Goal: Task Accomplishment & Management: Manage account settings

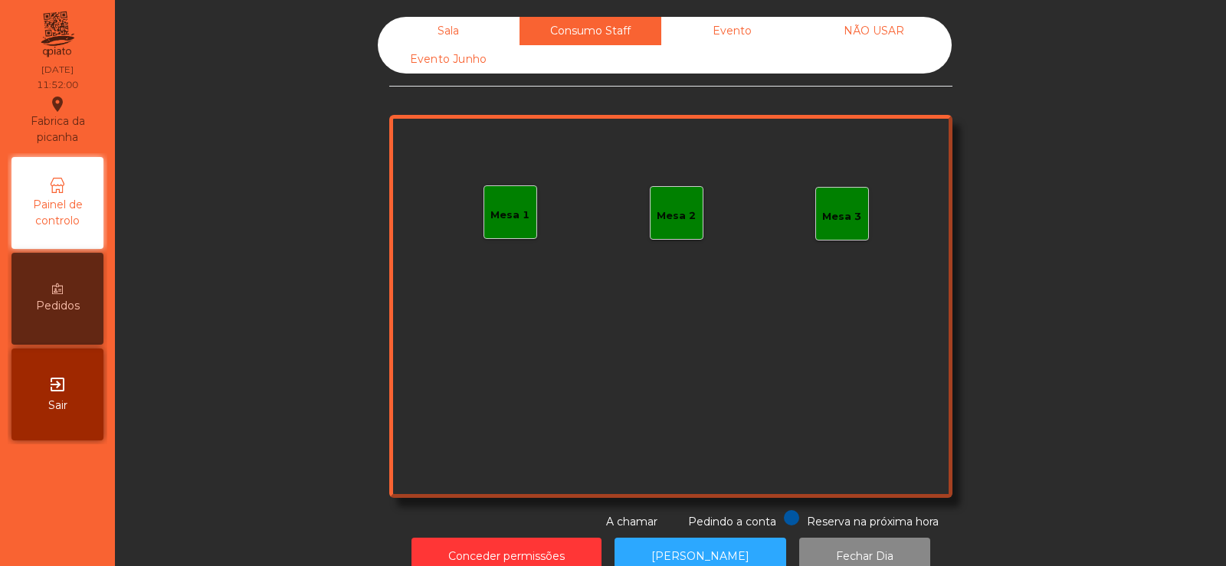
click at [728, 30] on div "Evento" at bounding box center [732, 31] width 142 height 28
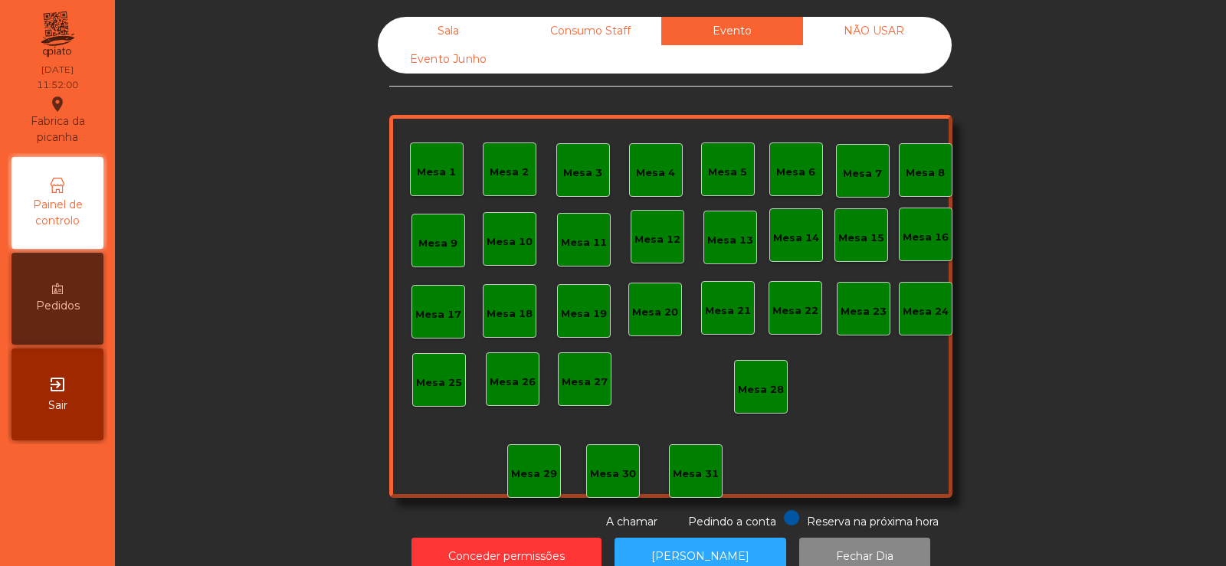
click at [435, 28] on div "Sala" at bounding box center [449, 31] width 142 height 28
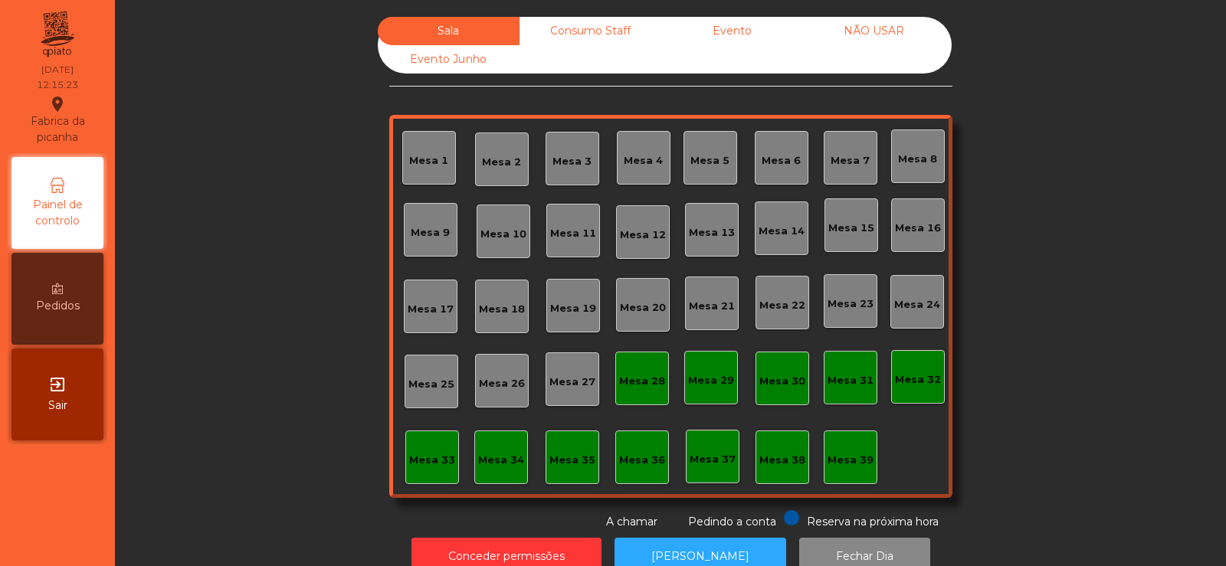
click at [591, 64] on div "Sala Consumo Staff Evento NÃO USAR Evento Junho" at bounding box center [665, 45] width 574 height 57
click at [597, 28] on div "Consumo Staff" at bounding box center [590, 31] width 142 height 28
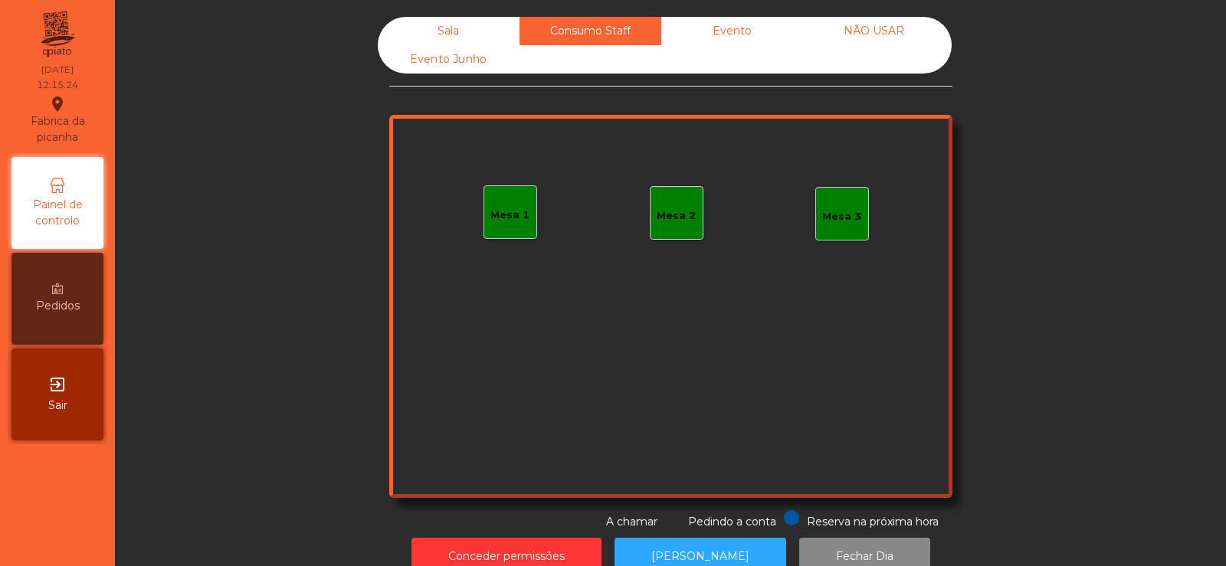
click at [718, 40] on div "Evento" at bounding box center [732, 31] width 142 height 28
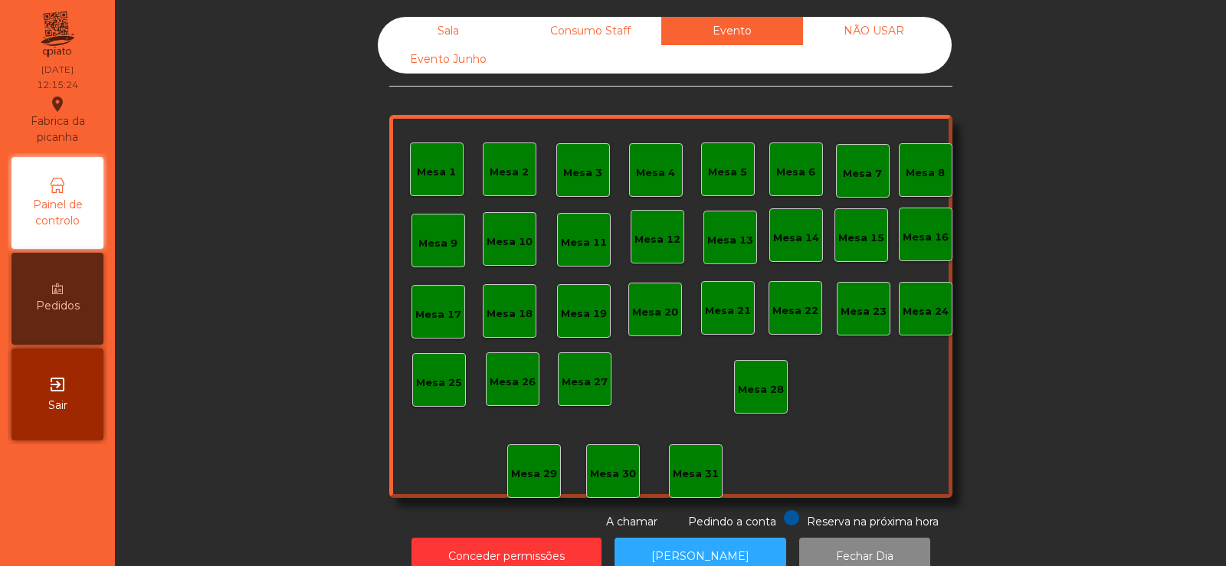
click at [450, 57] on div "Evento Junho" at bounding box center [449, 59] width 142 height 28
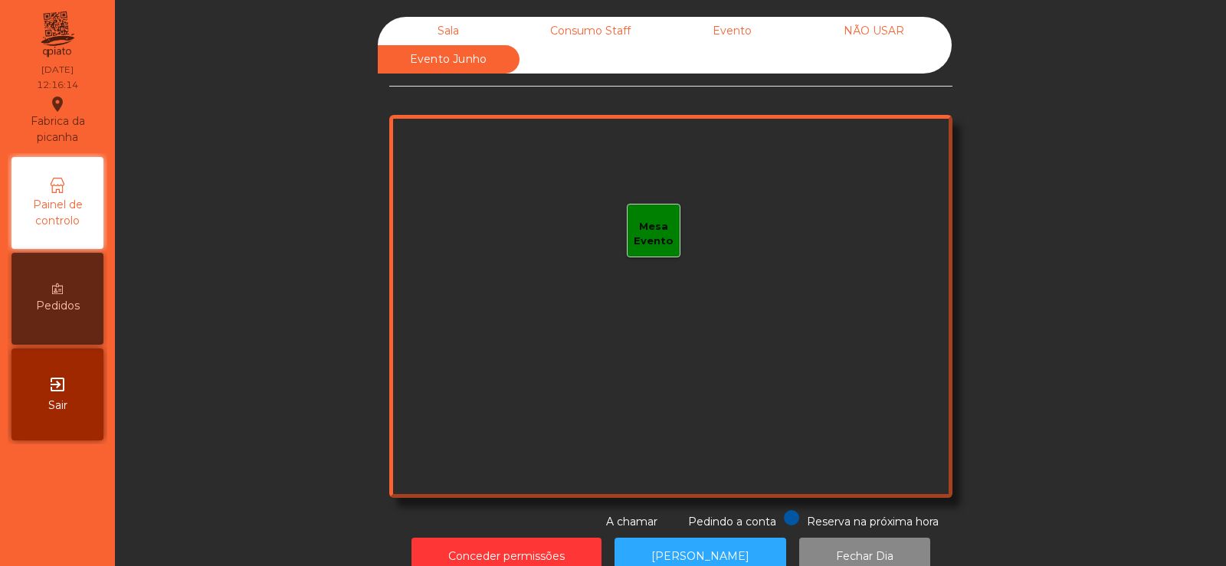
click at [450, 34] on div "Sala" at bounding box center [449, 31] width 142 height 28
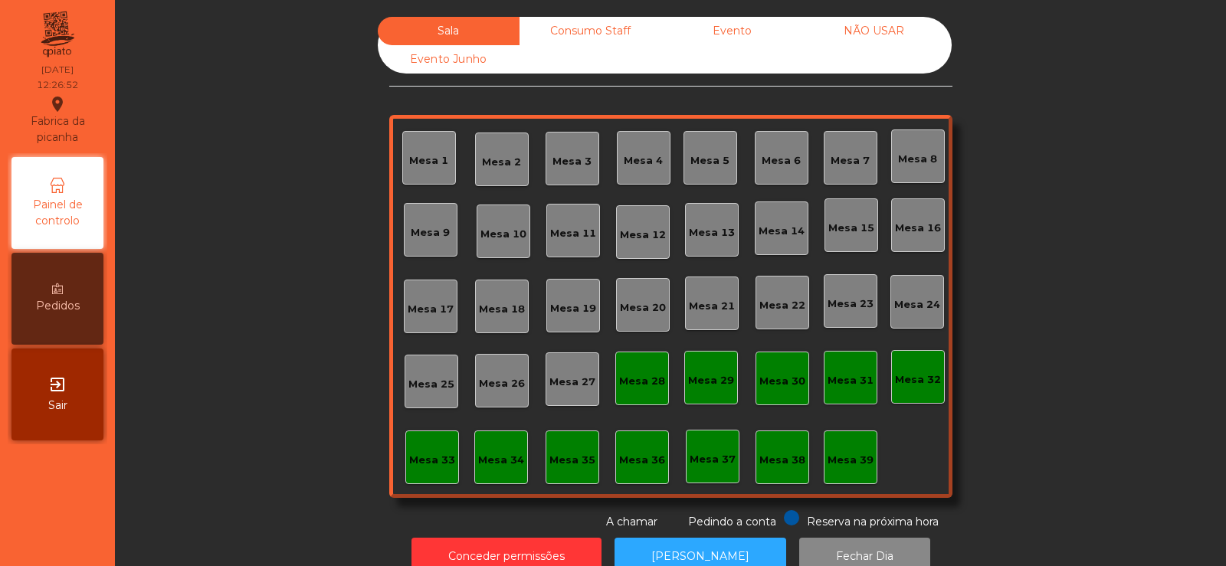
click at [869, 473] on div "Mesa 39" at bounding box center [850, 457] width 54 height 54
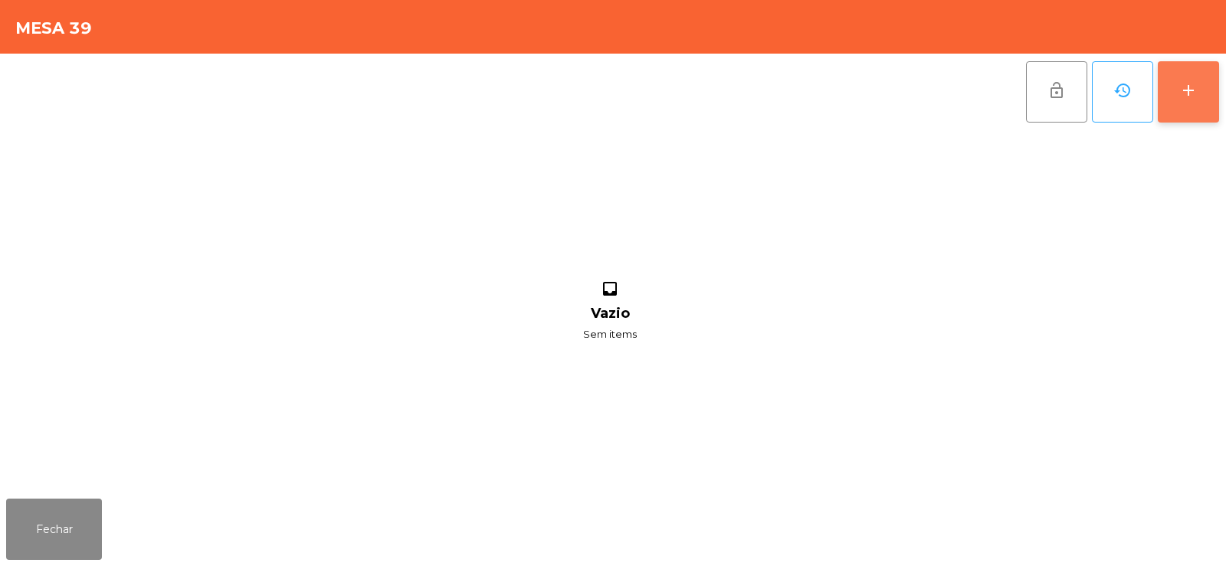
click at [1210, 96] on button "add" at bounding box center [1187, 91] width 61 height 61
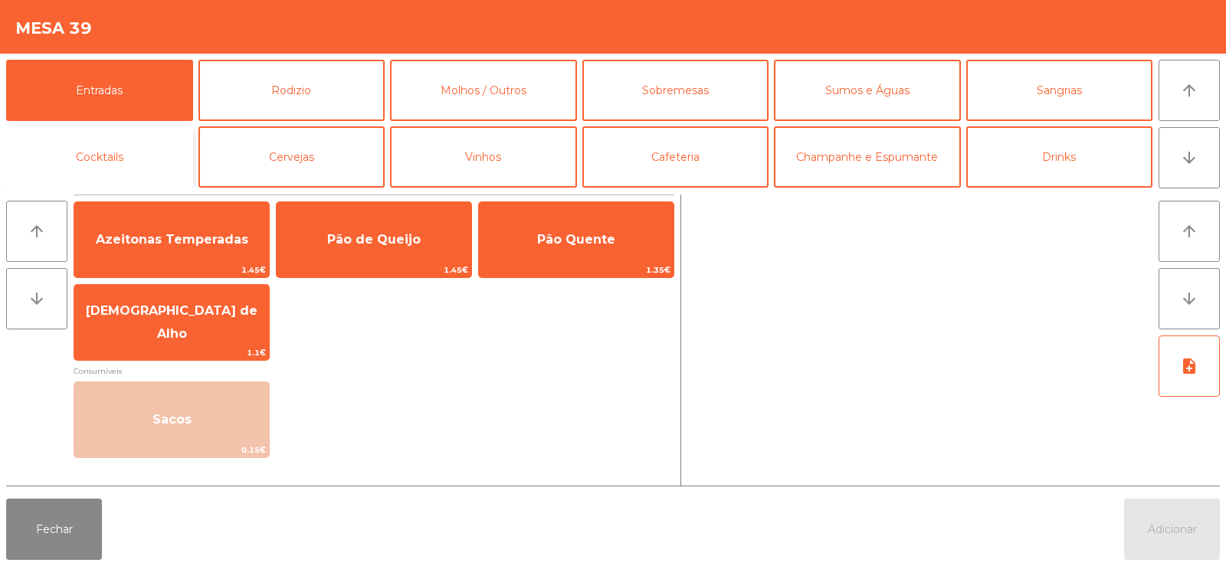
click at [96, 152] on button "Cocktails" at bounding box center [99, 156] width 187 height 61
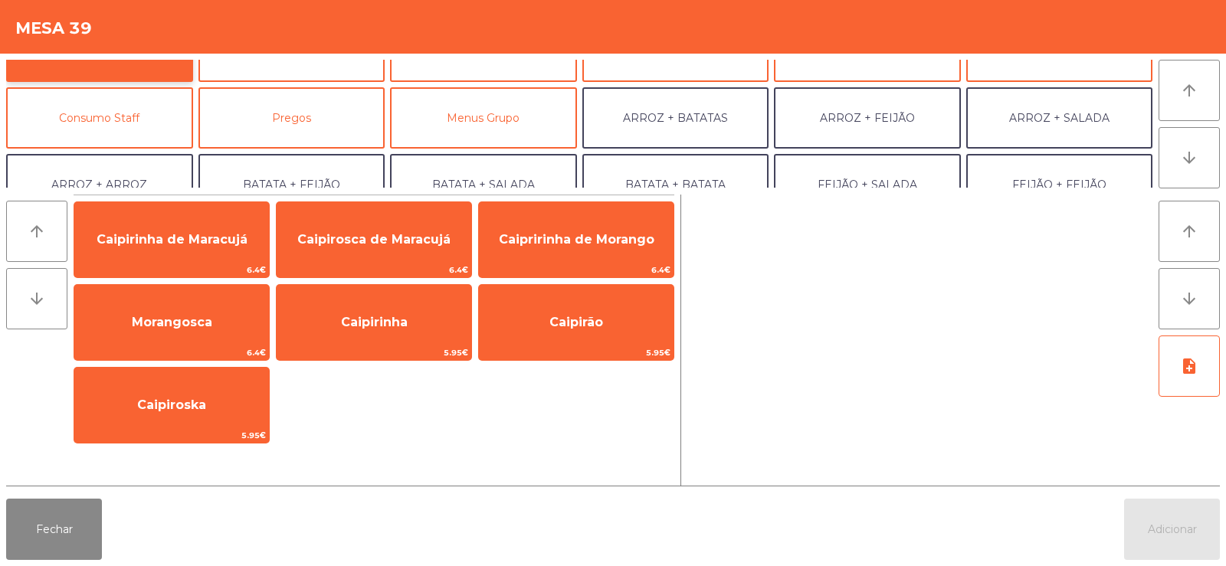
scroll to position [108, 0]
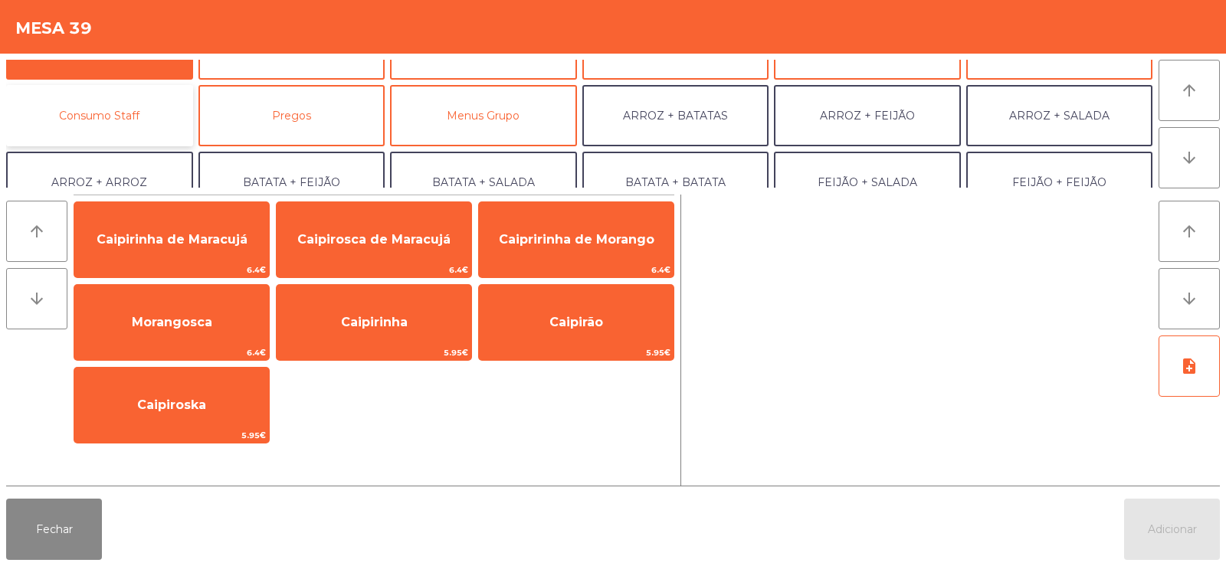
click at [103, 129] on button "Consumo Staff" at bounding box center [99, 115] width 187 height 61
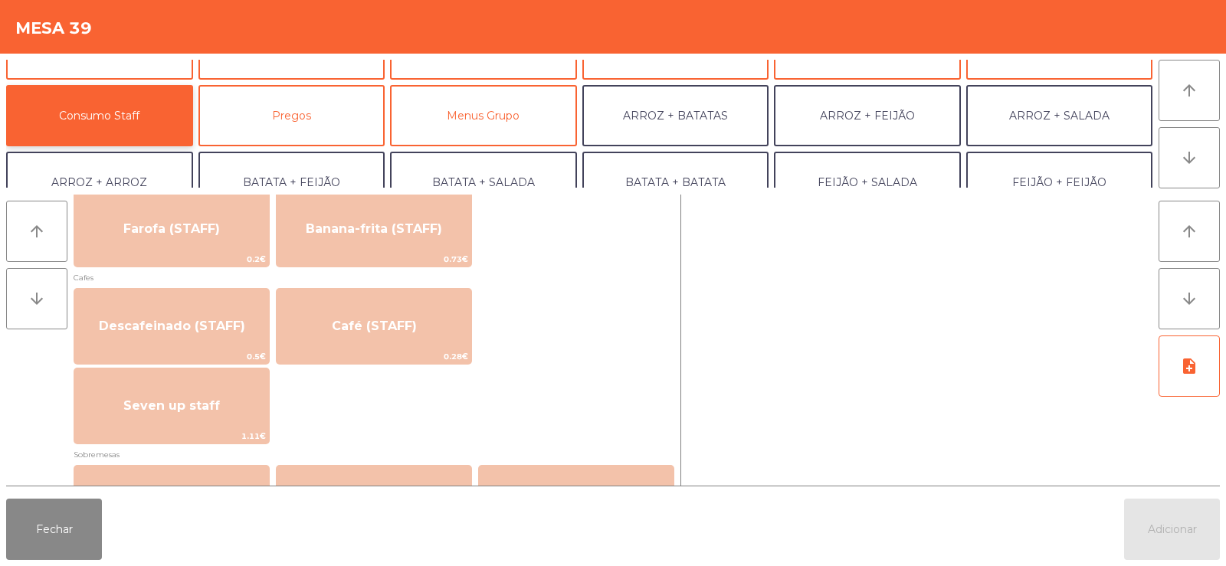
scroll to position [858, 0]
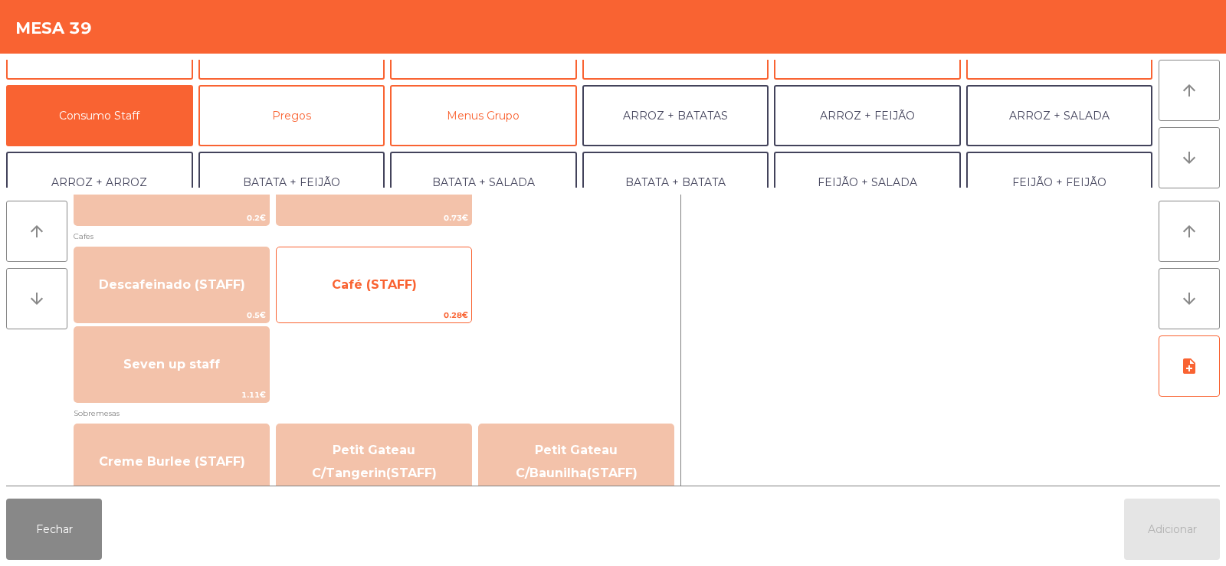
click at [390, 280] on span "Café (STAFF)" at bounding box center [374, 284] width 85 height 15
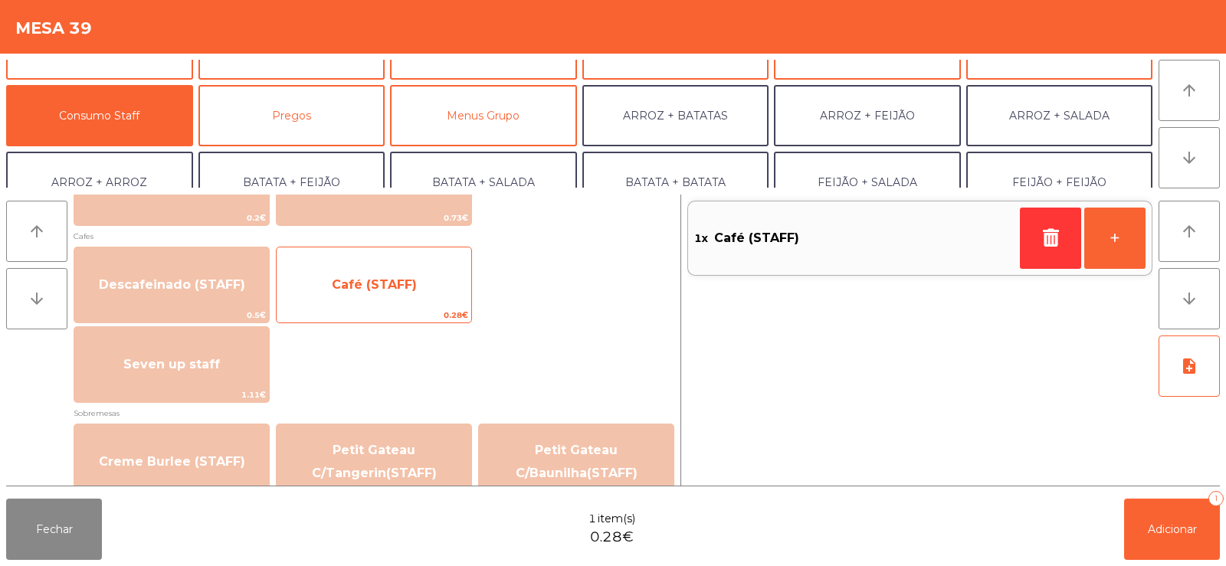
click at [384, 291] on span "Café (STAFF)" at bounding box center [374, 284] width 85 height 15
click at [378, 292] on span "Café (STAFF)" at bounding box center [374, 284] width 195 height 41
click at [380, 291] on span "Café (STAFF)" at bounding box center [374, 284] width 85 height 15
click at [375, 293] on span "Café (STAFF)" at bounding box center [374, 284] width 195 height 41
click at [381, 296] on span "Café (STAFF)" at bounding box center [374, 284] width 195 height 41
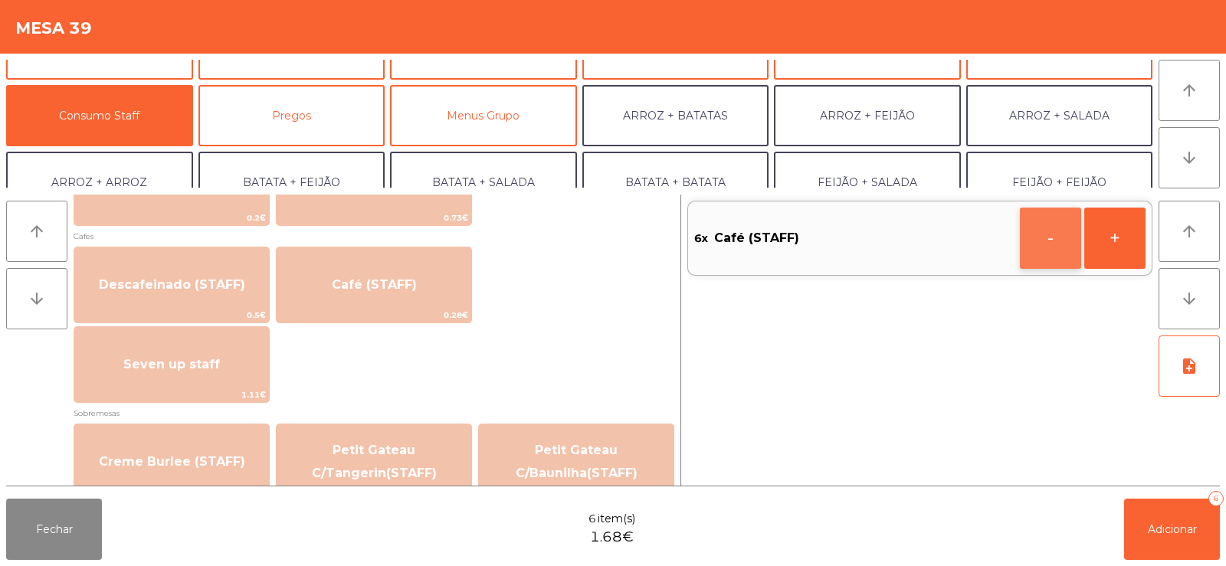
click at [1040, 241] on button "-" at bounding box center [1050, 238] width 61 height 61
click at [1117, 258] on button "+" at bounding box center [1114, 238] width 61 height 61
click at [1188, 551] on button "Adicionar 6" at bounding box center [1172, 529] width 96 height 61
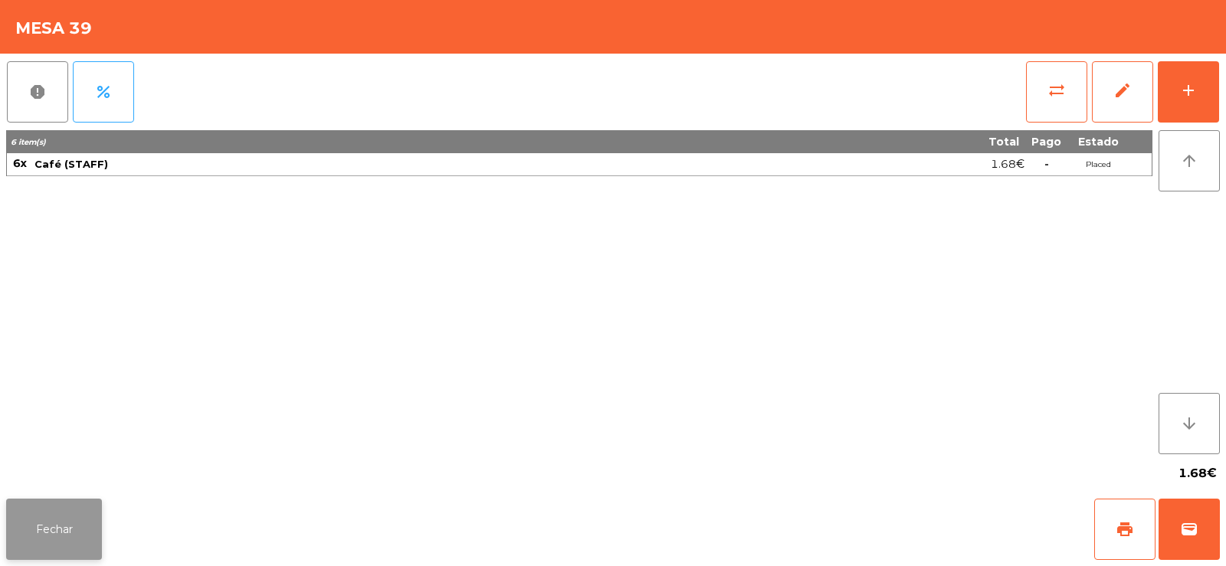
click at [57, 542] on button "Fechar" at bounding box center [54, 529] width 96 height 61
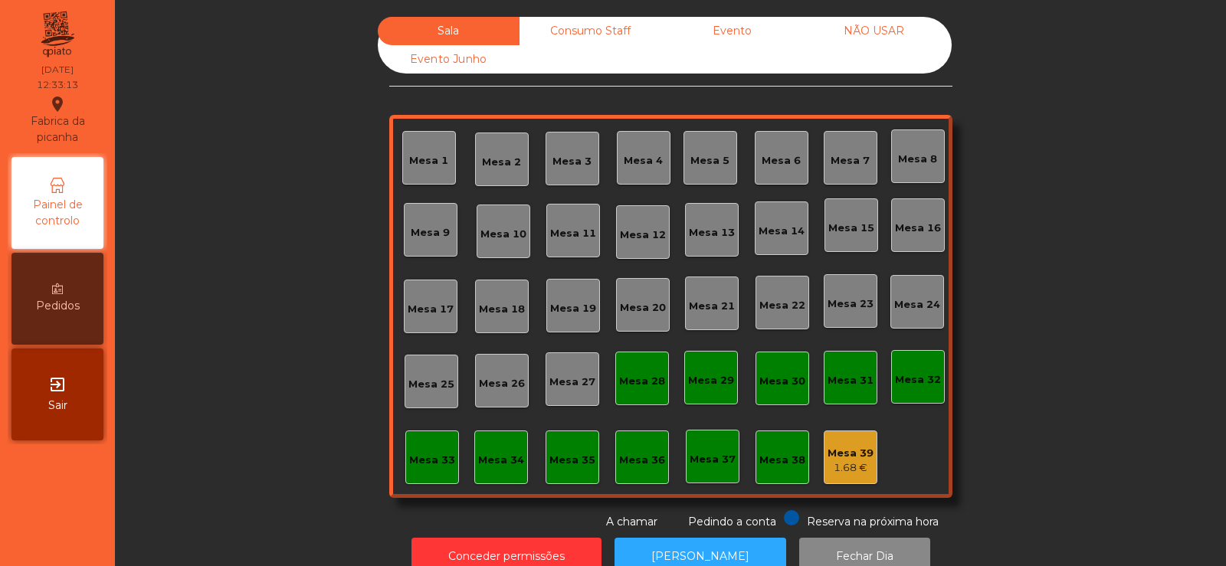
click at [588, 30] on div "Consumo Staff" at bounding box center [590, 31] width 142 height 28
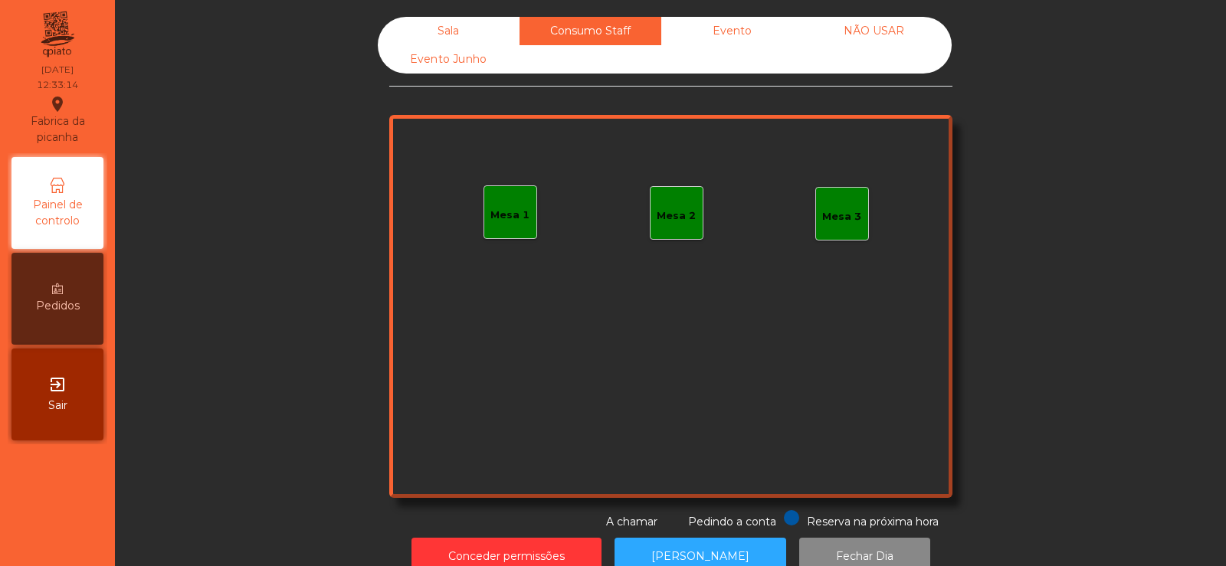
click at [750, 34] on div "Evento" at bounding box center [732, 31] width 142 height 28
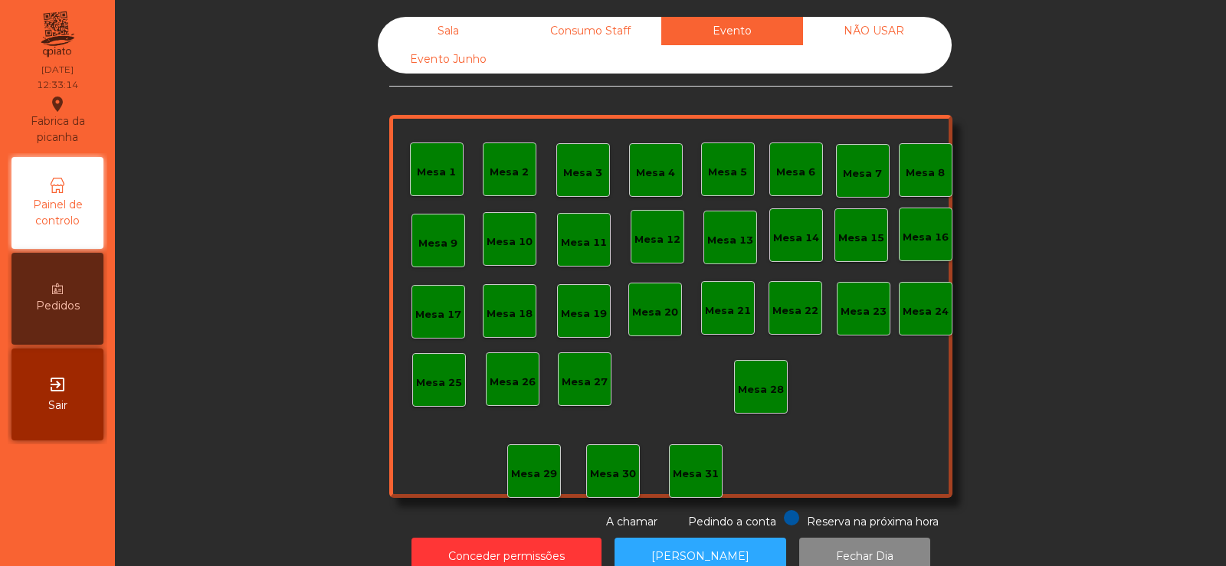
click at [454, 30] on div "Sala" at bounding box center [449, 31] width 142 height 28
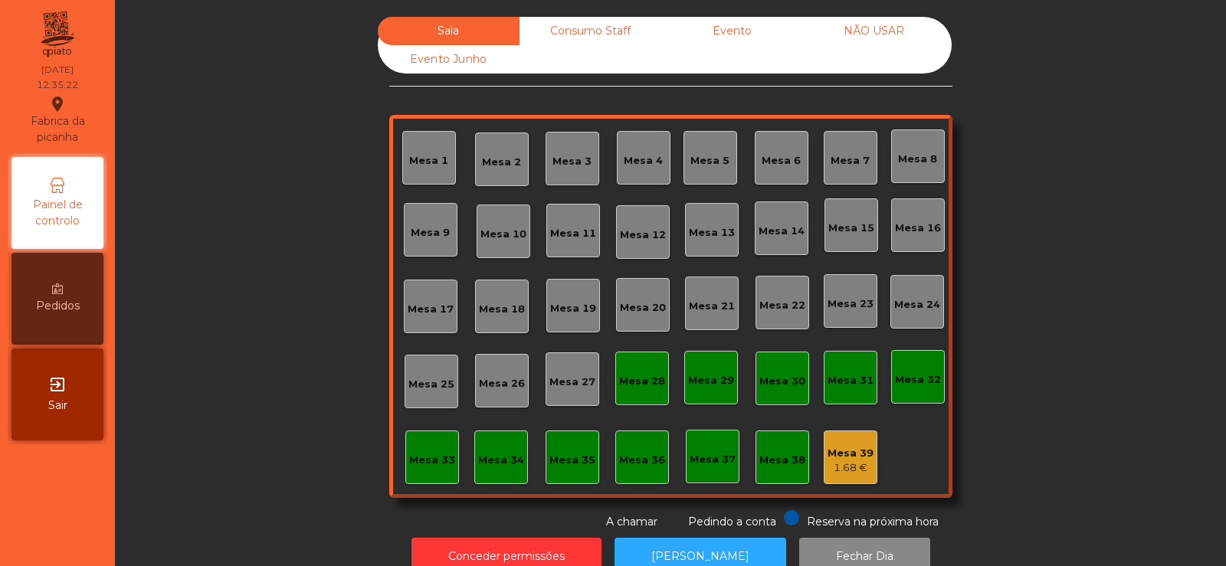
click at [774, 172] on div "Mesa 6" at bounding box center [782, 158] width 54 height 54
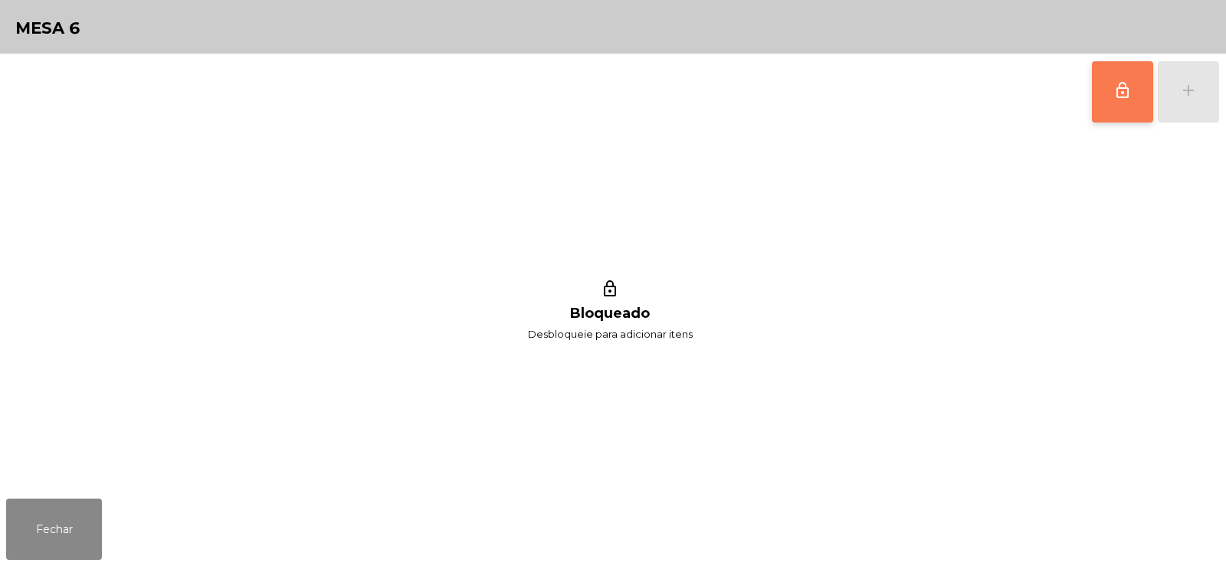
click at [1097, 116] on button "lock_outline" at bounding box center [1122, 91] width 61 height 61
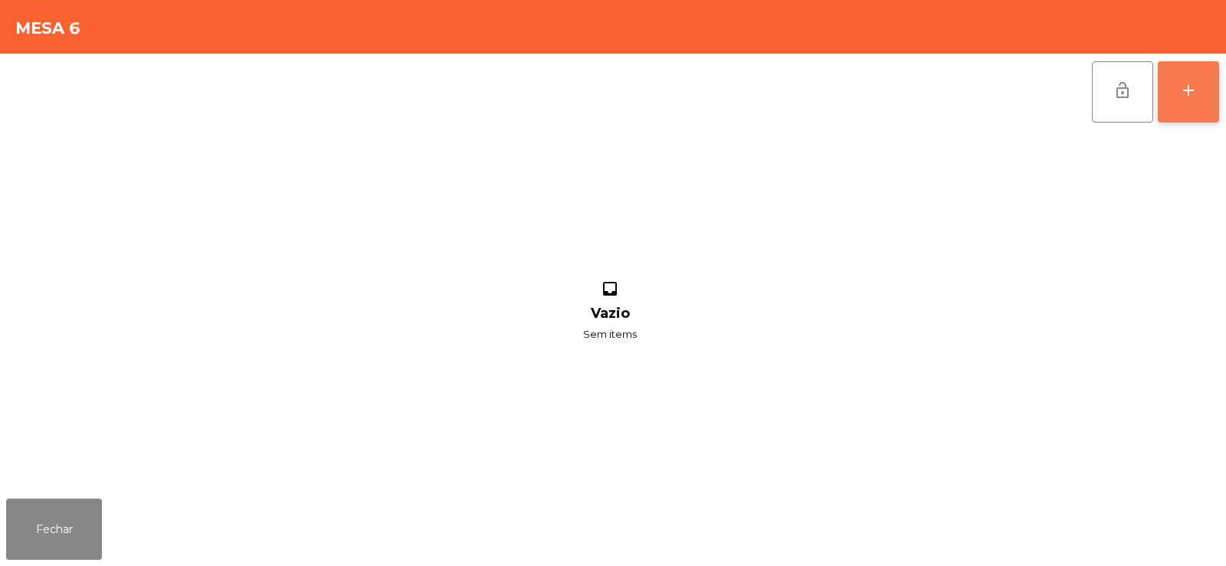
click at [1180, 93] on div "add" at bounding box center [1188, 90] width 18 height 18
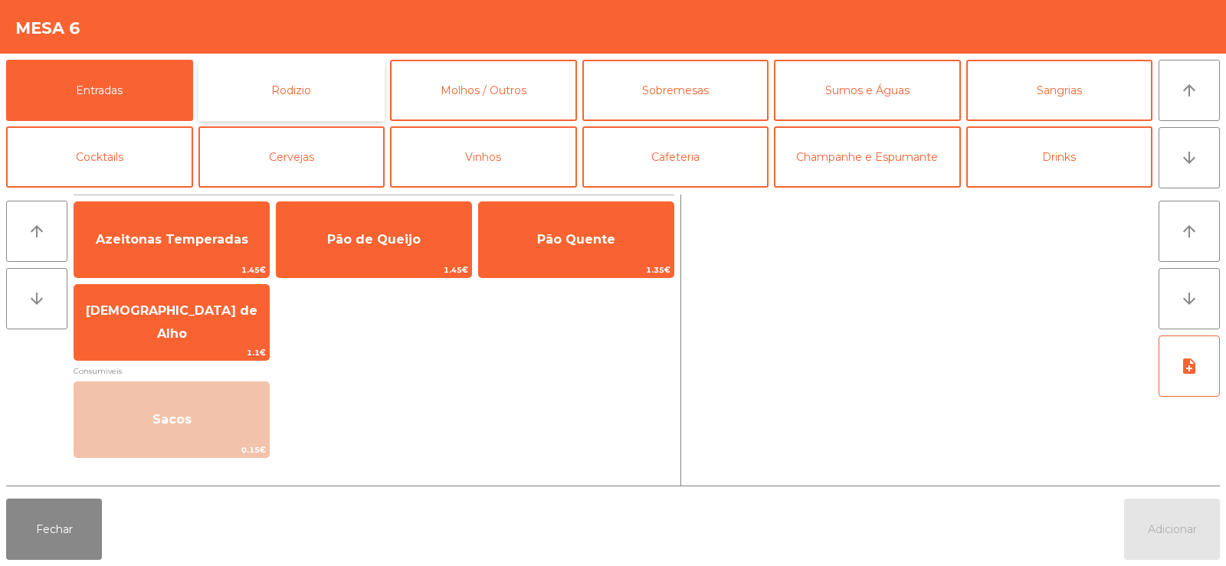
click at [286, 79] on button "Rodizio" at bounding box center [291, 90] width 187 height 61
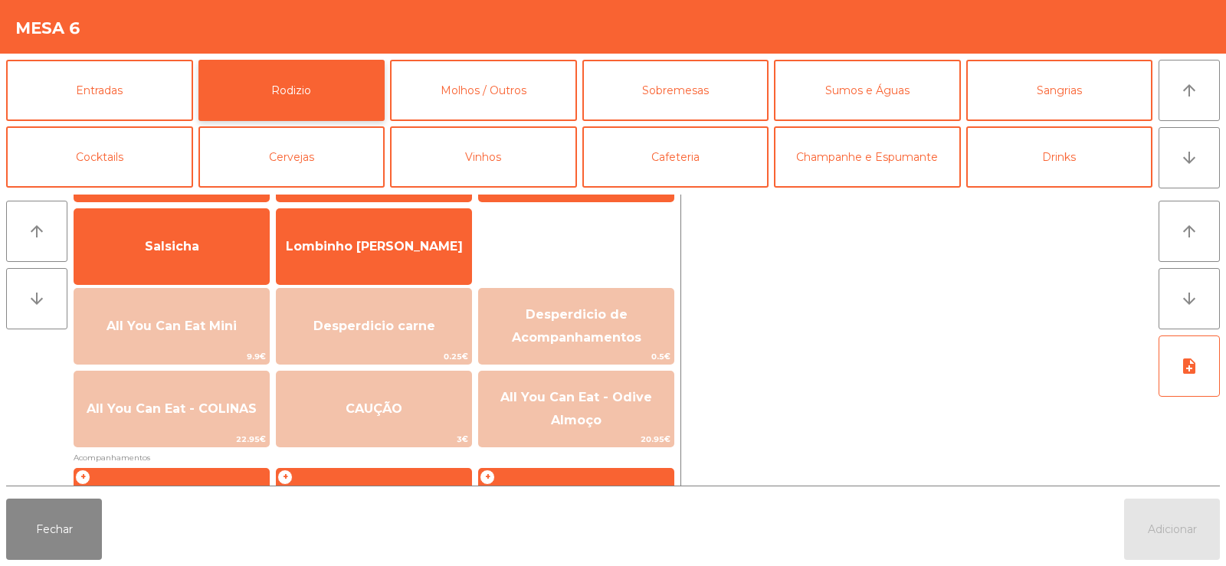
scroll to position [142, 0]
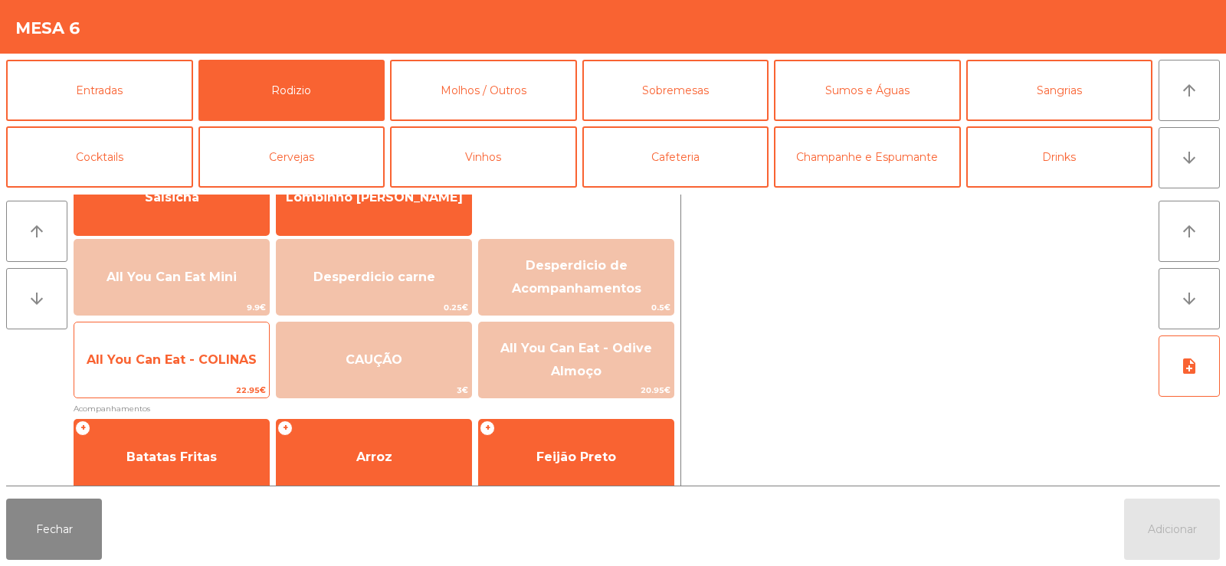
click at [164, 358] on span "All You Can Eat - COLINAS" at bounding box center [172, 359] width 170 height 15
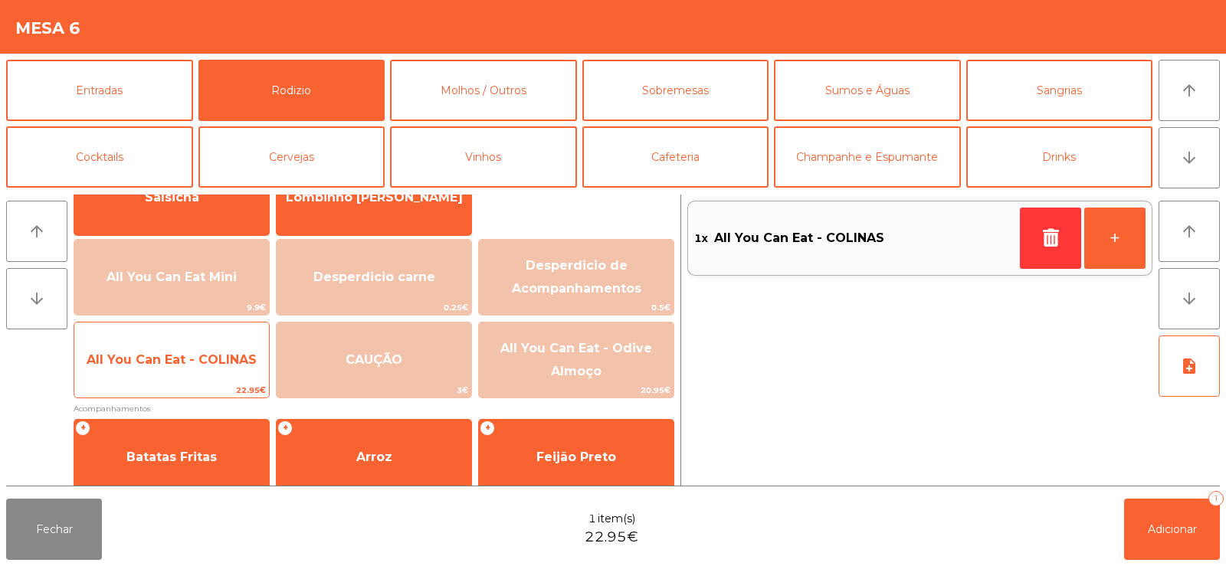
click at [159, 352] on span "All You Can Eat - COLINAS" at bounding box center [172, 359] width 170 height 15
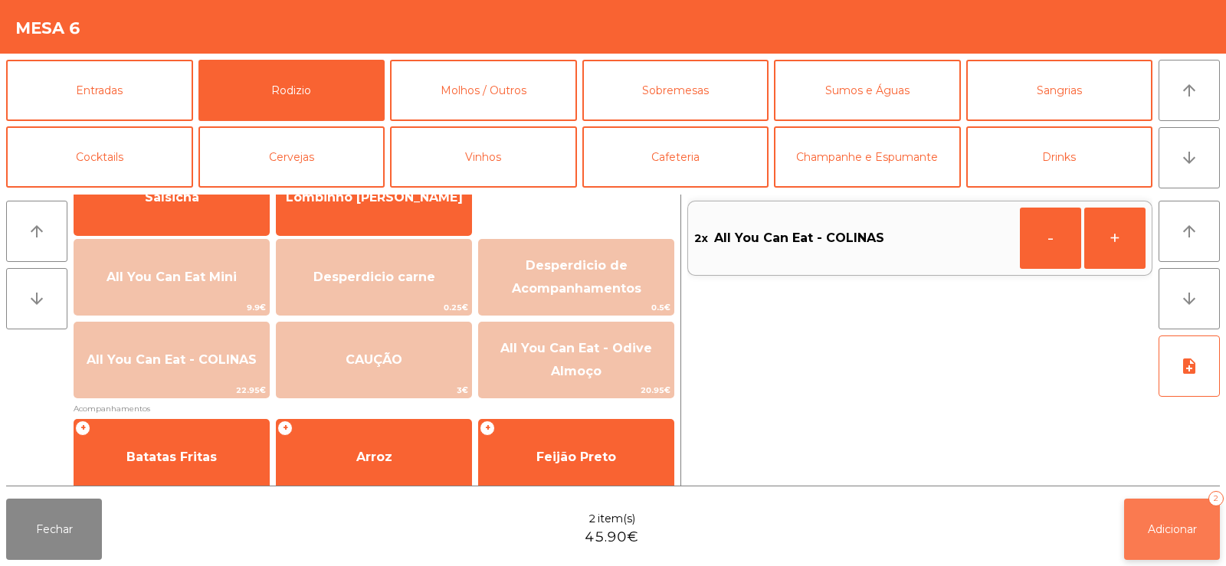
click at [1186, 517] on button "Adicionar 2" at bounding box center [1172, 529] width 96 height 61
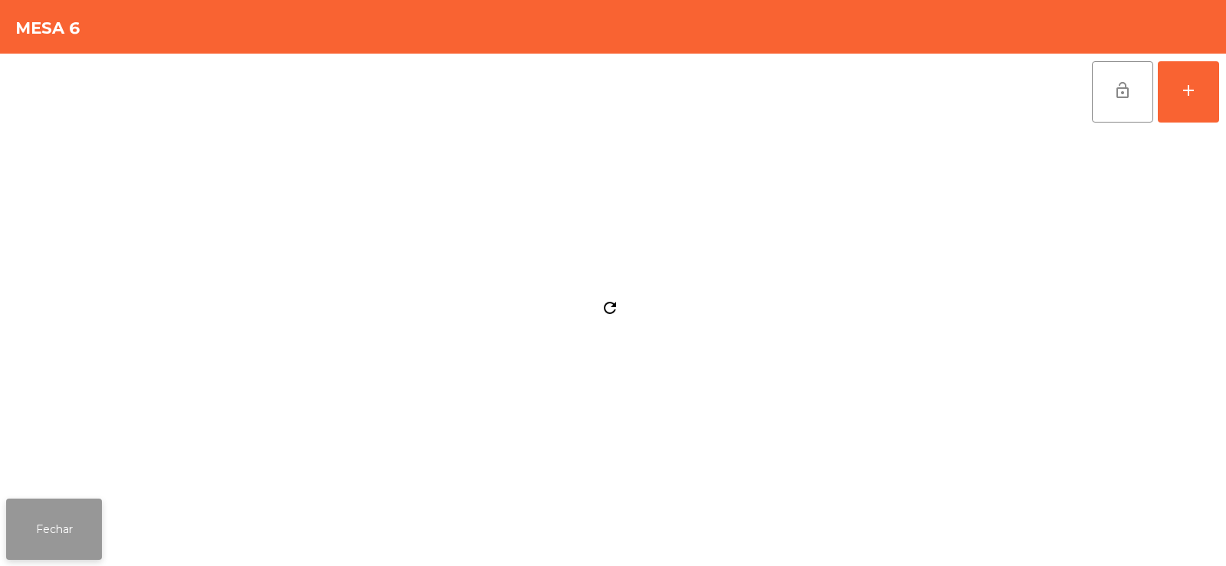
click at [51, 547] on button "Fechar" at bounding box center [54, 529] width 96 height 61
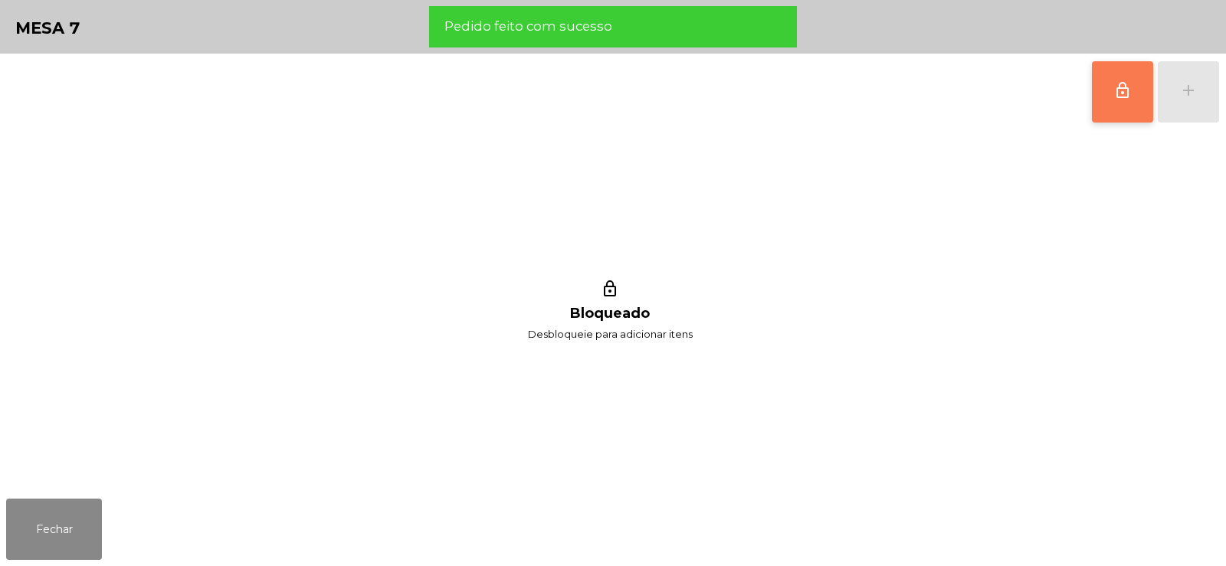
click at [1125, 93] on span "lock_outline" at bounding box center [1122, 90] width 18 height 18
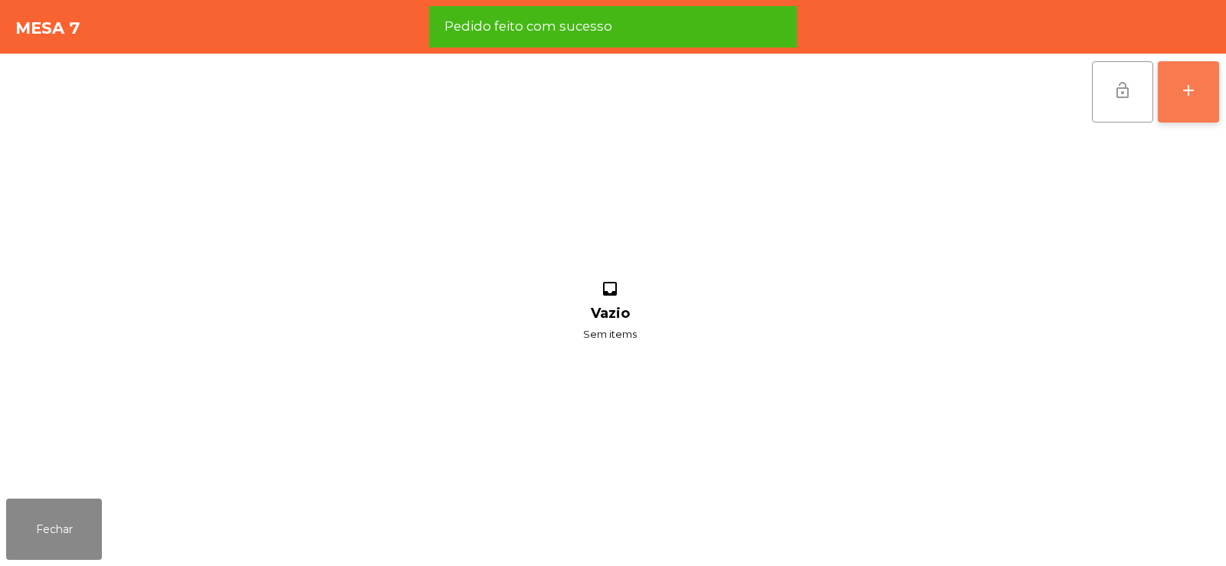
click at [1192, 90] on div "add" at bounding box center [1188, 90] width 18 height 18
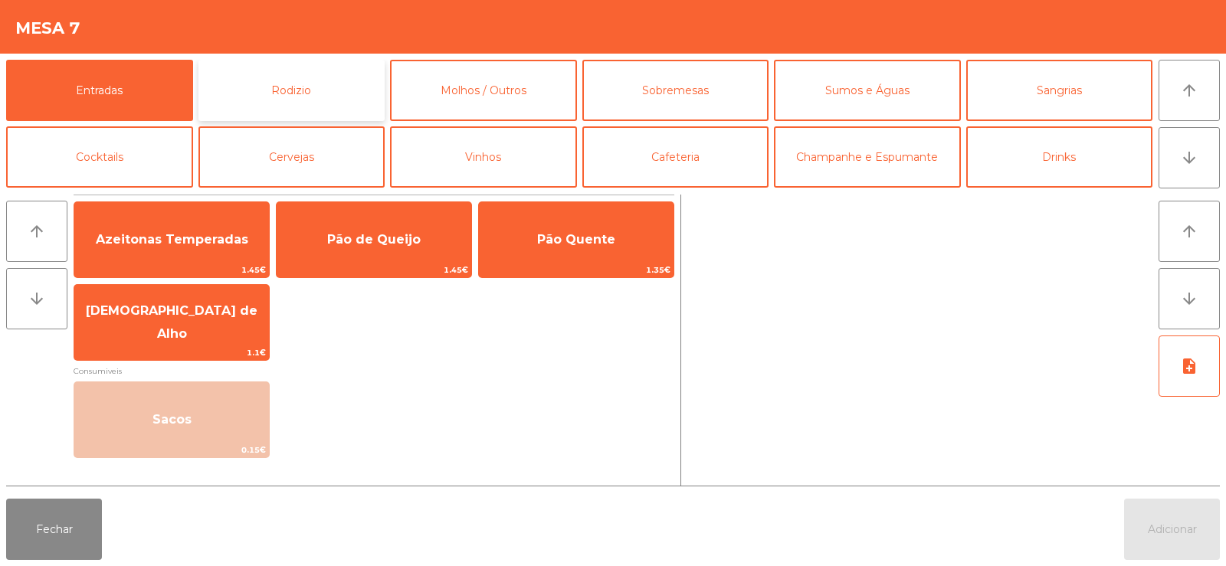
click at [282, 68] on button "Rodizio" at bounding box center [291, 90] width 187 height 61
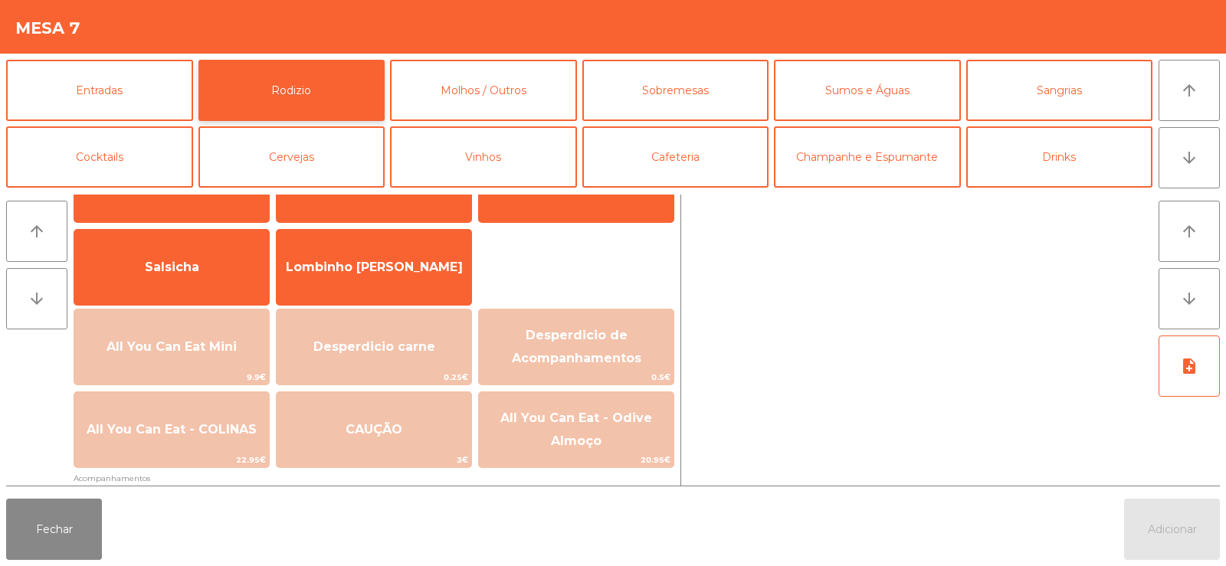
scroll to position [96, 0]
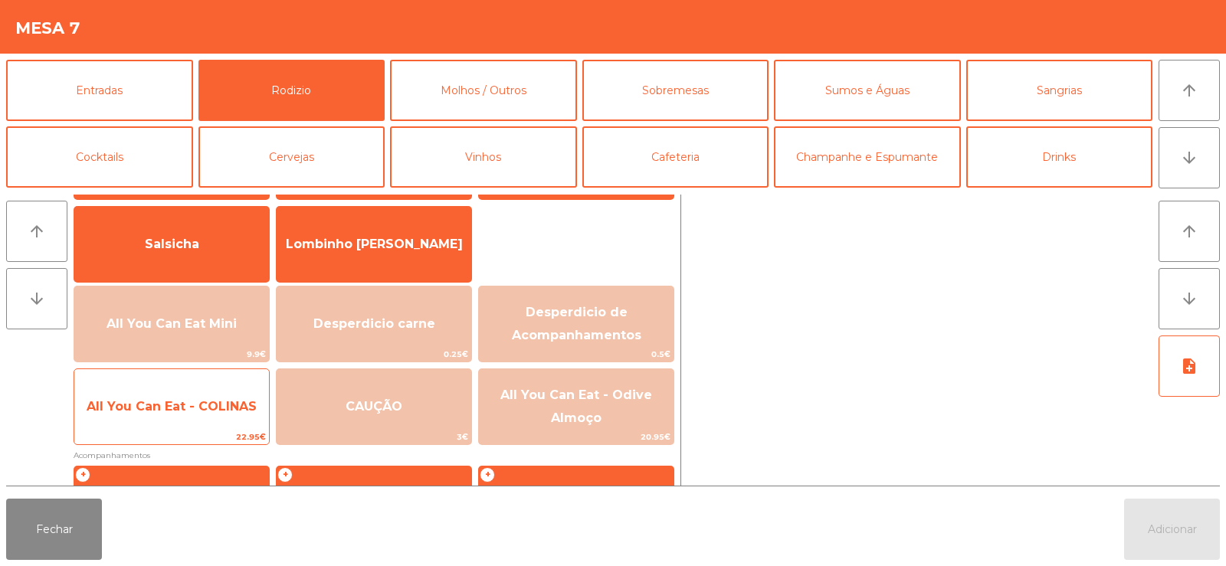
click at [145, 399] on span "All You Can Eat - COLINAS" at bounding box center [172, 406] width 170 height 15
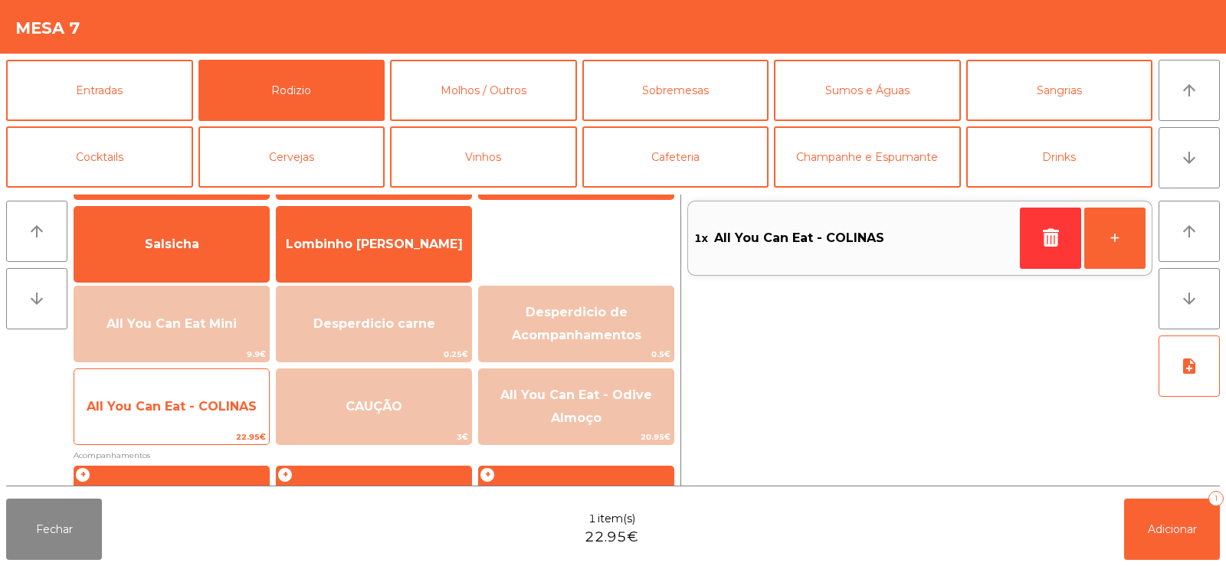
click at [152, 395] on span "All You Can Eat - COLINAS" at bounding box center [171, 406] width 195 height 41
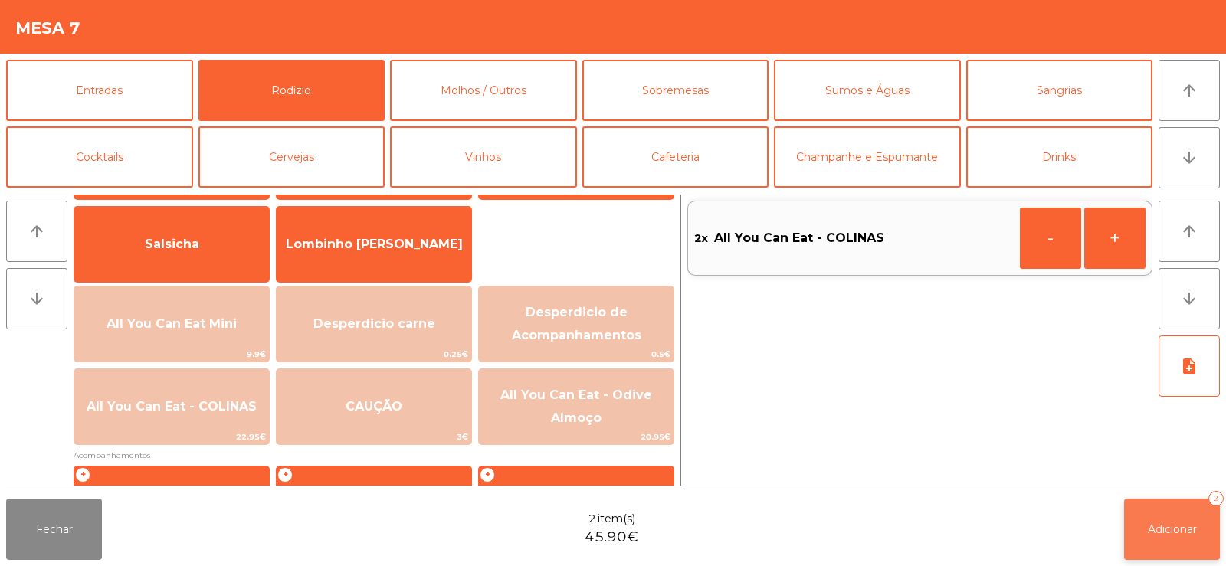
click at [1141, 513] on button "Adicionar 2" at bounding box center [1172, 529] width 96 height 61
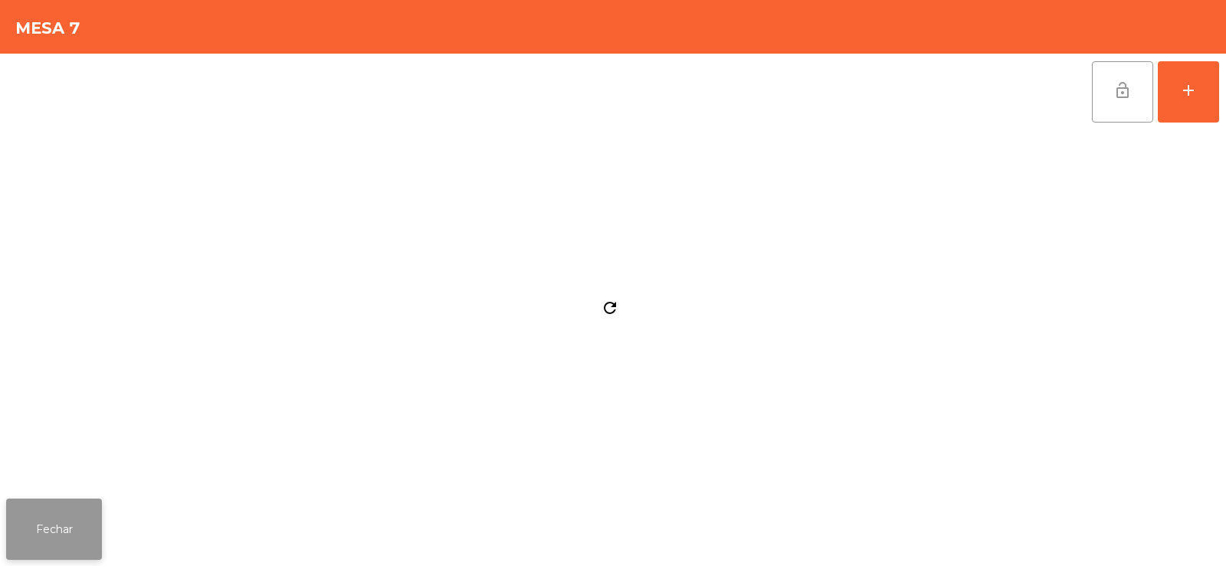
click at [78, 548] on button "Fechar" at bounding box center [54, 529] width 96 height 61
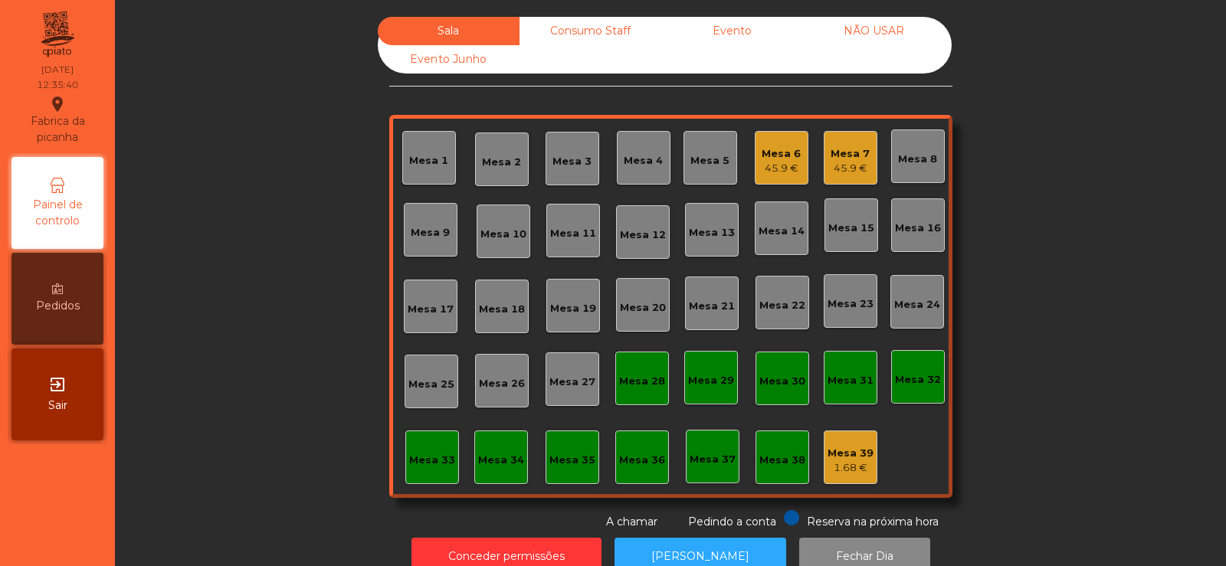
click at [840, 155] on div "Mesa 7" at bounding box center [849, 153] width 39 height 15
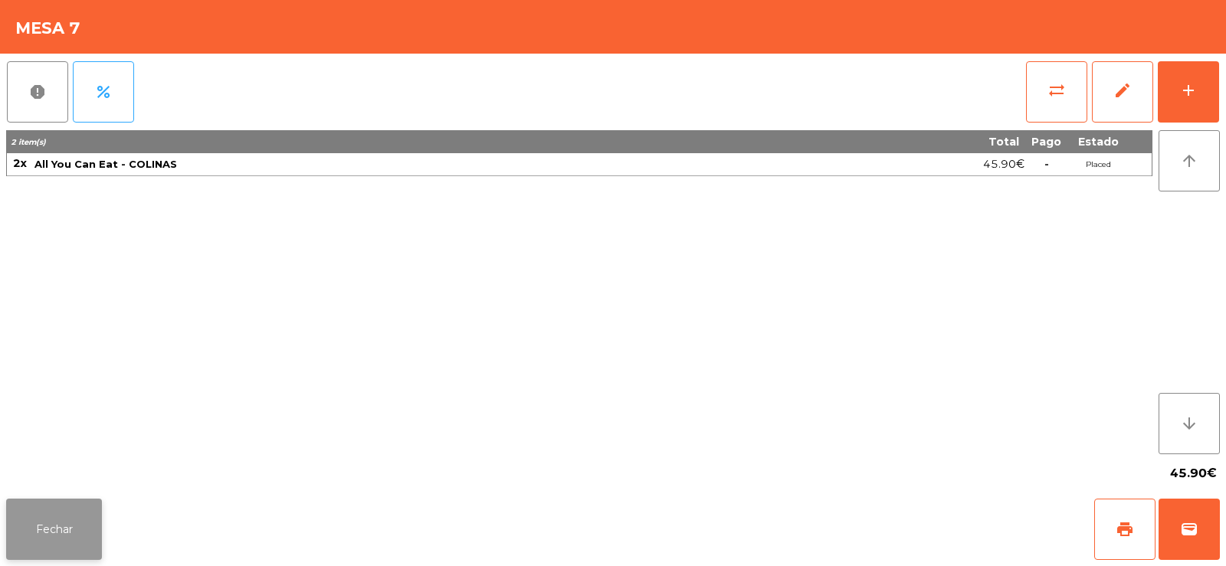
click at [78, 539] on button "Fechar" at bounding box center [54, 529] width 96 height 61
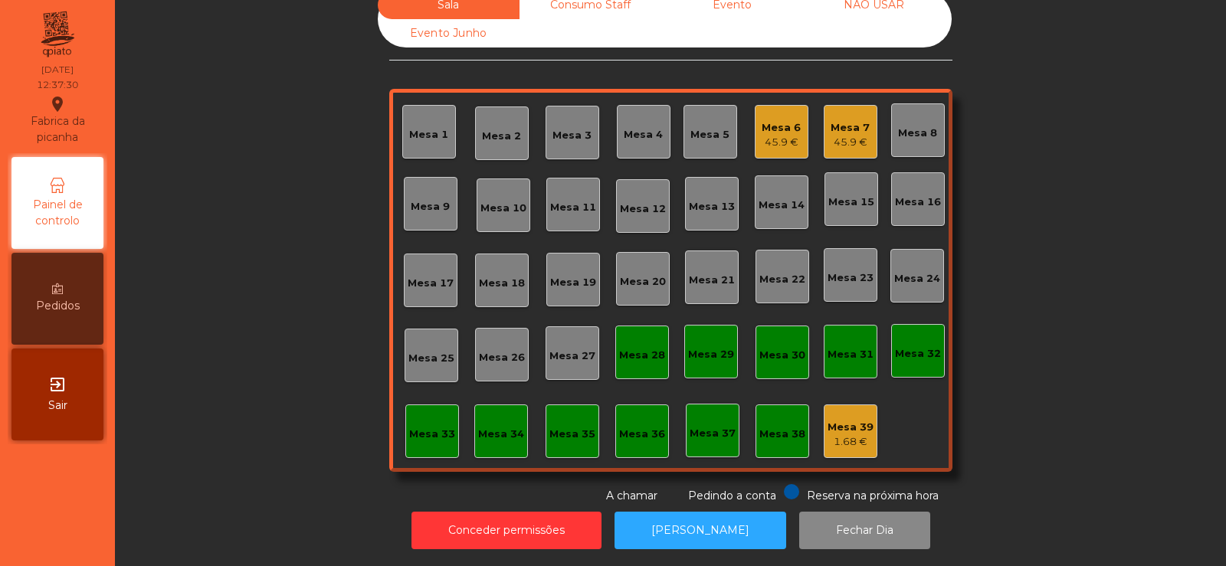
scroll to position [0, 0]
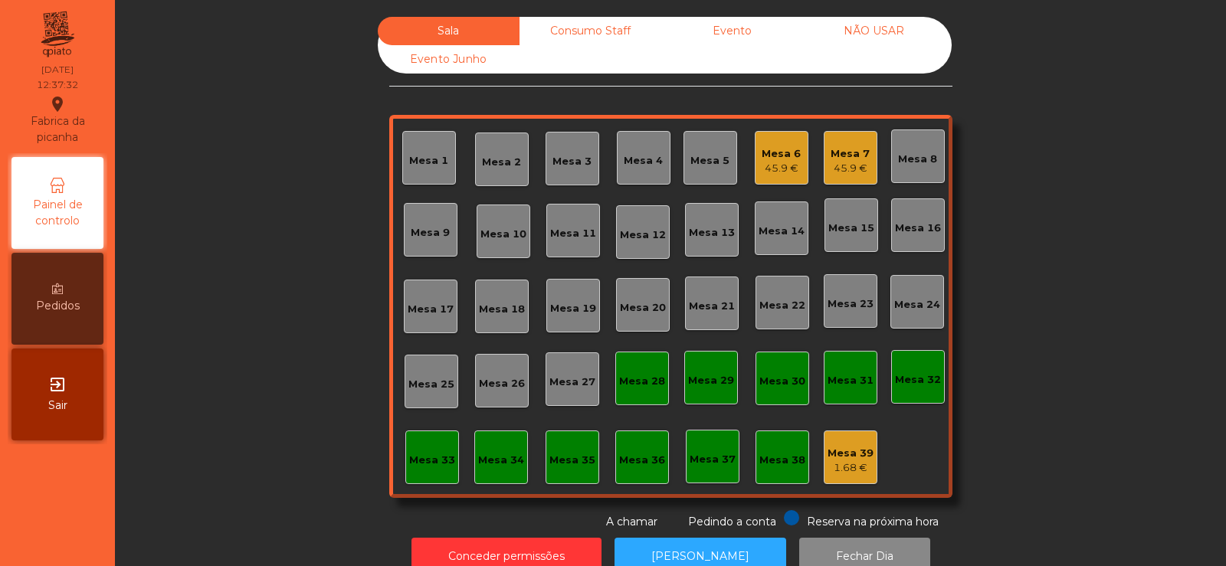
click at [764, 154] on div "Mesa 6" at bounding box center [780, 153] width 39 height 15
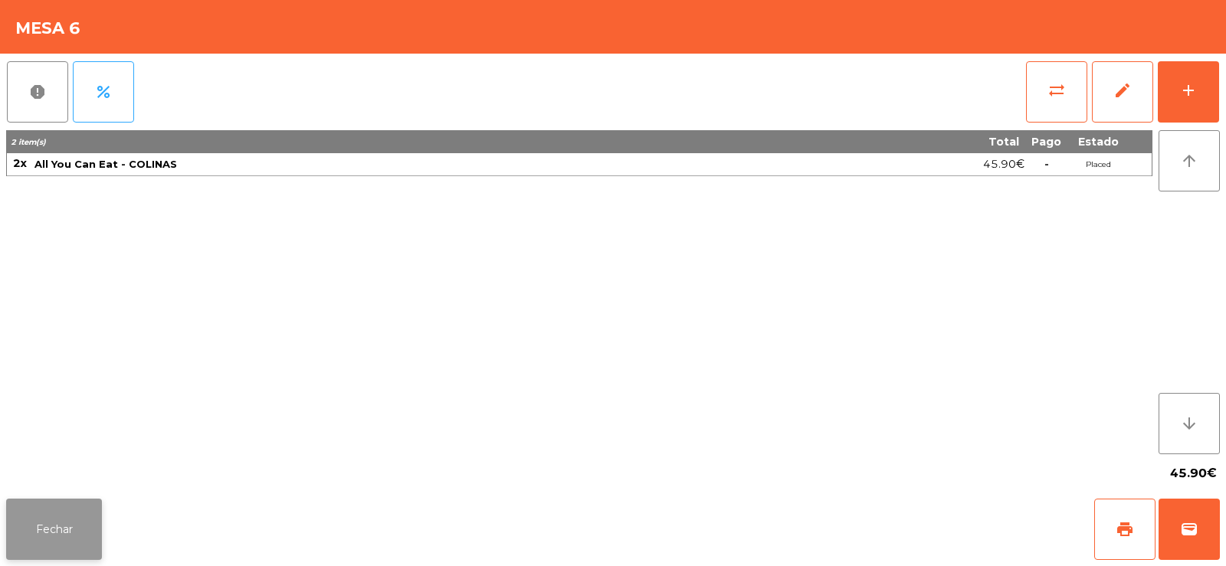
click at [74, 518] on button "Fechar" at bounding box center [54, 529] width 96 height 61
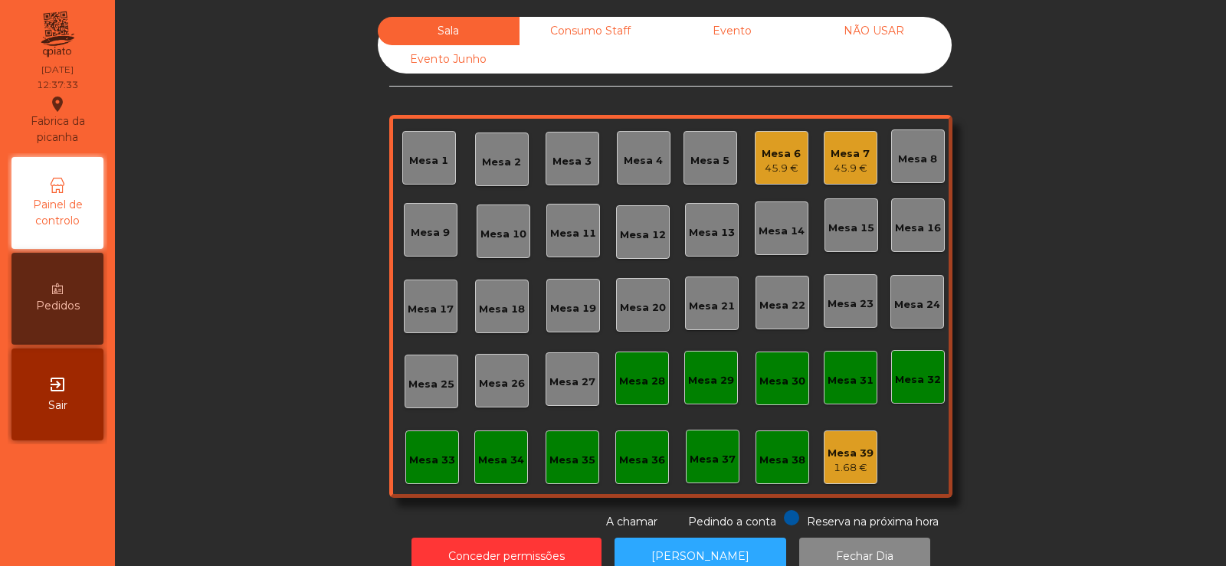
click at [856, 148] on div "Mesa 7" at bounding box center [849, 153] width 39 height 15
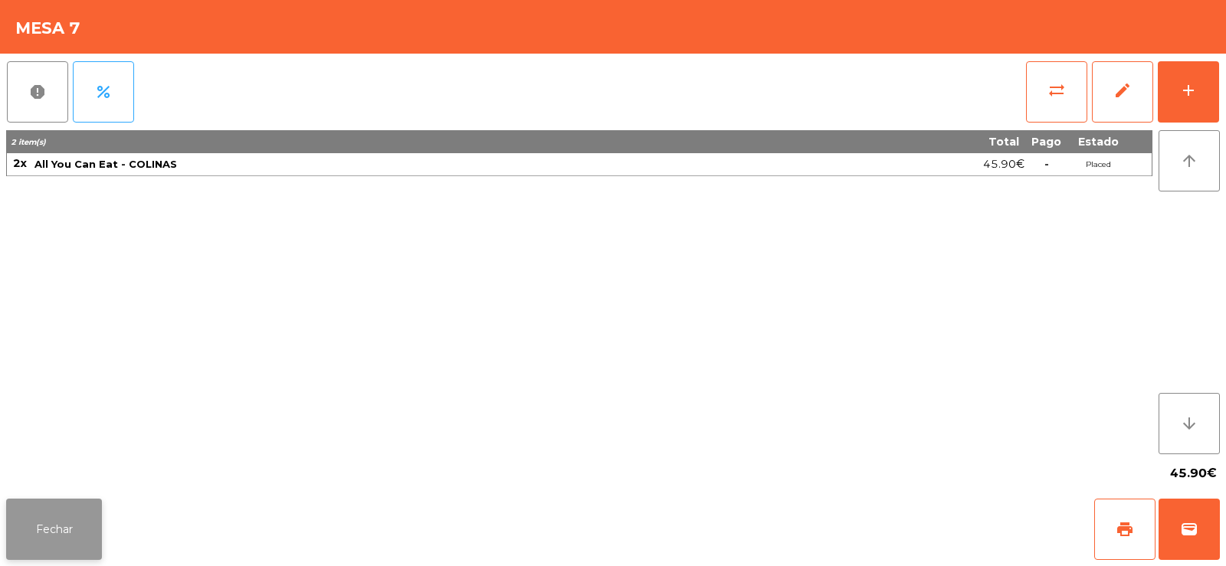
click at [57, 505] on button "Fechar" at bounding box center [54, 529] width 96 height 61
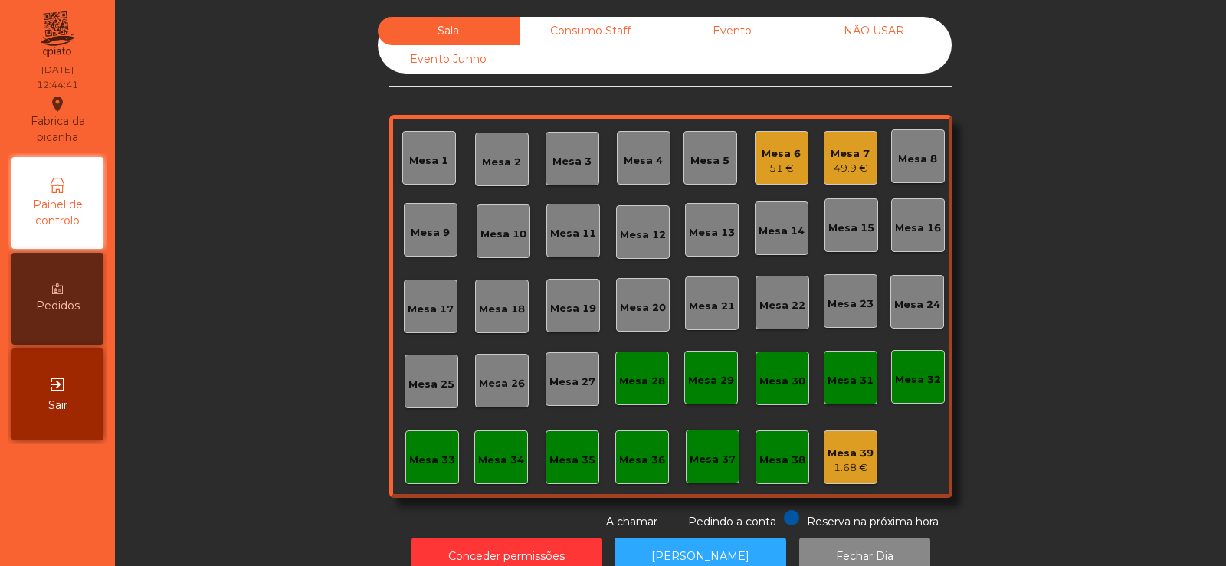
click at [498, 305] on div "Mesa 18" at bounding box center [502, 309] width 46 height 15
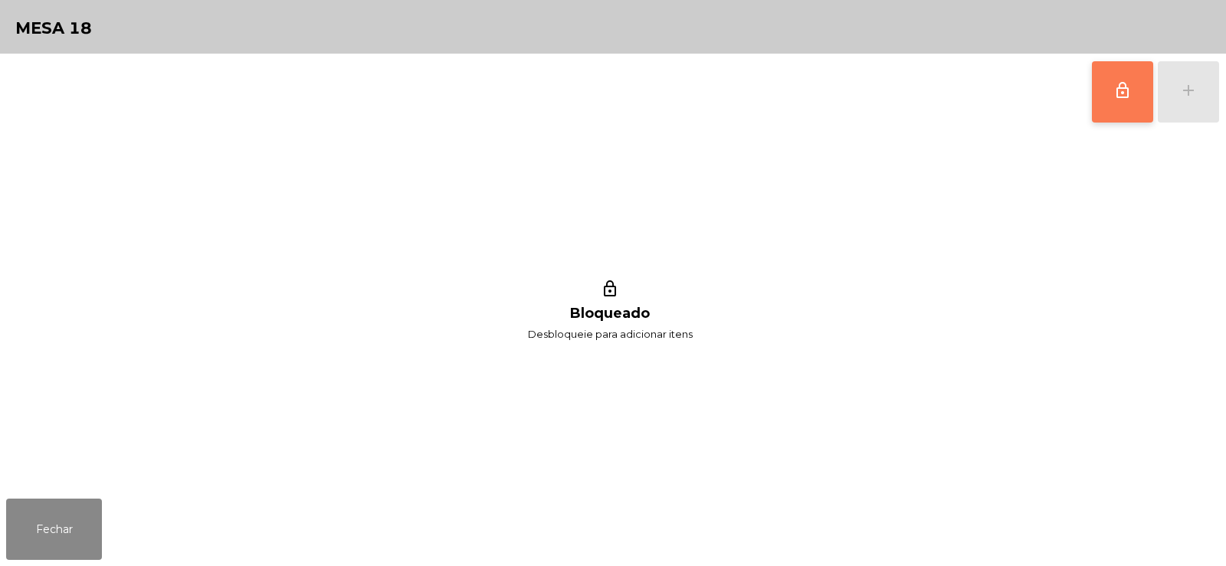
click at [1139, 112] on button "lock_outline" at bounding box center [1122, 91] width 61 height 61
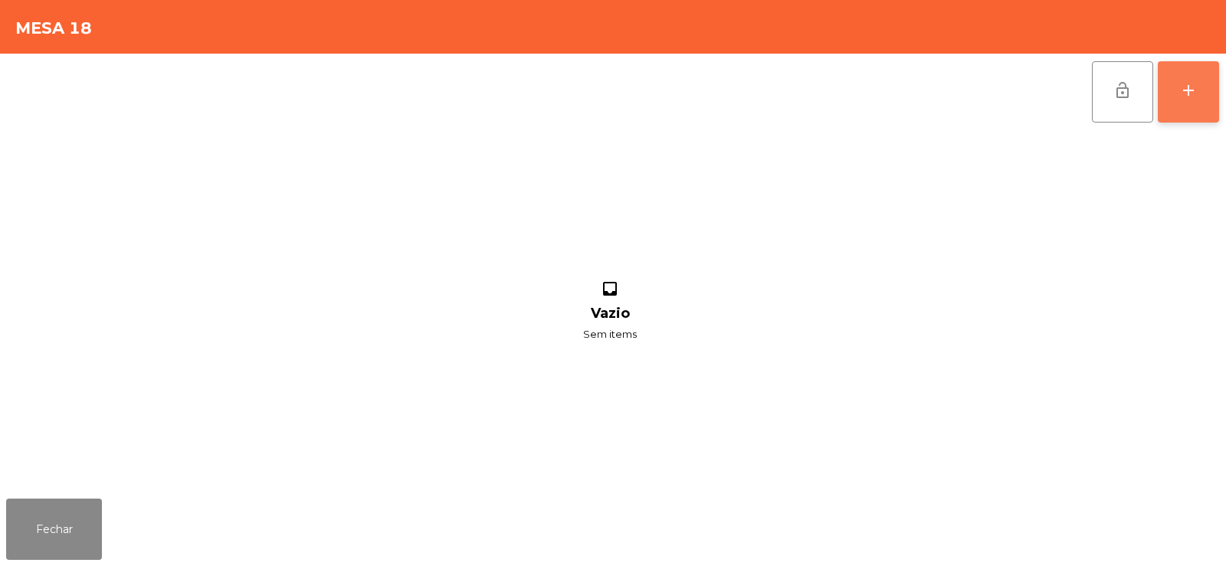
click at [1189, 99] on div "add" at bounding box center [1188, 90] width 18 height 18
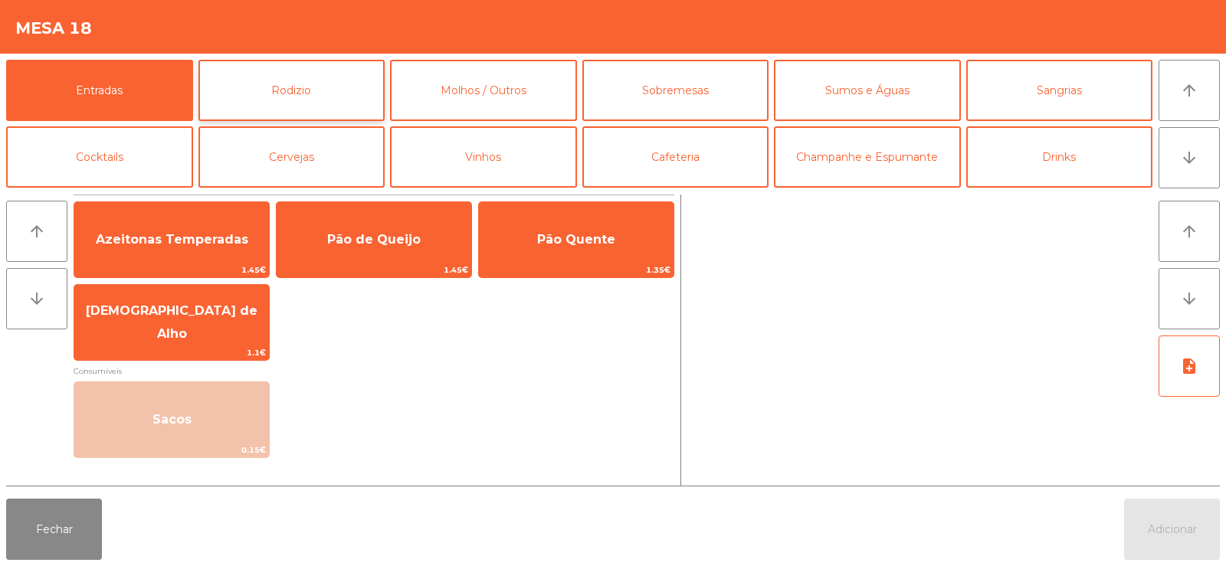
click at [335, 80] on button "Rodizio" at bounding box center [291, 90] width 187 height 61
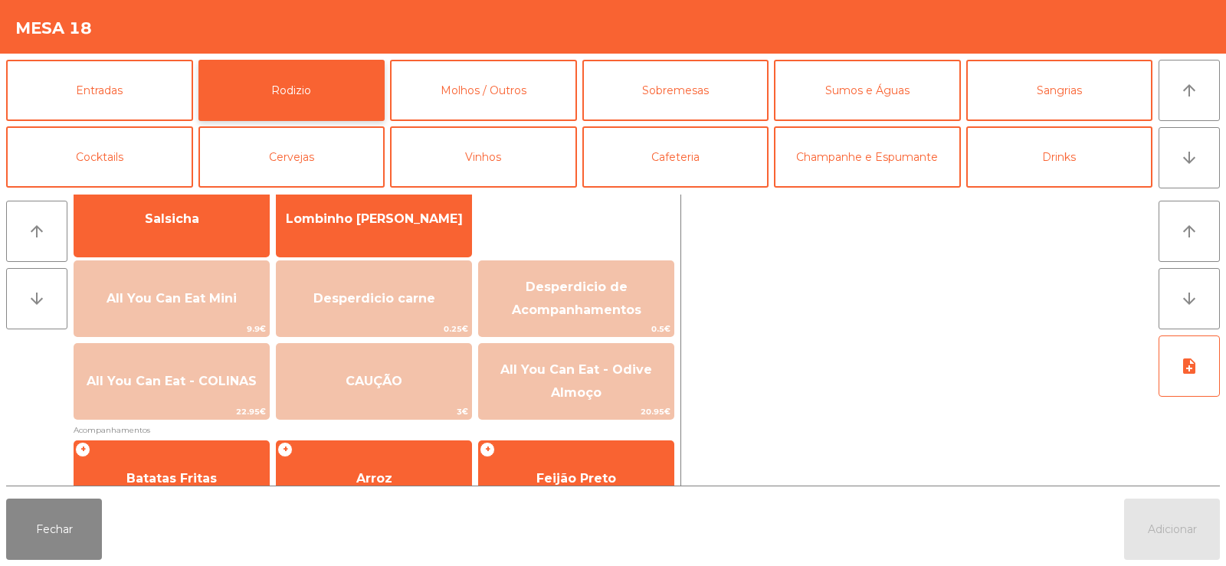
scroll to position [133, 0]
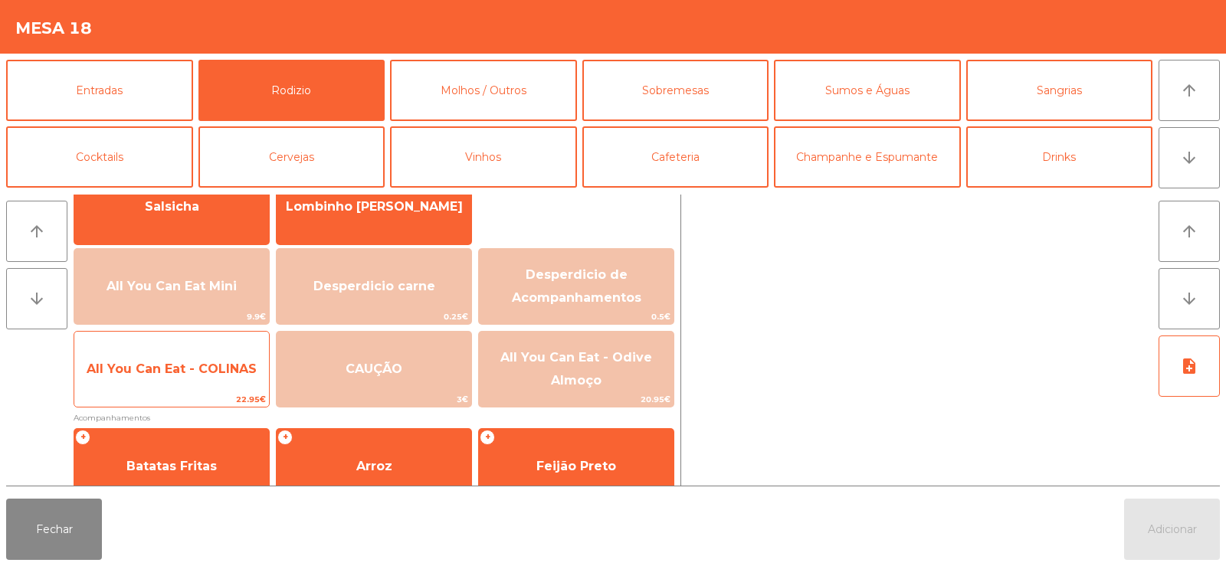
click at [190, 378] on span "All You Can Eat - COLINAS" at bounding box center [171, 369] width 195 height 41
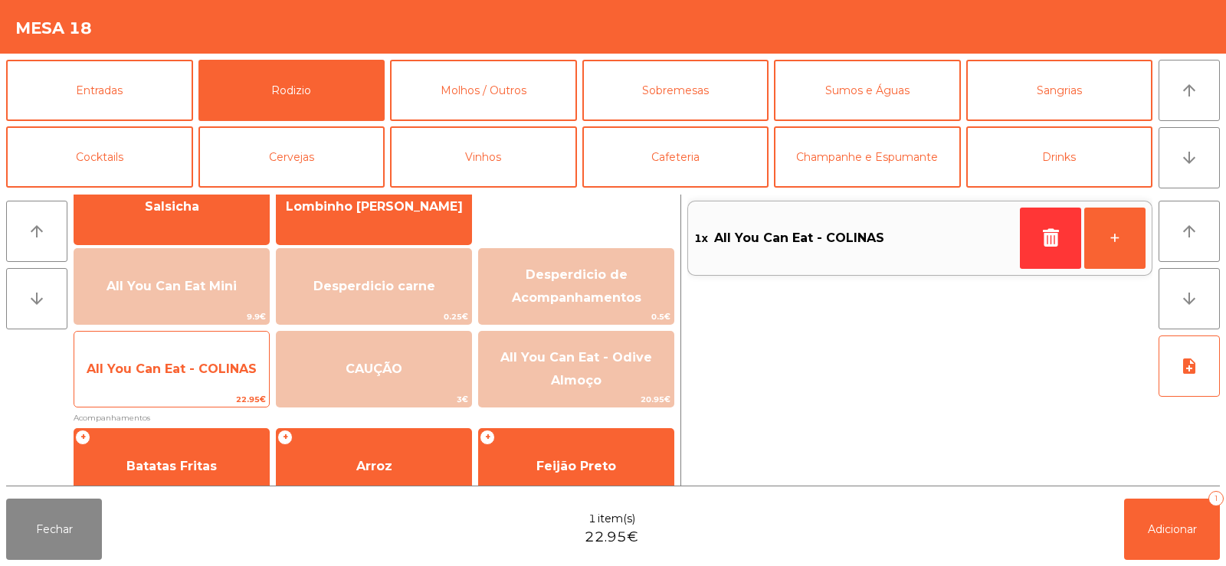
click at [182, 378] on span "All You Can Eat - COLINAS" at bounding box center [171, 369] width 195 height 41
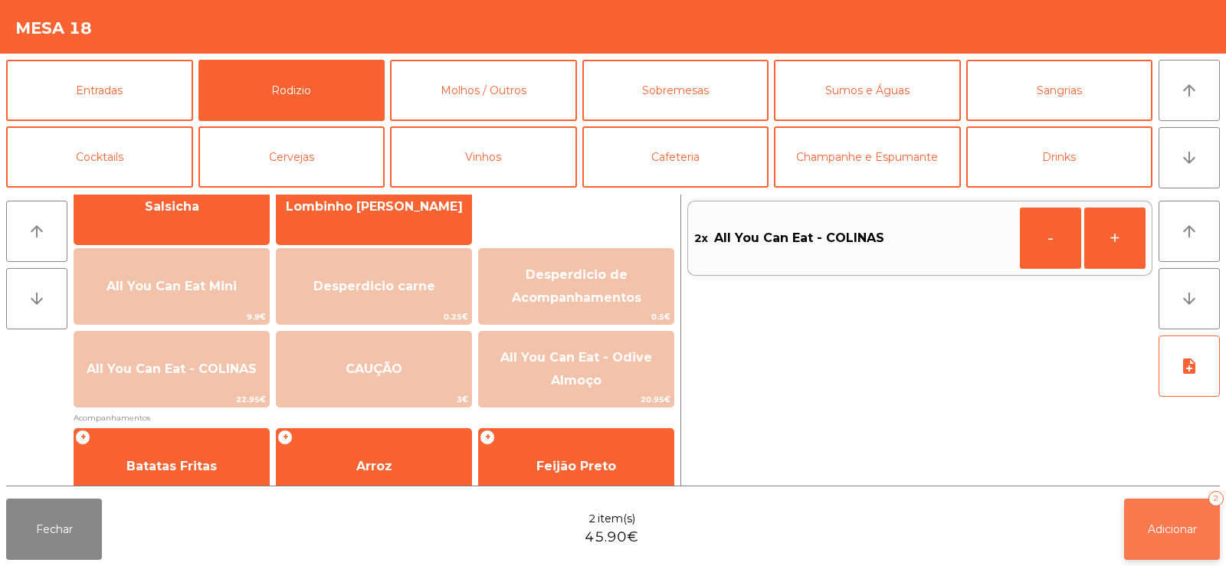
click at [1175, 522] on span "Adicionar" at bounding box center [1171, 529] width 49 height 14
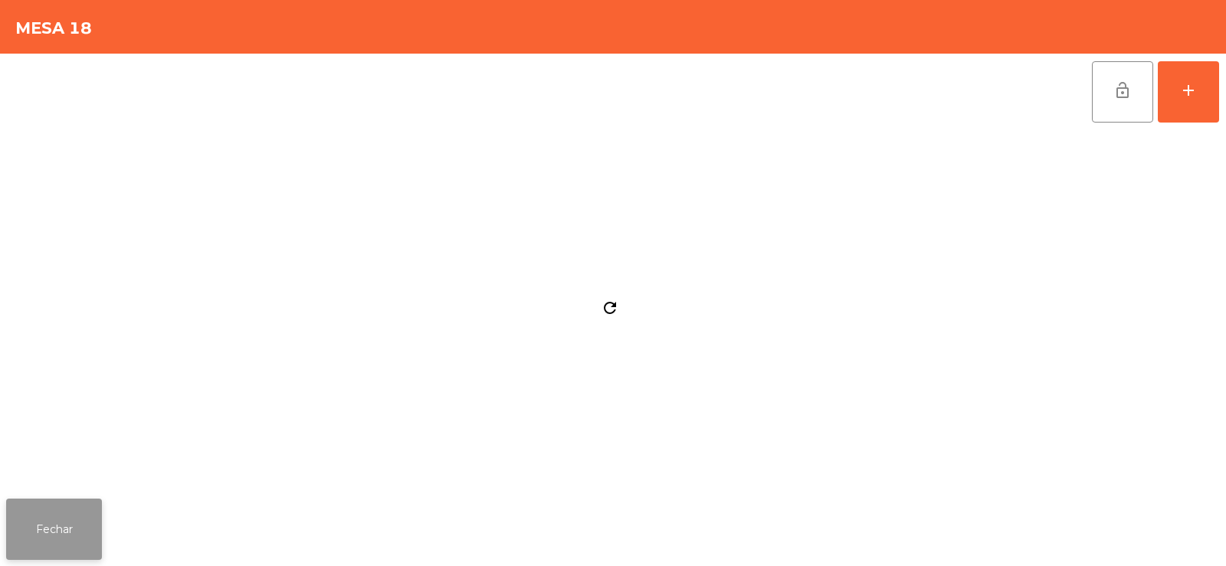
click at [73, 518] on button "Fechar" at bounding box center [54, 529] width 96 height 61
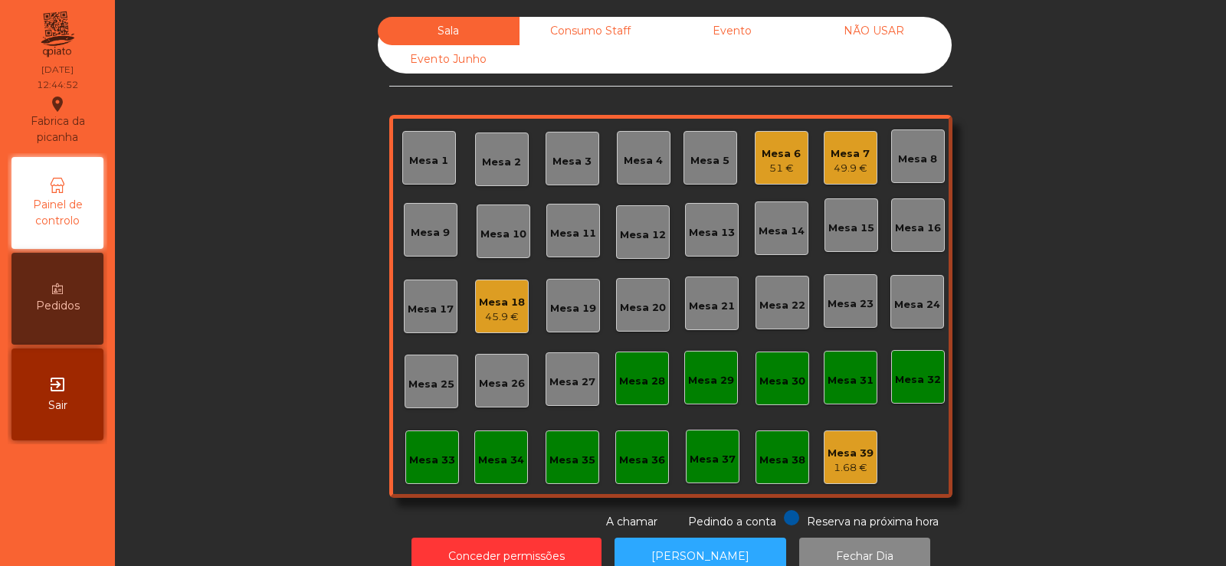
click at [768, 169] on div "51 €" at bounding box center [780, 168] width 39 height 15
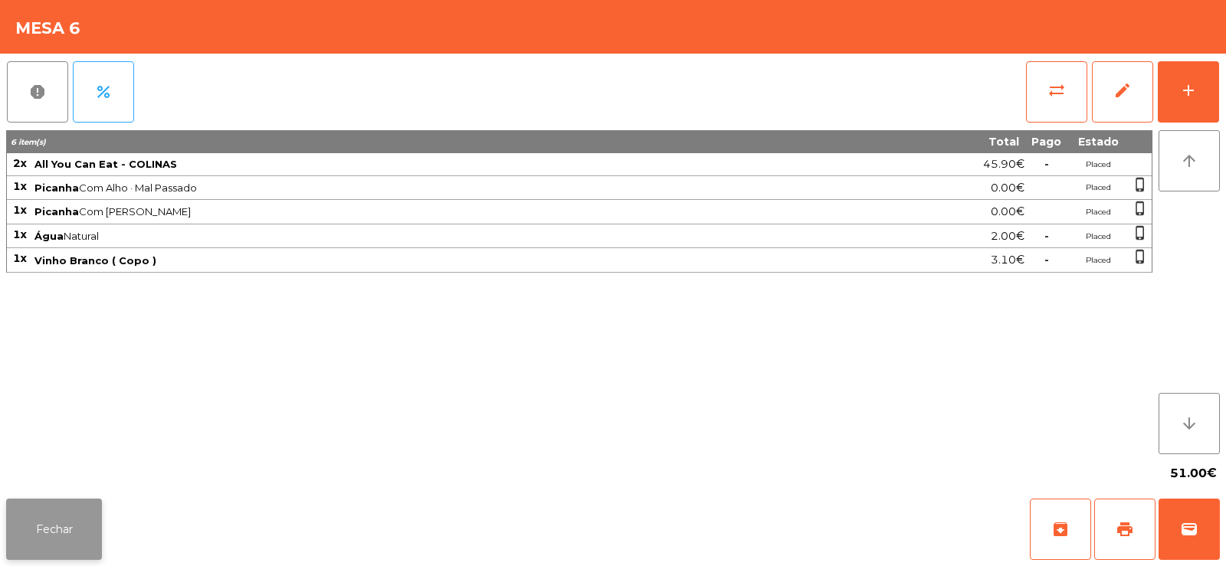
click at [54, 528] on button "Fechar" at bounding box center [54, 529] width 96 height 61
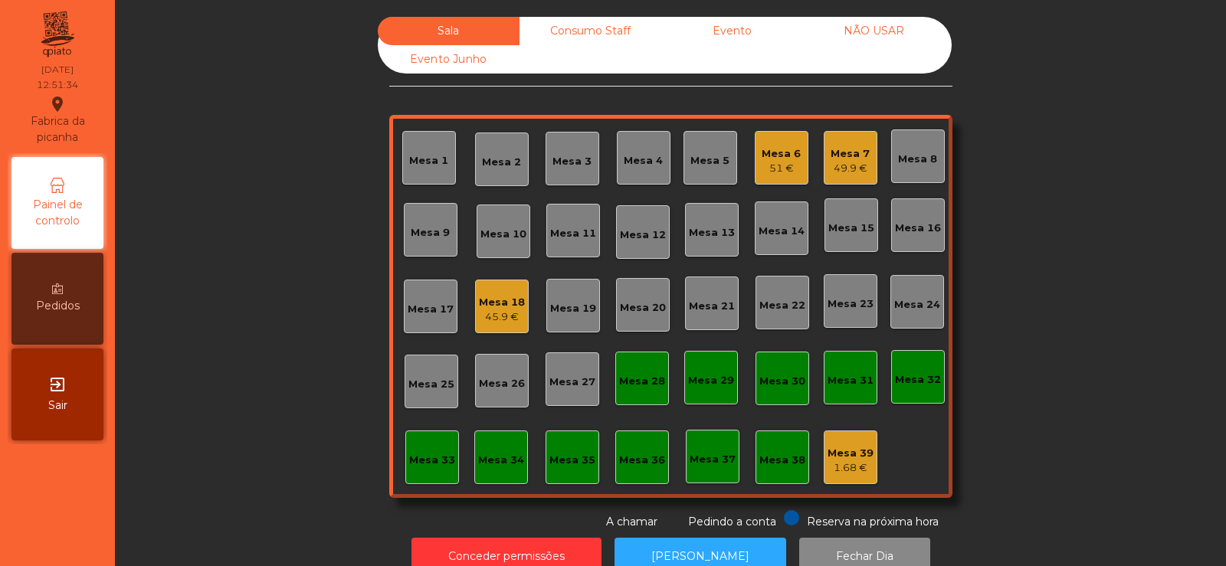
click at [604, 41] on div "Consumo Staff" at bounding box center [590, 31] width 142 height 28
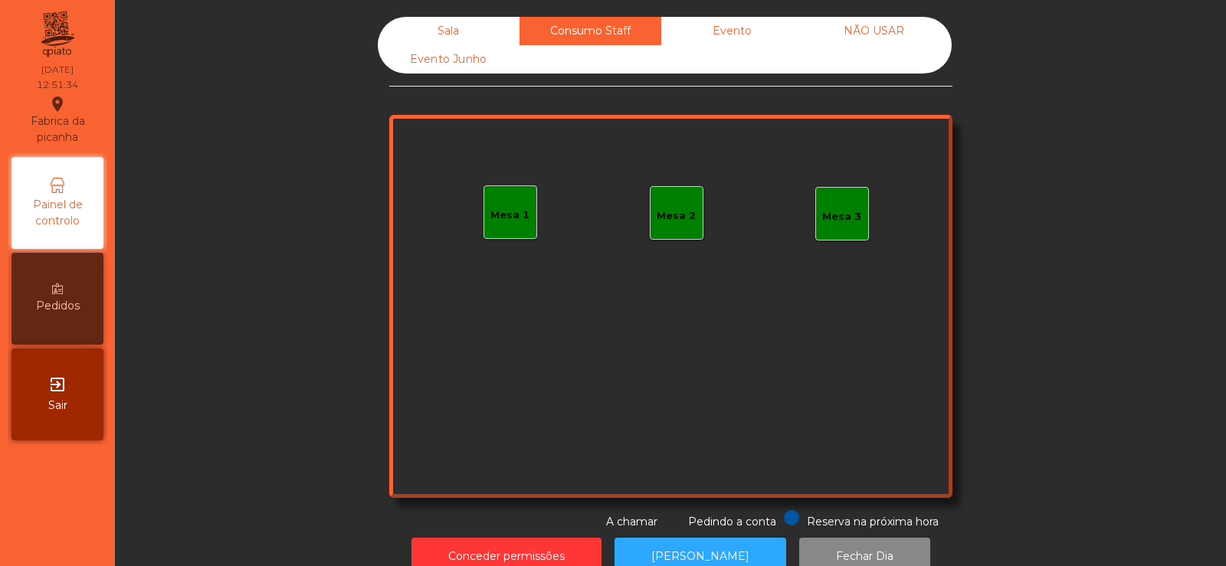
click at [716, 26] on div "Evento" at bounding box center [732, 31] width 142 height 28
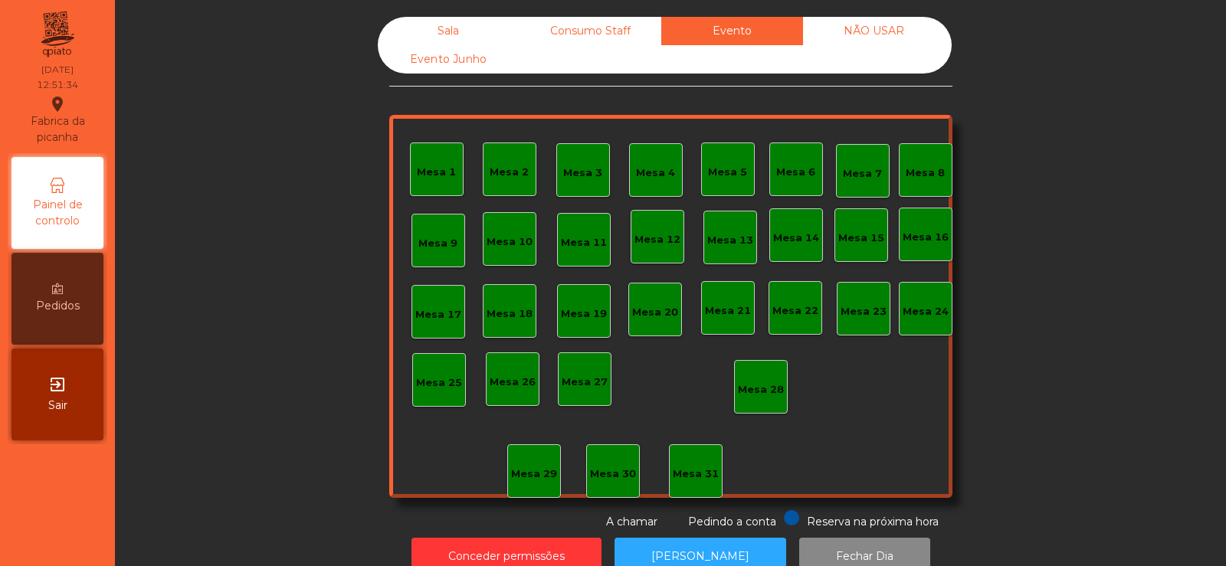
click at [461, 18] on div "Sala" at bounding box center [449, 31] width 142 height 28
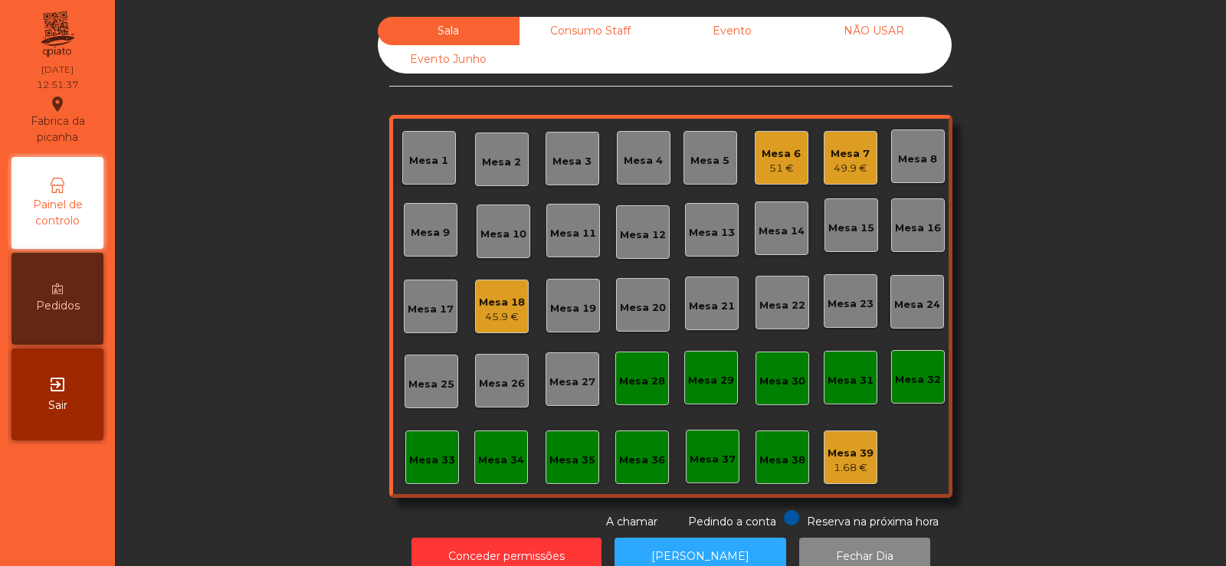
click at [482, 303] on div "Mesa 18" at bounding box center [502, 302] width 46 height 15
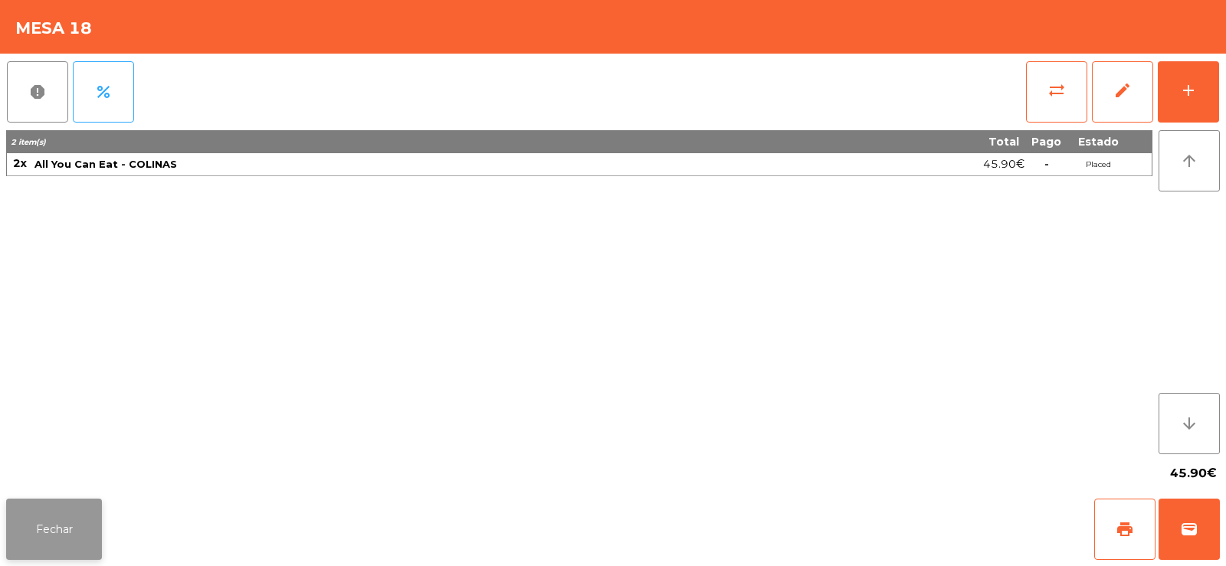
click at [38, 538] on button "Fechar" at bounding box center [54, 529] width 96 height 61
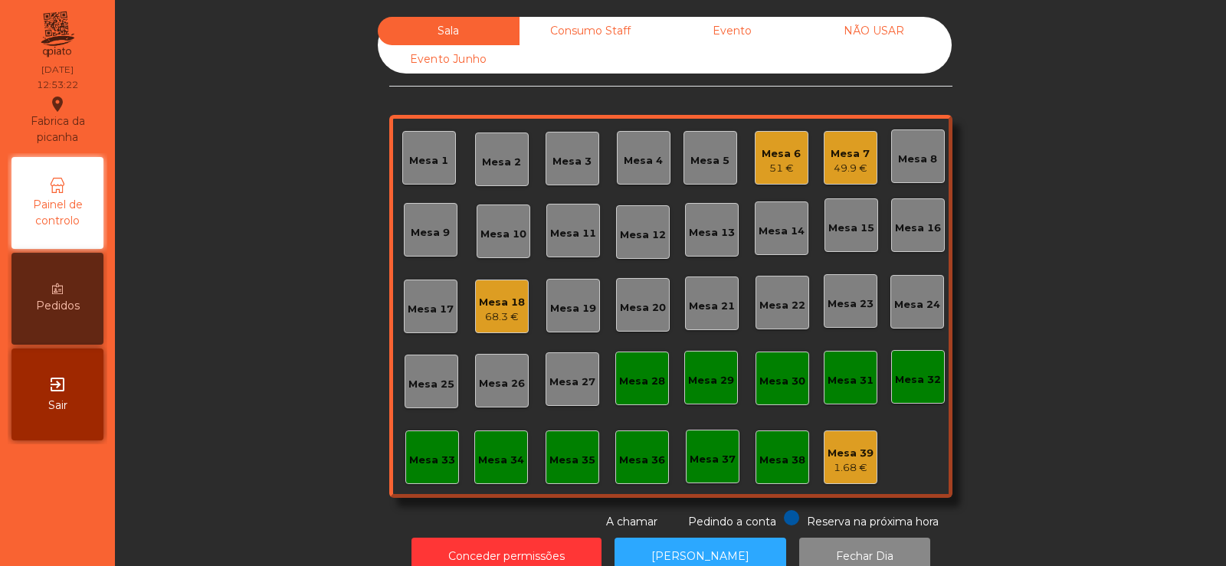
click at [773, 174] on div "51 €" at bounding box center [780, 168] width 39 height 15
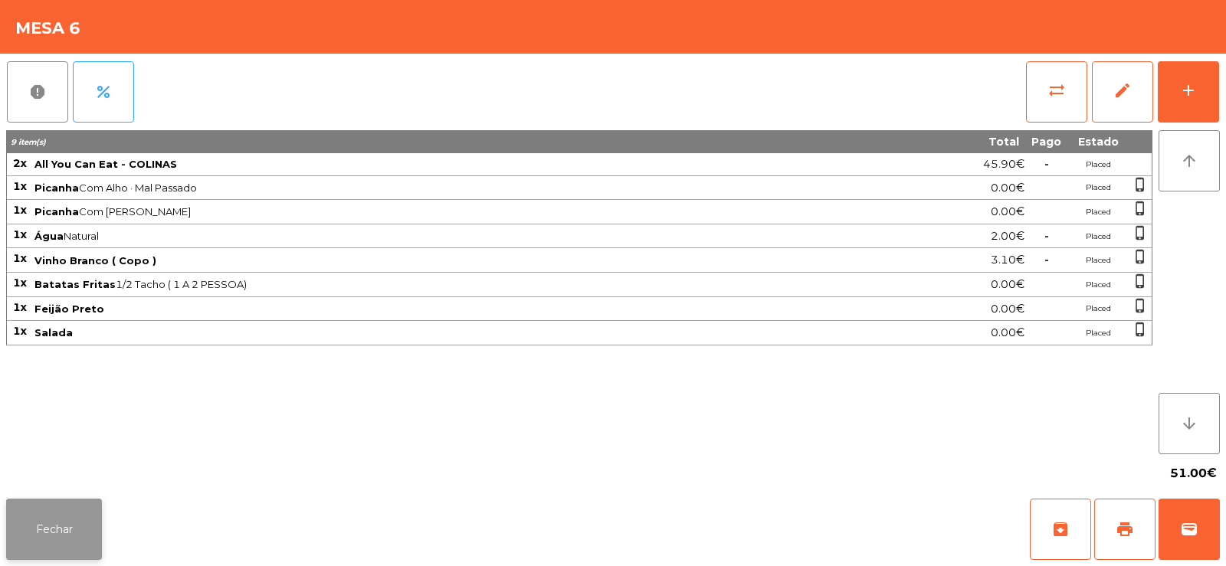
click at [52, 525] on button "Fechar" at bounding box center [54, 529] width 96 height 61
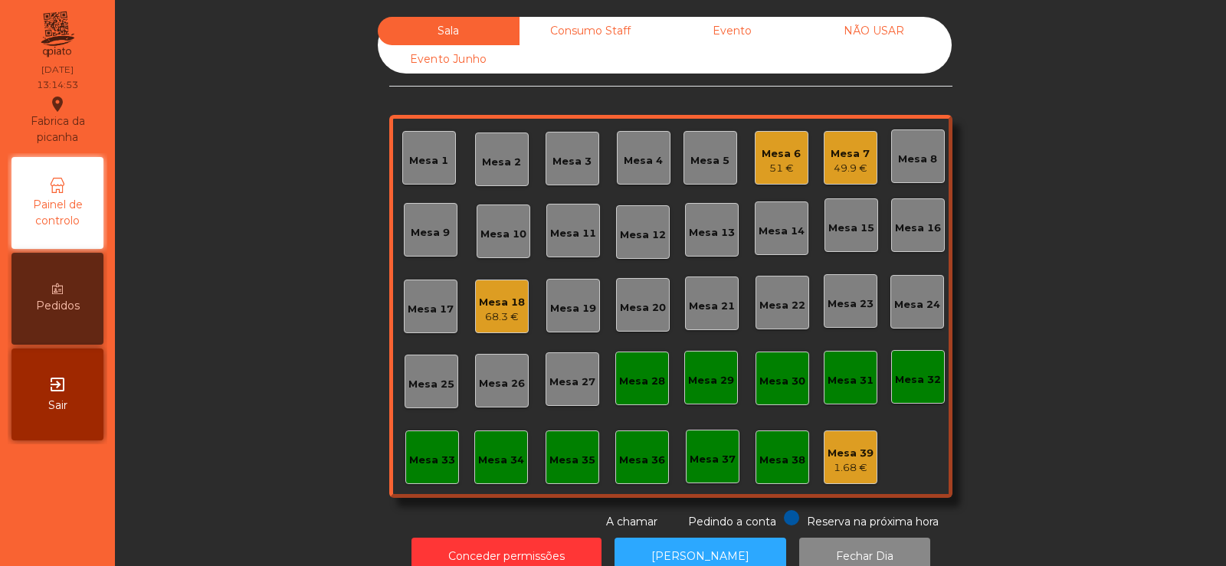
click at [586, 32] on div "Consumo Staff" at bounding box center [590, 31] width 142 height 28
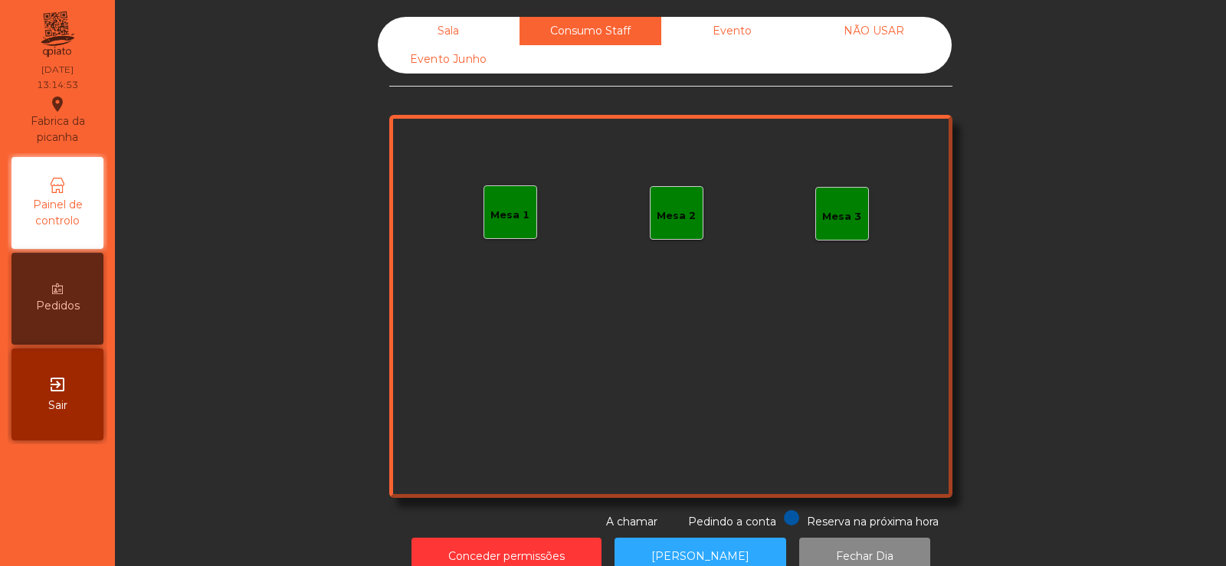
click at [475, 30] on div "Sala" at bounding box center [449, 31] width 142 height 28
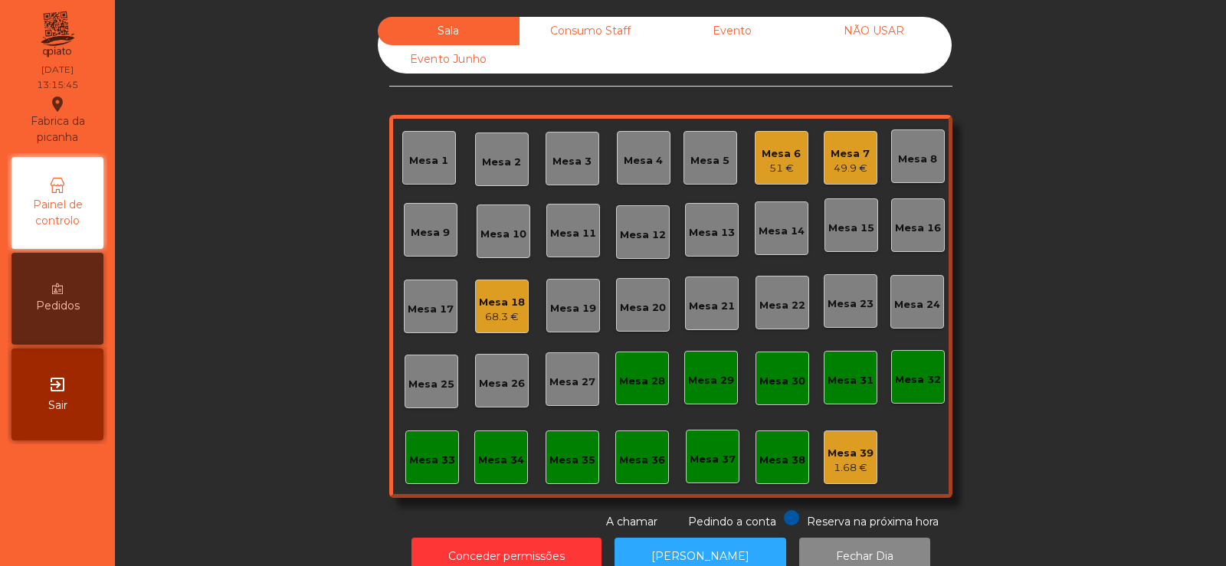
click at [653, 159] on div "Mesa 4" at bounding box center [643, 160] width 39 height 15
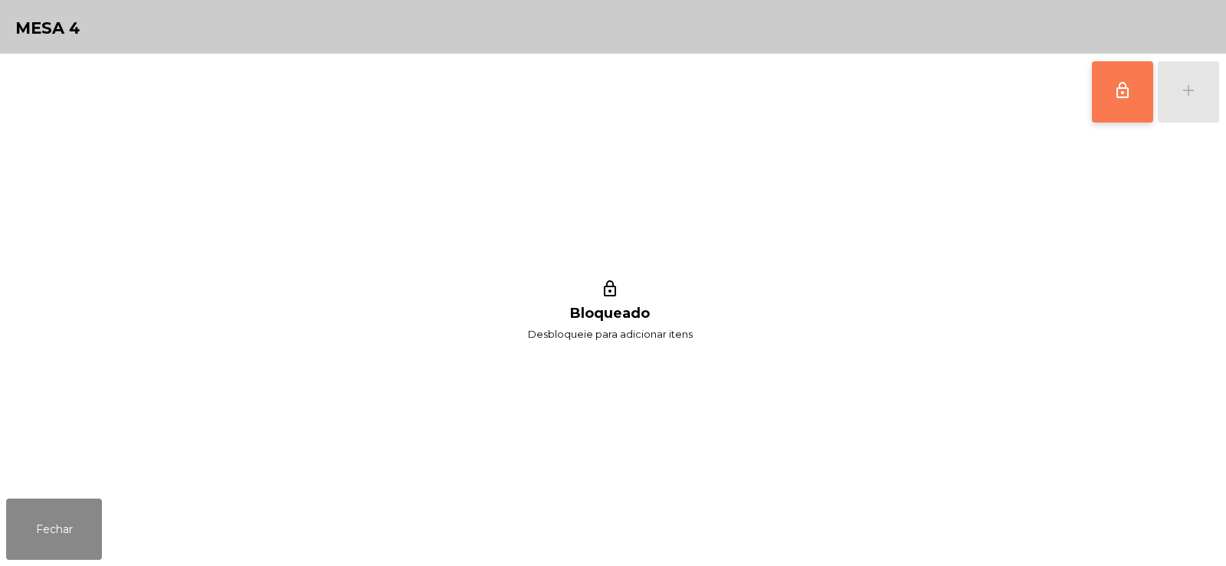
click at [1127, 87] on span "lock_outline" at bounding box center [1122, 90] width 18 height 18
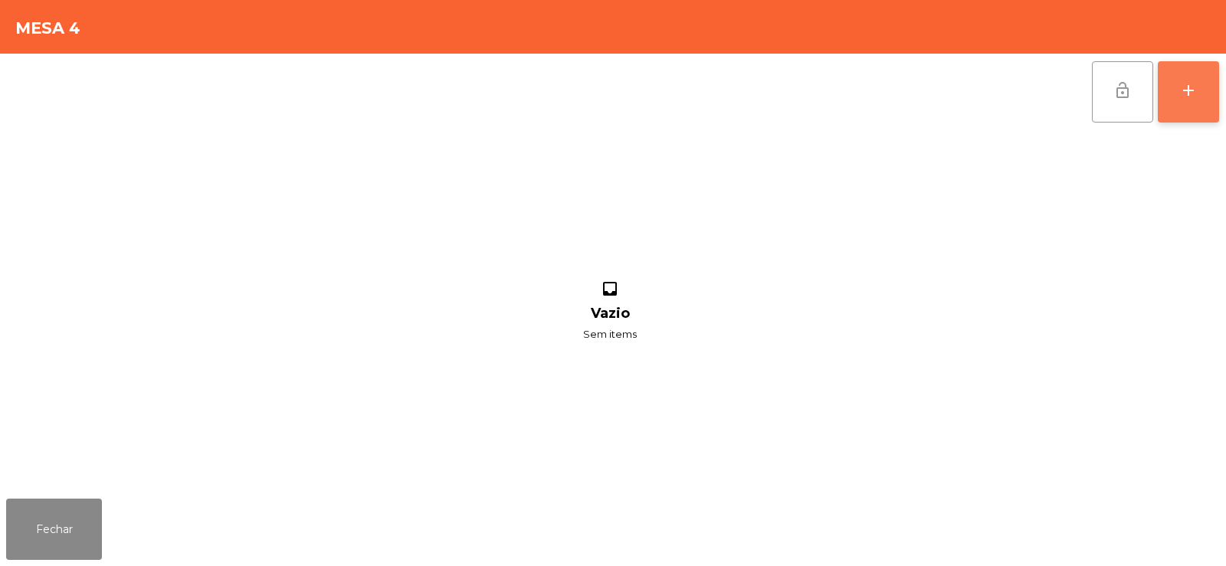
click at [1187, 95] on div "add" at bounding box center [1188, 90] width 18 height 18
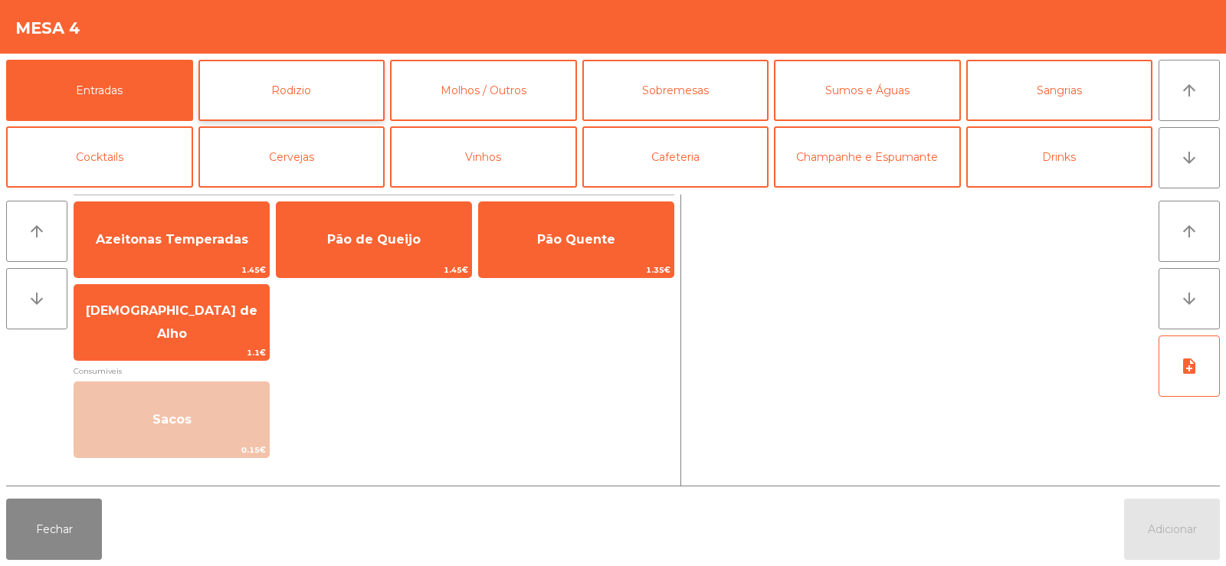
click at [328, 105] on button "Rodizio" at bounding box center [291, 90] width 187 height 61
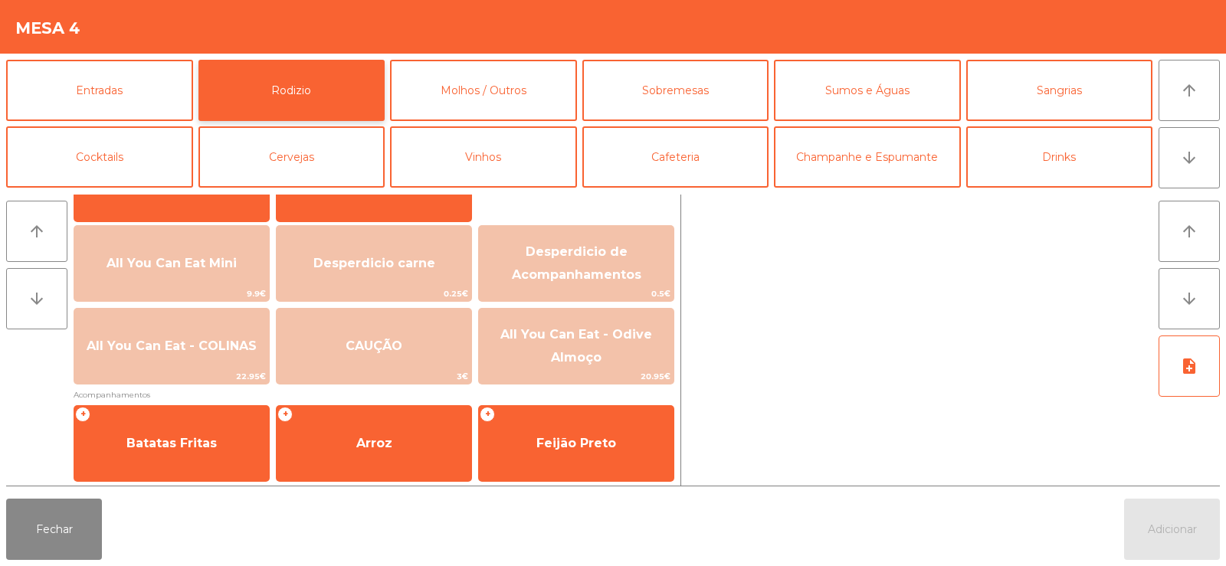
scroll to position [196, 0]
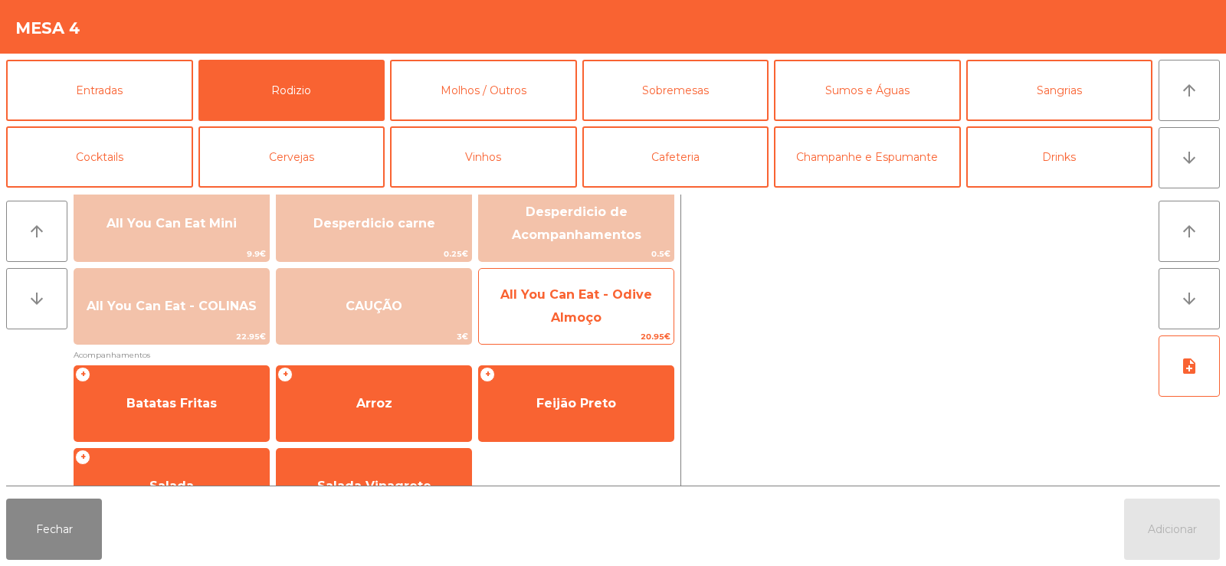
click at [583, 310] on span "All You Can Eat - Odive Almoço" at bounding box center [576, 306] width 152 height 38
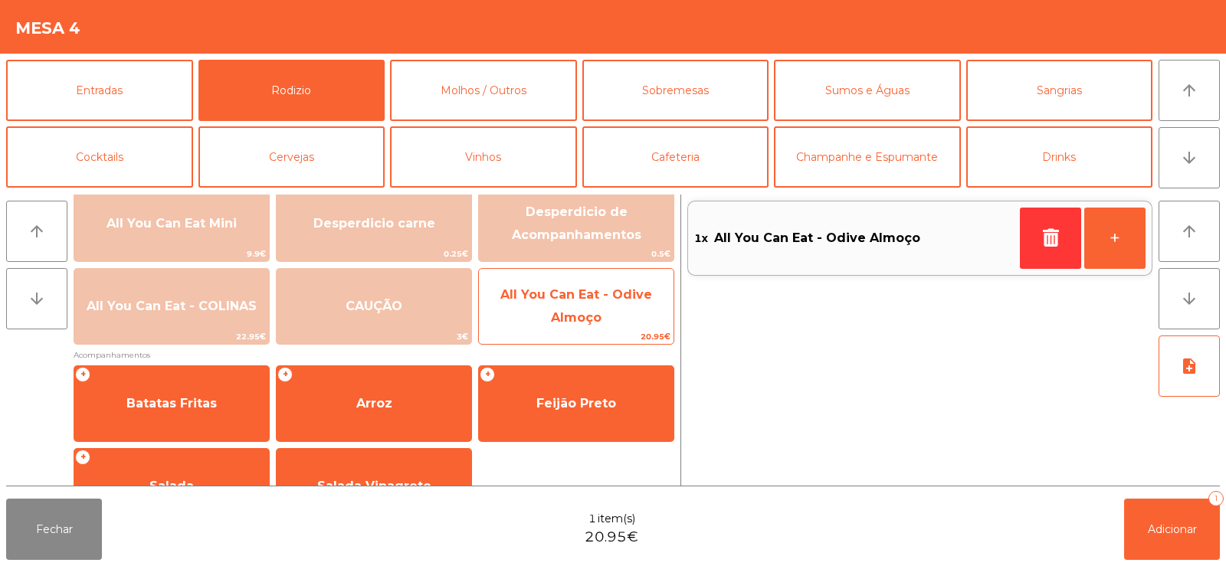
click at [606, 307] on span "All You Can Eat - Odive Almoço" at bounding box center [576, 306] width 195 height 65
click at [604, 303] on span "All You Can Eat - Odive Almoço" at bounding box center [576, 306] width 195 height 65
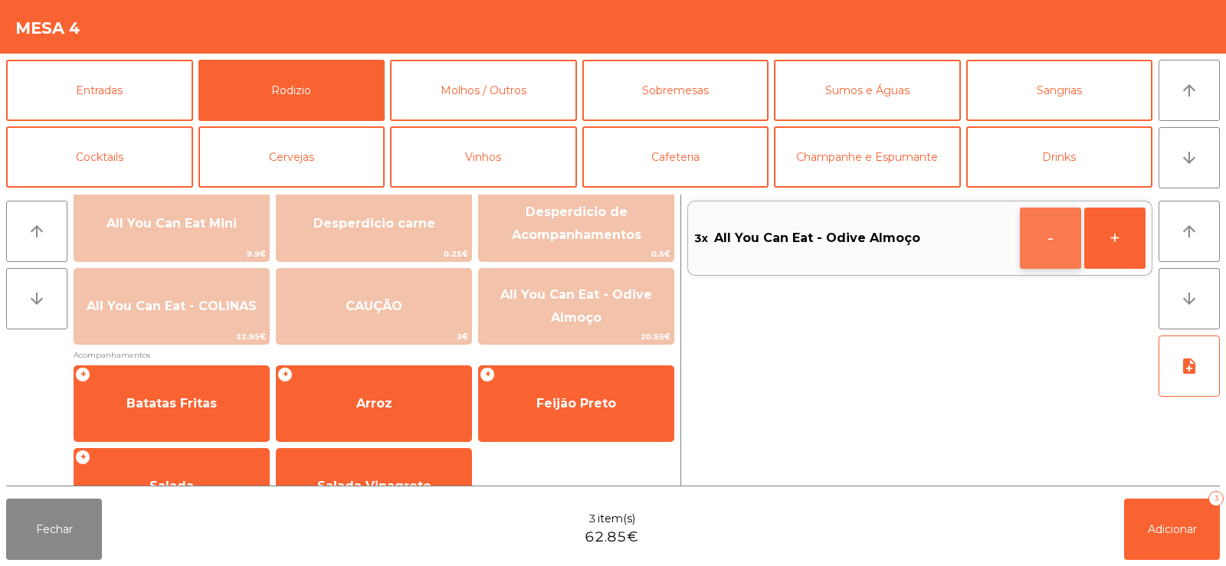
click at [1051, 252] on button "-" at bounding box center [1050, 238] width 61 height 61
click at [1141, 510] on button "Adicionar 2" at bounding box center [1172, 529] width 96 height 61
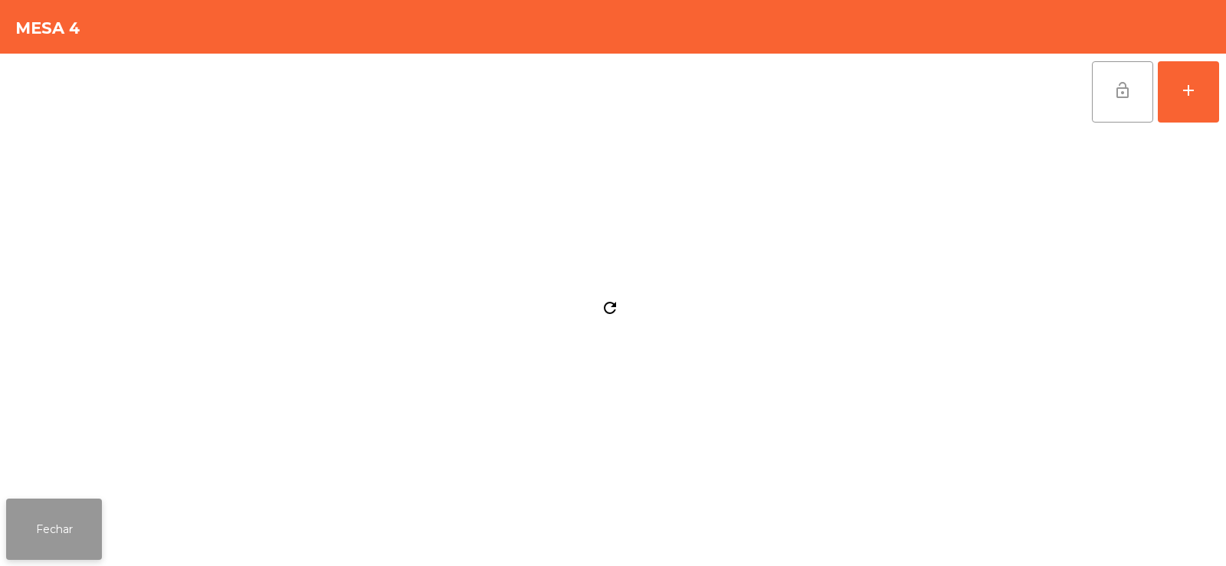
click at [9, 521] on button "Fechar" at bounding box center [54, 529] width 96 height 61
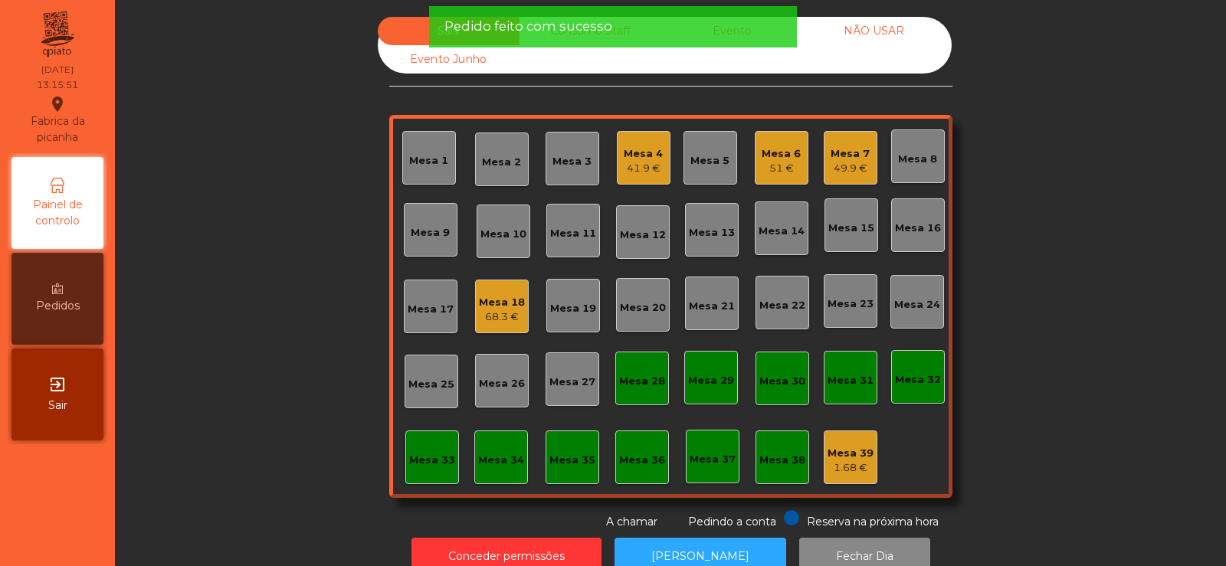
click at [775, 165] on div "51 €" at bounding box center [780, 168] width 39 height 15
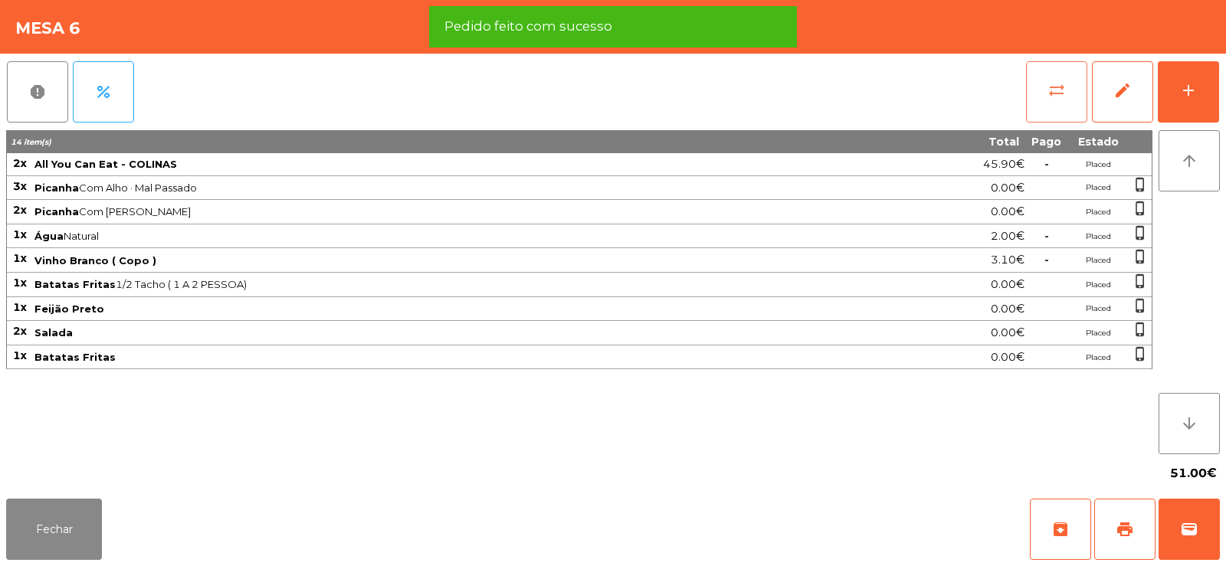
click at [1038, 89] on button "sync_alt" at bounding box center [1056, 91] width 61 height 61
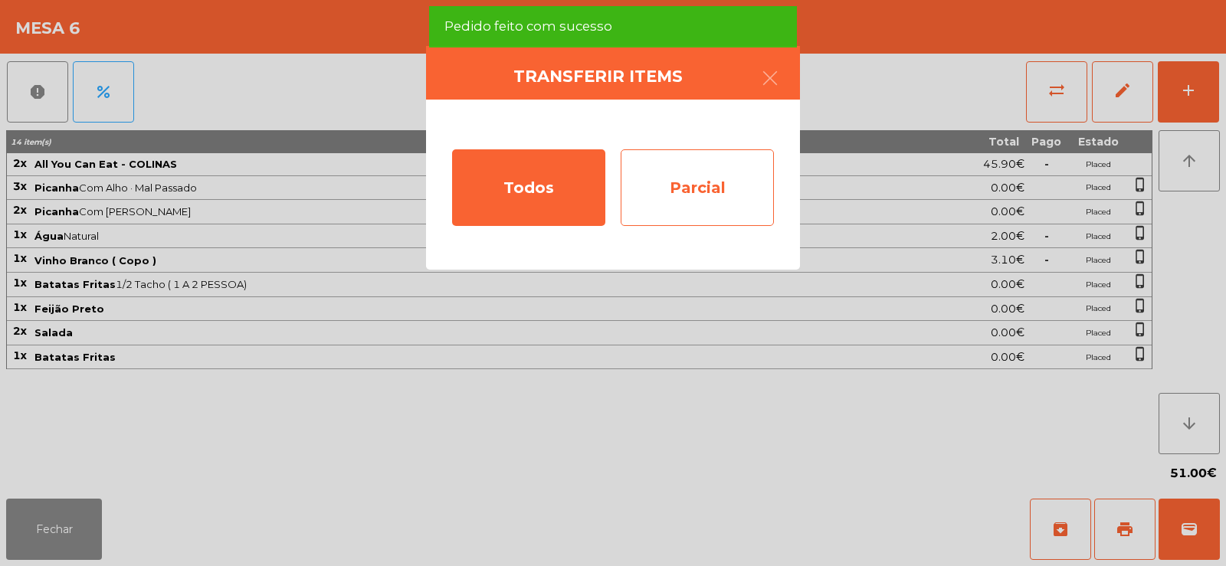
click at [719, 185] on div "Parcial" at bounding box center [696, 187] width 153 height 77
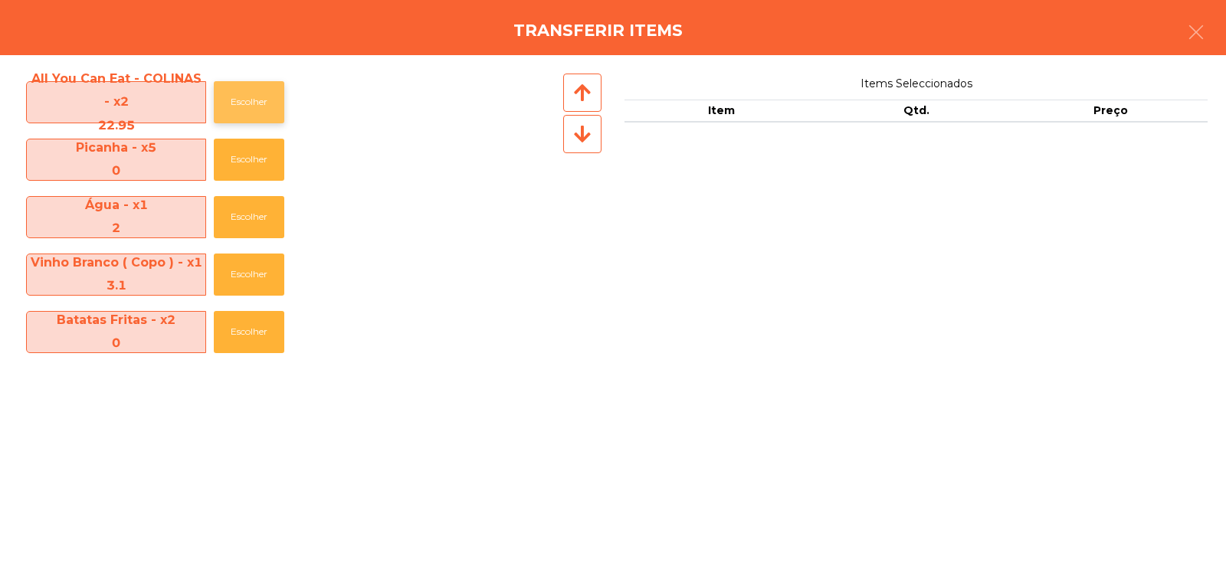
click at [247, 97] on button "Escolher" at bounding box center [249, 102] width 70 height 42
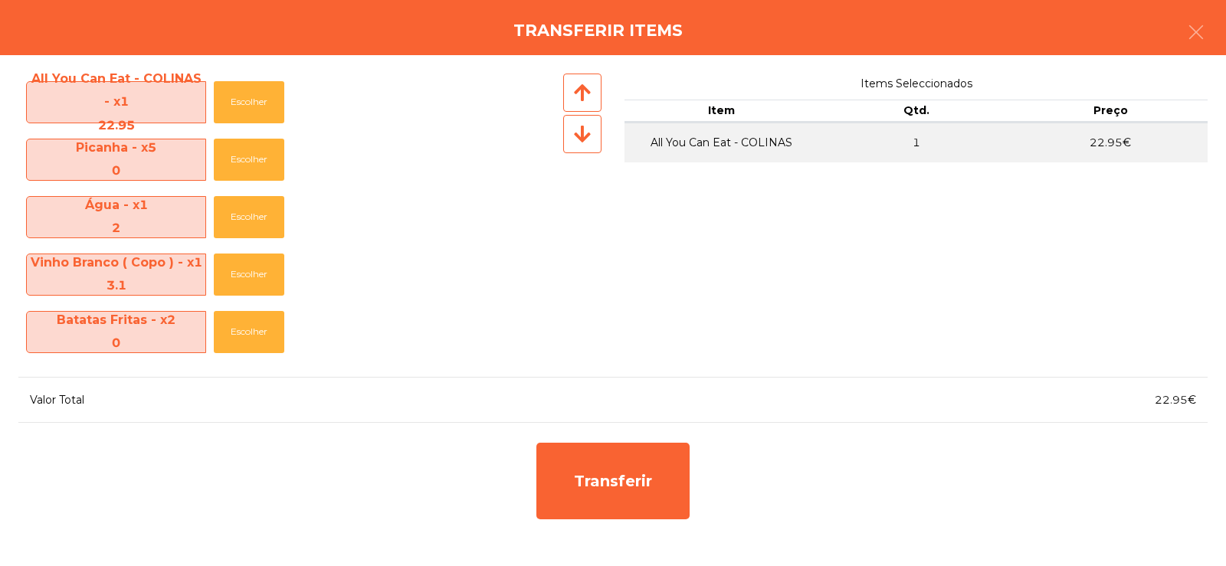
click at [1225, 29] on div "Transferir items" at bounding box center [613, 27] width 1226 height 55
click at [1185, 35] on button "button" at bounding box center [1195, 34] width 43 height 46
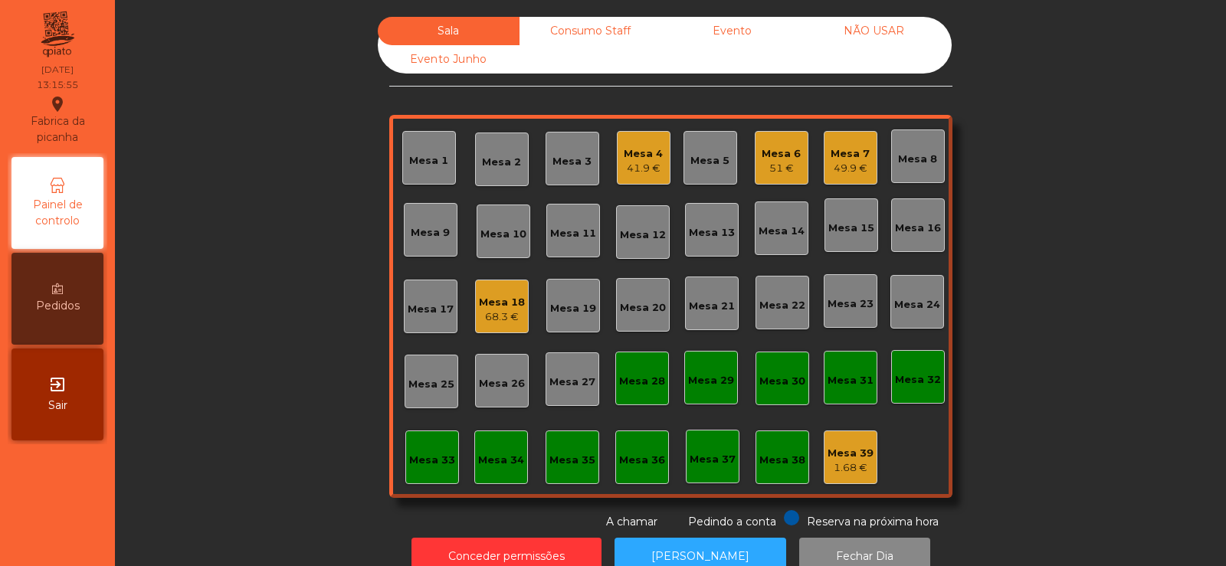
click at [789, 172] on div "51 €" at bounding box center [780, 168] width 39 height 15
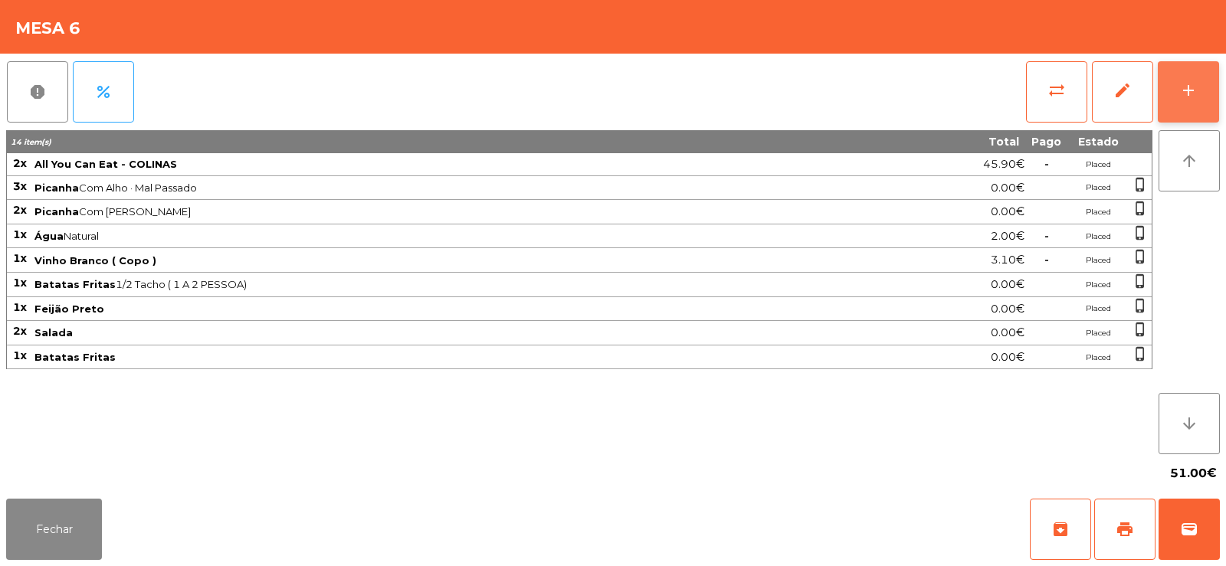
click at [1206, 93] on button "add" at bounding box center [1187, 91] width 61 height 61
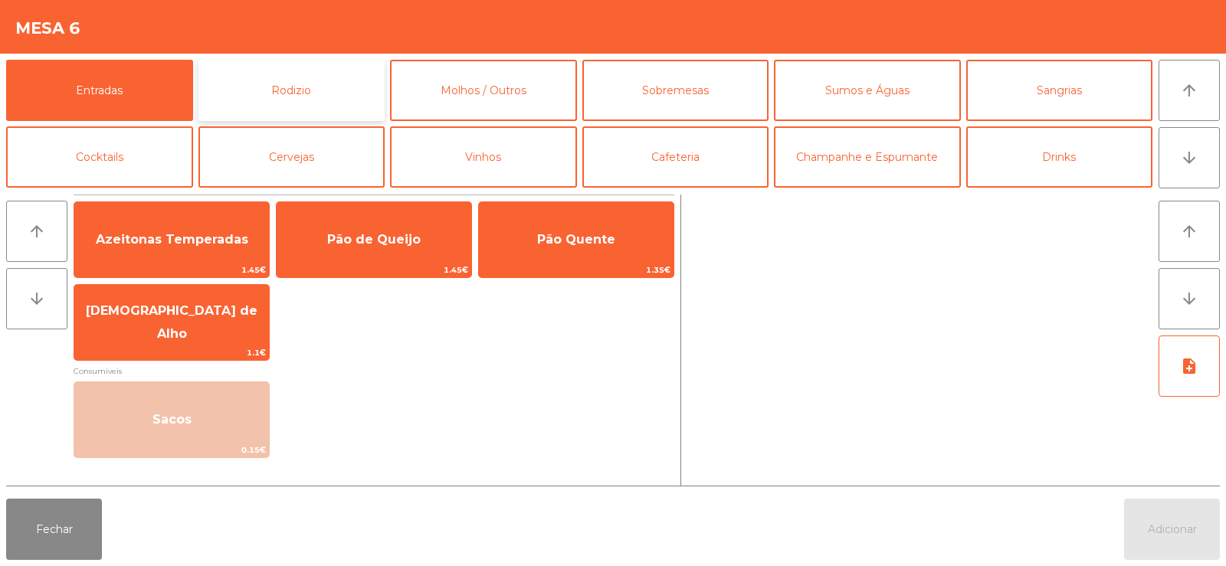
click at [324, 92] on button "Rodizio" at bounding box center [291, 90] width 187 height 61
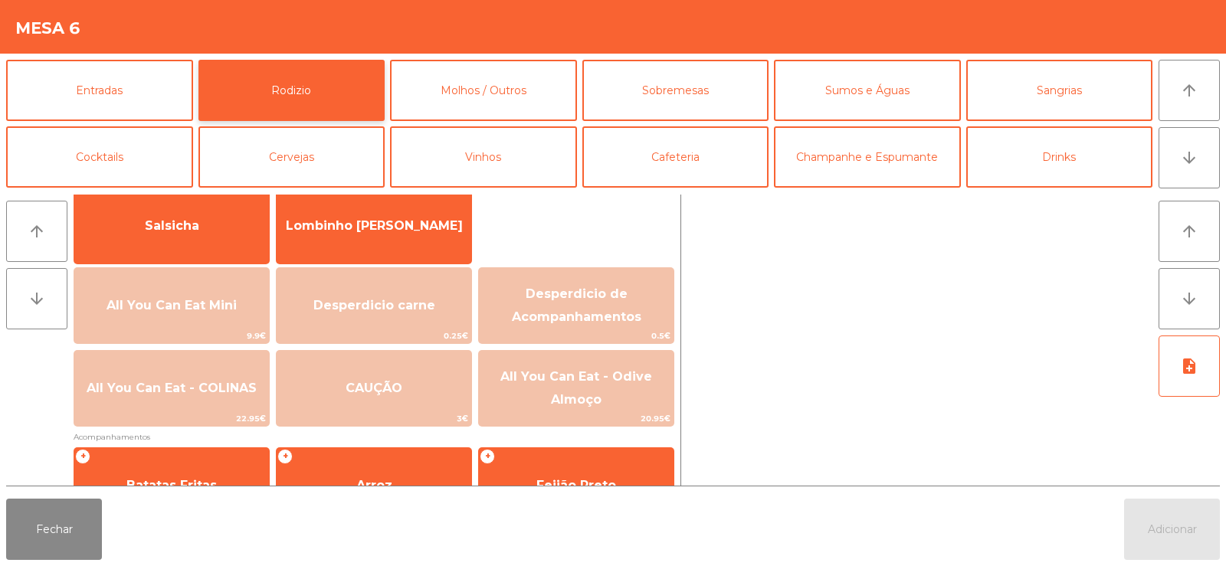
scroll to position [145, 0]
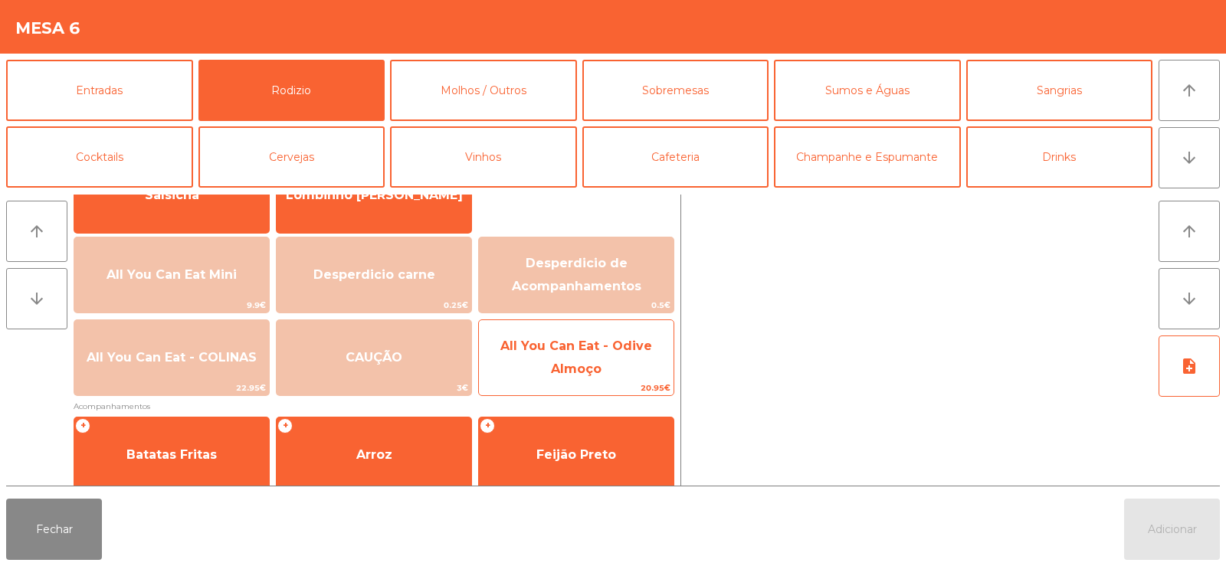
click at [565, 351] on span "All You Can Eat - Odive Almoço" at bounding box center [576, 358] width 152 height 38
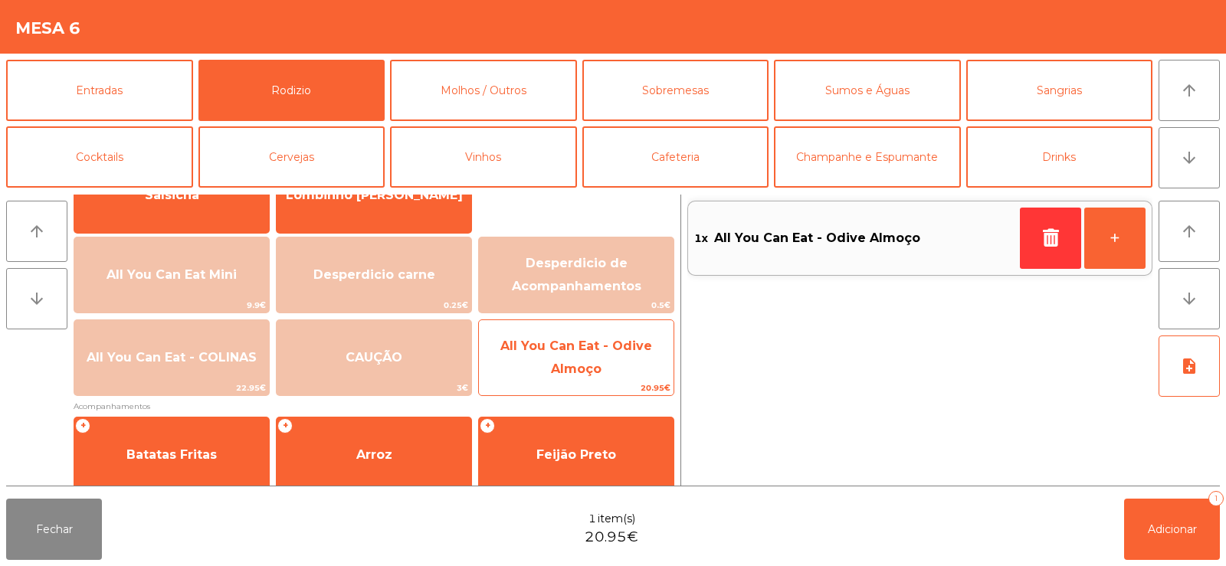
click at [609, 365] on span "All You Can Eat - Odive Almoço" at bounding box center [576, 358] width 195 height 65
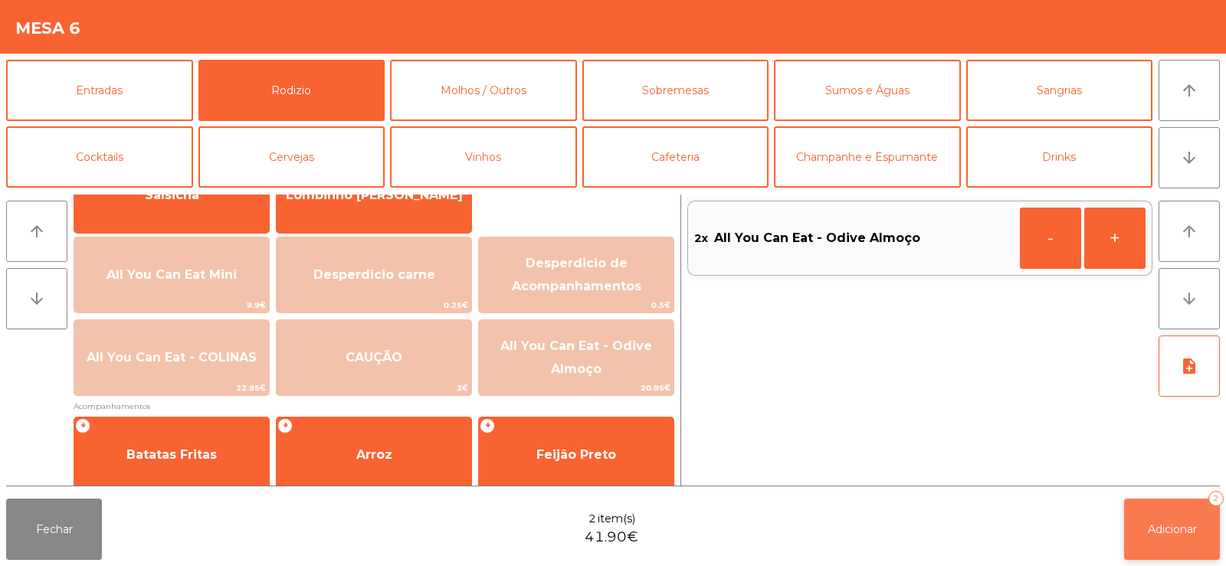
click at [1154, 542] on button "Adicionar 2" at bounding box center [1172, 529] width 96 height 61
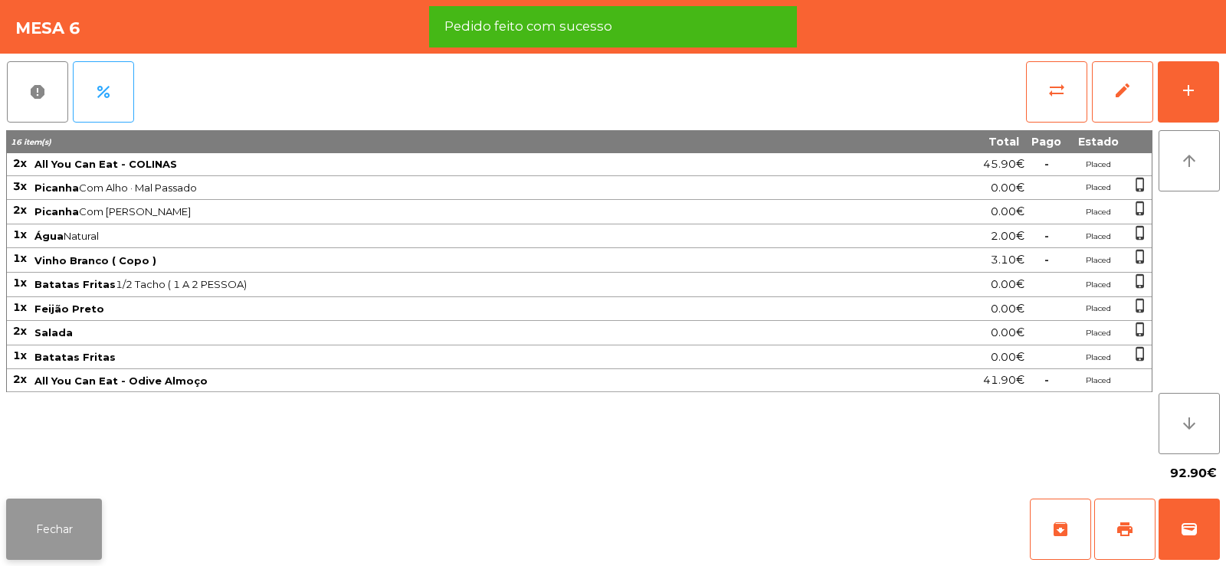
click at [80, 535] on button "Fechar" at bounding box center [54, 529] width 96 height 61
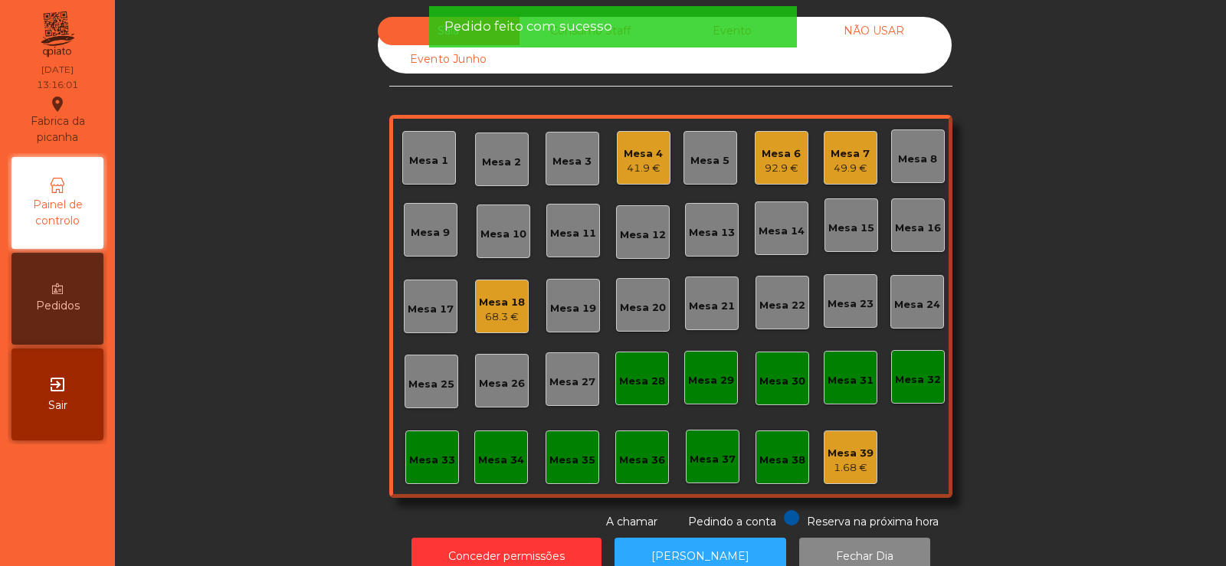
click at [864, 152] on div "Mesa 7 49.9 €" at bounding box center [850, 158] width 54 height 54
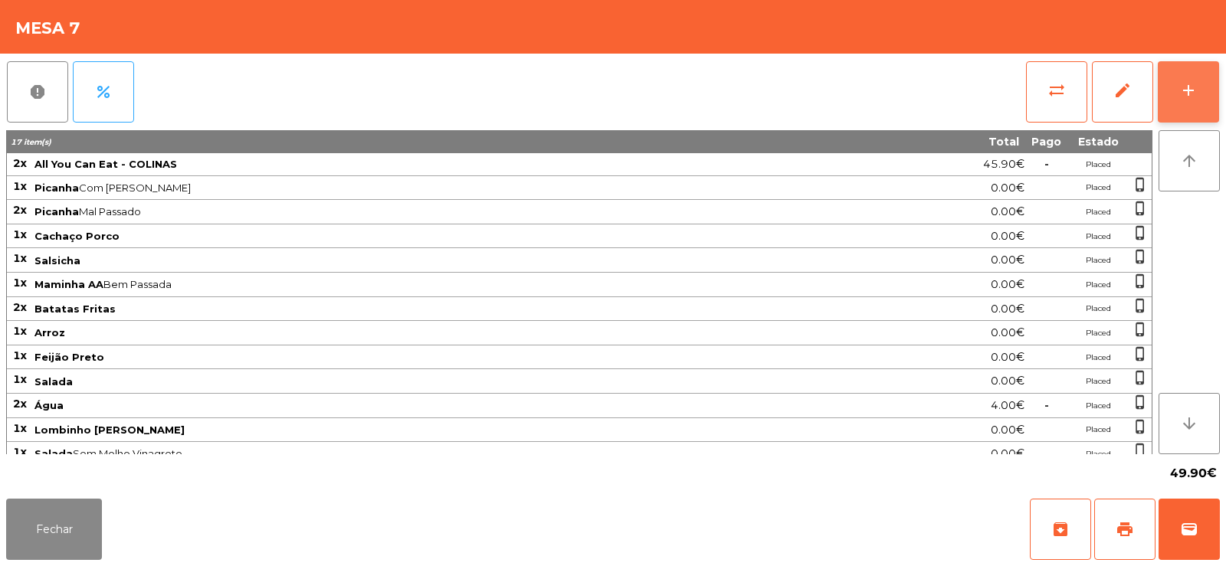
click at [1190, 101] on button "add" at bounding box center [1187, 91] width 61 height 61
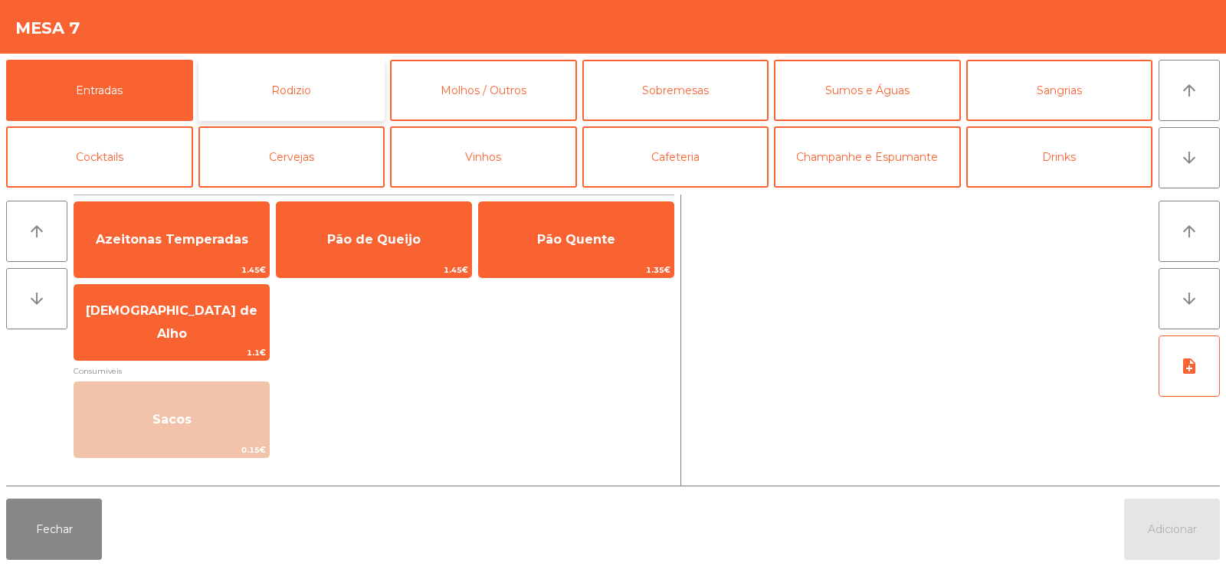
click at [290, 91] on button "Rodizio" at bounding box center [291, 90] width 187 height 61
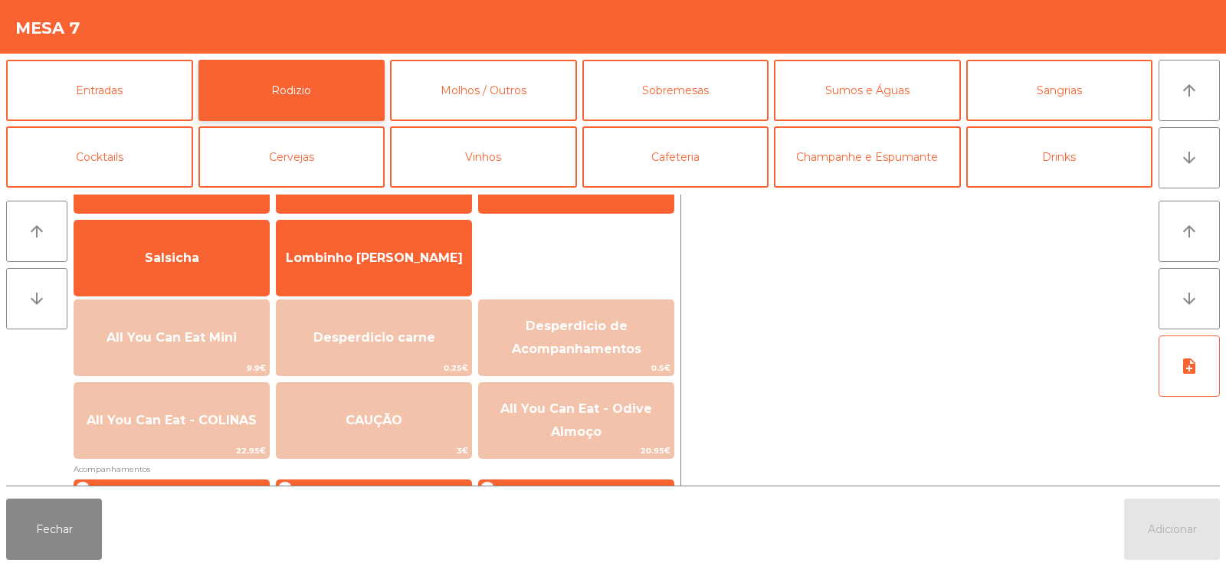
scroll to position [149, 0]
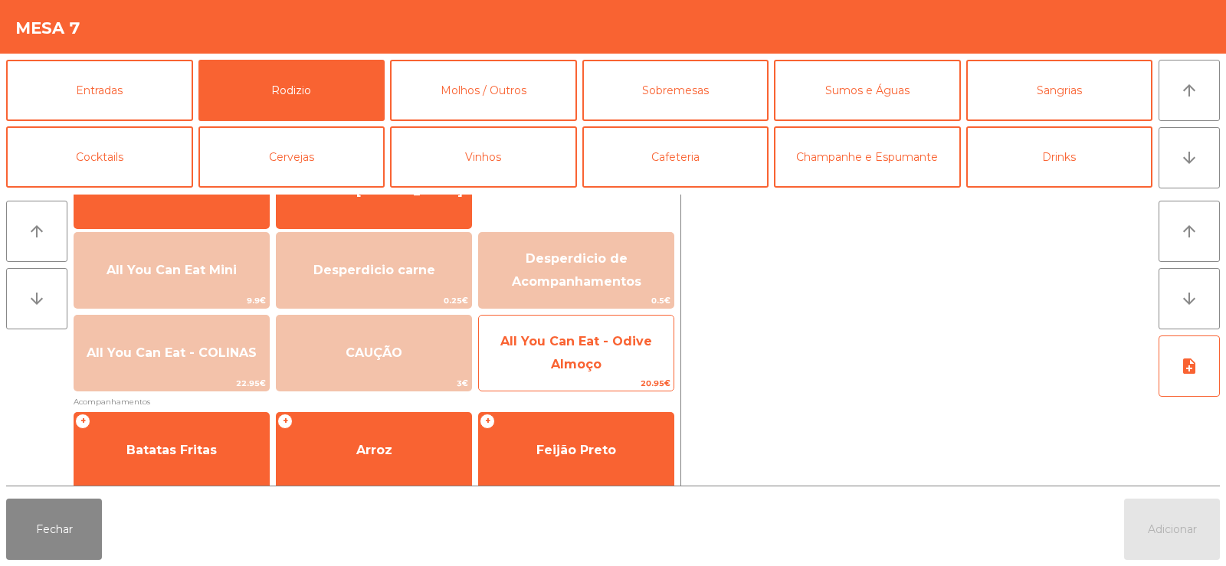
click at [588, 371] on span "All You Can Eat - Odive Almoço" at bounding box center [576, 353] width 152 height 38
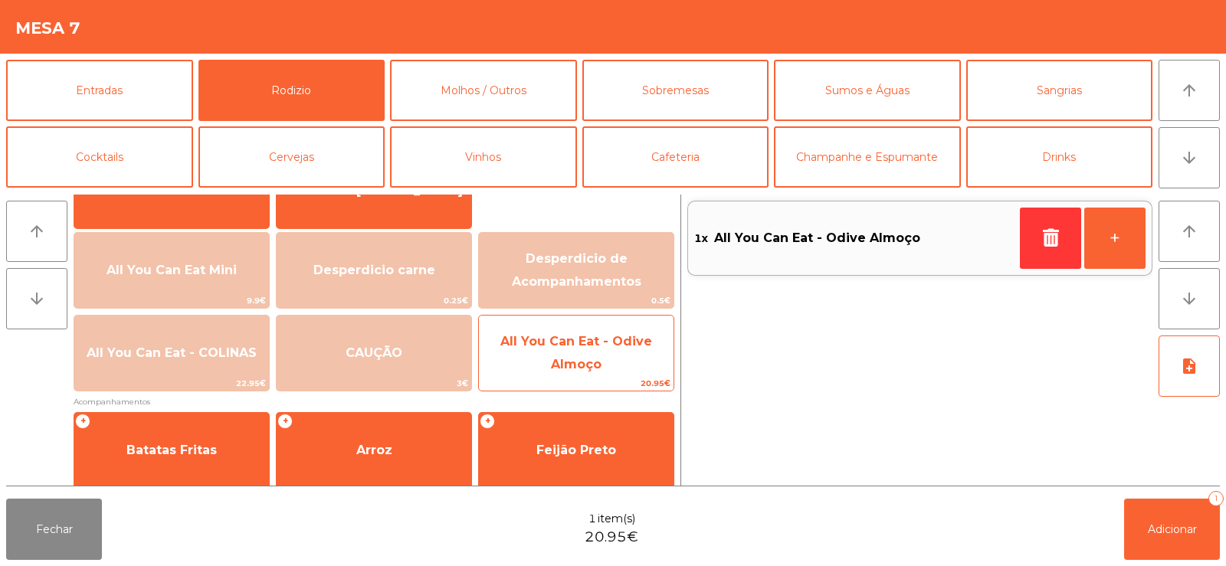
click at [588, 361] on span "All You Can Eat - Odive Almoço" at bounding box center [576, 353] width 152 height 38
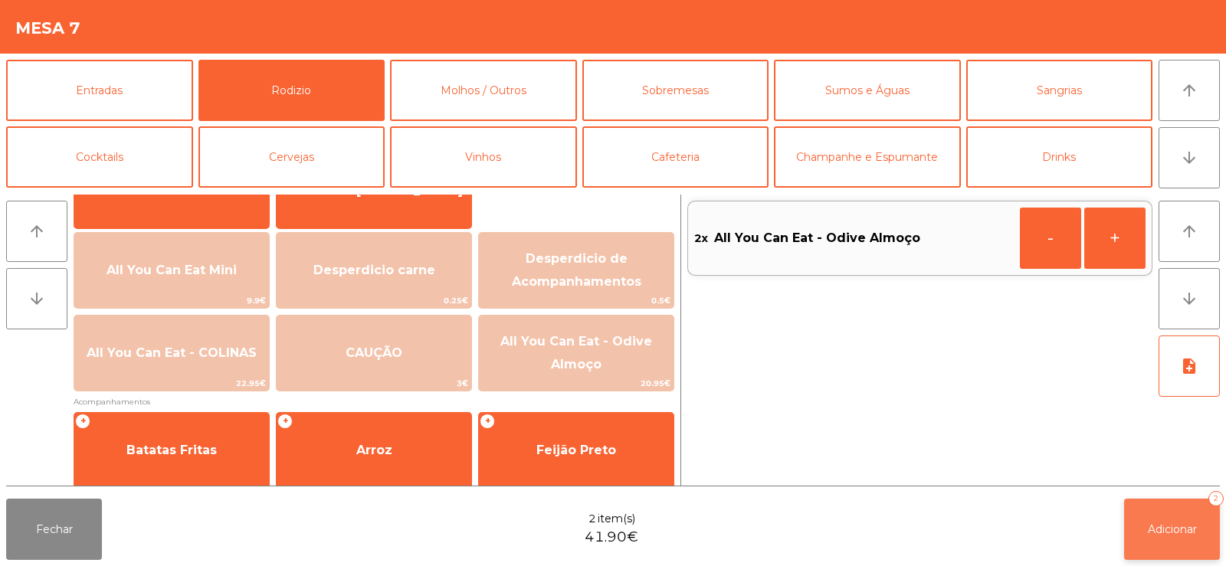
click at [1171, 512] on button "Adicionar 2" at bounding box center [1172, 529] width 96 height 61
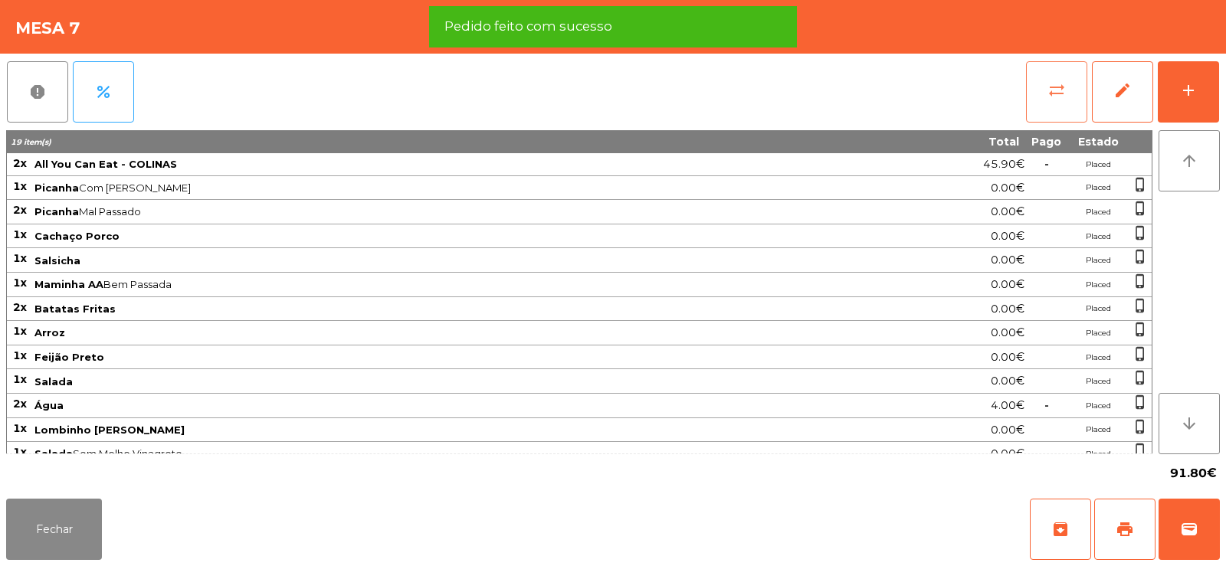
click at [1027, 100] on button "sync_alt" at bounding box center [1056, 91] width 61 height 61
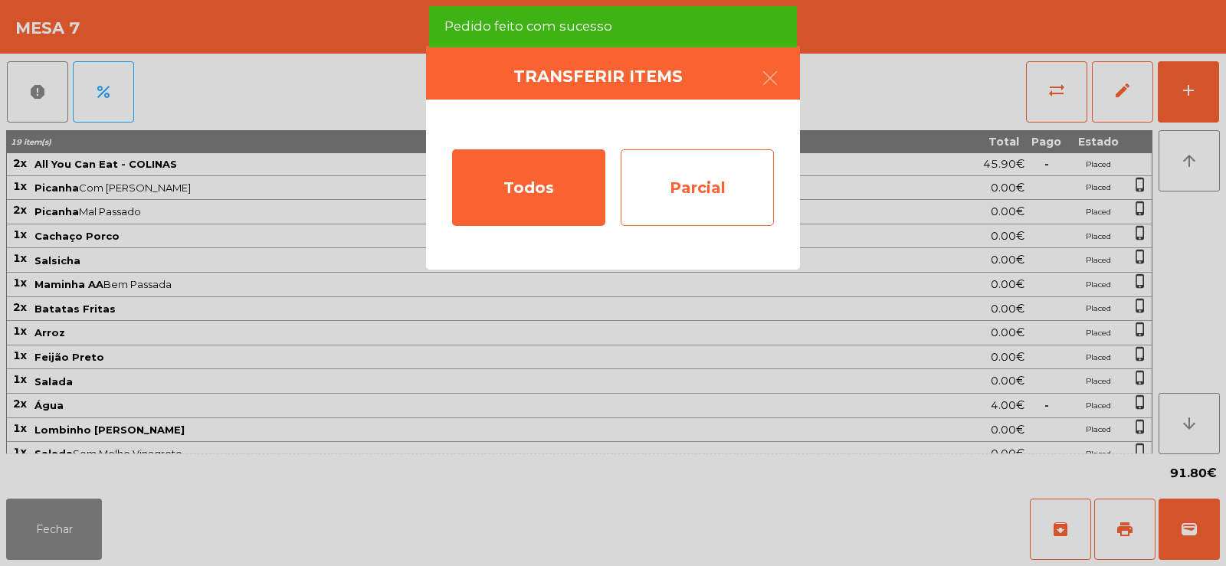
click at [714, 181] on div "Parcial" at bounding box center [696, 187] width 153 height 77
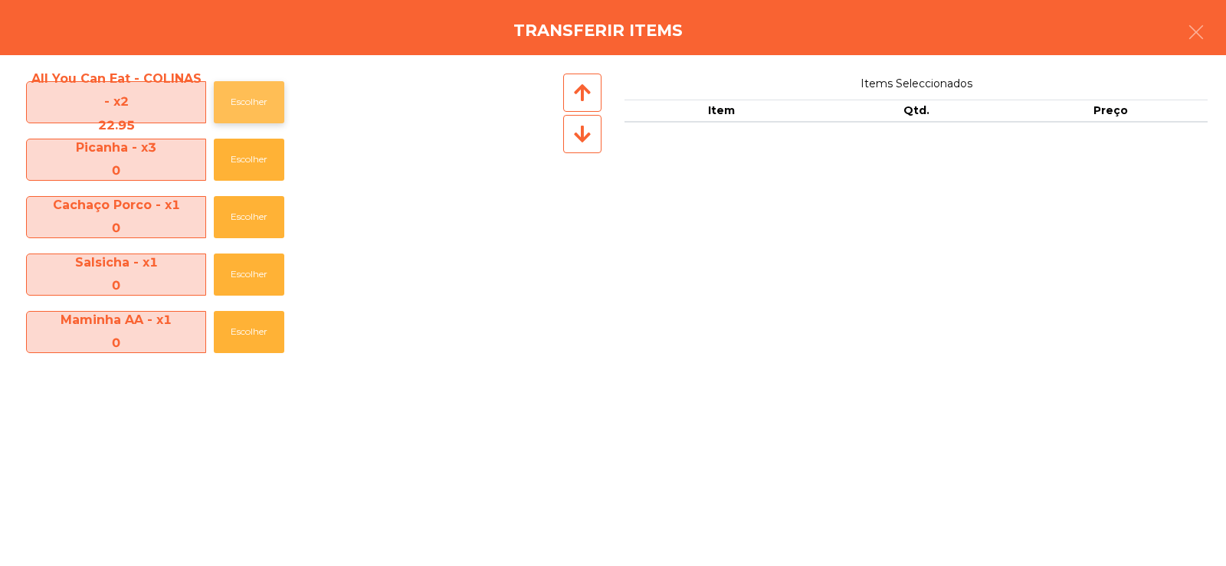
click at [252, 99] on button "Escolher" at bounding box center [249, 102] width 70 height 42
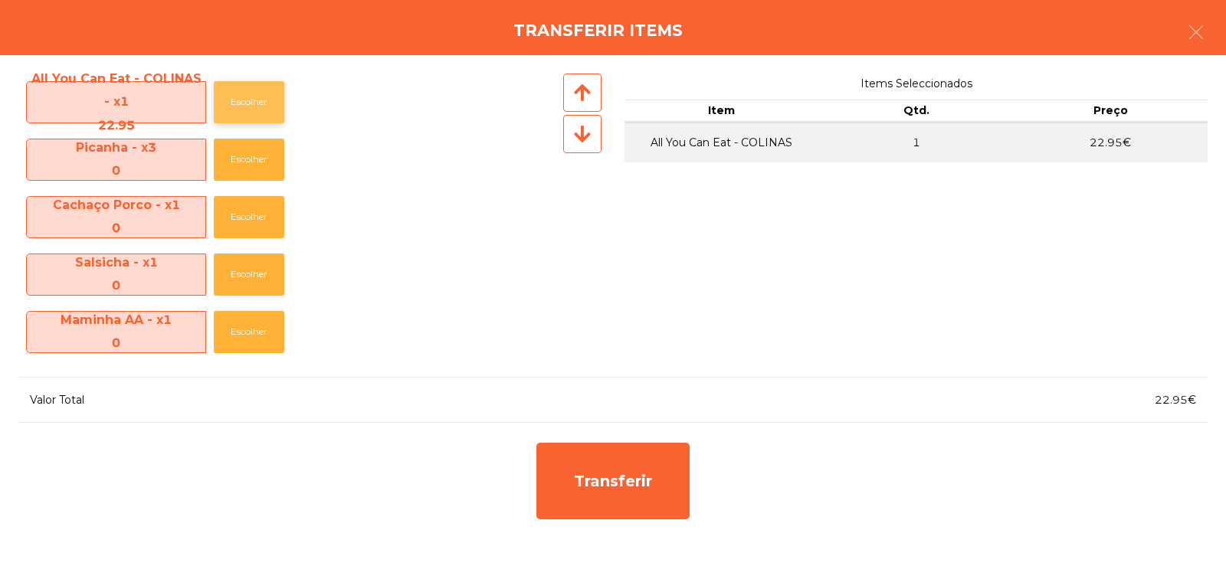
click at [250, 99] on button "Escolher" at bounding box center [249, 102] width 70 height 42
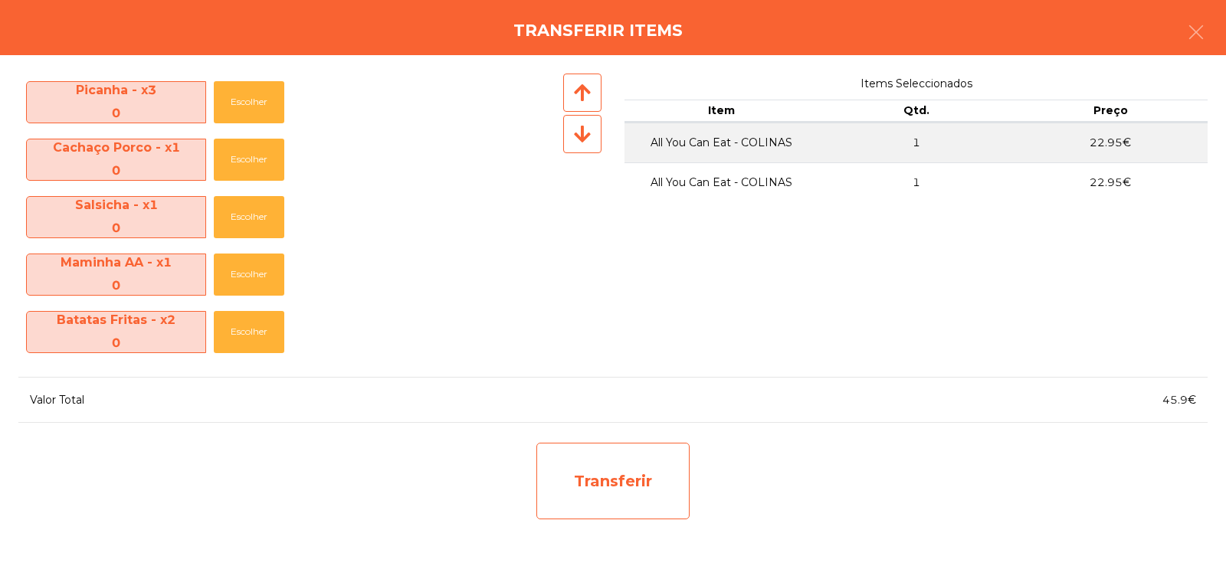
click at [589, 466] on div "Transferir" at bounding box center [612, 481] width 153 height 77
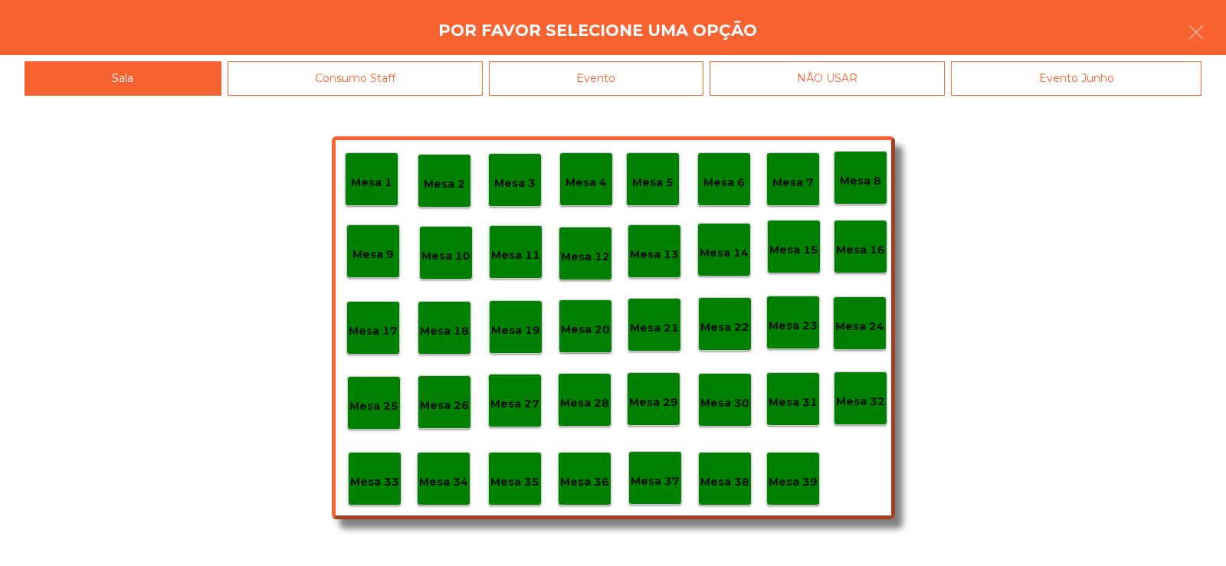
click at [649, 473] on p "Mesa 37" at bounding box center [654, 482] width 49 height 18
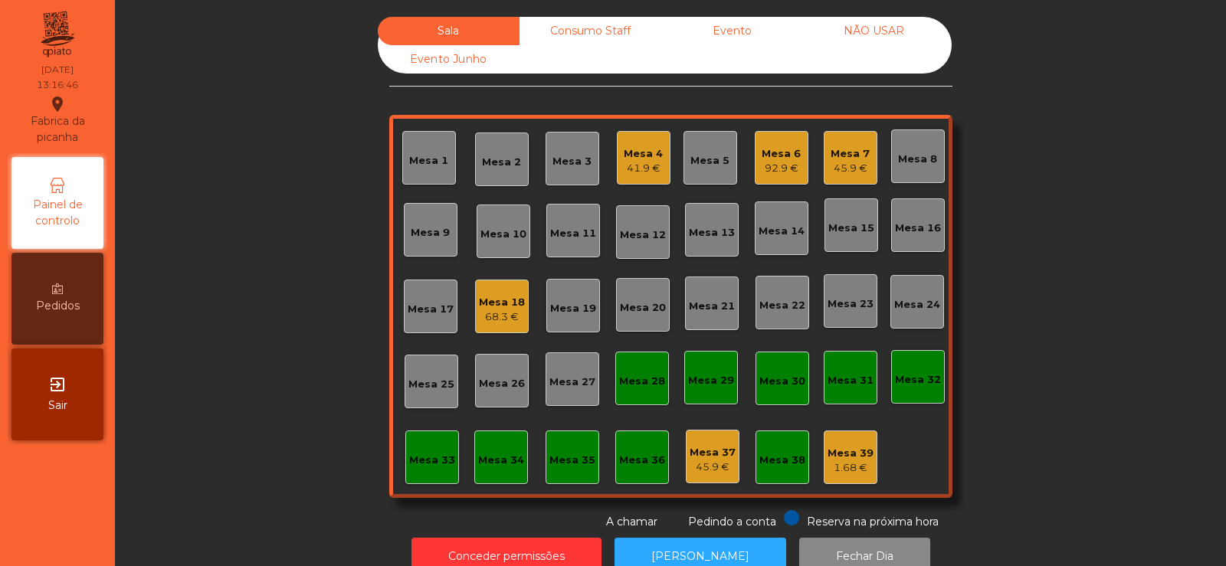
click at [439, 167] on div "Mesa 1" at bounding box center [428, 160] width 39 height 15
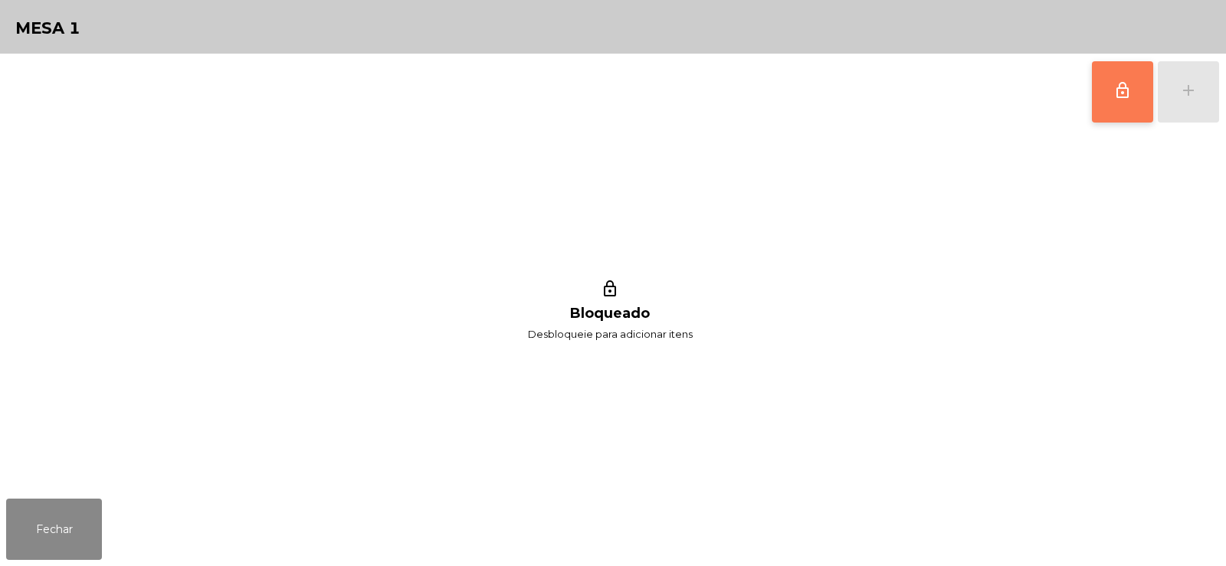
click at [1120, 106] on button "lock_outline" at bounding box center [1122, 91] width 61 height 61
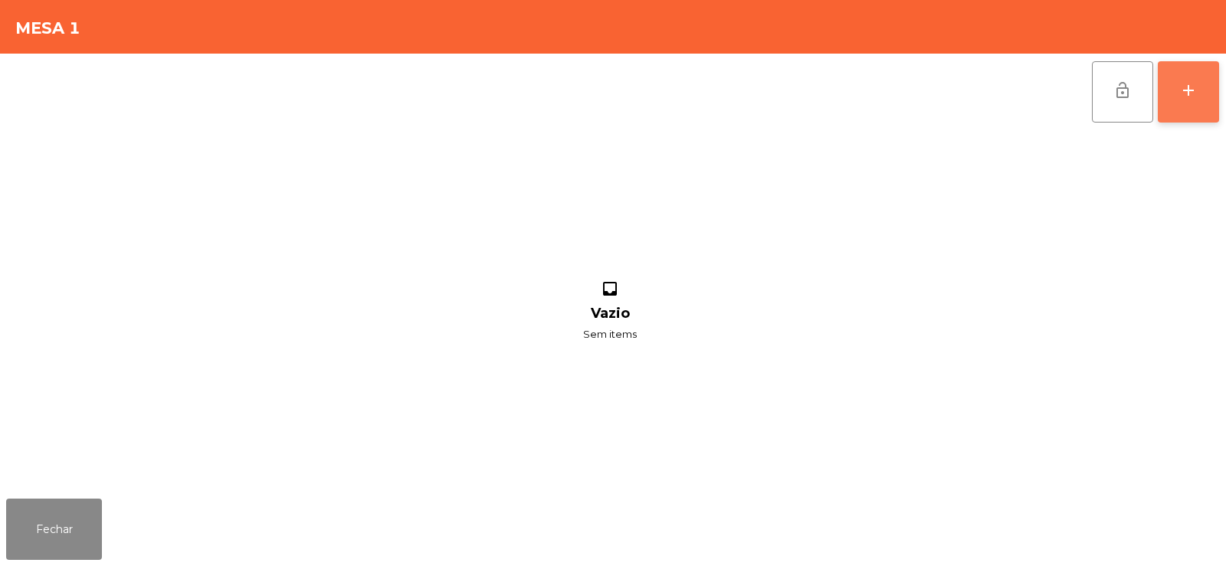
click at [1193, 96] on div "add" at bounding box center [1188, 90] width 18 height 18
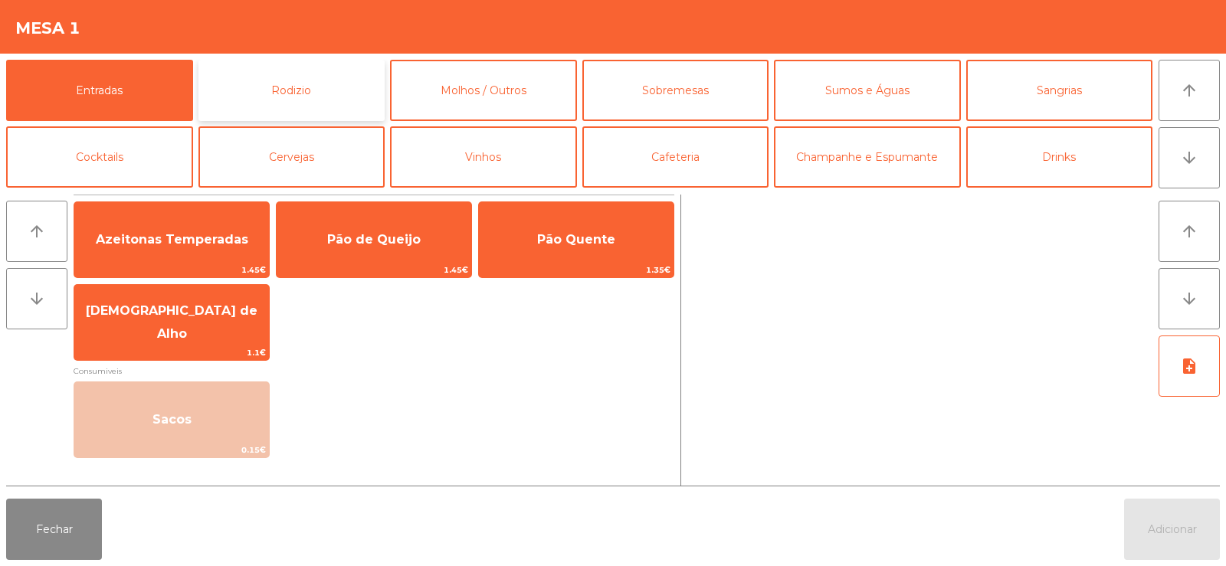
click at [297, 87] on button "Rodizio" at bounding box center [291, 90] width 187 height 61
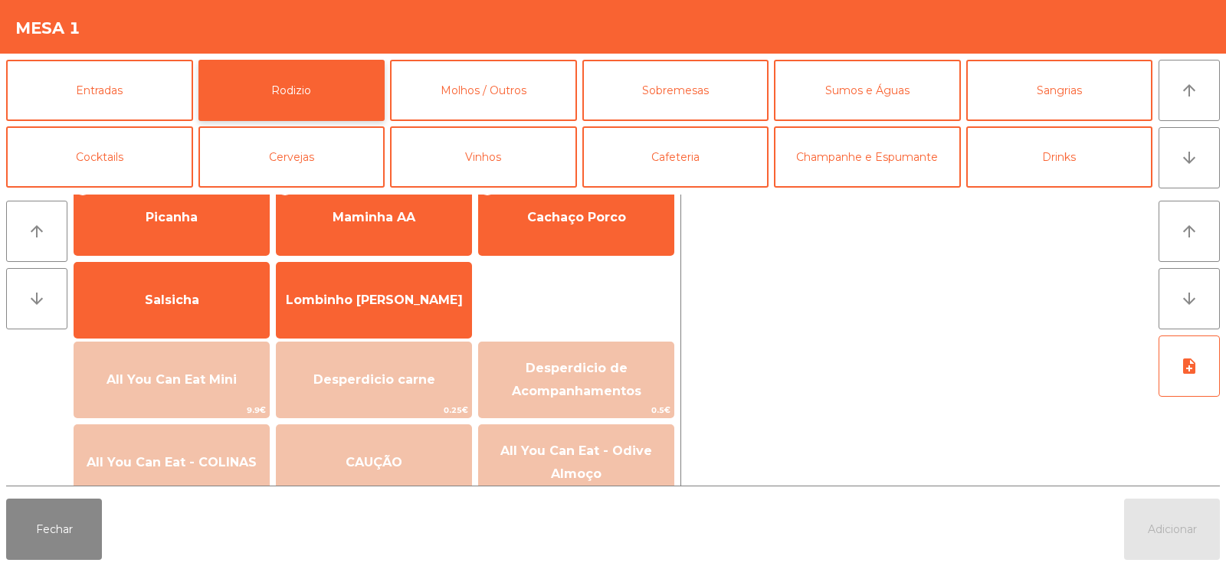
scroll to position [34, 0]
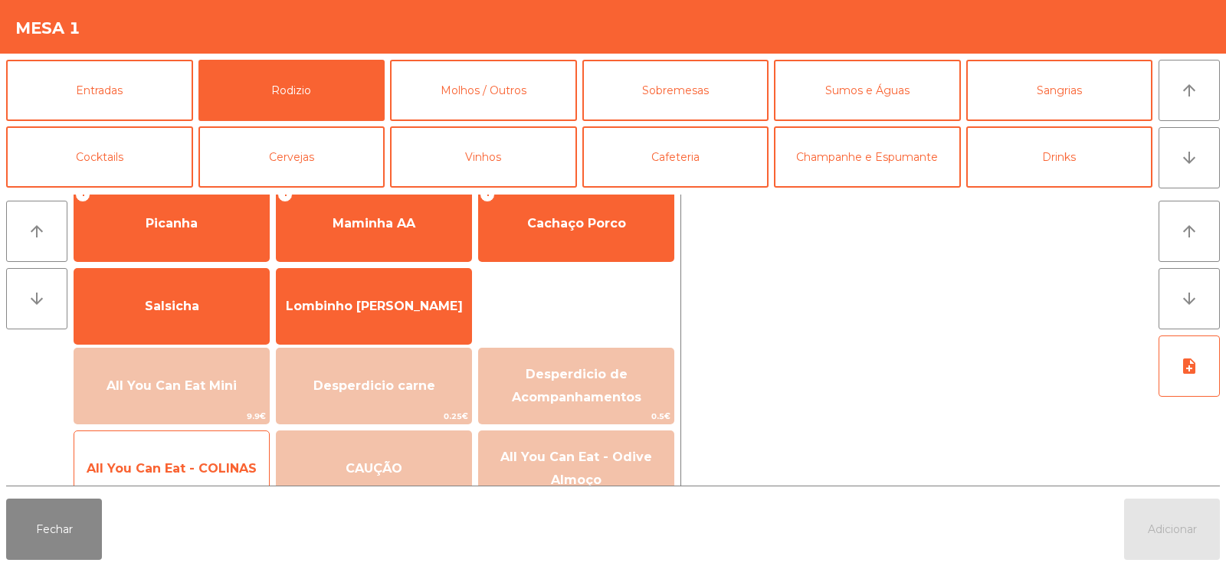
click at [174, 460] on span "All You Can Eat - COLINAS" at bounding box center [171, 468] width 195 height 41
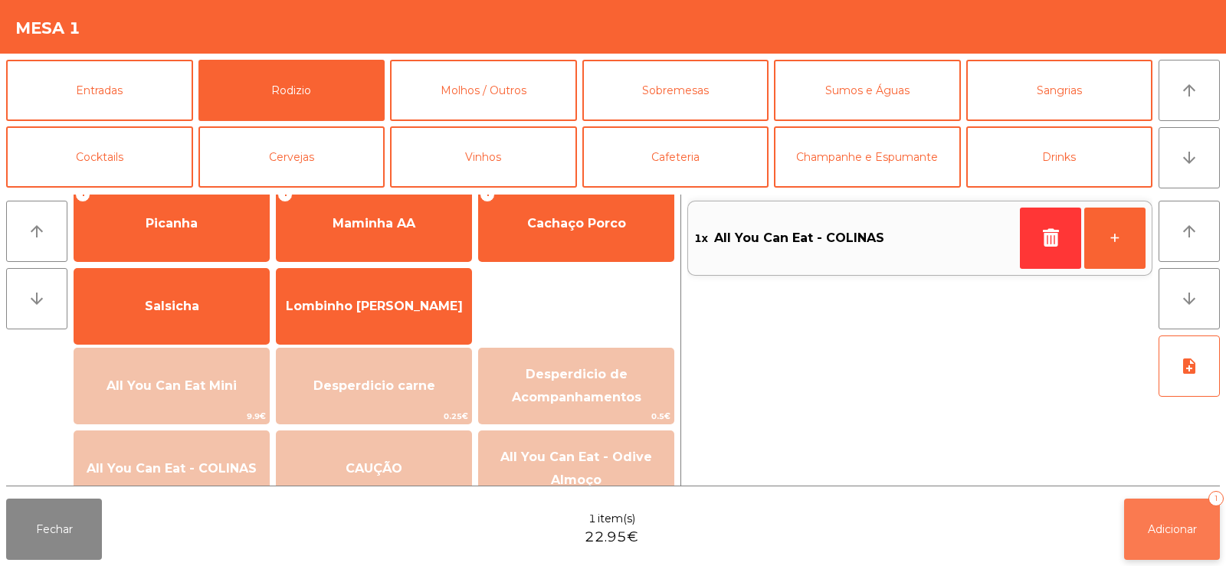
click at [1170, 530] on span "Adicionar" at bounding box center [1171, 529] width 49 height 14
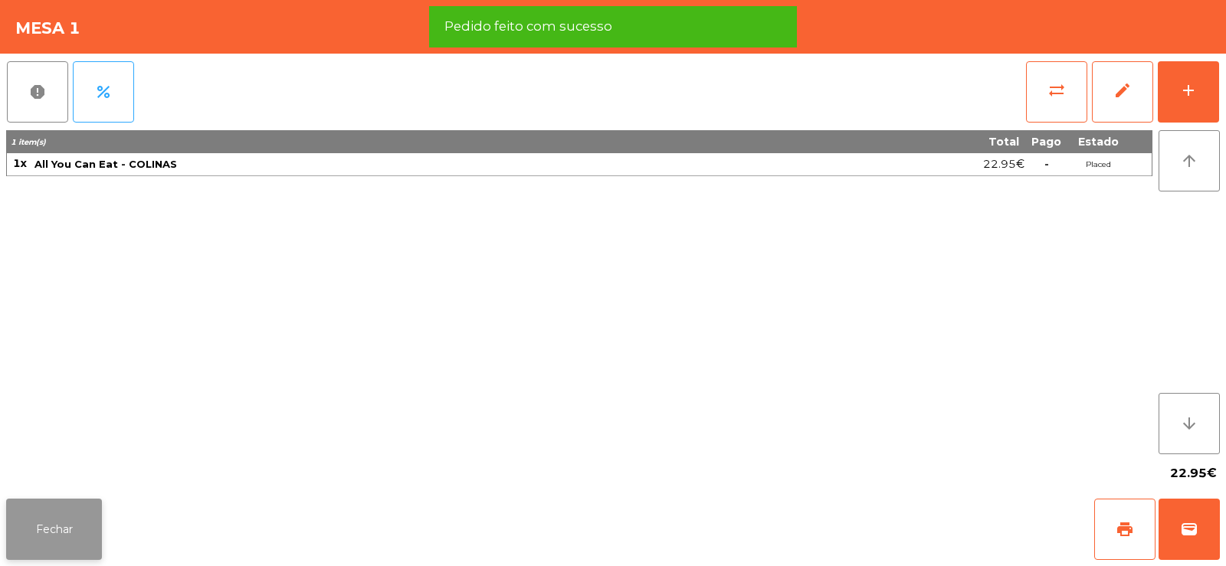
click at [67, 522] on button "Fechar" at bounding box center [54, 529] width 96 height 61
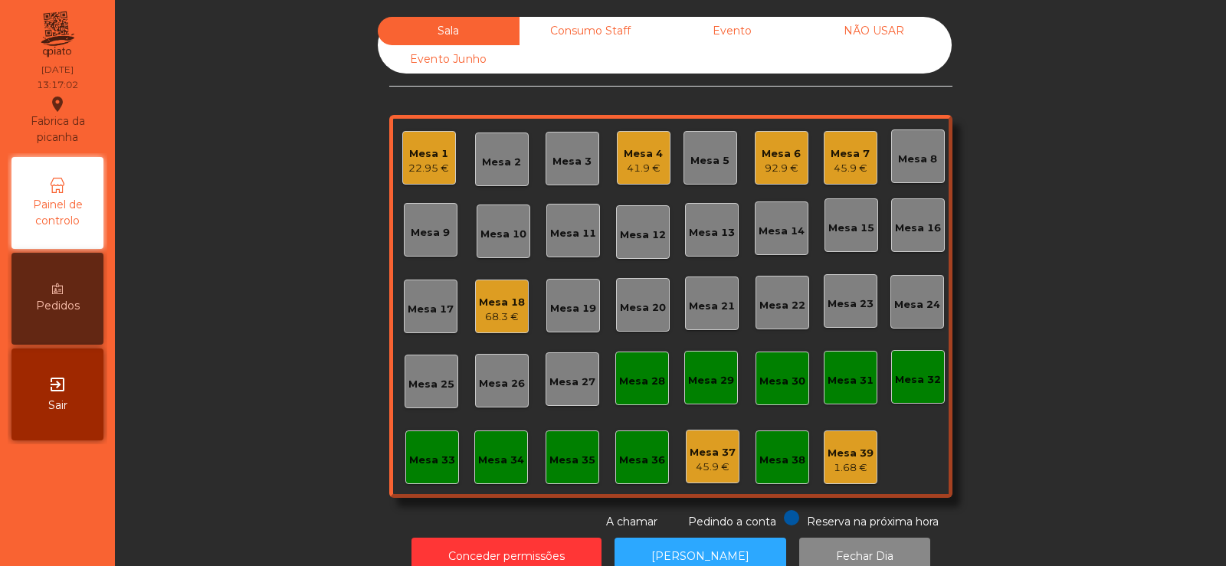
click at [848, 154] on div "Mesa 7" at bounding box center [849, 153] width 39 height 15
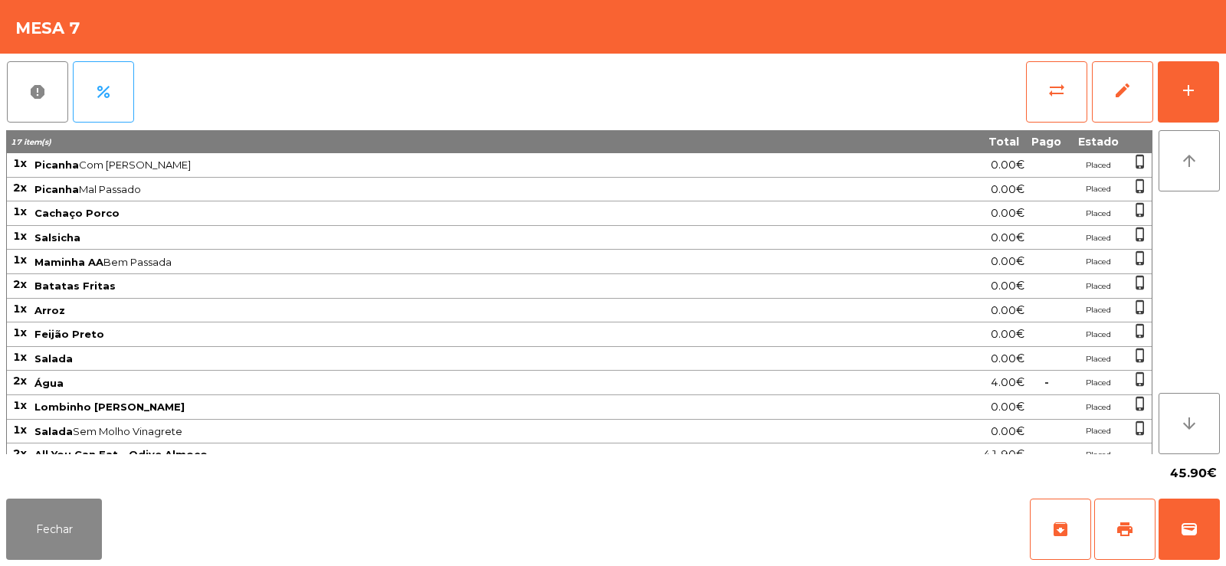
scroll to position [12, 0]
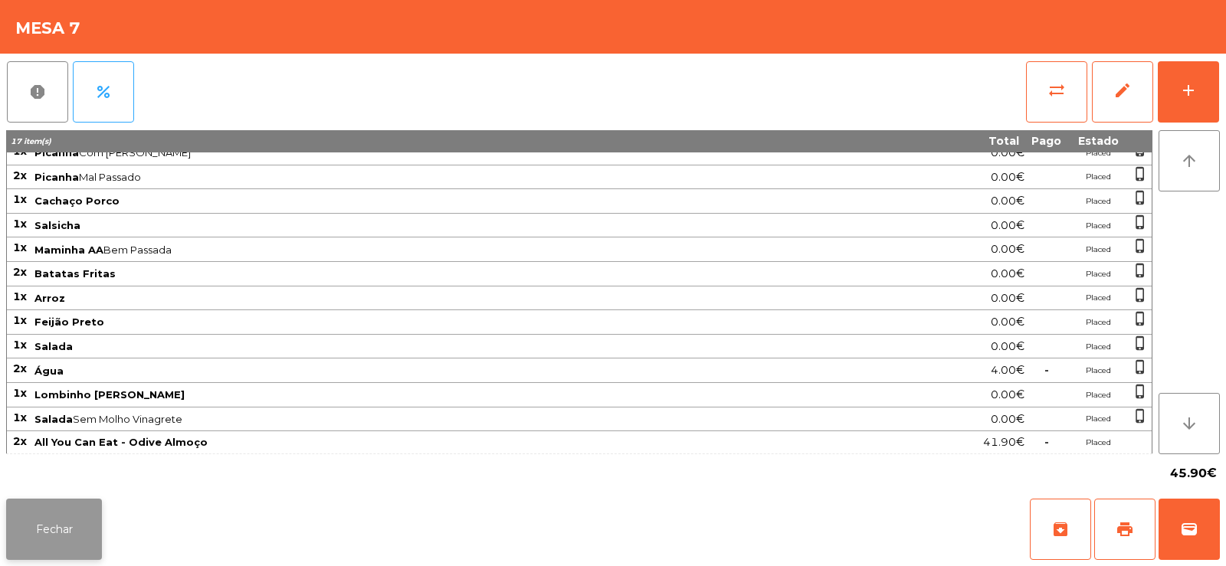
click at [70, 516] on button "Fechar" at bounding box center [54, 529] width 96 height 61
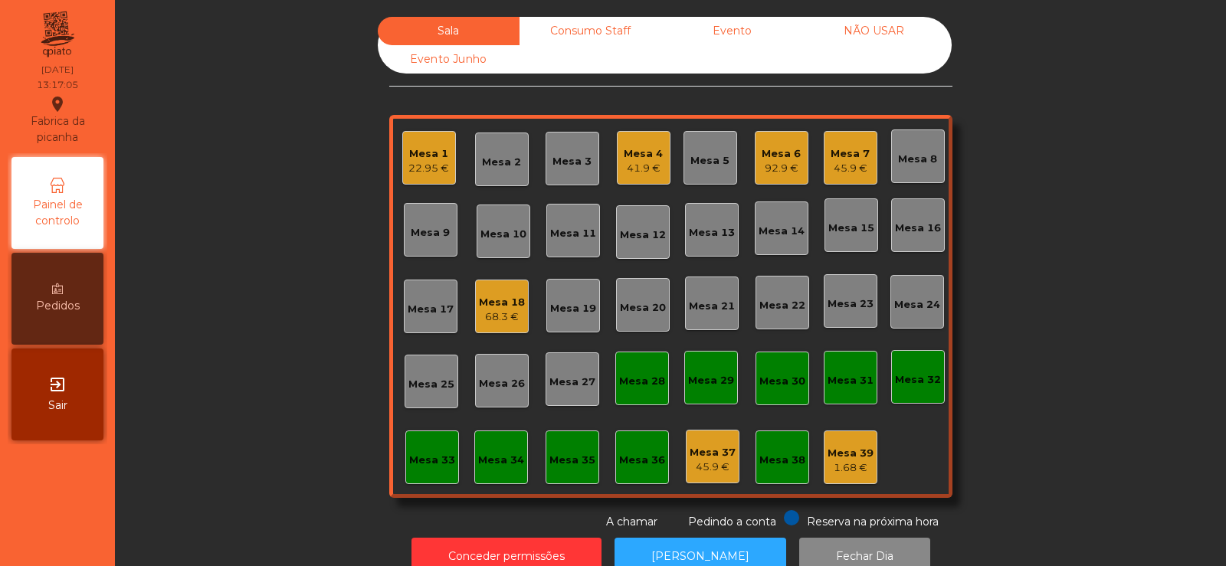
click at [509, 298] on div "Mesa 18" at bounding box center [502, 302] width 46 height 15
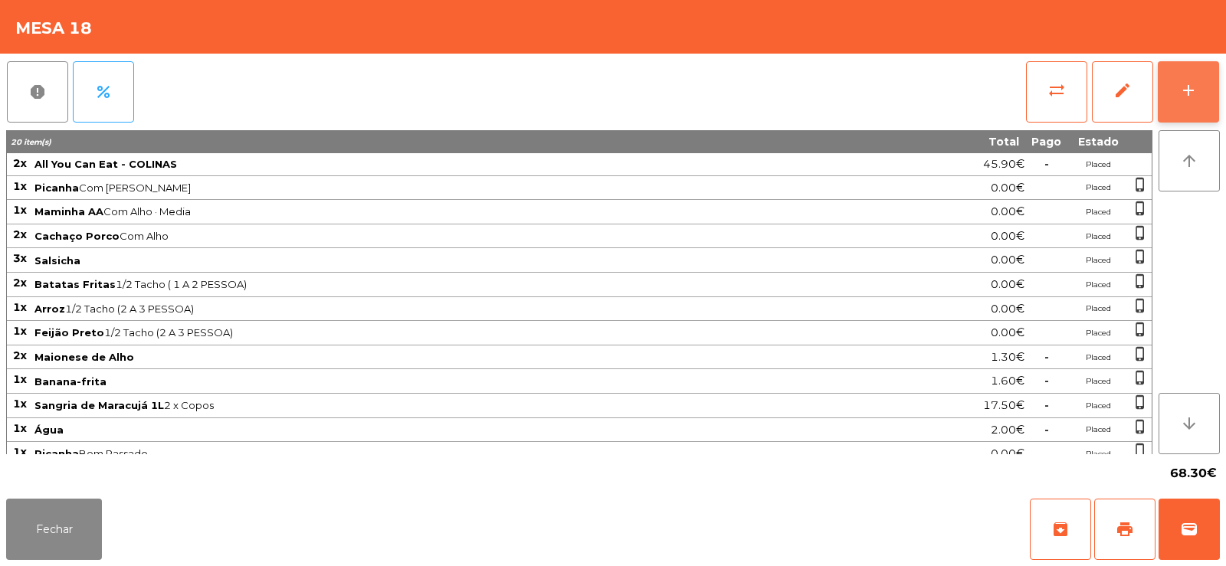
click at [1182, 87] on div "add" at bounding box center [1188, 90] width 18 height 18
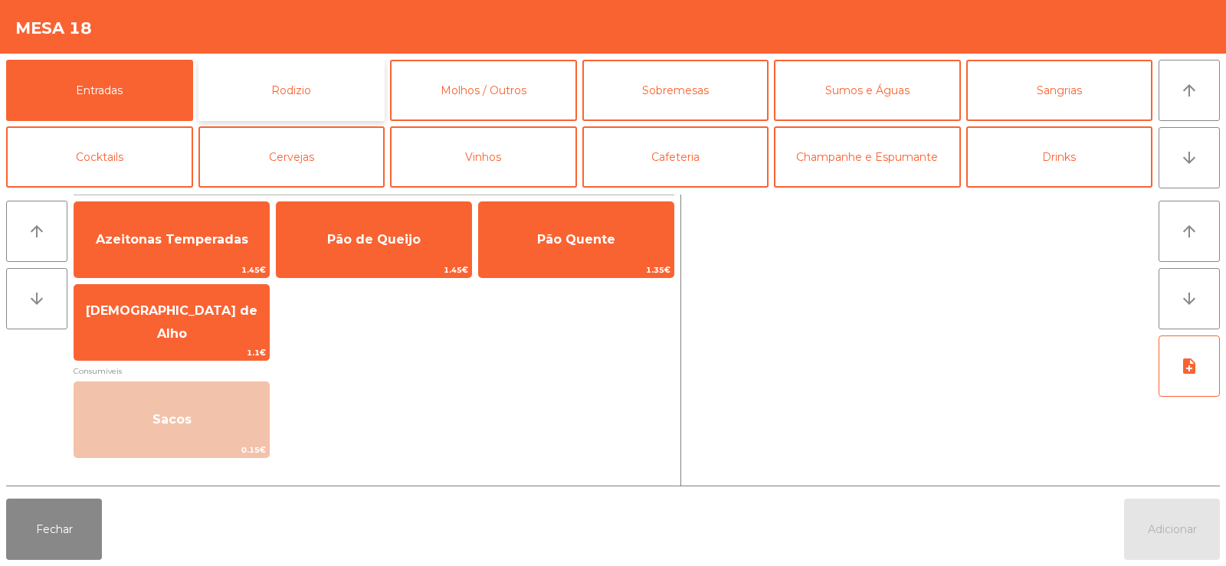
click at [282, 92] on button "Rodizio" at bounding box center [291, 90] width 187 height 61
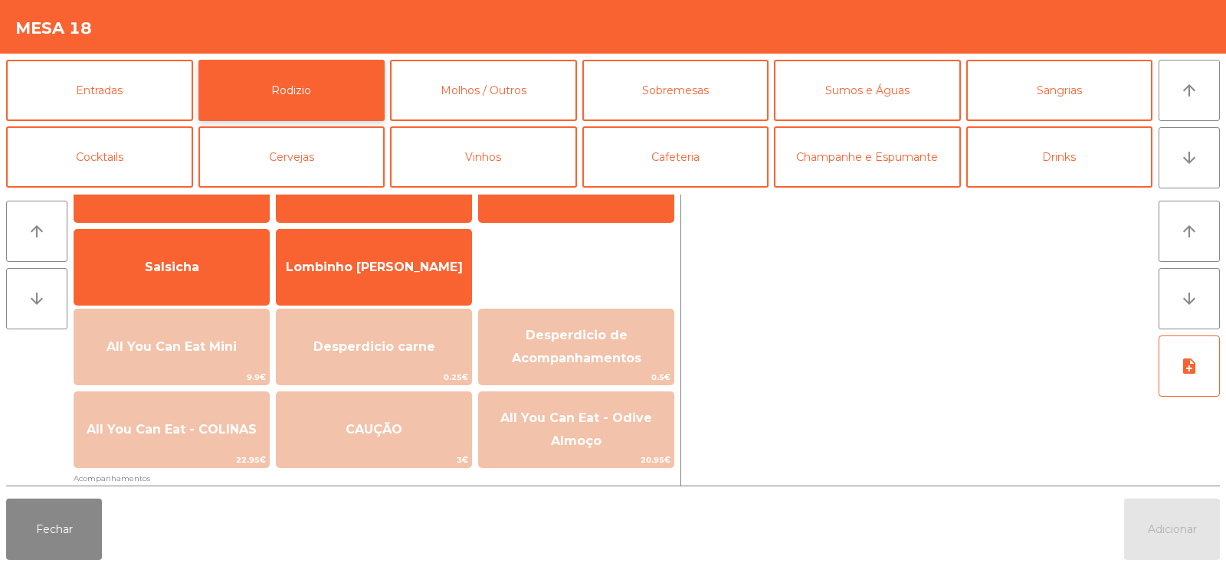
scroll to position [106, 0]
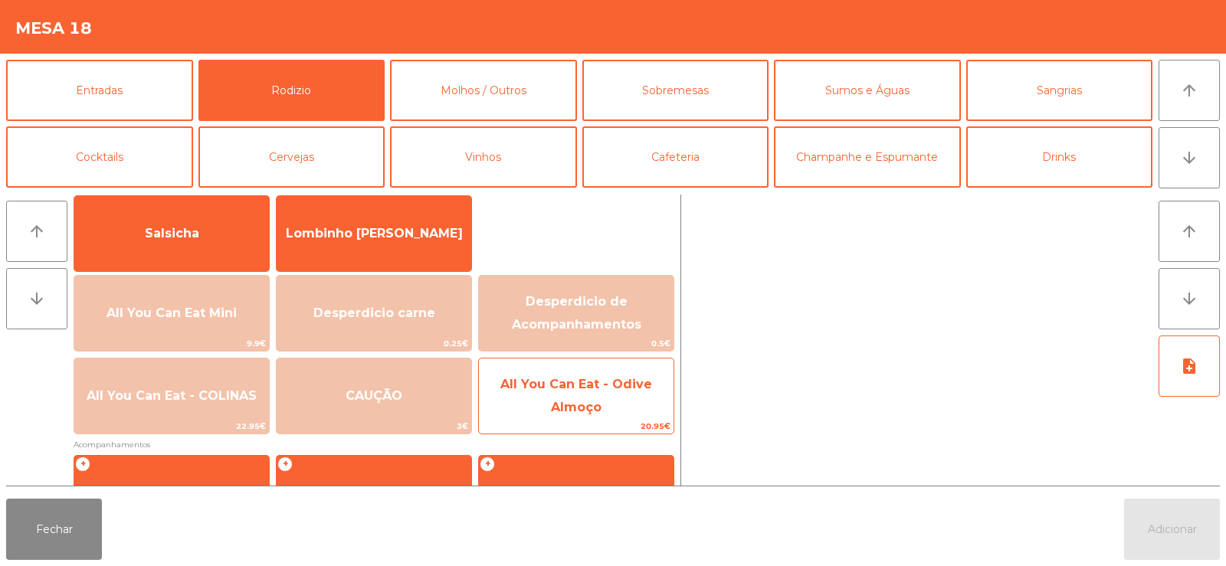
click at [564, 421] on span "20.95€" at bounding box center [576, 426] width 195 height 15
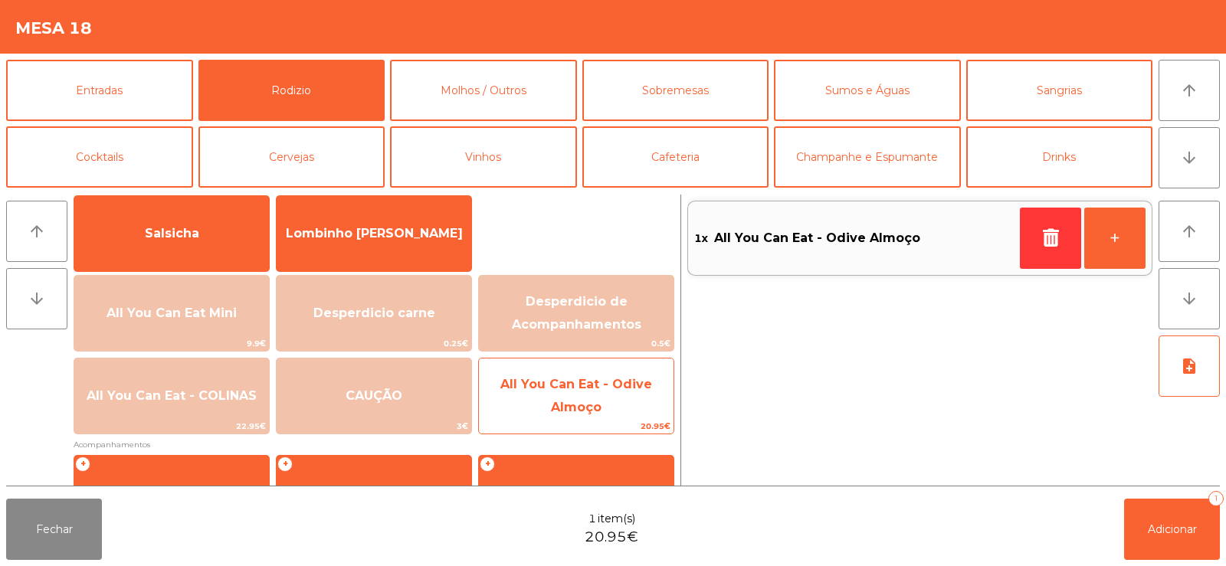
click at [578, 405] on span "All You Can Eat - Odive Almoço" at bounding box center [576, 396] width 152 height 38
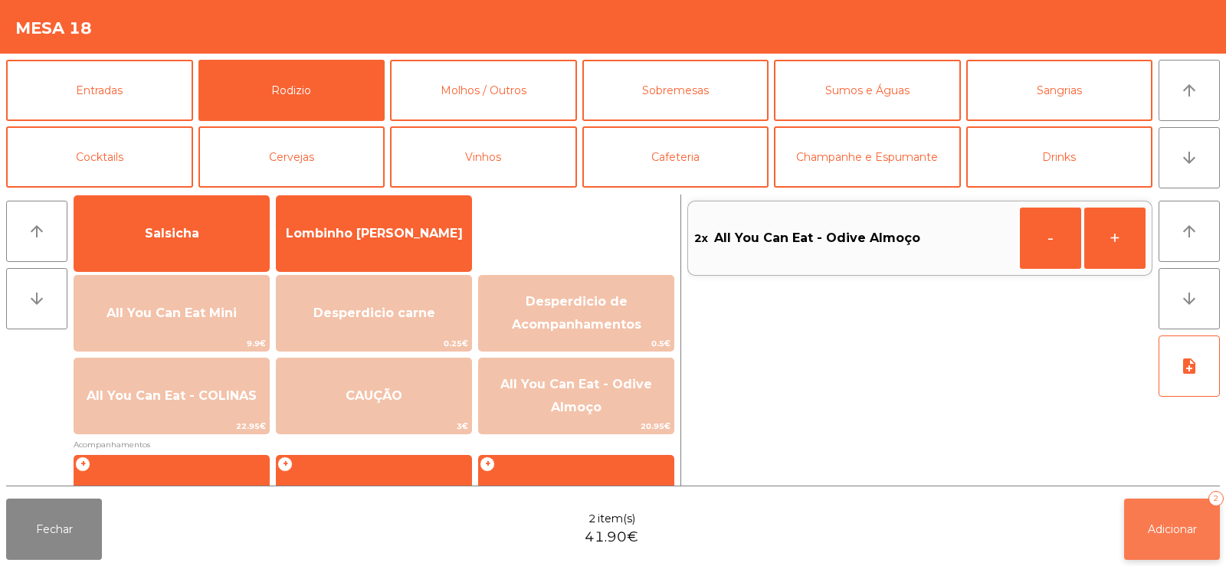
click at [1148, 512] on button "Adicionar 2" at bounding box center [1172, 529] width 96 height 61
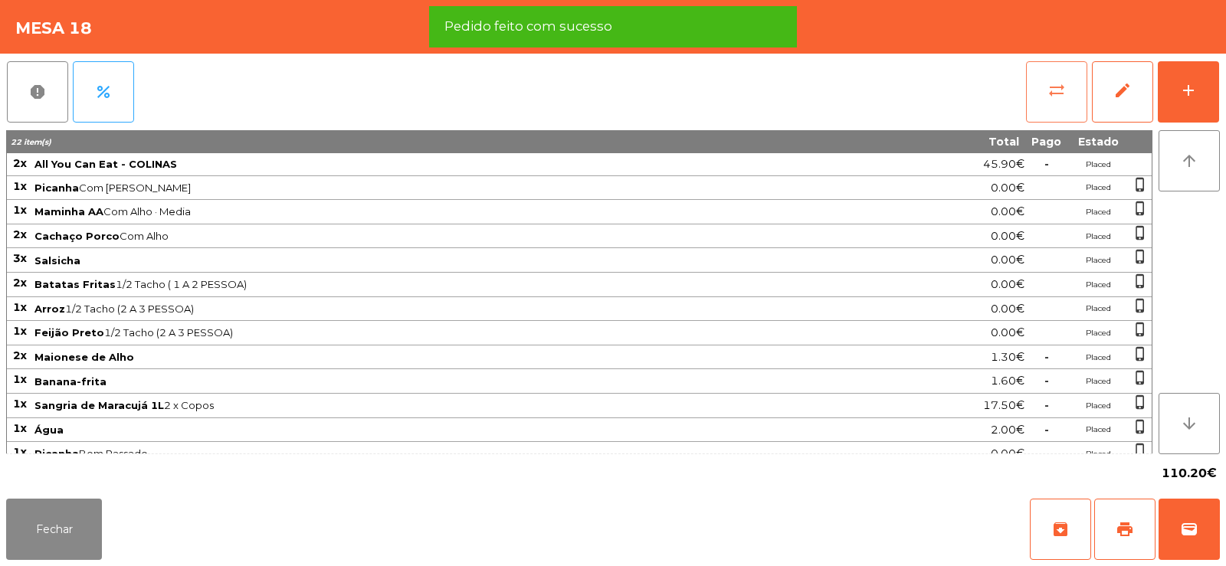
click at [1039, 105] on button "sync_alt" at bounding box center [1056, 91] width 61 height 61
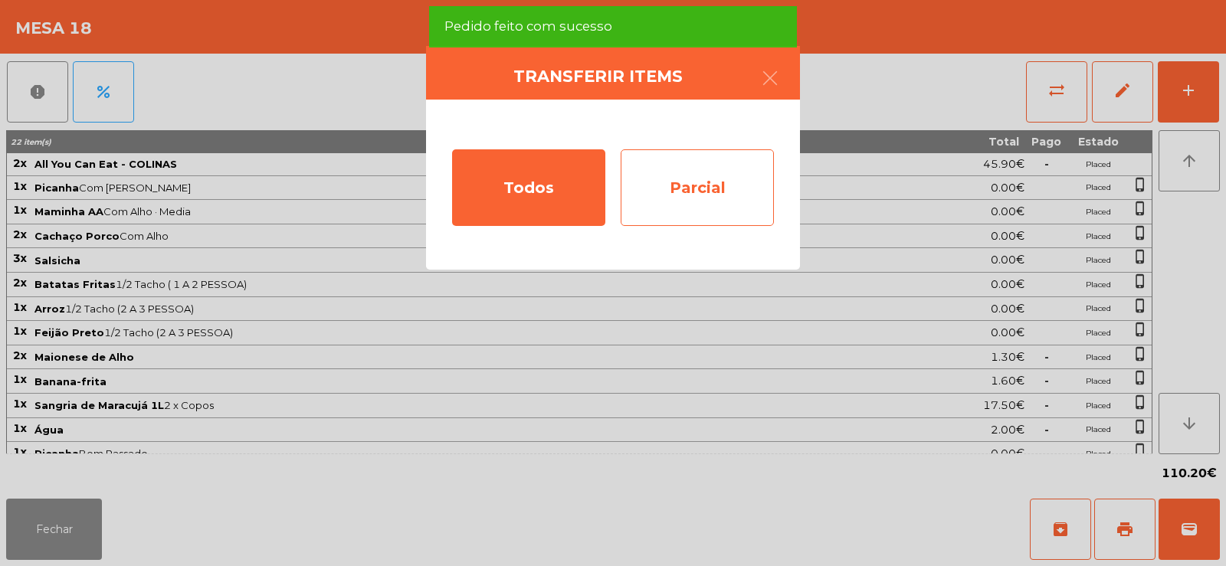
click at [686, 159] on div "Parcial" at bounding box center [696, 187] width 153 height 77
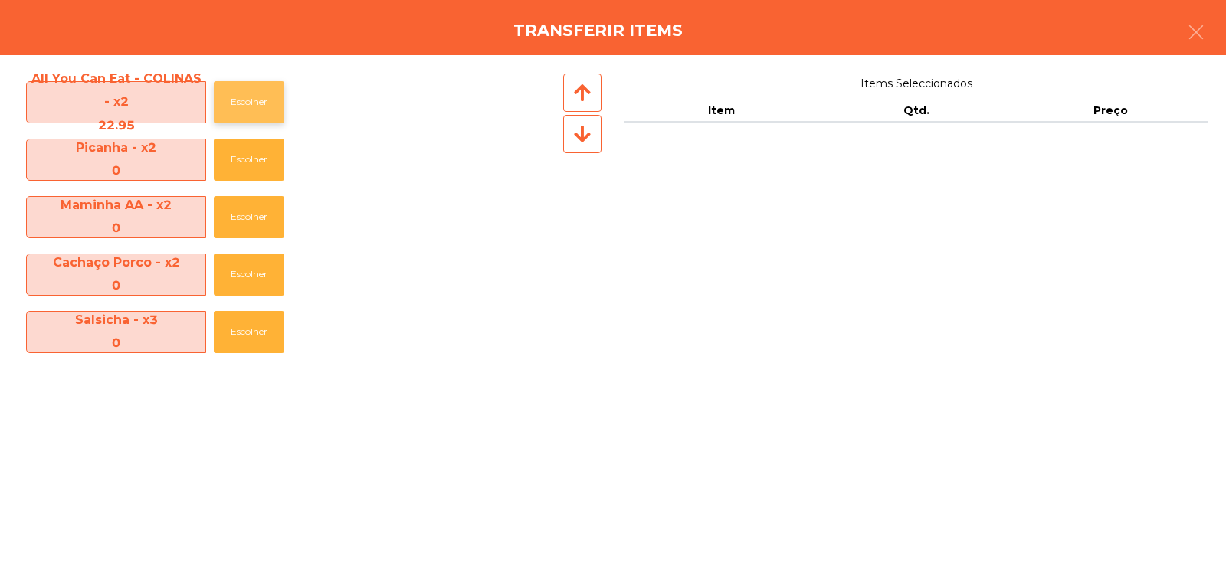
click at [242, 93] on button "Escolher" at bounding box center [249, 102] width 70 height 42
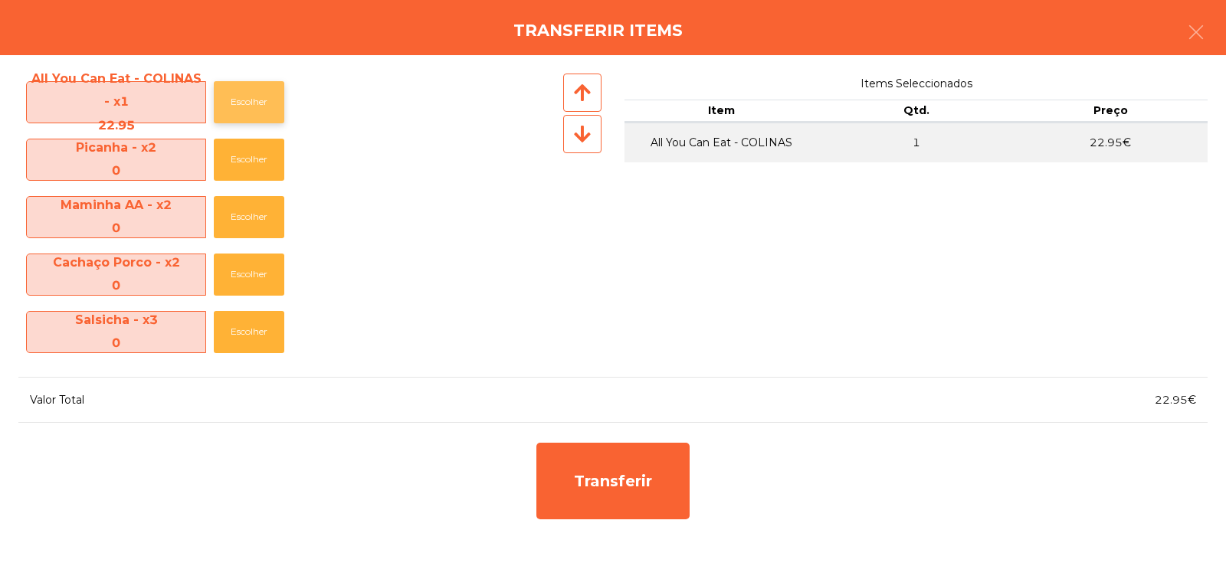
click at [242, 98] on button "Escolher" at bounding box center [249, 102] width 70 height 42
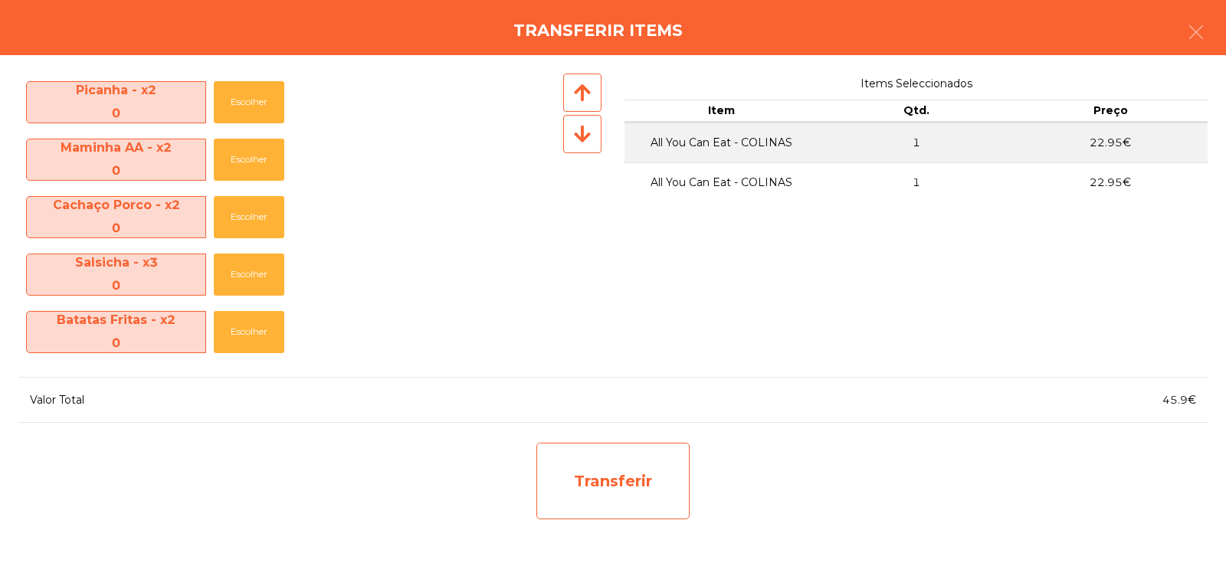
click at [565, 501] on div "Transferir" at bounding box center [612, 481] width 153 height 77
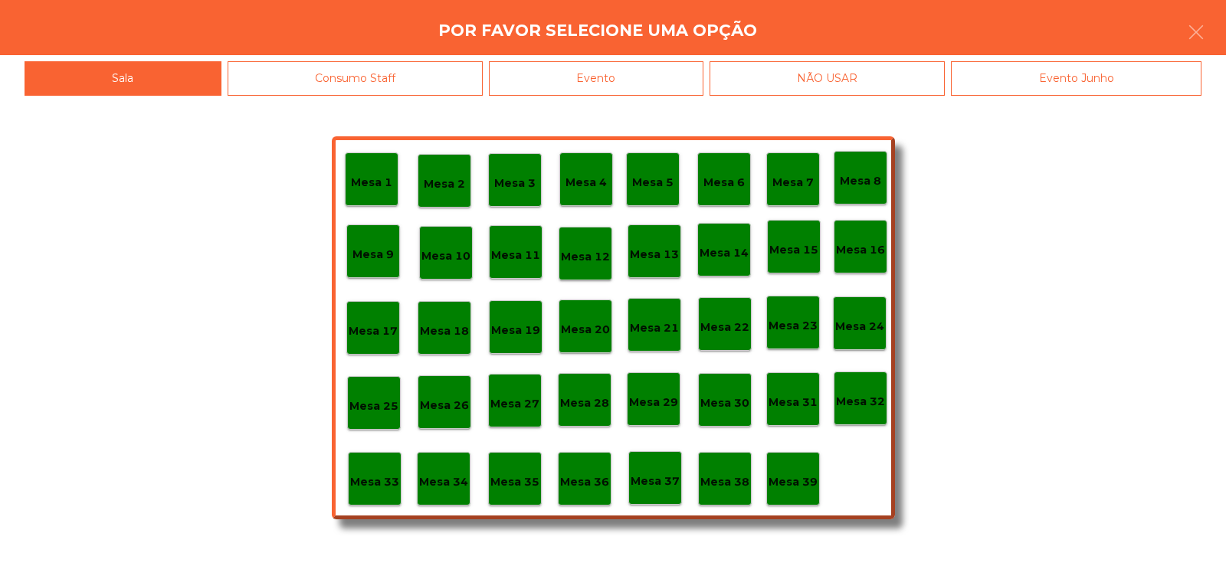
click at [657, 501] on div "Mesa 37" at bounding box center [655, 478] width 54 height 54
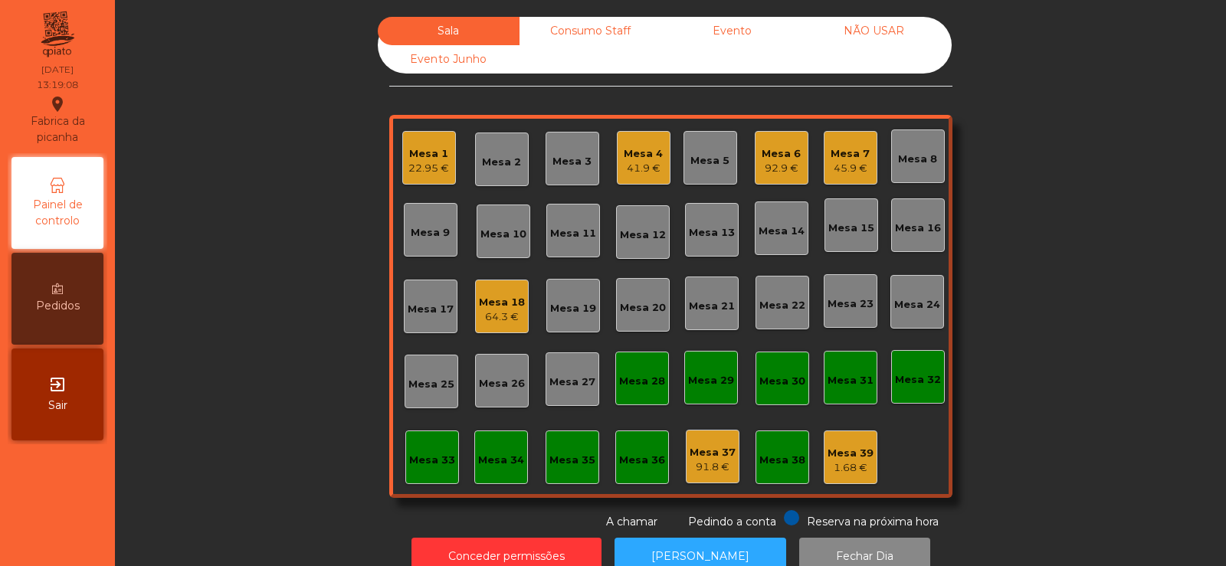
click at [247, 139] on div "Sala Consumo Staff Evento NÃO USAR Evento Junho [GEOGRAPHIC_DATA] 1 22.95 € Mes…" at bounding box center [670, 273] width 1069 height 513
click at [641, 143] on div "Mesa 4 46.9 €" at bounding box center [643, 158] width 39 height 36
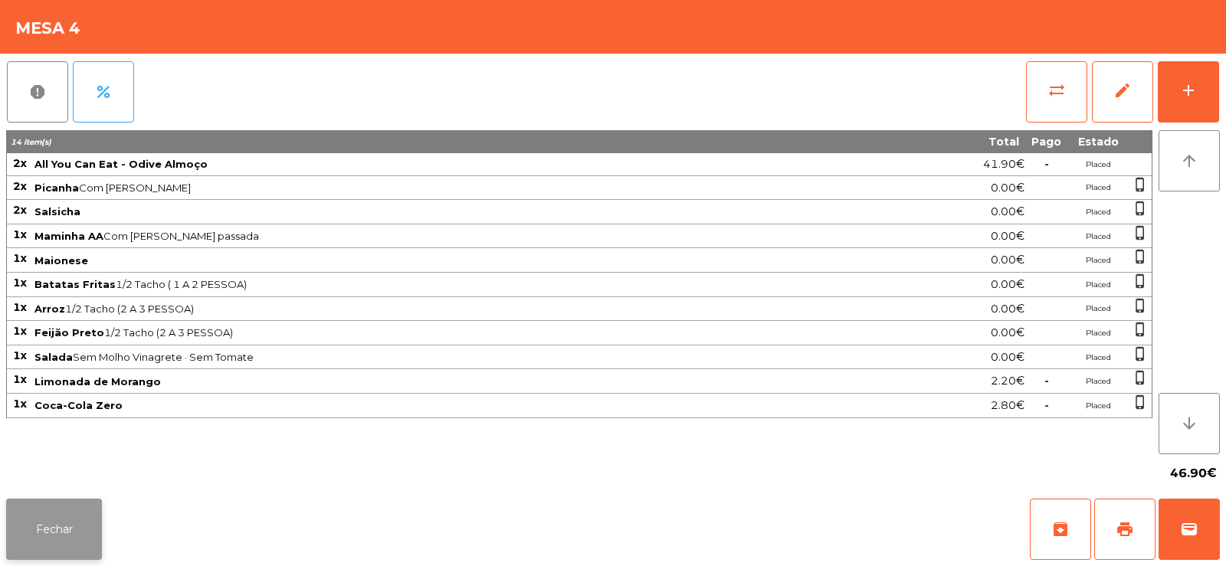
click at [67, 535] on button "Fechar" at bounding box center [54, 529] width 96 height 61
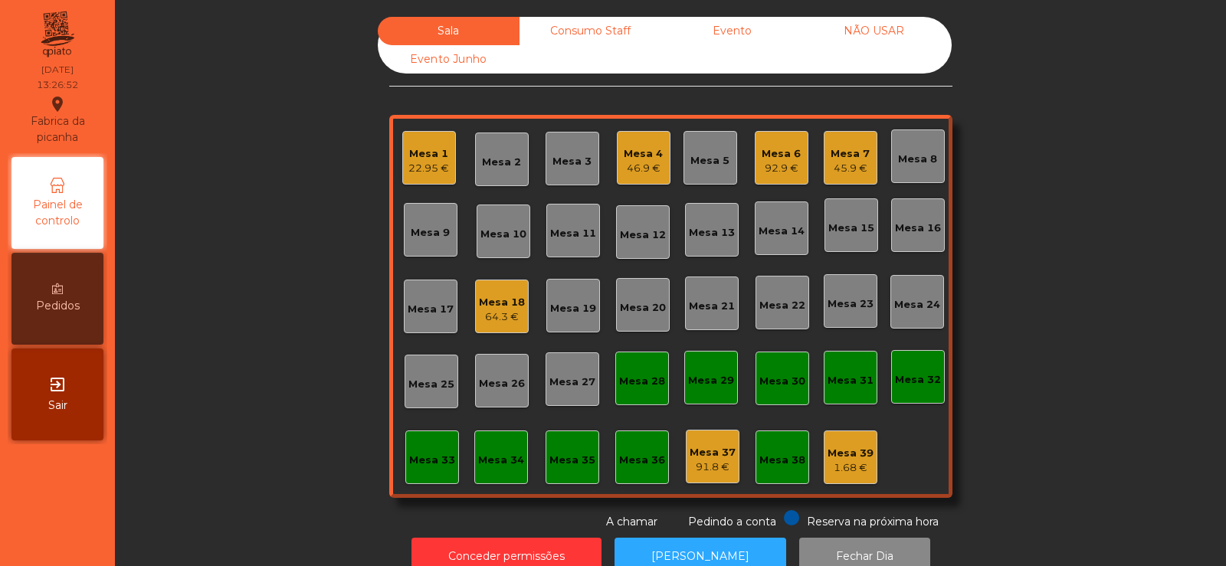
click at [786, 169] on div "92.9 €" at bounding box center [780, 168] width 39 height 15
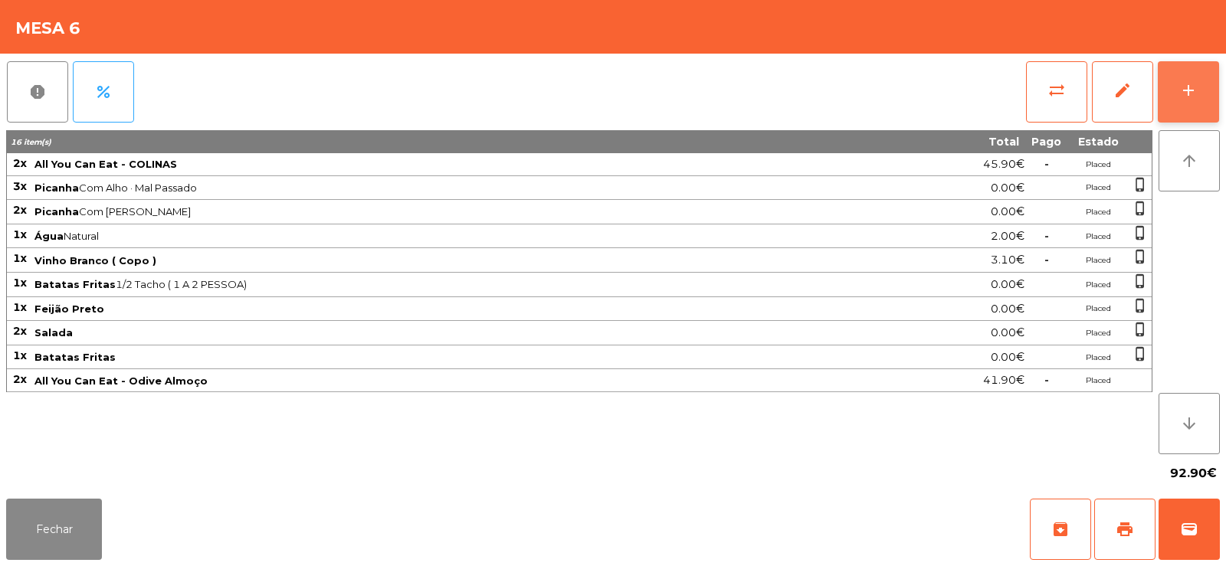
click at [1189, 110] on button "add" at bounding box center [1187, 91] width 61 height 61
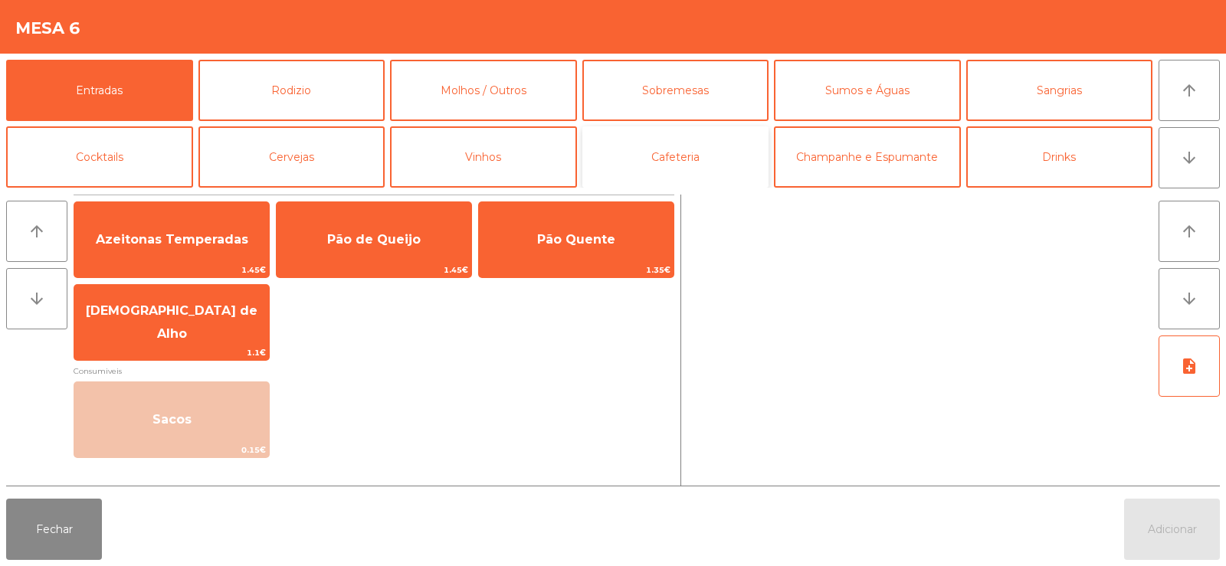
click at [669, 162] on button "Cafeteria" at bounding box center [675, 156] width 187 height 61
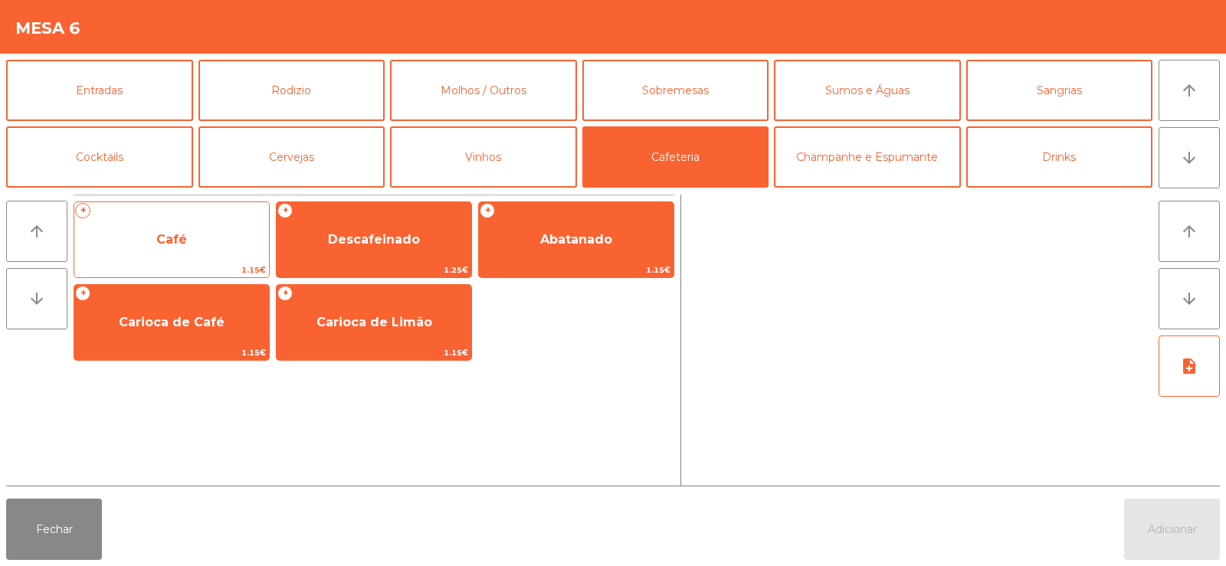
click at [192, 239] on span "Café" at bounding box center [171, 239] width 195 height 41
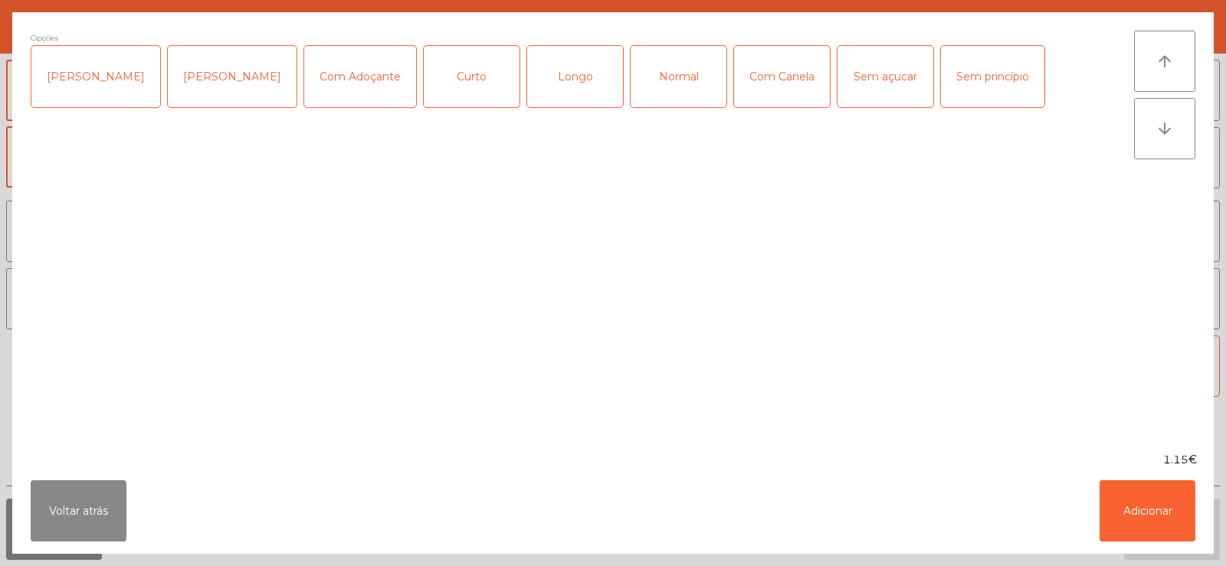
click at [648, 96] on div "Normal" at bounding box center [678, 76] width 96 height 61
click at [87, 89] on div "[PERSON_NAME]" at bounding box center [95, 76] width 129 height 61
click at [1151, 518] on button "Adicionar" at bounding box center [1147, 510] width 96 height 61
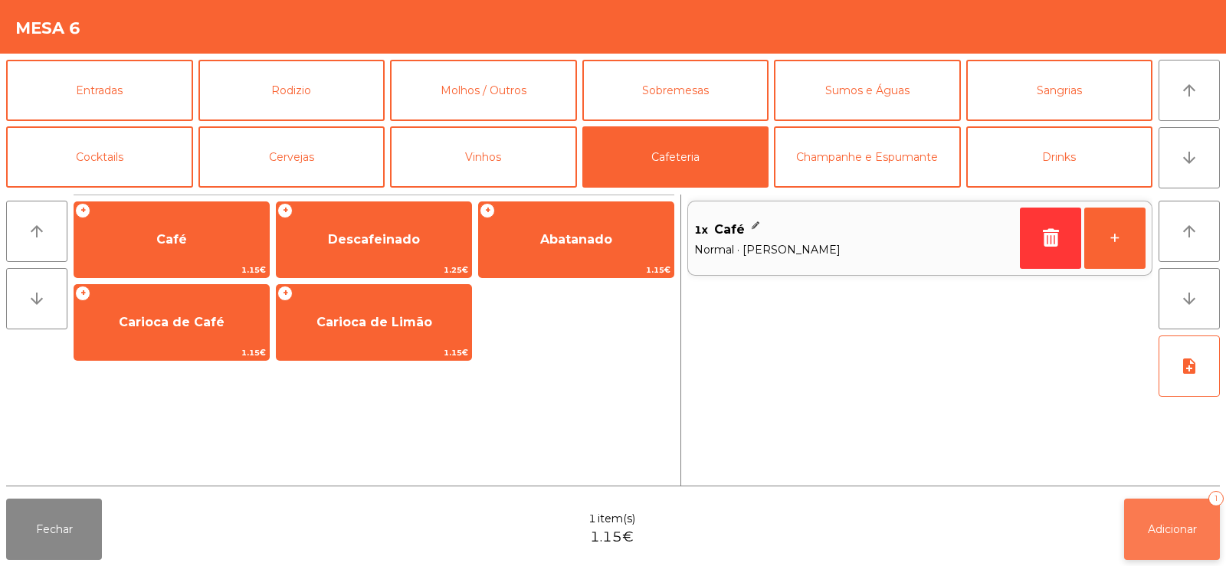
click at [1183, 530] on span "Adicionar" at bounding box center [1171, 529] width 49 height 14
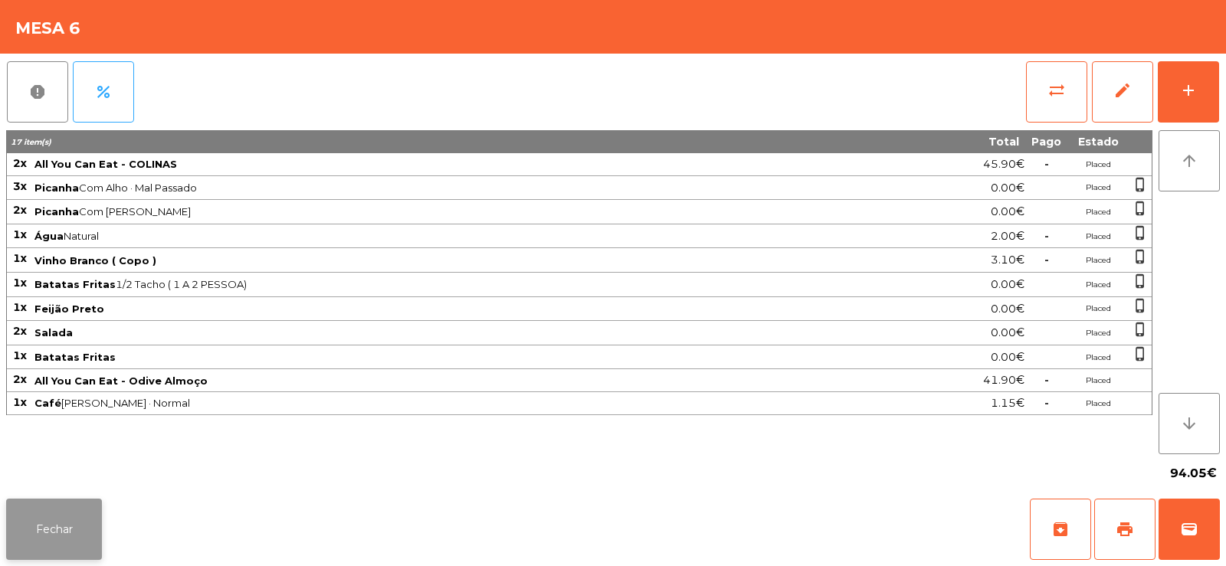
click at [63, 542] on button "Fechar" at bounding box center [54, 529] width 96 height 61
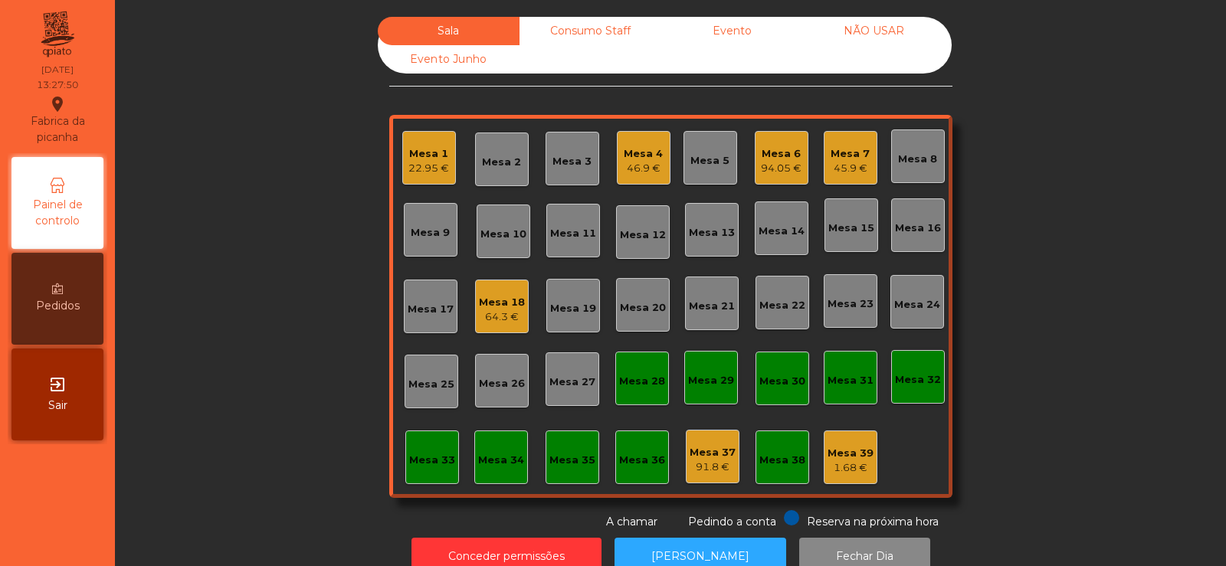
click at [787, 161] on div "94.05 €" at bounding box center [781, 168] width 41 height 15
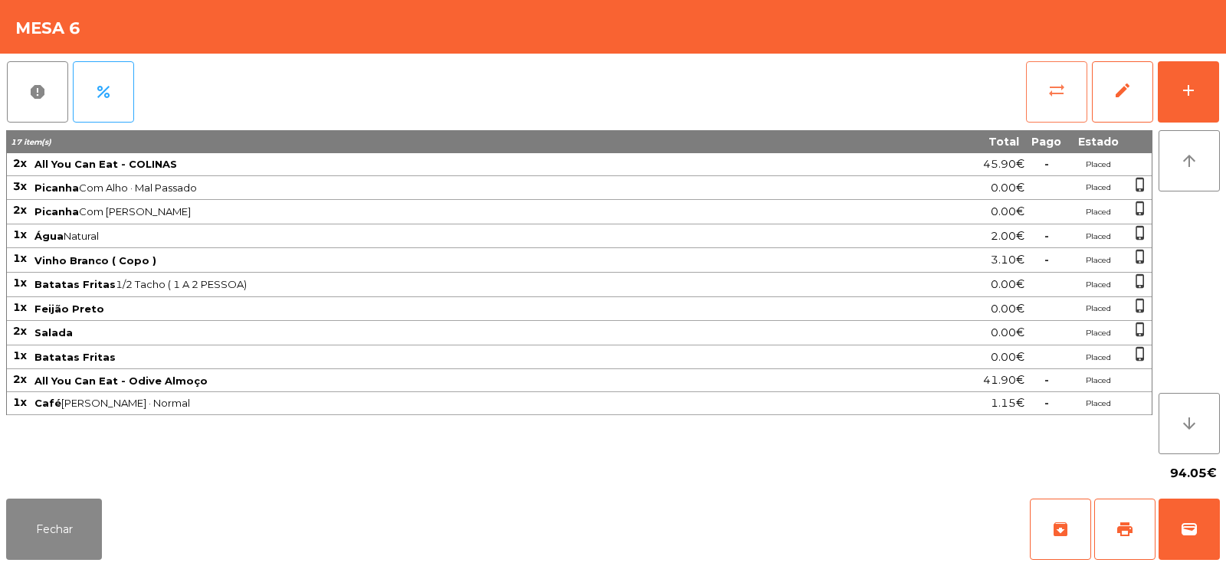
click at [1064, 87] on span "sync_alt" at bounding box center [1056, 90] width 18 height 18
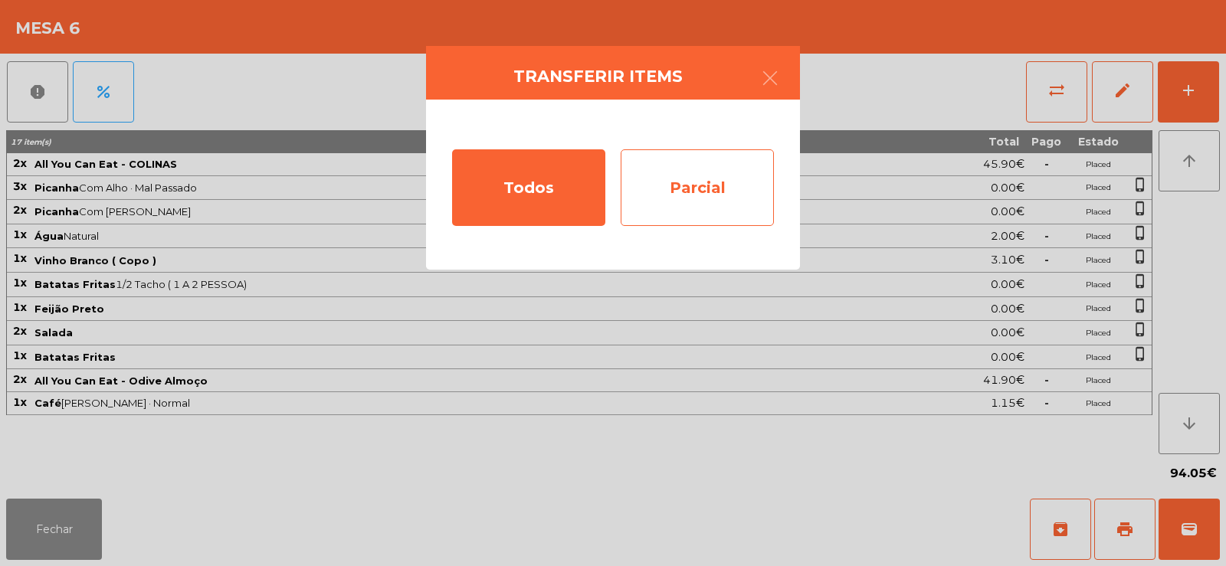
click at [699, 186] on div "Parcial" at bounding box center [696, 187] width 153 height 77
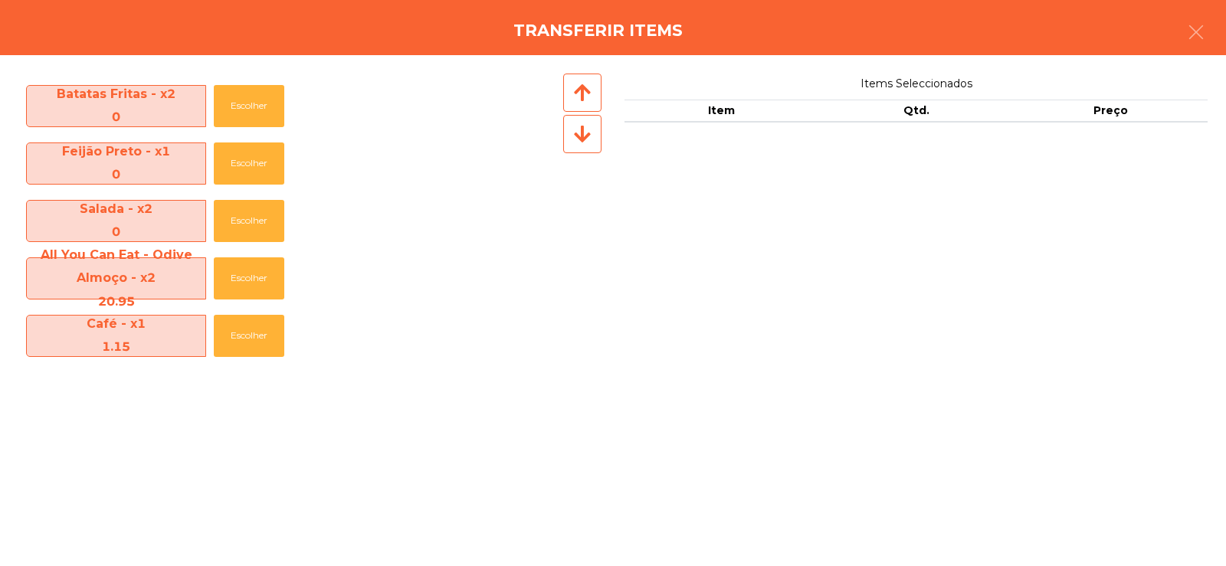
scroll to position [0, 0]
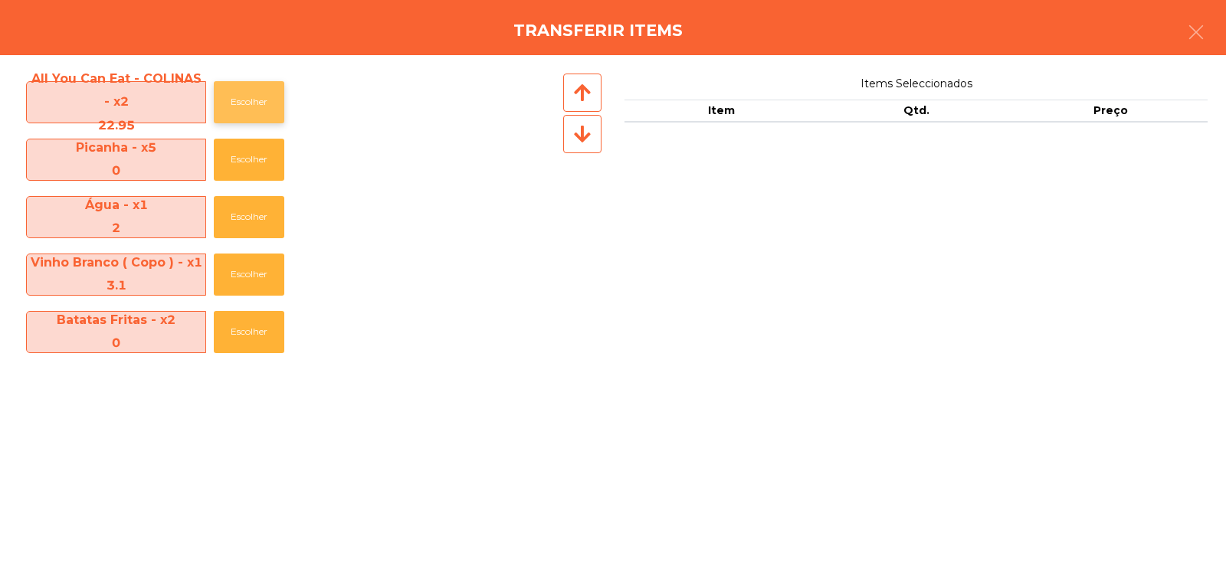
click at [239, 98] on button "Escolher" at bounding box center [249, 102] width 70 height 42
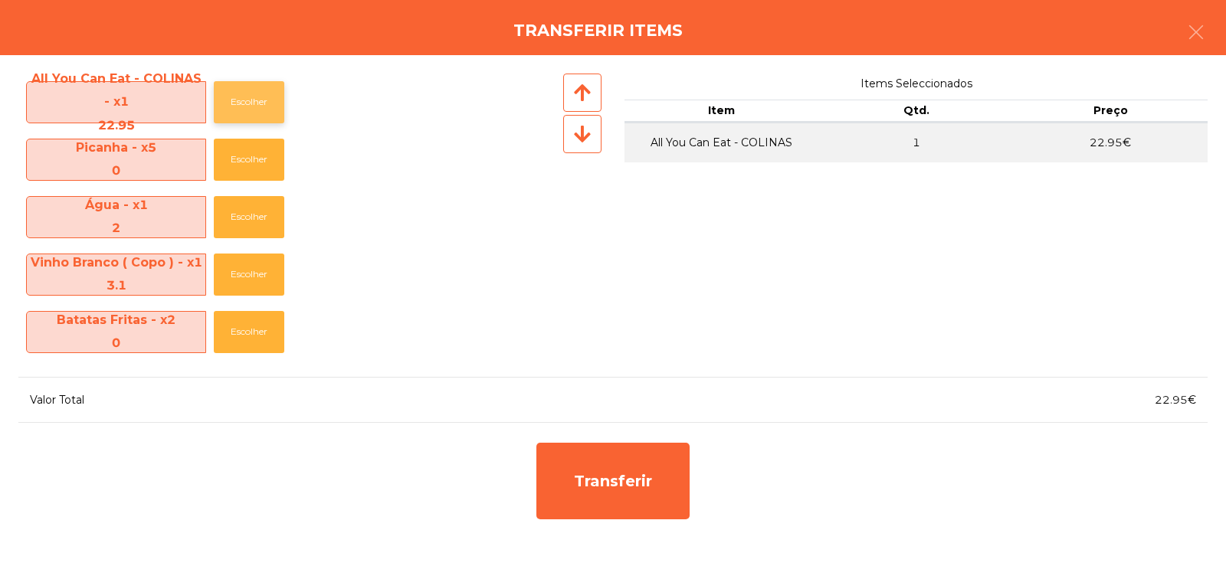
click at [233, 102] on button "Escolher" at bounding box center [249, 102] width 70 height 42
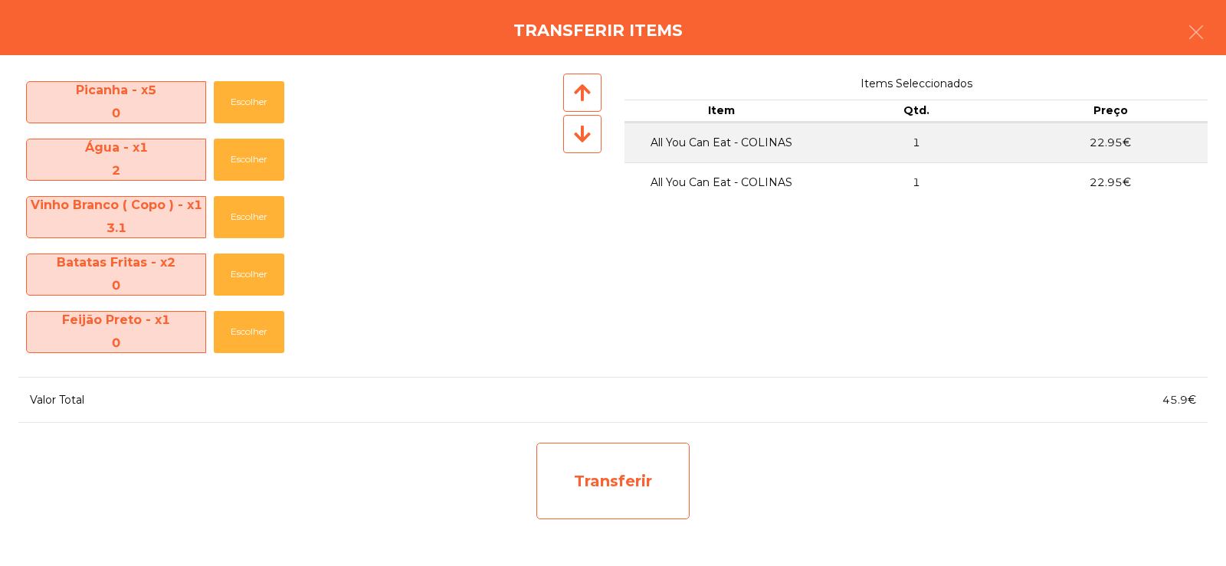
click at [581, 489] on div "Transferir" at bounding box center [612, 481] width 153 height 77
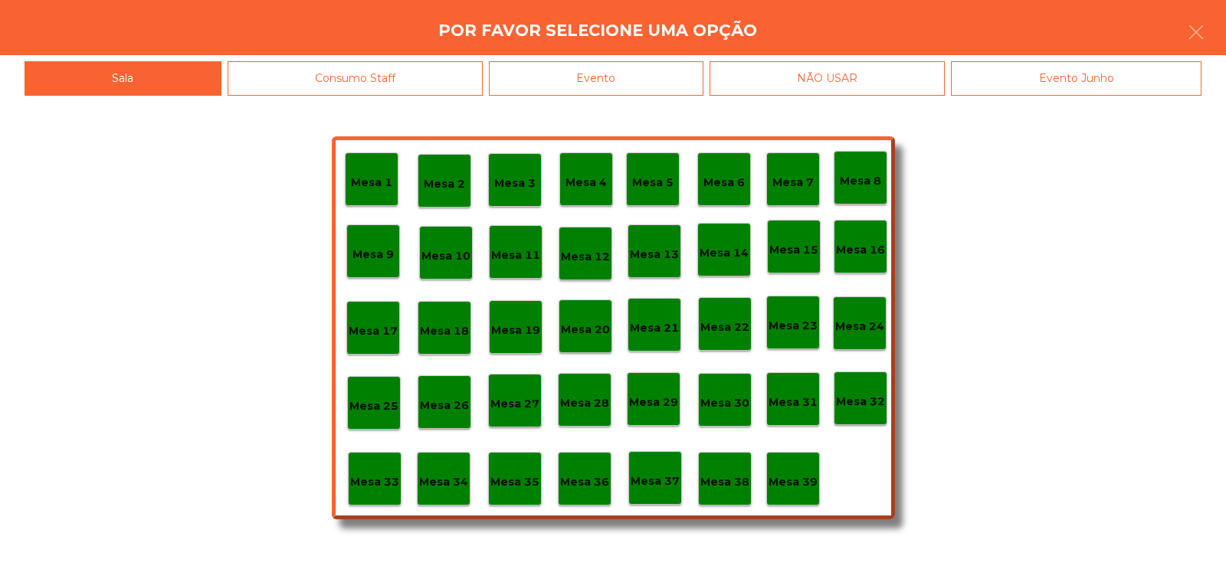
click at [650, 477] on p "Mesa 37" at bounding box center [654, 482] width 49 height 18
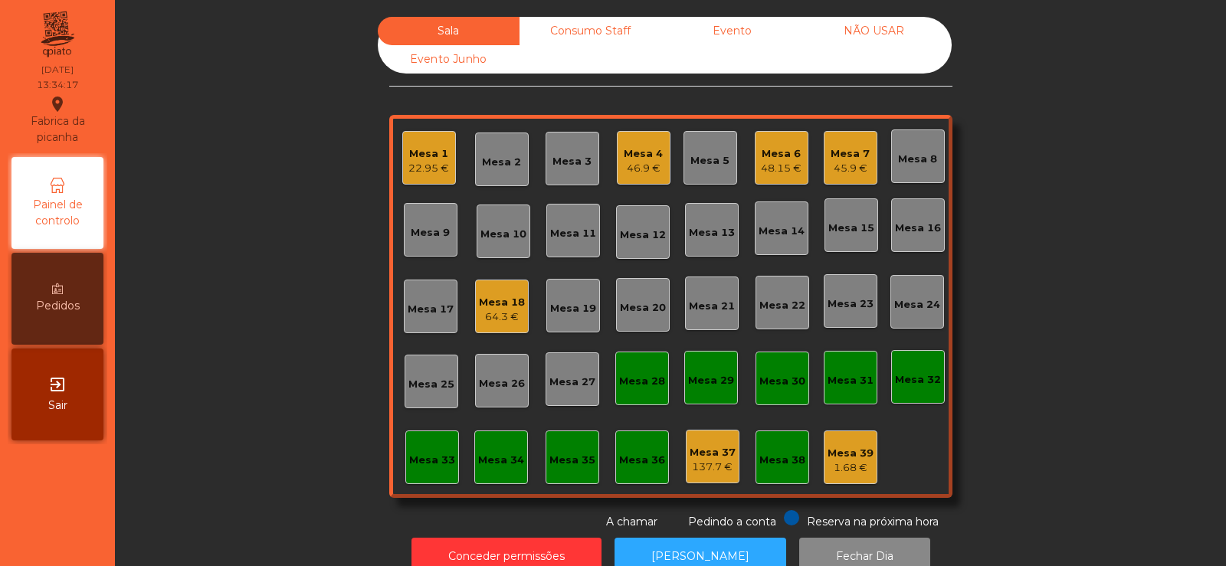
click at [635, 226] on div "Mesa 12" at bounding box center [643, 231] width 46 height 21
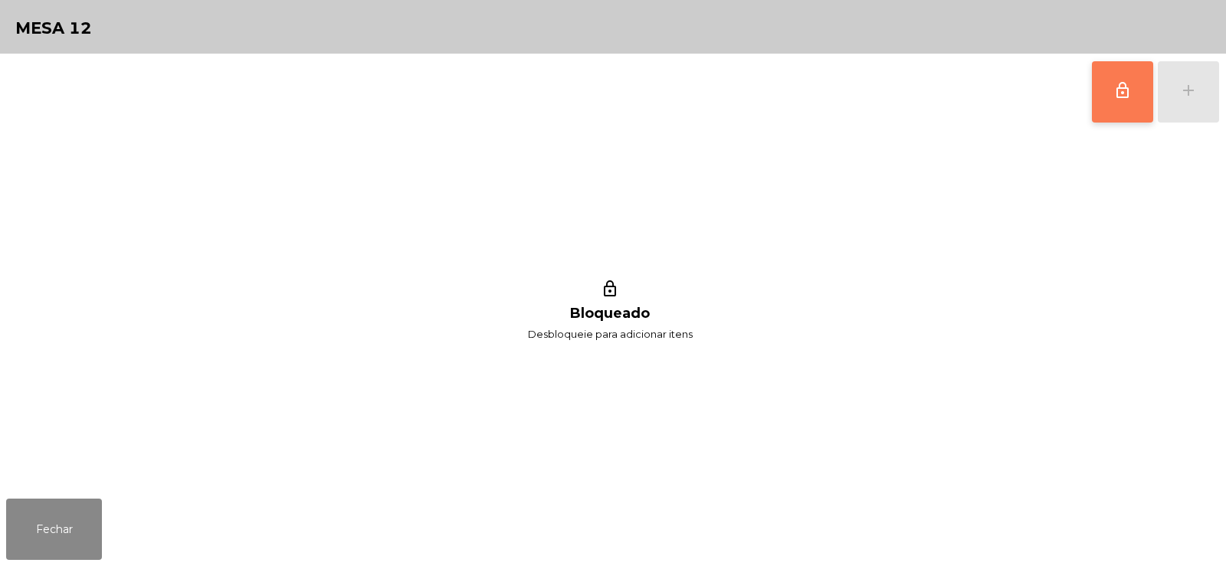
click at [1127, 84] on span "lock_outline" at bounding box center [1122, 90] width 18 height 18
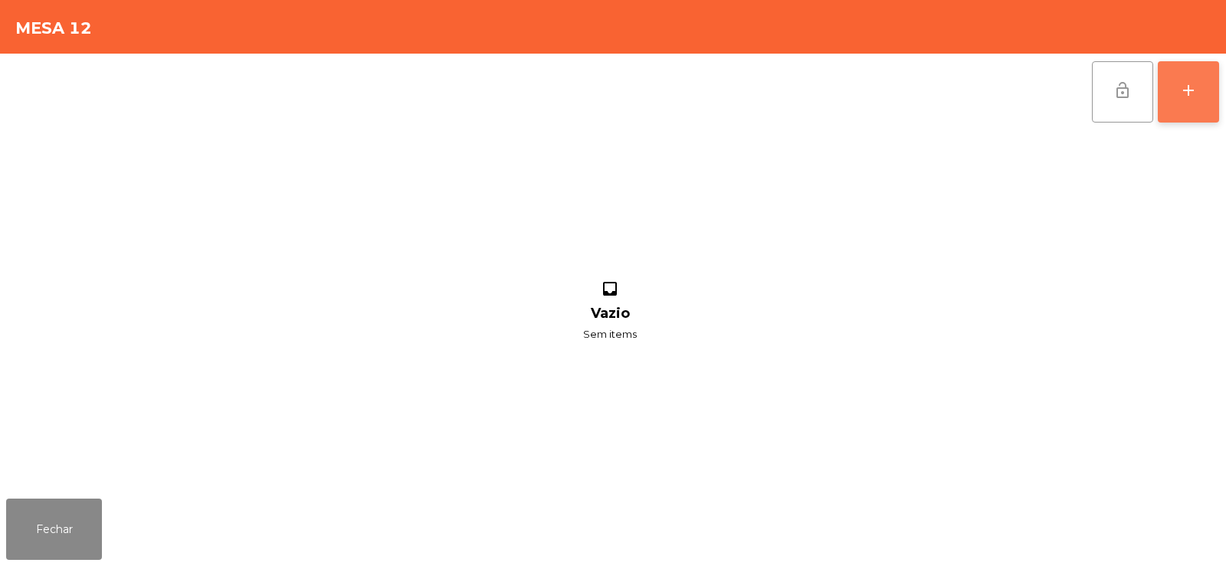
click at [1180, 77] on button "add" at bounding box center [1187, 91] width 61 height 61
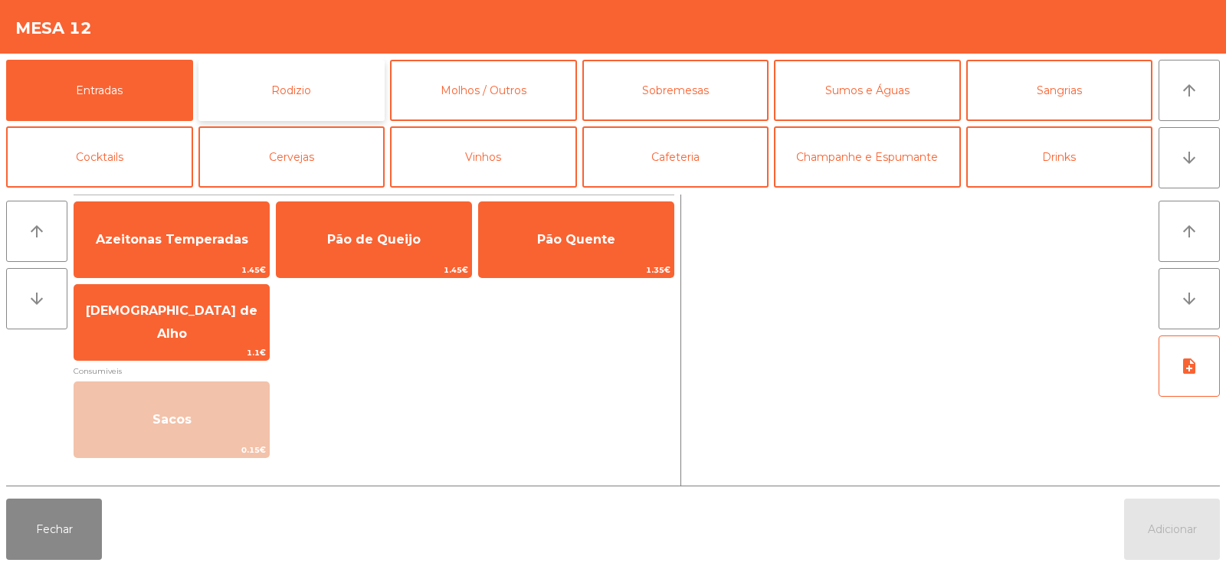
click at [313, 87] on button "Rodizio" at bounding box center [291, 90] width 187 height 61
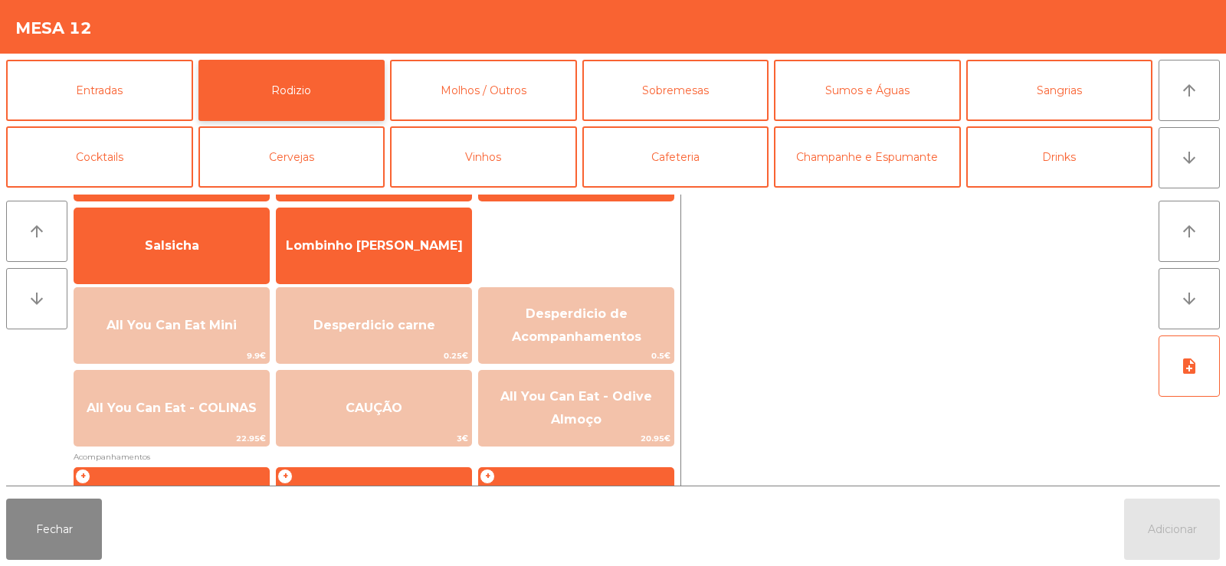
scroll to position [136, 0]
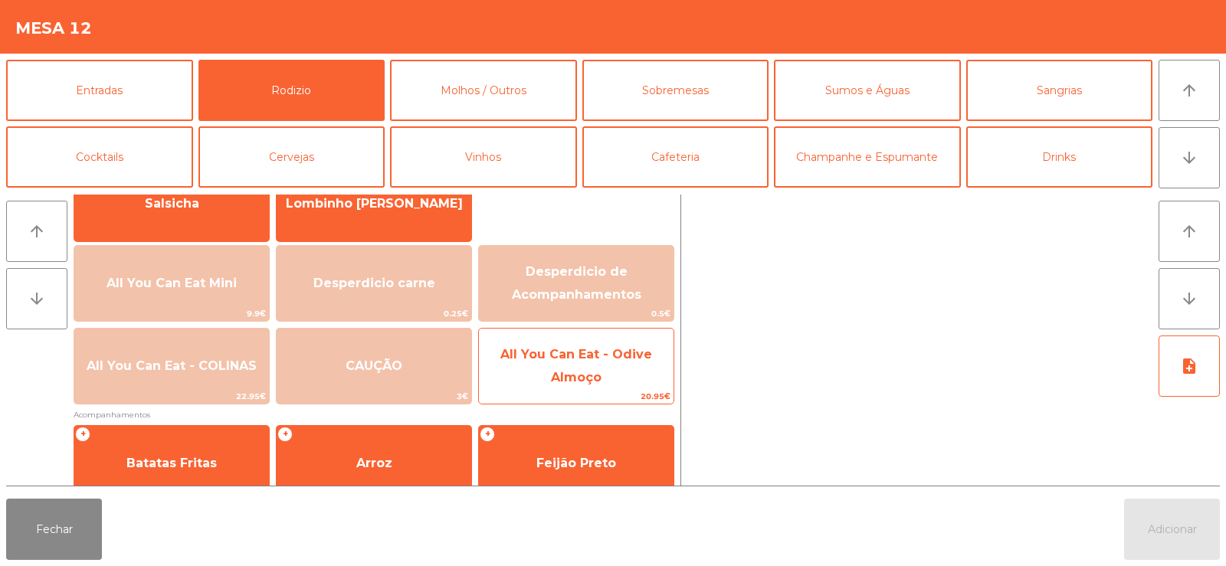
click at [533, 362] on span "All You Can Eat - Odive Almoço" at bounding box center [576, 366] width 195 height 65
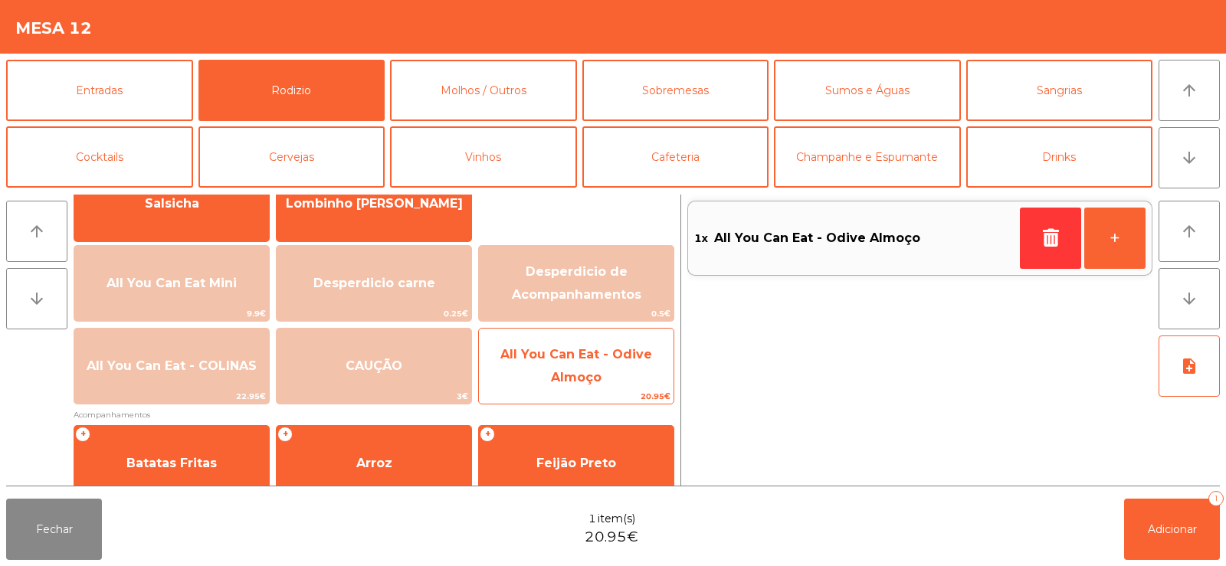
click at [546, 364] on span "All You Can Eat - Odive Almoço" at bounding box center [576, 366] width 195 height 65
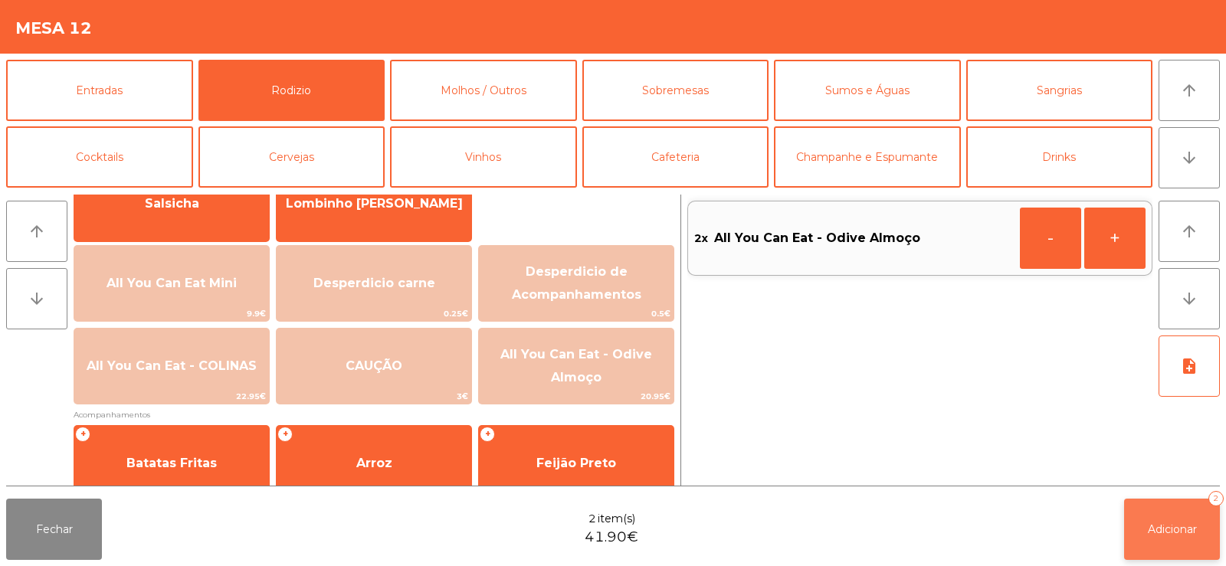
click at [1196, 522] on span "Adicionar" at bounding box center [1171, 529] width 49 height 14
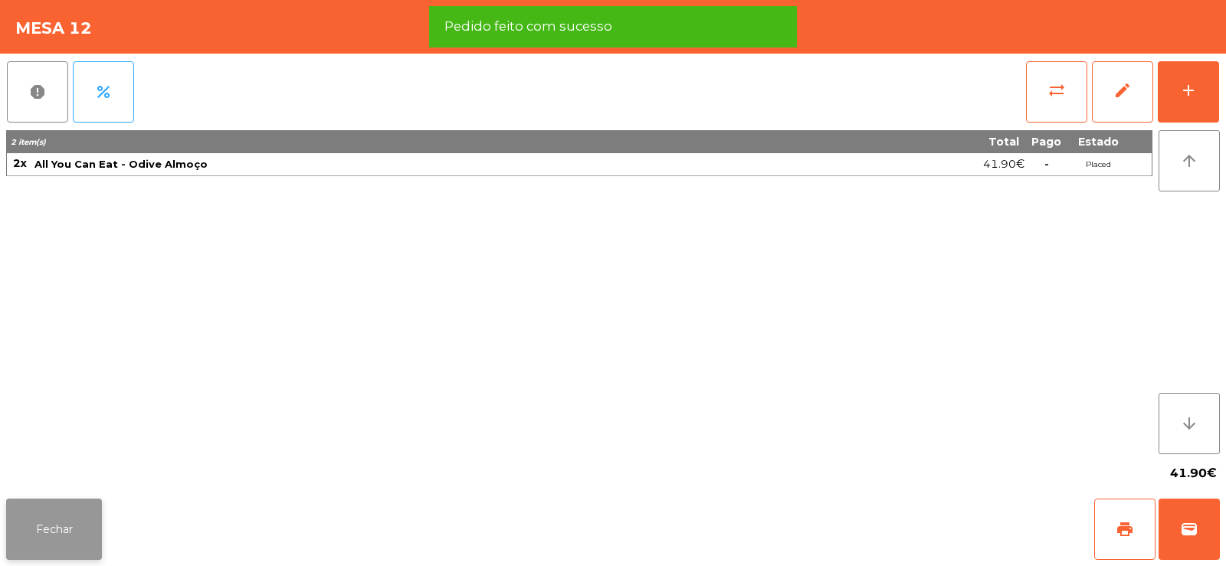
click at [74, 538] on button "Fechar" at bounding box center [54, 529] width 96 height 61
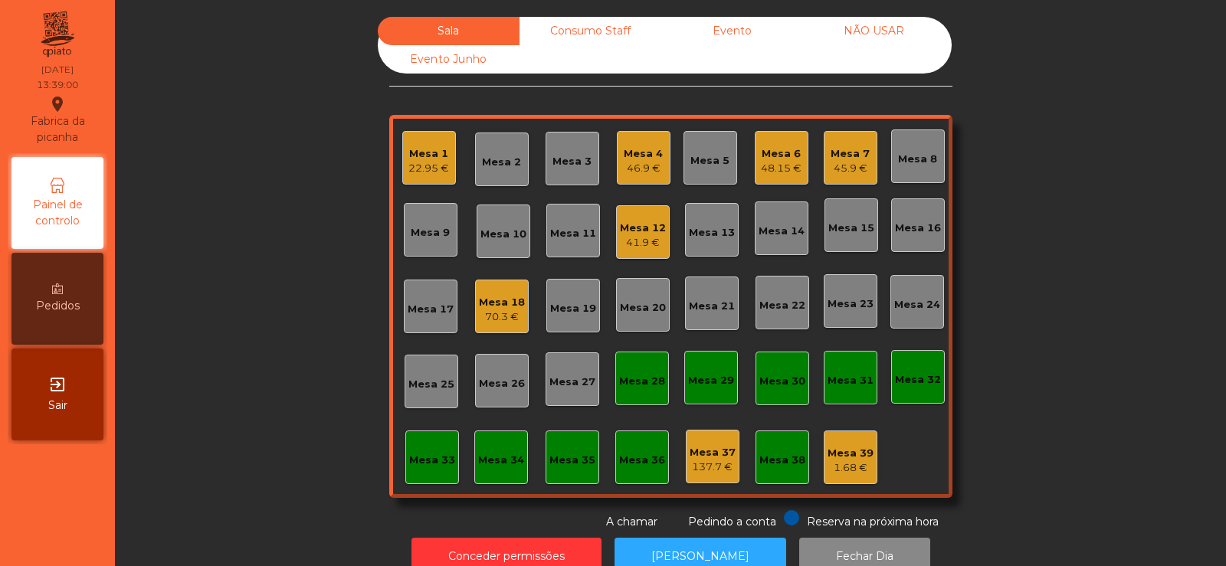
click at [500, 319] on div "70.3 €" at bounding box center [502, 316] width 46 height 15
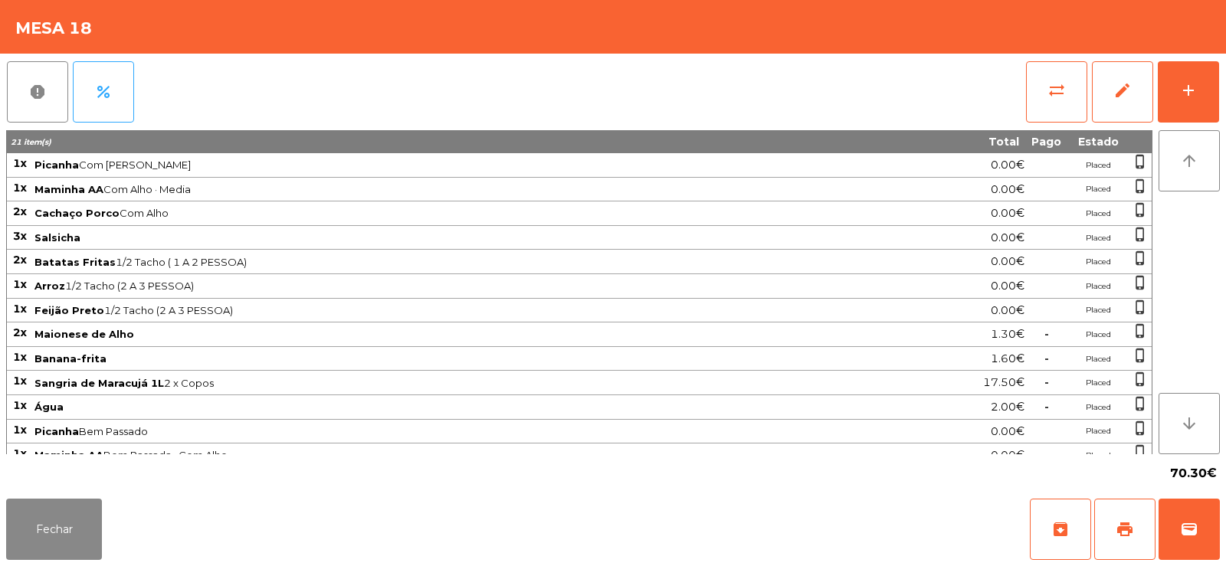
scroll to position [61, 0]
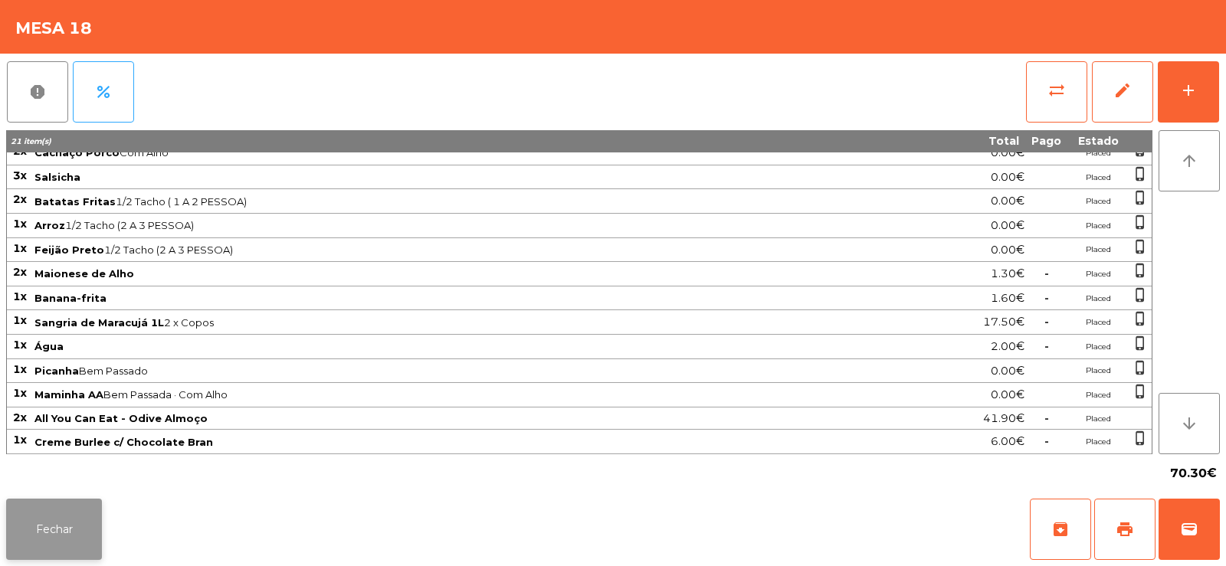
click at [41, 523] on button "Fechar" at bounding box center [54, 529] width 96 height 61
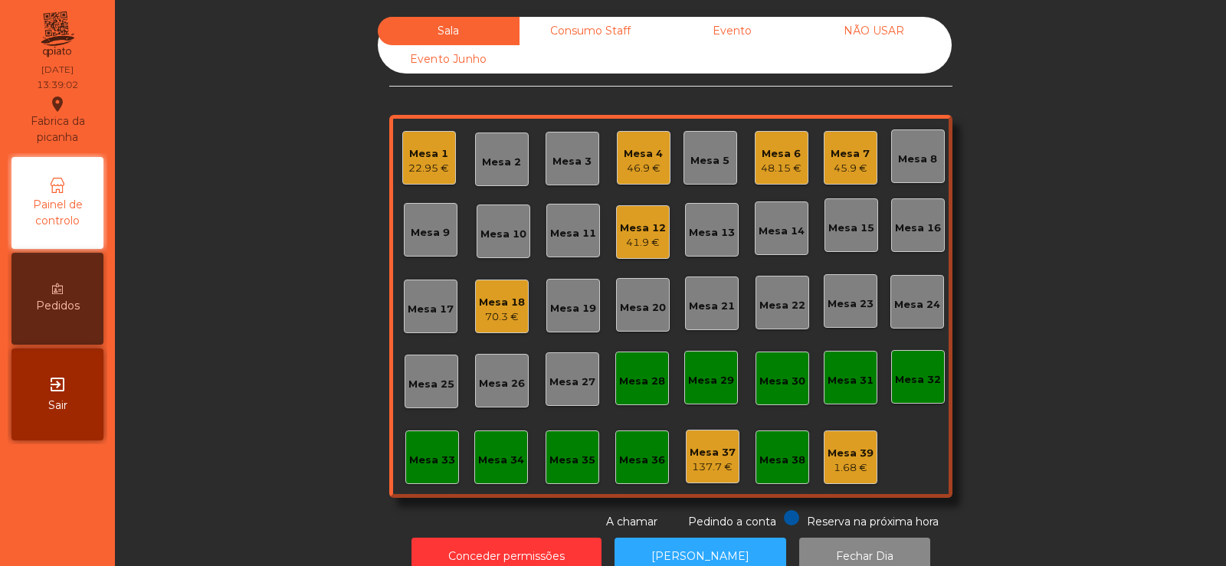
click at [234, 362] on div "Sala Consumo Staff Evento NÃO USAR Evento Junho [GEOGRAPHIC_DATA] 1 22.95 € Mes…" at bounding box center [670, 273] width 1069 height 513
click at [505, 241] on div "Mesa 10" at bounding box center [503, 234] width 46 height 15
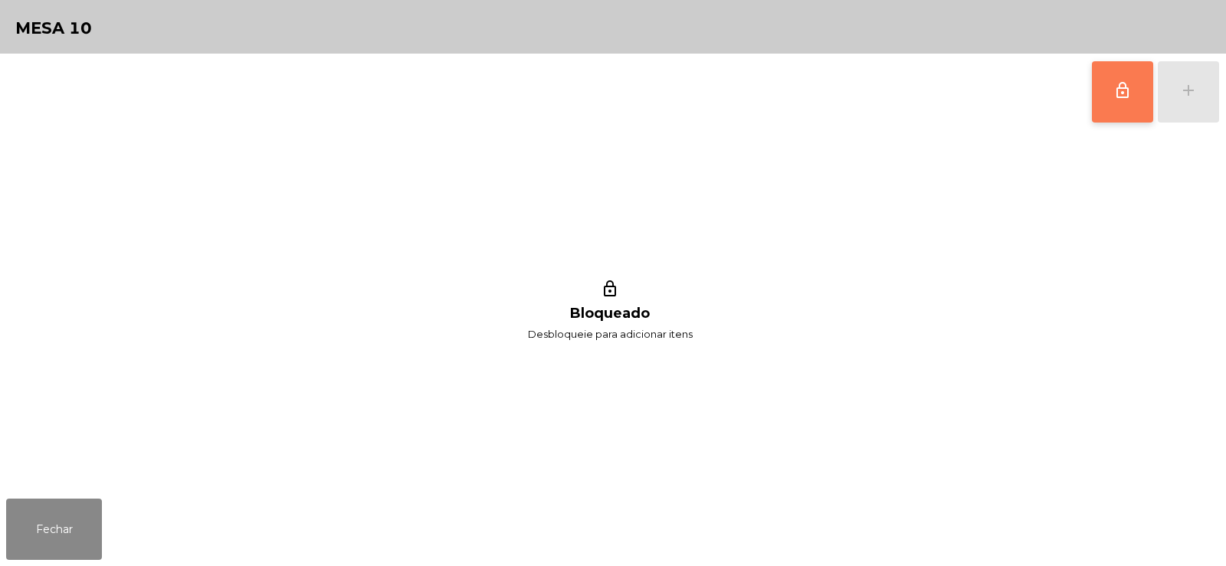
click at [1131, 98] on span "lock_outline" at bounding box center [1122, 90] width 18 height 18
click at [1177, 100] on button "add" at bounding box center [1187, 91] width 61 height 61
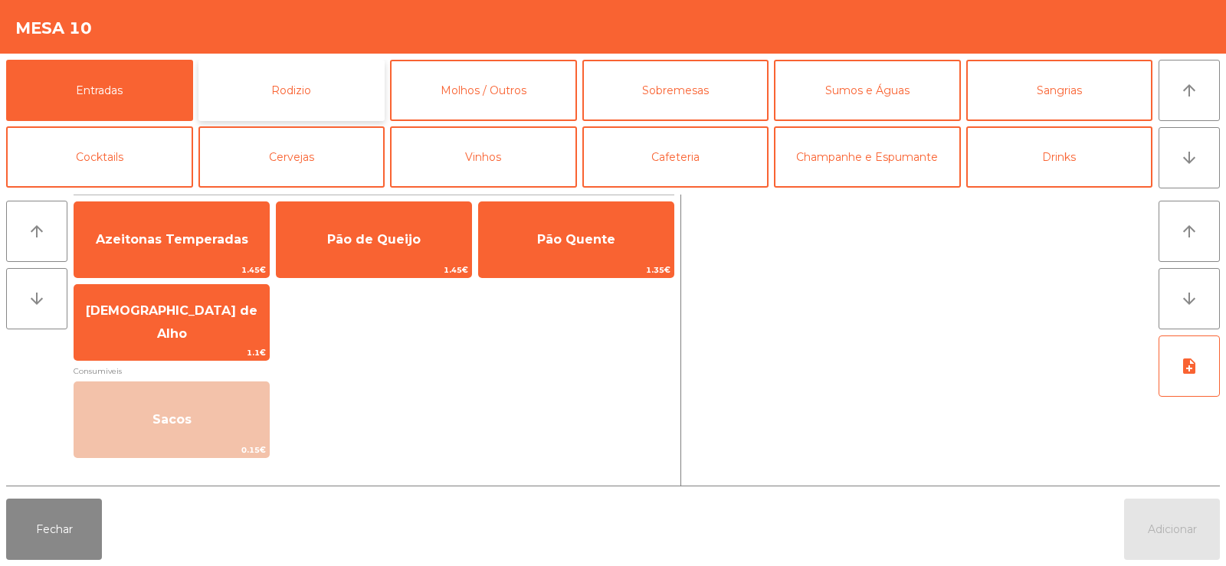
click at [310, 71] on button "Rodizio" at bounding box center [291, 90] width 187 height 61
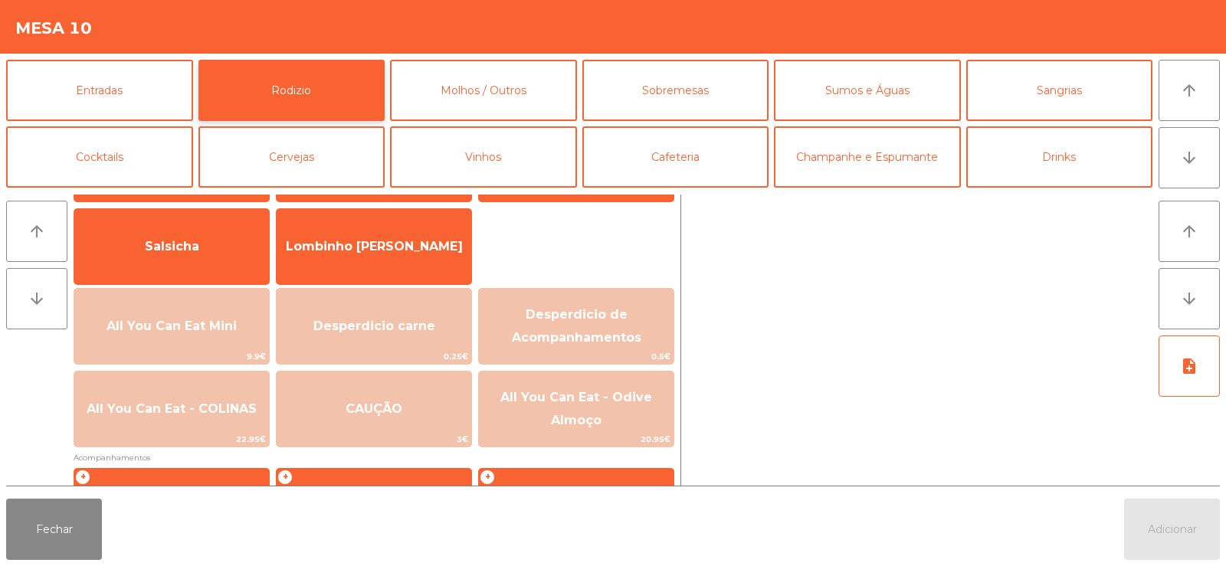
scroll to position [149, 0]
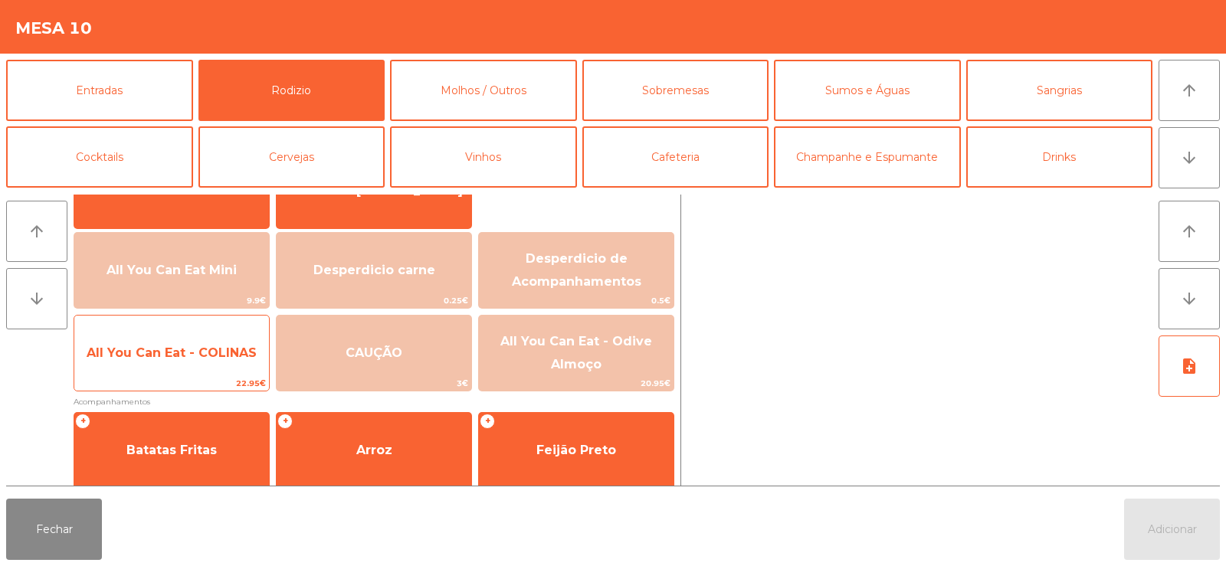
click at [181, 362] on span "All You Can Eat - COLINAS" at bounding box center [171, 352] width 195 height 41
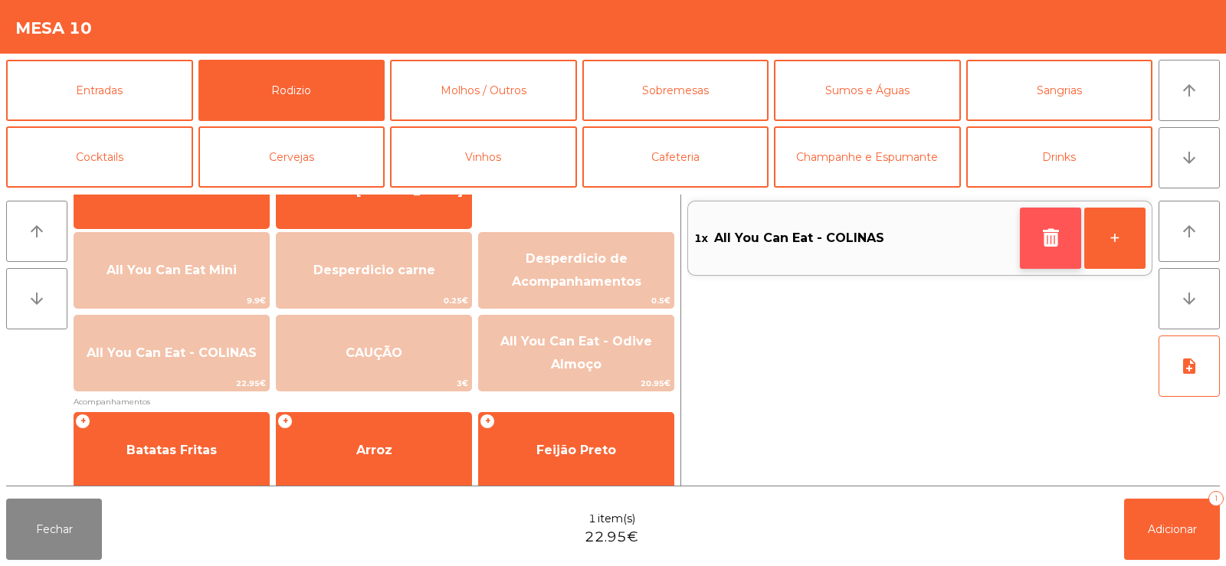
click at [1027, 259] on button "button" at bounding box center [1050, 238] width 61 height 61
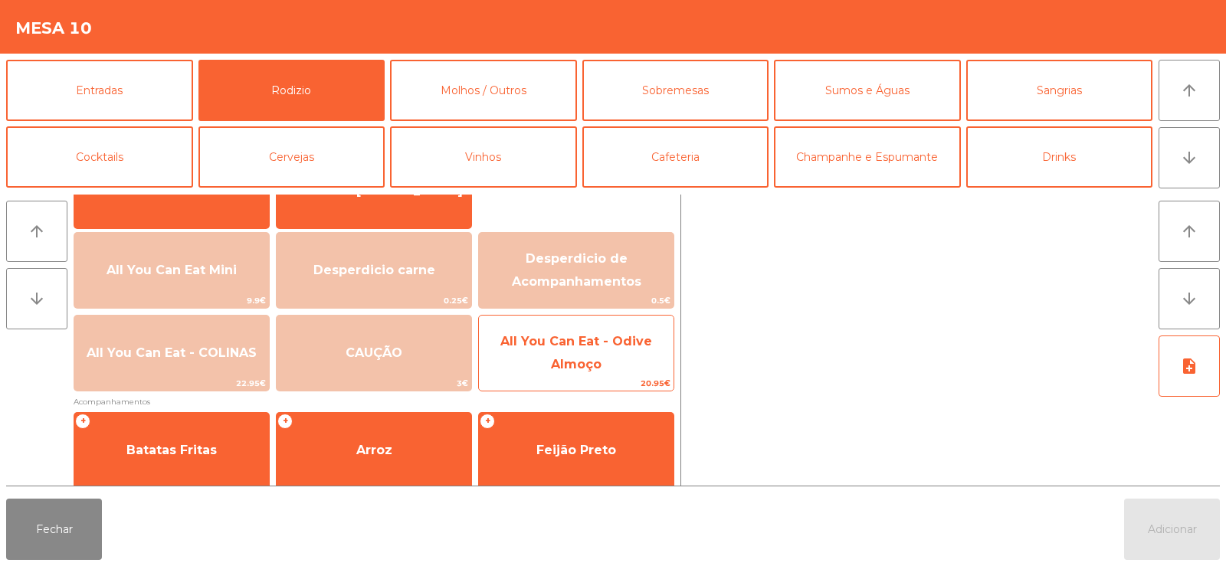
click at [582, 369] on span "All You Can Eat - Odive Almoço" at bounding box center [576, 353] width 152 height 38
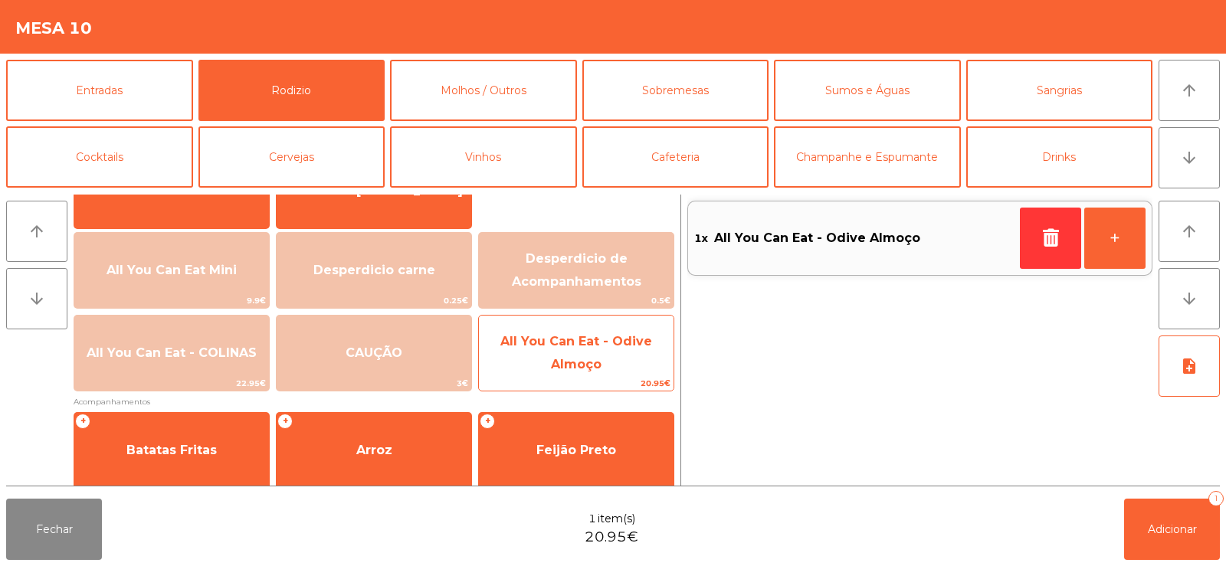
click at [588, 375] on span "All You Can Eat - Odive Almoço" at bounding box center [576, 353] width 195 height 65
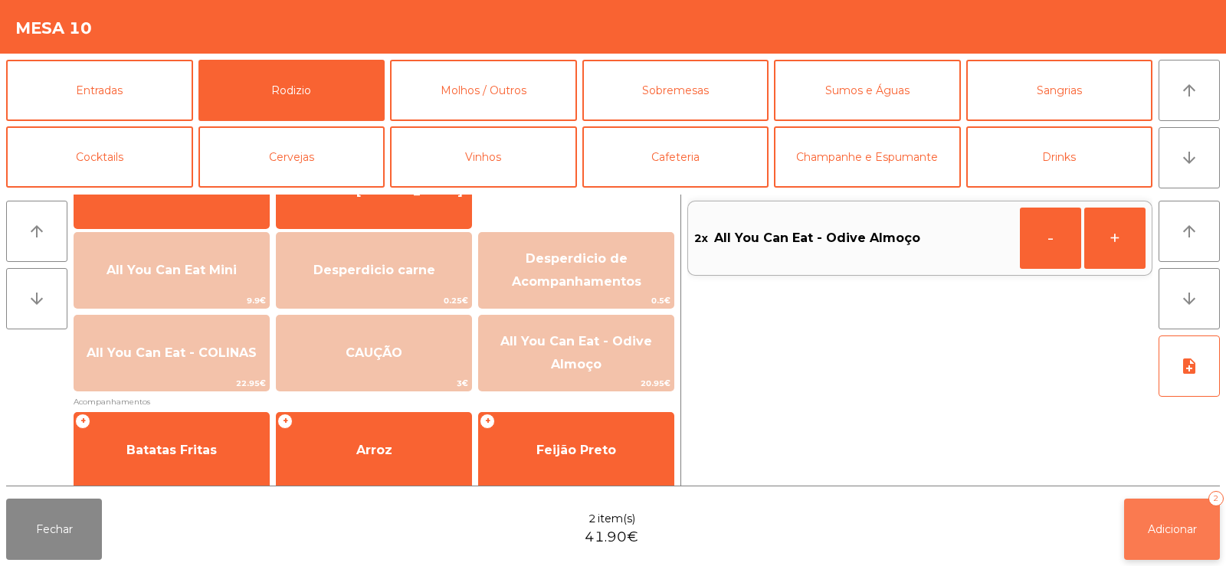
click at [1173, 525] on span "Adicionar" at bounding box center [1171, 529] width 49 height 14
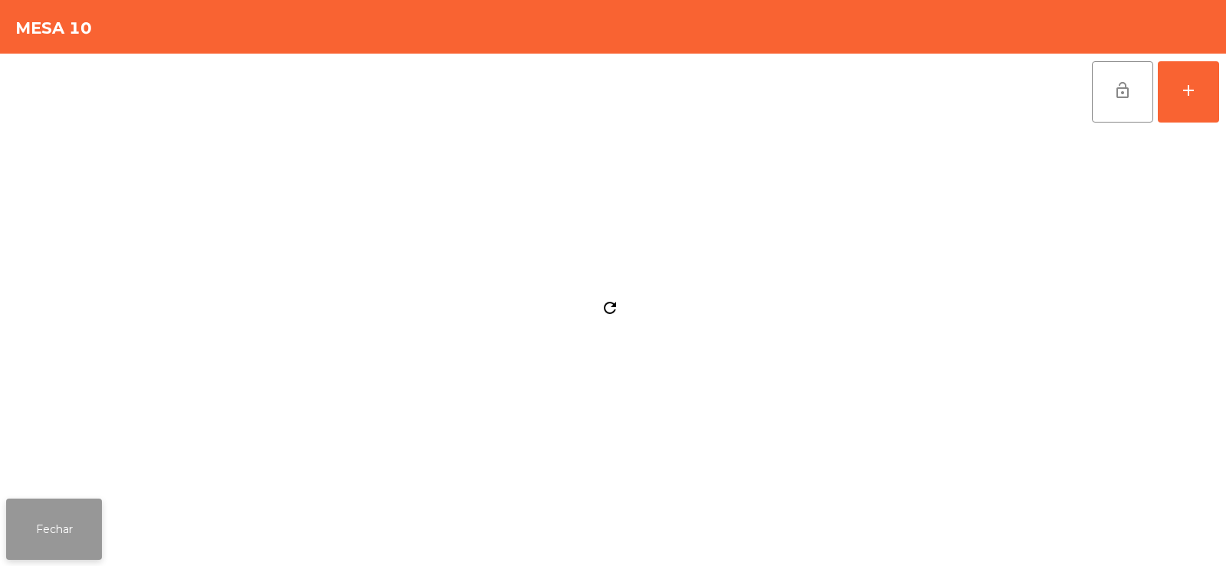
click at [73, 513] on button "Fechar" at bounding box center [54, 529] width 96 height 61
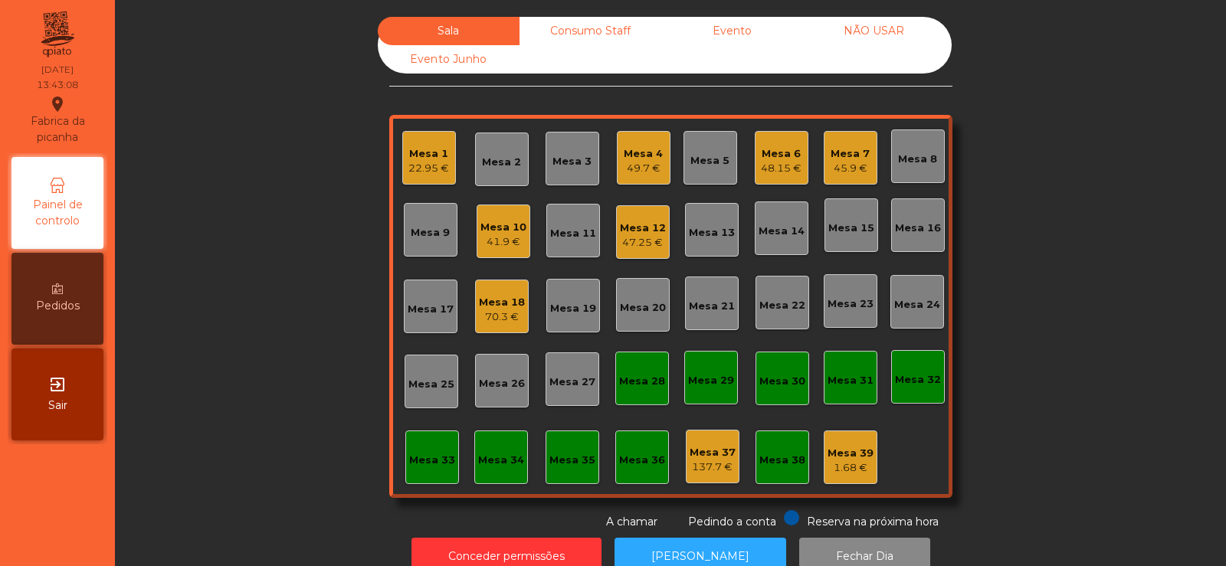
click at [712, 229] on div "Mesa 13" at bounding box center [712, 232] width 46 height 15
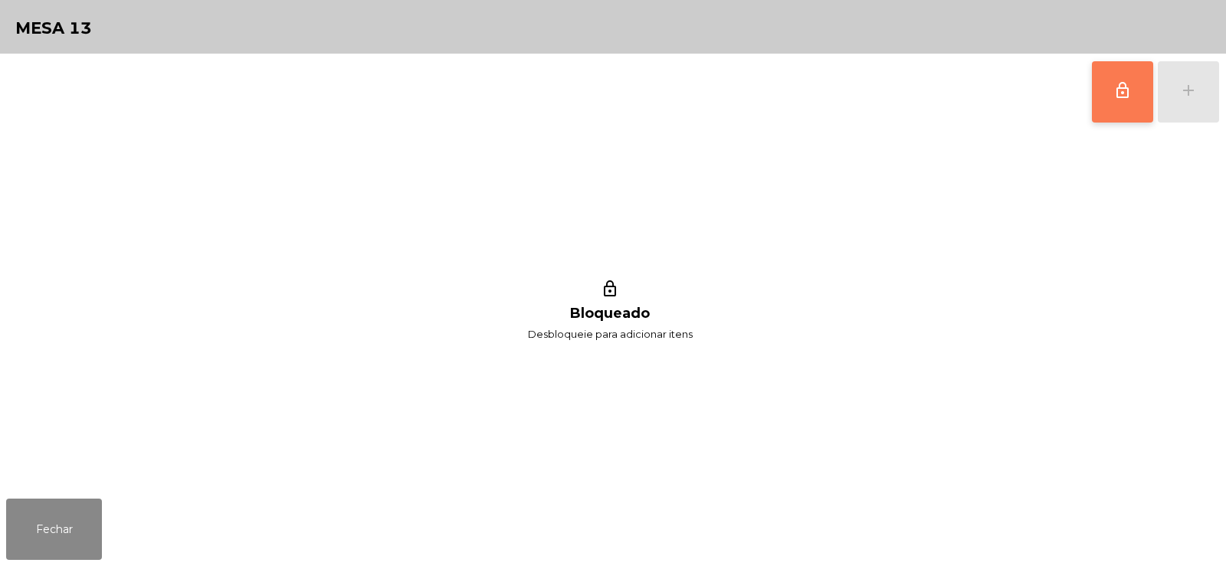
click at [1122, 112] on button "lock_outline" at bounding box center [1122, 91] width 61 height 61
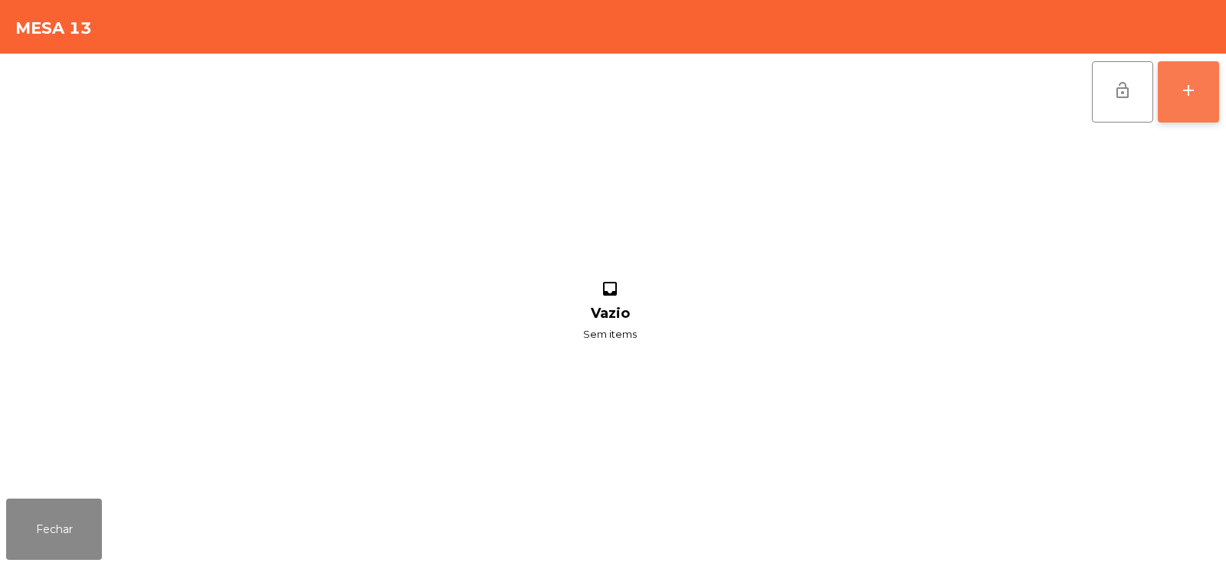
click at [1194, 94] on div "add" at bounding box center [1188, 90] width 18 height 18
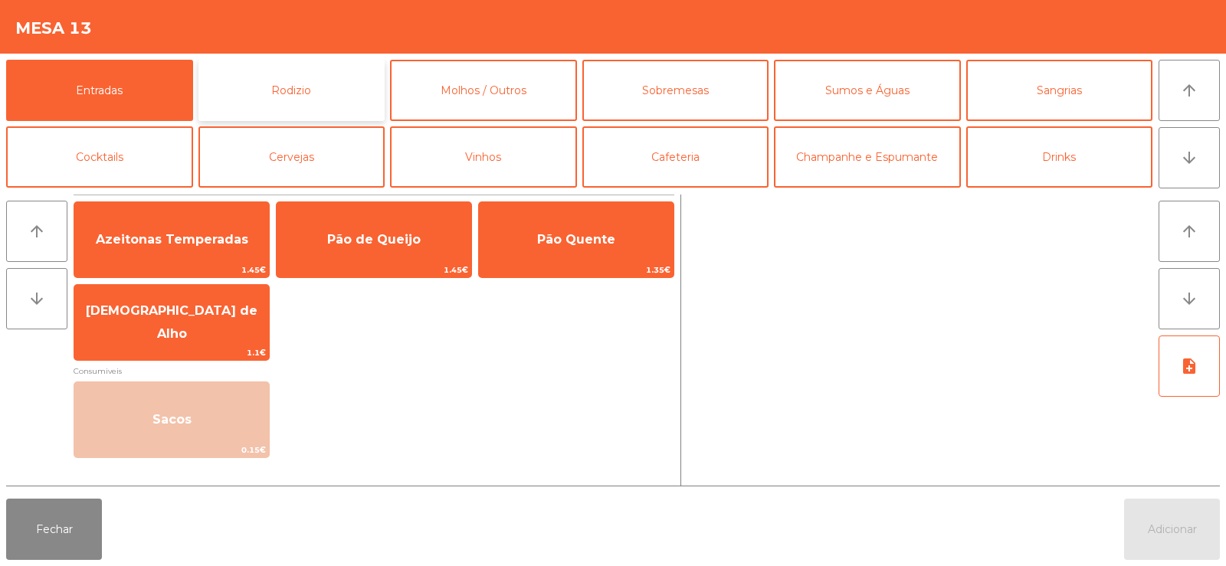
click at [277, 87] on button "Rodizio" at bounding box center [291, 90] width 187 height 61
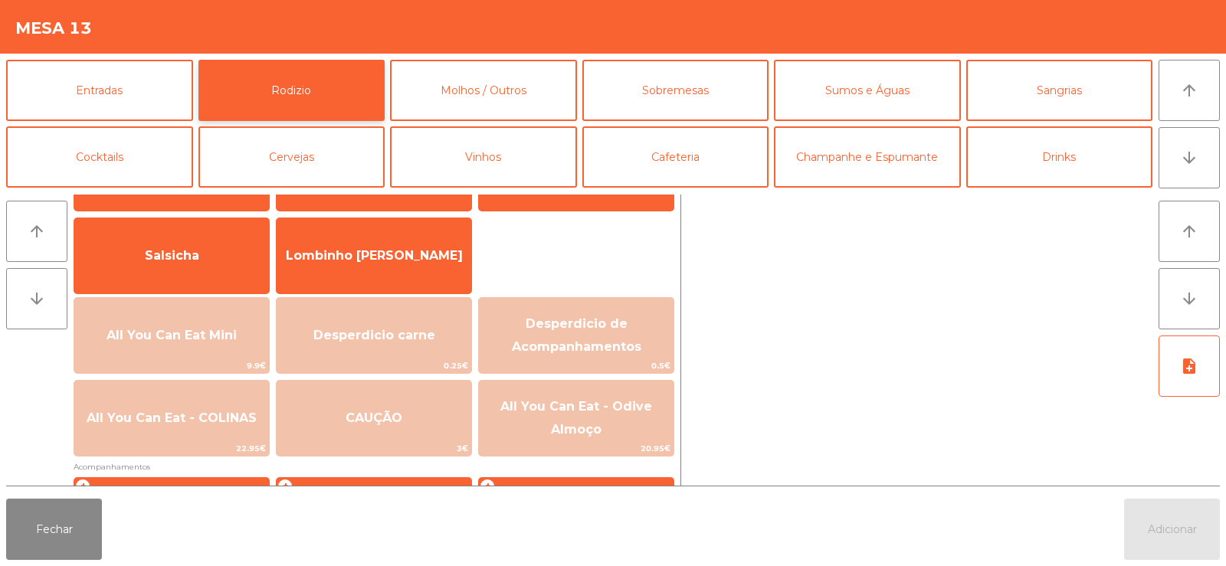
scroll to position [149, 0]
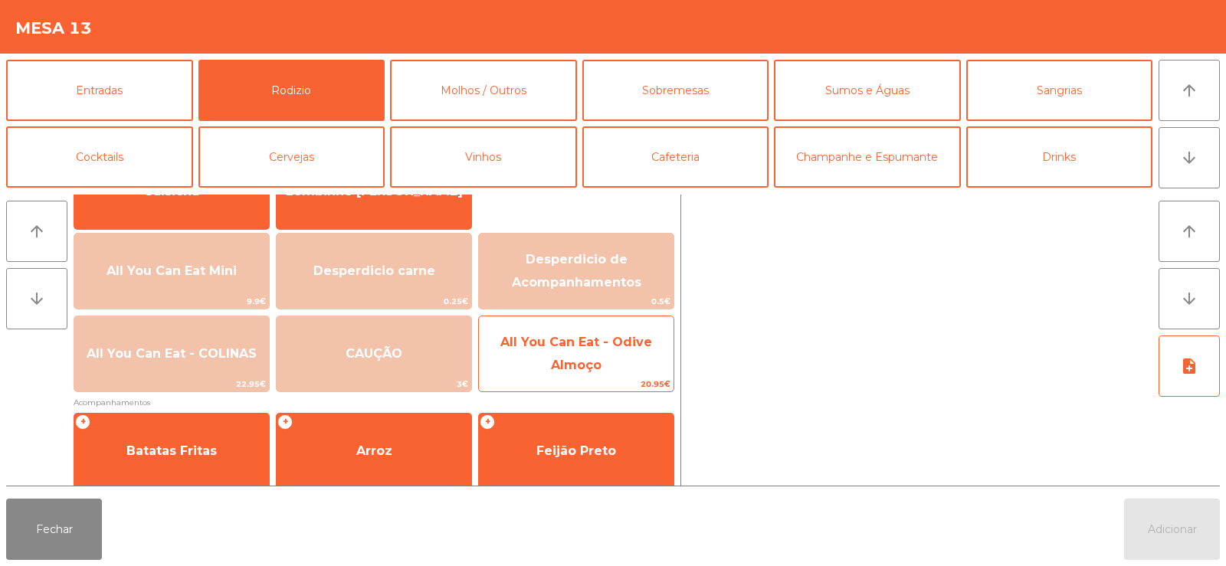
click at [570, 360] on span "All You Can Eat - Odive Almoço" at bounding box center [576, 354] width 152 height 38
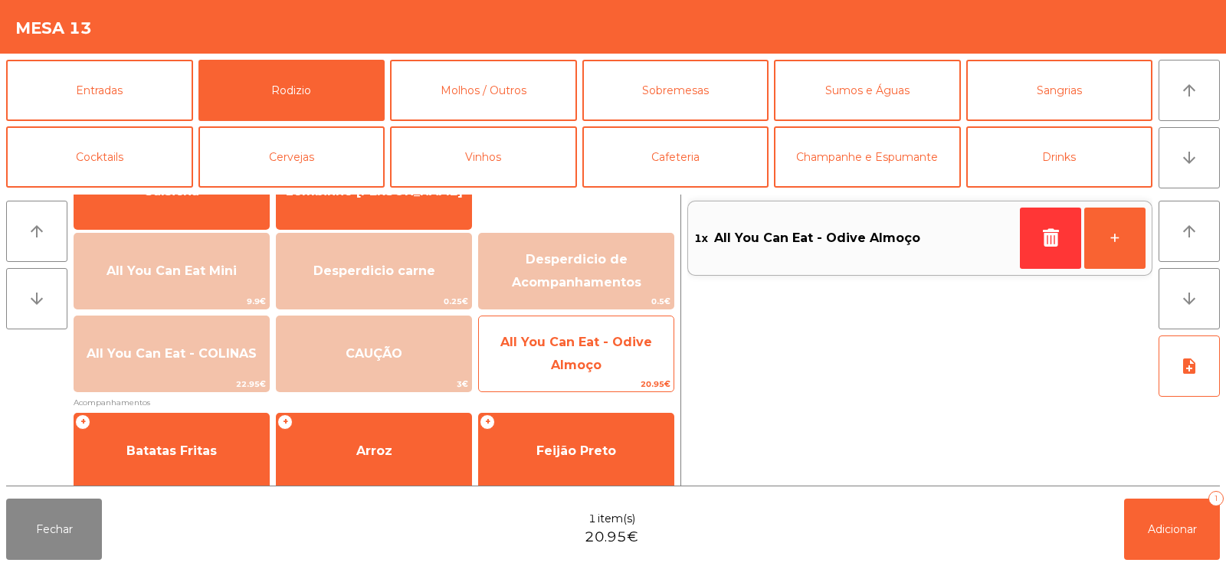
click at [571, 358] on span "All You Can Eat - Odive Almoço" at bounding box center [576, 354] width 152 height 38
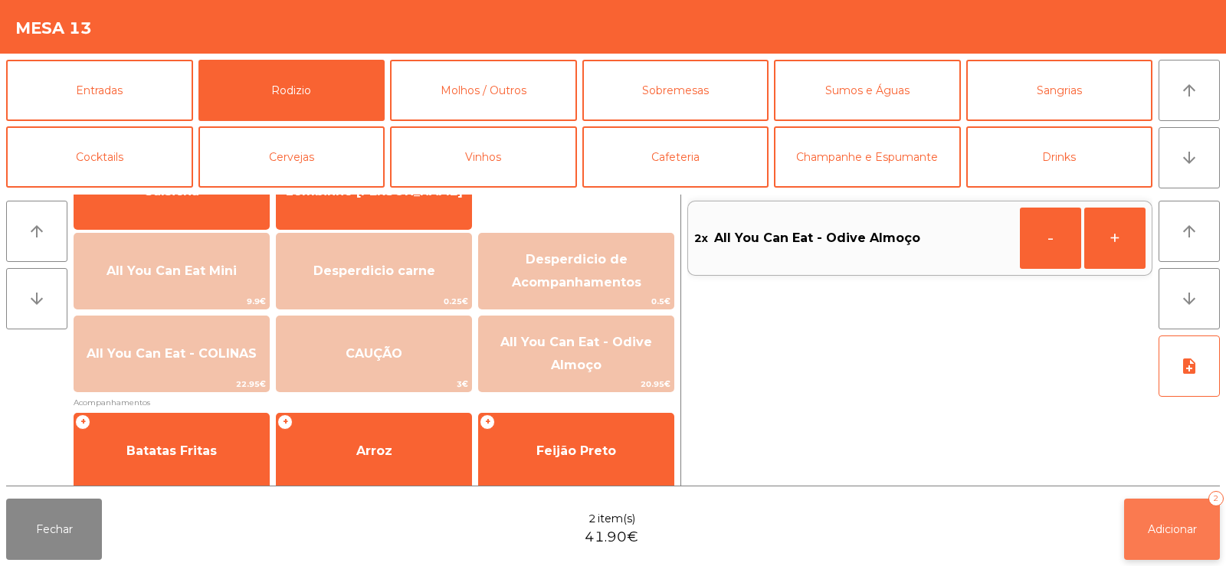
click at [1170, 523] on span "Adicionar" at bounding box center [1171, 529] width 49 height 14
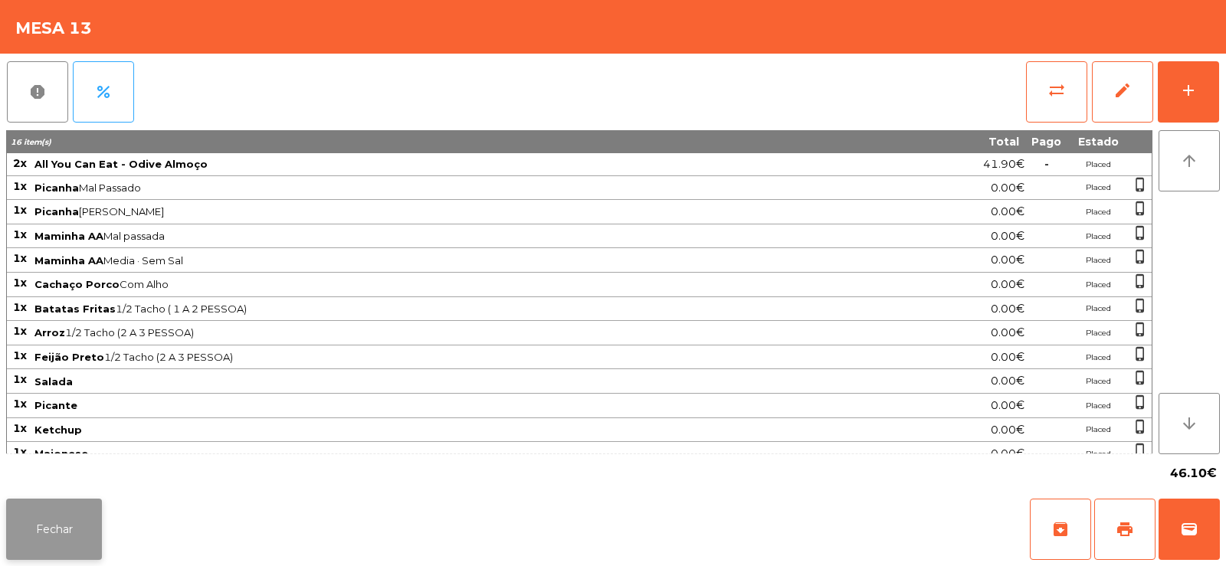
click at [73, 514] on button "Fechar" at bounding box center [54, 529] width 96 height 61
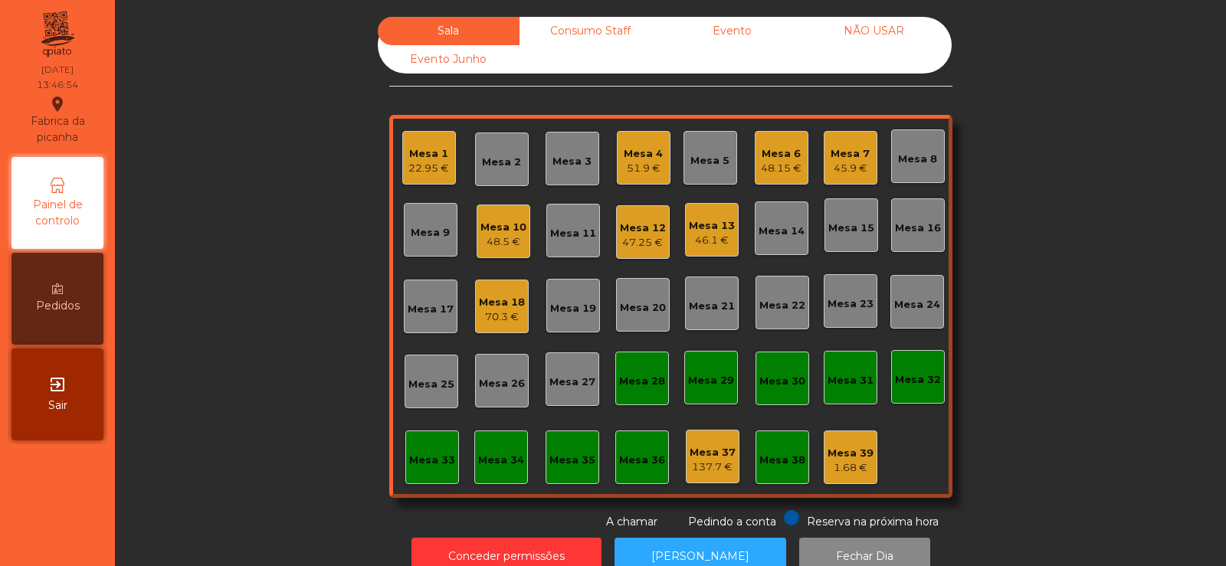
click at [486, 237] on div "48.5 €" at bounding box center [503, 241] width 46 height 15
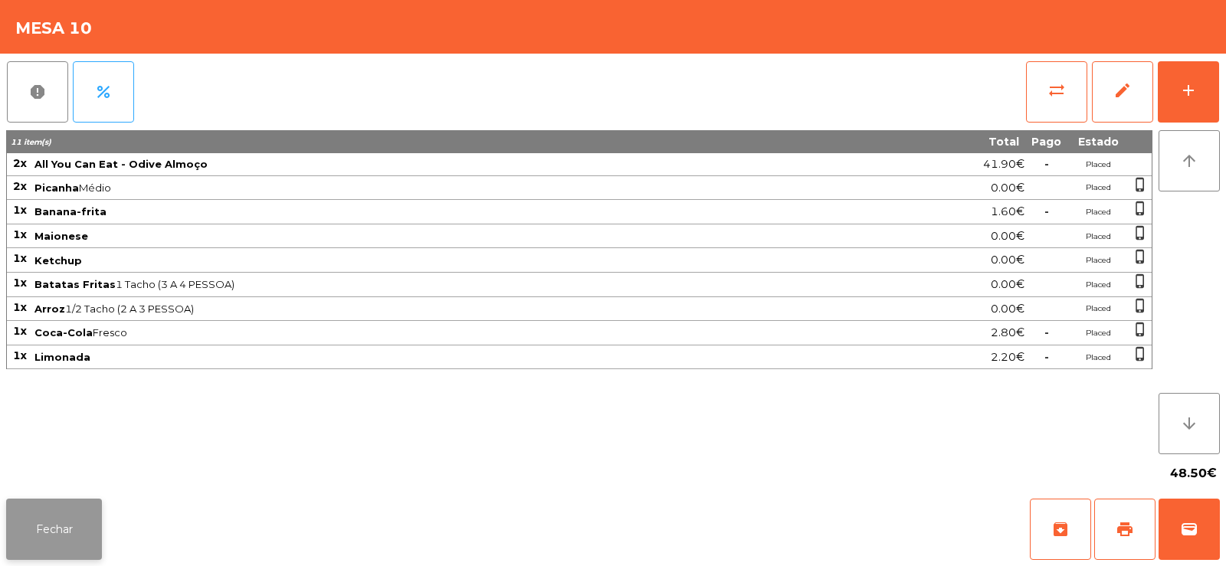
click at [59, 522] on button "Fechar" at bounding box center [54, 529] width 96 height 61
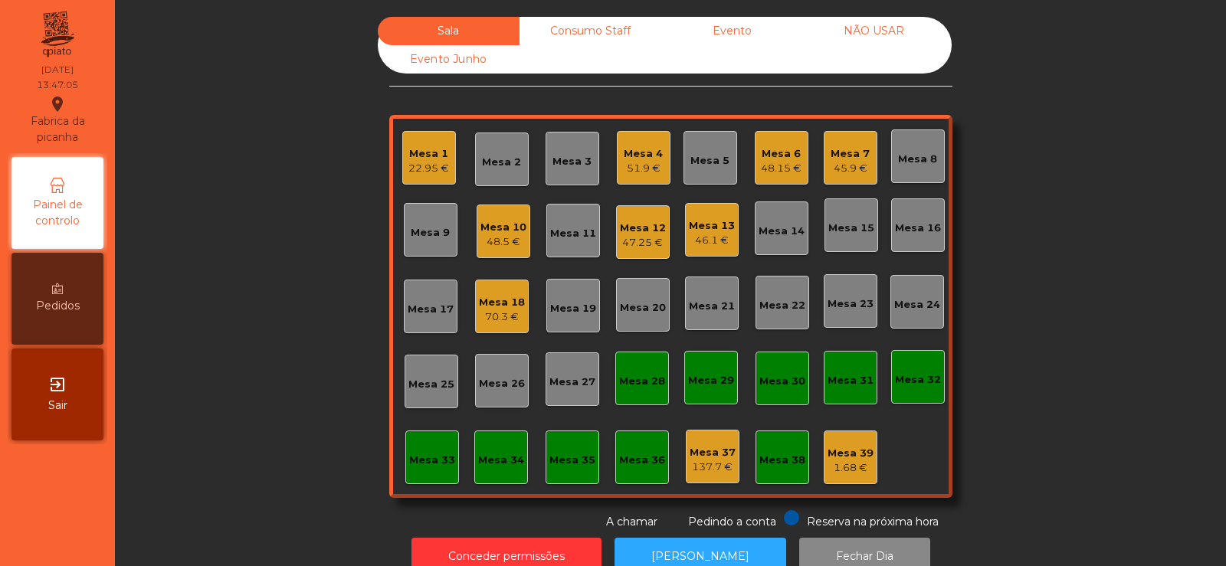
click at [782, 153] on div "Mesa 6" at bounding box center [781, 153] width 41 height 15
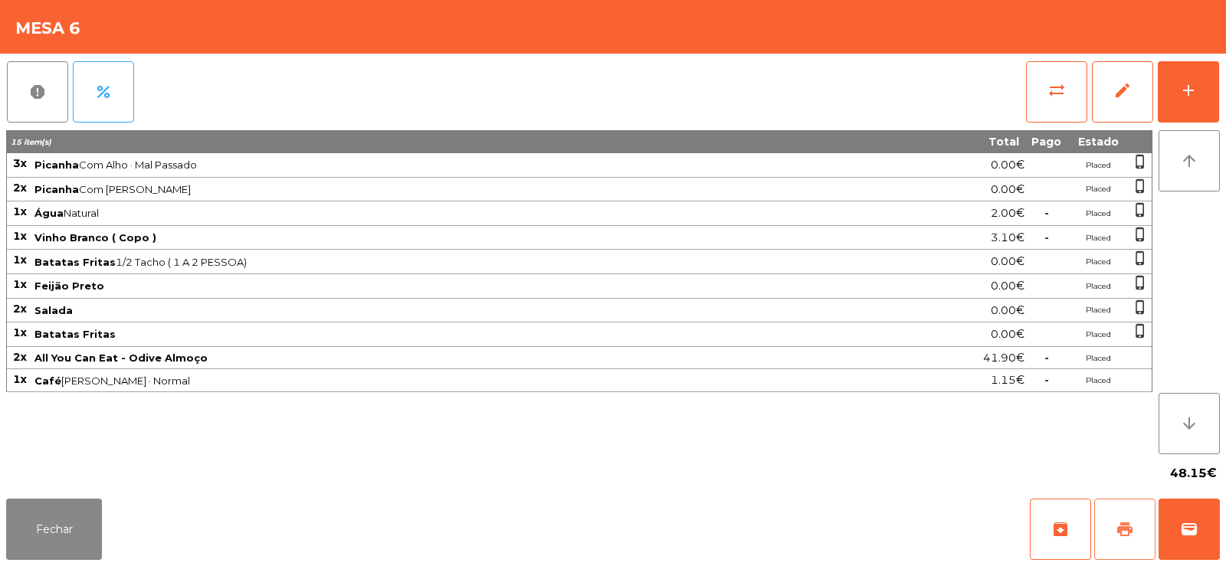
click at [1116, 529] on span "print" at bounding box center [1124, 529] width 18 height 18
click at [69, 533] on button "Fechar" at bounding box center [54, 529] width 96 height 61
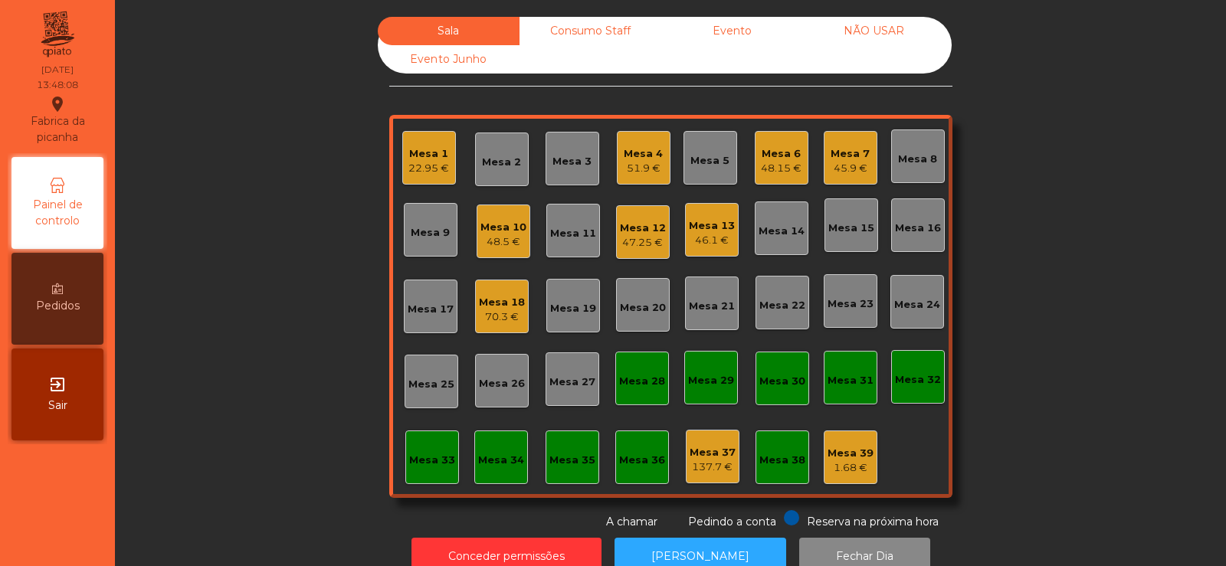
click at [777, 169] on div "48.15 €" at bounding box center [781, 168] width 41 height 15
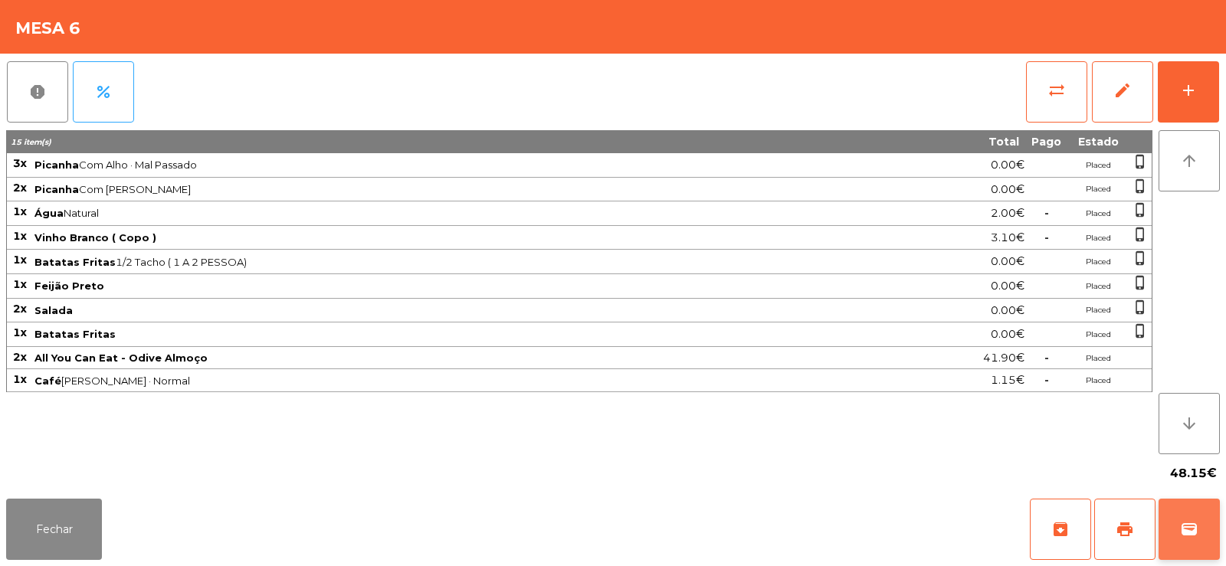
click at [1208, 520] on button "wallet" at bounding box center [1188, 529] width 61 height 61
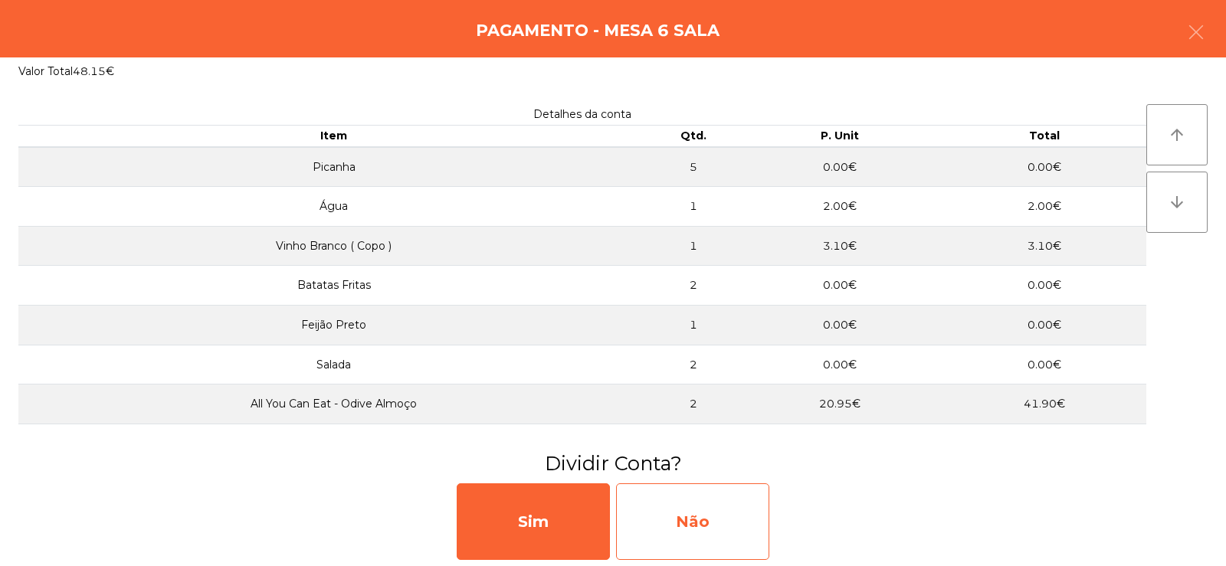
click at [695, 521] on div "Não" at bounding box center [692, 521] width 153 height 77
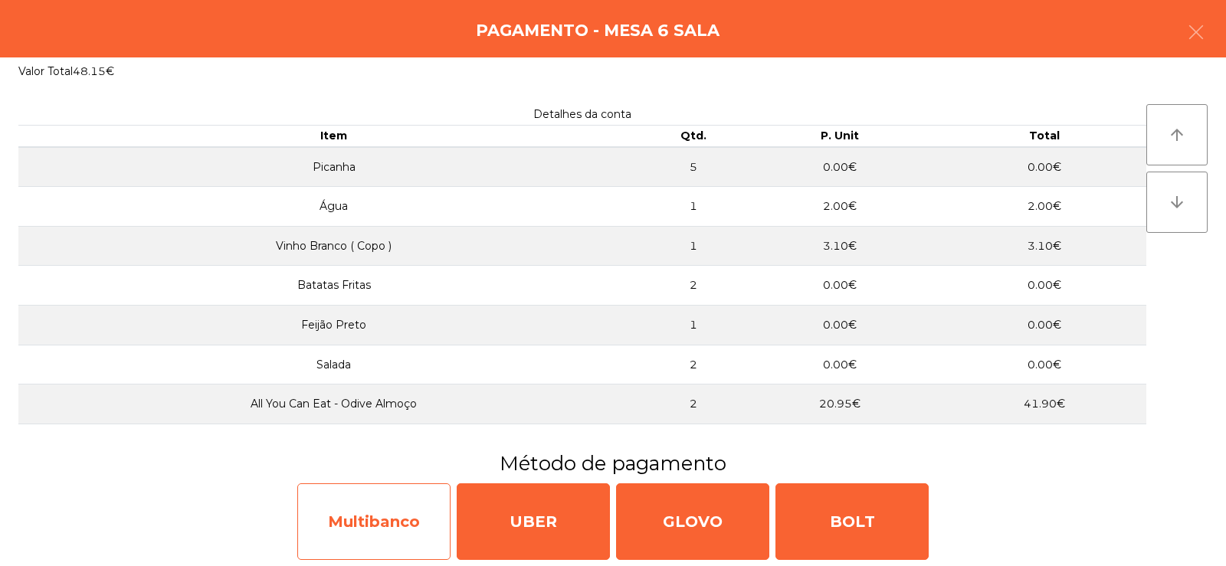
click at [351, 523] on div "Multibanco" at bounding box center [373, 521] width 153 height 77
select select "**"
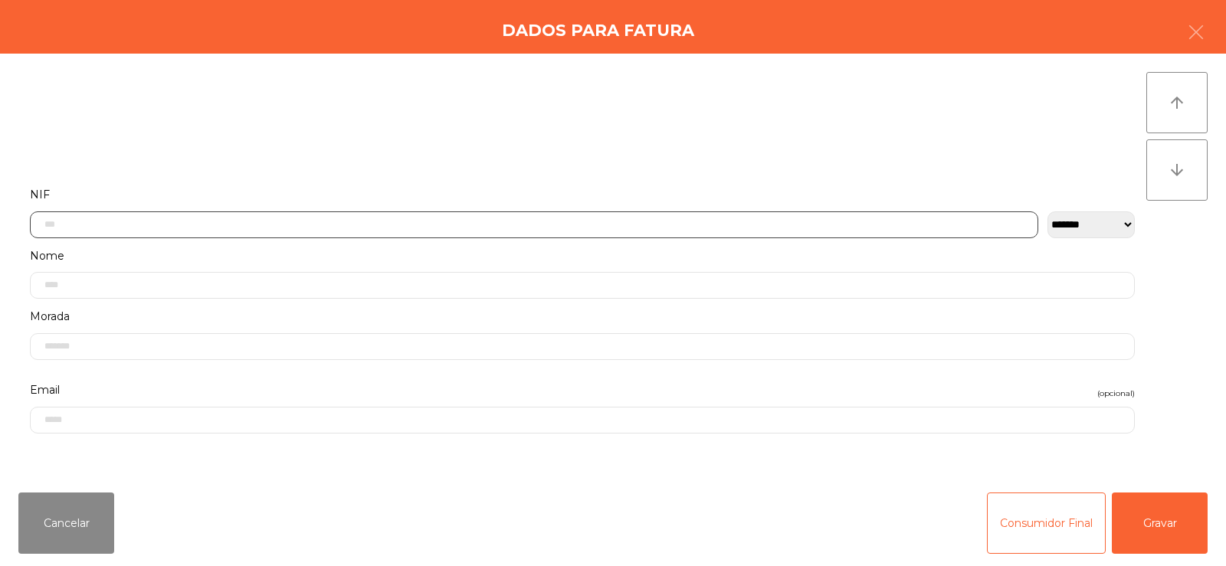
click at [454, 225] on input "text" at bounding box center [534, 224] width 1008 height 27
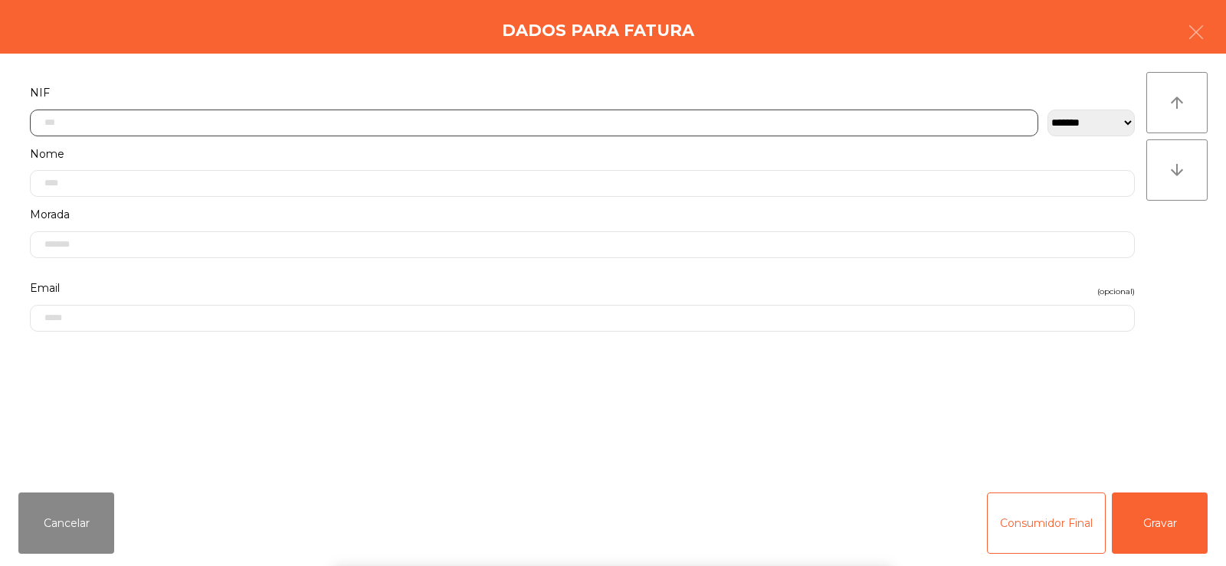
scroll to position [112, 0]
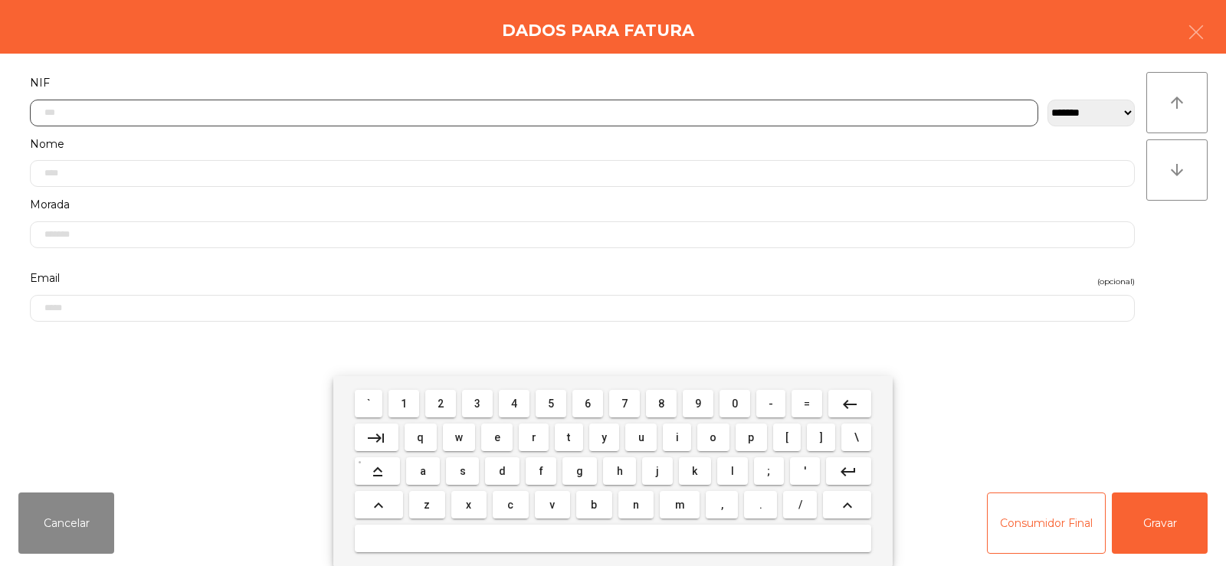
click at [441, 403] on span "2" at bounding box center [440, 404] width 6 height 12
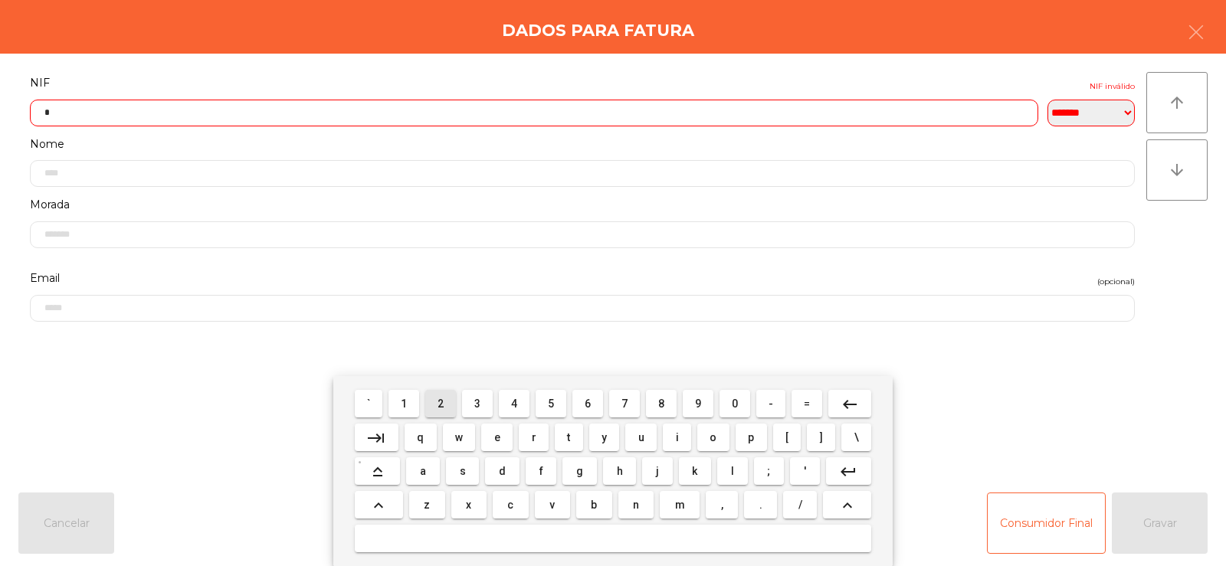
click at [441, 404] on span "2" at bounding box center [440, 404] width 6 height 12
click at [661, 404] on span "8" at bounding box center [661, 404] width 6 height 12
click at [735, 403] on span "0" at bounding box center [735, 404] width 6 height 12
click at [624, 398] on span "7" at bounding box center [624, 404] width 6 height 12
click at [738, 404] on span "0" at bounding box center [735, 404] width 6 height 12
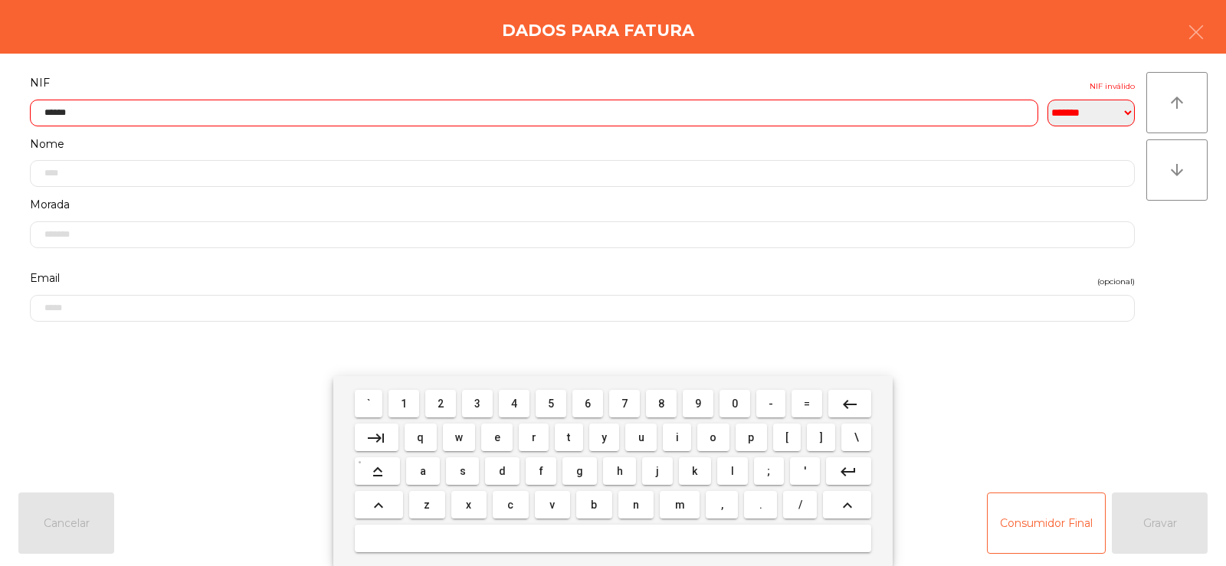
click at [512, 408] on span "4" at bounding box center [514, 404] width 6 height 12
click at [588, 406] on span "6" at bounding box center [587, 404] width 6 height 12
click at [551, 404] on span "5" at bounding box center [551, 404] width 6 height 12
type input "*********"
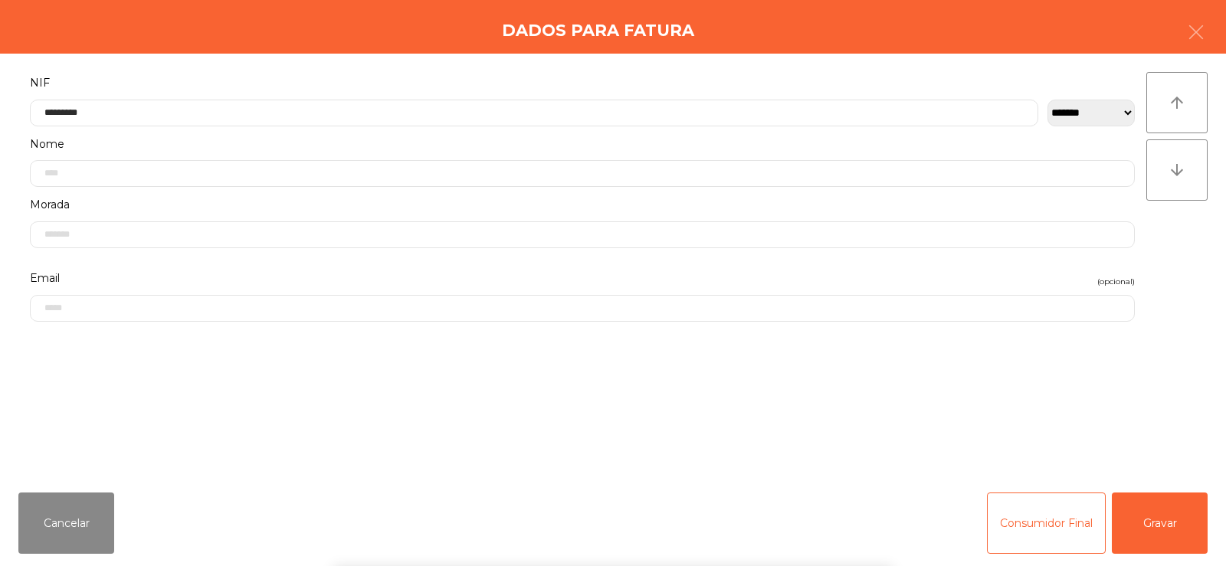
click at [1145, 419] on div "` 1 2 3 4 5 6 7 8 9 0 - = keyboard_backspace keyboard_tab q w e r t y u i o p […" at bounding box center [613, 471] width 1226 height 190
click at [1191, 547] on button "Gravar" at bounding box center [1159, 523] width 96 height 61
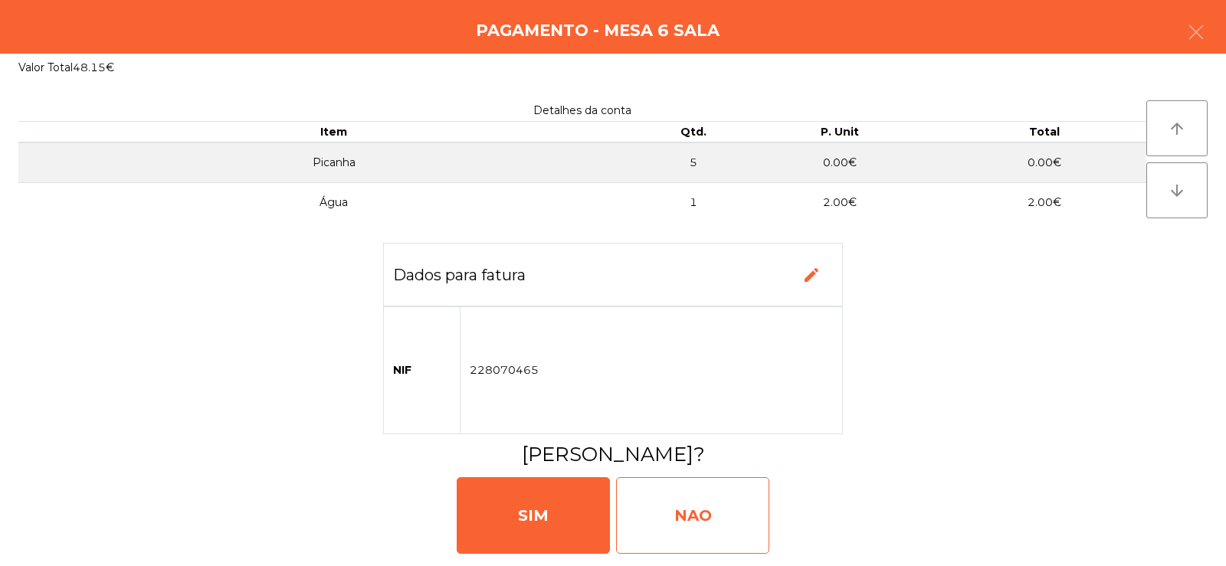
click at [680, 519] on div "NAO" at bounding box center [692, 515] width 153 height 77
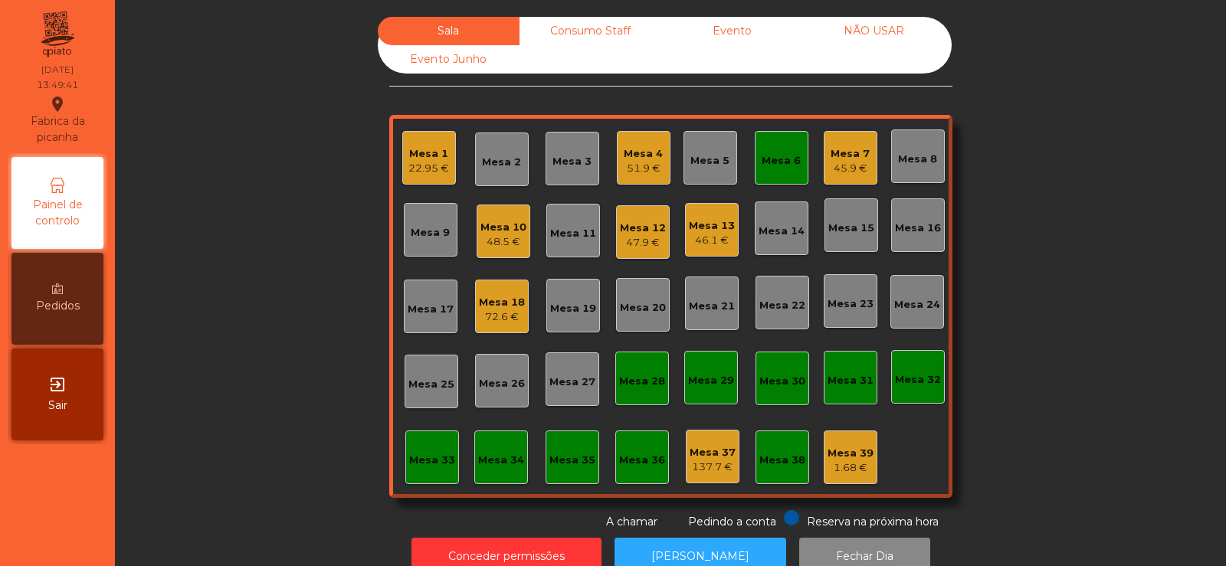
click at [830, 164] on div "45.9 €" at bounding box center [849, 168] width 39 height 15
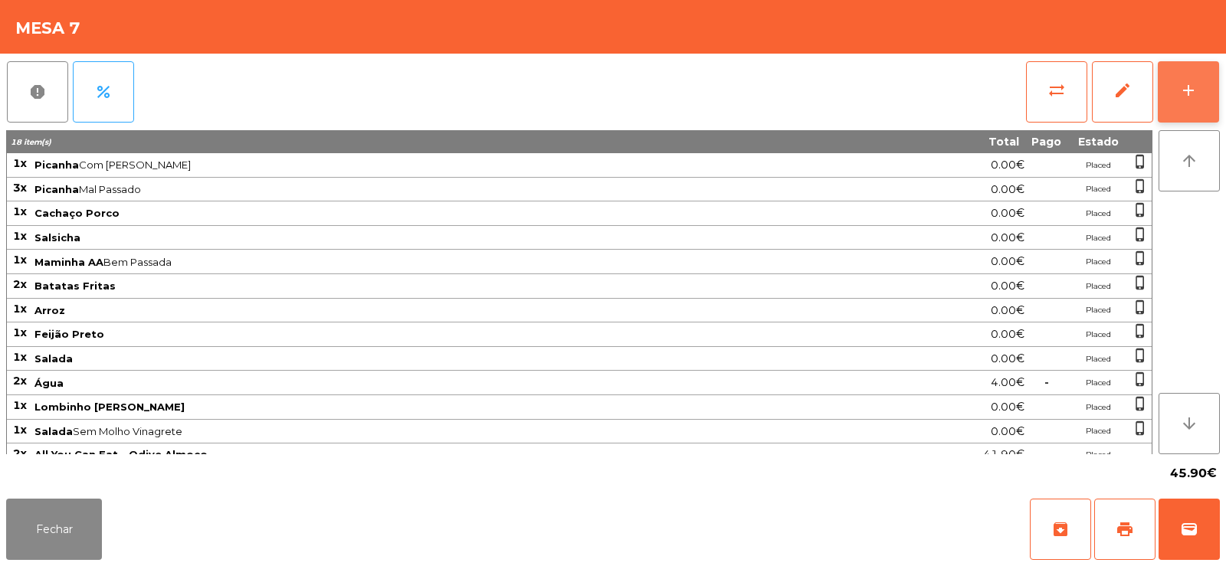
click at [1203, 94] on button "add" at bounding box center [1187, 91] width 61 height 61
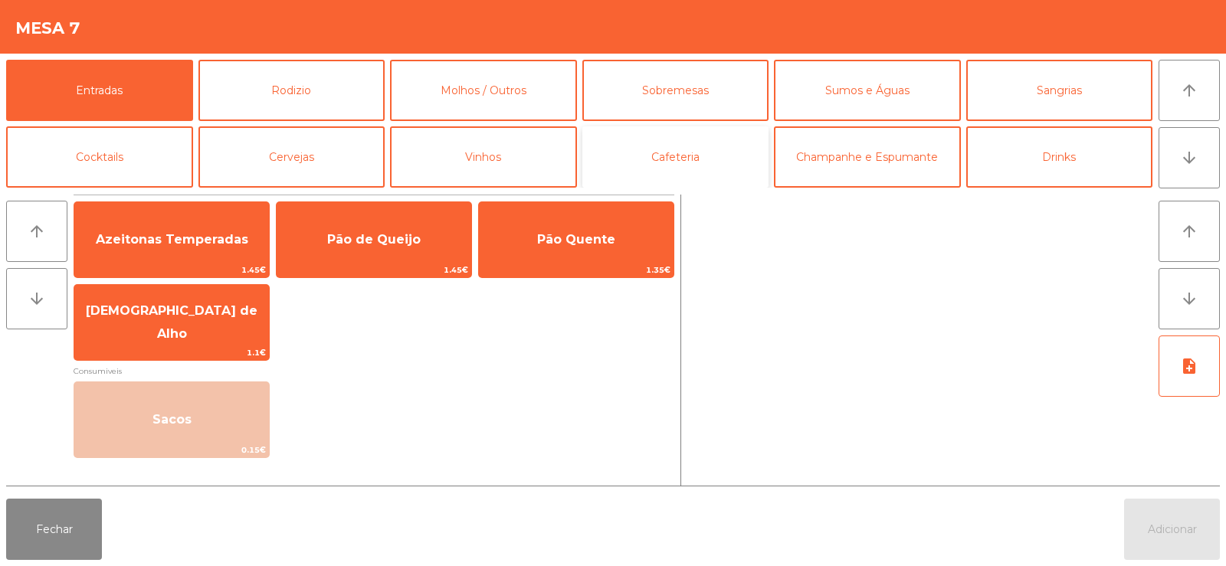
click at [710, 161] on button "Cafeteria" at bounding box center [675, 156] width 187 height 61
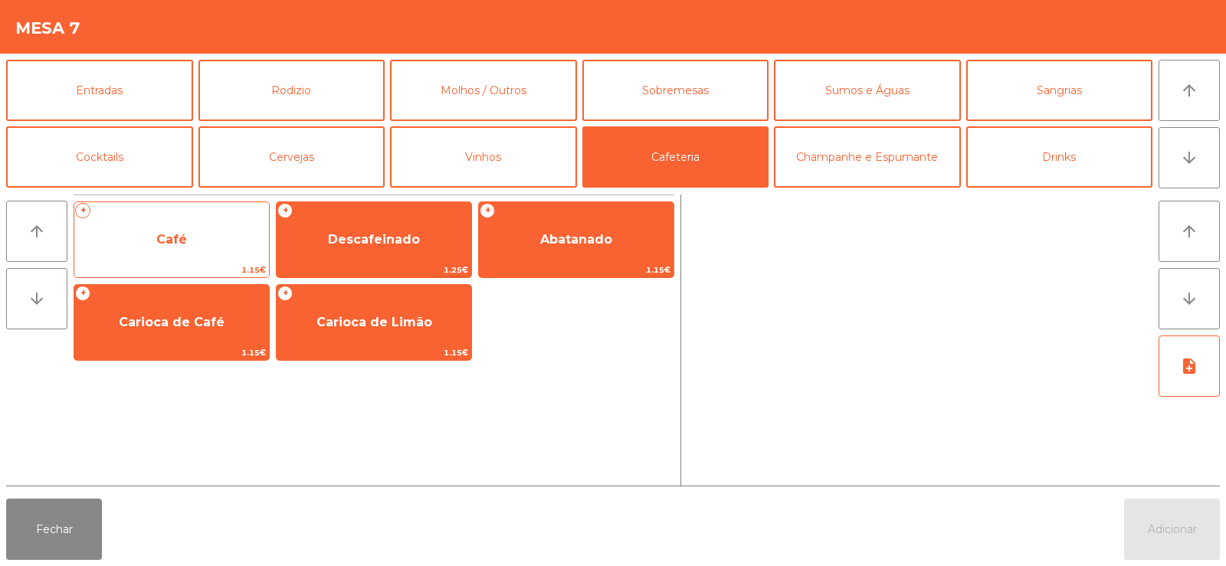
click at [203, 240] on span "Café" at bounding box center [171, 239] width 195 height 41
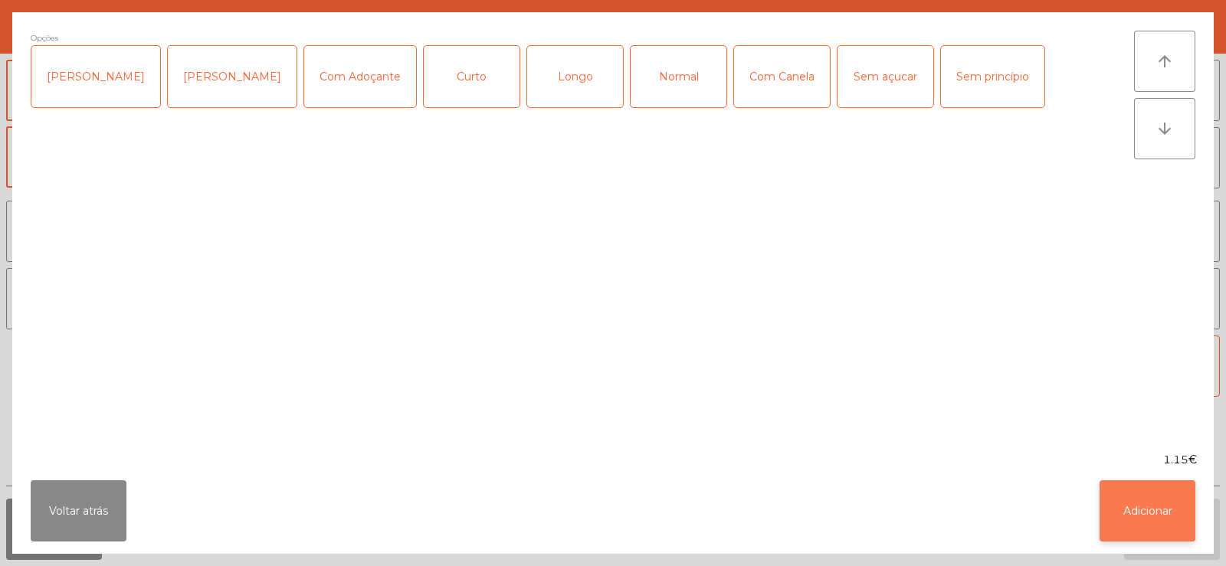
click at [1159, 526] on button "Adicionar" at bounding box center [1147, 510] width 96 height 61
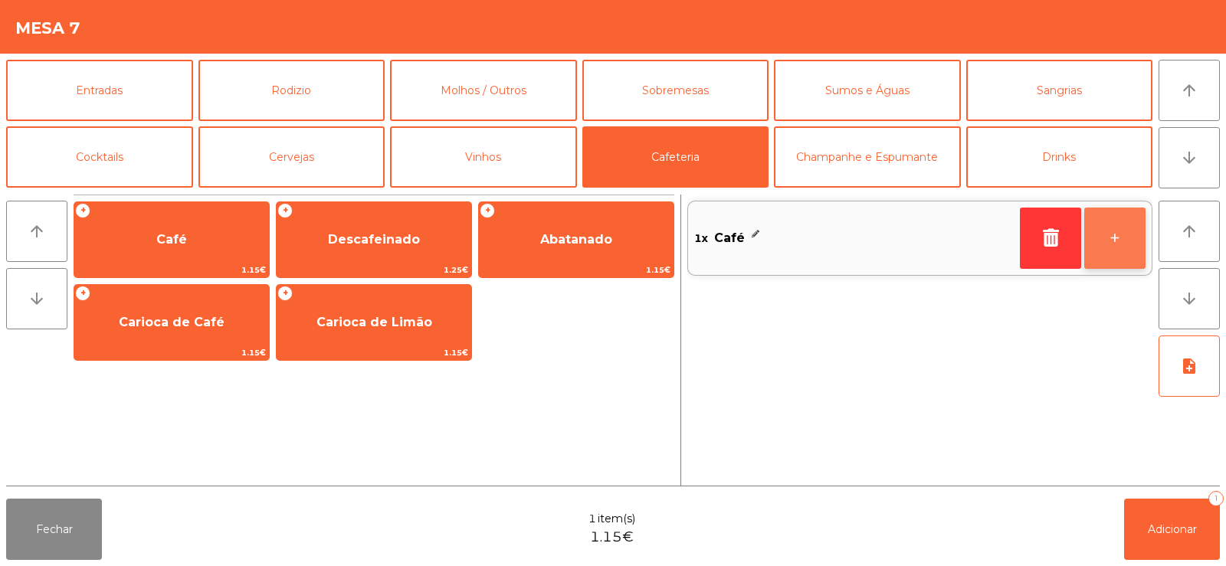
click at [1115, 254] on button "+" at bounding box center [1114, 238] width 61 height 61
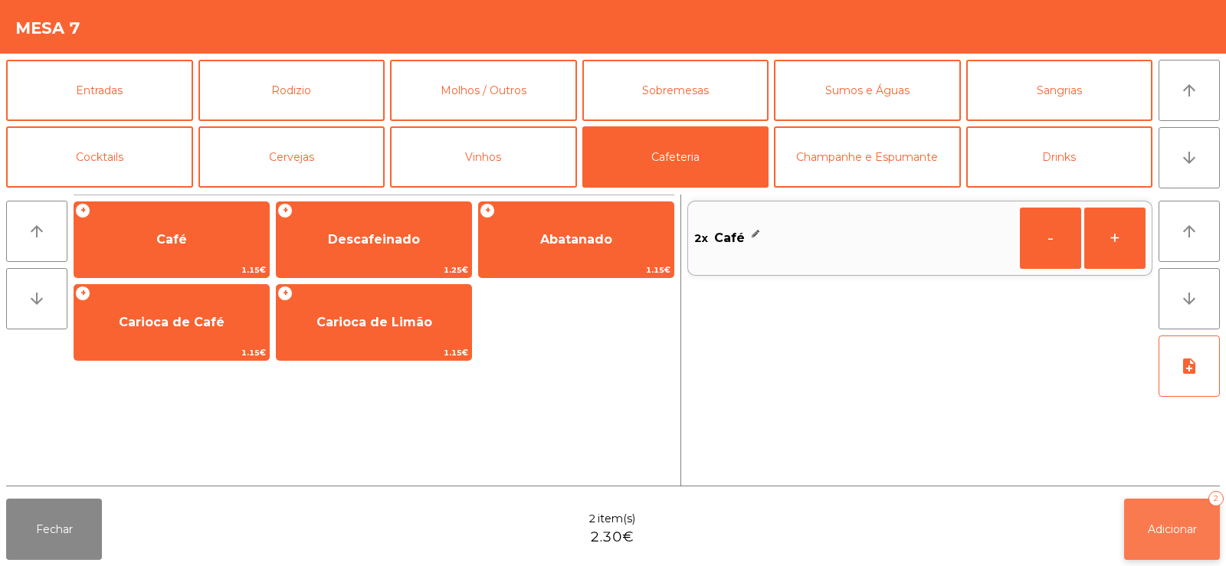
click at [1182, 544] on button "Adicionar 2" at bounding box center [1172, 529] width 96 height 61
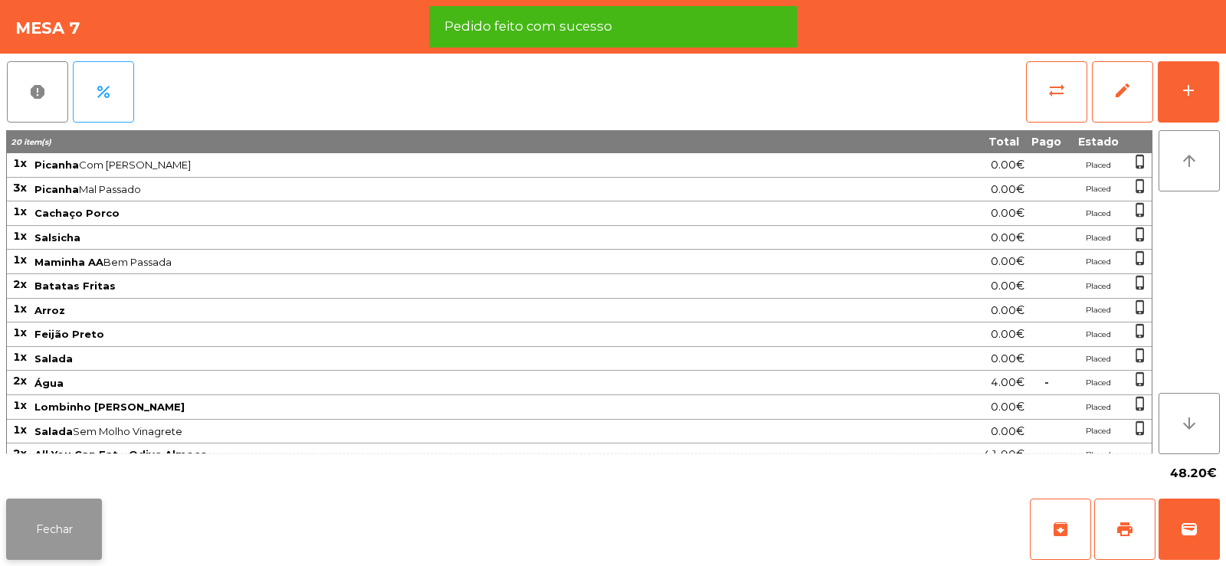
click at [60, 545] on button "Fechar" at bounding box center [54, 529] width 96 height 61
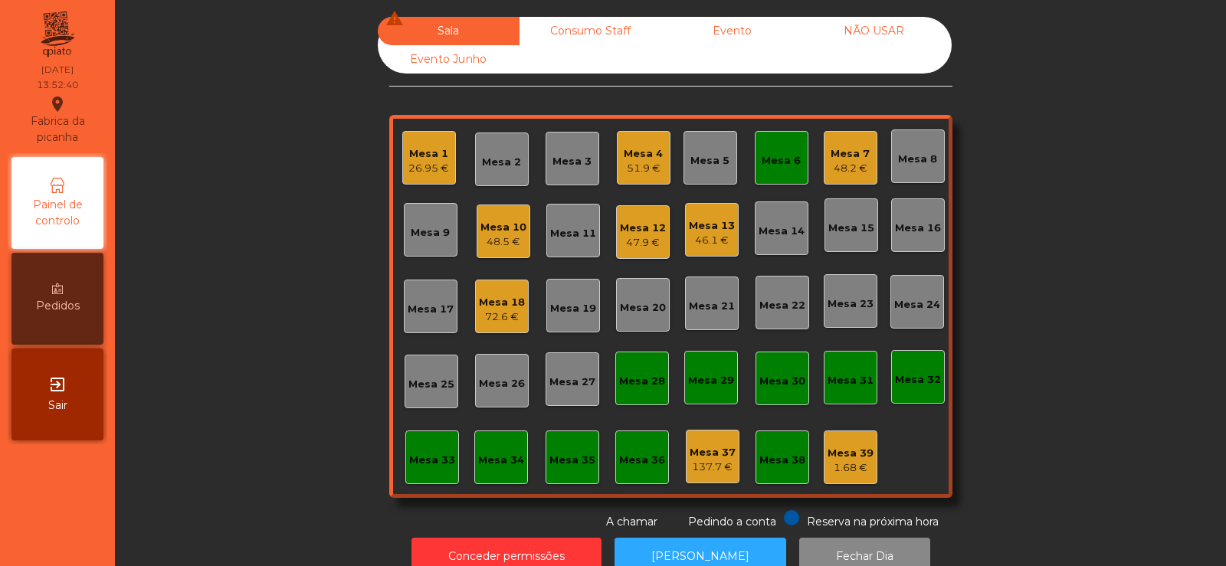
click at [780, 240] on div "Mesa 14" at bounding box center [782, 228] width 54 height 54
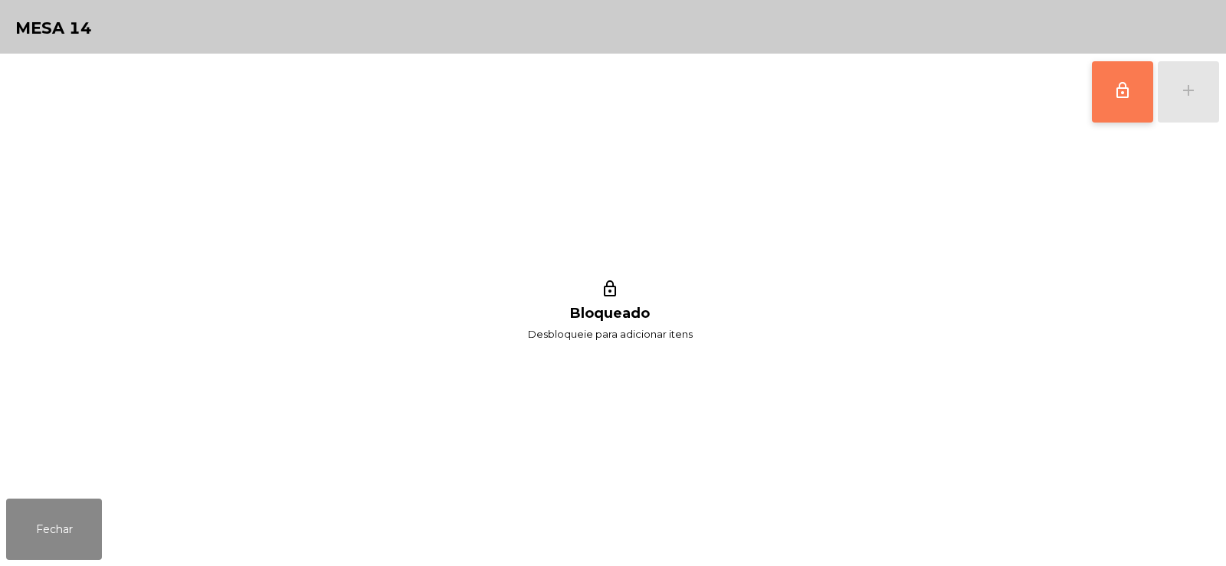
click at [1118, 97] on span "lock_outline" at bounding box center [1122, 90] width 18 height 18
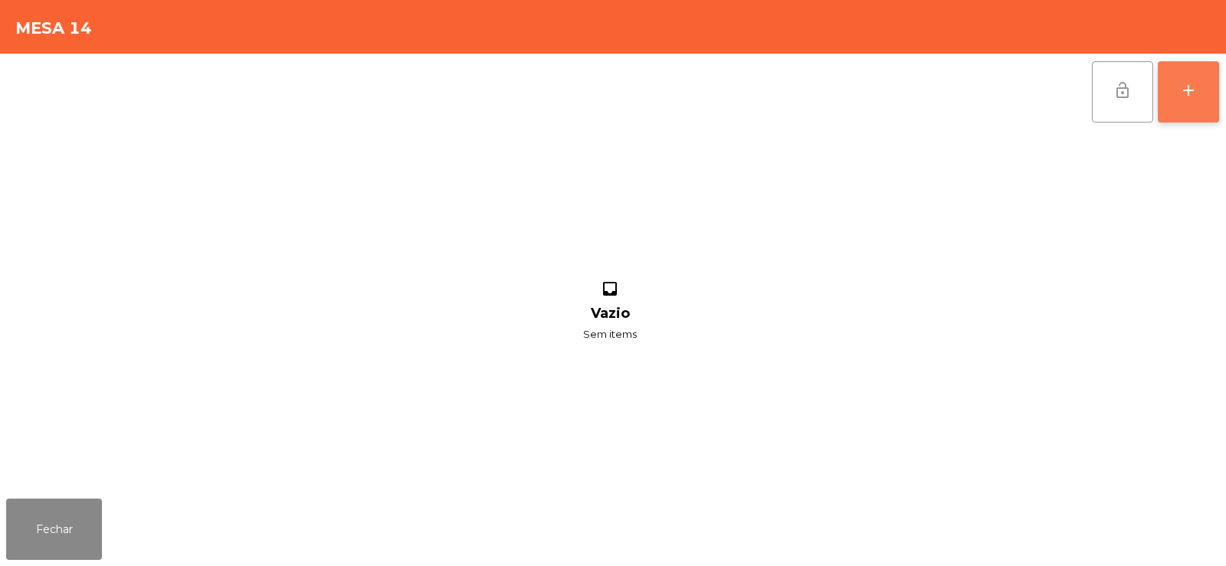
click at [1190, 99] on div "add" at bounding box center [1188, 90] width 18 height 18
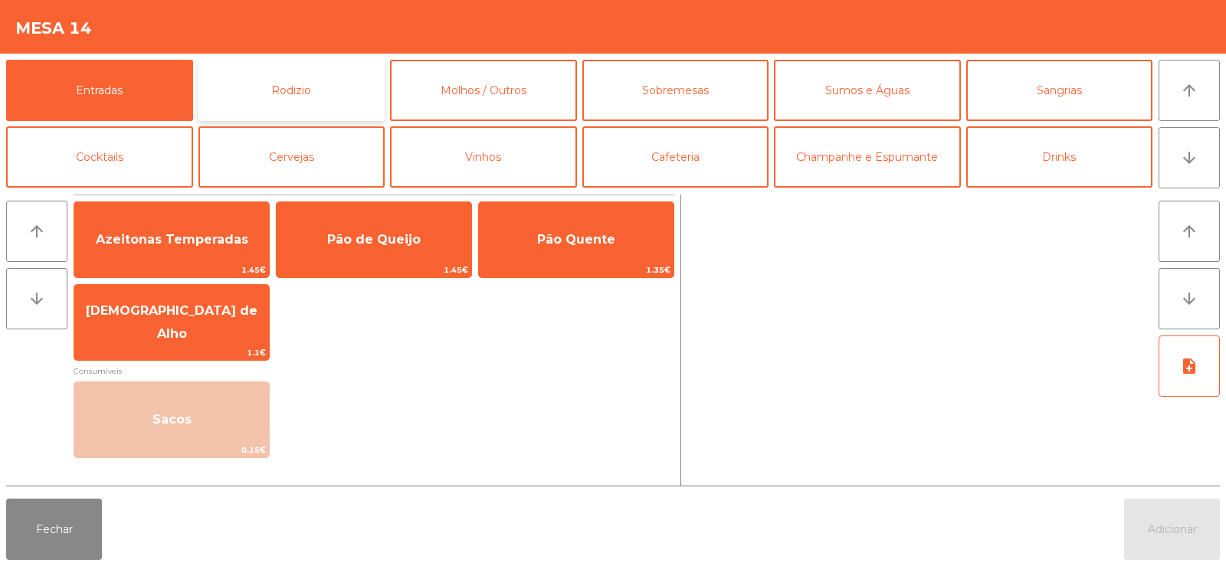
click at [292, 88] on button "Rodizio" at bounding box center [291, 90] width 187 height 61
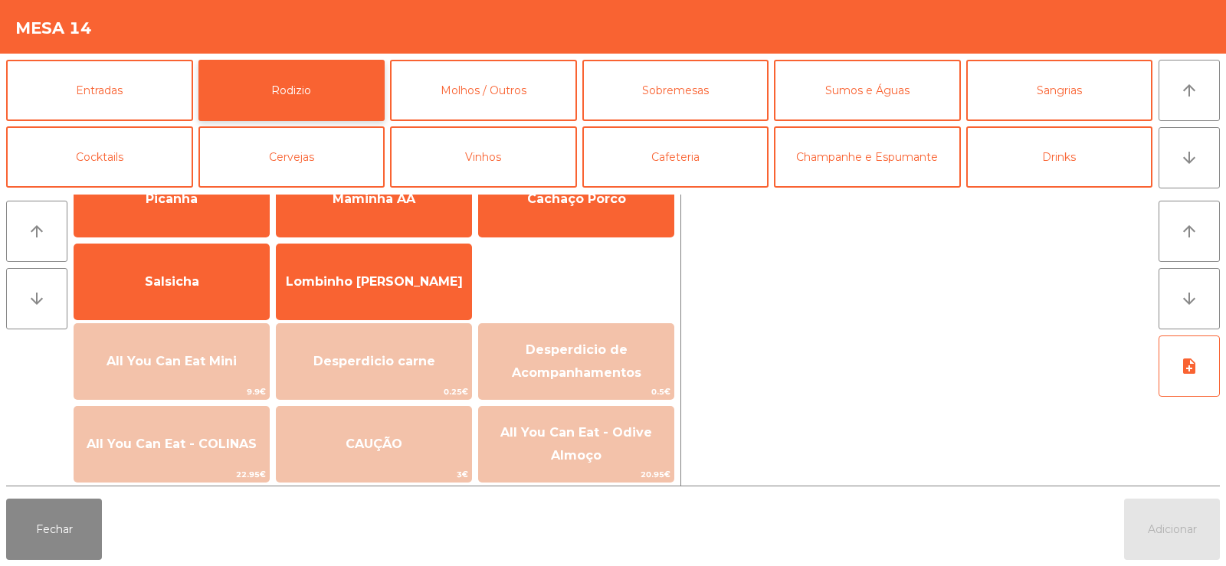
scroll to position [147, 0]
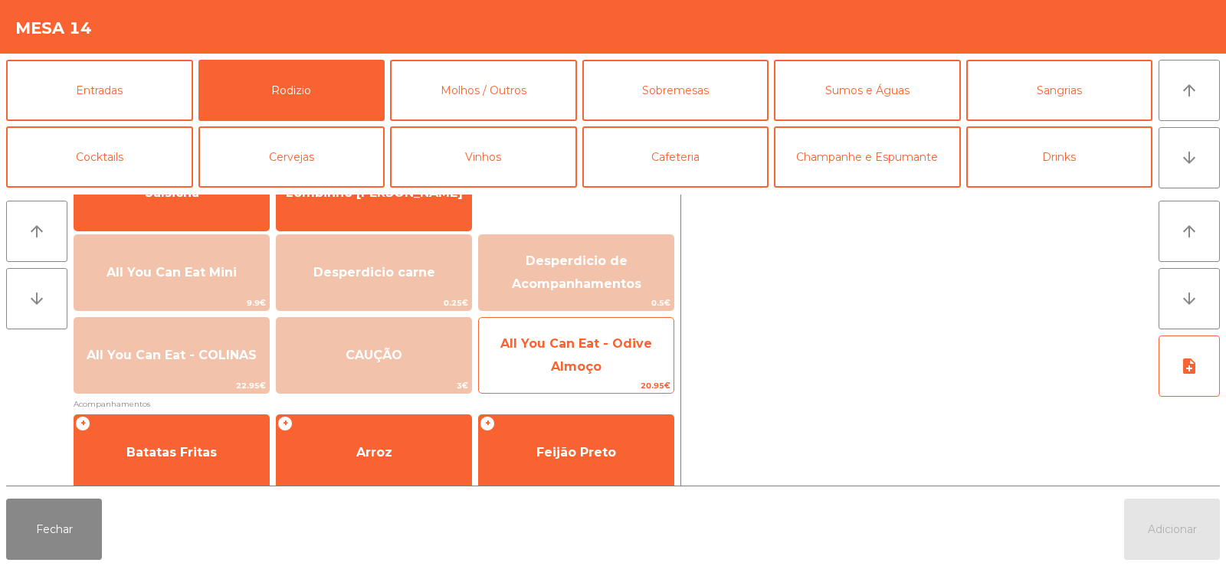
click at [616, 374] on span "All You Can Eat - Odive Almoço" at bounding box center [576, 355] width 195 height 65
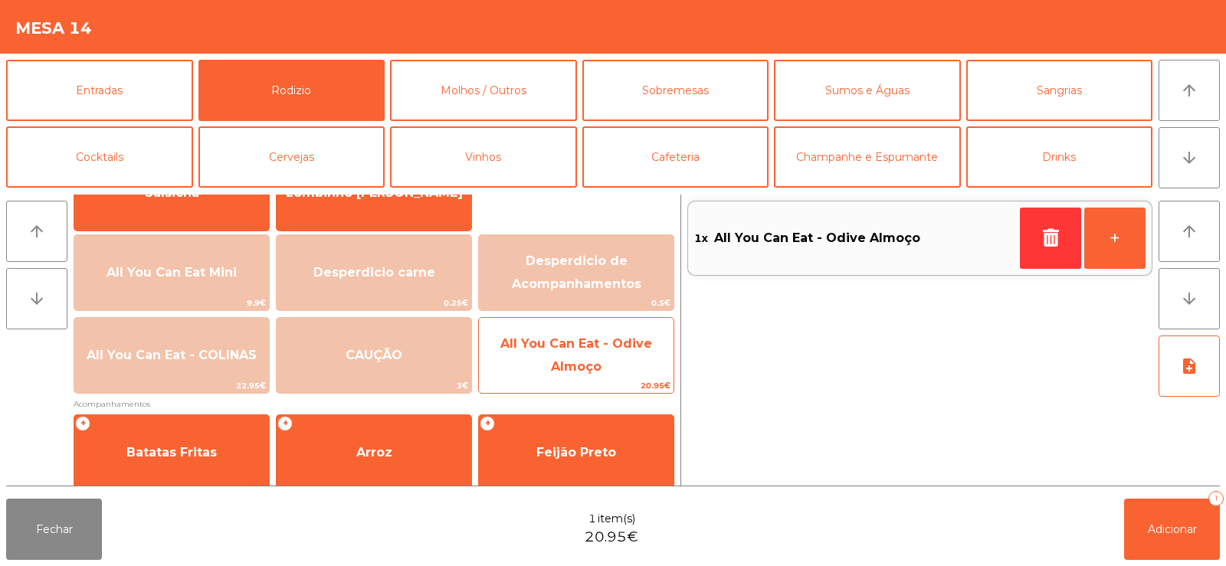
click at [620, 372] on span "All You Can Eat - Odive Almoço" at bounding box center [576, 355] width 195 height 65
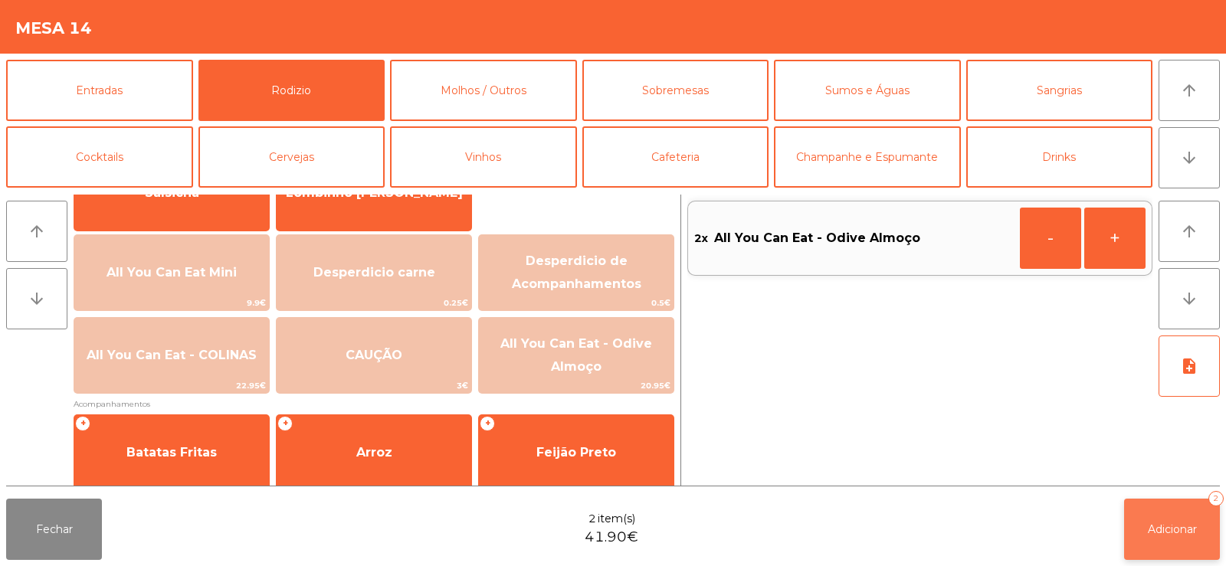
click at [1176, 540] on button "Adicionar 2" at bounding box center [1172, 529] width 96 height 61
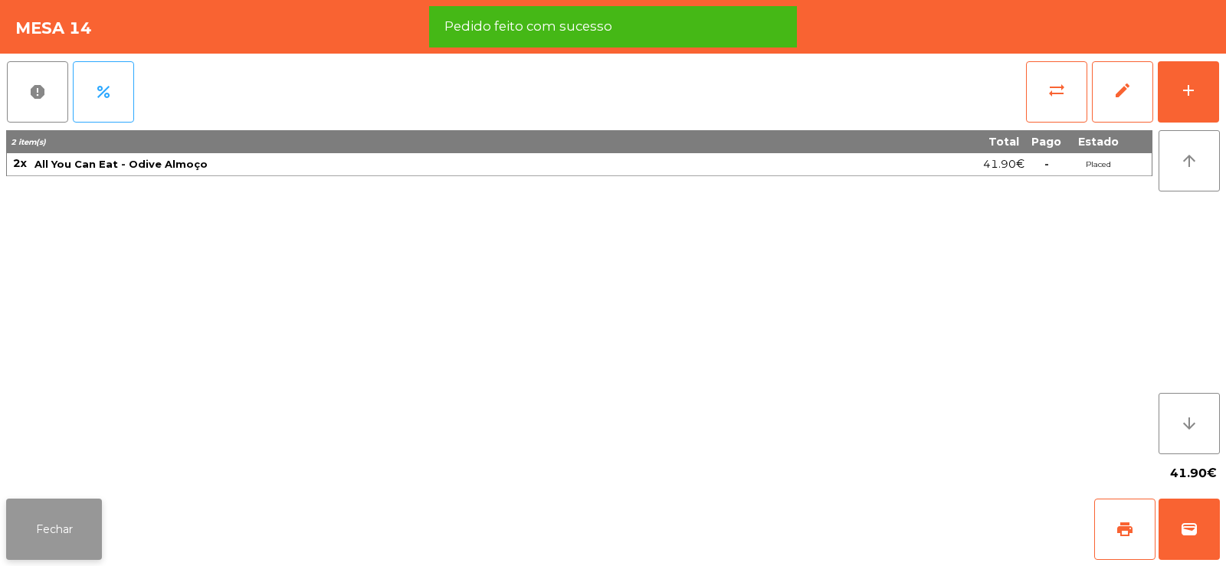
click at [55, 525] on button "Fechar" at bounding box center [54, 529] width 96 height 61
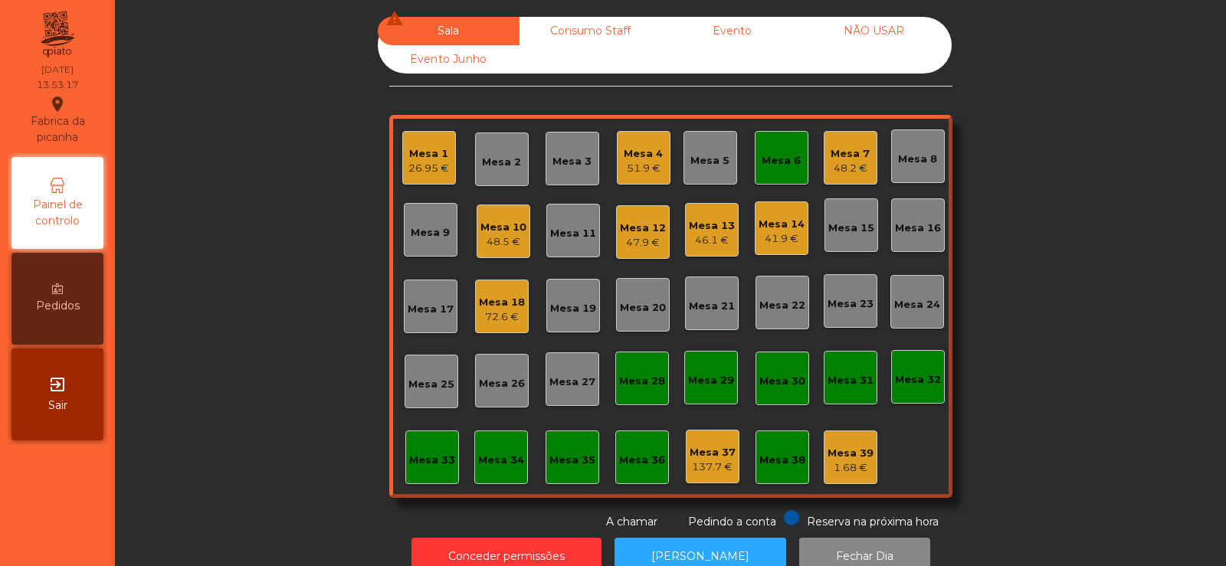
click at [776, 241] on div "41.9 €" at bounding box center [781, 238] width 46 height 15
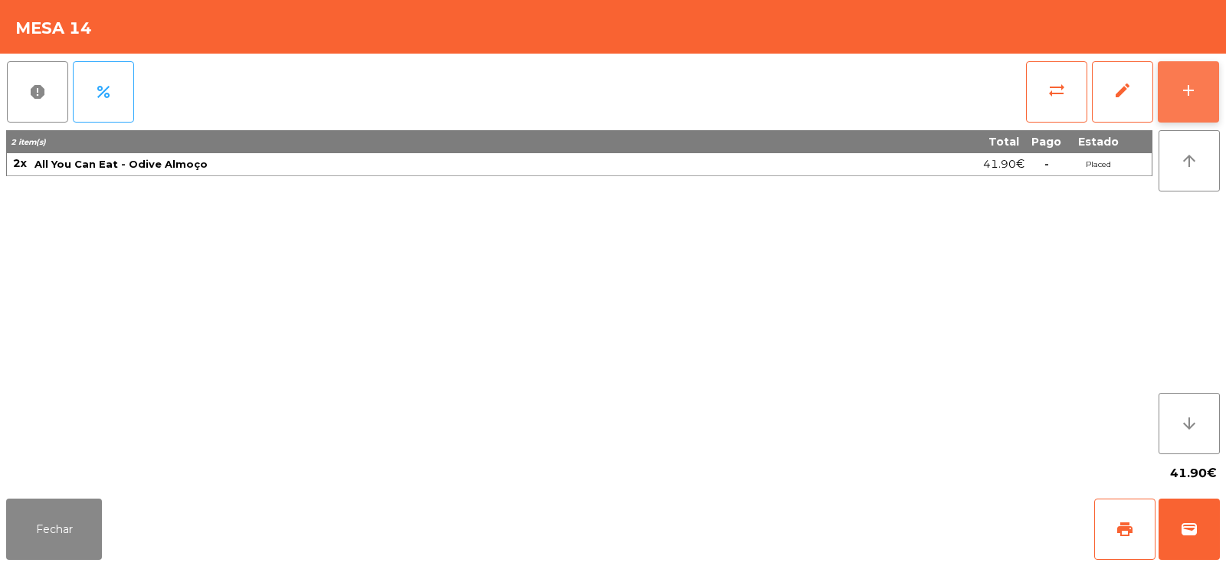
click at [1181, 98] on div "add" at bounding box center [1188, 90] width 18 height 18
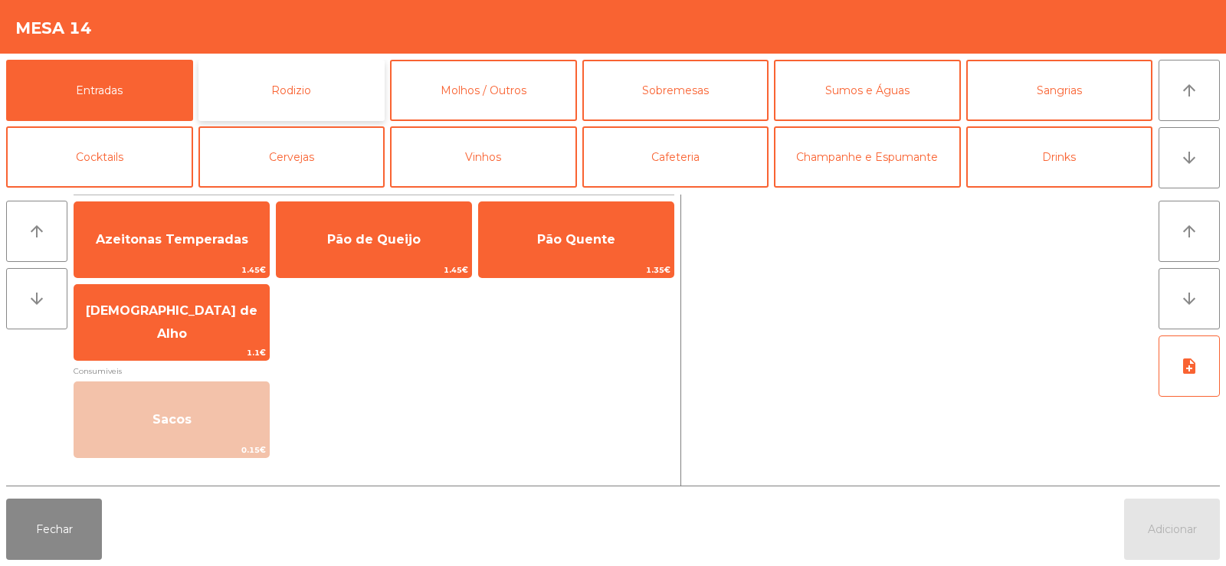
click at [287, 90] on button "Rodizio" at bounding box center [291, 90] width 187 height 61
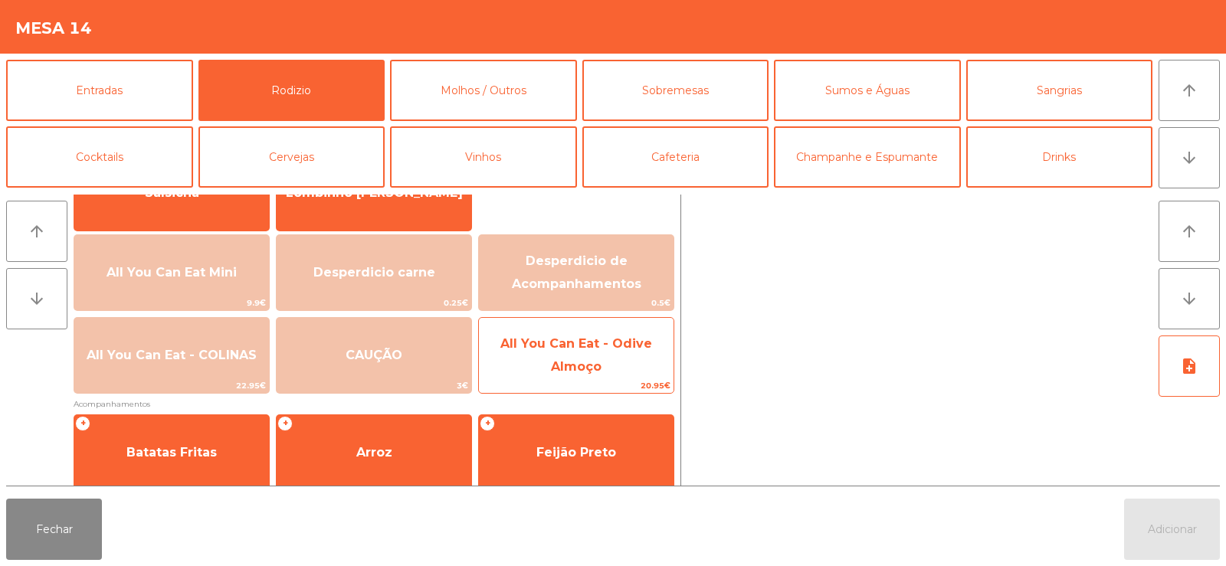
click at [606, 362] on span "All You Can Eat - Odive Almoço" at bounding box center [576, 355] width 195 height 65
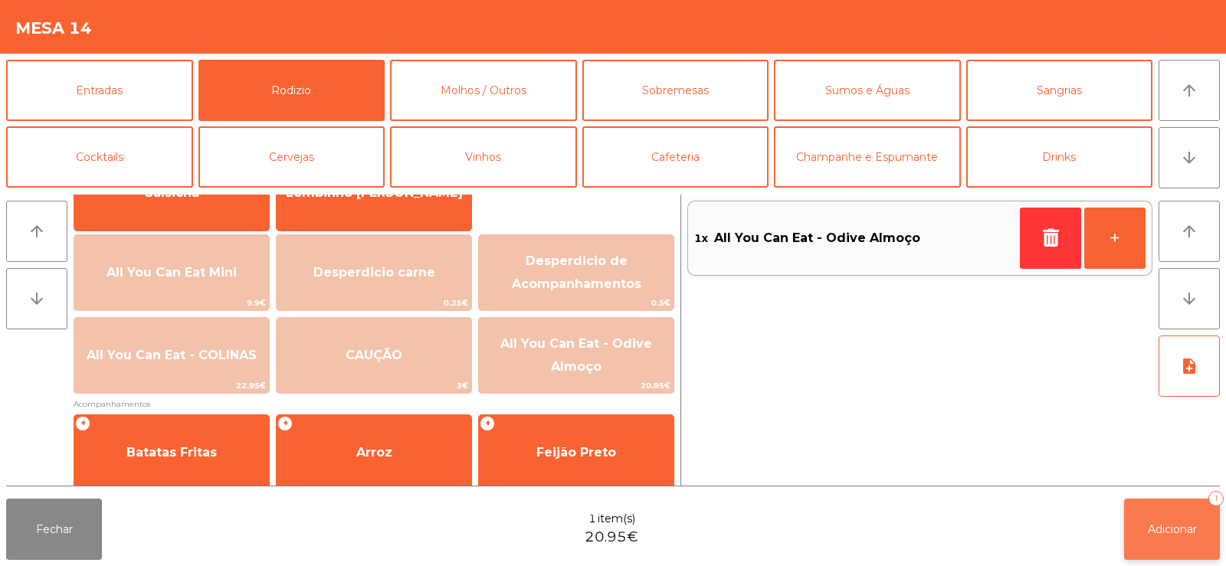
click at [1183, 540] on button "Adicionar 1" at bounding box center [1172, 529] width 96 height 61
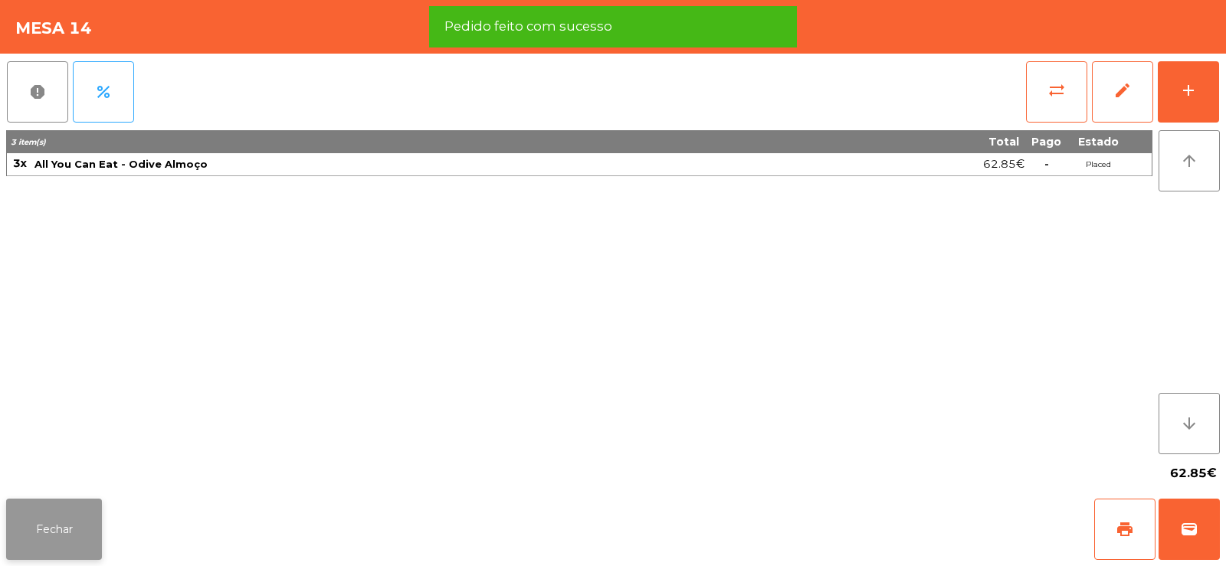
click at [32, 539] on button "Fechar" at bounding box center [54, 529] width 96 height 61
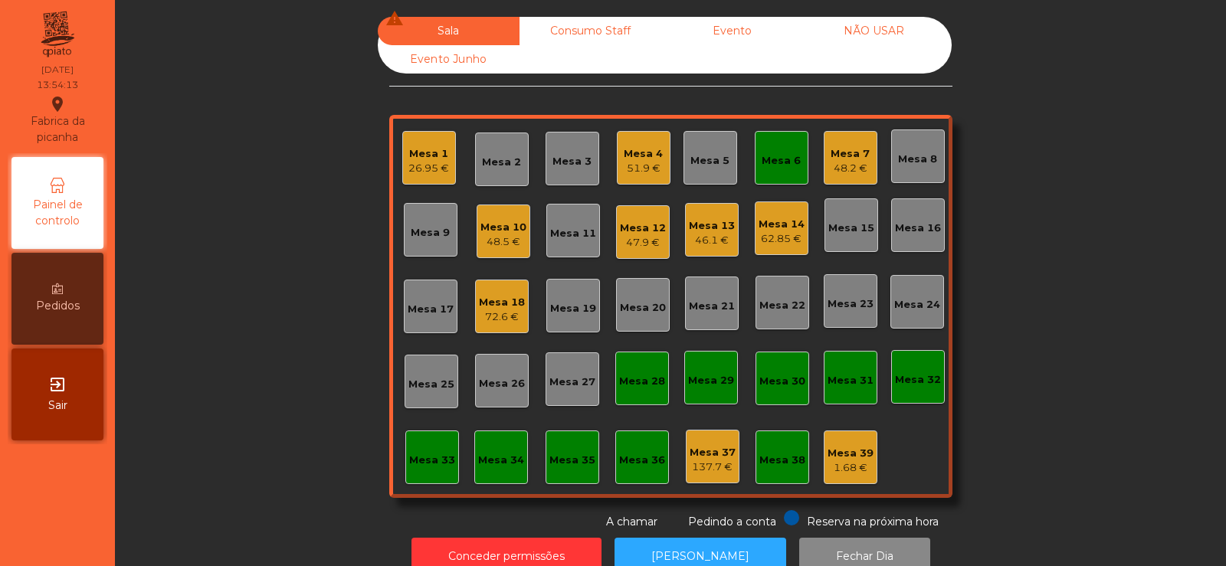
click at [510, 329] on div "Mesa 18 72.6 €" at bounding box center [502, 307] width 54 height 54
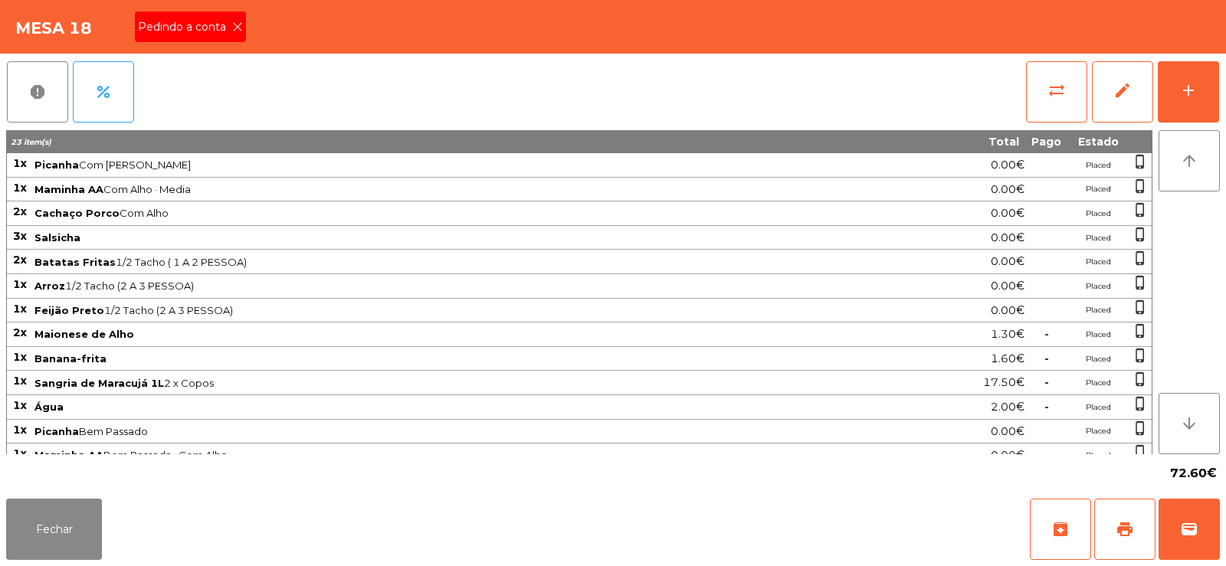
click at [241, 28] on icon at bounding box center [237, 26] width 11 height 11
click at [1130, 529] on span "print" at bounding box center [1124, 529] width 18 height 18
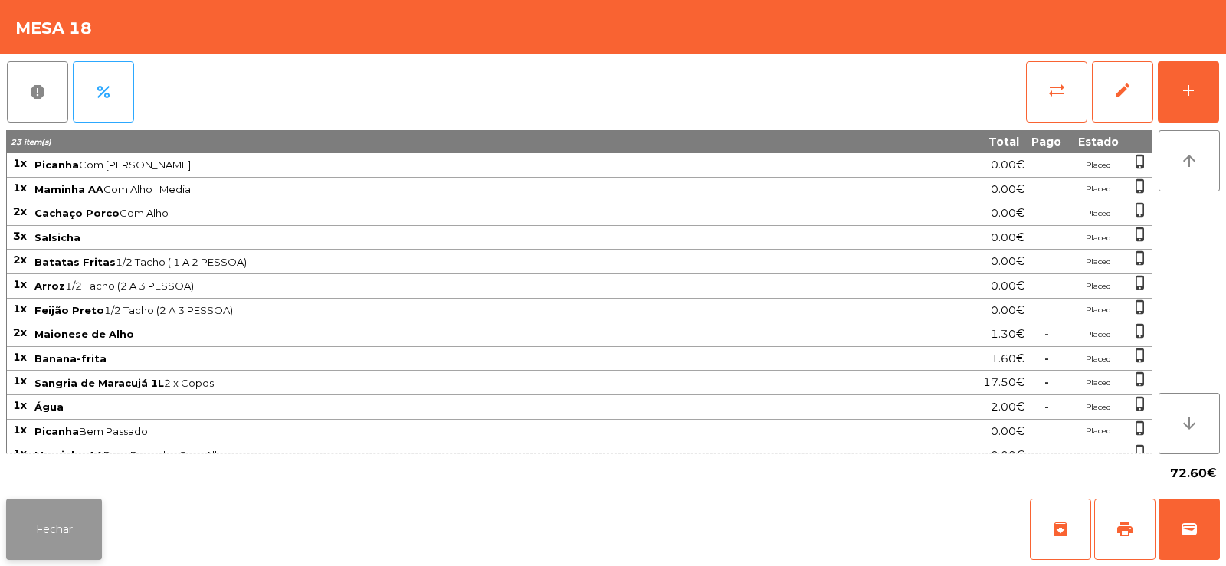
click at [73, 545] on button "Fechar" at bounding box center [54, 529] width 96 height 61
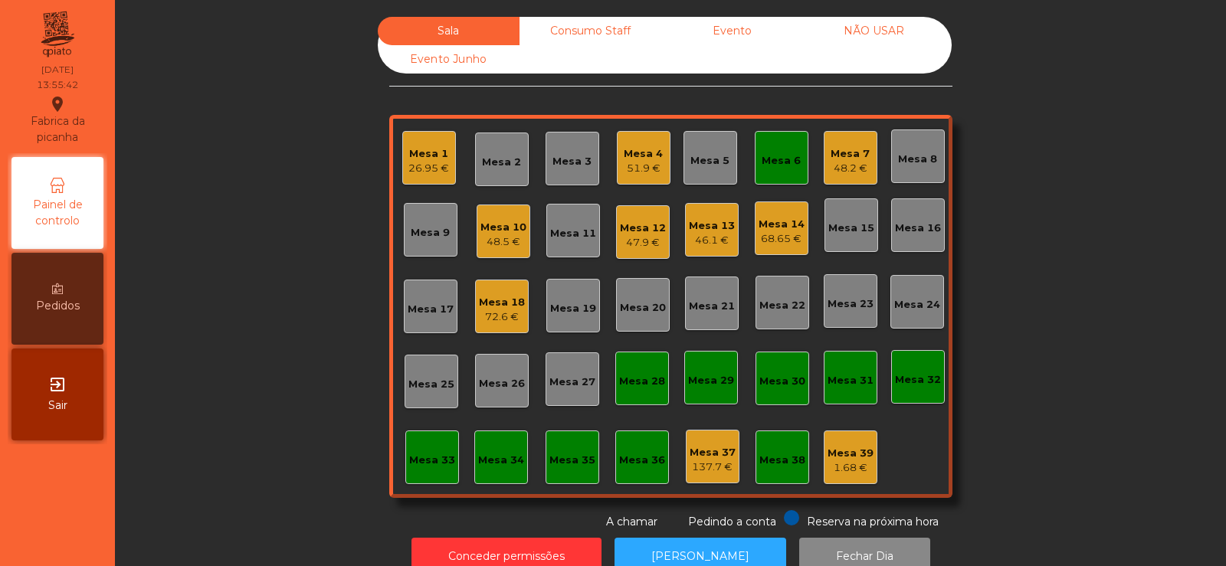
click at [494, 300] on div "Mesa 18" at bounding box center [502, 302] width 46 height 15
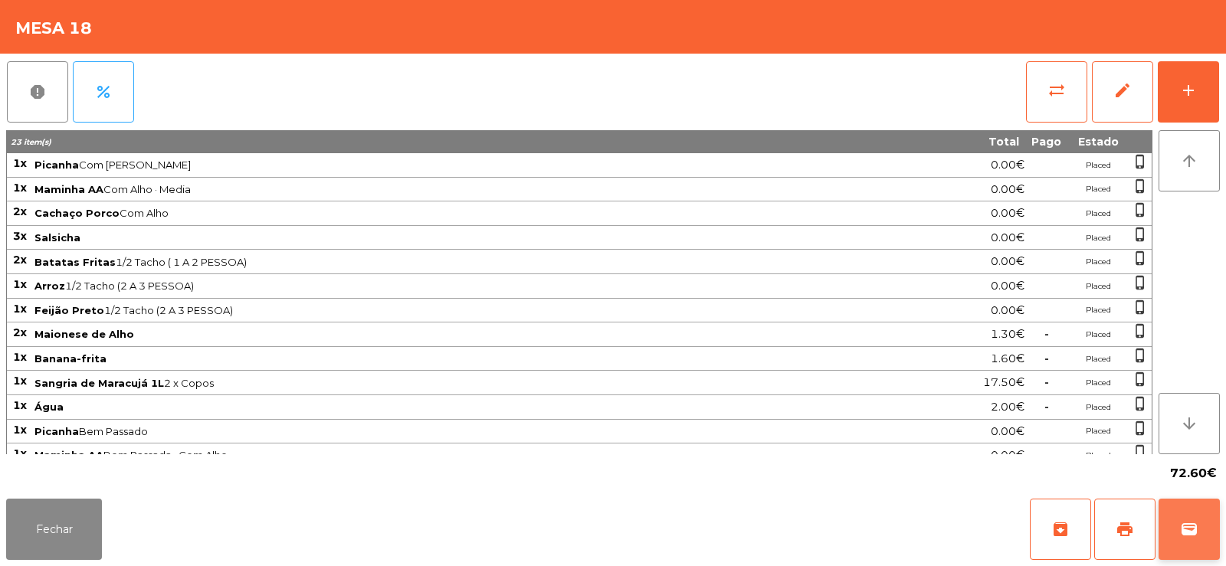
click at [1187, 532] on span "wallet" at bounding box center [1189, 529] width 18 height 18
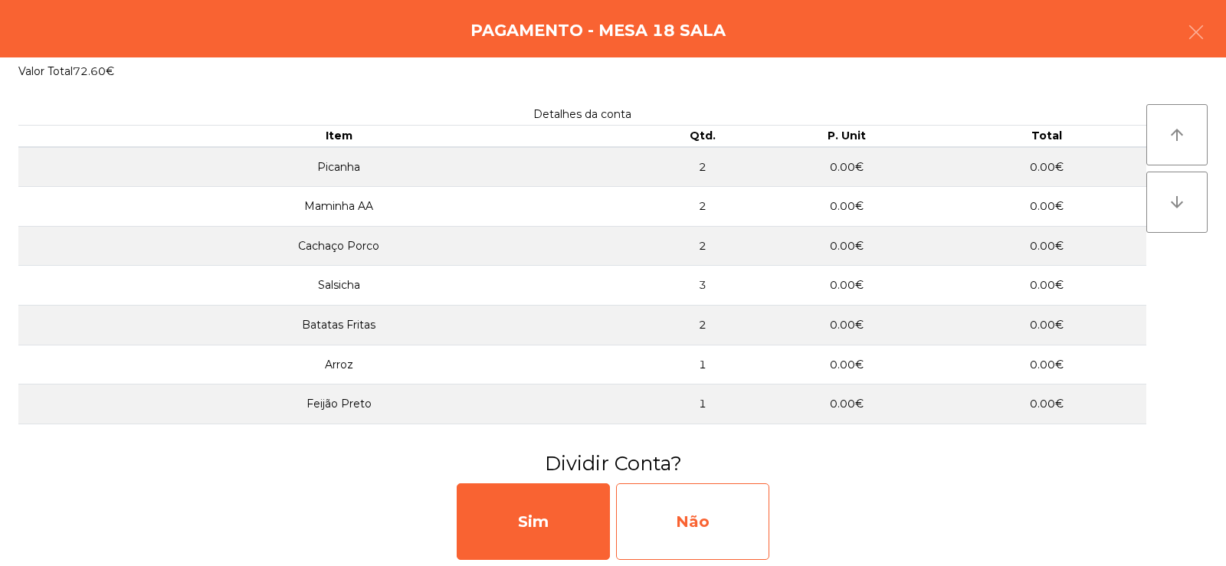
click at [730, 540] on div "Não" at bounding box center [692, 521] width 153 height 77
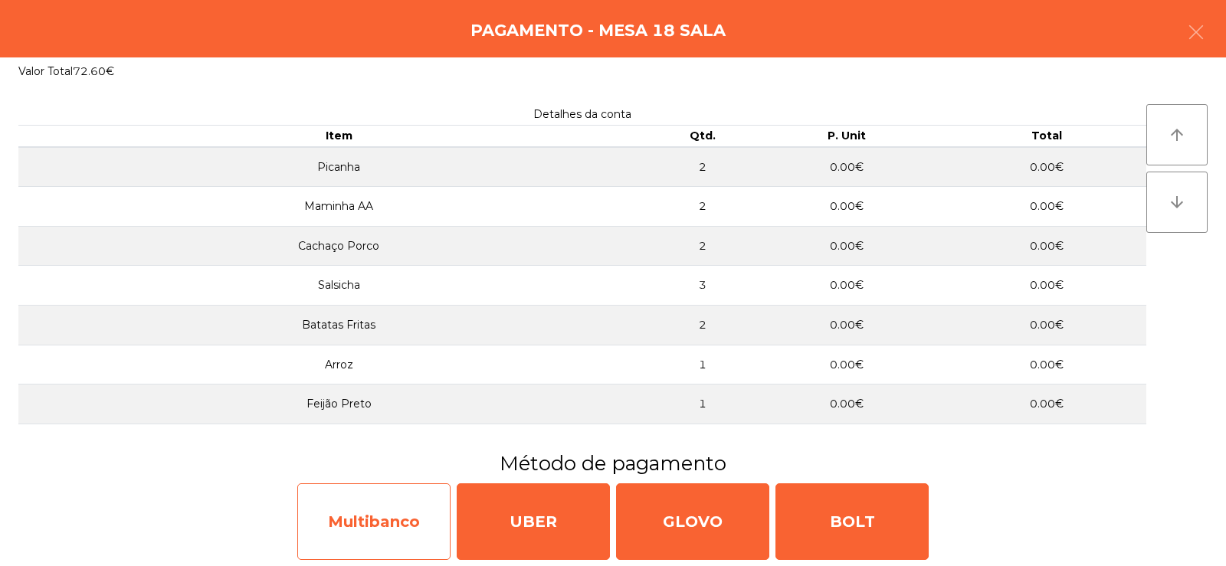
click at [376, 534] on div "Multibanco" at bounding box center [373, 521] width 153 height 77
select select "**"
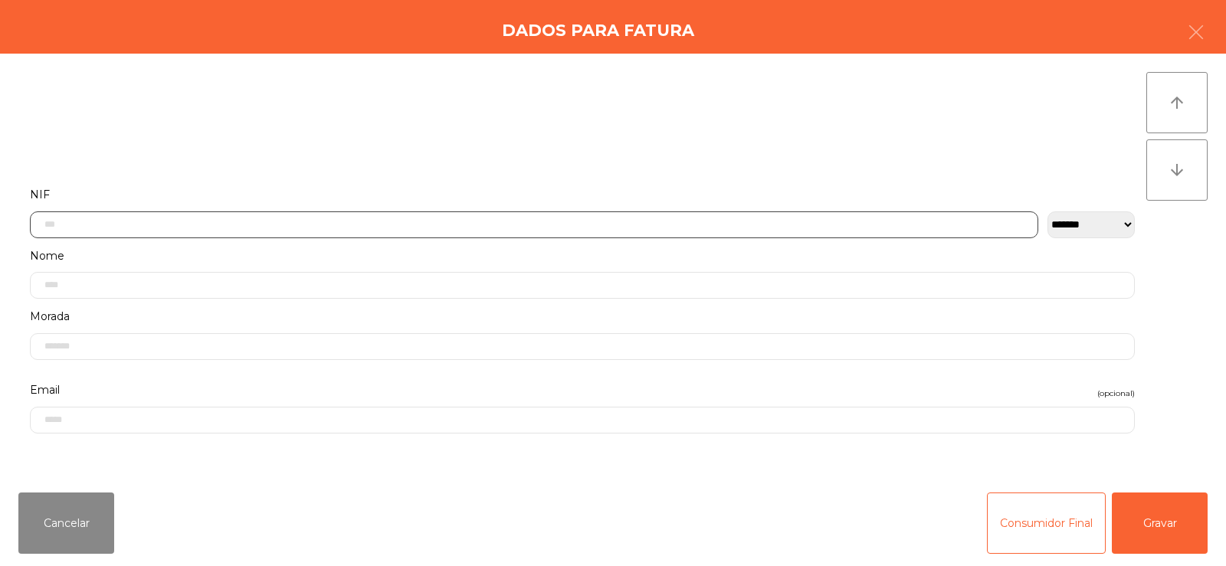
click at [519, 228] on input "text" at bounding box center [534, 224] width 1008 height 27
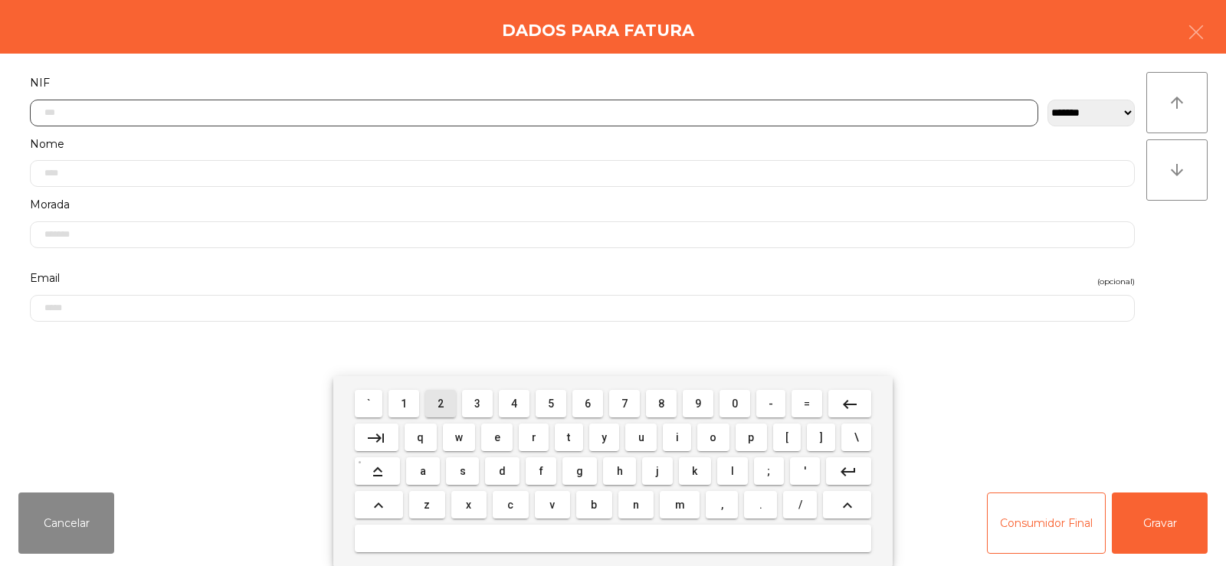
click at [441, 404] on span "2" at bounding box center [440, 404] width 6 height 12
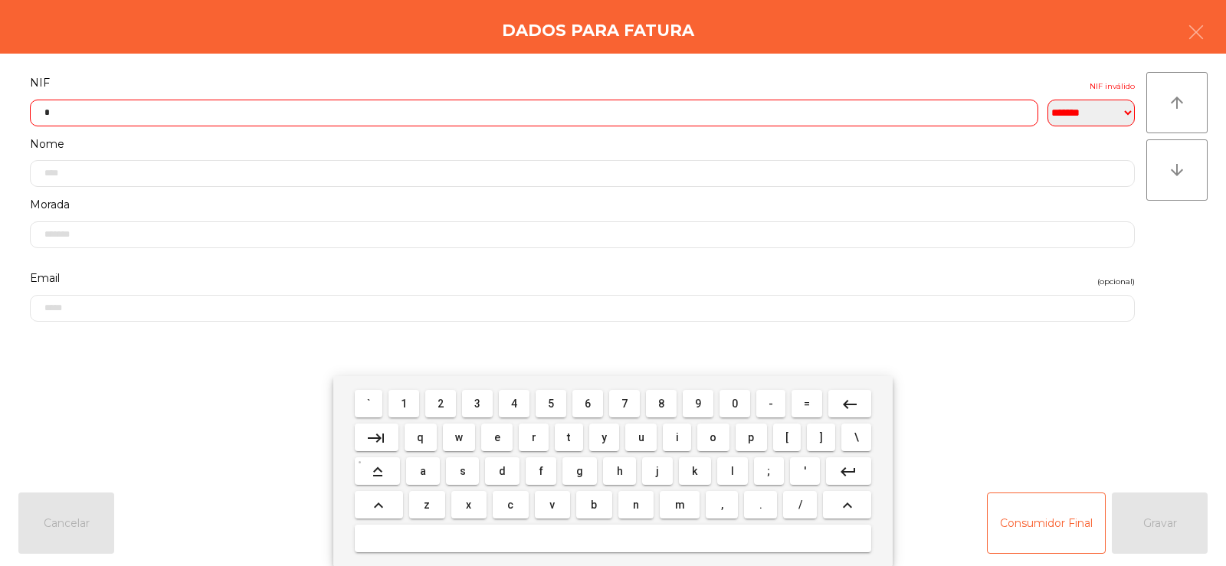
click at [624, 404] on span "7" at bounding box center [624, 404] width 6 height 12
click at [735, 403] on span "0" at bounding box center [735, 404] width 6 height 12
click at [588, 404] on span "6" at bounding box center [587, 404] width 6 height 12
click at [660, 405] on span "8" at bounding box center [661, 404] width 6 height 12
click at [404, 404] on span "1" at bounding box center [404, 404] width 6 height 12
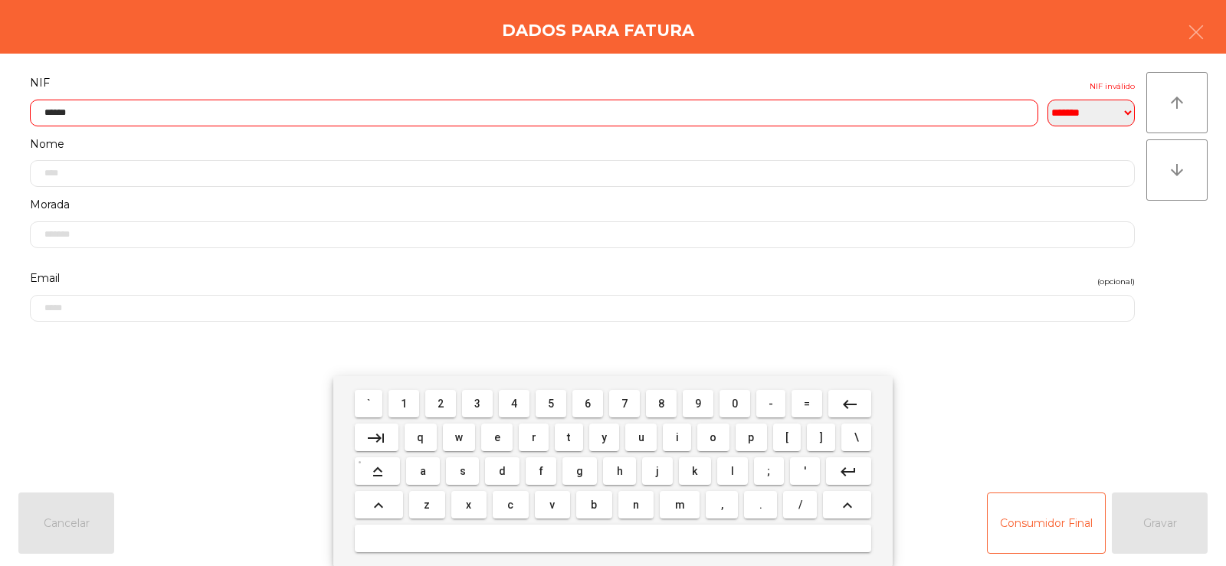
click at [441, 403] on span "2" at bounding box center [440, 404] width 6 height 12
click at [588, 404] on span "6" at bounding box center [587, 404] width 6 height 12
click at [441, 404] on span "2" at bounding box center [440, 404] width 6 height 12
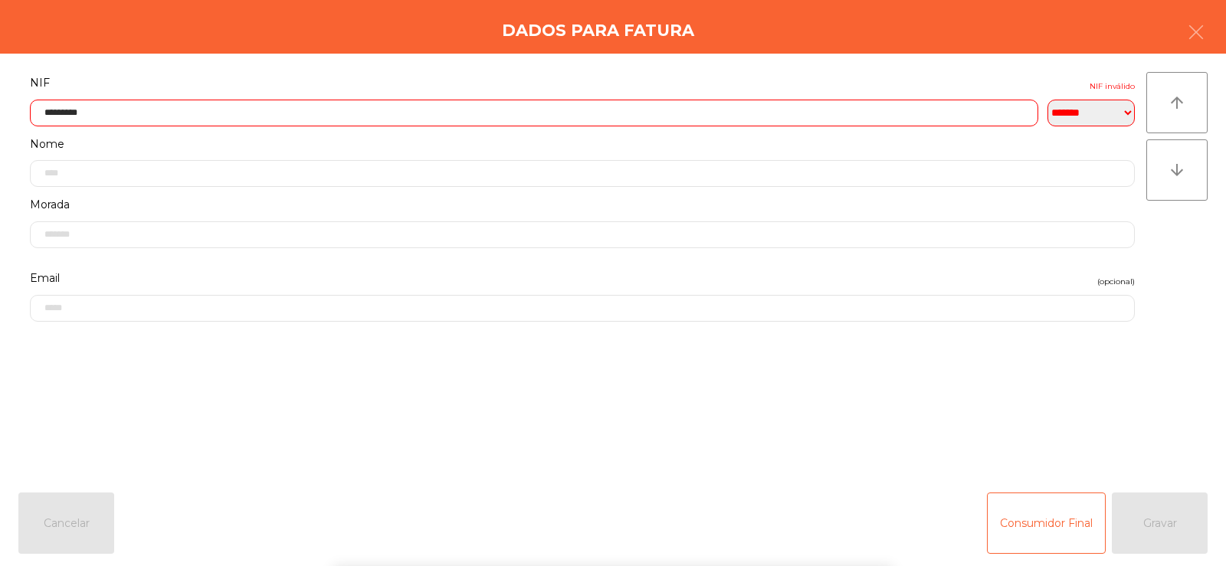
click at [1141, 398] on div "` 1 2 3 4 5 6 7 8 9 0 - = keyboard_backspace keyboard_tab q w e r t y u i o p […" at bounding box center [613, 471] width 1226 height 190
click at [85, 113] on input "*********" at bounding box center [534, 113] width 1008 height 27
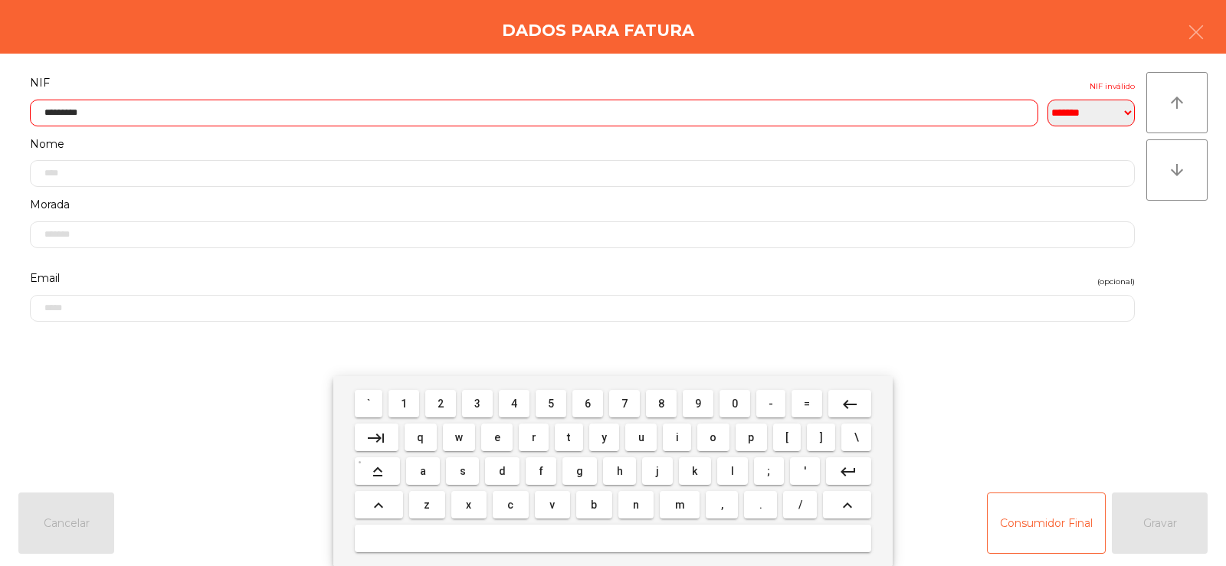
click at [839, 406] on button "keyboard_backspace" at bounding box center [849, 404] width 43 height 28
click at [843, 403] on mat-icon "keyboard_backspace" at bounding box center [849, 404] width 18 height 18
click at [477, 403] on span "3" at bounding box center [477, 404] width 6 height 12
click at [587, 407] on span "6" at bounding box center [587, 404] width 6 height 12
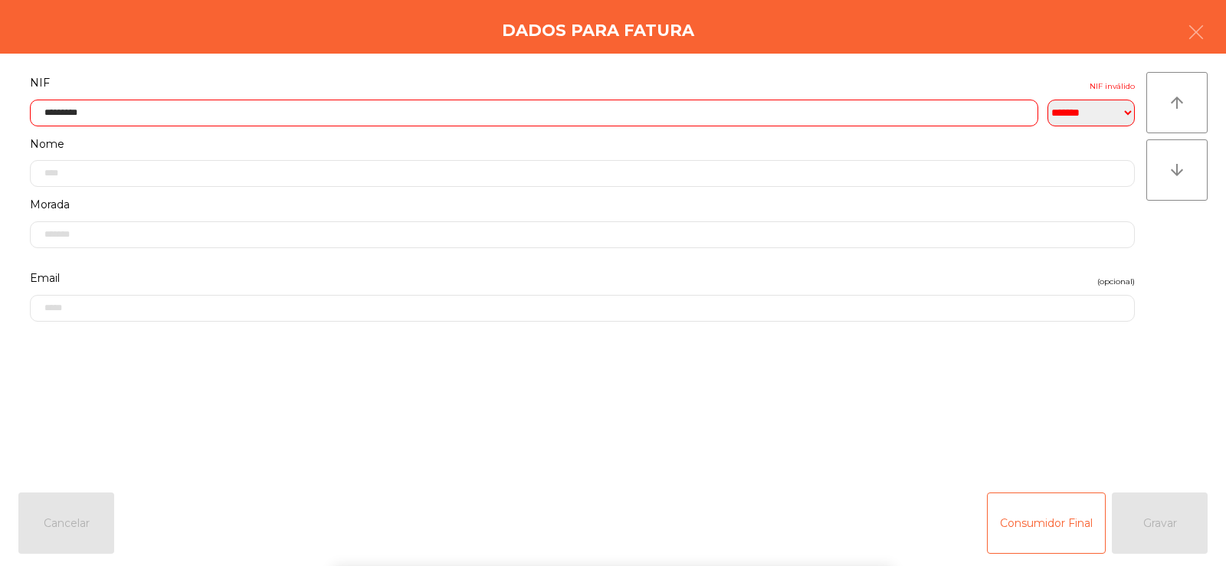
click at [1128, 398] on div "` 1 2 3 4 5 6 7 8 9 0 - = keyboard_backspace keyboard_tab q w e r t y u i o p […" at bounding box center [613, 471] width 1226 height 190
click at [1164, 525] on div "Consumidor Final Gravar" at bounding box center [1097, 523] width 221 height 61
click at [1164, 532] on div "Consumidor Final Gravar" at bounding box center [1097, 523] width 221 height 61
click at [77, 116] on input "*********" at bounding box center [534, 113] width 1008 height 27
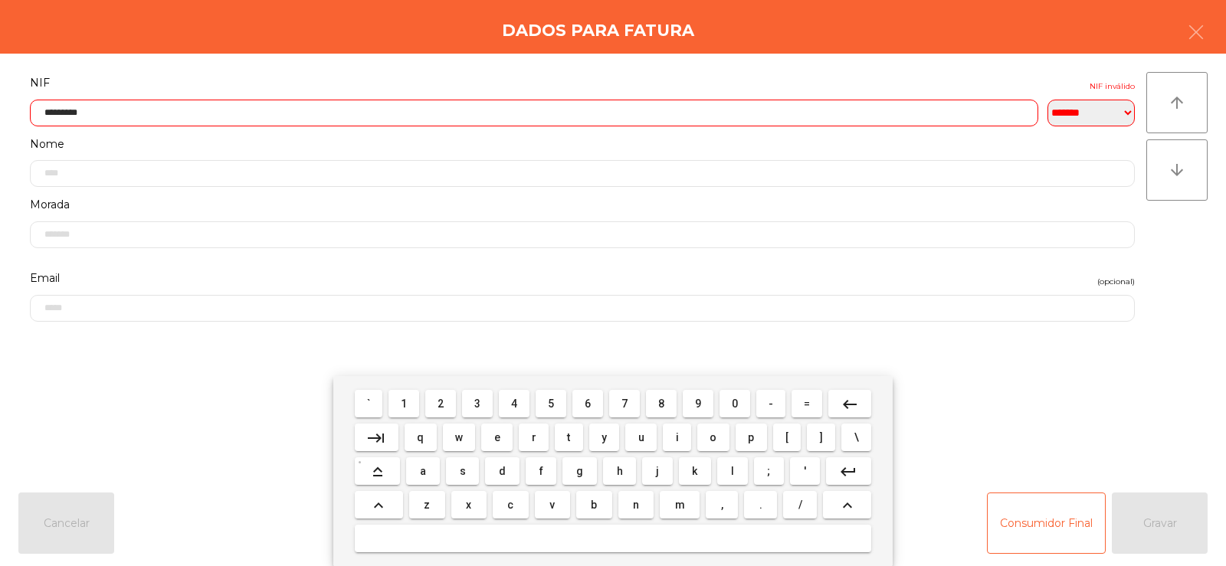
click at [846, 402] on mat-icon "keyboard_backspace" at bounding box center [849, 404] width 18 height 18
click at [699, 404] on span "9" at bounding box center [698, 404] width 6 height 12
type input "*********"
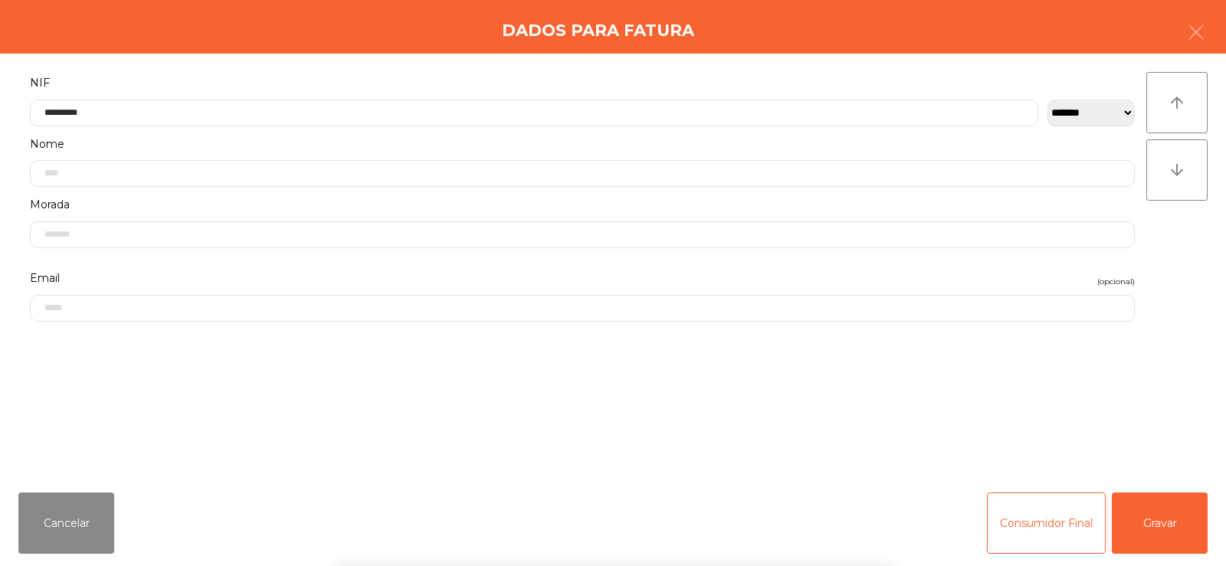
click at [1108, 471] on div "` 1 2 3 4 5 6 7 8 9 0 - = keyboard_backspace keyboard_tab q w e r t y u i o p […" at bounding box center [613, 471] width 1226 height 190
click at [1153, 527] on button "Gravar" at bounding box center [1159, 523] width 96 height 61
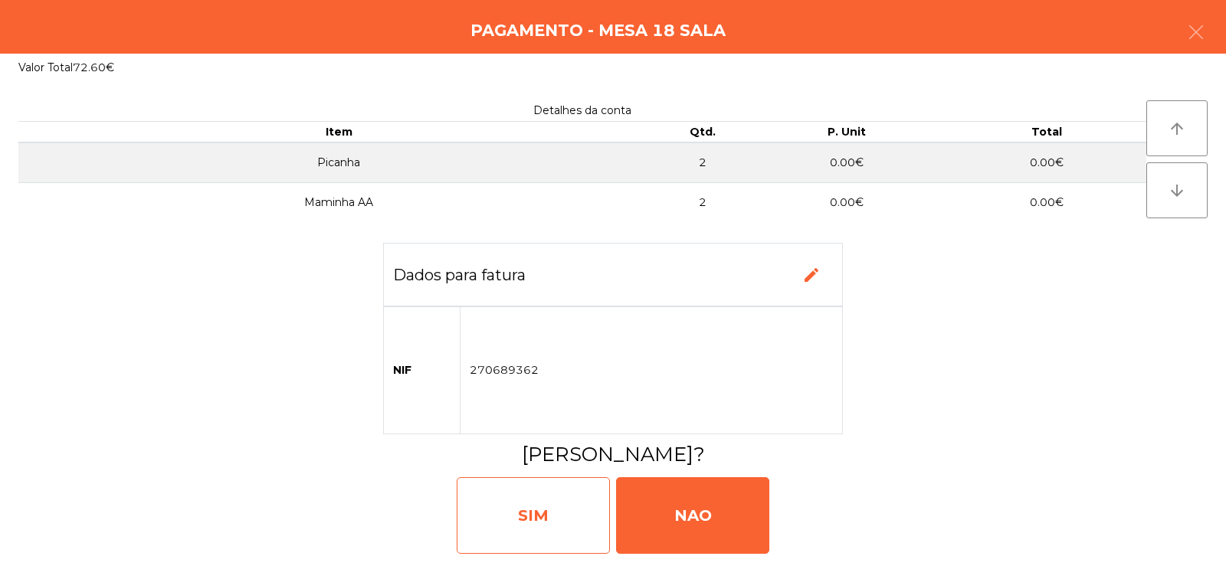
click at [536, 505] on div "SIM" at bounding box center [533, 515] width 153 height 77
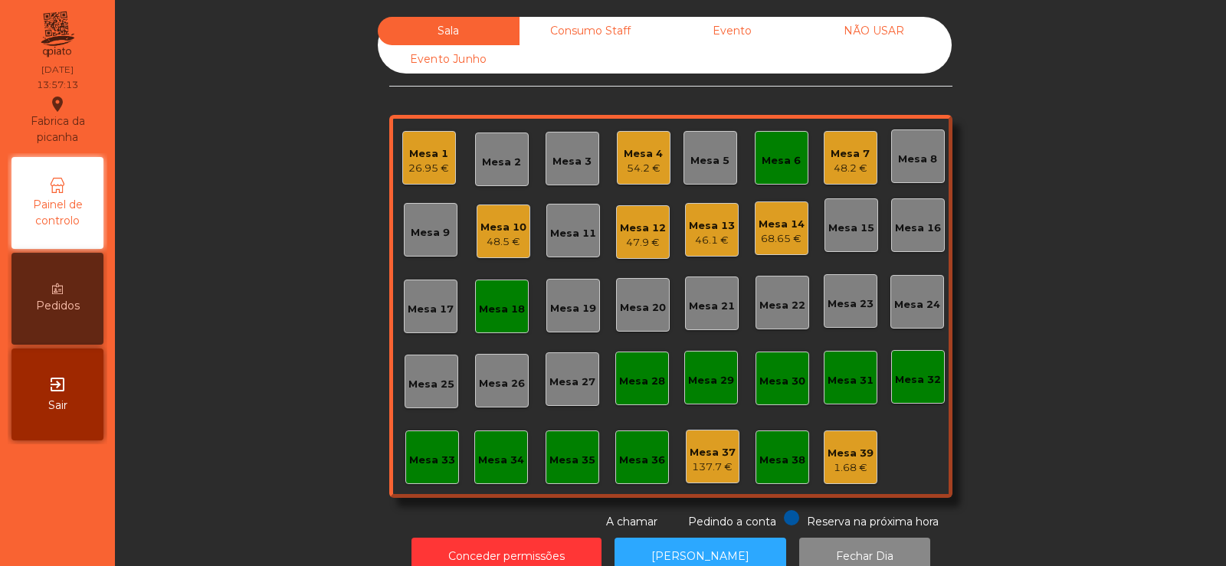
click at [777, 133] on div "Mesa 6" at bounding box center [782, 158] width 54 height 54
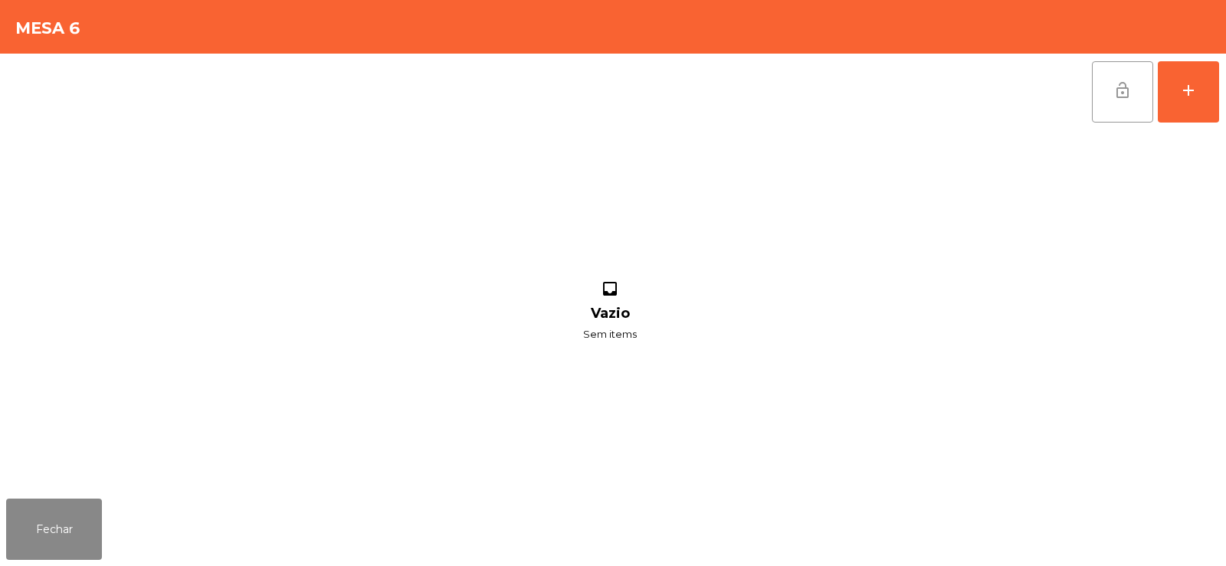
click at [1127, 79] on button "lock_open" at bounding box center [1122, 91] width 61 height 61
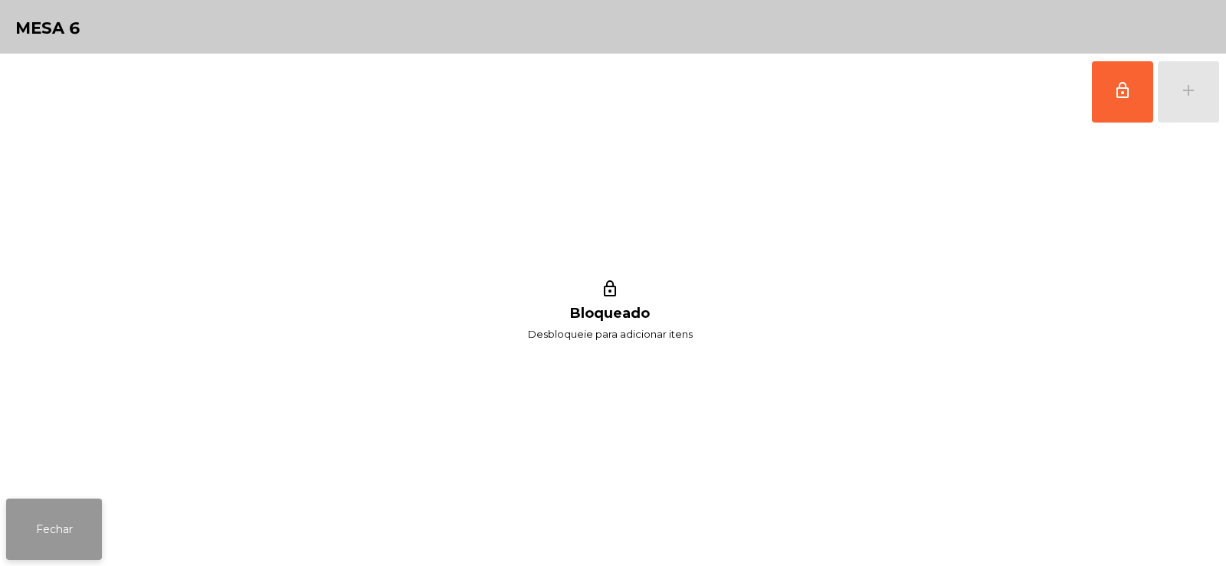
click at [40, 521] on button "Fechar" at bounding box center [54, 529] width 96 height 61
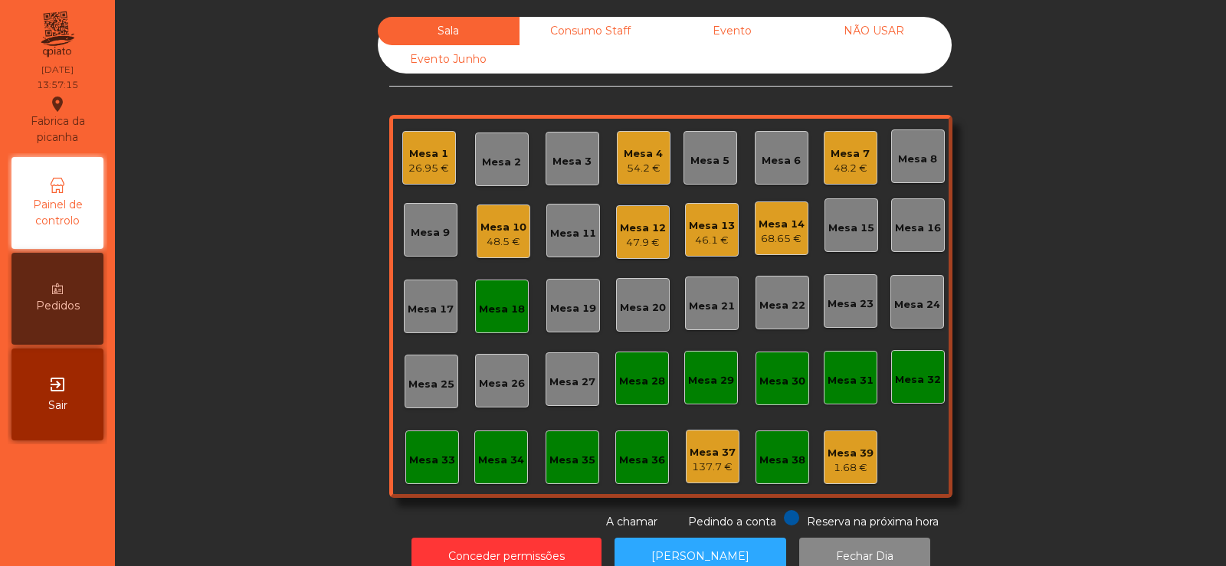
click at [500, 310] on div "Mesa 18" at bounding box center [502, 309] width 46 height 15
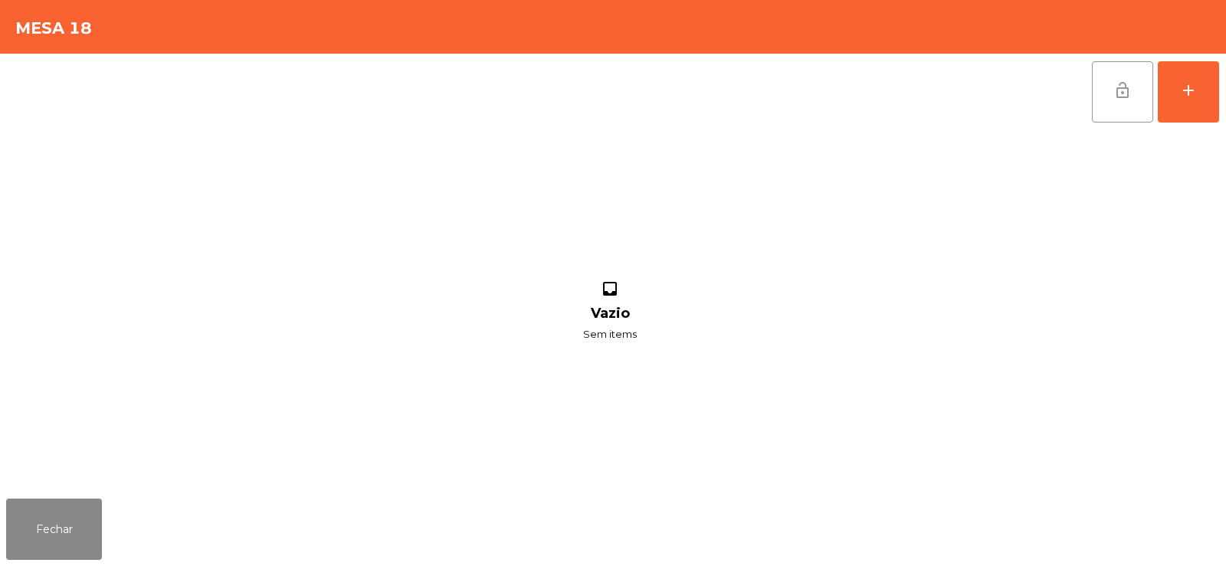
click at [1114, 87] on span "lock_open" at bounding box center [1122, 90] width 18 height 18
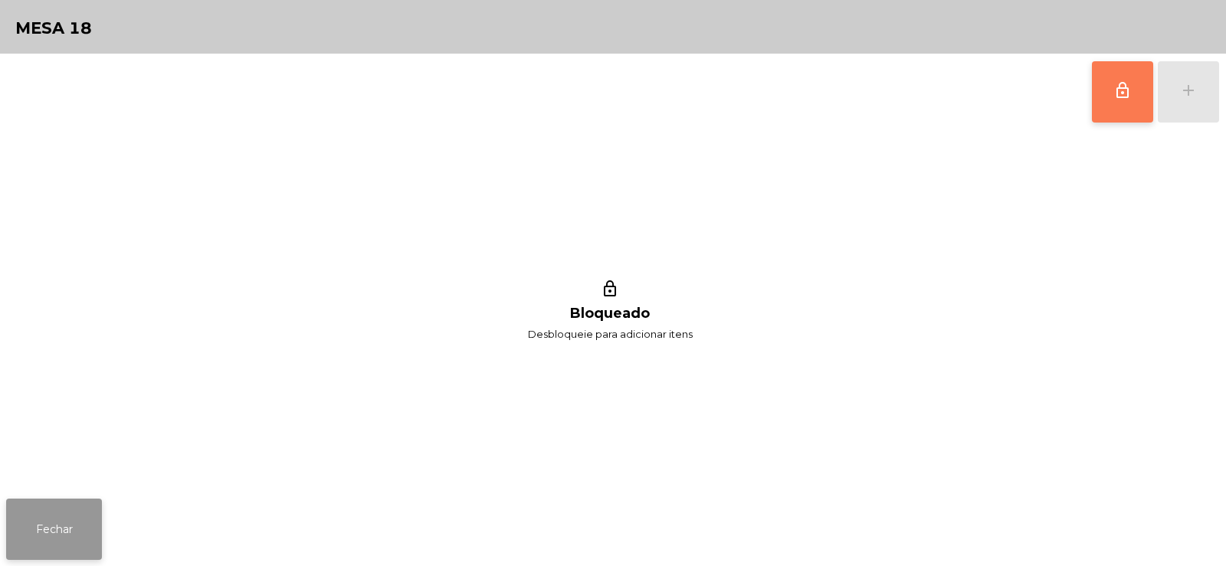
click at [47, 509] on button "Fechar" at bounding box center [54, 529] width 96 height 61
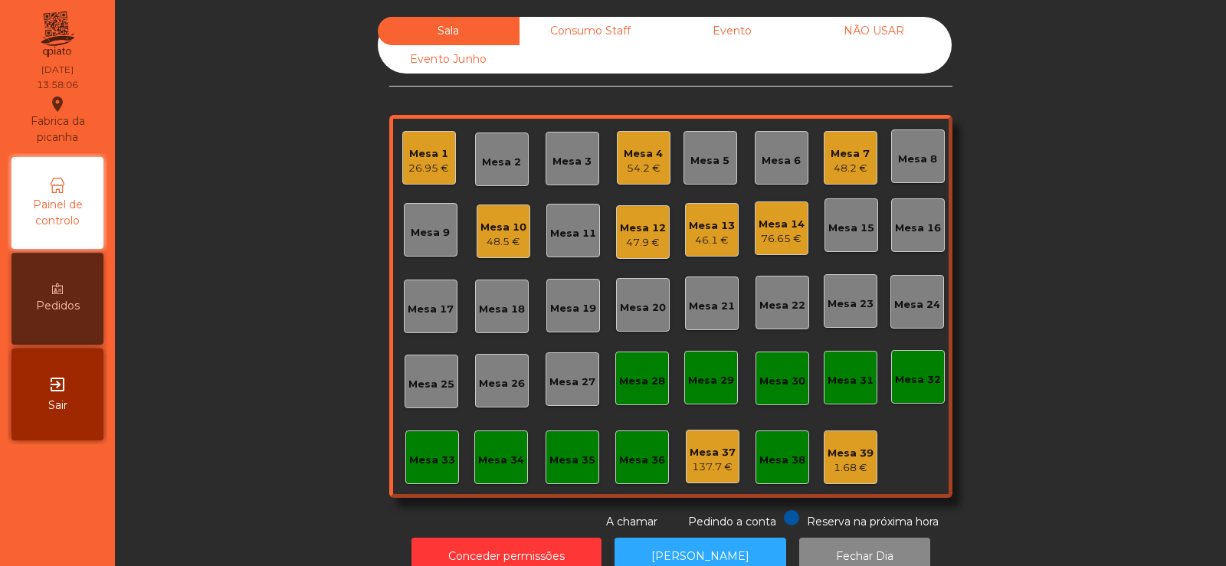
click at [758, 246] on div "76.65 €" at bounding box center [781, 238] width 46 height 15
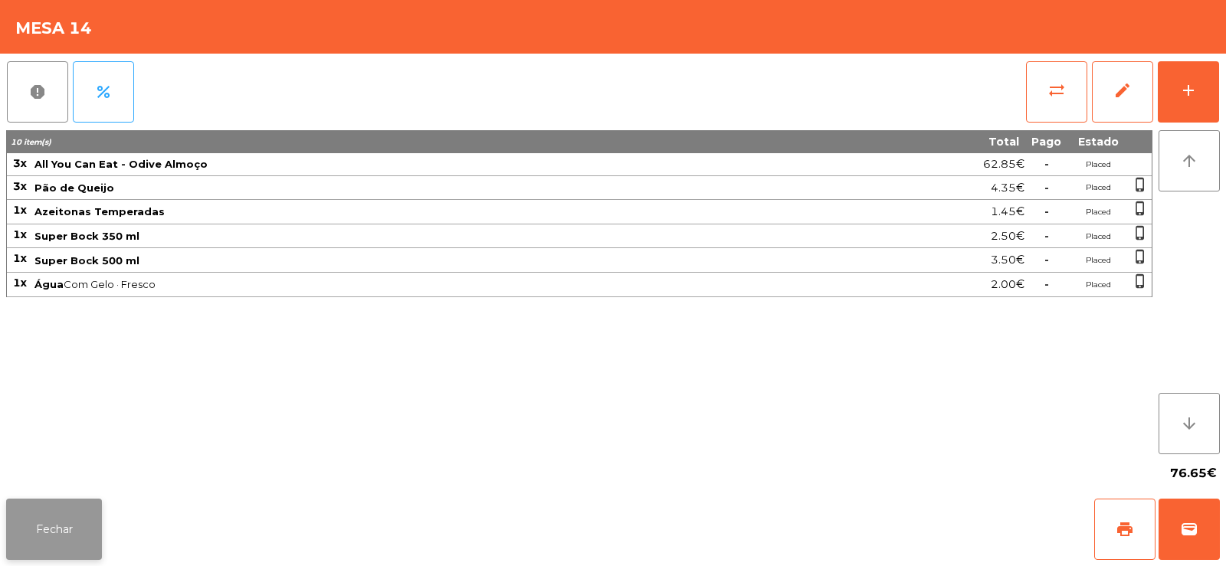
click at [38, 539] on button "Fechar" at bounding box center [54, 529] width 96 height 61
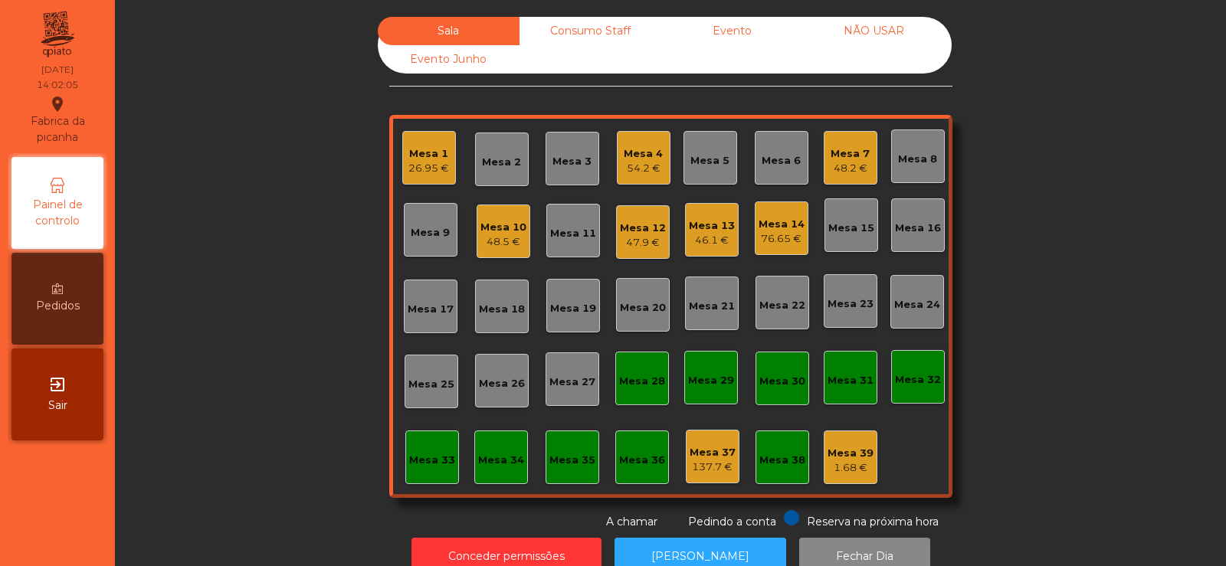
click at [851, 156] on div "Mesa 7" at bounding box center [849, 153] width 39 height 15
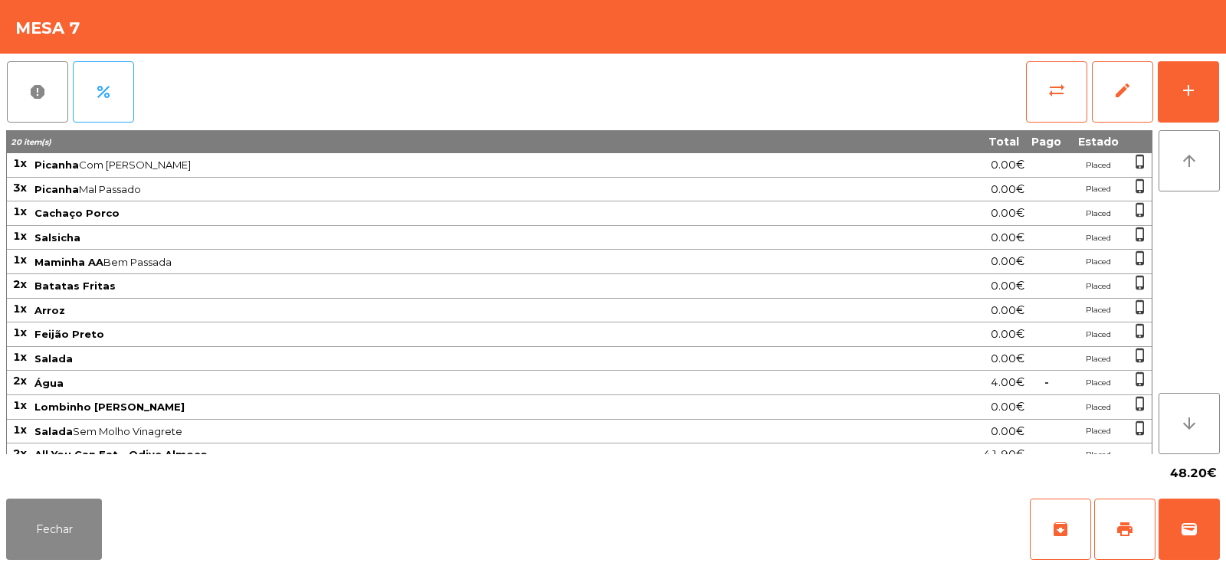
scroll to position [34, 0]
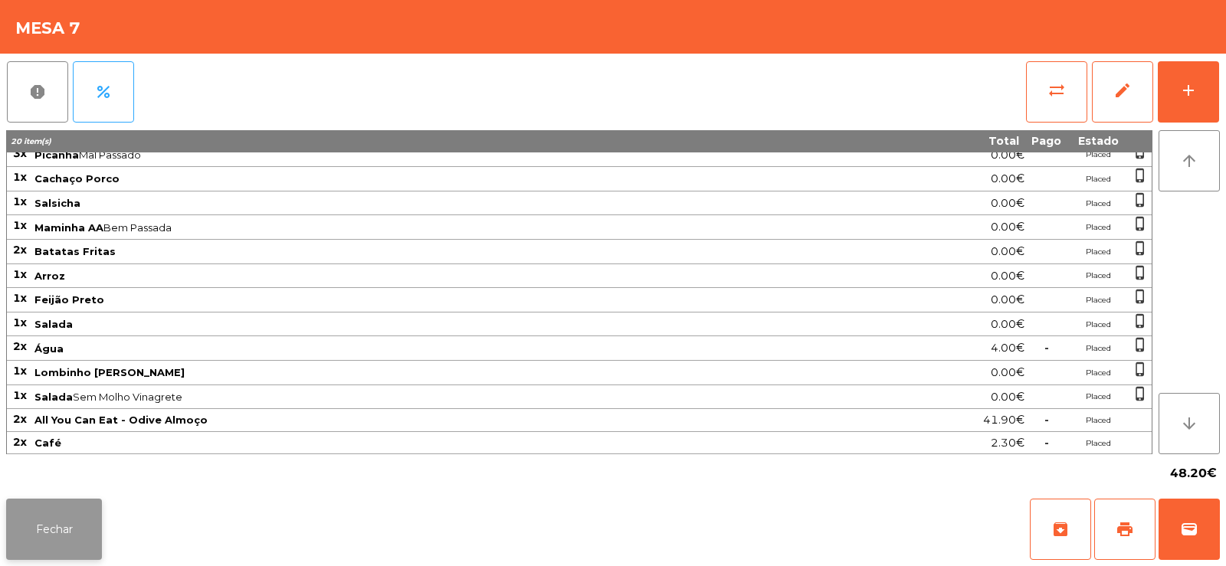
click at [50, 535] on button "Fechar" at bounding box center [54, 529] width 96 height 61
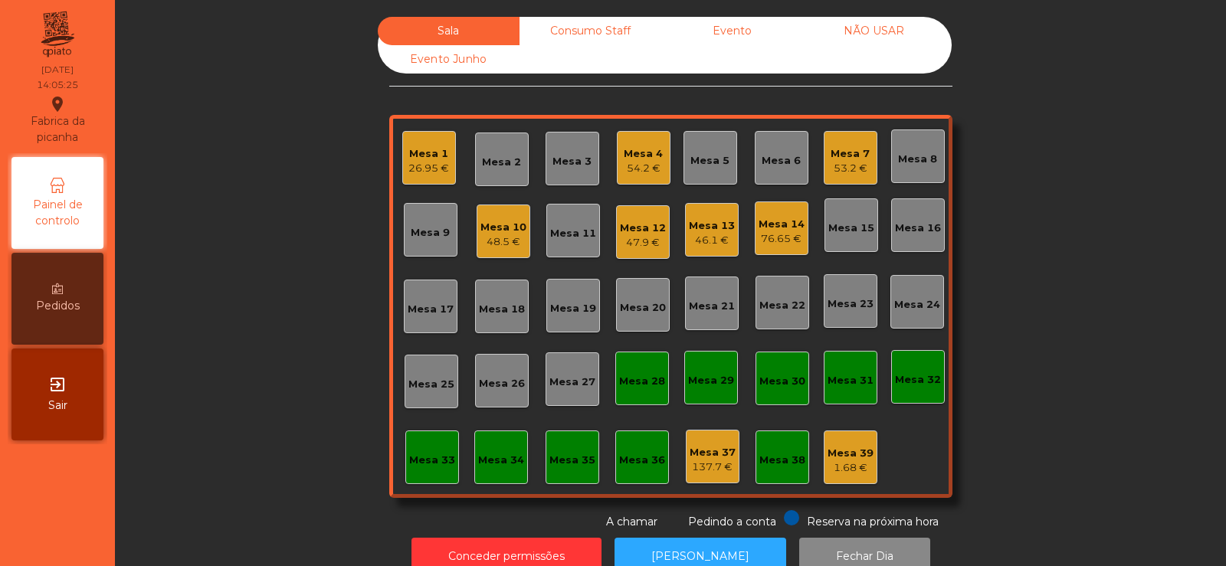
click at [438, 473] on div "Mesa 33" at bounding box center [432, 457] width 54 height 54
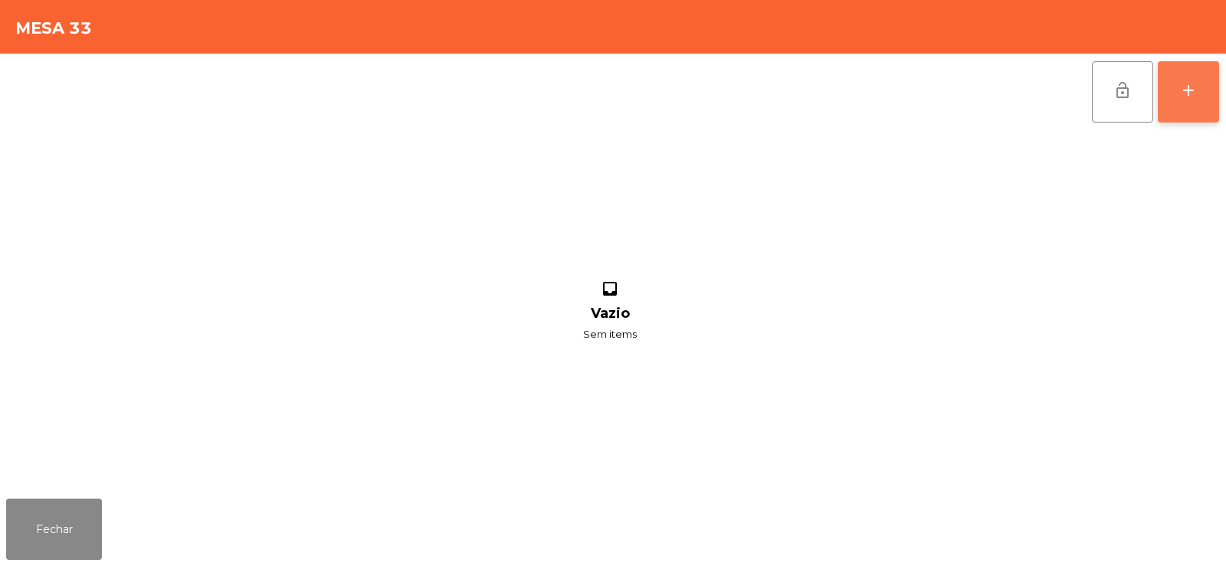
click at [1193, 106] on button "add" at bounding box center [1187, 91] width 61 height 61
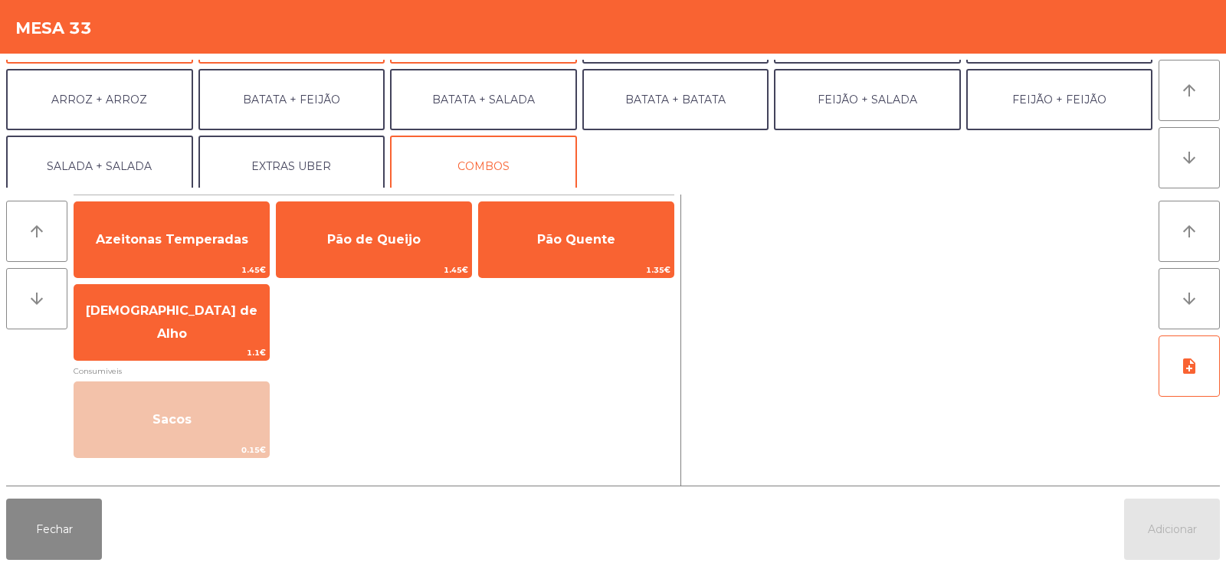
scroll to position [200, 0]
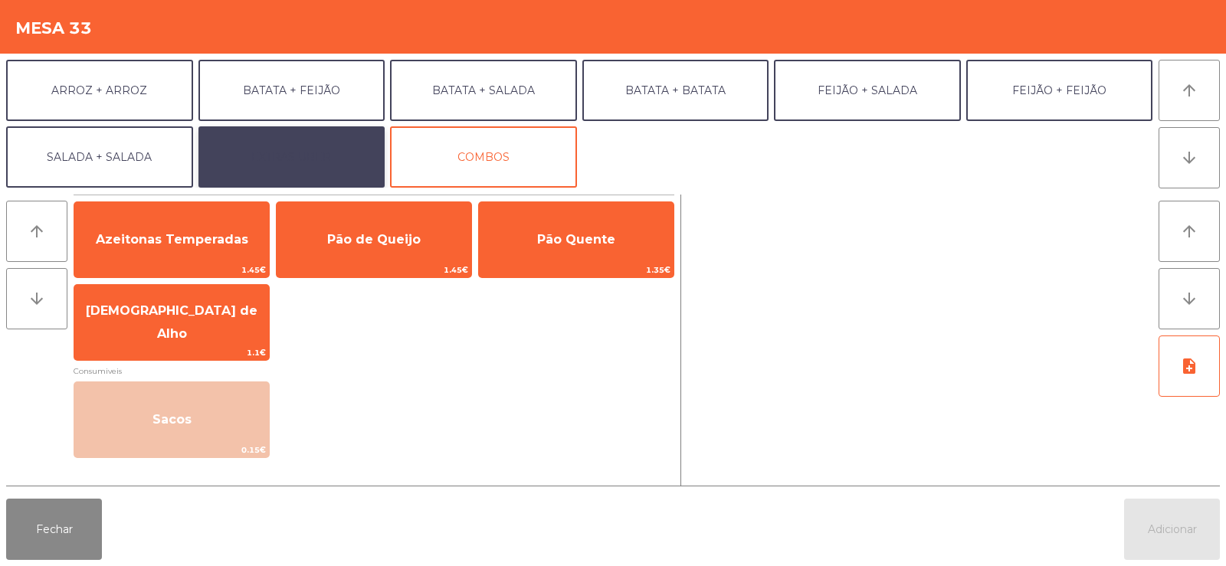
click at [273, 152] on button "EXTRAS UBER" at bounding box center [291, 156] width 187 height 61
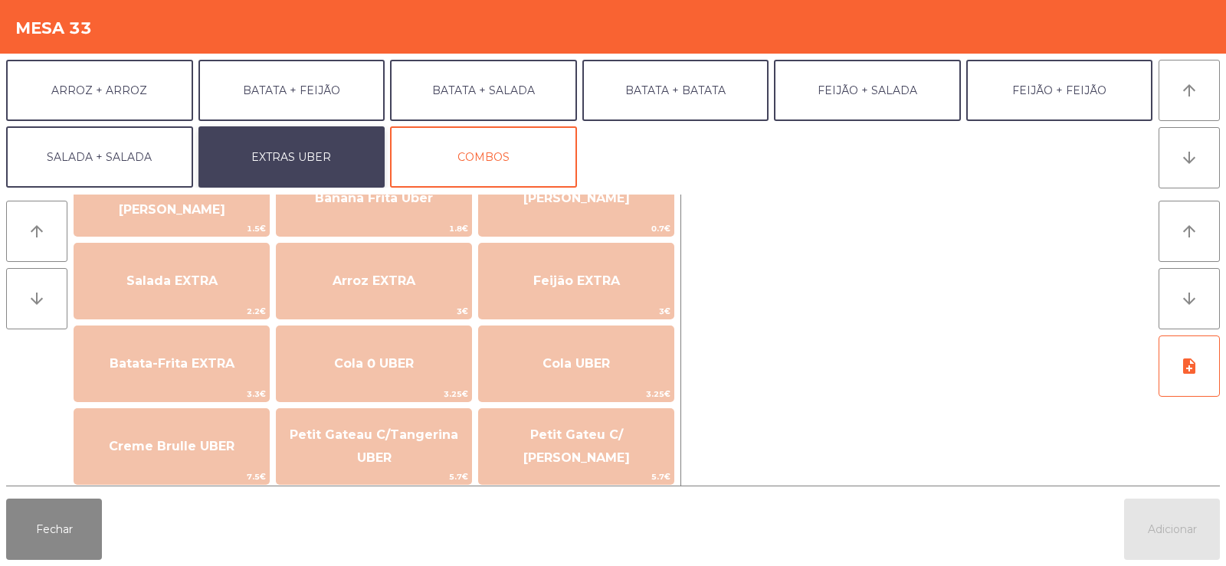
scroll to position [175, 0]
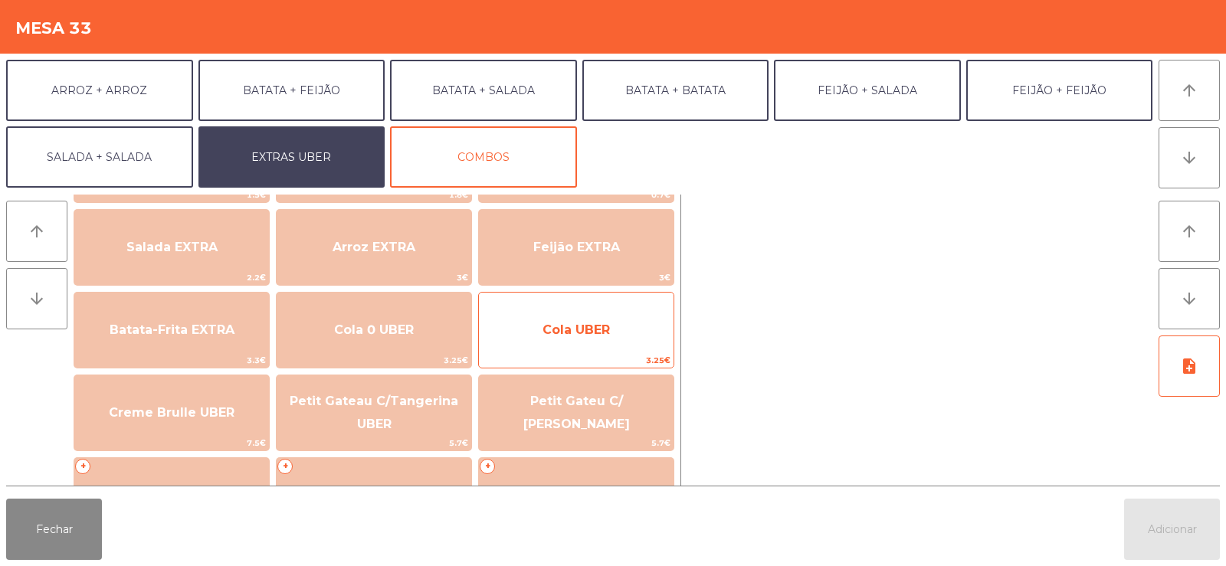
click at [594, 336] on span "Cola UBER" at bounding box center [575, 329] width 67 height 15
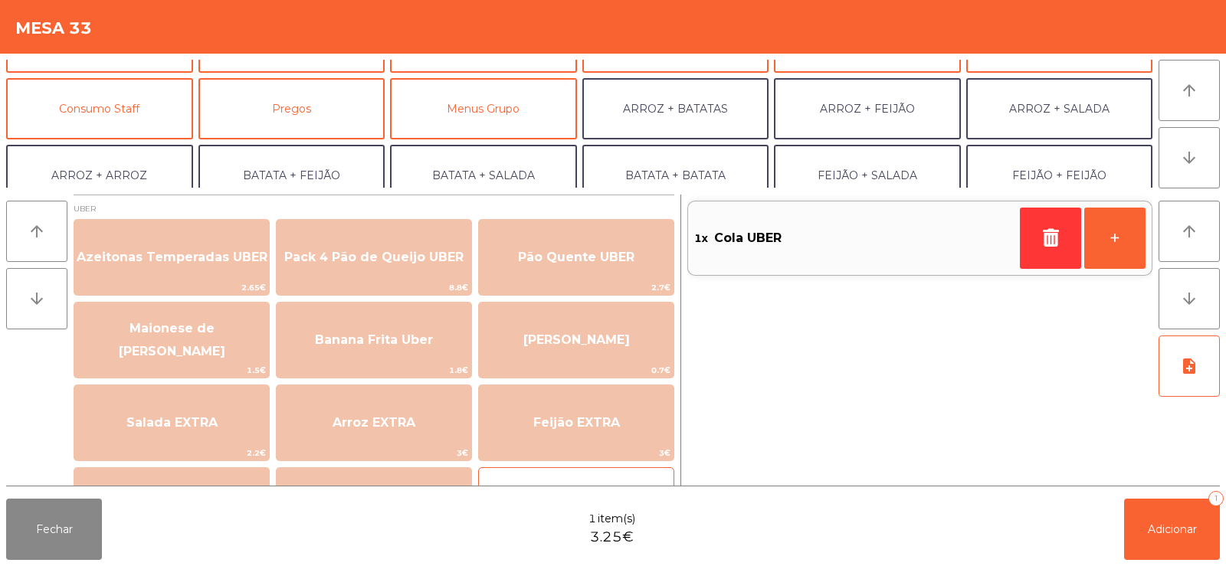
scroll to position [117, 0]
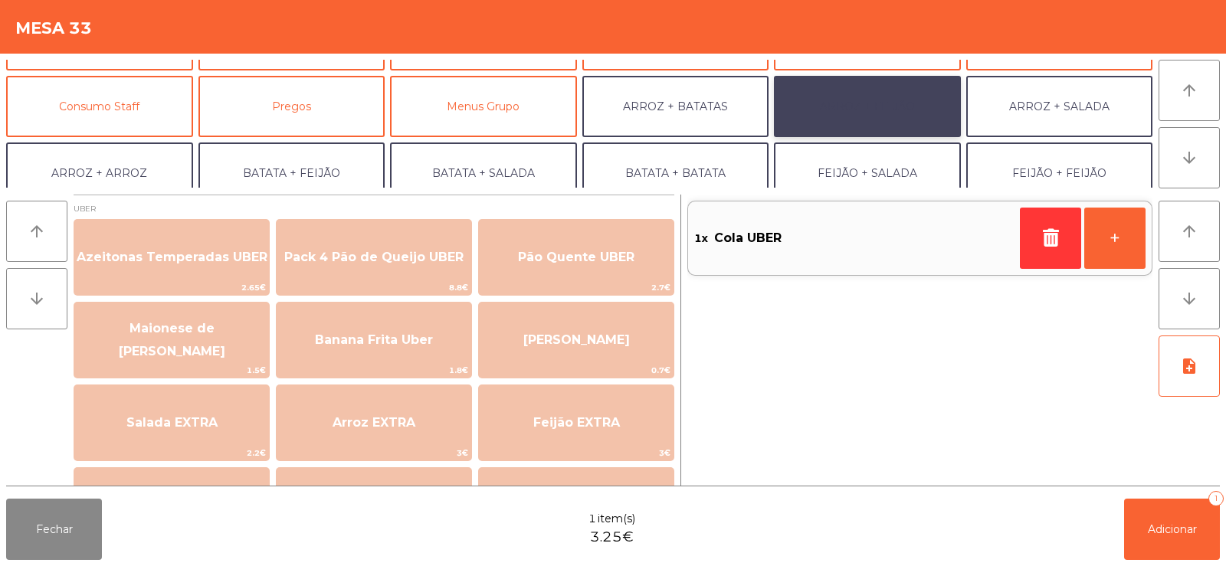
click at [876, 118] on button "ARROZ + FEIJÃO" at bounding box center [867, 106] width 187 height 61
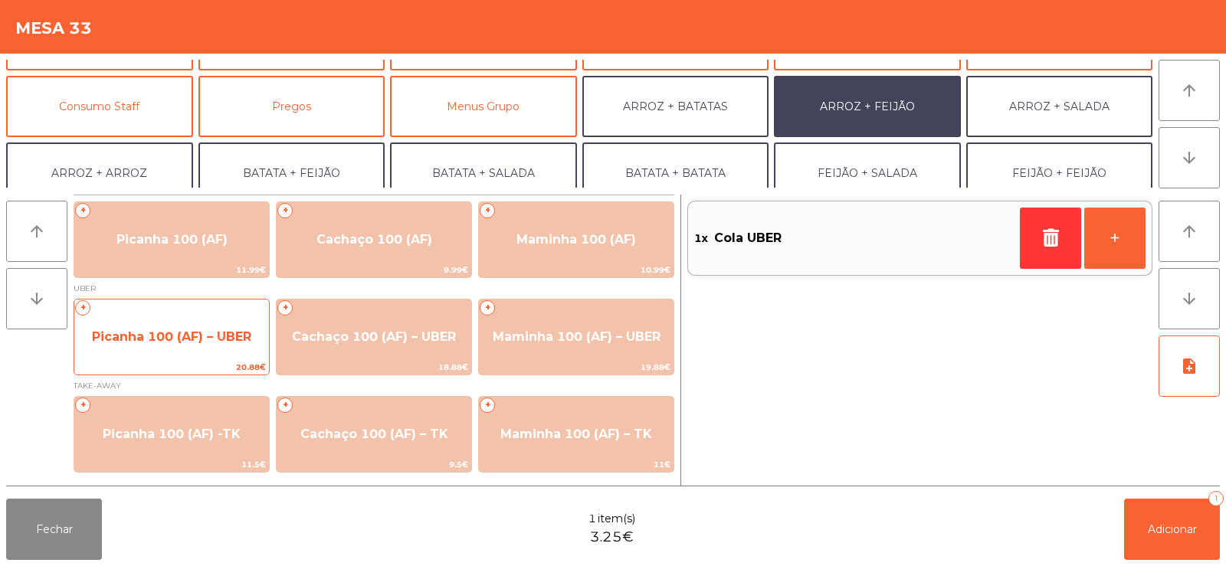
click at [167, 368] on span "20.88€" at bounding box center [171, 367] width 195 height 15
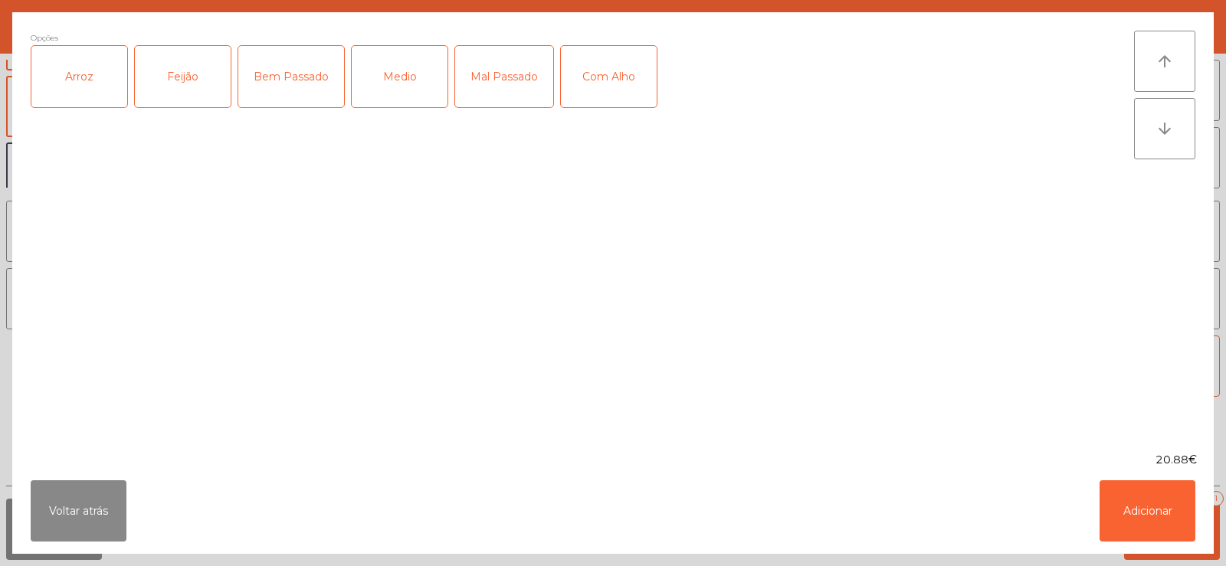
click at [118, 103] on div "Arroz" at bounding box center [79, 76] width 96 height 61
click at [224, 83] on div "Feijão" at bounding box center [183, 76] width 96 height 61
click at [418, 90] on div "Medio" at bounding box center [400, 76] width 96 height 61
click at [617, 84] on div "Com Alho" at bounding box center [609, 76] width 96 height 61
click at [1129, 523] on button "Adicionar" at bounding box center [1147, 510] width 96 height 61
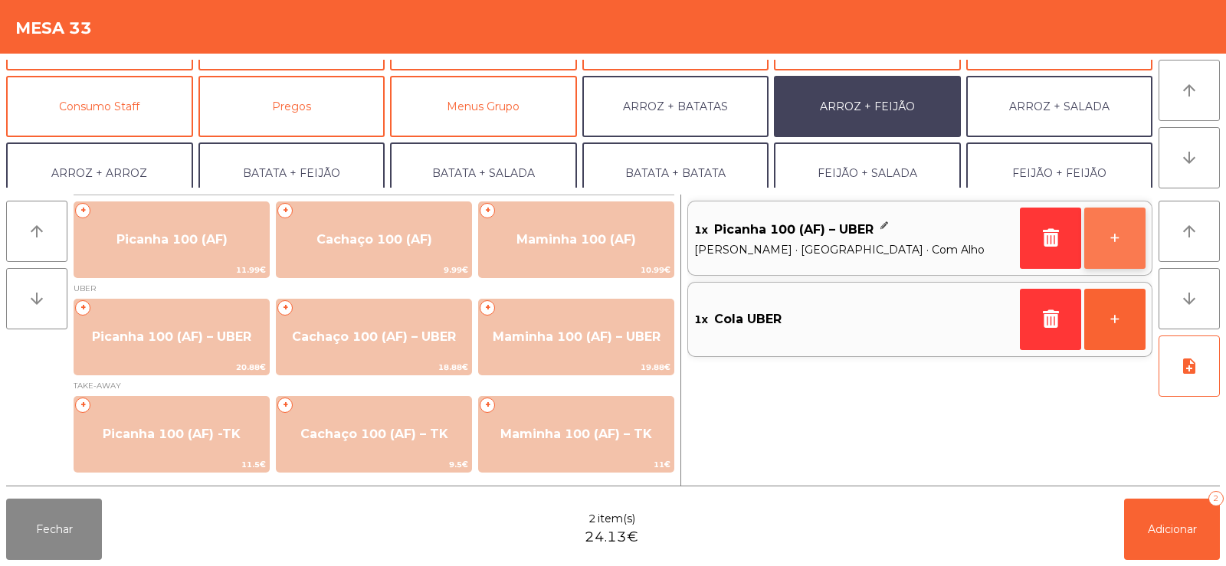
click at [1101, 254] on button "+" at bounding box center [1114, 238] width 61 height 61
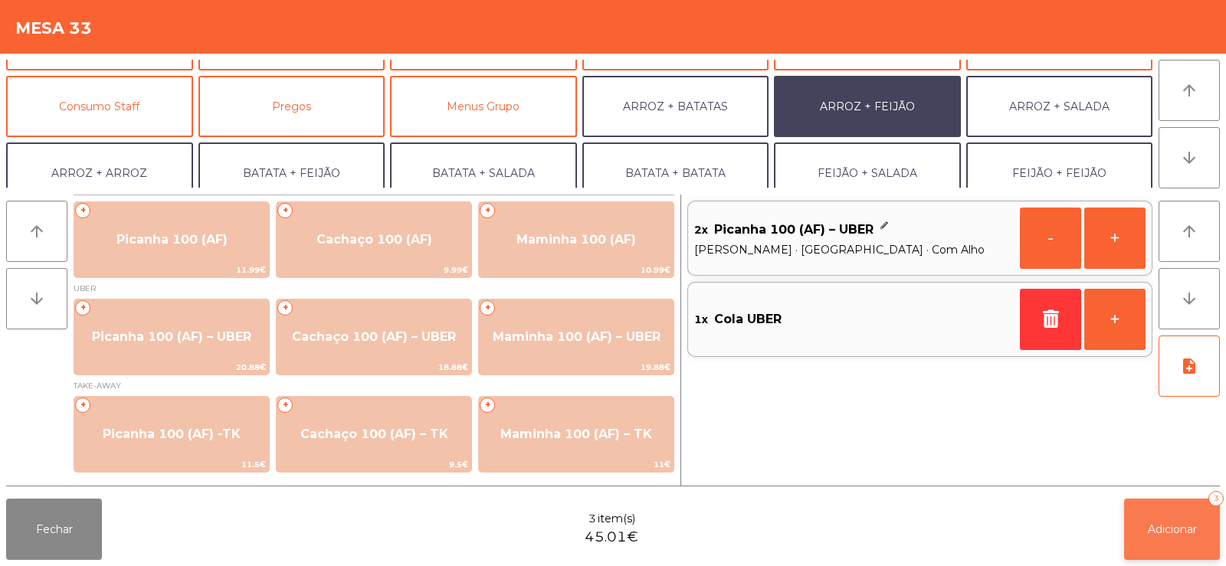
click at [1193, 543] on button "Adicionar 3" at bounding box center [1172, 529] width 96 height 61
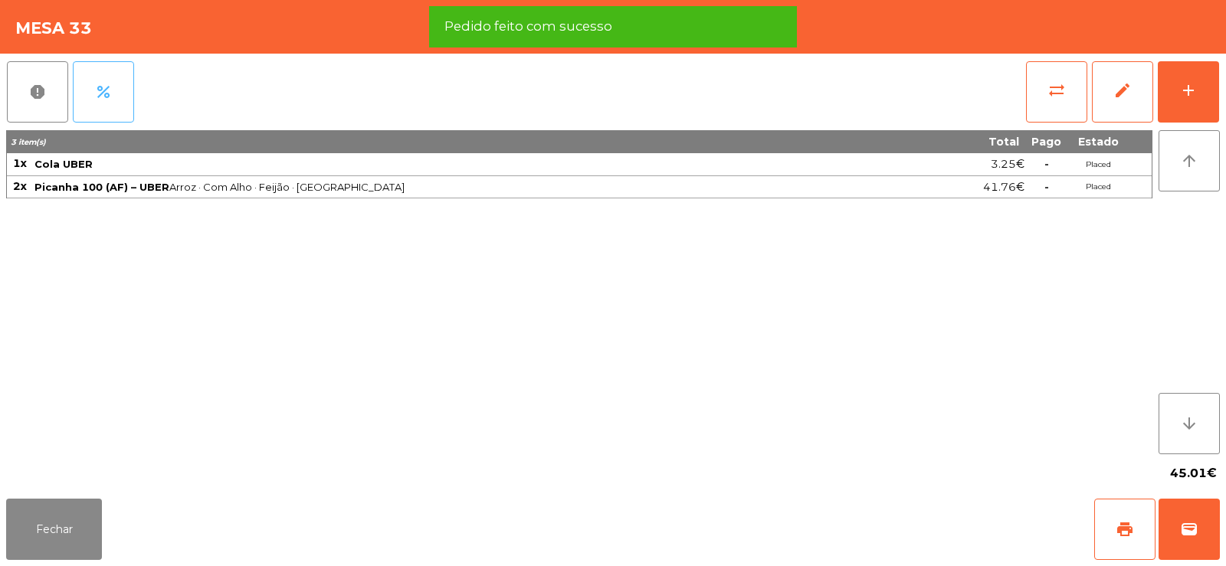
click at [115, 83] on button "percent" at bounding box center [103, 91] width 61 height 61
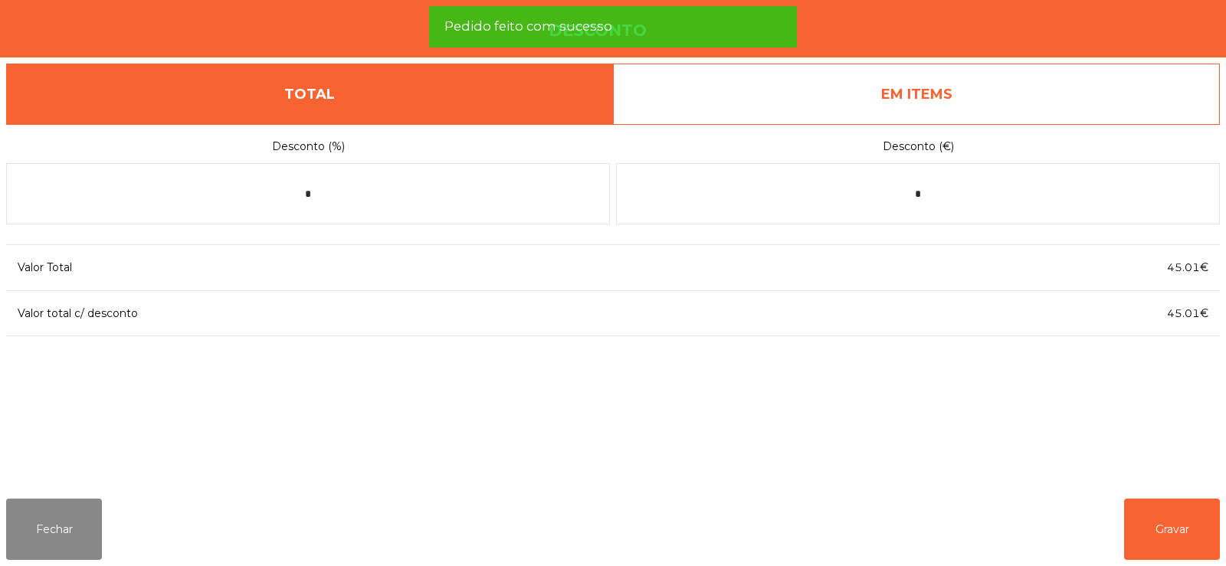
click at [1065, 81] on link "EM ITEMS" at bounding box center [916, 94] width 607 height 61
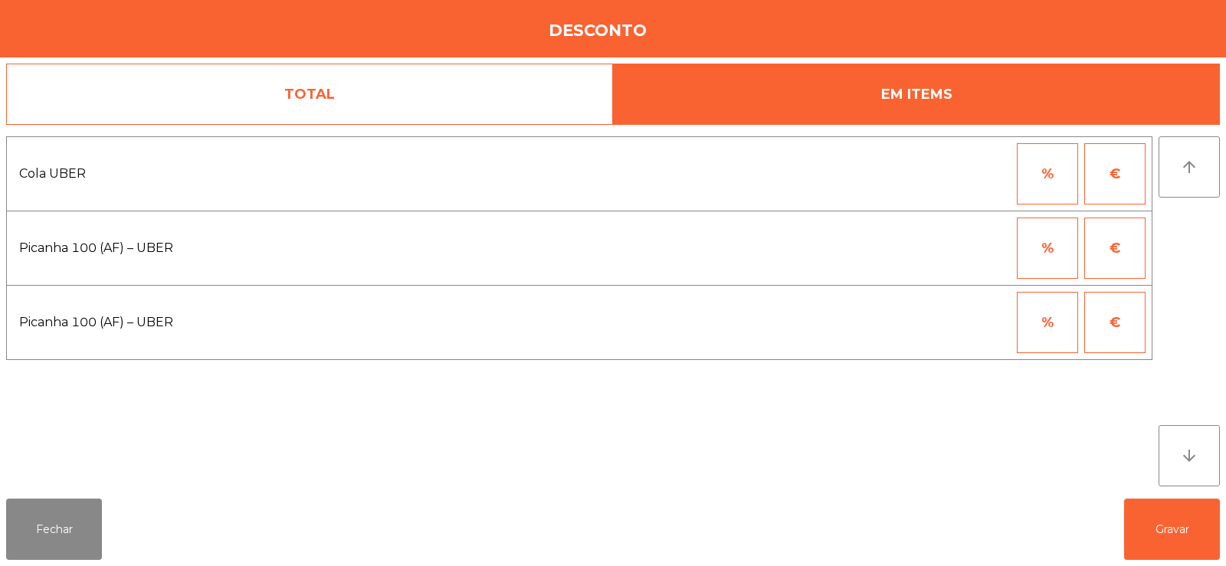
click at [1043, 168] on button "%" at bounding box center [1046, 173] width 61 height 61
click at [1039, 252] on button "%" at bounding box center [1046, 248] width 61 height 61
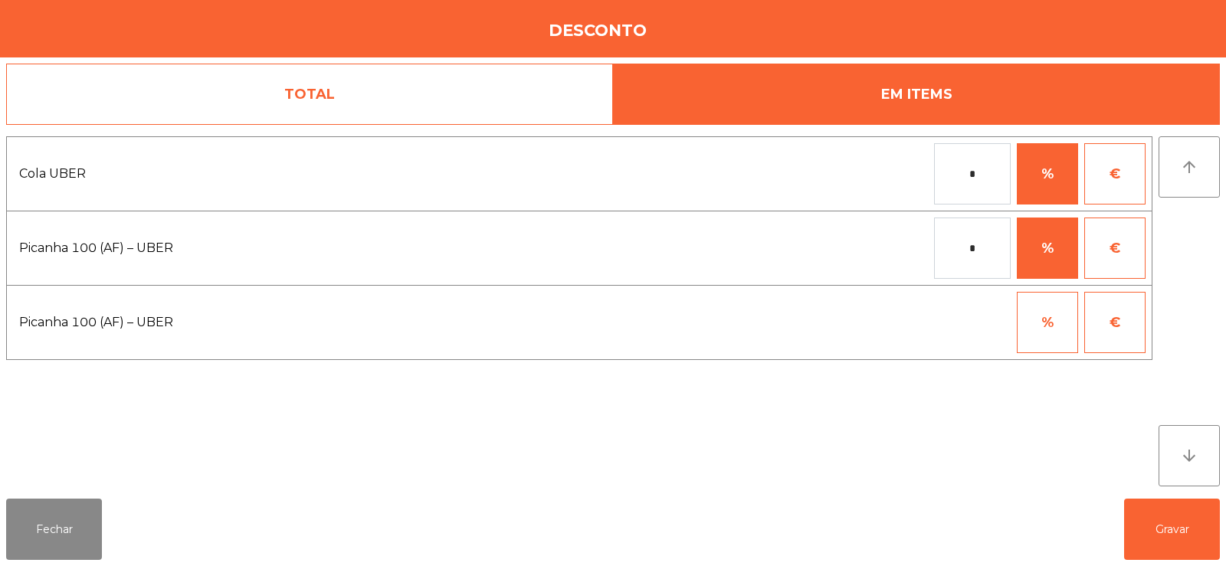
click at [950, 245] on input "*" at bounding box center [972, 248] width 77 height 61
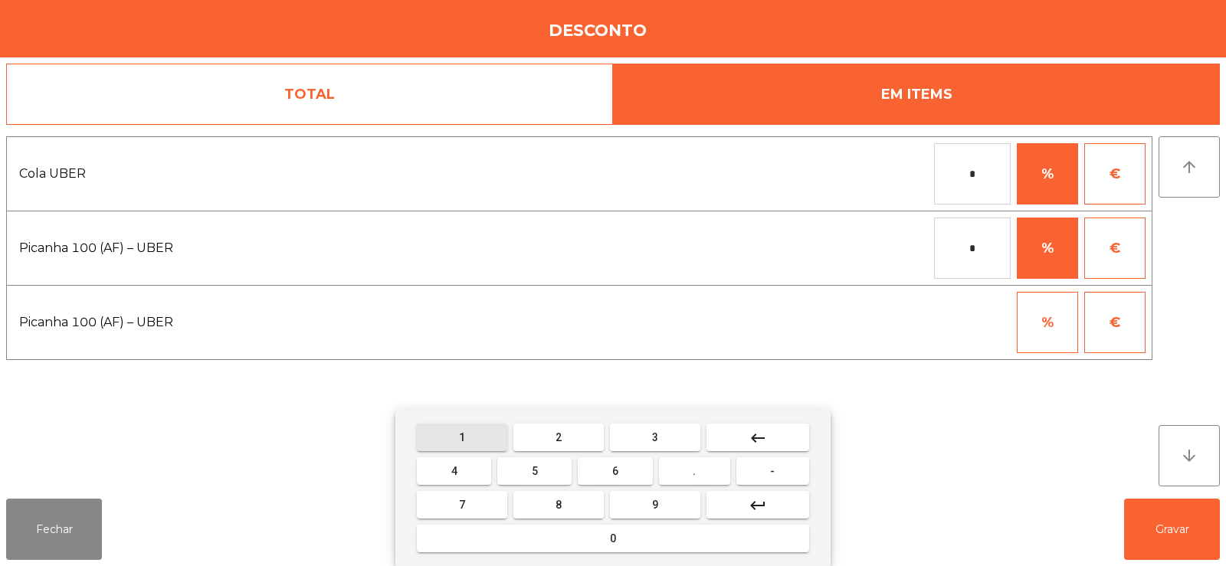
click at [462, 437] on span "1" at bounding box center [462, 437] width 6 height 12
click at [537, 534] on button "0" at bounding box center [613, 539] width 392 height 28
type input "***"
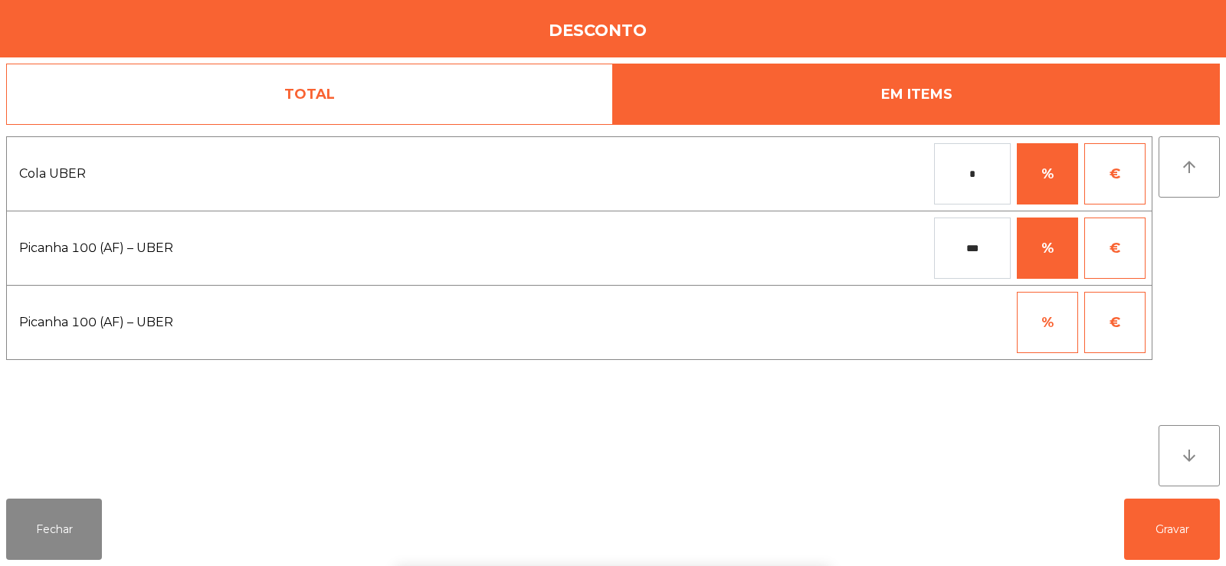
click at [1171, 506] on div "1 2 3 keyboard_backspace 4 5 6 . - 7 8 9 keyboard_return 0" at bounding box center [613, 488] width 1226 height 156
click at [1164, 531] on button "Gravar" at bounding box center [1172, 529] width 96 height 61
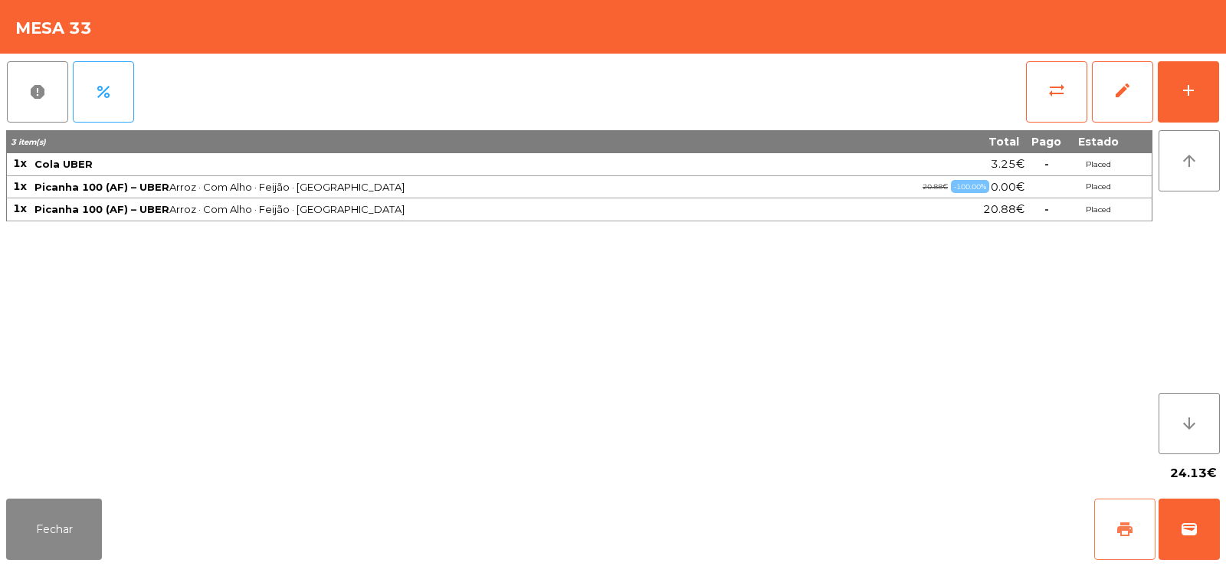
click at [1123, 524] on span "print" at bounding box center [1124, 529] width 18 height 18
click at [1204, 521] on button "wallet" at bounding box center [1188, 529] width 61 height 61
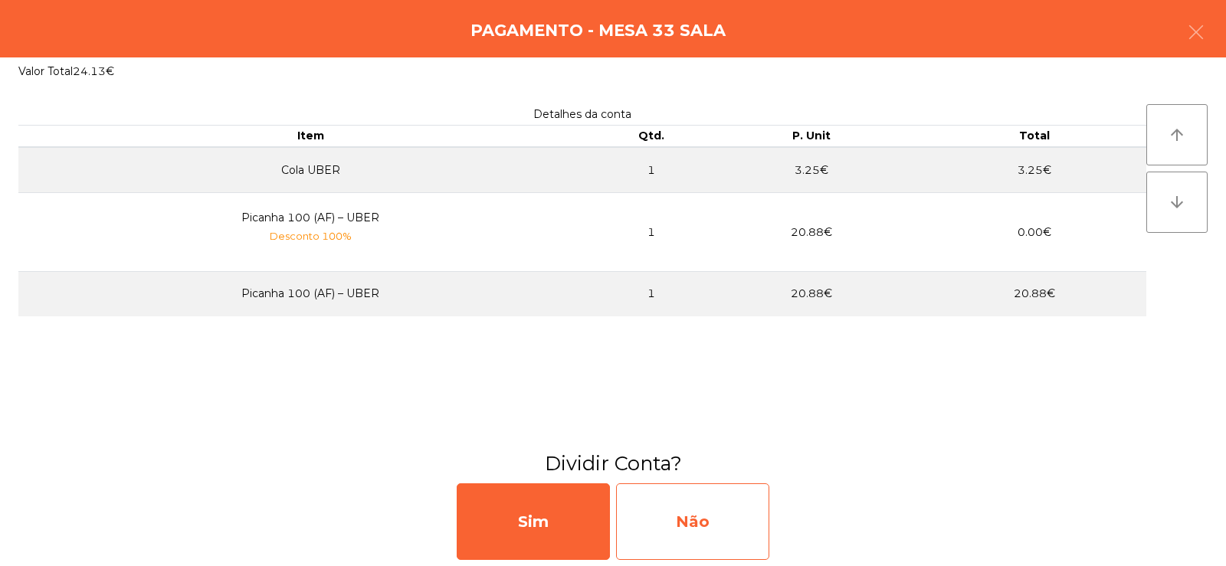
click at [723, 522] on div "Não" at bounding box center [692, 521] width 153 height 77
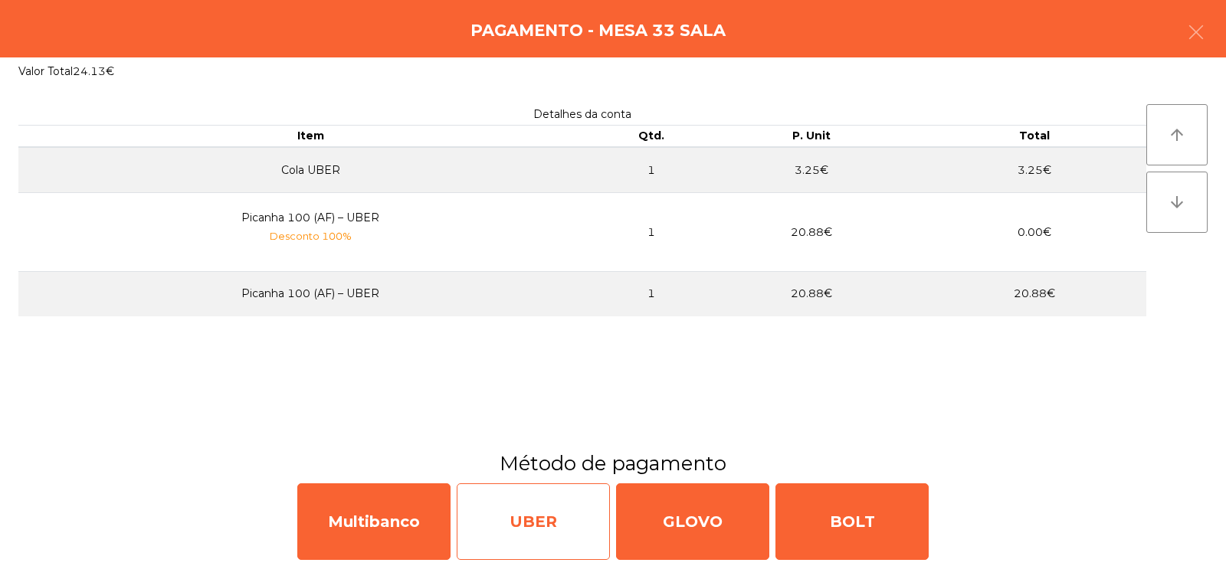
click at [533, 519] on div "UBER" at bounding box center [533, 521] width 153 height 77
select select "**"
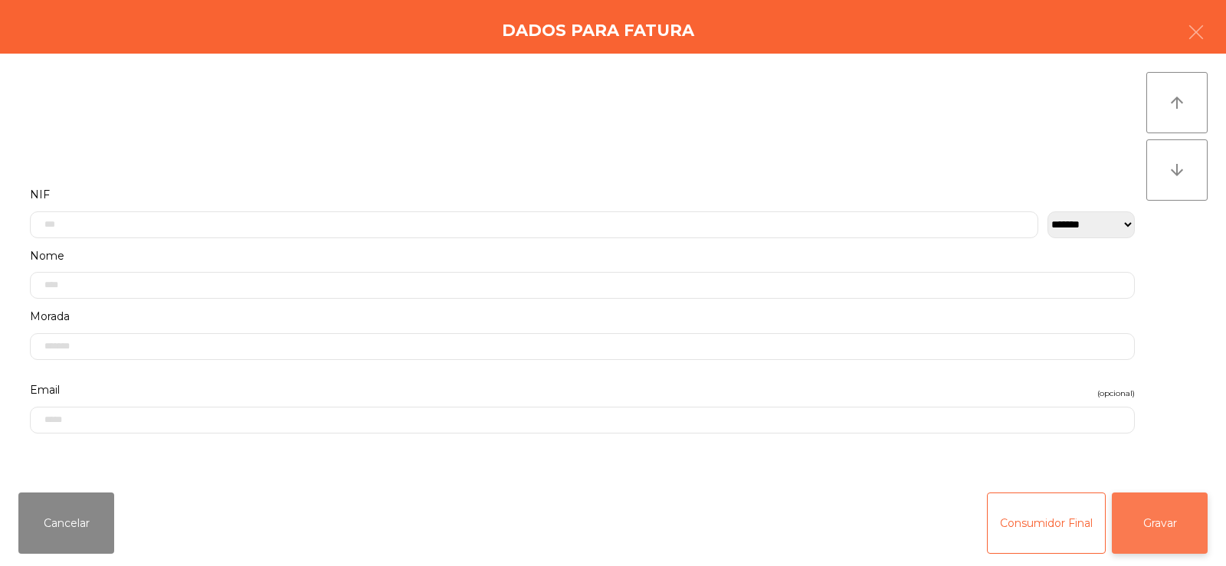
click at [1159, 520] on button "Gravar" at bounding box center [1159, 523] width 96 height 61
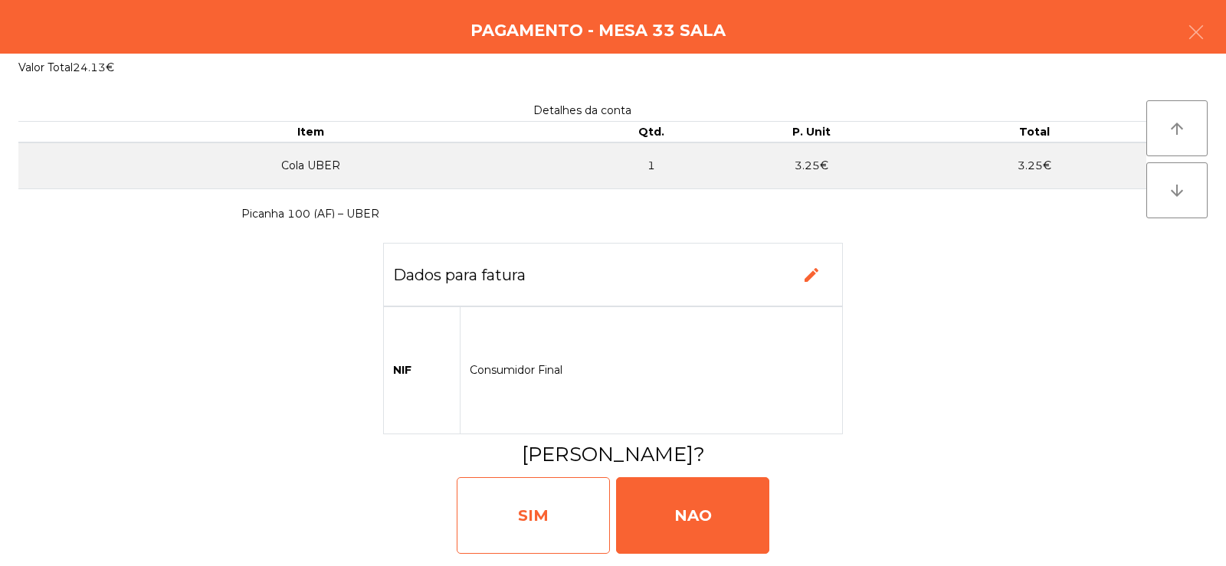
click at [565, 528] on div "SIM" at bounding box center [533, 515] width 153 height 77
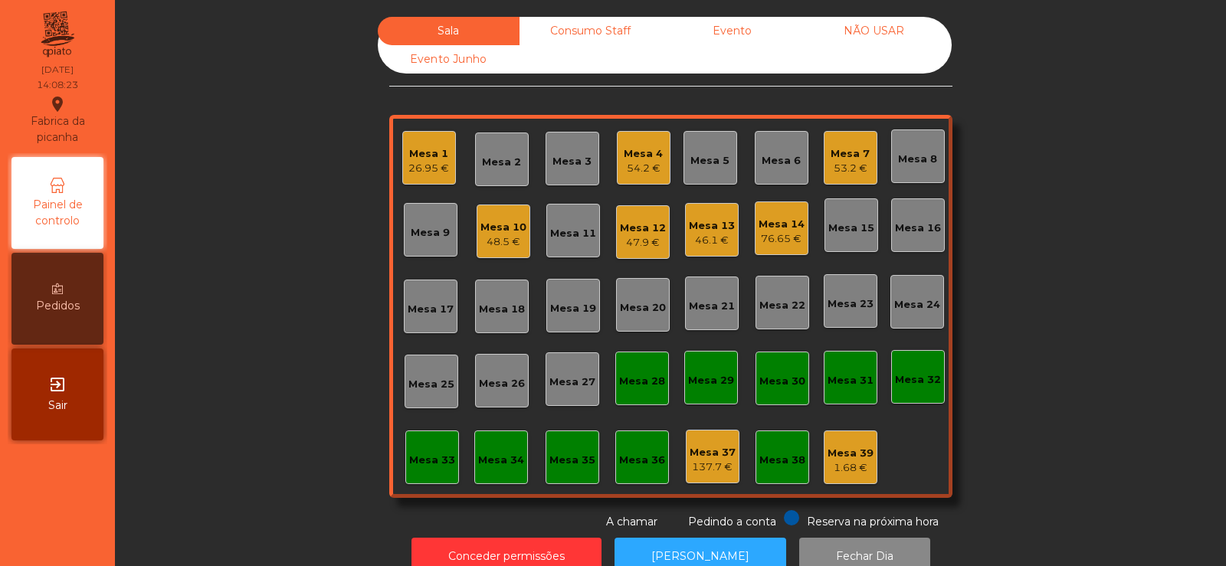
click at [634, 175] on div "54.2 €" at bounding box center [643, 168] width 39 height 15
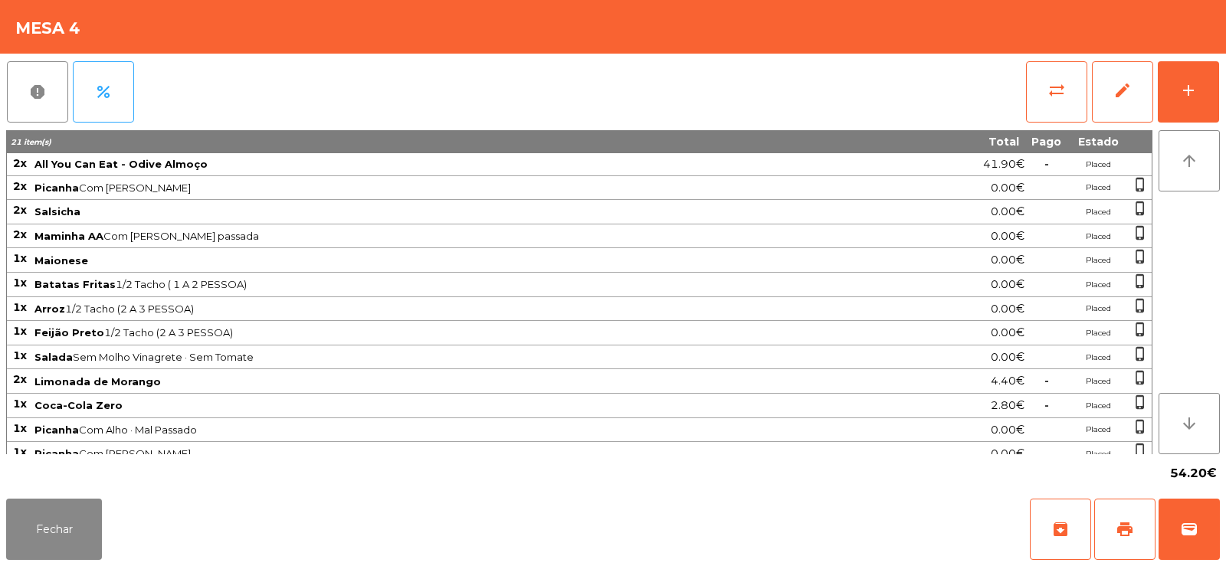
scroll to position [85, 0]
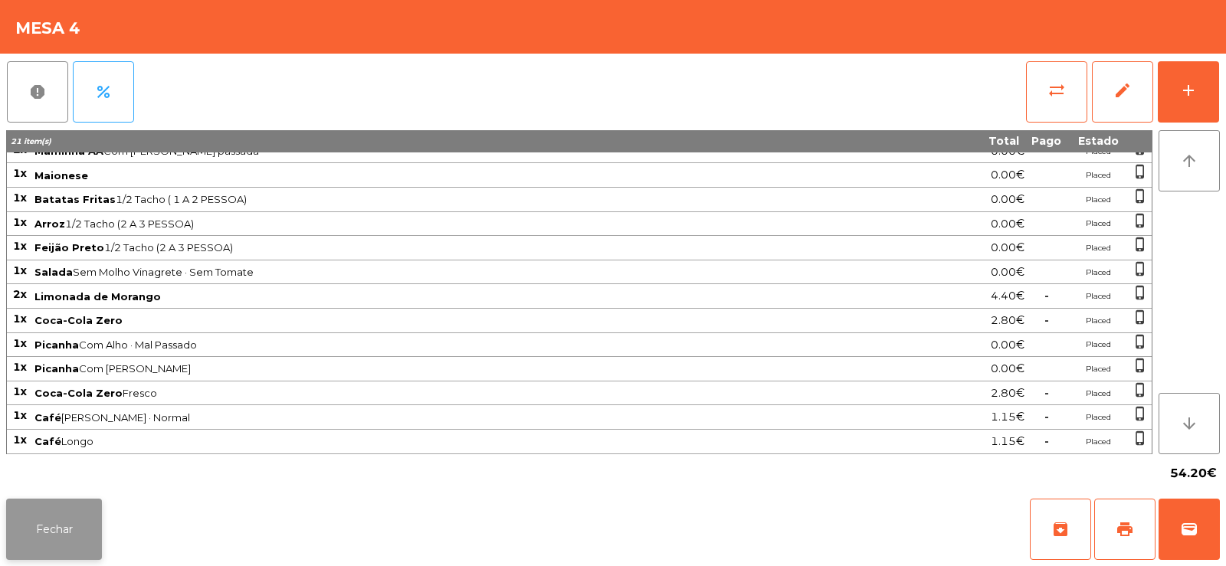
click at [52, 525] on button "Fechar" at bounding box center [54, 529] width 96 height 61
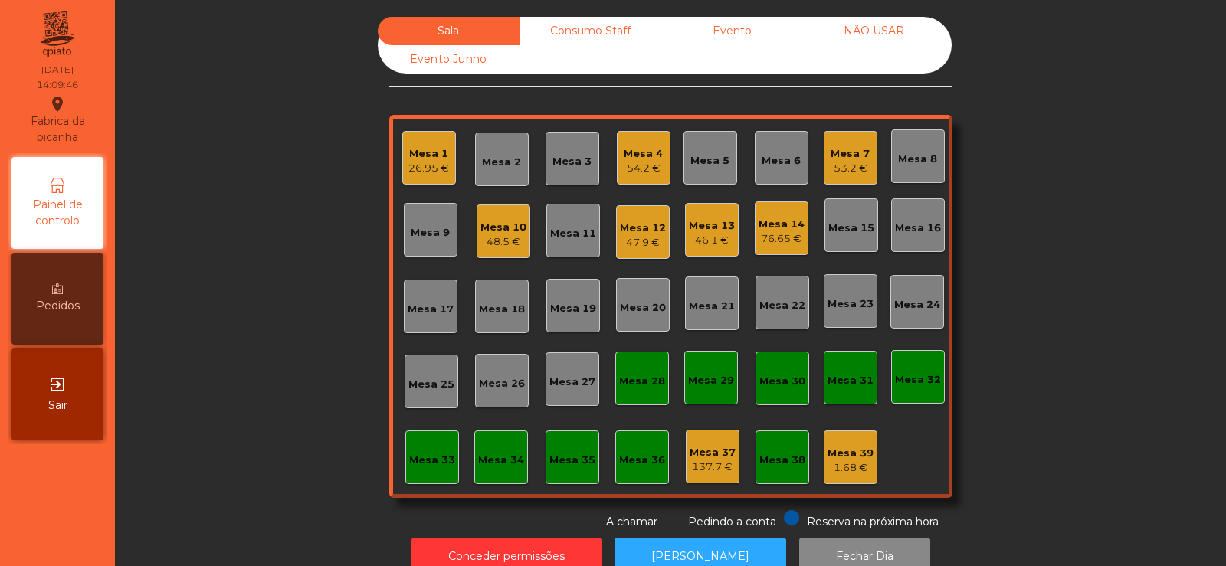
click at [837, 450] on div "Mesa 39" at bounding box center [850, 453] width 46 height 15
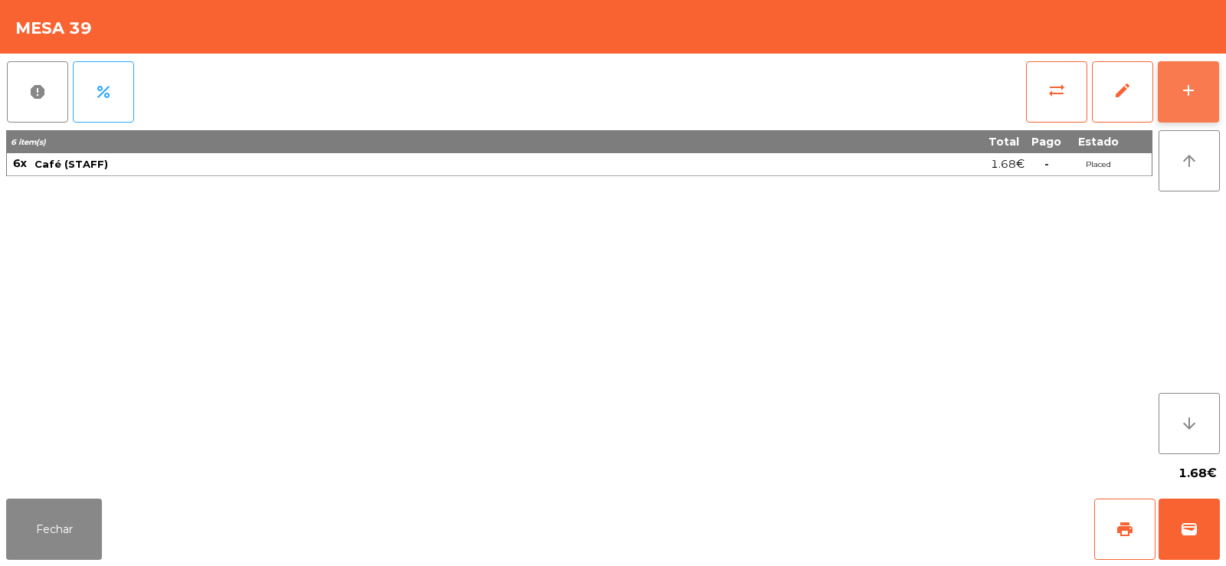
click at [1180, 103] on button "add" at bounding box center [1187, 91] width 61 height 61
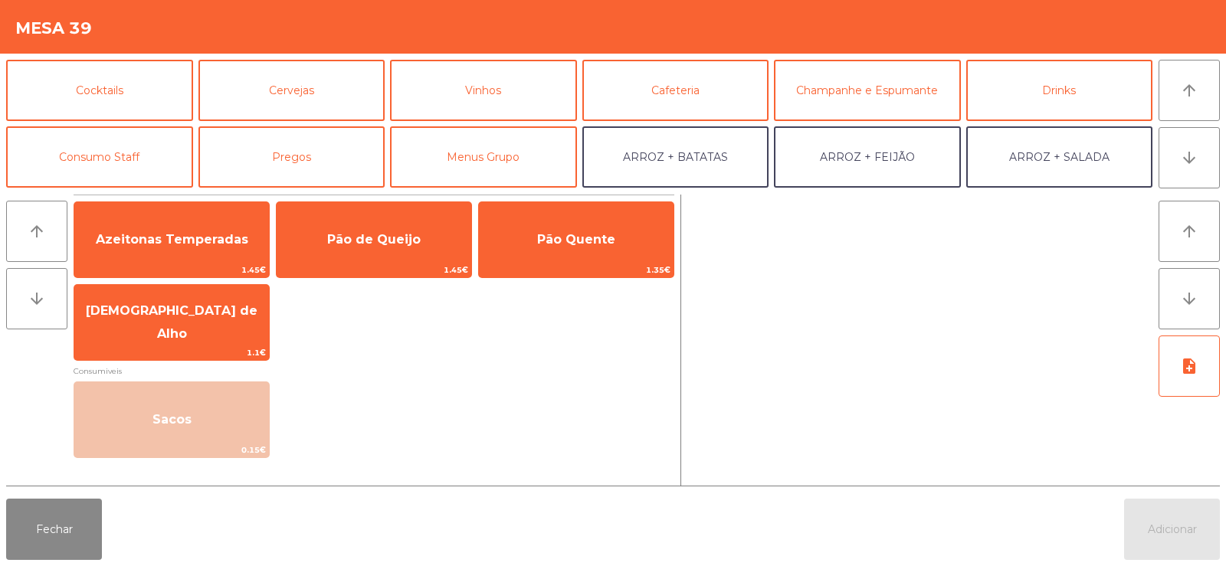
scroll to position [88, 0]
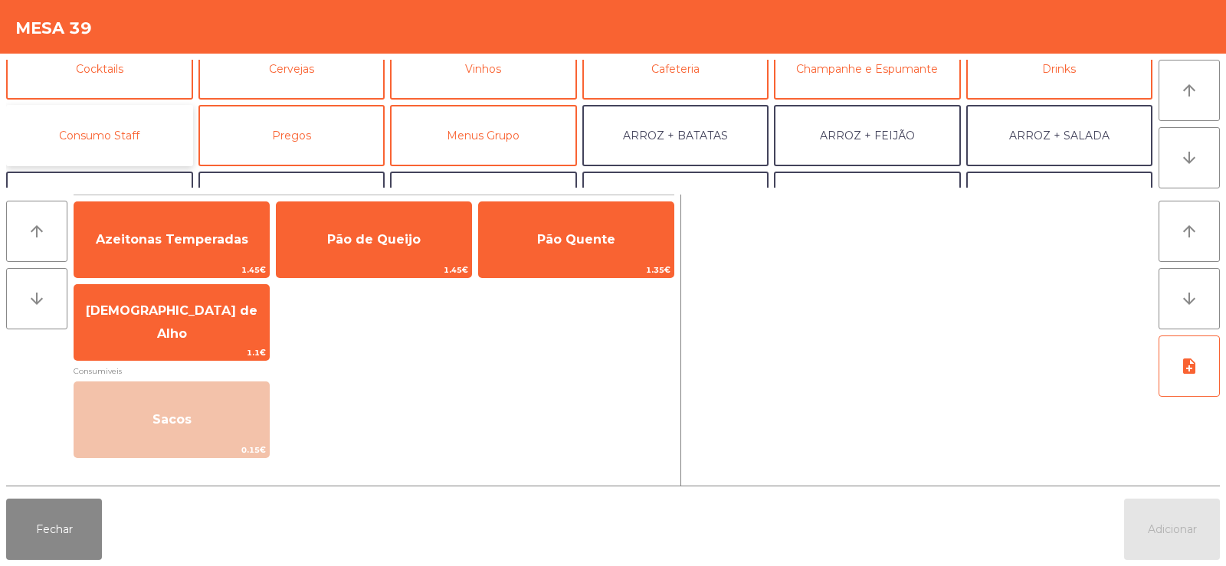
click at [119, 142] on button "Consumo Staff" at bounding box center [99, 135] width 187 height 61
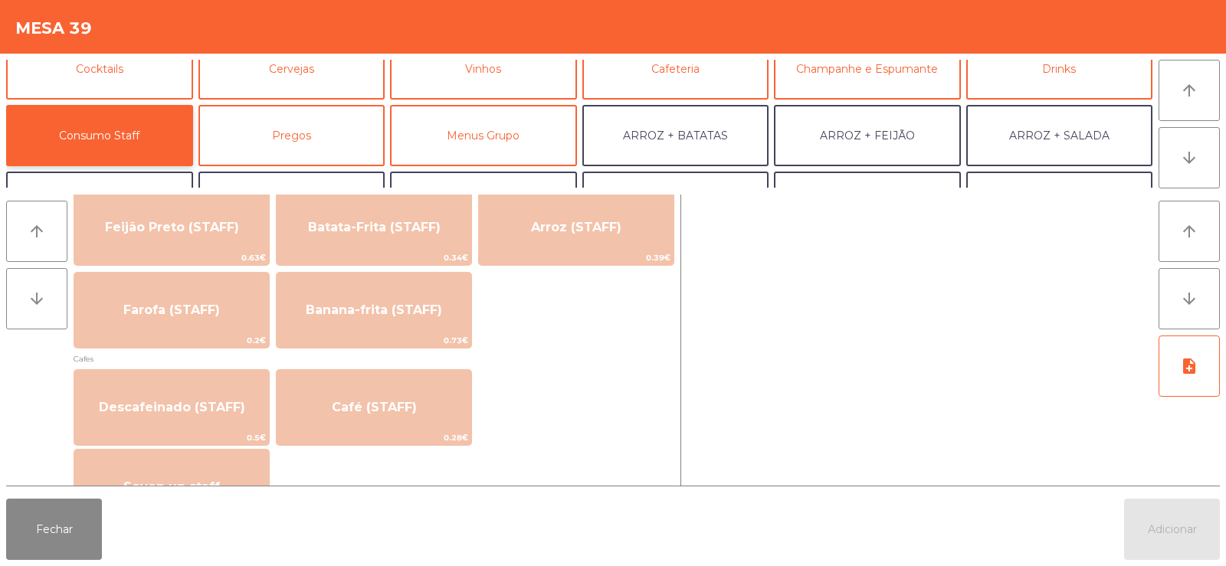
scroll to position [774, 0]
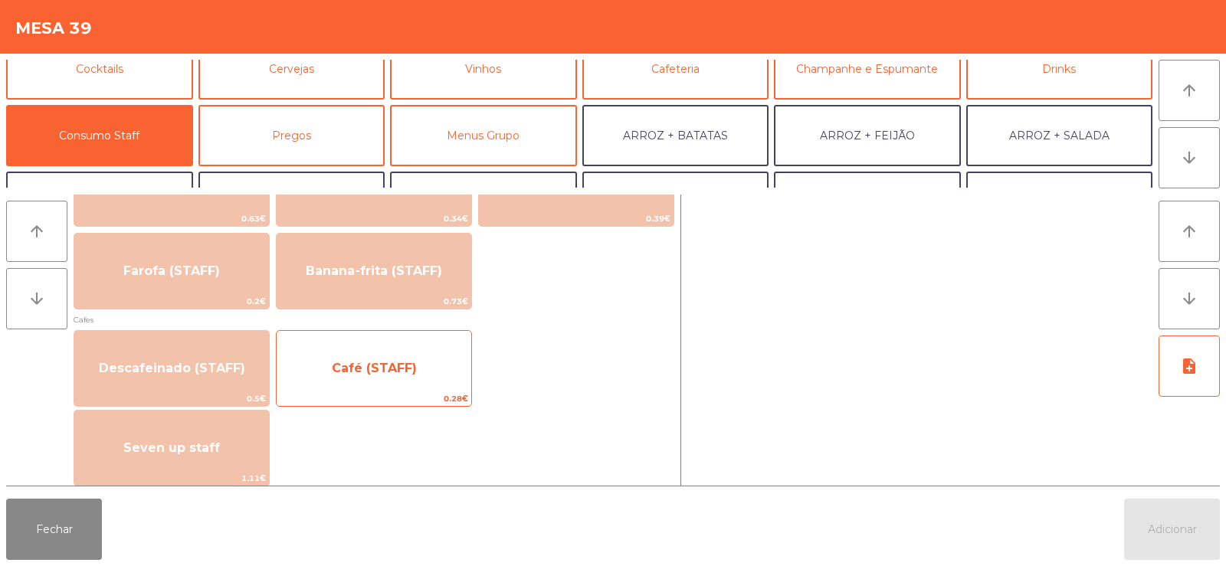
click at [405, 368] on span "Café (STAFF)" at bounding box center [374, 368] width 85 height 15
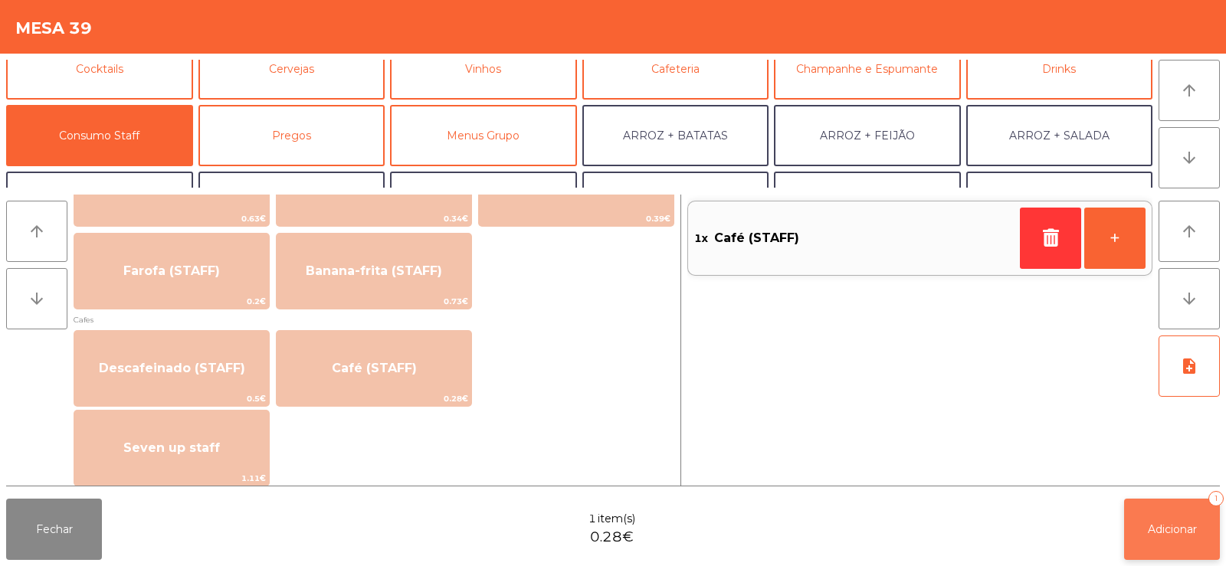
click at [1210, 555] on button "Adicionar 1" at bounding box center [1172, 529] width 96 height 61
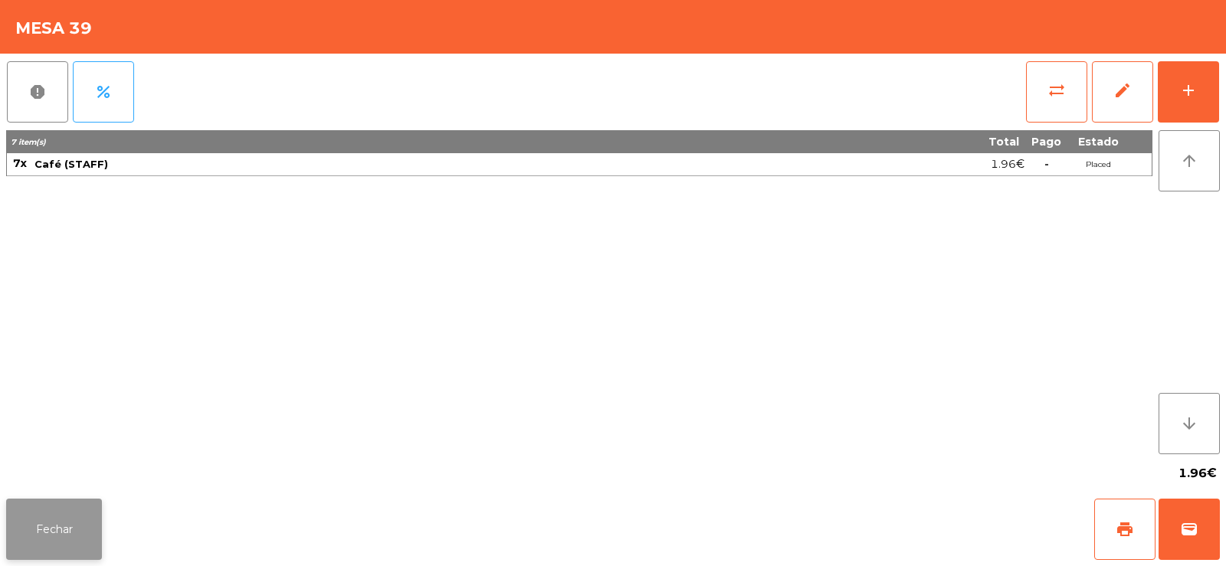
click at [35, 543] on button "Fechar" at bounding box center [54, 529] width 96 height 61
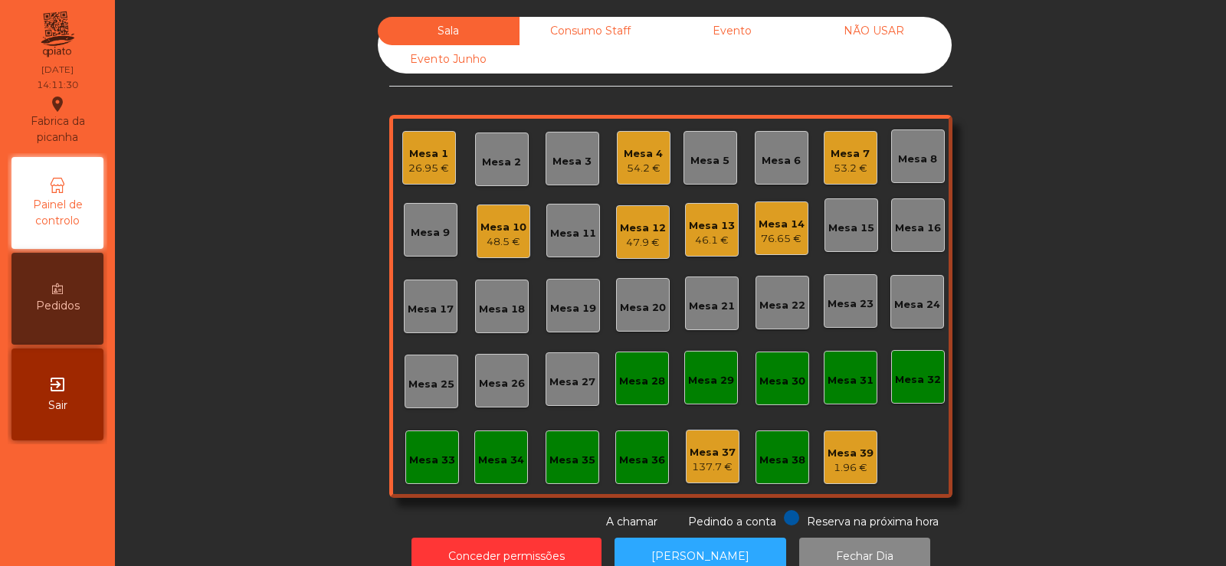
click at [849, 466] on div "1.96 €" at bounding box center [850, 467] width 46 height 15
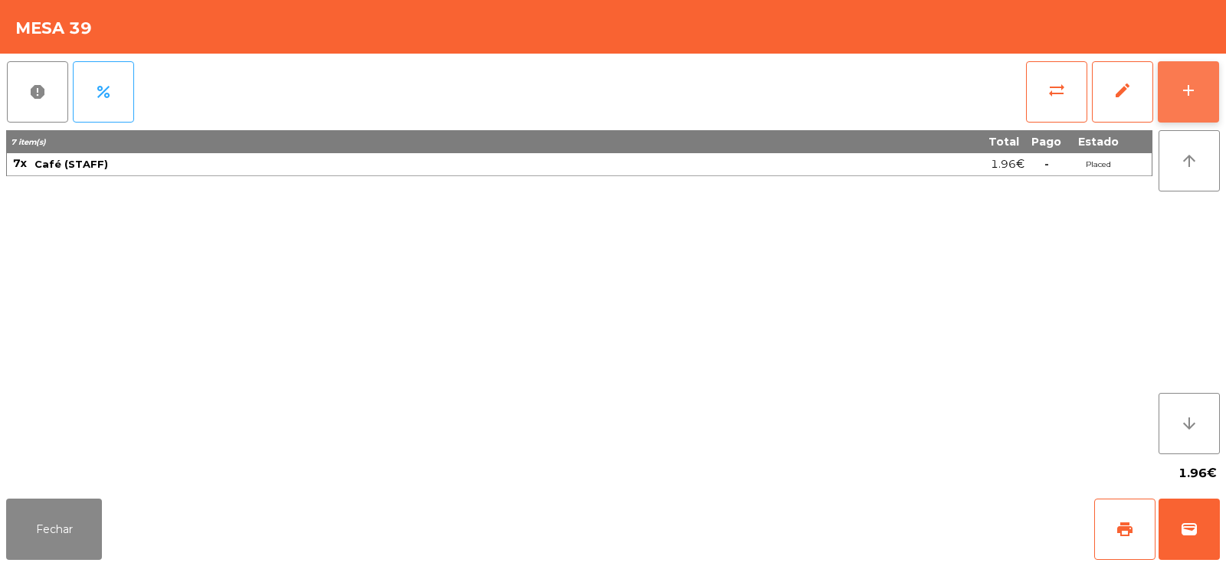
click at [1205, 94] on button "add" at bounding box center [1187, 91] width 61 height 61
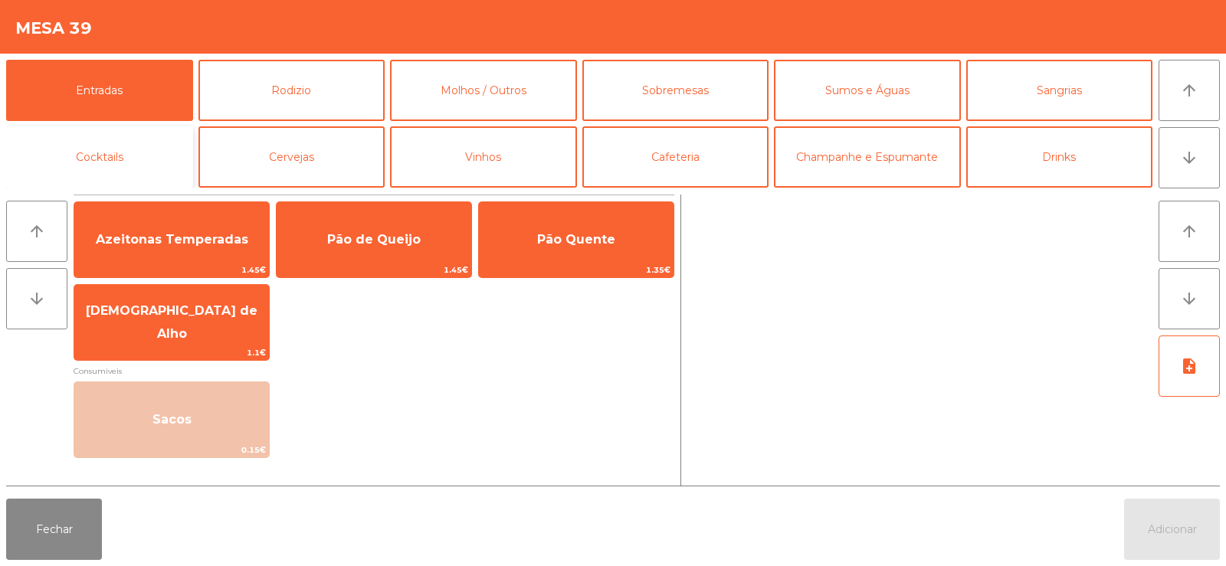
click at [123, 176] on button "Cocktails" at bounding box center [99, 156] width 187 height 61
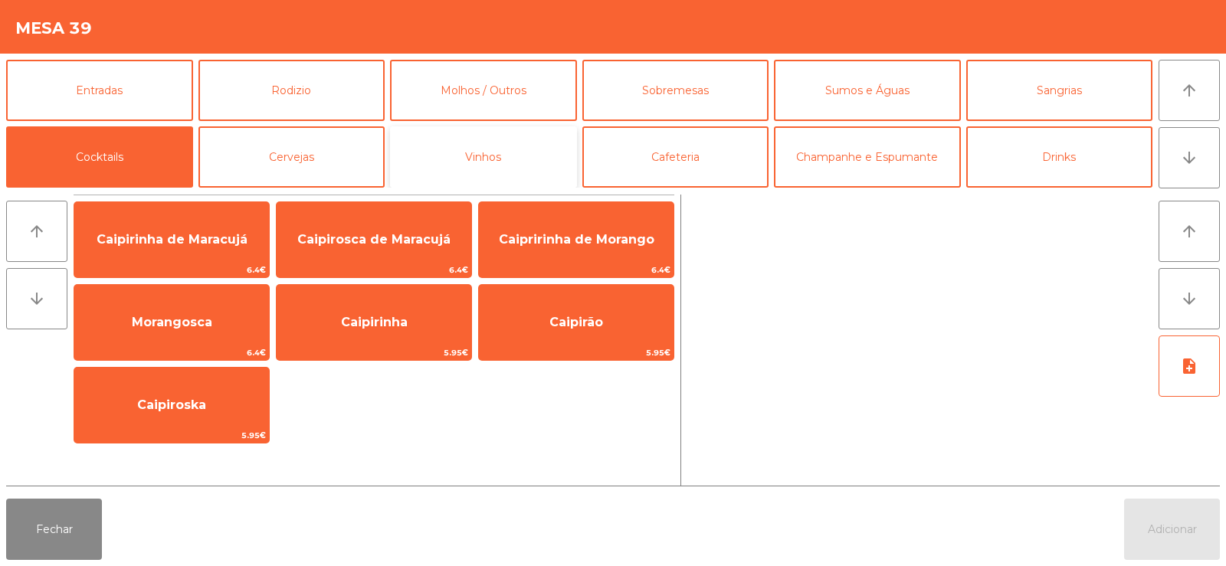
click at [490, 133] on button "Vinhos" at bounding box center [483, 156] width 187 height 61
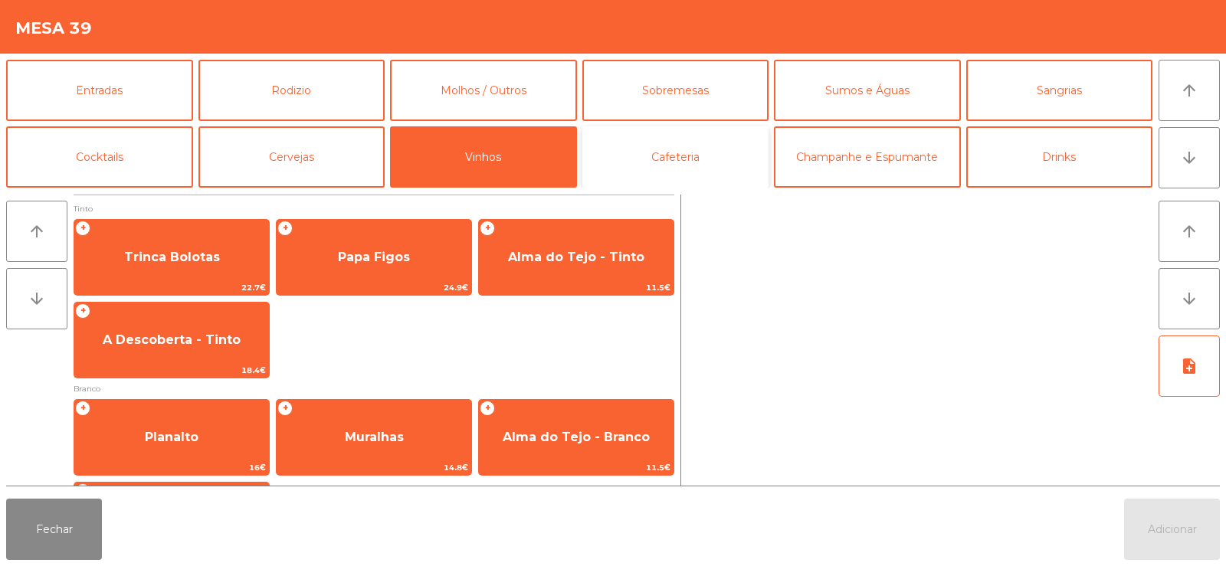
click at [676, 143] on button "Cafeteria" at bounding box center [675, 156] width 187 height 61
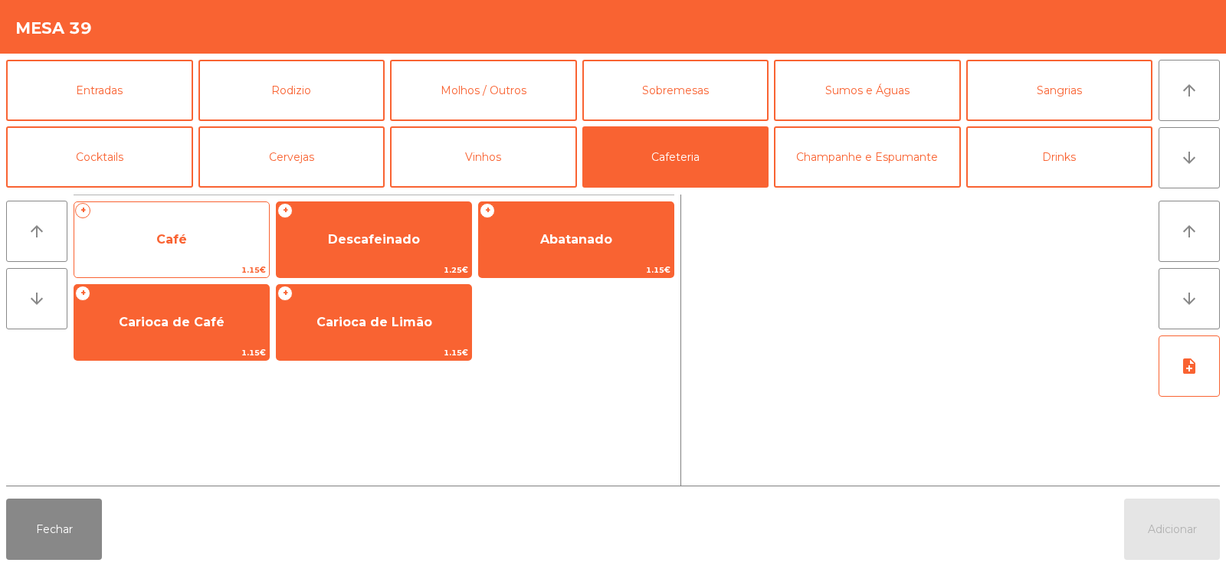
click at [197, 260] on span "Café" at bounding box center [171, 239] width 195 height 41
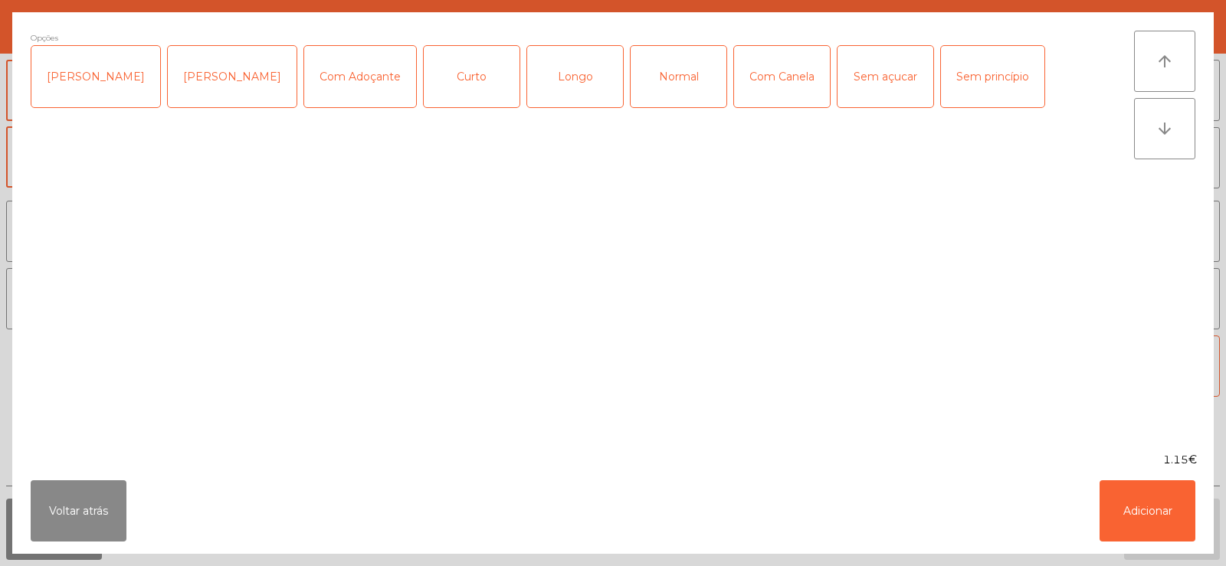
click at [141, 498] on div "Voltar atrás Adicionar" at bounding box center [612, 511] width 1201 height 86
click at [80, 534] on button "Voltar atrás" at bounding box center [79, 510] width 96 height 61
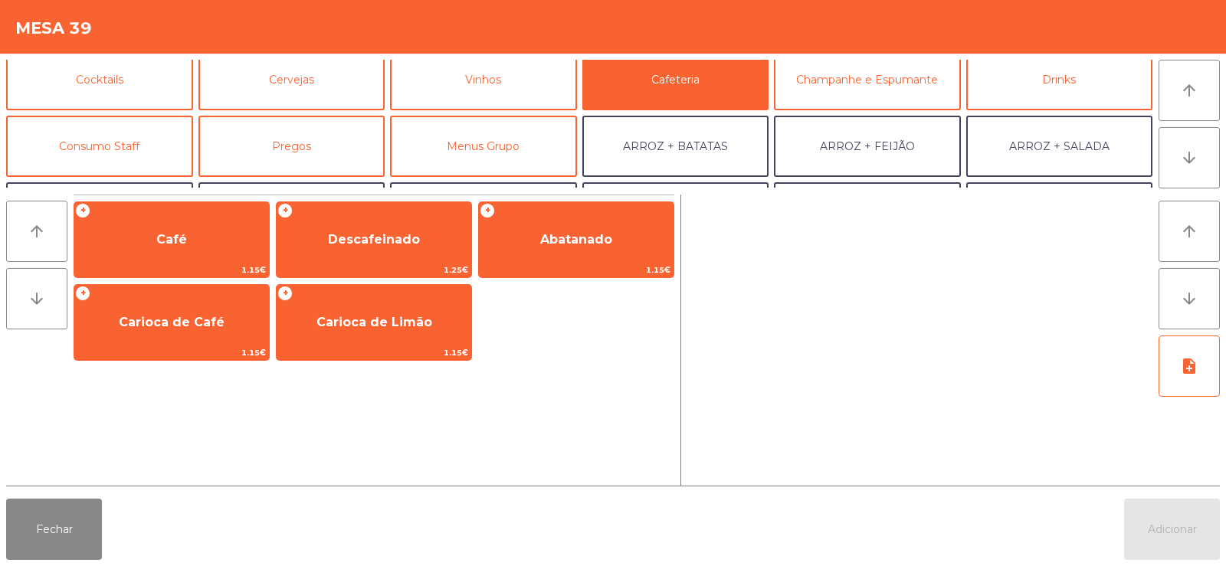
scroll to position [91, 0]
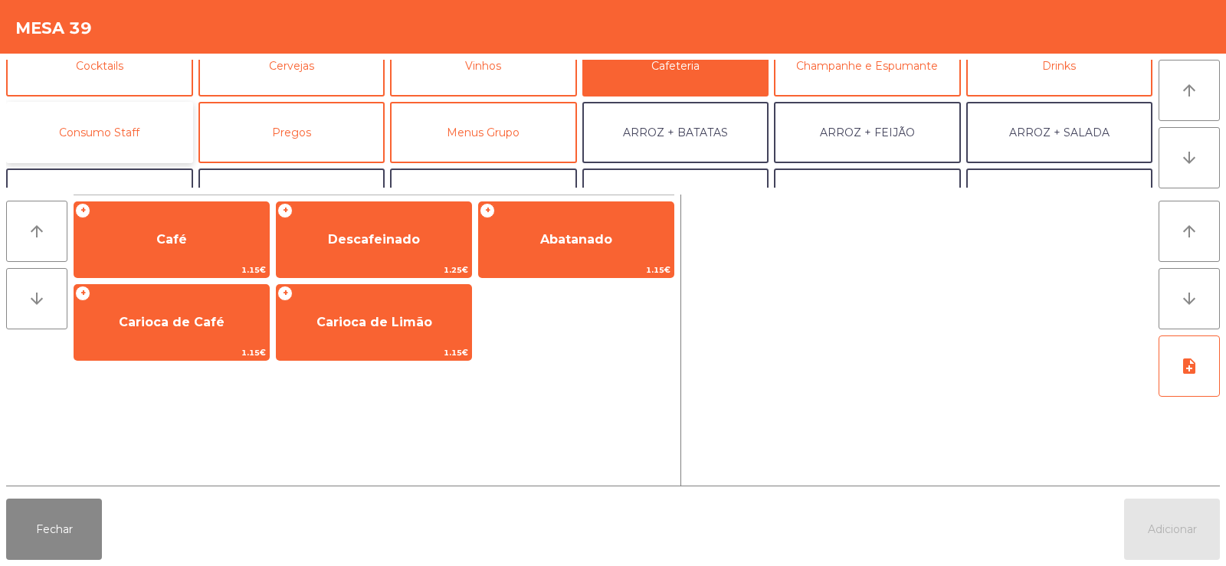
click at [132, 127] on button "Consumo Staff" at bounding box center [99, 132] width 187 height 61
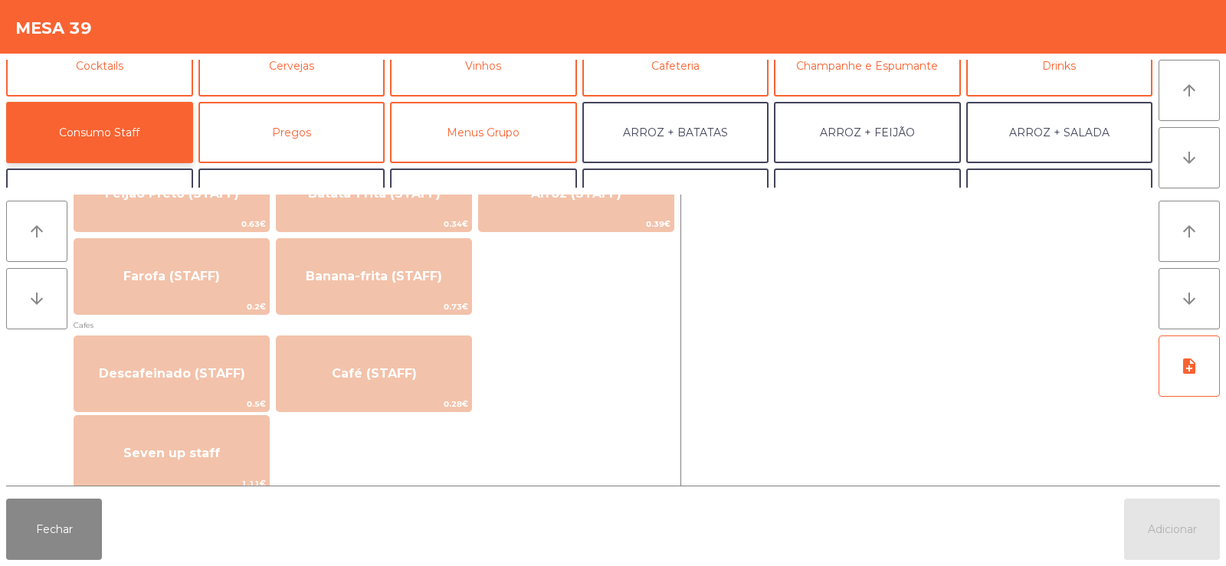
scroll to position [770, 0]
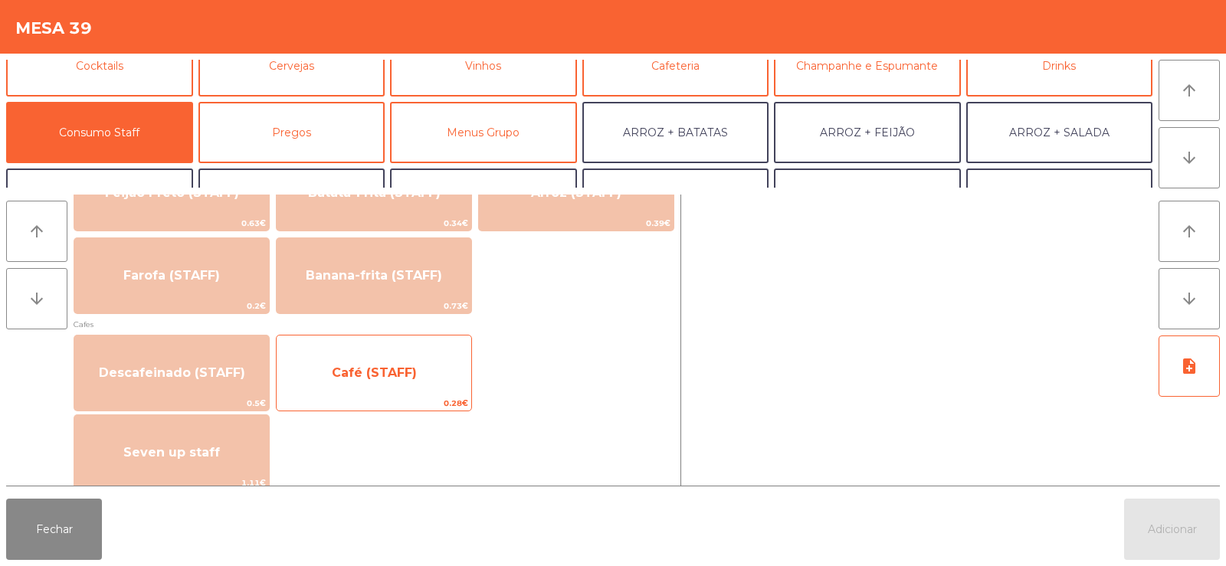
click at [418, 373] on span "Café (STAFF)" at bounding box center [374, 372] width 195 height 41
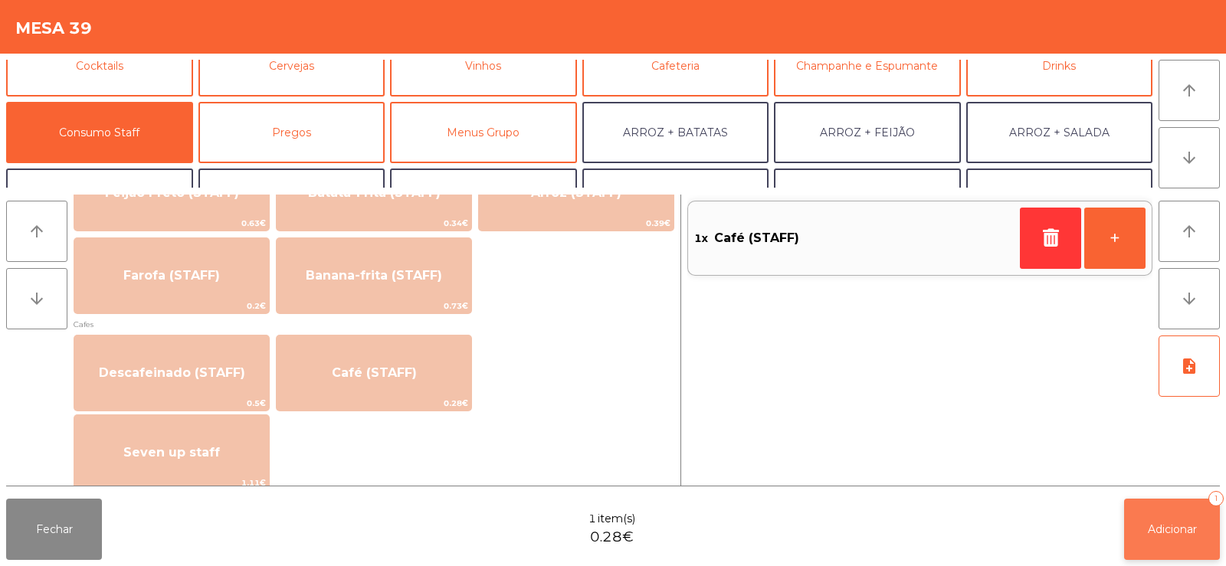
click at [1167, 516] on button "Adicionar 1" at bounding box center [1172, 529] width 96 height 61
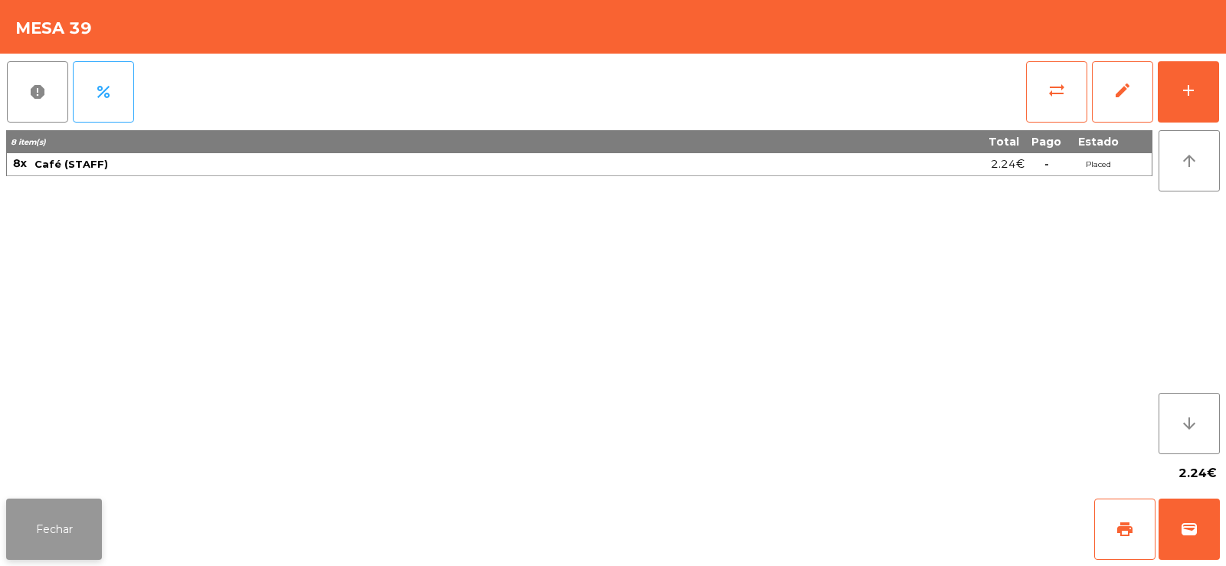
click at [60, 519] on button "Fechar" at bounding box center [54, 529] width 96 height 61
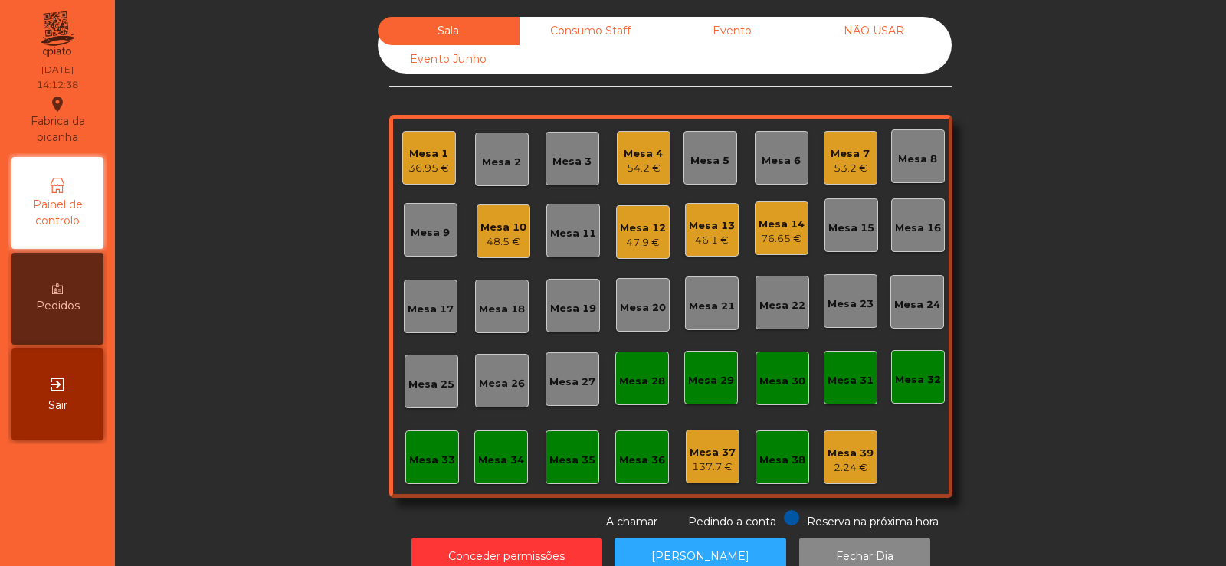
click at [650, 146] on div "Mesa 4" at bounding box center [643, 153] width 39 height 15
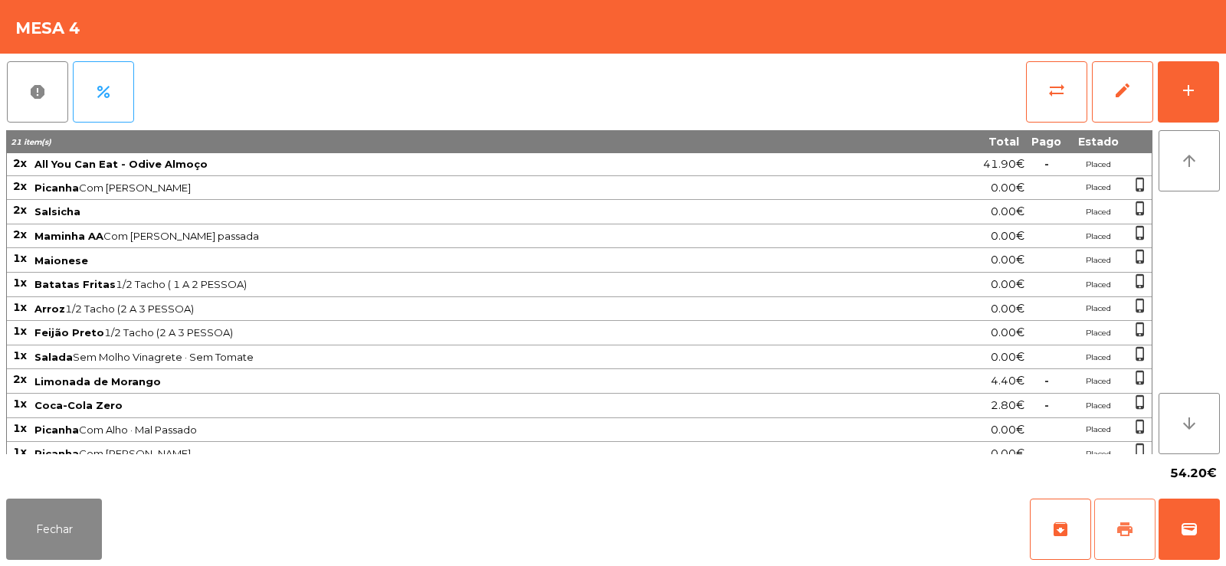
click at [1116, 545] on button "print" at bounding box center [1124, 529] width 61 height 61
click at [31, 522] on button "Fechar" at bounding box center [54, 529] width 96 height 61
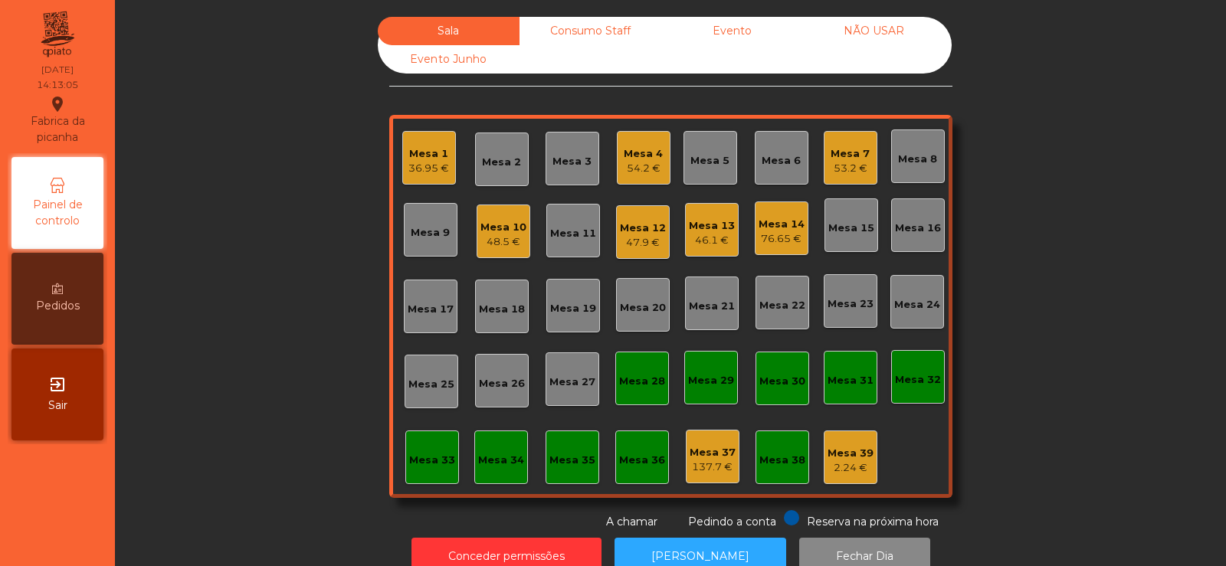
click at [644, 164] on div "54.2 €" at bounding box center [643, 168] width 39 height 15
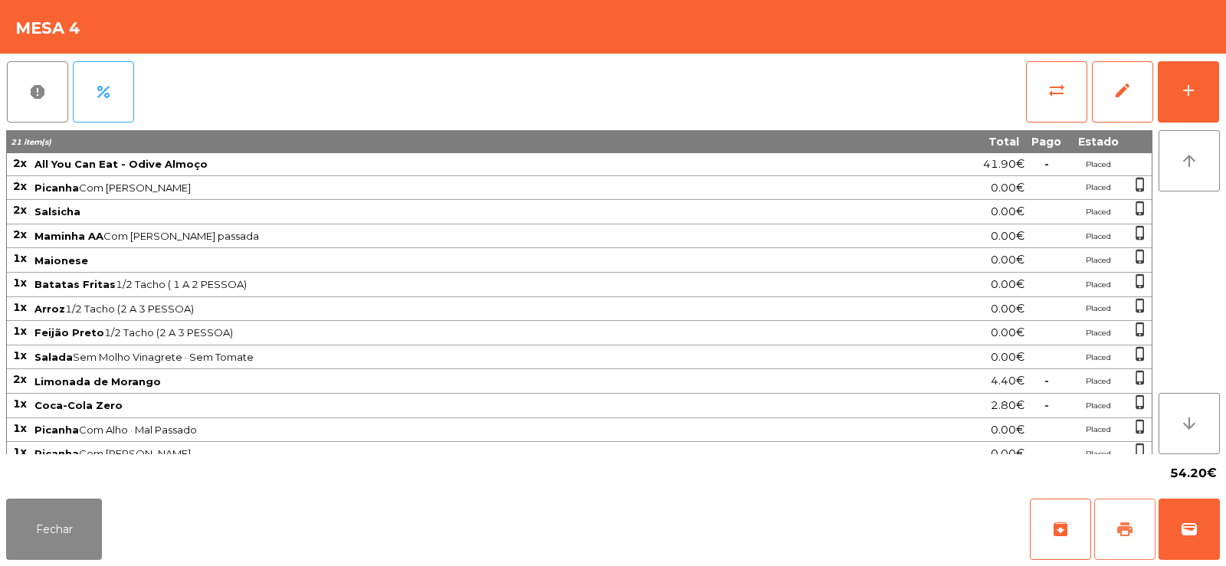
click at [1131, 539] on button "print" at bounding box center [1124, 529] width 61 height 61
click at [1071, 89] on button "sync_alt" at bounding box center [1056, 91] width 61 height 61
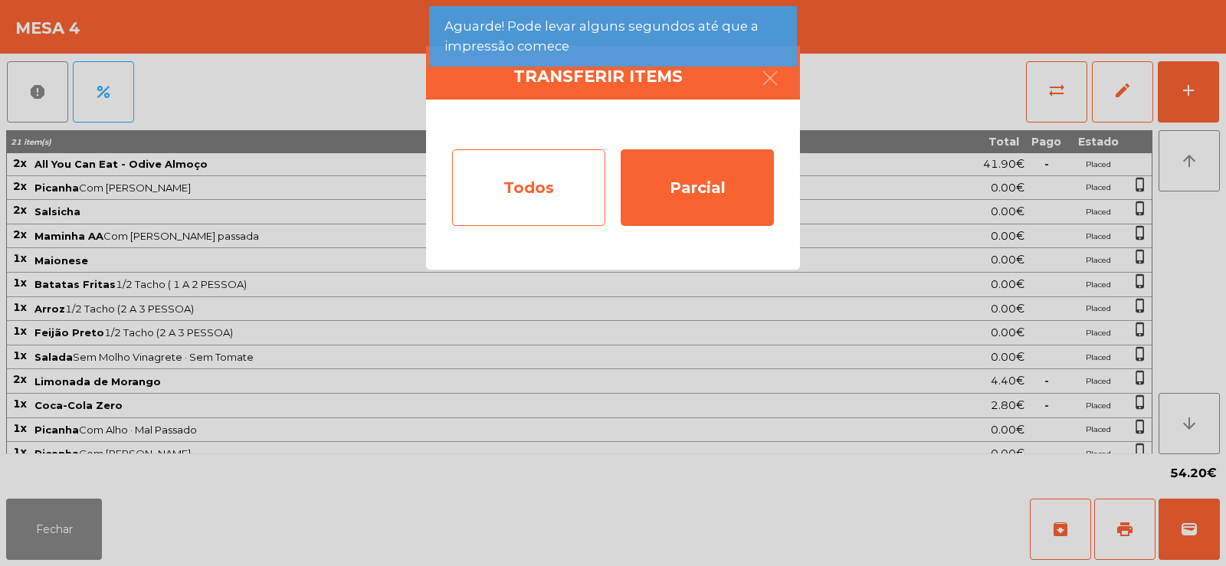
click at [480, 165] on div "Todos" at bounding box center [528, 187] width 153 height 77
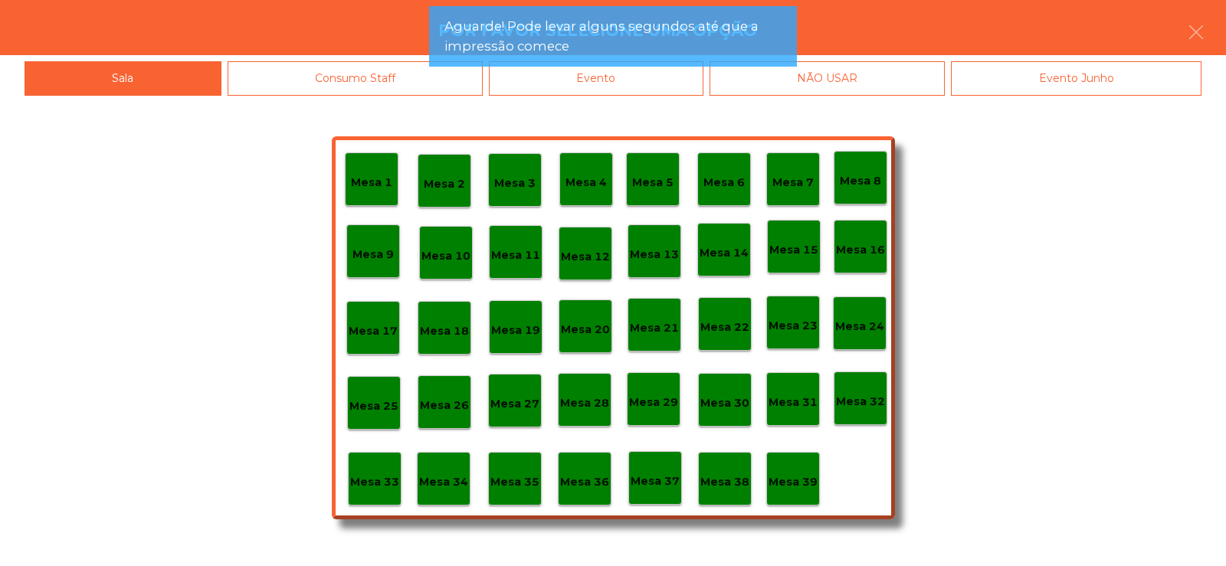
click at [644, 80] on div "Evento" at bounding box center [596, 78] width 214 height 34
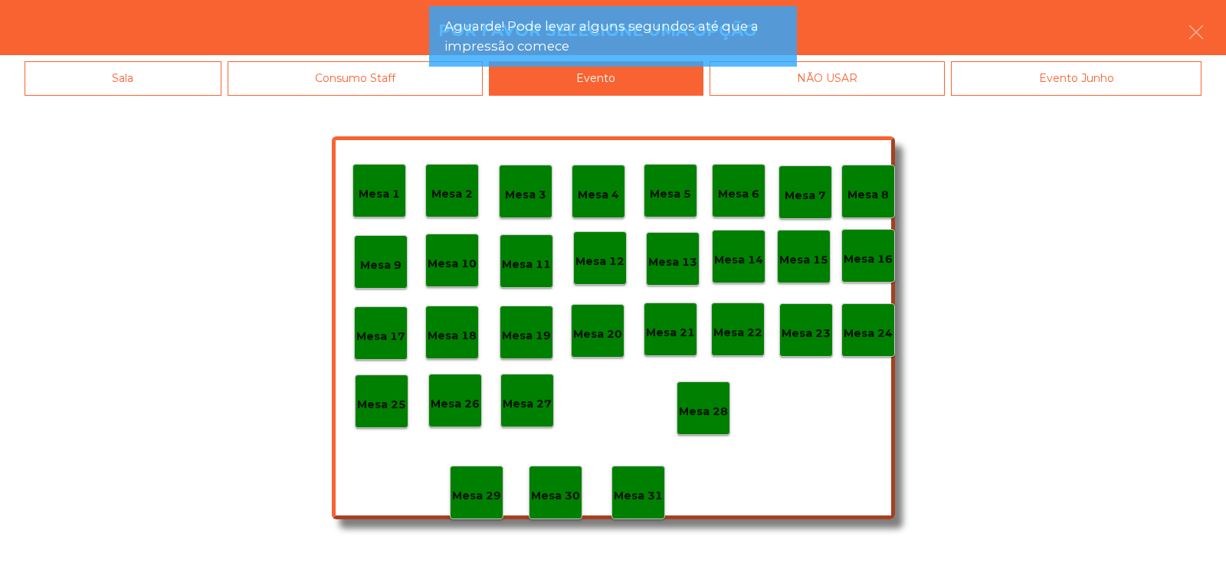
click at [709, 411] on p "Mesa 28" at bounding box center [703, 412] width 49 height 18
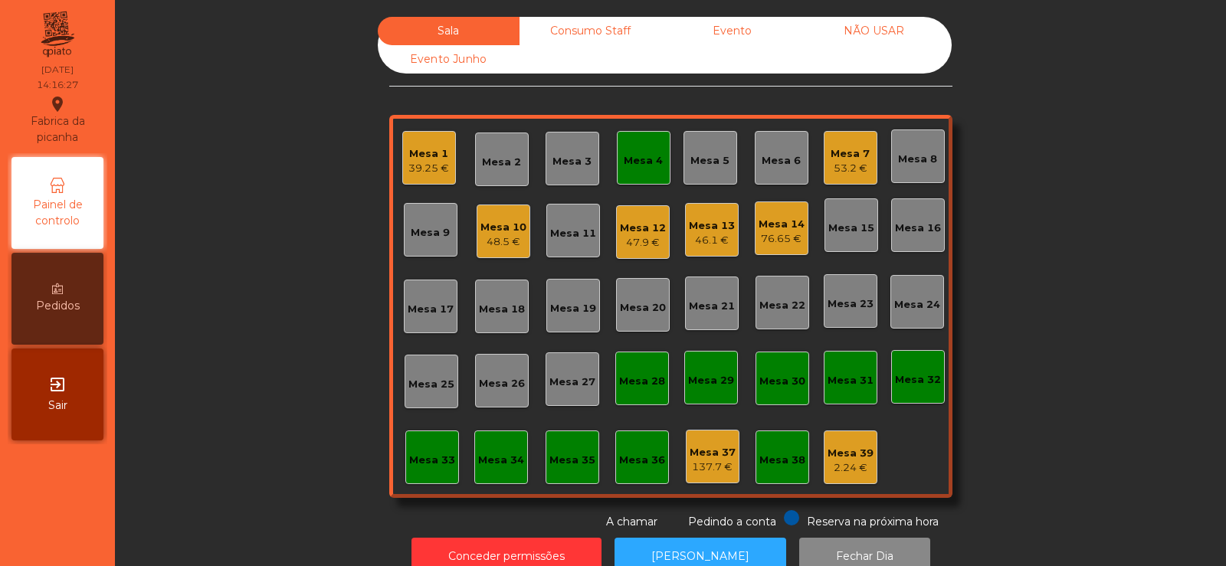
click at [512, 224] on div "Mesa 10" at bounding box center [503, 227] width 46 height 15
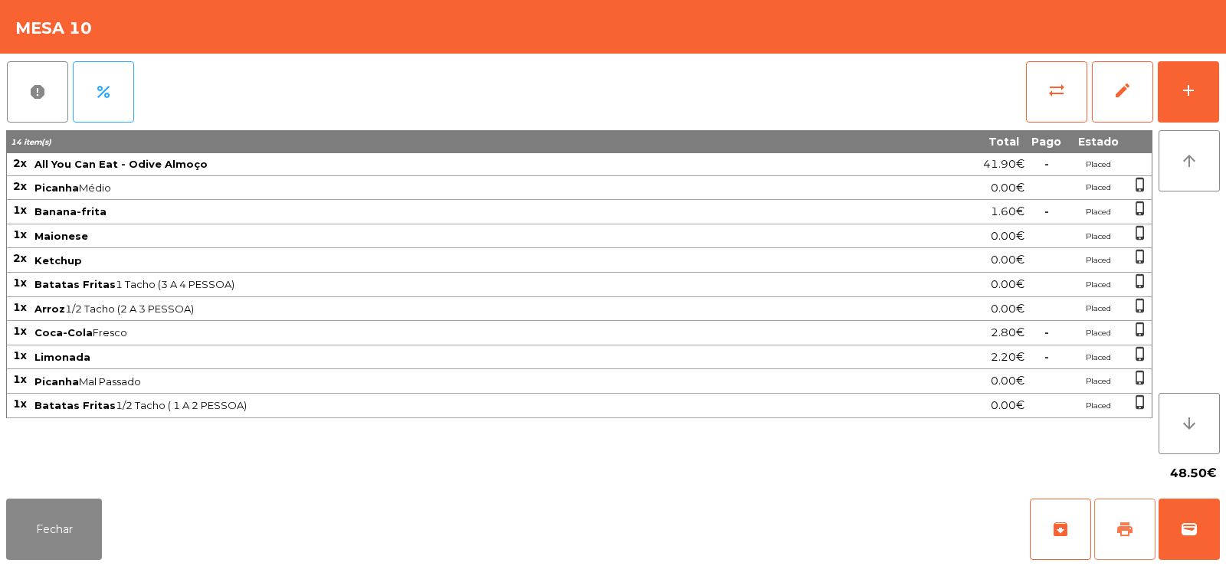
click at [1115, 519] on button "print" at bounding box center [1124, 529] width 61 height 61
click at [57, 541] on button "Fechar" at bounding box center [54, 529] width 96 height 61
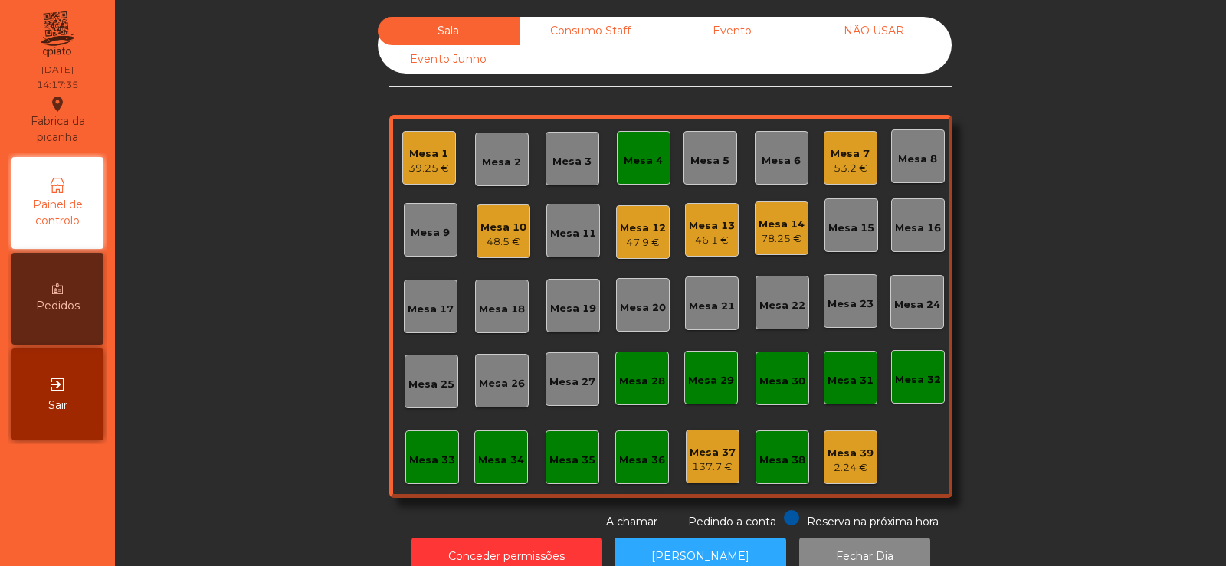
click at [499, 233] on div "Mesa 10" at bounding box center [503, 227] width 46 height 15
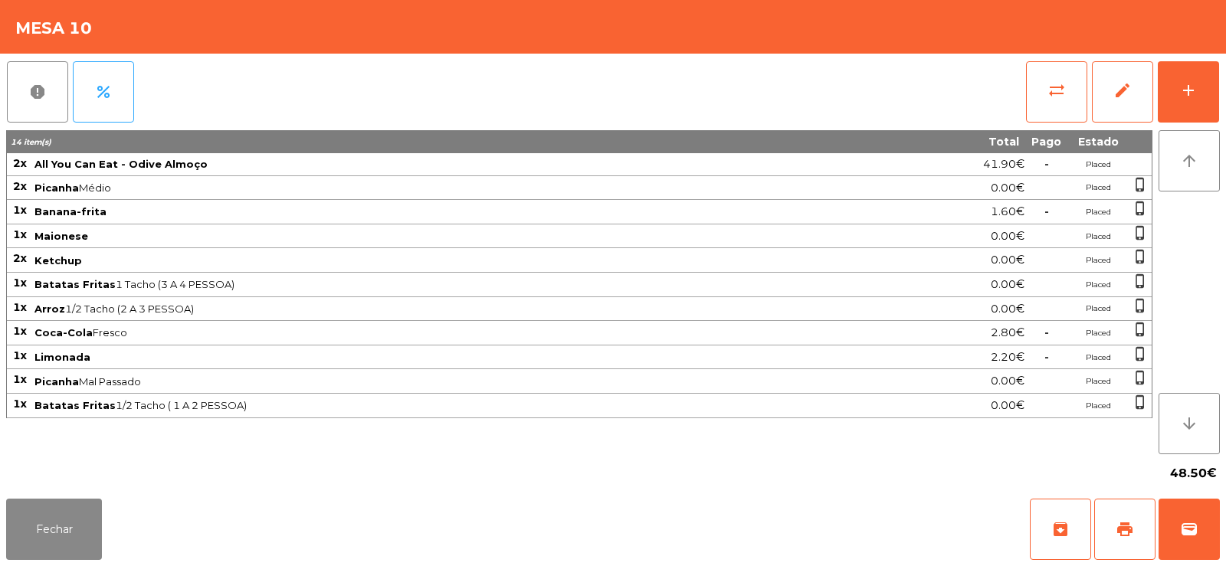
click at [1220, 529] on div "Fechar archive print wallet" at bounding box center [613, 530] width 1226 height 74
click at [1200, 519] on button "wallet" at bounding box center [1188, 529] width 61 height 61
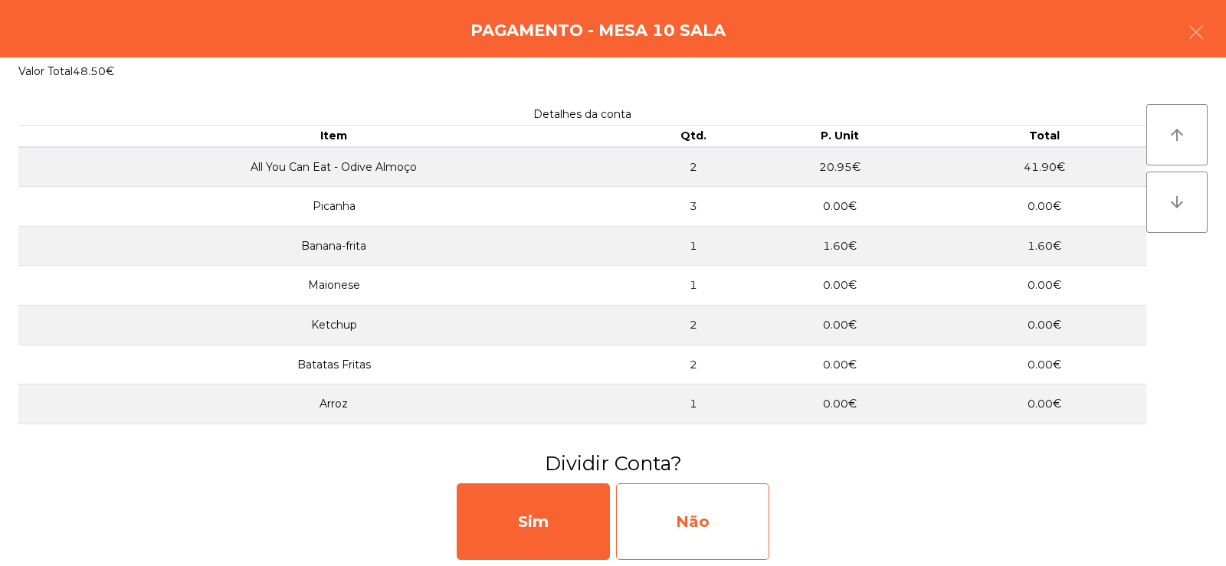
click at [738, 522] on div "Não" at bounding box center [692, 521] width 153 height 77
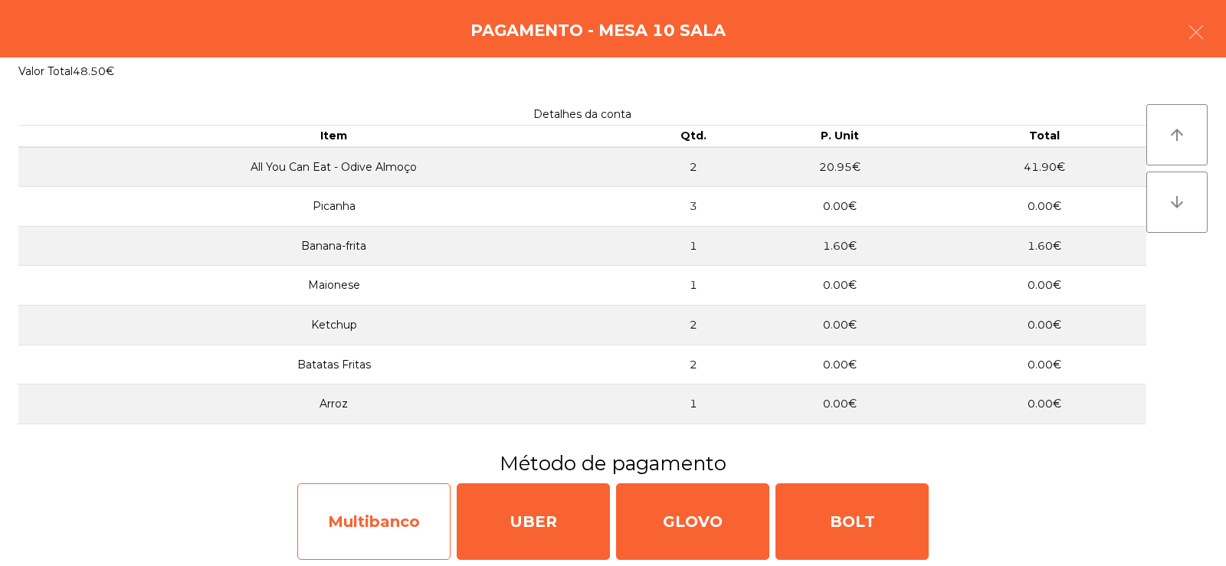
click at [355, 525] on div "Multibanco" at bounding box center [373, 521] width 153 height 77
select select "**"
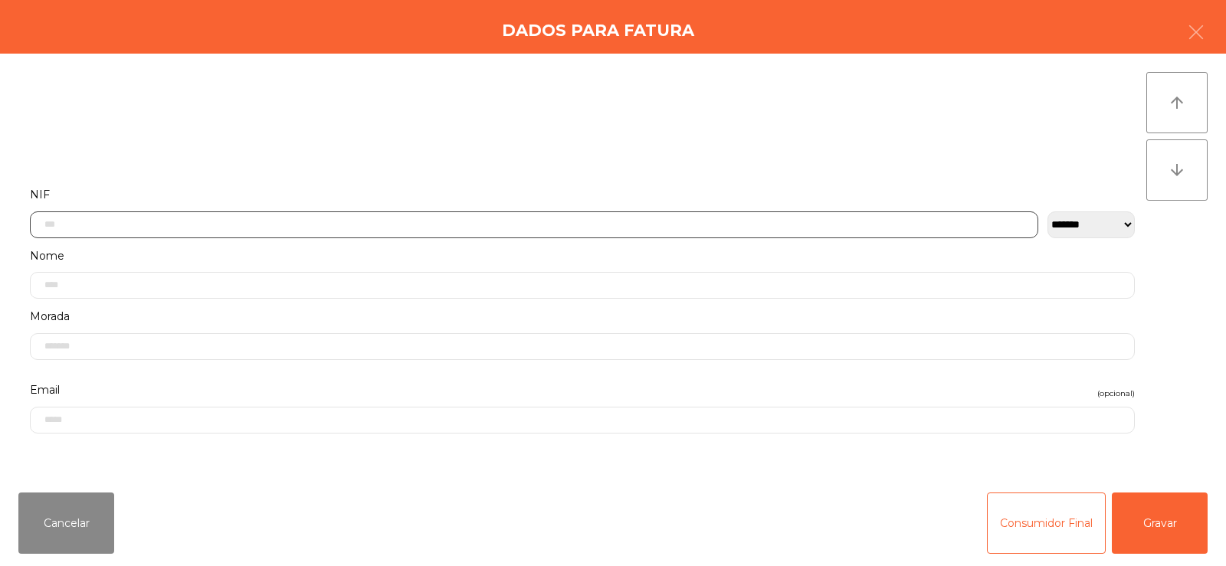
click at [557, 223] on input "text" at bounding box center [534, 224] width 1008 height 27
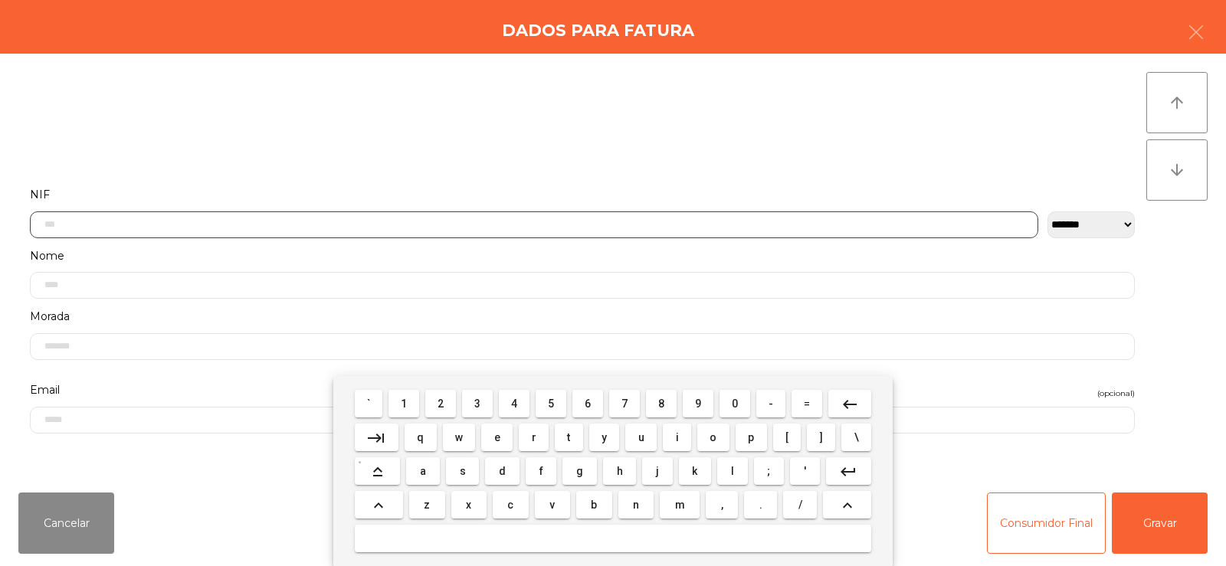
scroll to position [112, 0]
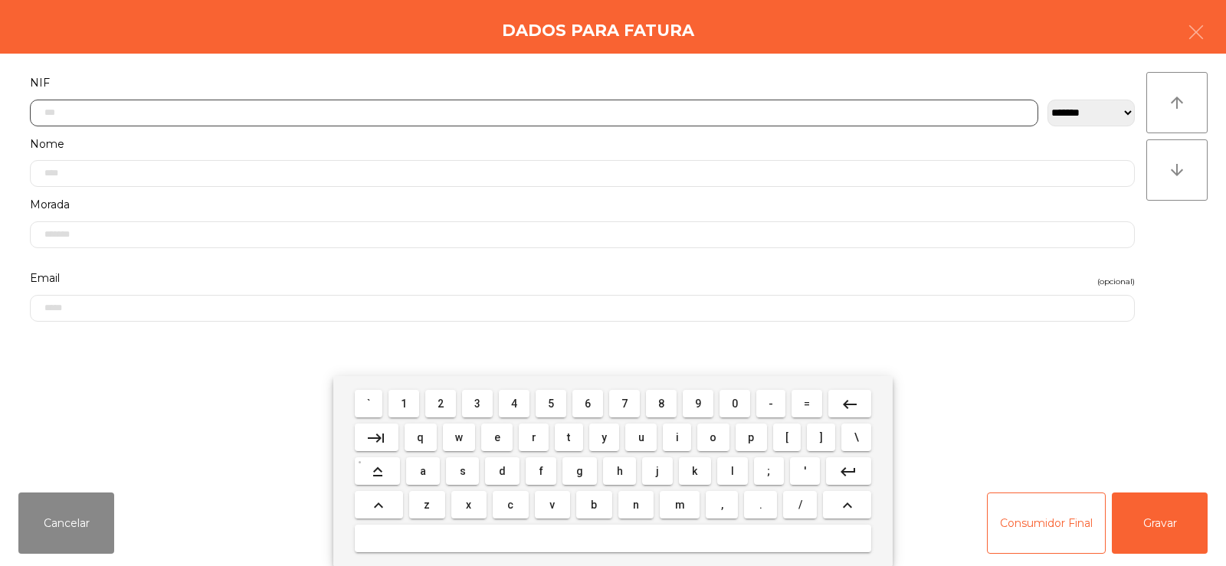
click at [441, 404] on span "2" at bounding box center [440, 404] width 6 height 12
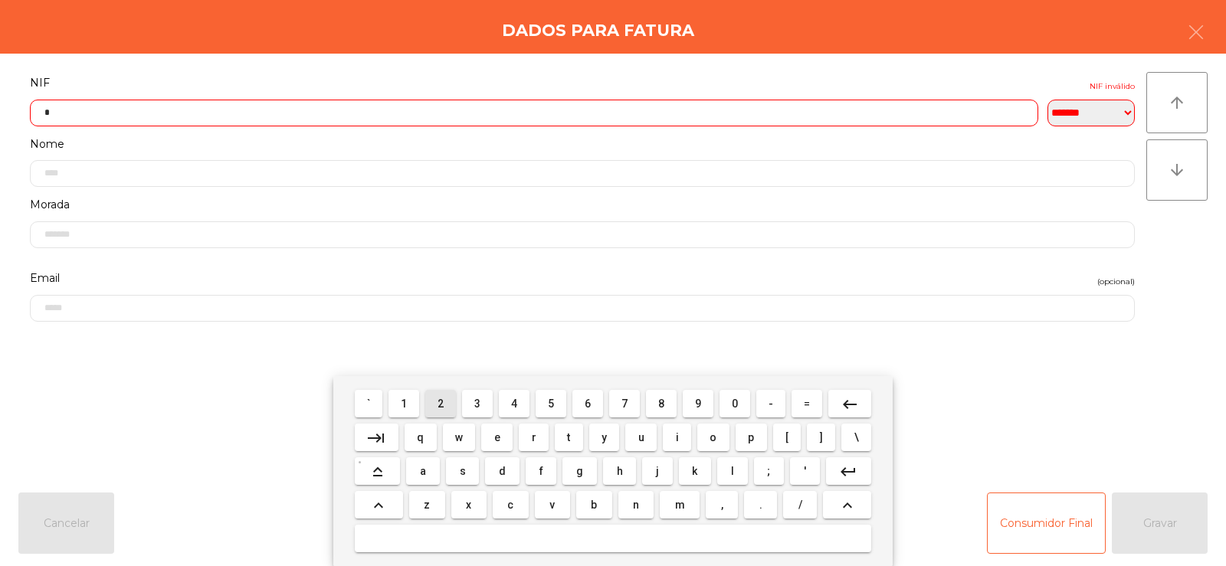
click at [478, 404] on span "3" at bounding box center [477, 404] width 6 height 12
click at [663, 409] on span "8" at bounding box center [661, 404] width 6 height 12
click at [404, 398] on span "1" at bounding box center [404, 404] width 6 height 12
click at [512, 401] on span "4" at bounding box center [514, 404] width 6 height 12
click at [735, 404] on span "0" at bounding box center [735, 404] width 6 height 12
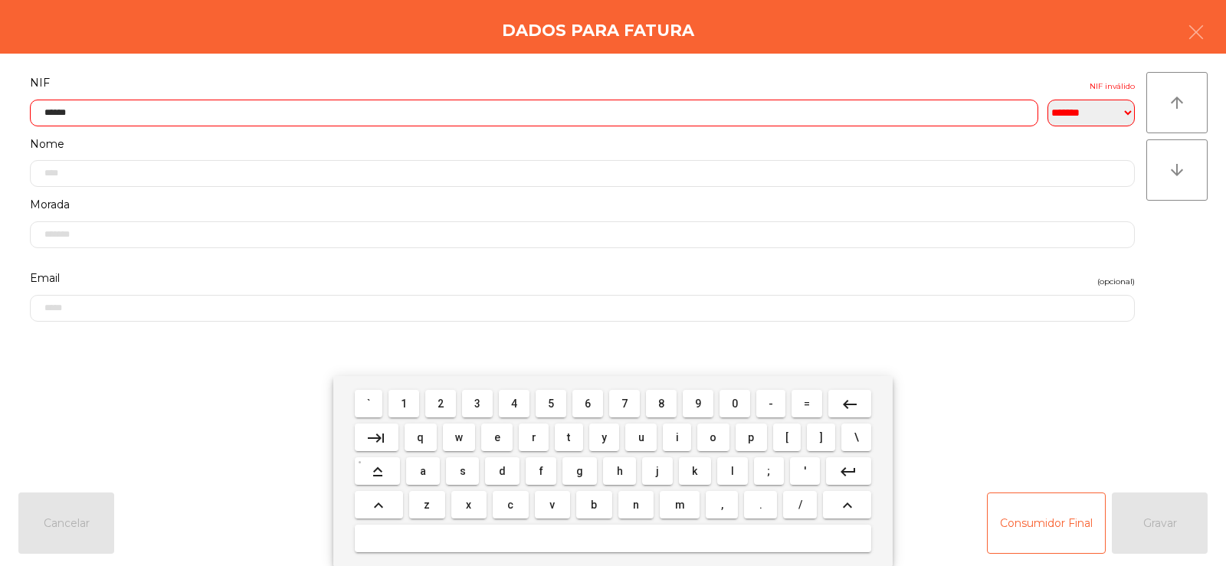
click at [735, 403] on span "0" at bounding box center [735, 404] width 6 height 12
click at [551, 403] on span "5" at bounding box center [551, 404] width 6 height 12
click at [698, 403] on span "9" at bounding box center [698, 404] width 6 height 12
type input "*********"
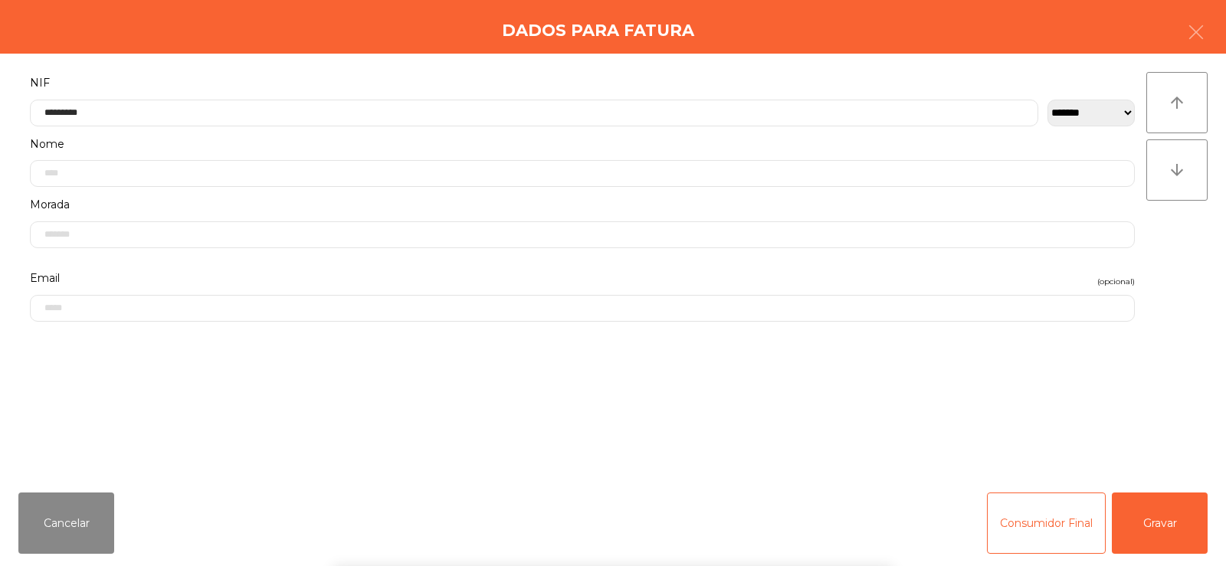
click at [1173, 390] on div "` 1 2 3 4 5 6 7 8 9 0 - = keyboard_backspace keyboard_tab q w e r t y u i o p […" at bounding box center [613, 471] width 1226 height 190
click at [1170, 516] on button "Gravar" at bounding box center [1159, 523] width 96 height 61
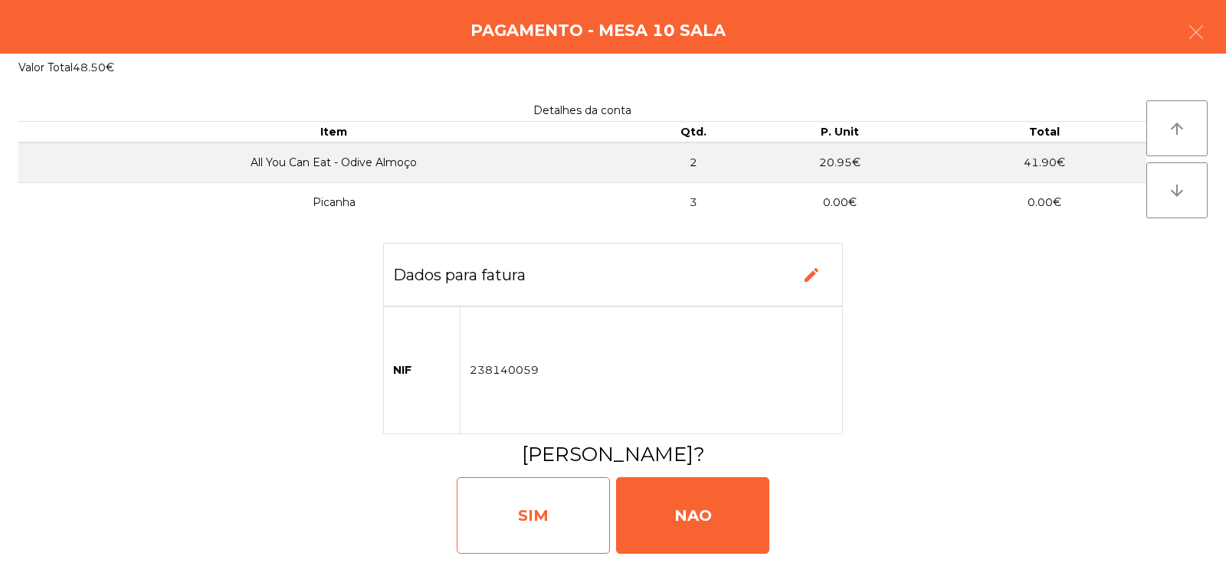
click at [597, 510] on div "SIM" at bounding box center [533, 515] width 153 height 77
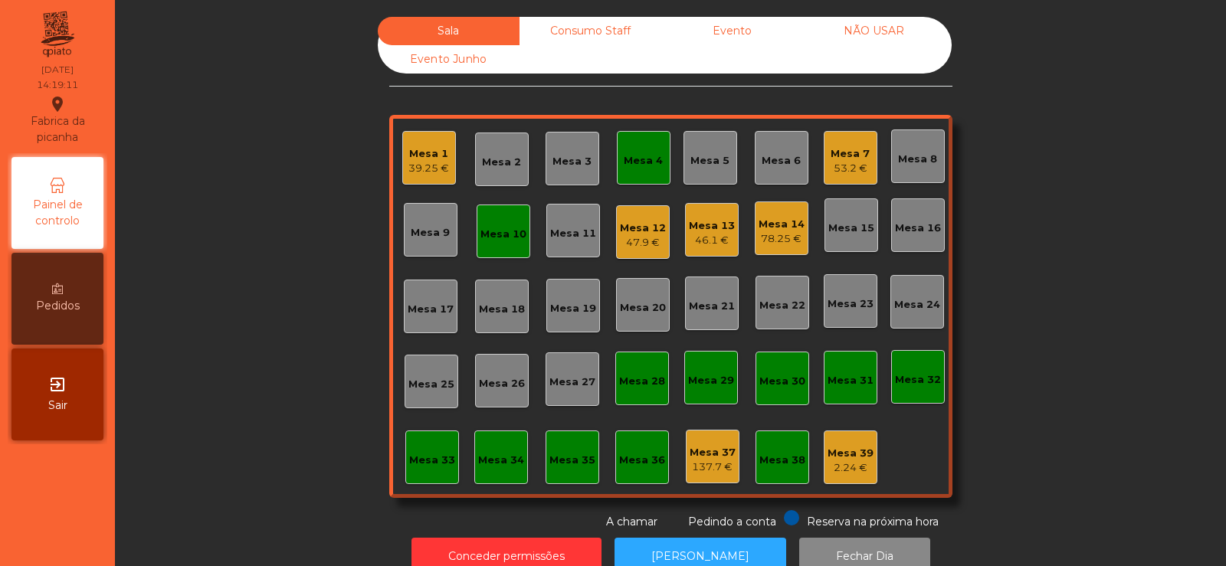
click at [837, 161] on div "53.2 €" at bounding box center [849, 168] width 39 height 15
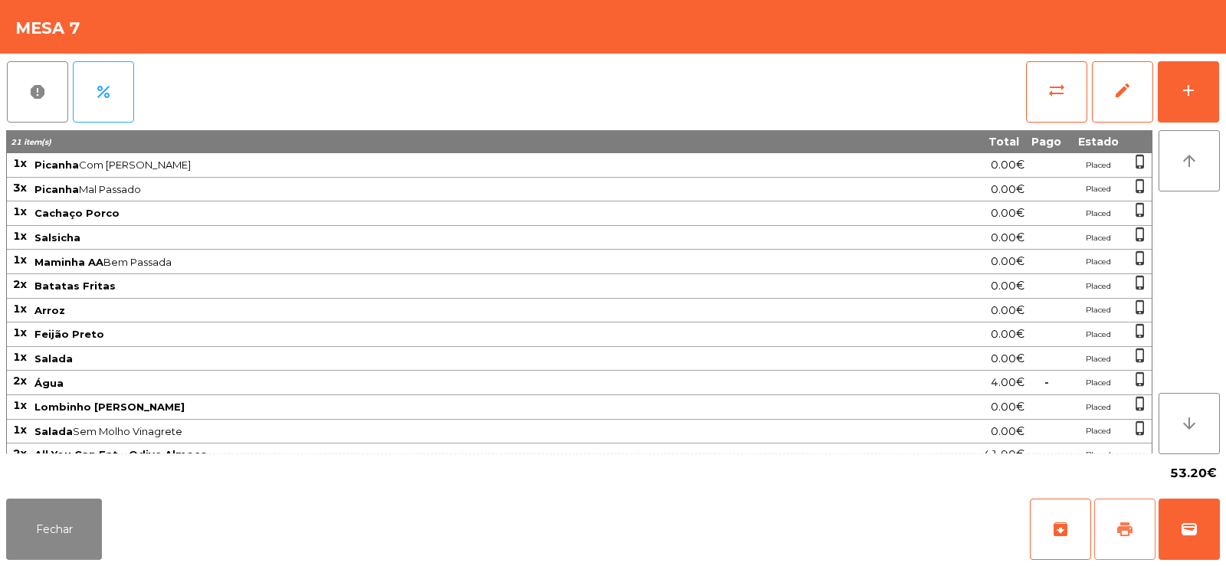
click at [1128, 531] on span "print" at bounding box center [1124, 529] width 18 height 18
click at [70, 523] on button "Fechar" at bounding box center [54, 529] width 96 height 61
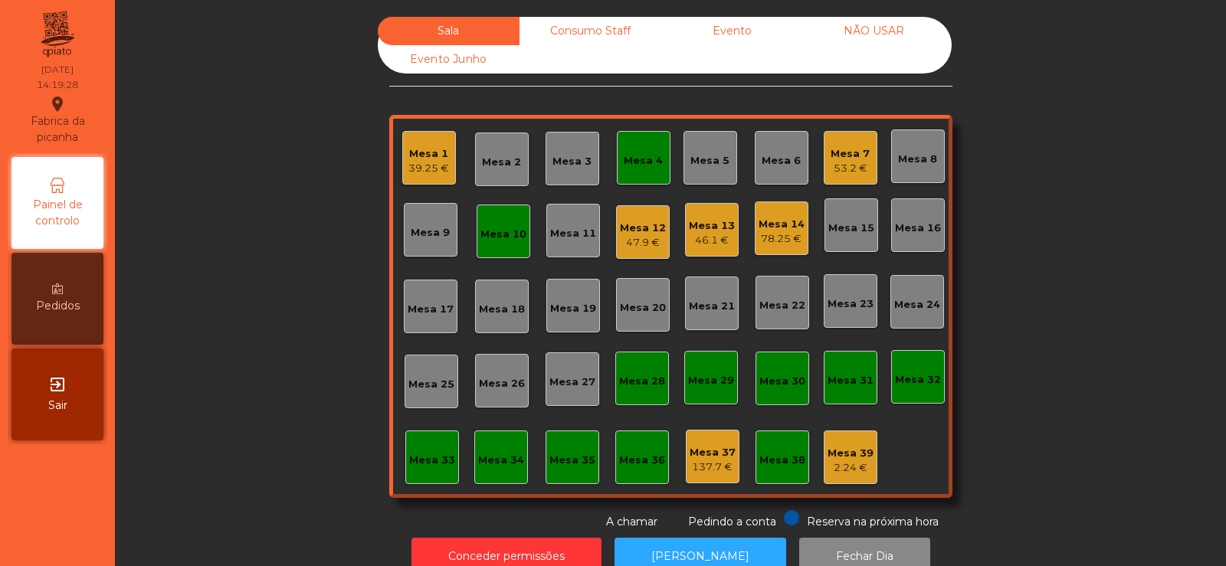
click at [850, 159] on div "Mesa 7" at bounding box center [849, 153] width 39 height 15
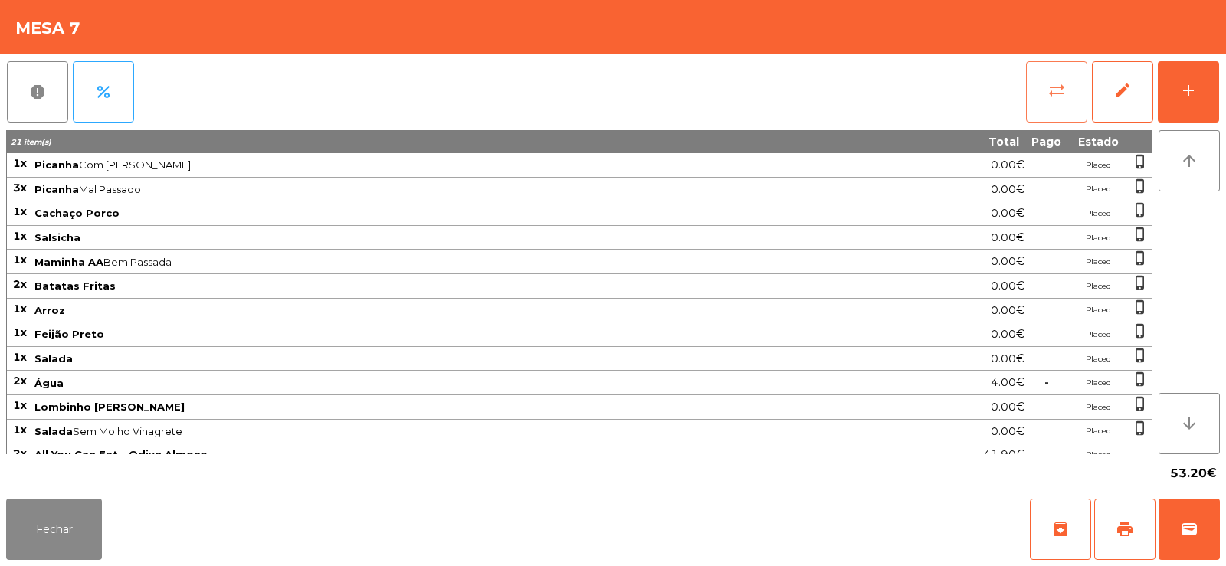
click at [1053, 86] on span "sync_alt" at bounding box center [1056, 90] width 18 height 18
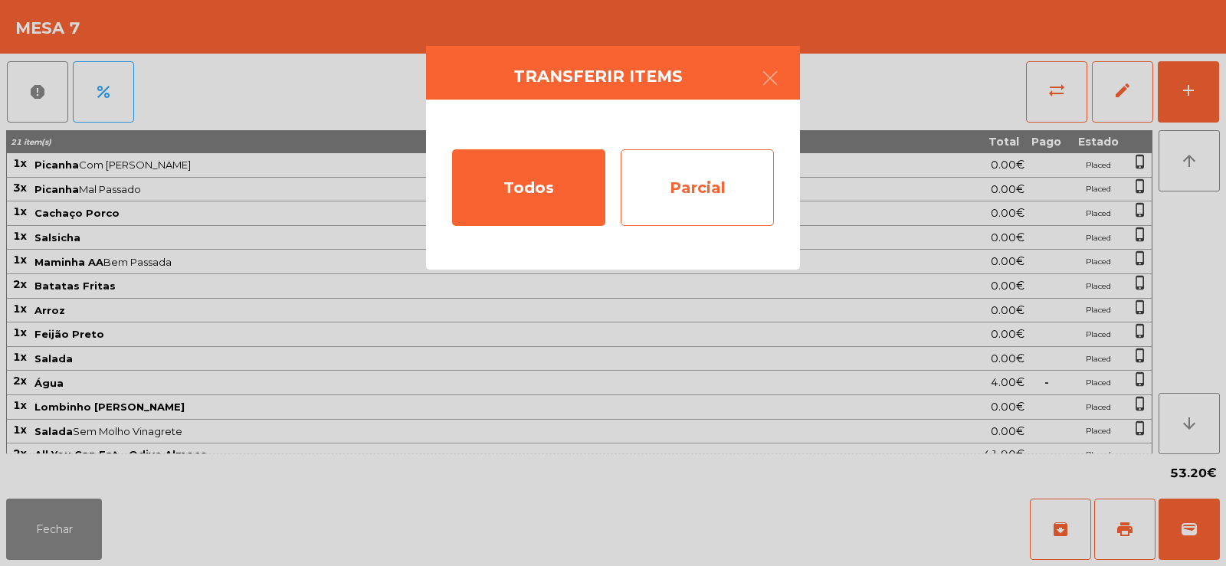
click at [663, 188] on div "Parcial" at bounding box center [696, 187] width 153 height 77
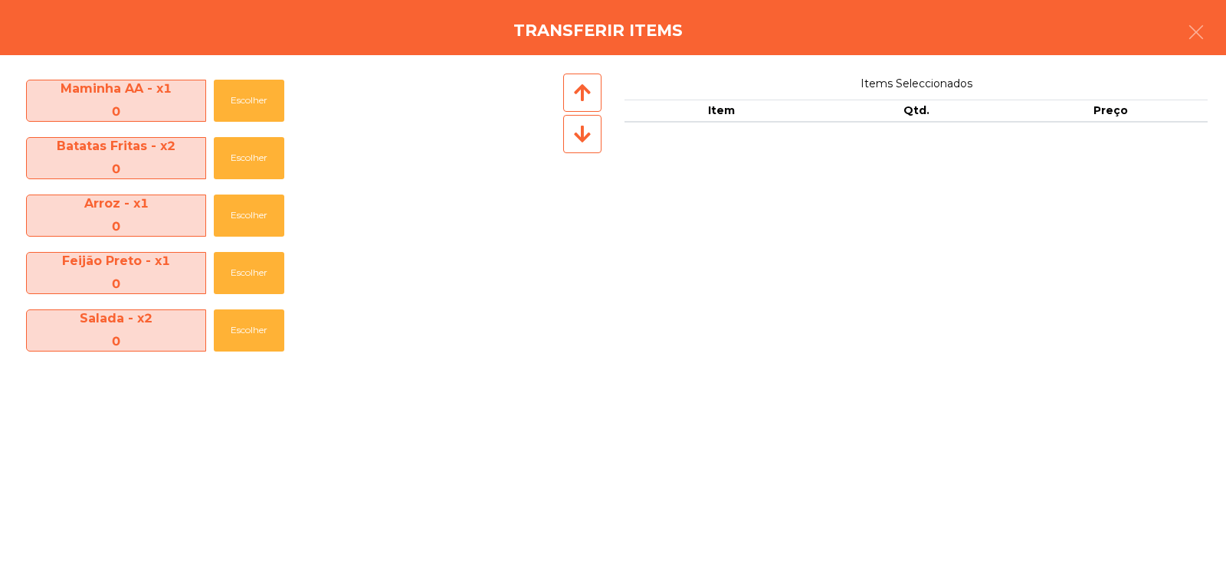
scroll to position [456, 0]
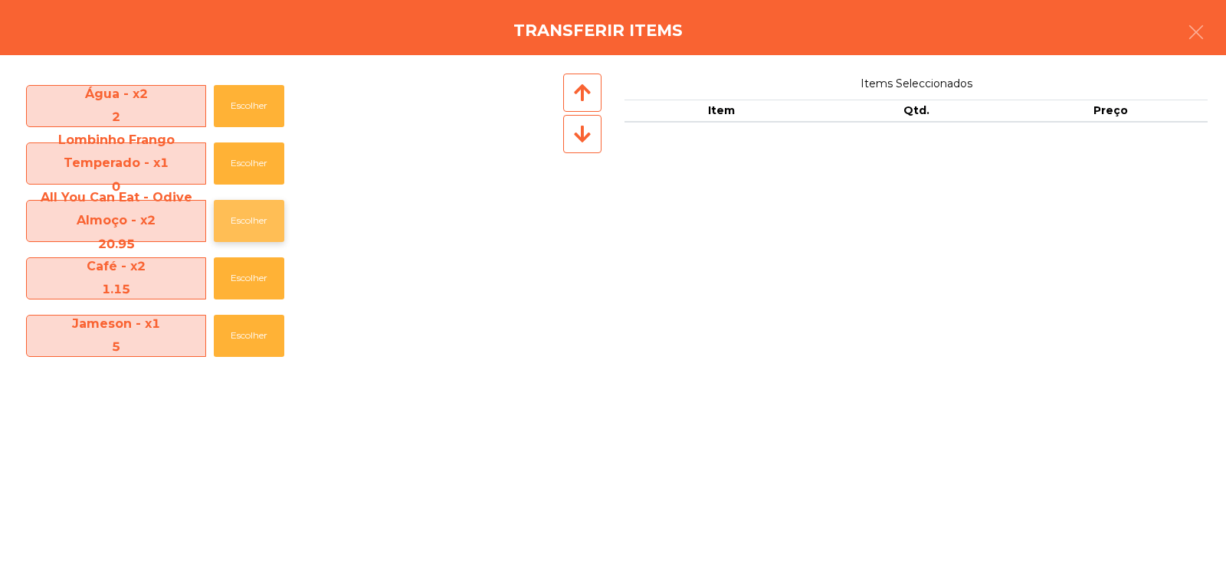
click at [241, 218] on button "Escolher" at bounding box center [249, 221] width 70 height 42
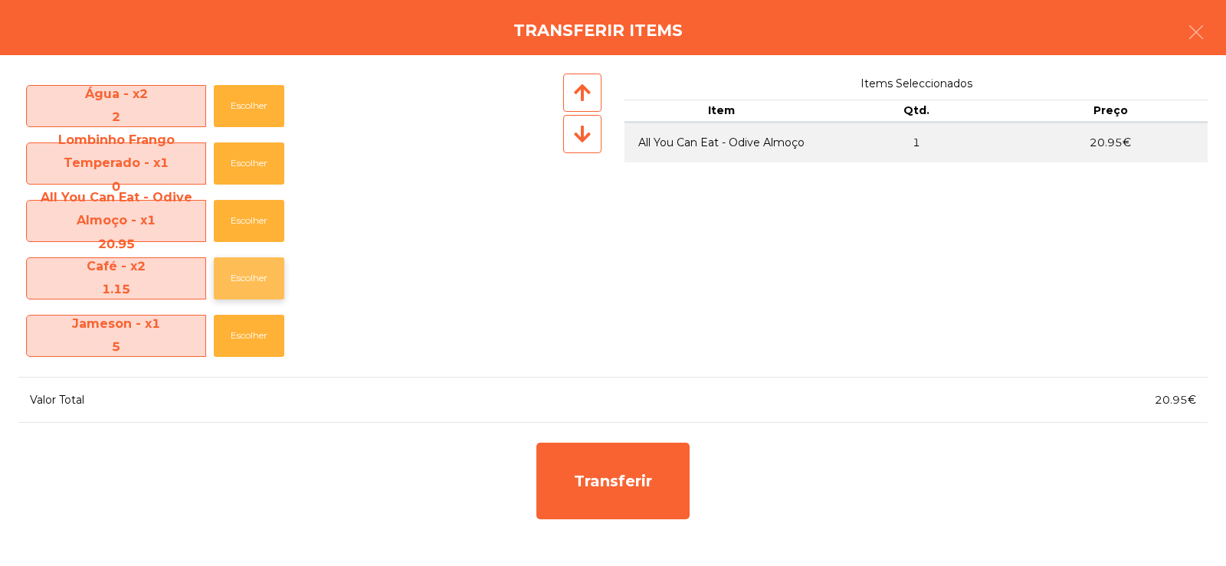
click at [250, 283] on button "Escolher" at bounding box center [249, 278] width 70 height 42
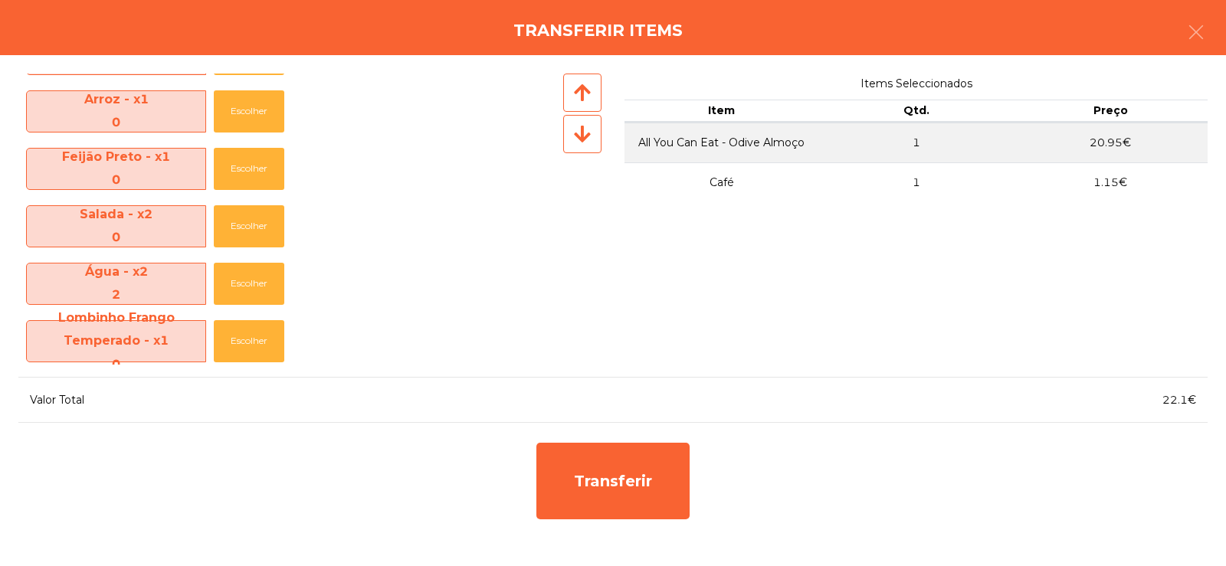
scroll to position [261, 0]
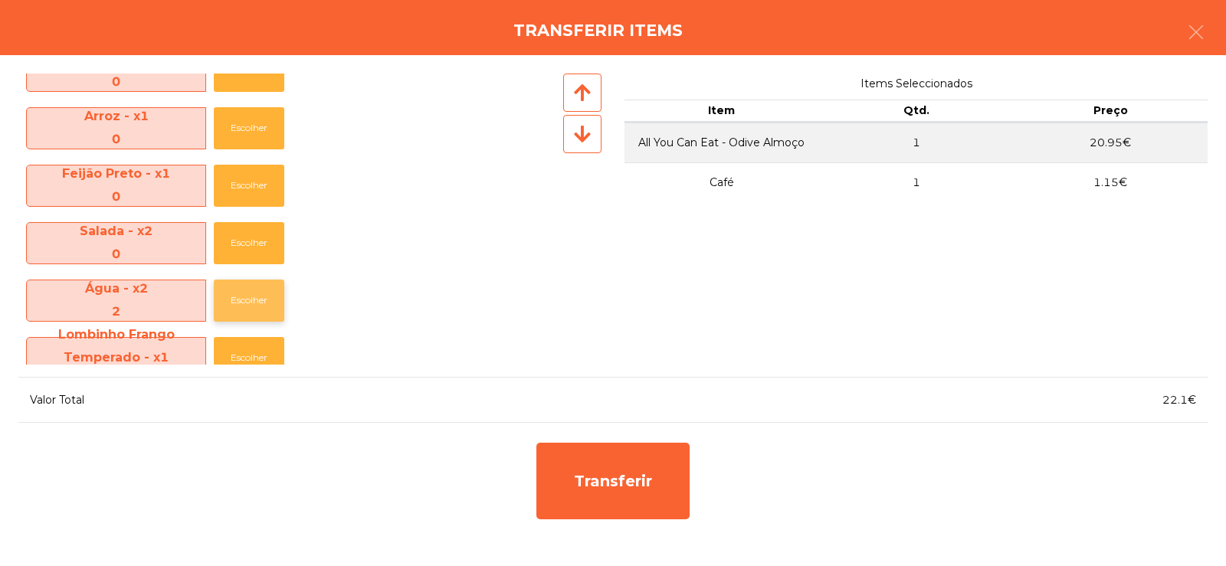
click at [257, 302] on button "Escolher" at bounding box center [249, 301] width 70 height 42
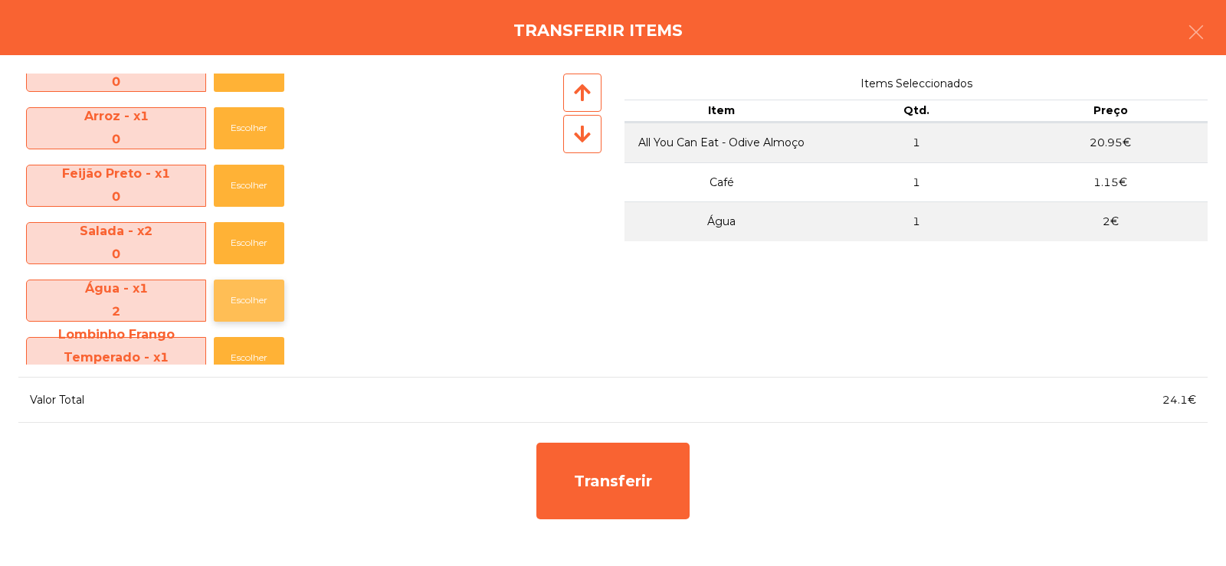
scroll to position [0, 0]
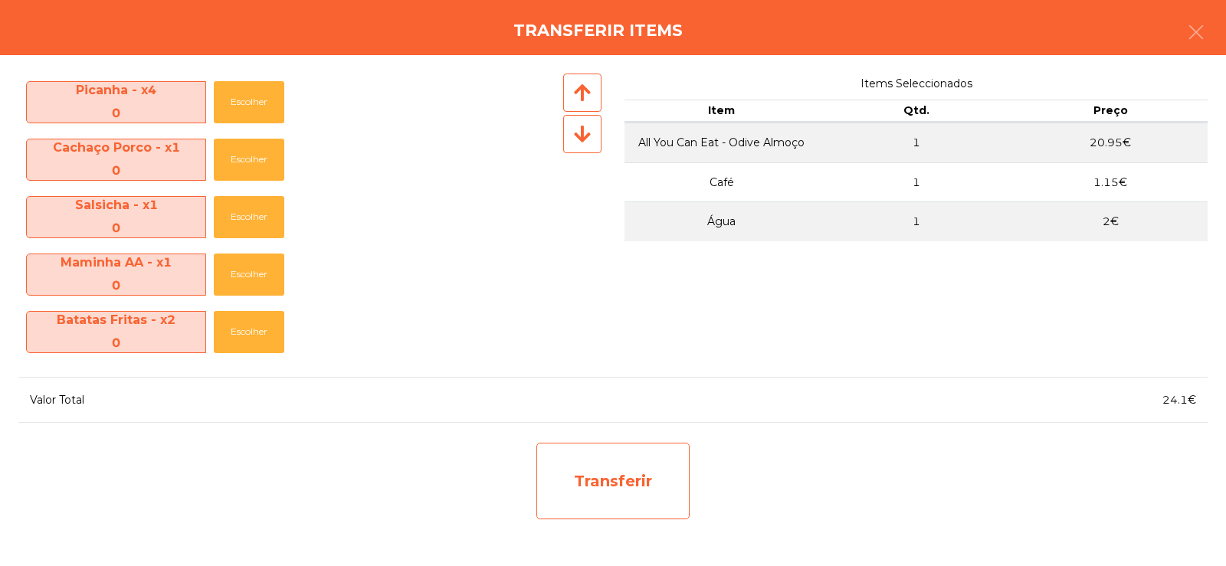
click at [603, 483] on div "Transferir" at bounding box center [612, 481] width 153 height 77
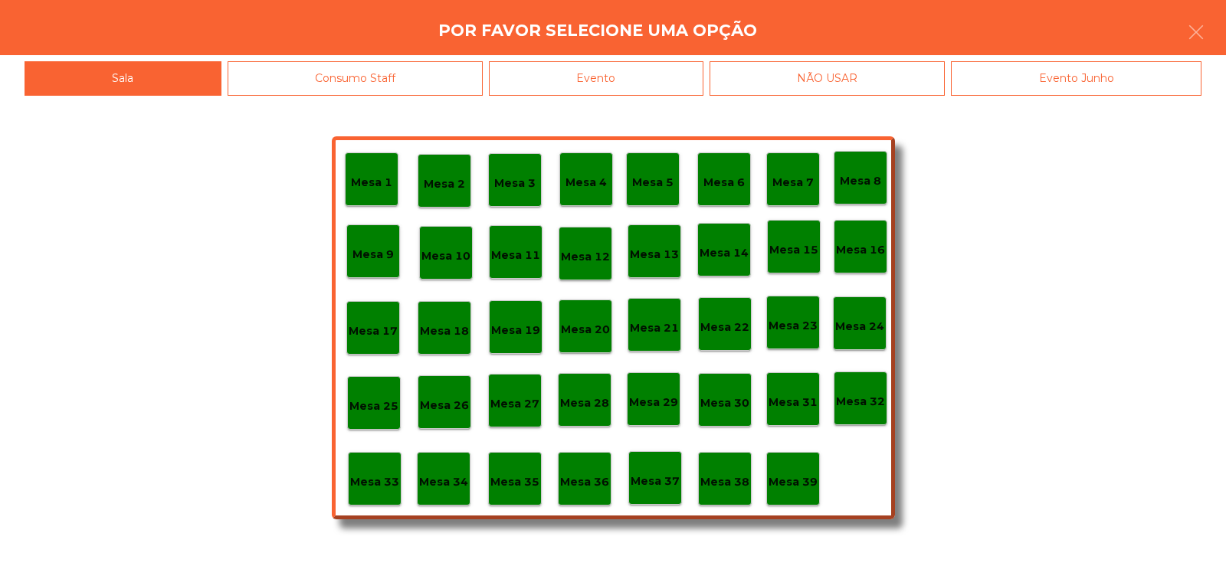
click at [446, 480] on p "Mesa 34" at bounding box center [443, 482] width 49 height 18
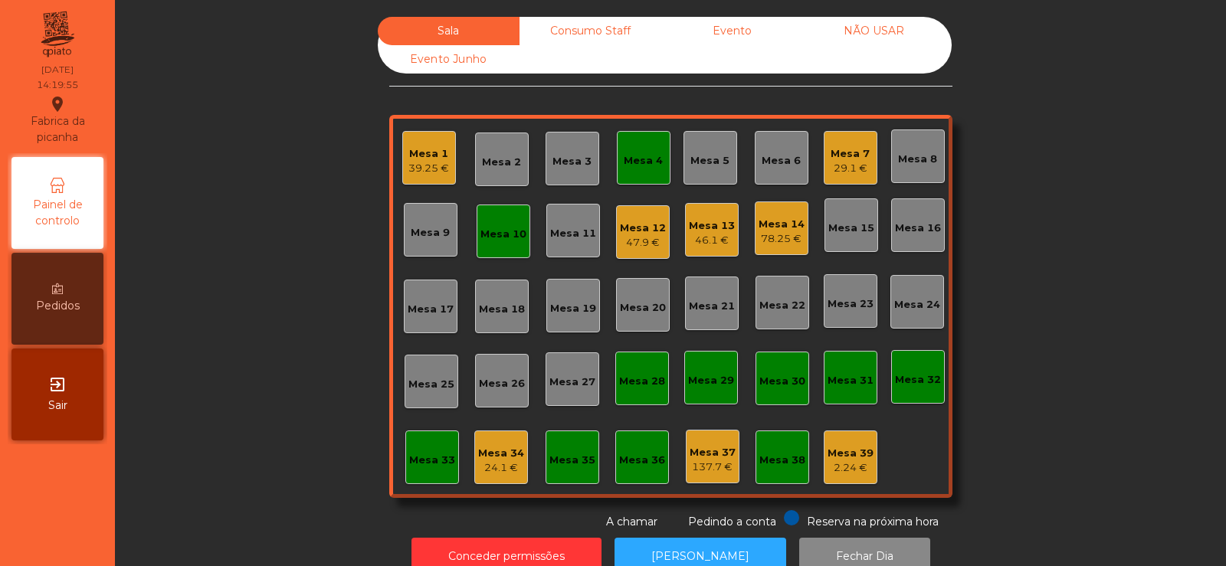
click at [836, 167] on div "29.1 €" at bounding box center [849, 168] width 39 height 15
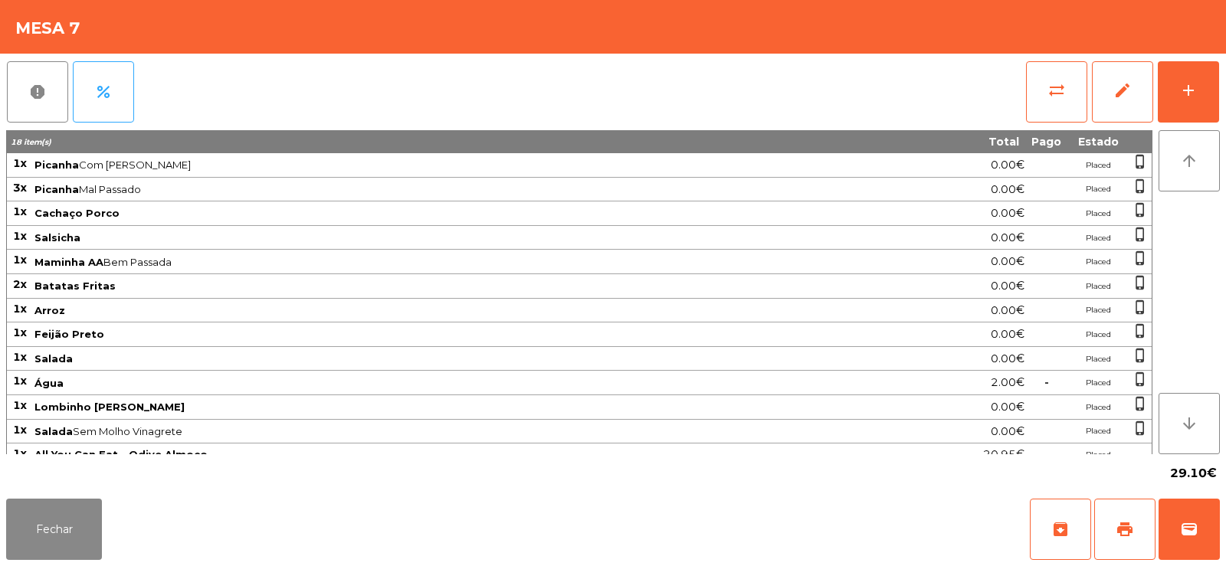
scroll to position [59, 0]
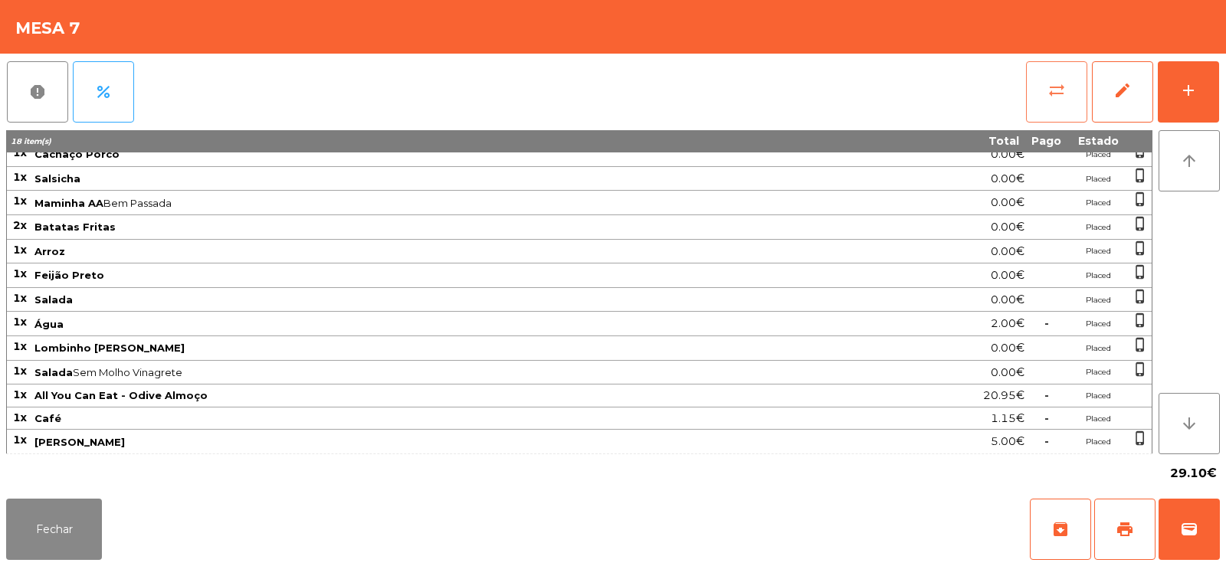
click at [1049, 101] on button "sync_alt" at bounding box center [1056, 91] width 61 height 61
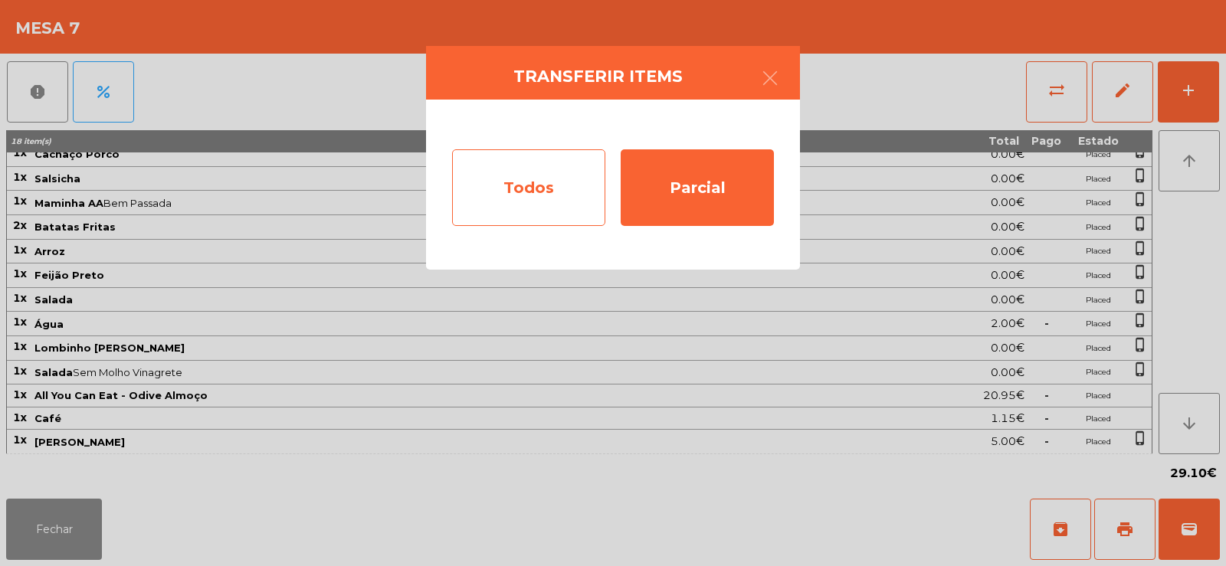
click at [502, 186] on div "Todos" at bounding box center [528, 187] width 153 height 77
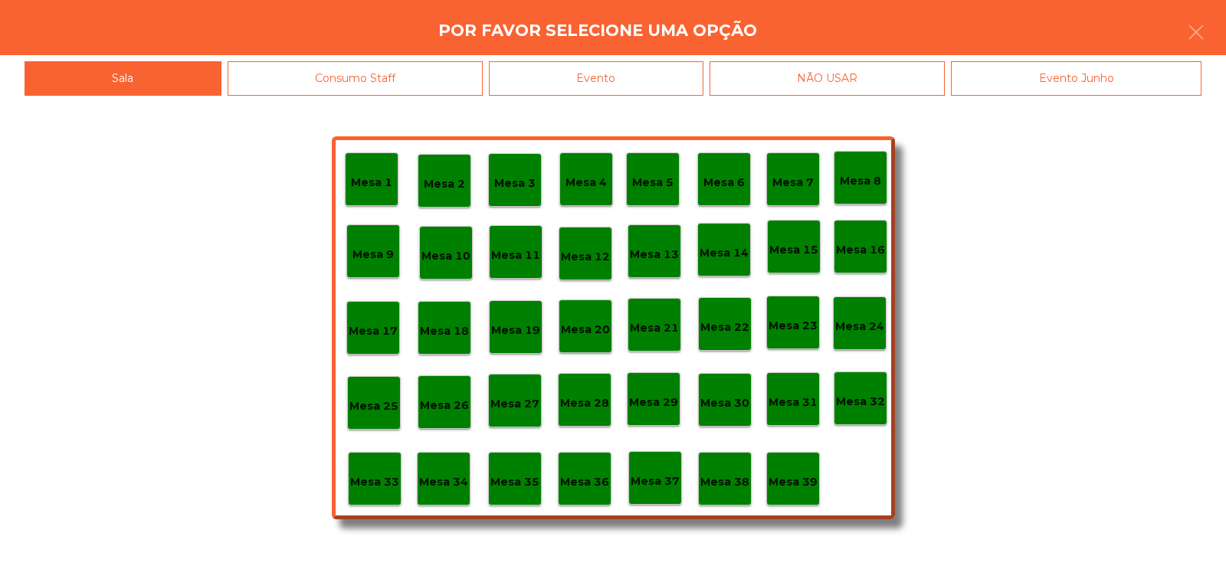
click at [618, 89] on div "Evento" at bounding box center [596, 78] width 214 height 34
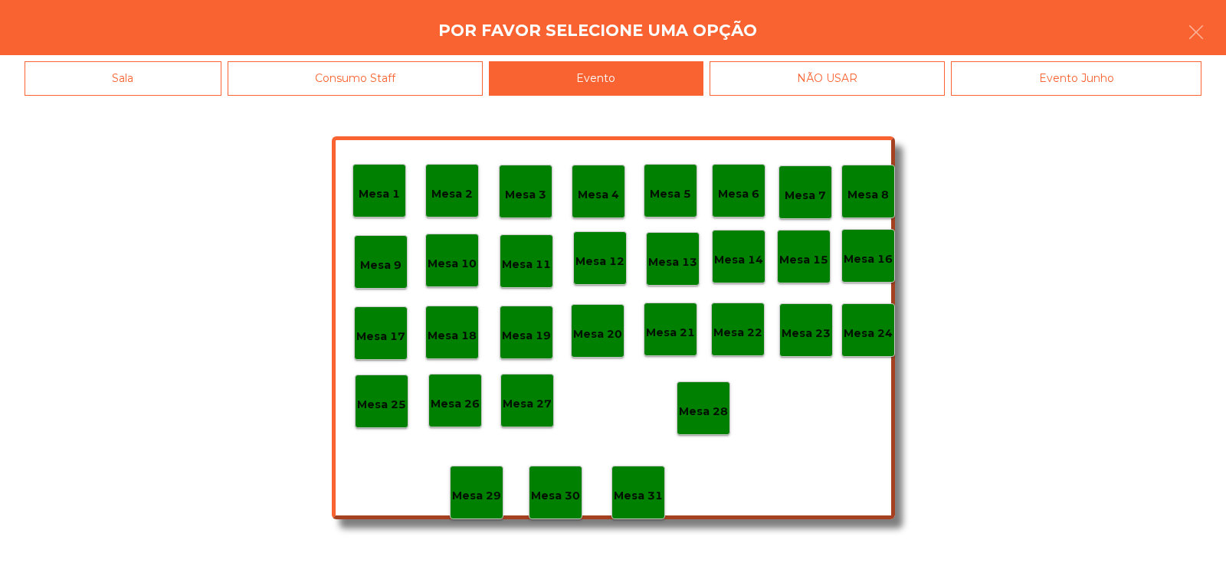
click at [703, 393] on div "Mesa 28" at bounding box center [703, 408] width 54 height 54
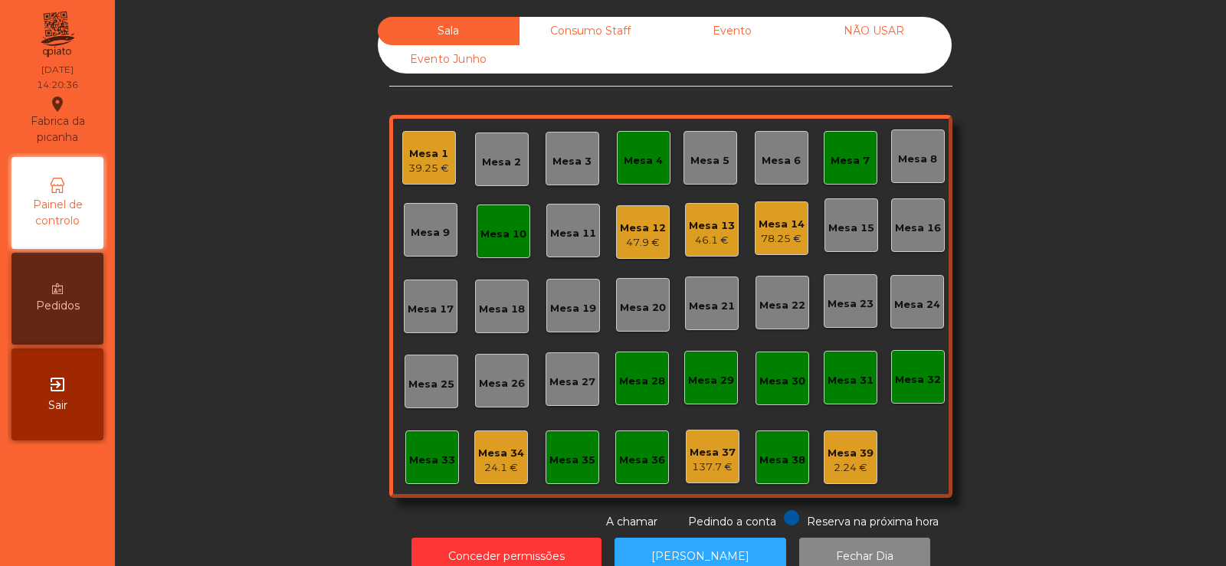
click at [503, 482] on div "Mesa 34 24.1 €" at bounding box center [501, 457] width 54 height 54
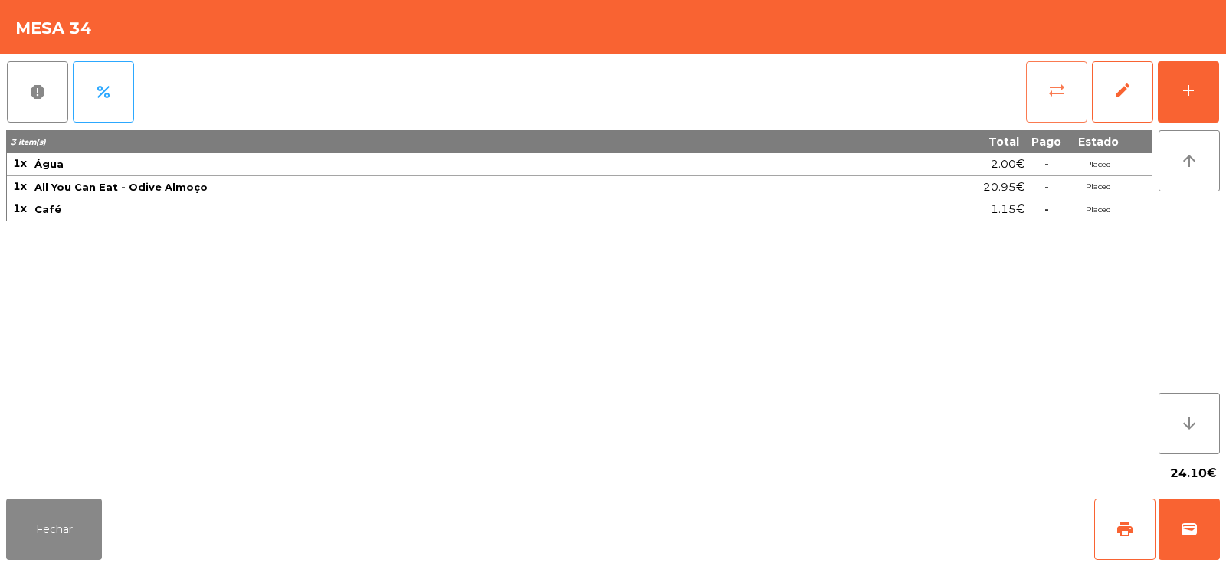
click at [1043, 97] on button "sync_alt" at bounding box center [1056, 91] width 61 height 61
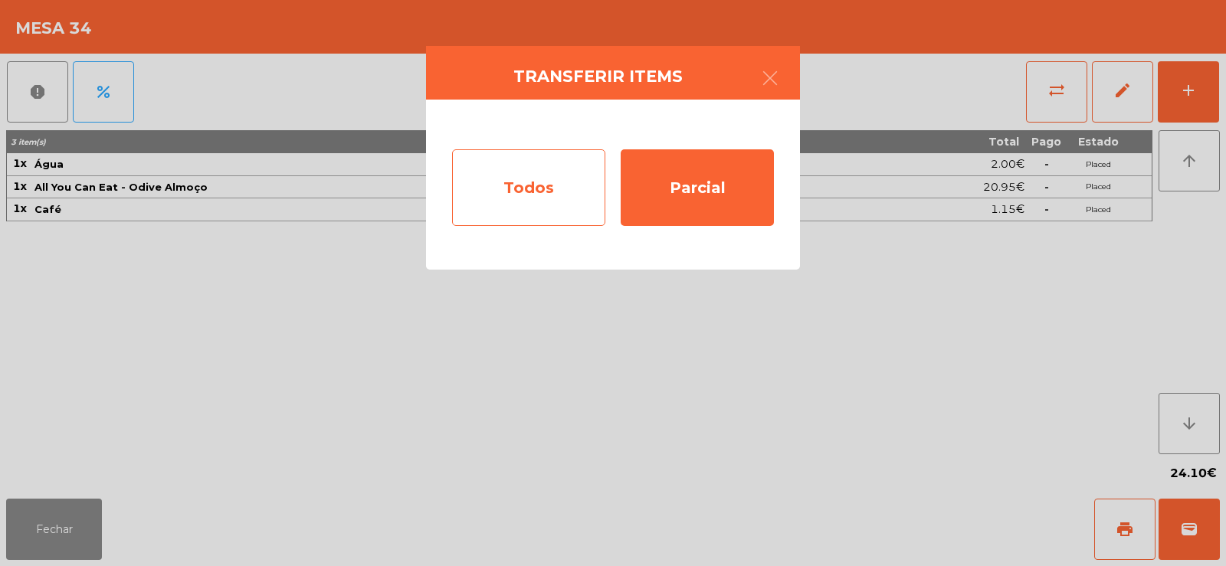
click at [508, 184] on div "Todos" at bounding box center [528, 187] width 153 height 77
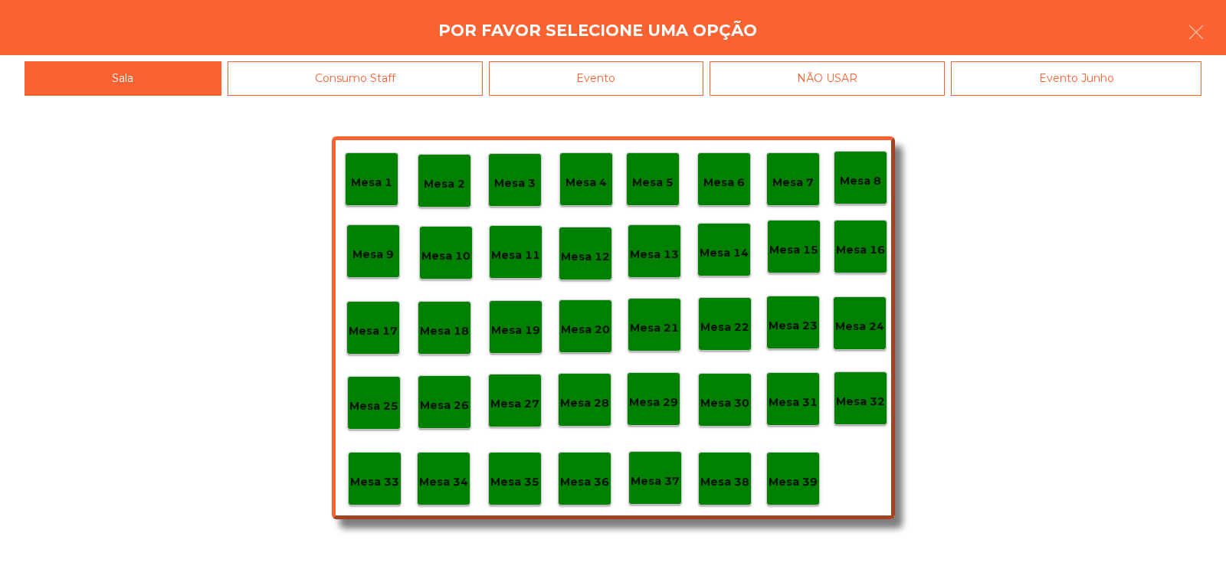
click at [591, 79] on div "Evento" at bounding box center [596, 78] width 214 height 34
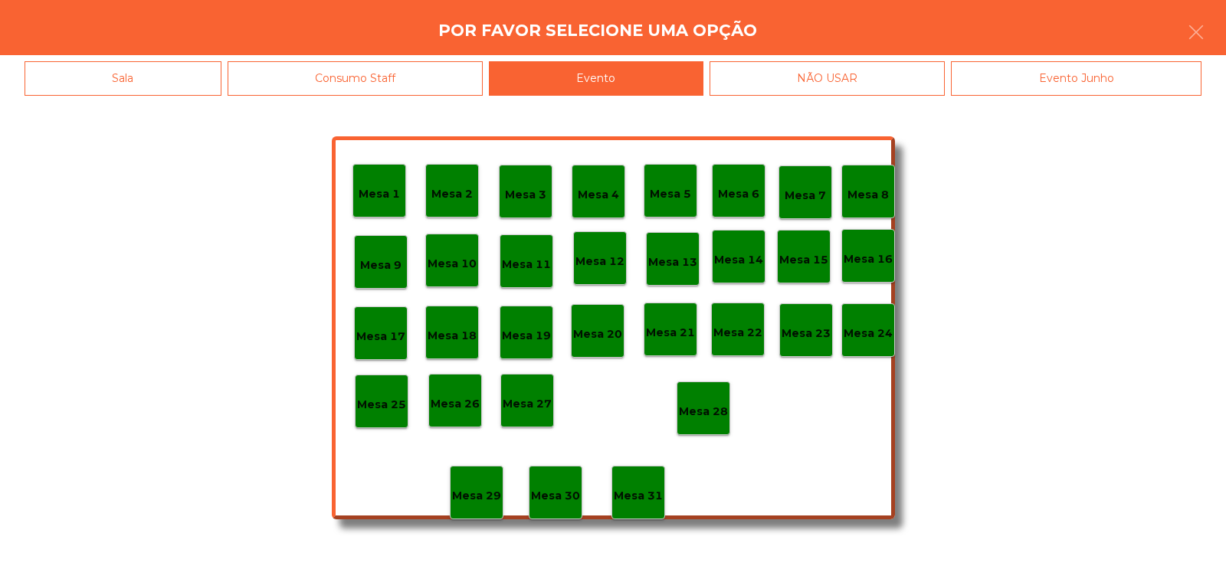
click at [708, 417] on p "Mesa 28" at bounding box center [703, 412] width 49 height 18
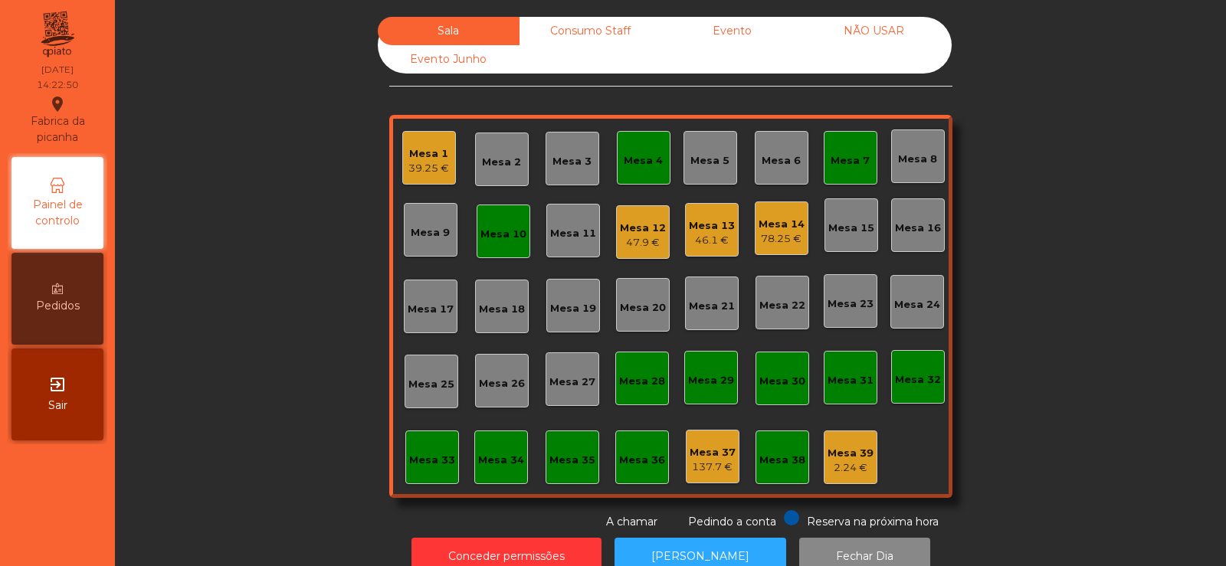
click at [450, 477] on div "Mesa 33" at bounding box center [432, 457] width 54 height 54
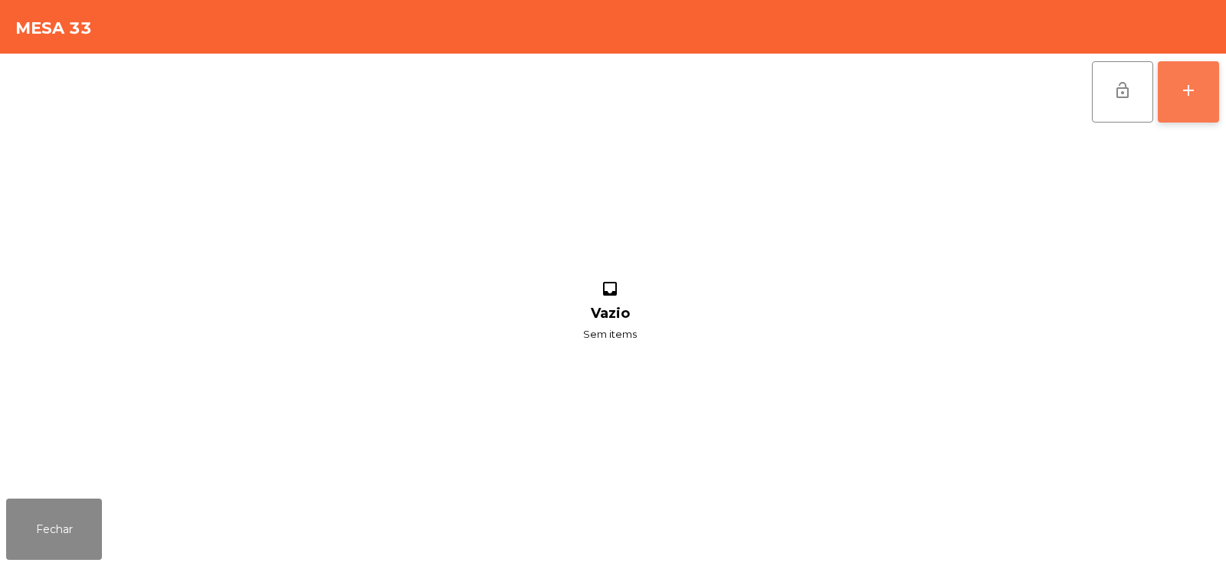
click at [1190, 115] on button "add" at bounding box center [1187, 91] width 61 height 61
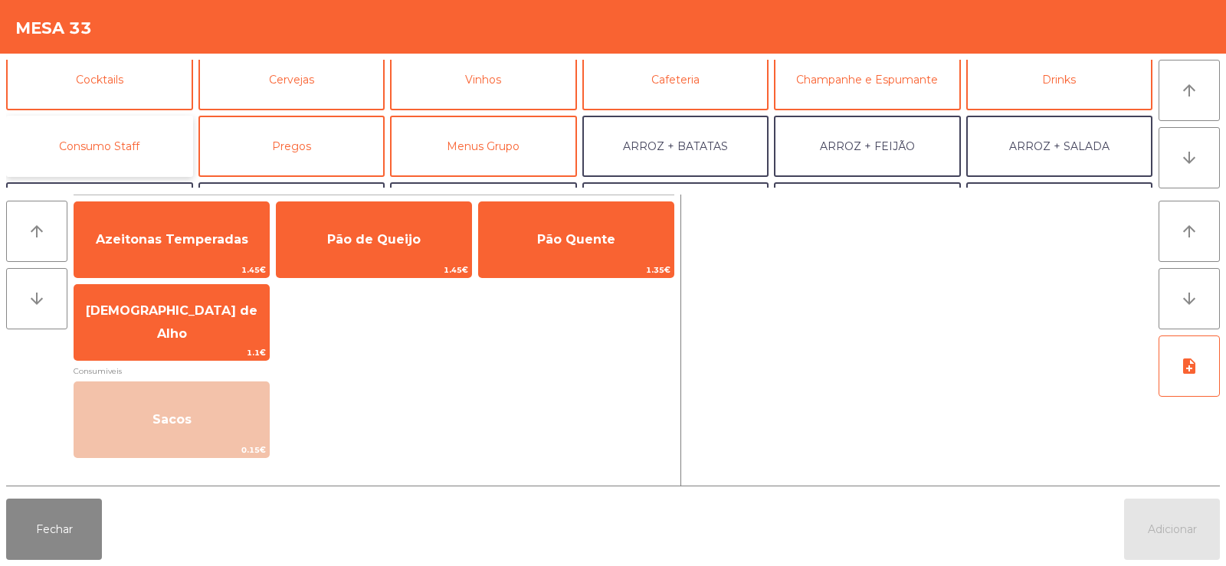
click at [112, 140] on button "Consumo Staff" at bounding box center [99, 146] width 187 height 61
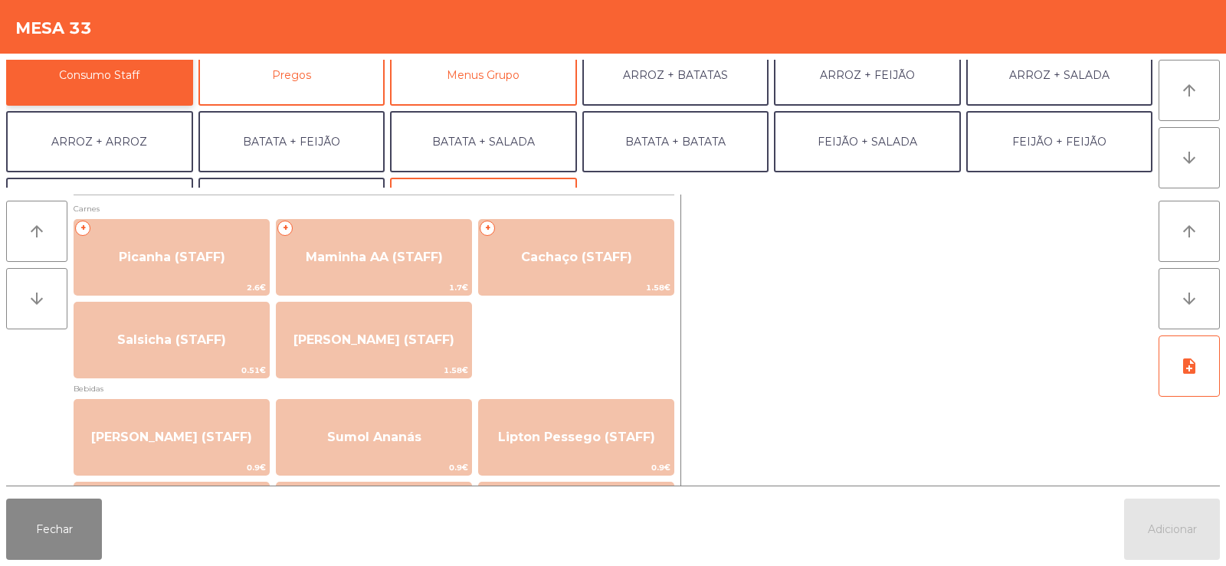
scroll to position [147, 0]
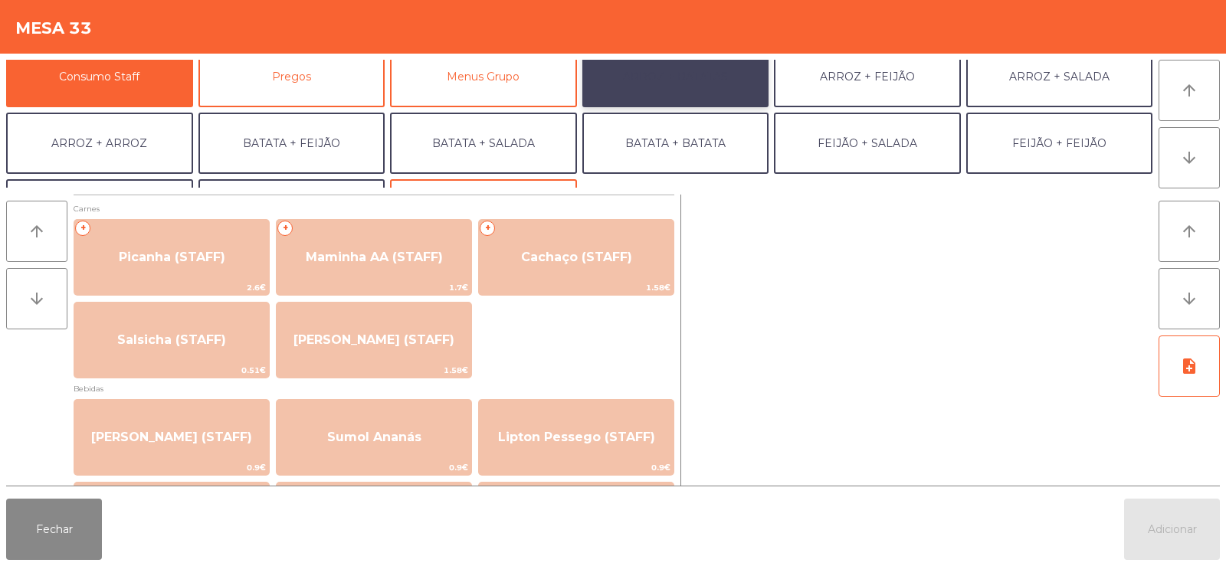
click at [666, 85] on button "ARROZ + BATATAS" at bounding box center [675, 76] width 187 height 61
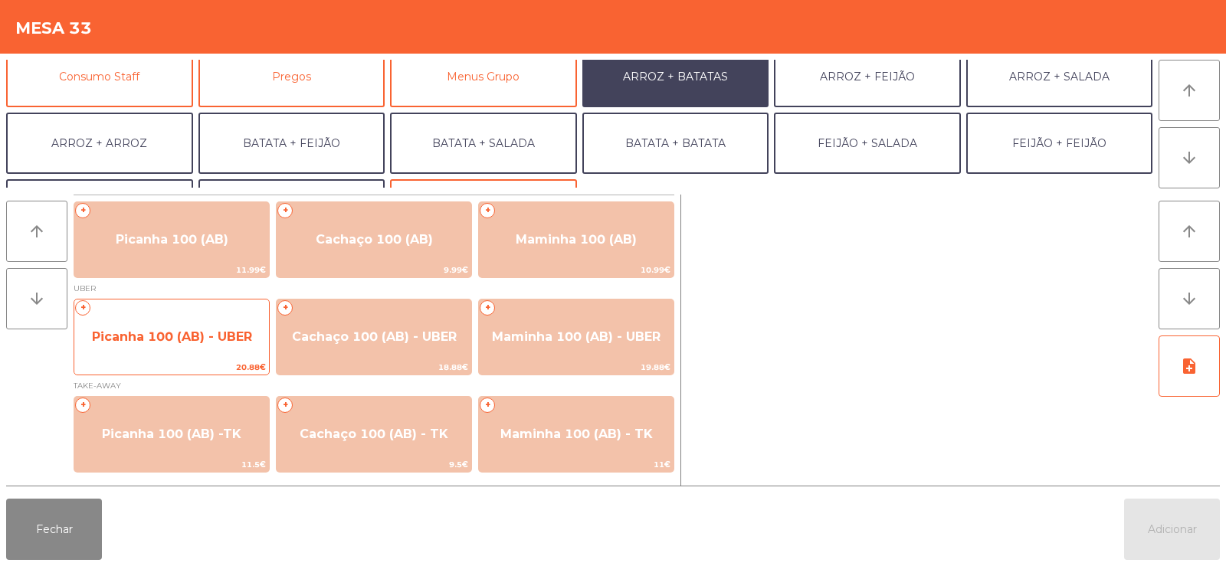
click at [161, 332] on span "Picanha 100 (AB) - UBER" at bounding box center [172, 336] width 160 height 15
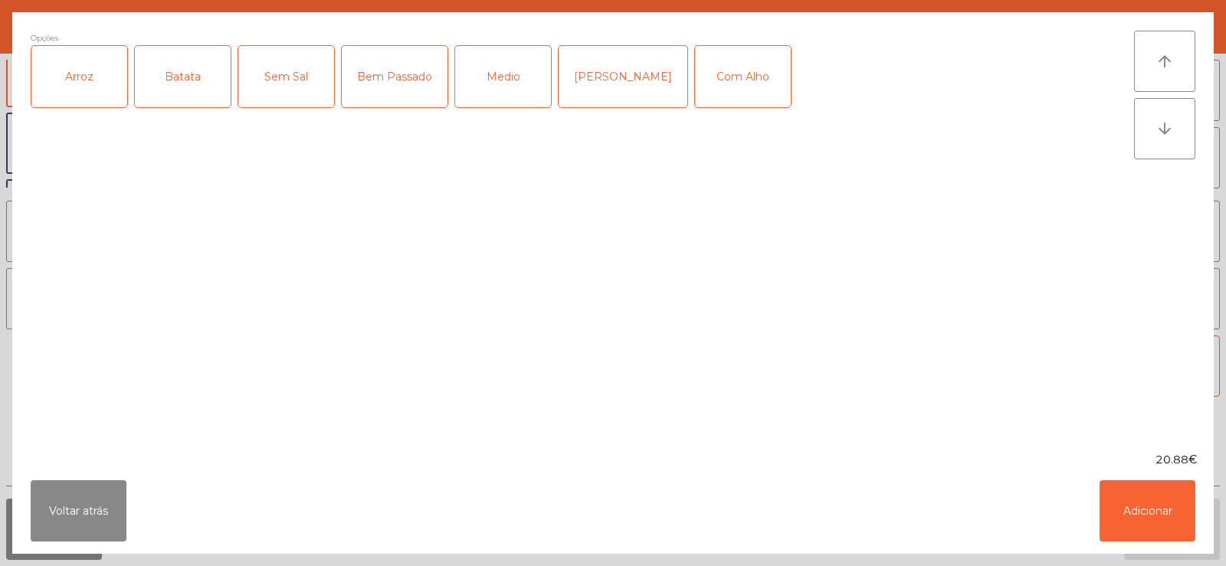
click at [80, 76] on div "Arroz" at bounding box center [79, 76] width 96 height 61
click at [189, 94] on div "Batata" at bounding box center [183, 76] width 96 height 61
click at [495, 77] on div "Medio" at bounding box center [503, 76] width 96 height 61
click at [1134, 509] on button "Adicionar" at bounding box center [1147, 510] width 96 height 61
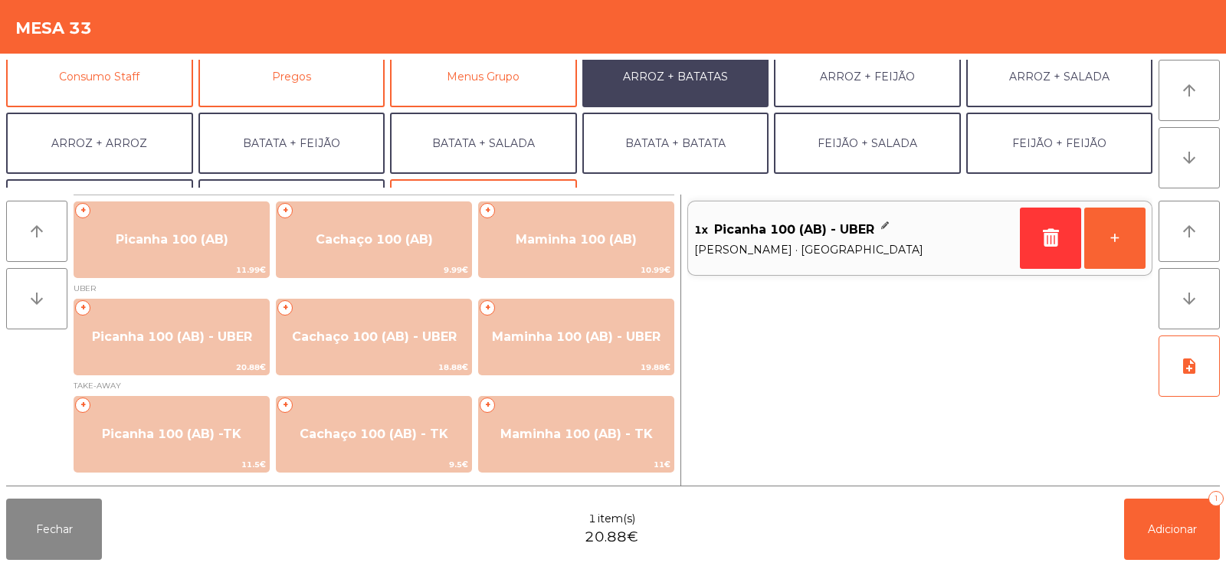
scroll to position [200, 0]
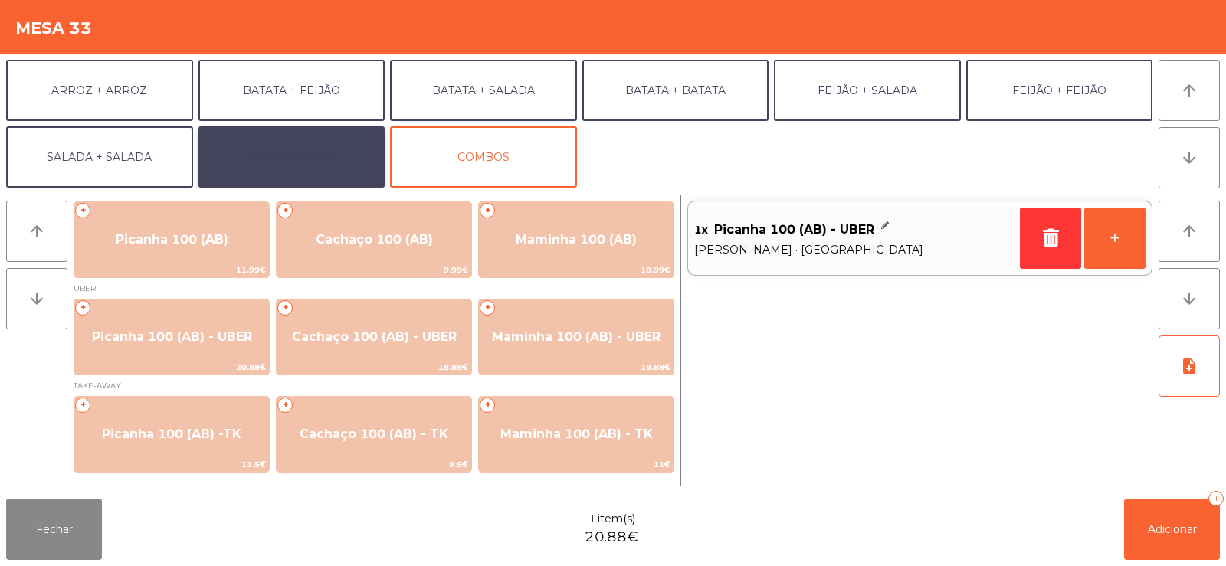
click at [293, 143] on button "EXTRAS UBER" at bounding box center [291, 156] width 187 height 61
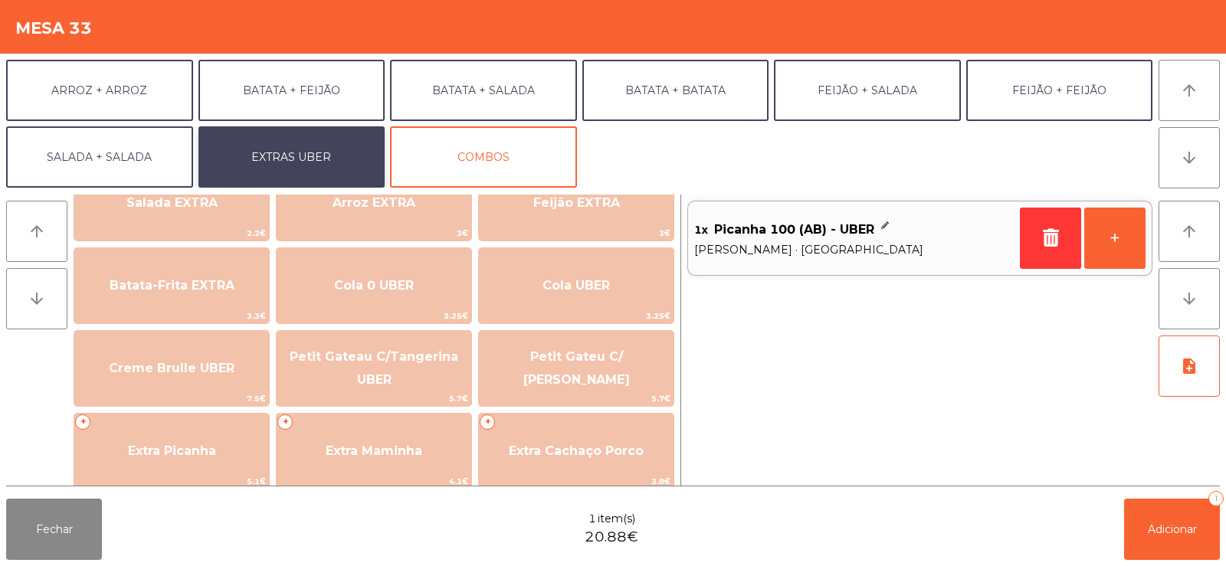
scroll to position [221, 0]
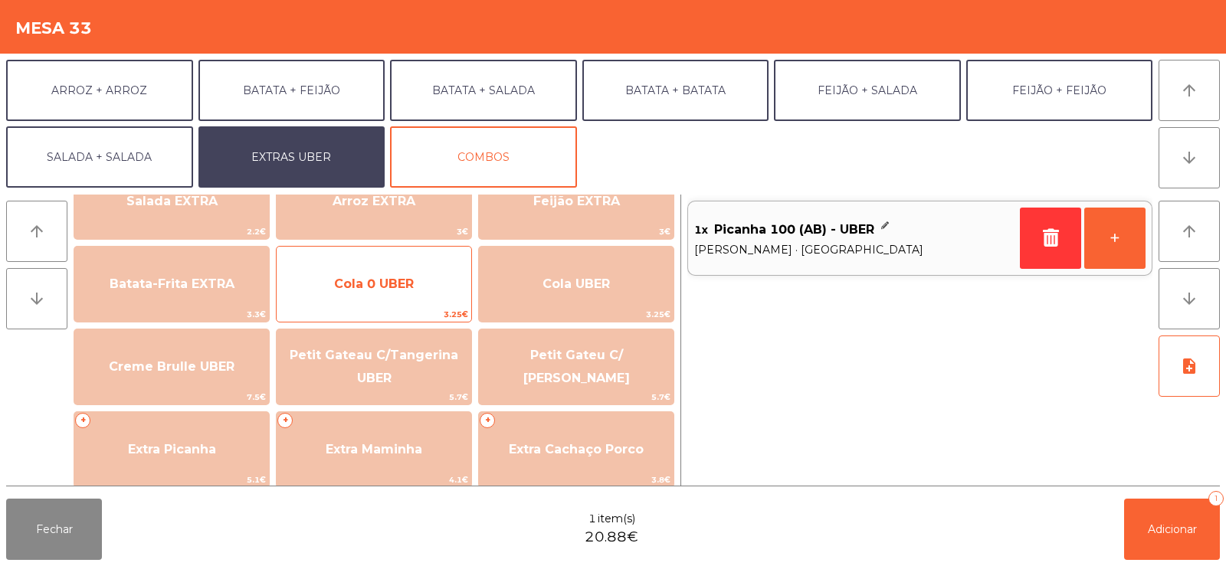
click at [400, 280] on span "Cola 0 UBER" at bounding box center [374, 284] width 80 height 15
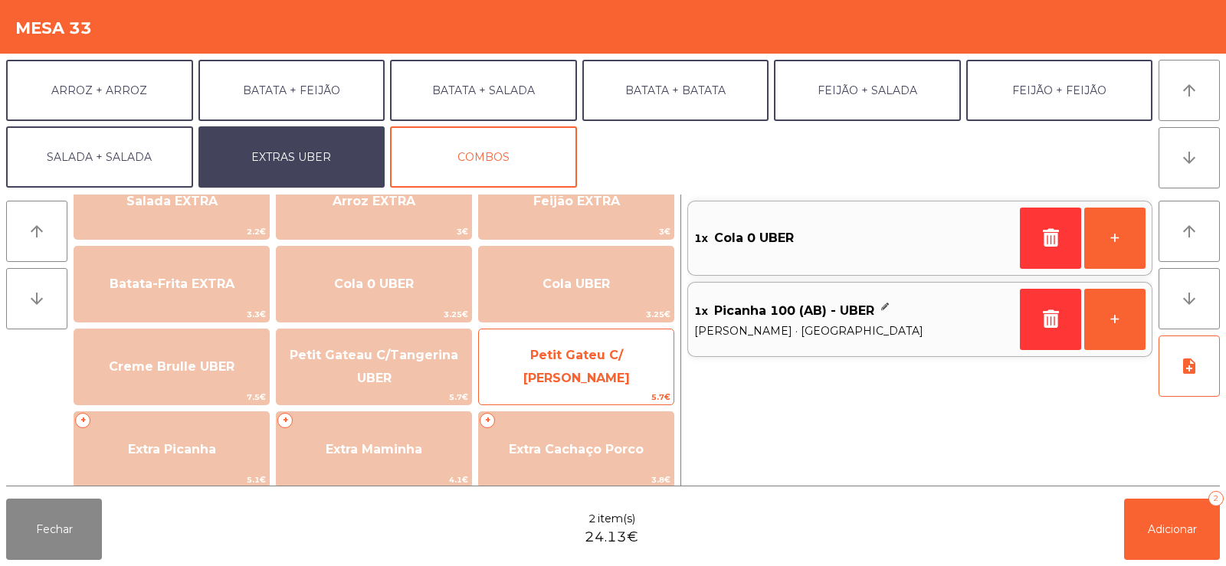
click at [577, 365] on span "Petit Gateu C/ [PERSON_NAME]" at bounding box center [576, 367] width 106 height 38
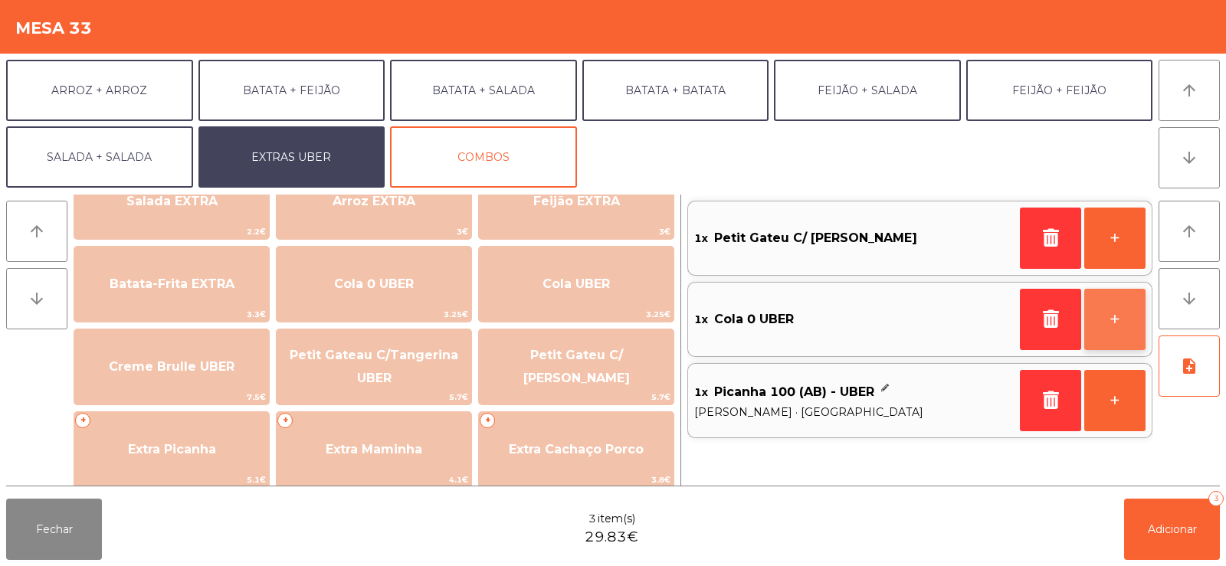
click at [1105, 326] on button "+" at bounding box center [1114, 319] width 61 height 61
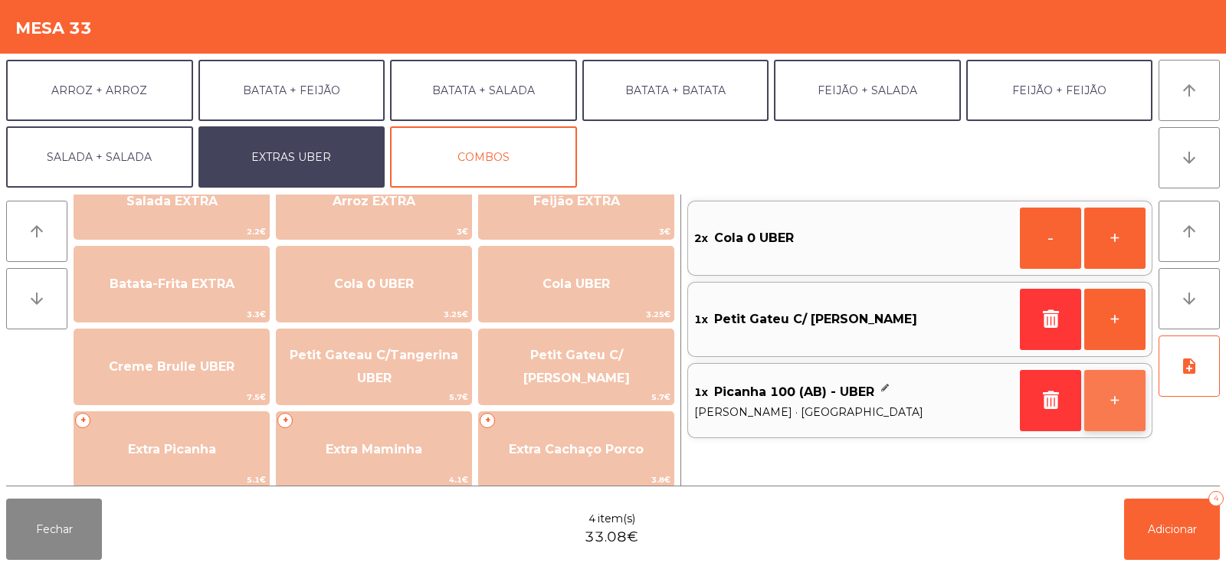
click at [1110, 405] on button "+" at bounding box center [1114, 400] width 61 height 61
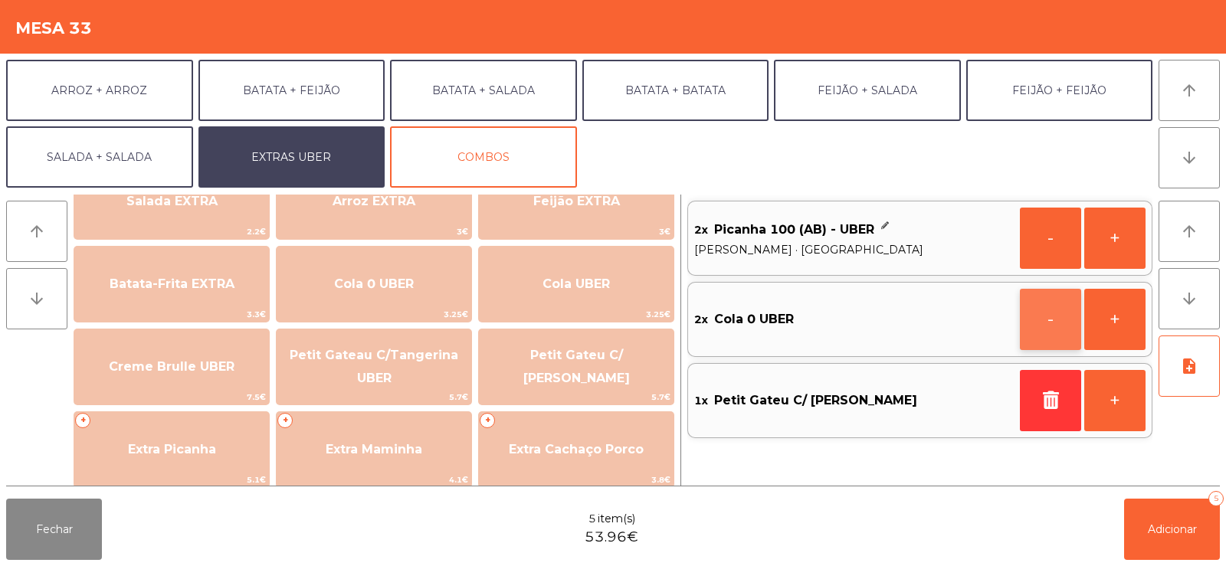
click at [1052, 321] on button "-" at bounding box center [1050, 319] width 61 height 61
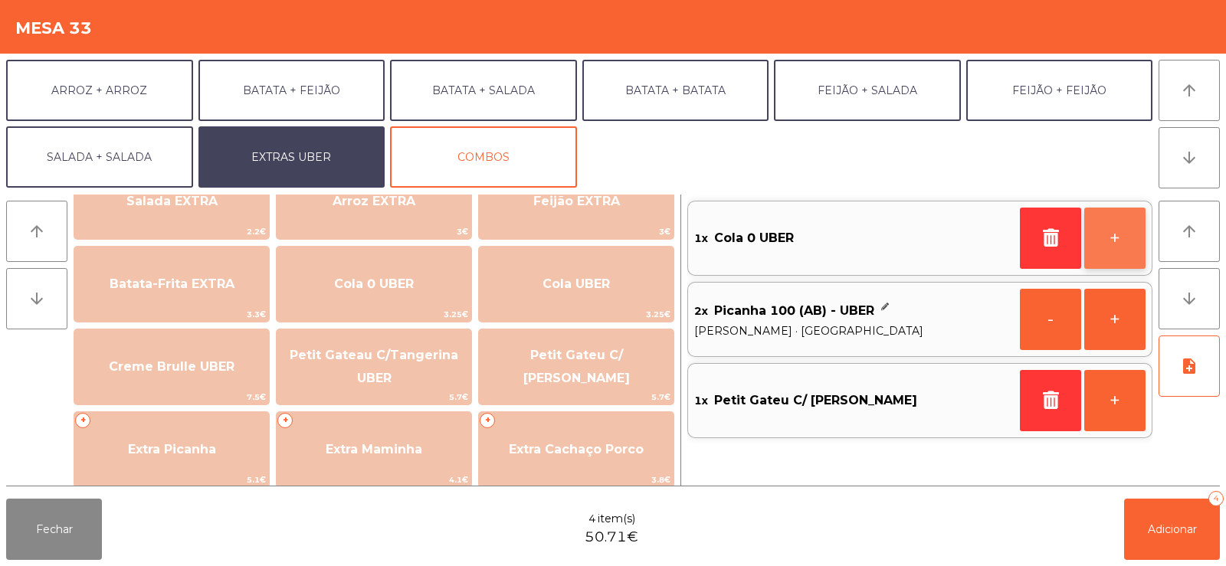
click at [1119, 226] on button "+" at bounding box center [1114, 238] width 61 height 61
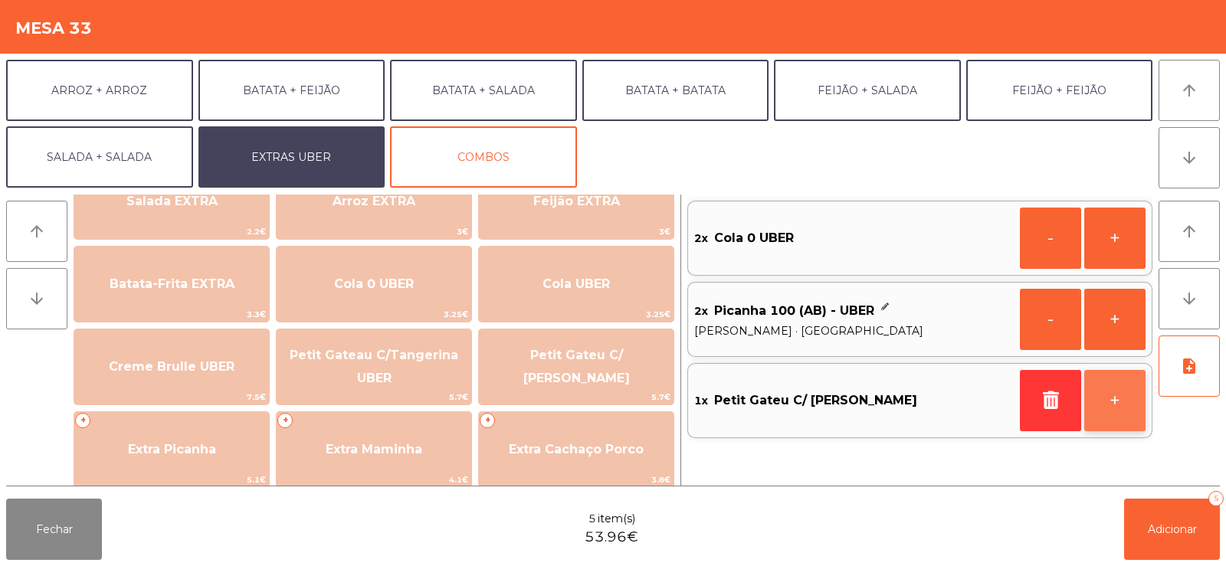
click at [1121, 402] on button "+" at bounding box center [1114, 400] width 61 height 61
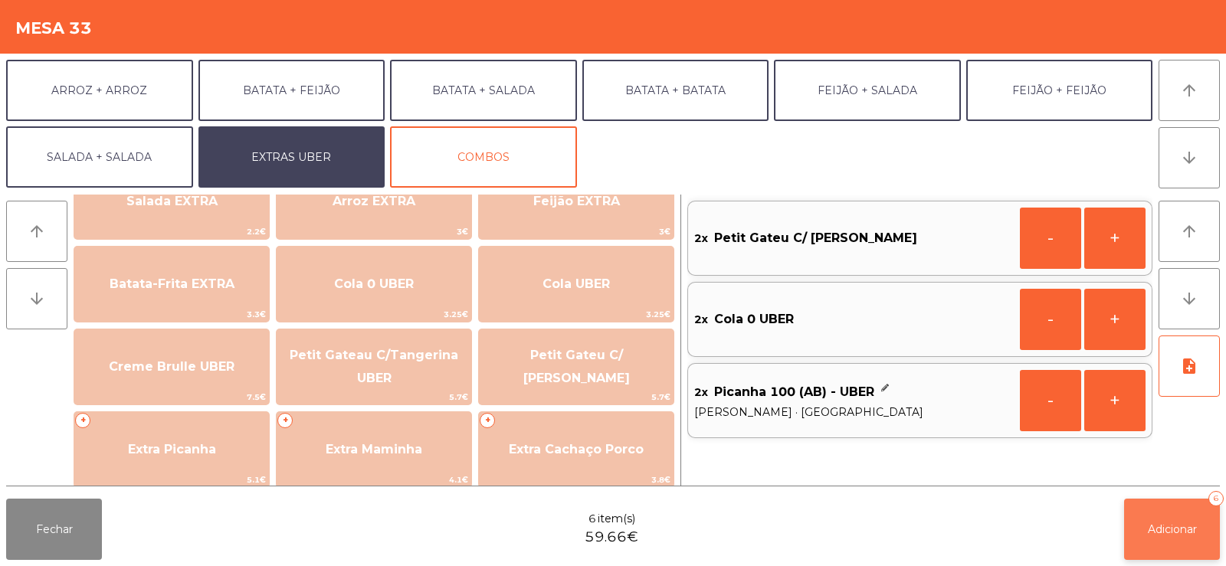
click at [1167, 541] on button "Adicionar 6" at bounding box center [1172, 529] width 96 height 61
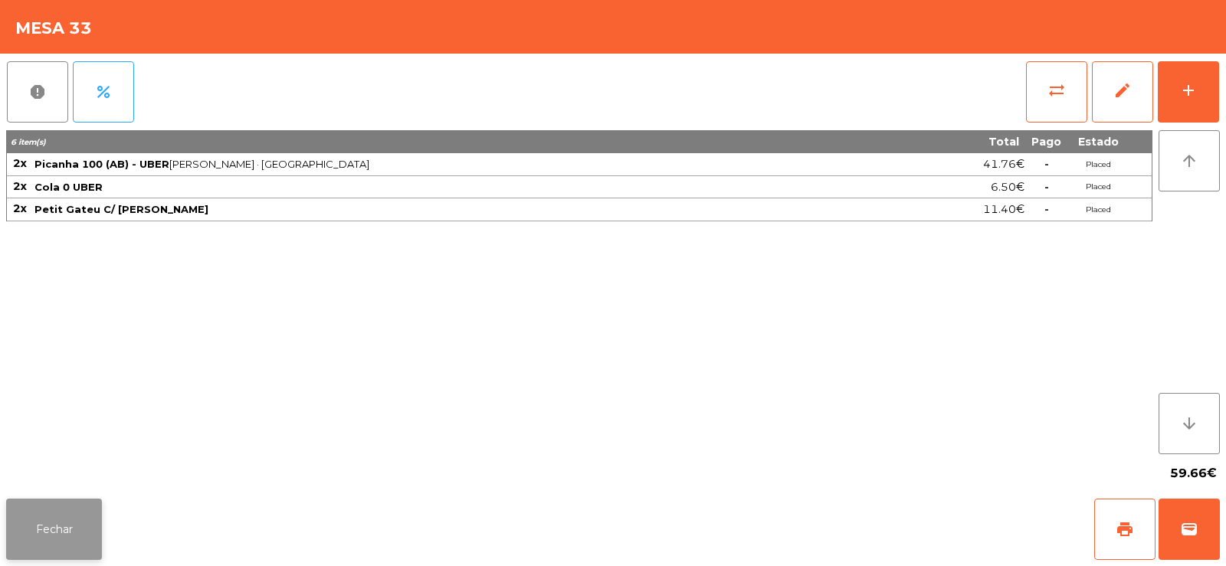
click at [59, 520] on button "Fechar" at bounding box center [54, 529] width 96 height 61
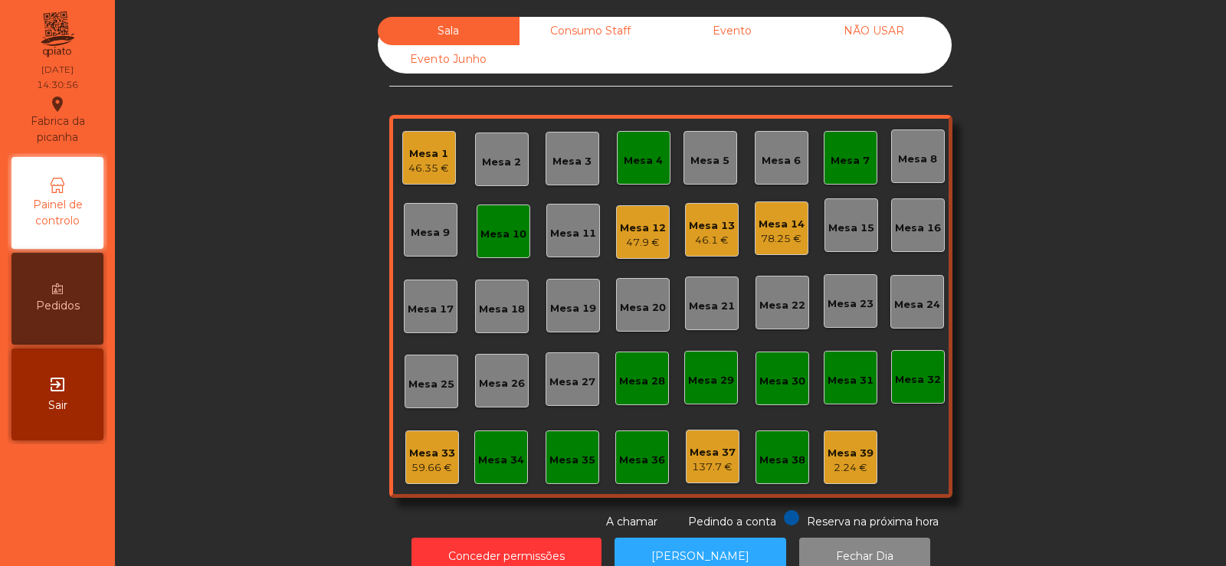
click at [426, 467] on div "59.66 €" at bounding box center [432, 467] width 46 height 15
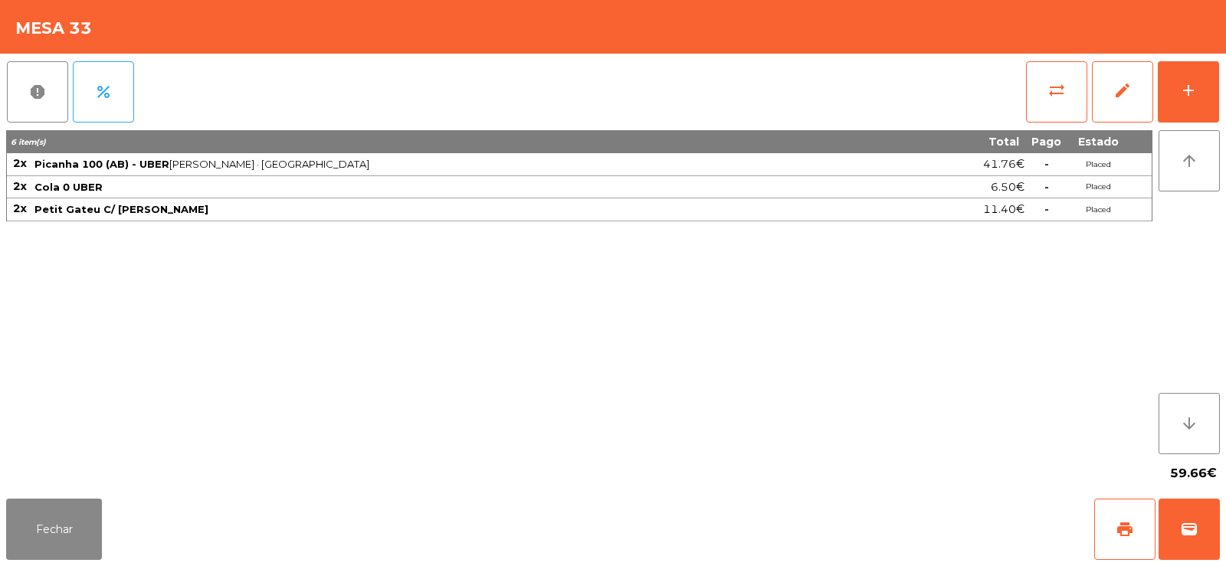
click at [628, 338] on div "6 item(s) Total Pago Estado 2x Picanha 100 (AB) - UBER Arroz · Batata · Medio 4…" at bounding box center [579, 292] width 1146 height 324
click at [64, 529] on button "Fechar" at bounding box center [54, 529] width 96 height 61
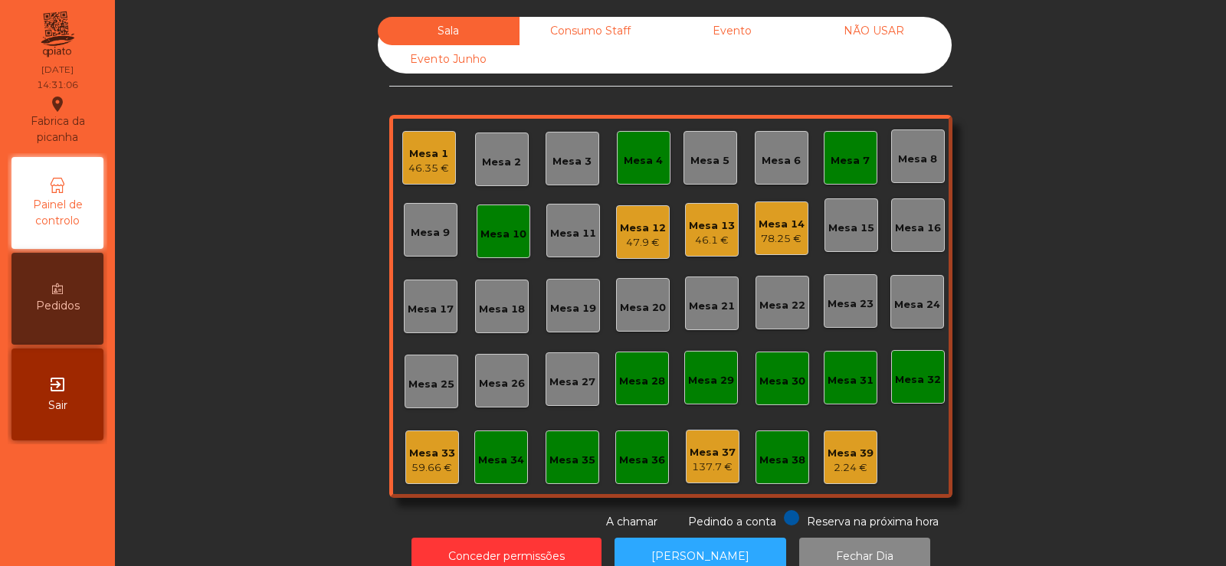
click at [636, 219] on div "Mesa 12 47.9 €" at bounding box center [643, 232] width 46 height 36
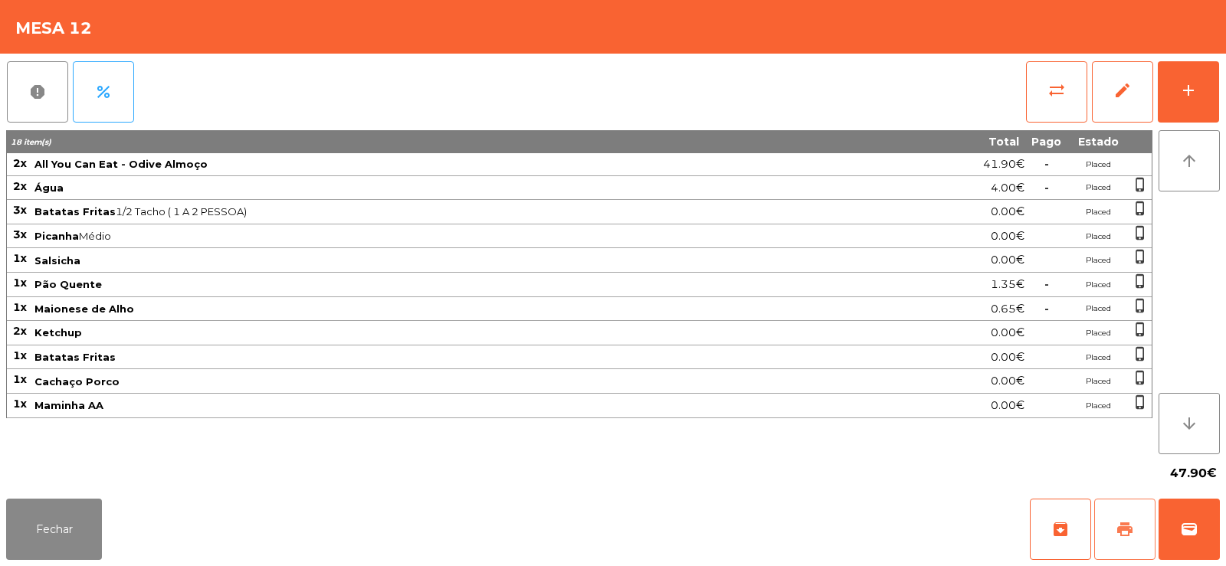
click at [1120, 531] on span "print" at bounding box center [1124, 529] width 18 height 18
click at [59, 515] on button "Fechar" at bounding box center [54, 529] width 96 height 61
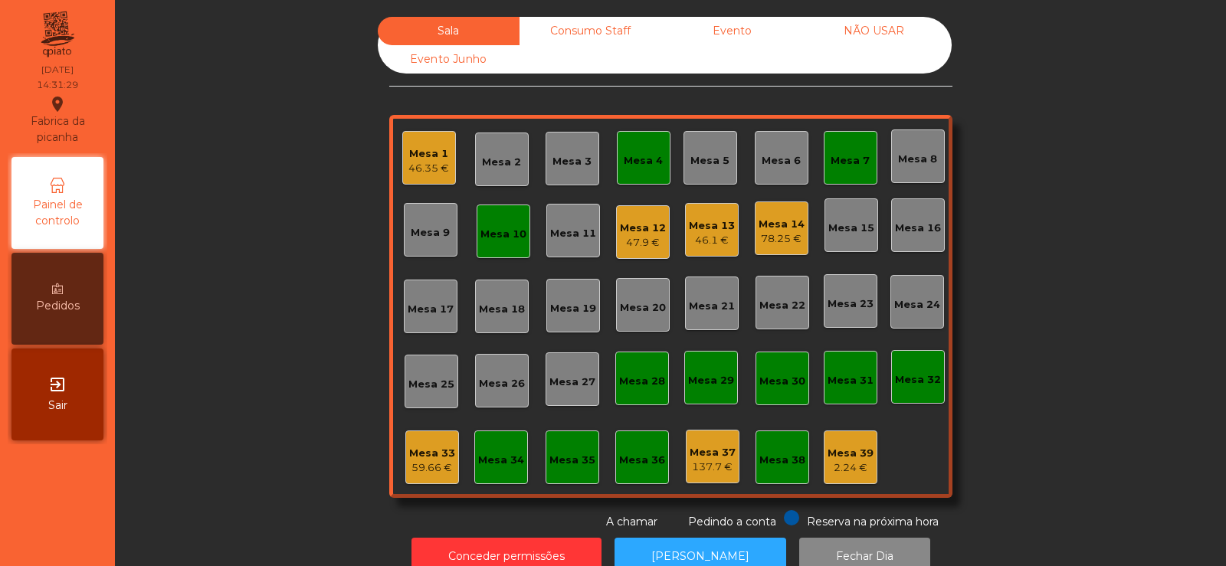
scroll to position [38, 0]
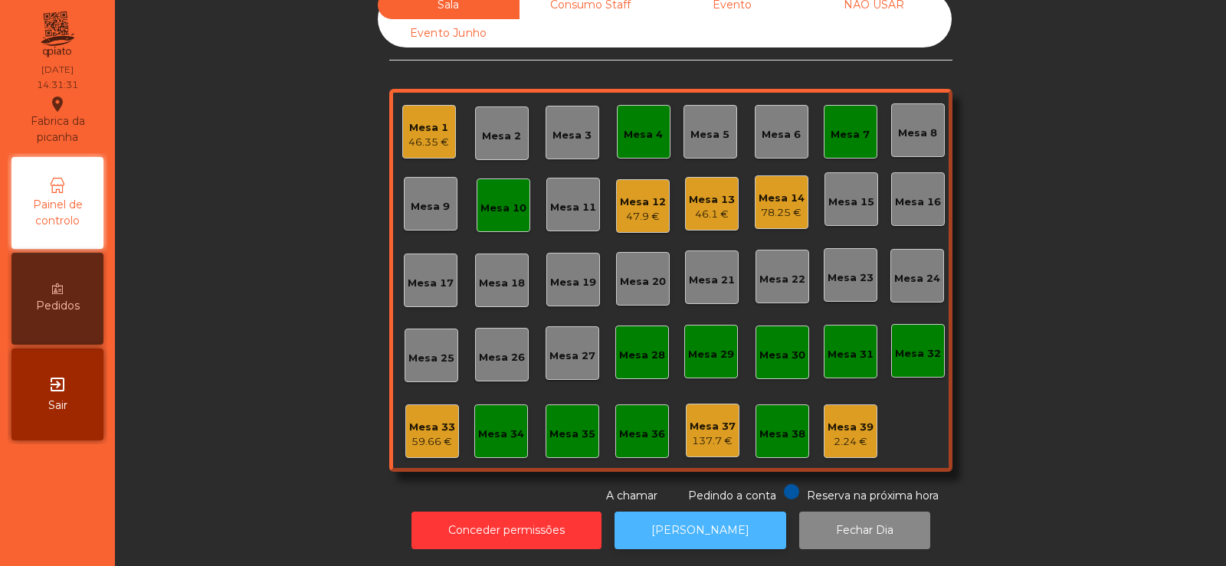
click at [712, 522] on button "[PERSON_NAME]" at bounding box center [700, 531] width 172 height 38
click at [417, 120] on div "Mesa 1" at bounding box center [428, 127] width 41 height 15
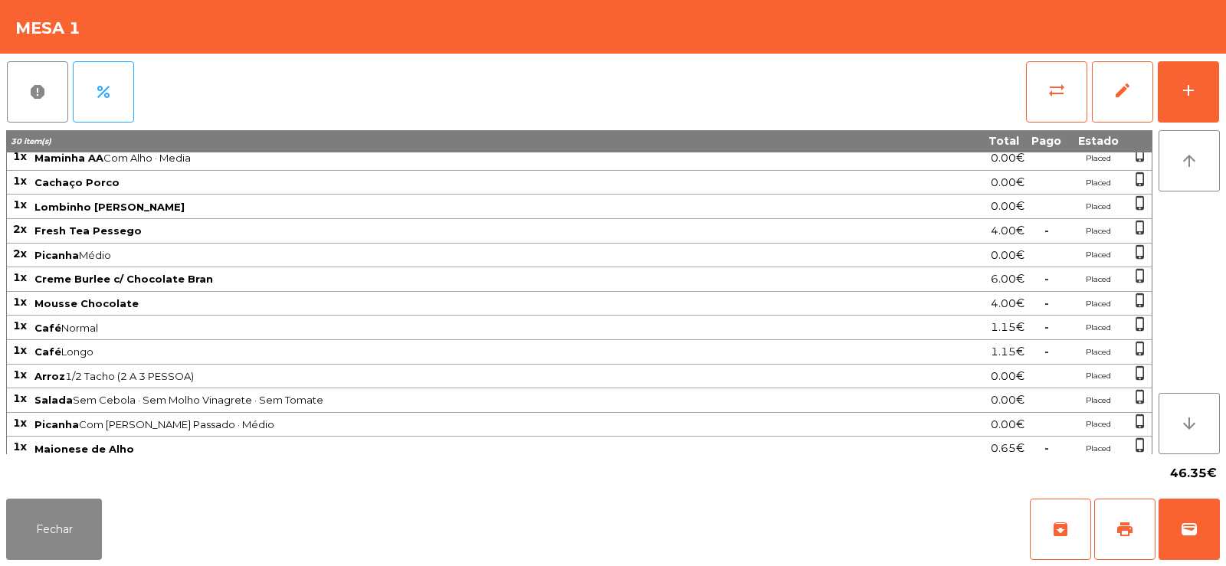
scroll to position [254, 0]
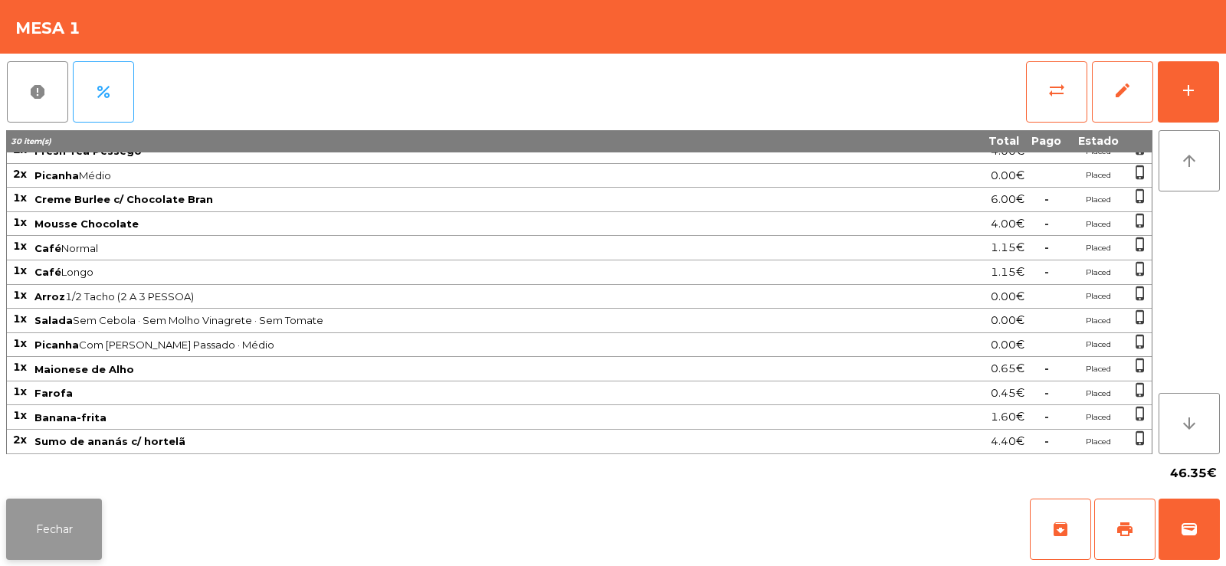
click at [65, 538] on button "Fechar" at bounding box center [54, 529] width 96 height 61
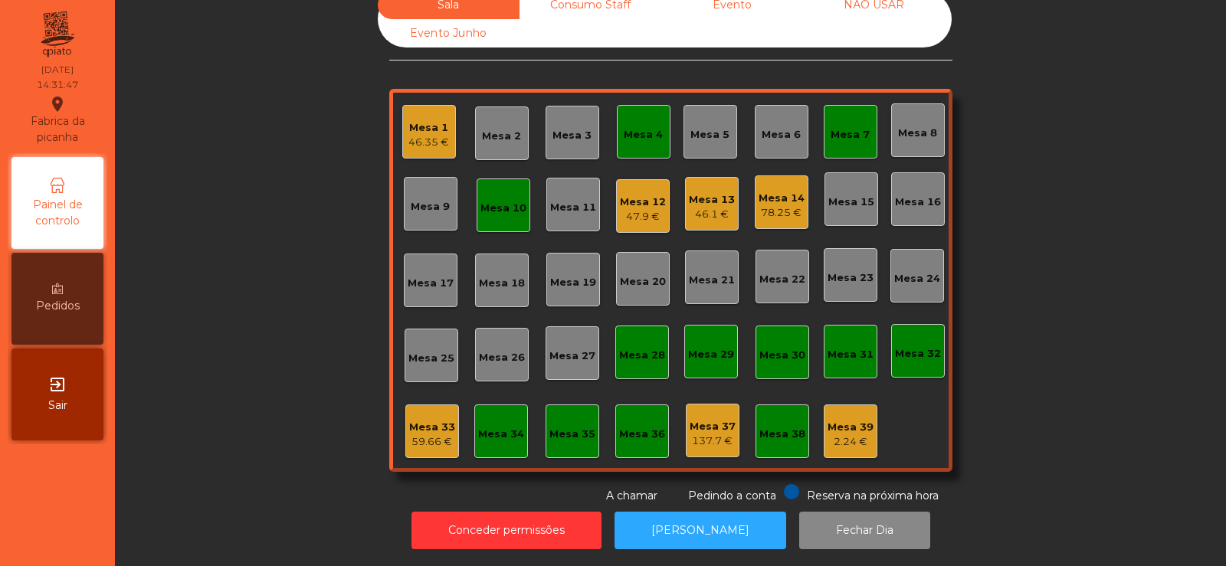
scroll to position [0, 0]
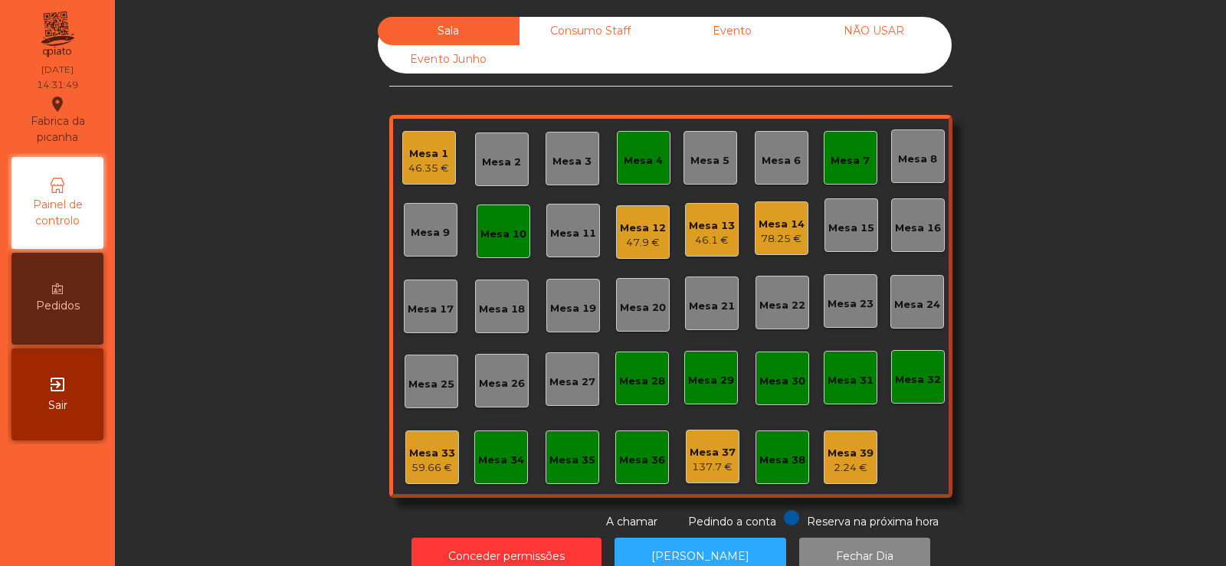
click at [417, 450] on div "Mesa 33" at bounding box center [432, 453] width 46 height 15
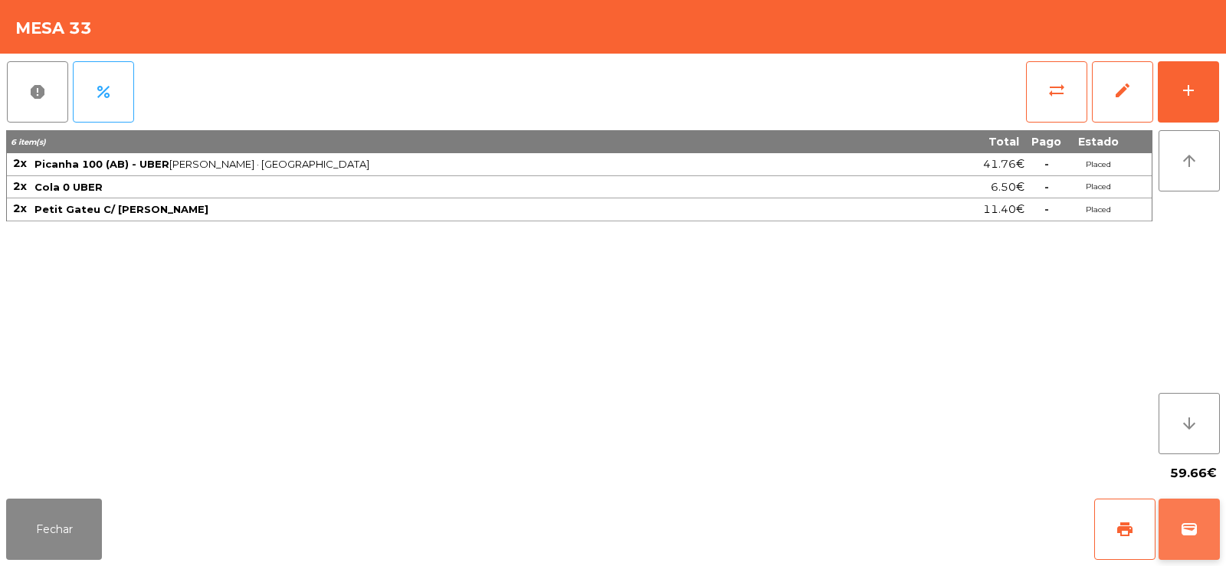
click at [1193, 518] on button "wallet" at bounding box center [1188, 529] width 61 height 61
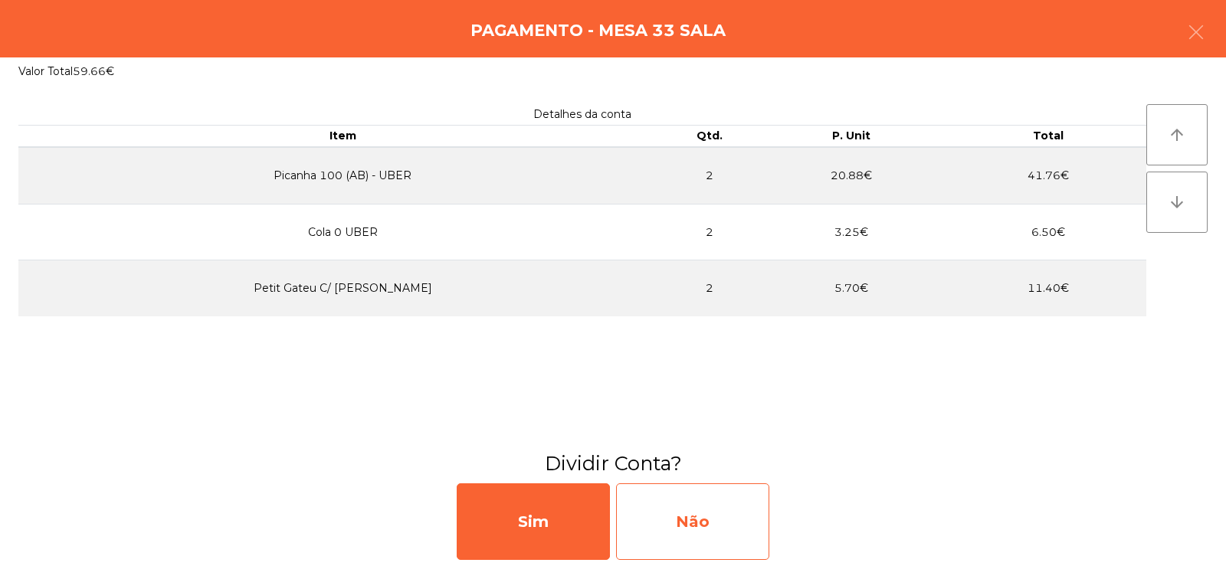
click at [733, 517] on div "Não" at bounding box center [692, 521] width 153 height 77
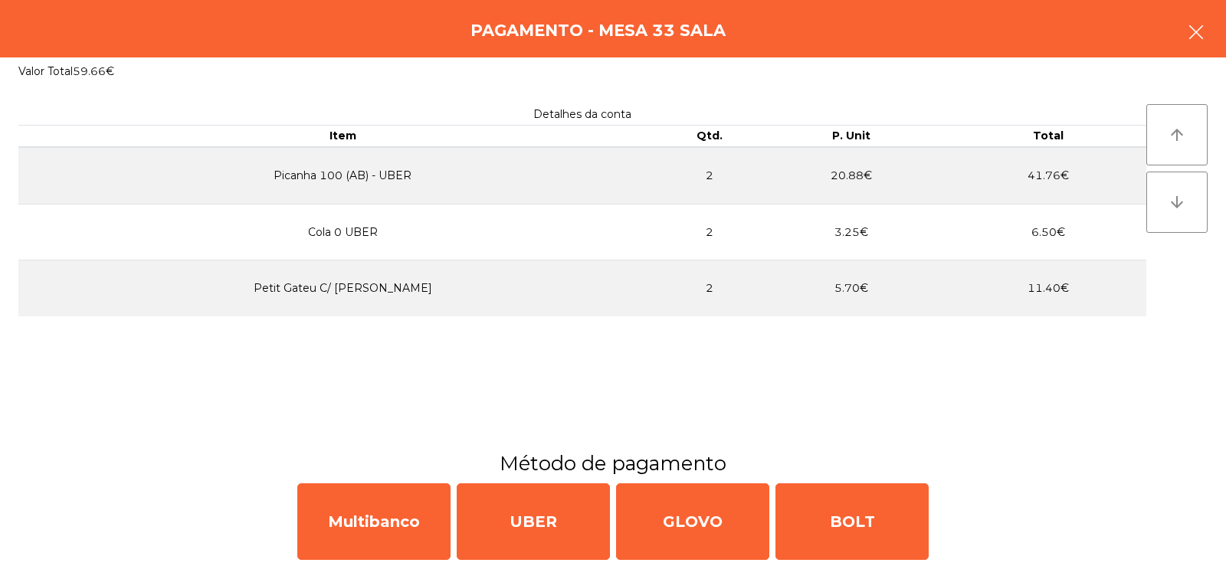
click at [1177, 52] on button "button" at bounding box center [1195, 34] width 43 height 46
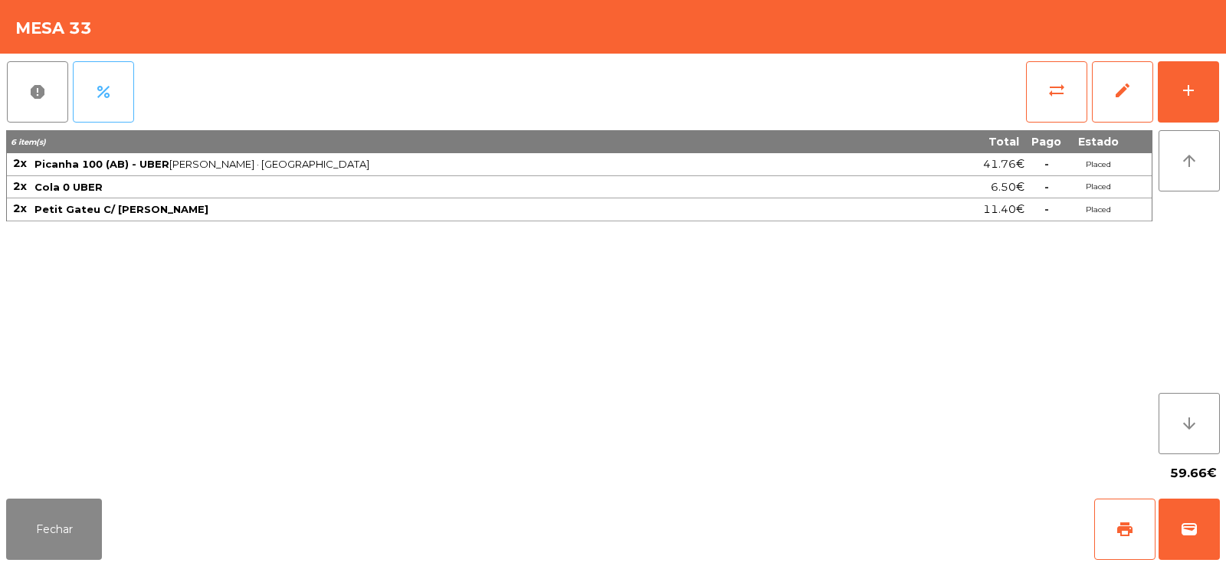
click at [110, 88] on span "percent" at bounding box center [103, 92] width 18 height 18
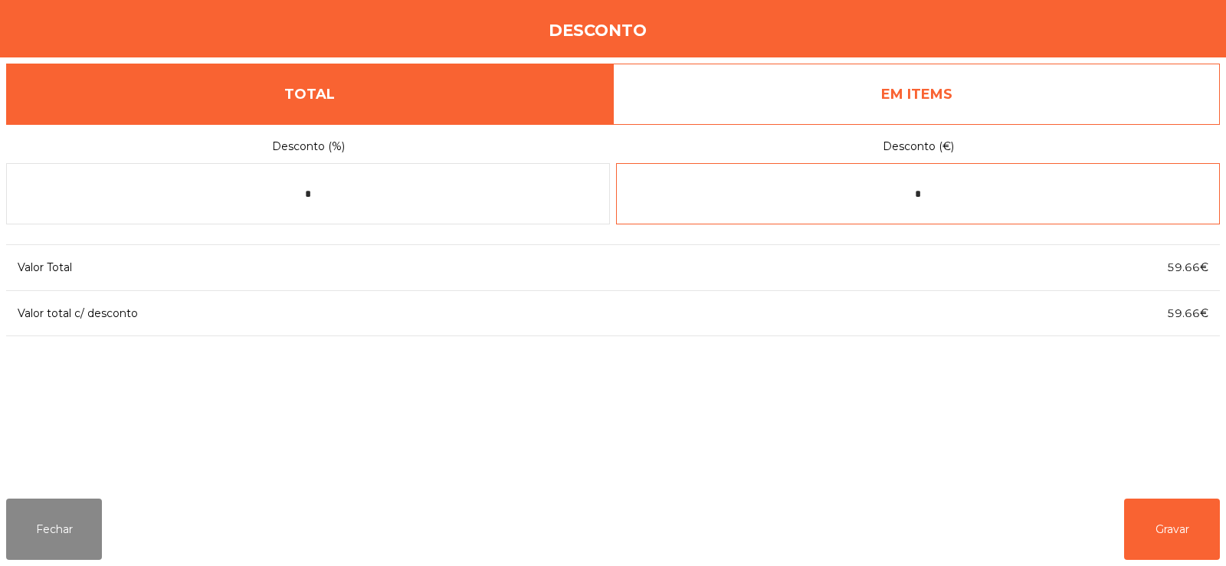
click at [1002, 187] on input "*" at bounding box center [918, 193] width 604 height 61
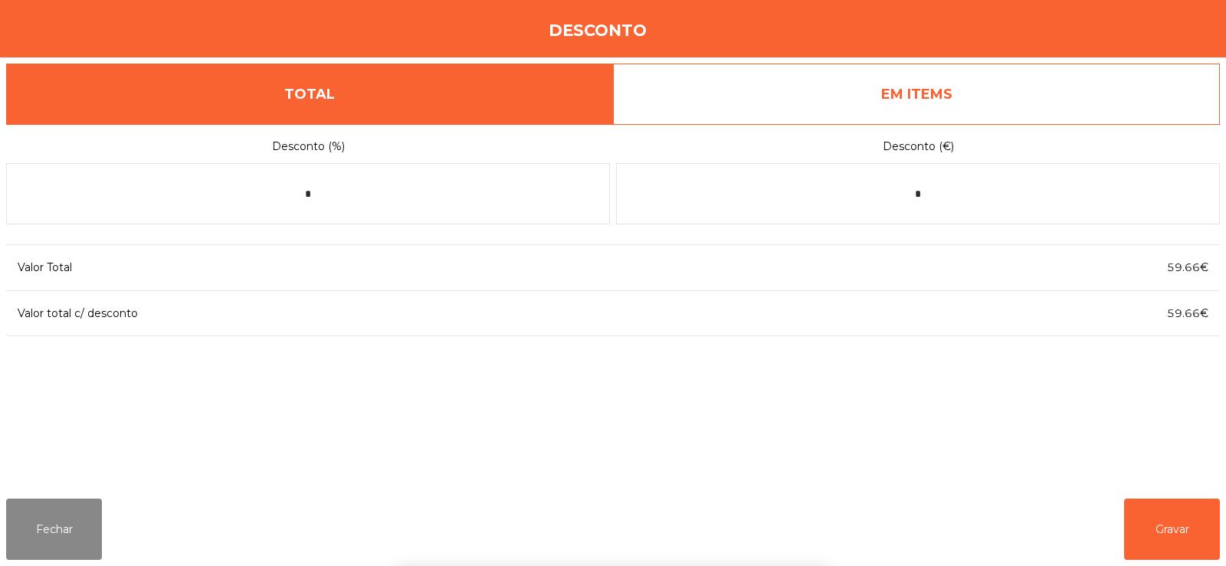
click at [996, 93] on link "EM ITEMS" at bounding box center [916, 94] width 607 height 61
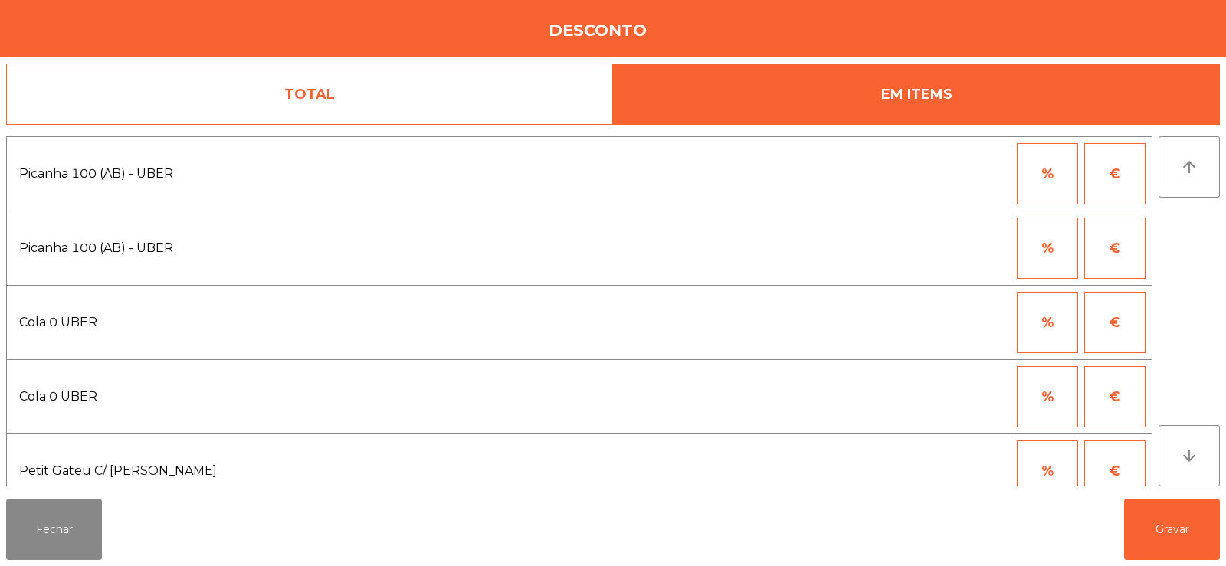
click at [1052, 247] on button "%" at bounding box center [1046, 248] width 61 height 61
click at [952, 247] on input "*" at bounding box center [972, 248] width 77 height 61
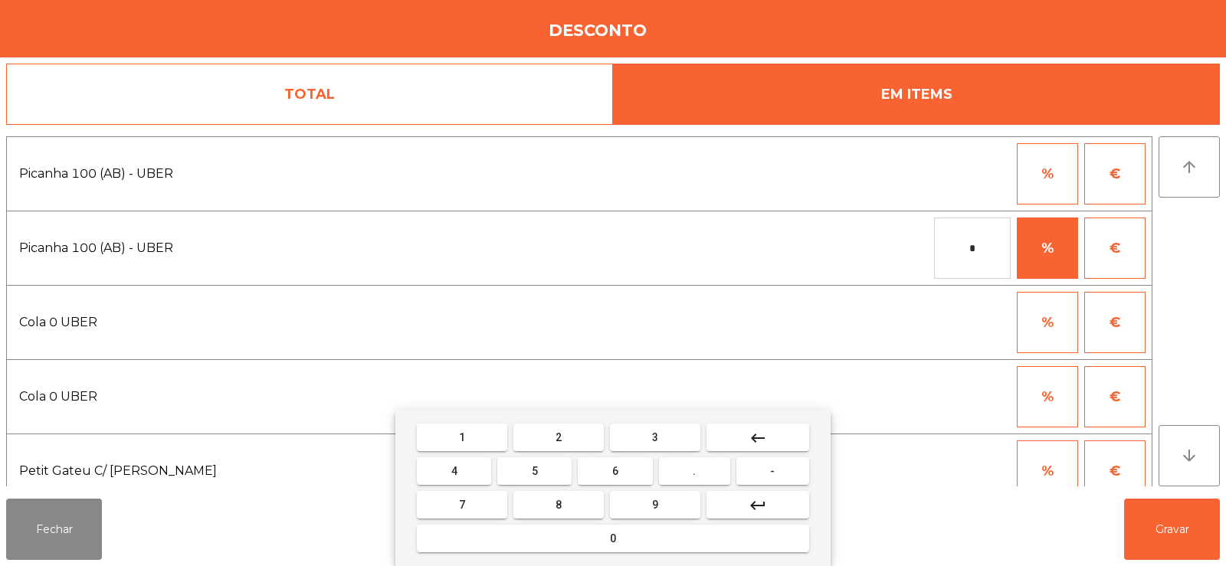
click at [473, 443] on button "1" at bounding box center [462, 438] width 90 height 28
click at [537, 535] on button "0" at bounding box center [613, 539] width 392 height 28
type input "***"
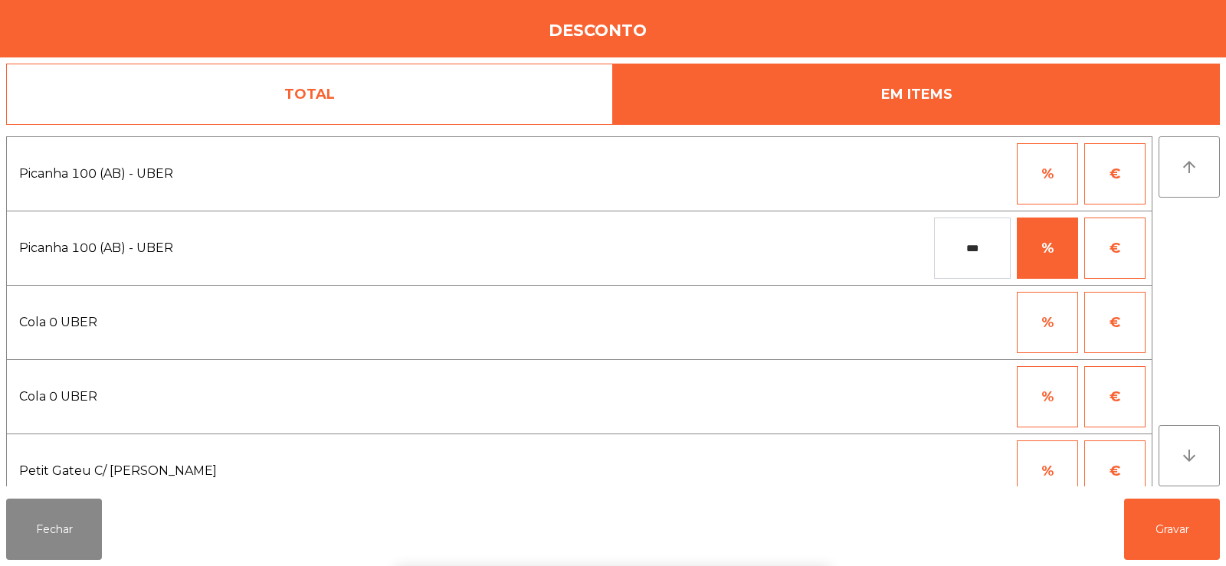
click at [1171, 520] on div "1 2 3 keyboard_backspace 4 5 6 . - 7 8 9 keyboard_return 0" at bounding box center [613, 488] width 1226 height 156
click at [1183, 540] on button "Gravar" at bounding box center [1172, 529] width 96 height 61
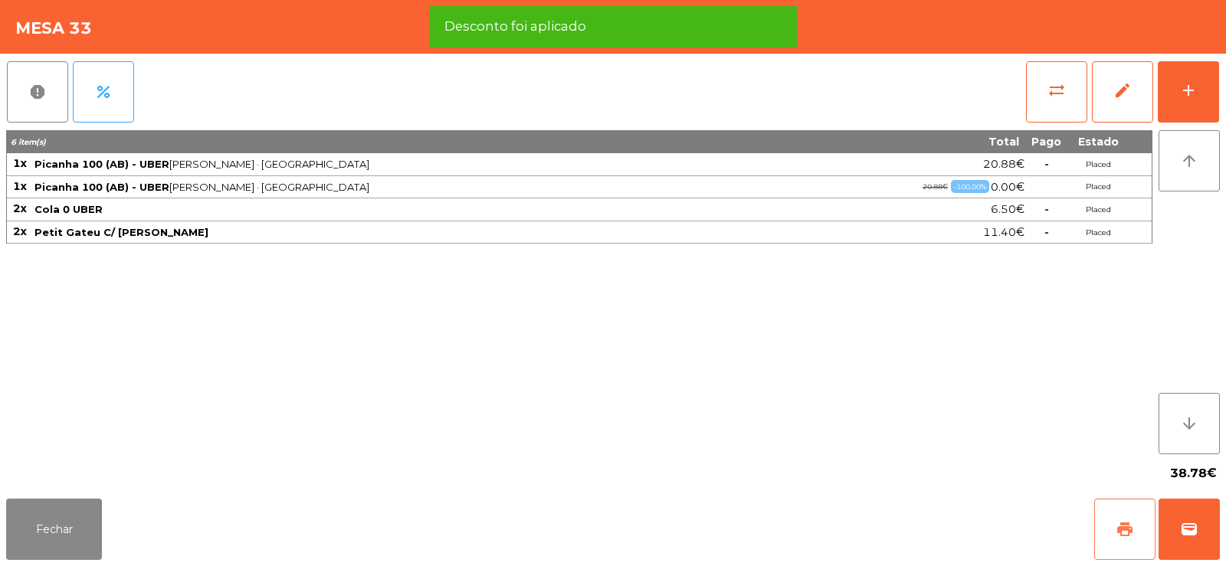
click at [1121, 523] on span "print" at bounding box center [1124, 529] width 18 height 18
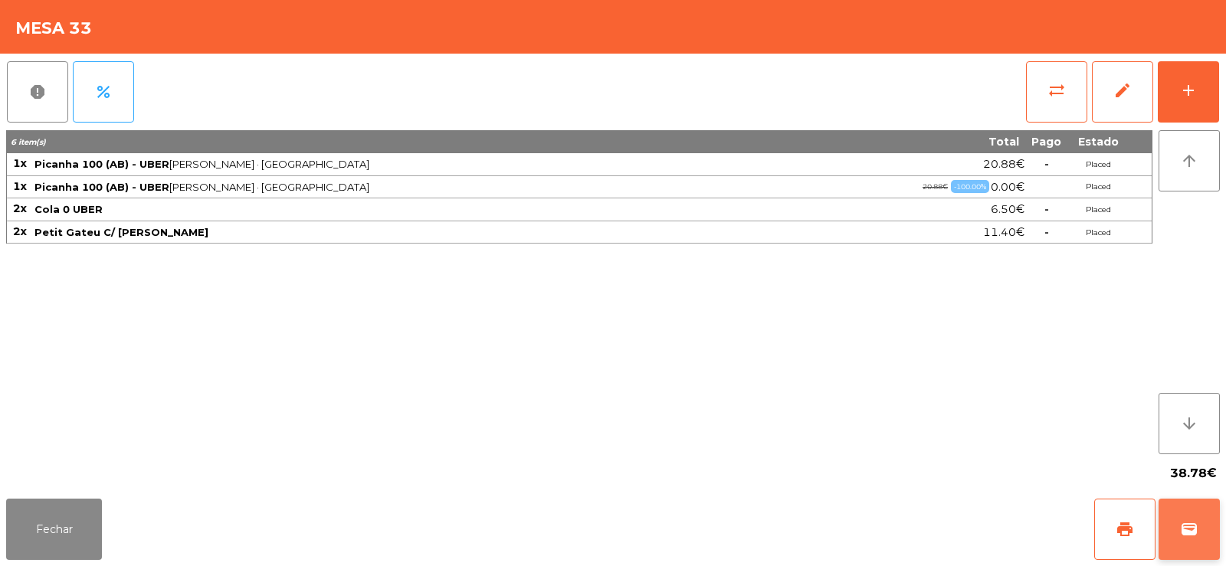
click at [1196, 525] on span "wallet" at bounding box center [1189, 529] width 18 height 18
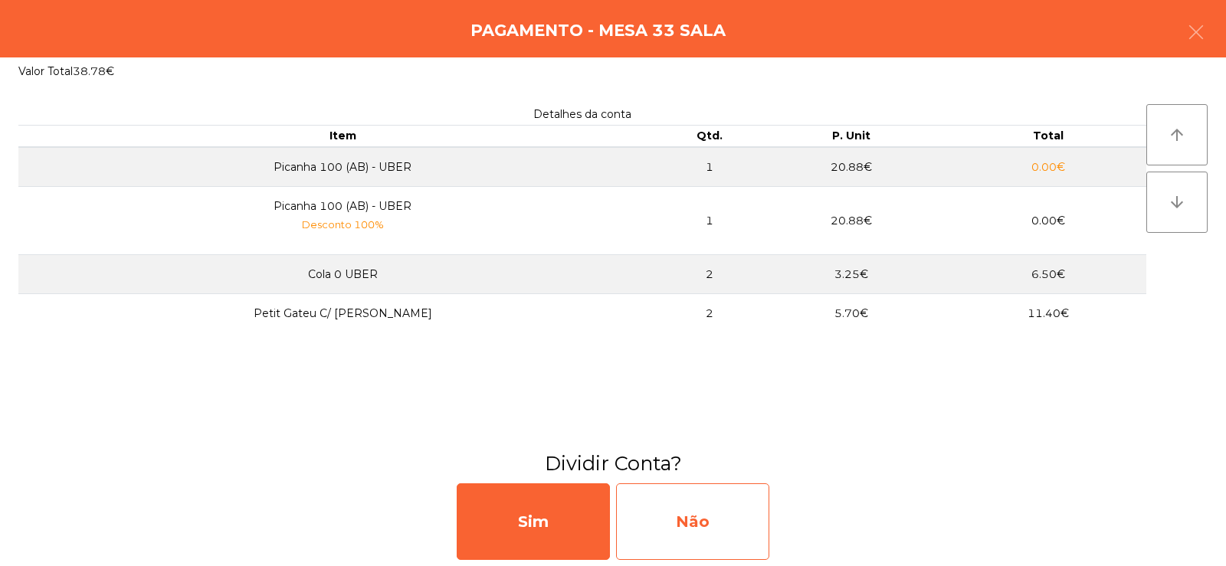
click at [699, 519] on div "Não" at bounding box center [692, 521] width 153 height 77
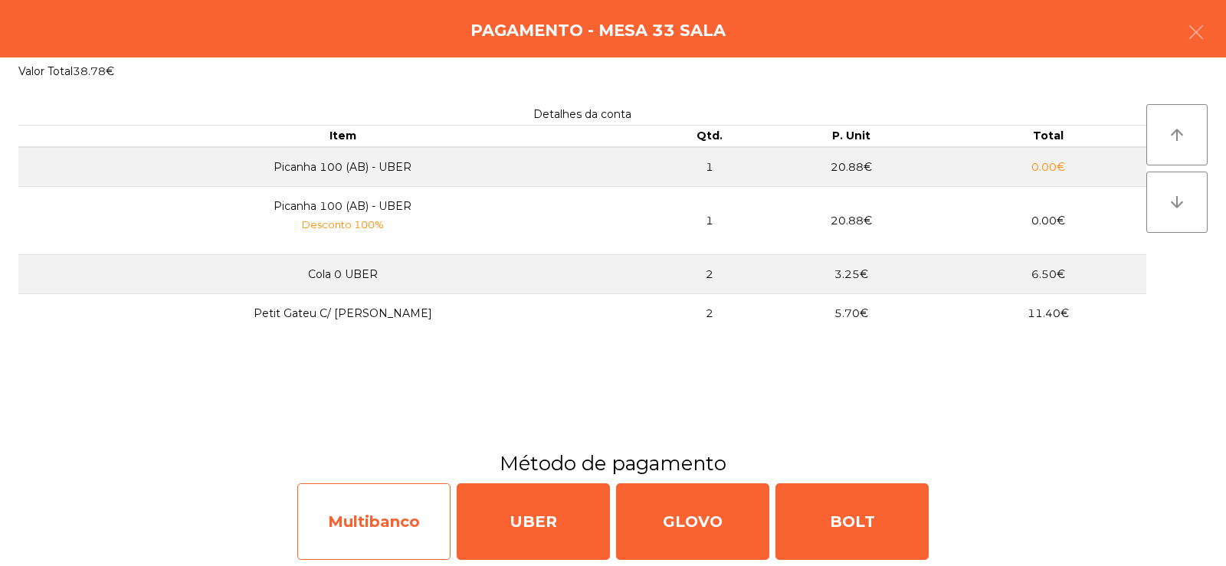
click at [394, 525] on div "Multibanco" at bounding box center [373, 521] width 153 height 77
select select "**"
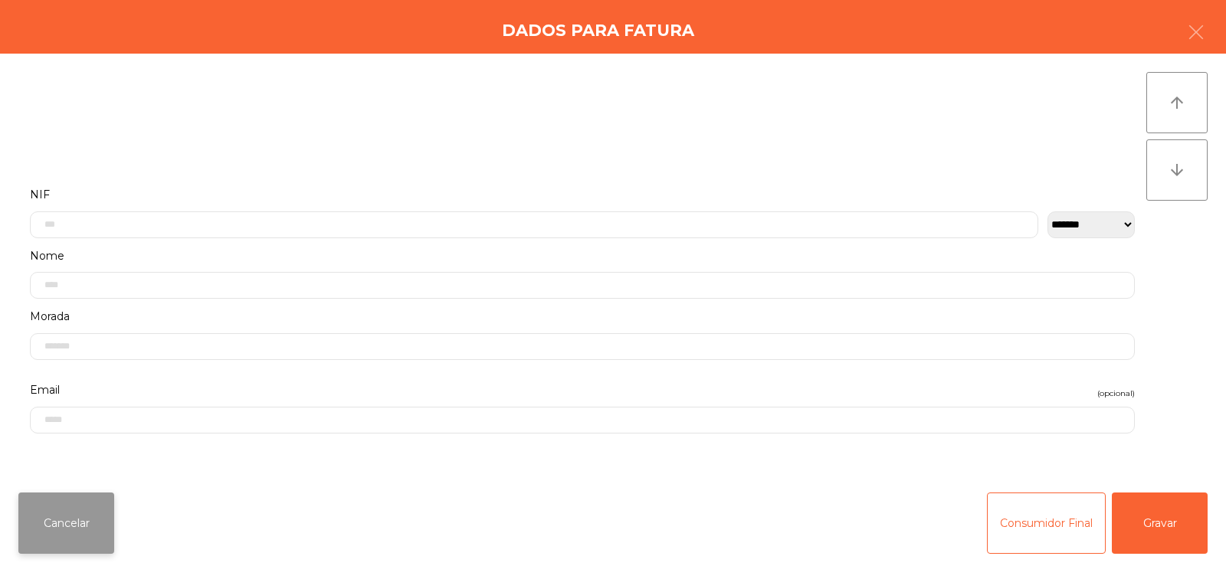
click at [69, 530] on button "Cancelar" at bounding box center [66, 523] width 96 height 61
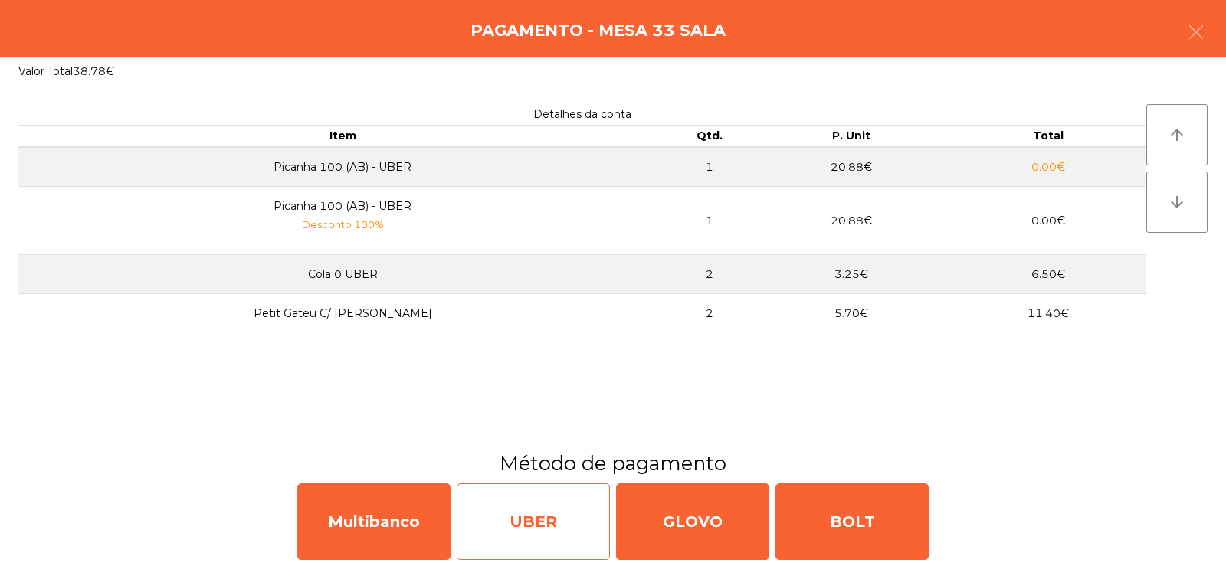
click at [545, 518] on div "UBER" at bounding box center [533, 521] width 153 height 77
select select "**"
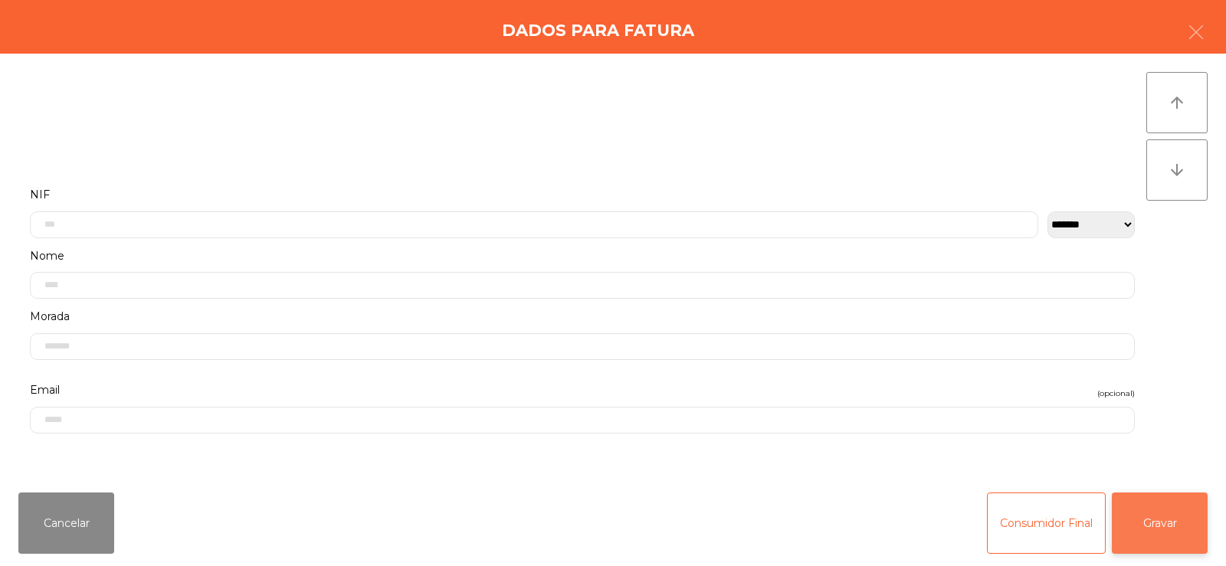
click at [1176, 510] on button "Gravar" at bounding box center [1159, 523] width 96 height 61
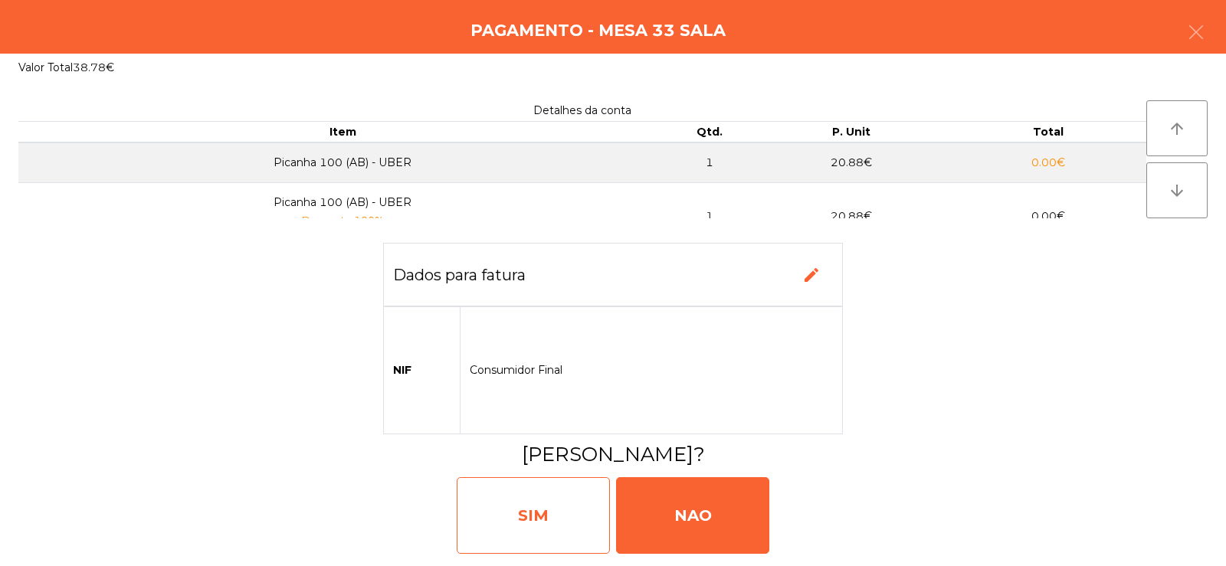
click at [538, 529] on div "SIM" at bounding box center [533, 515] width 153 height 77
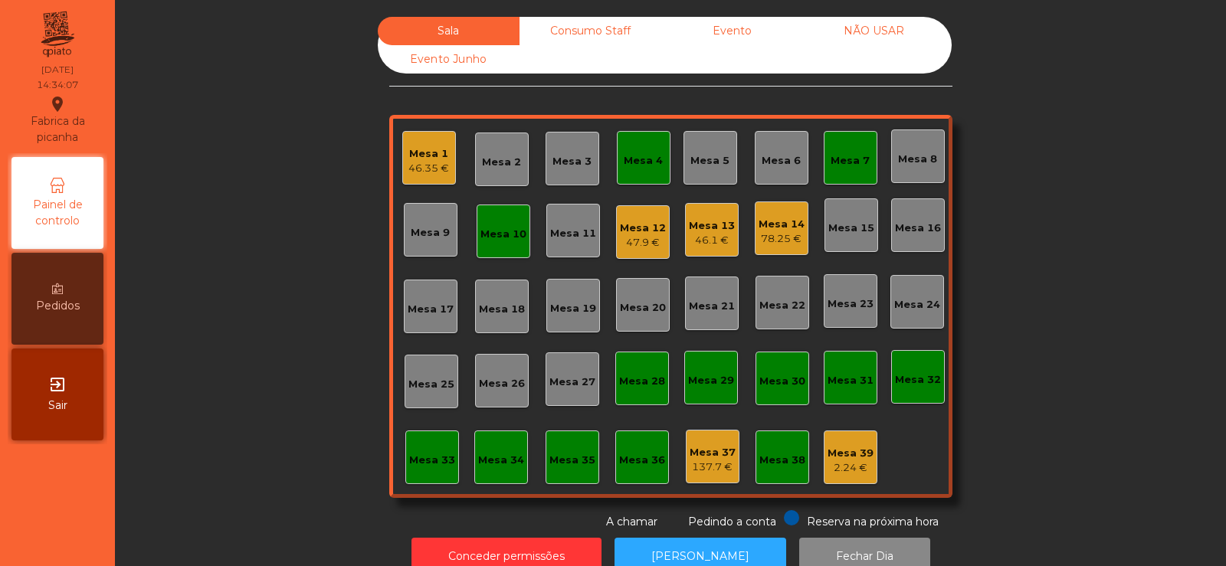
click at [713, 235] on div "46.1 €" at bounding box center [712, 240] width 46 height 15
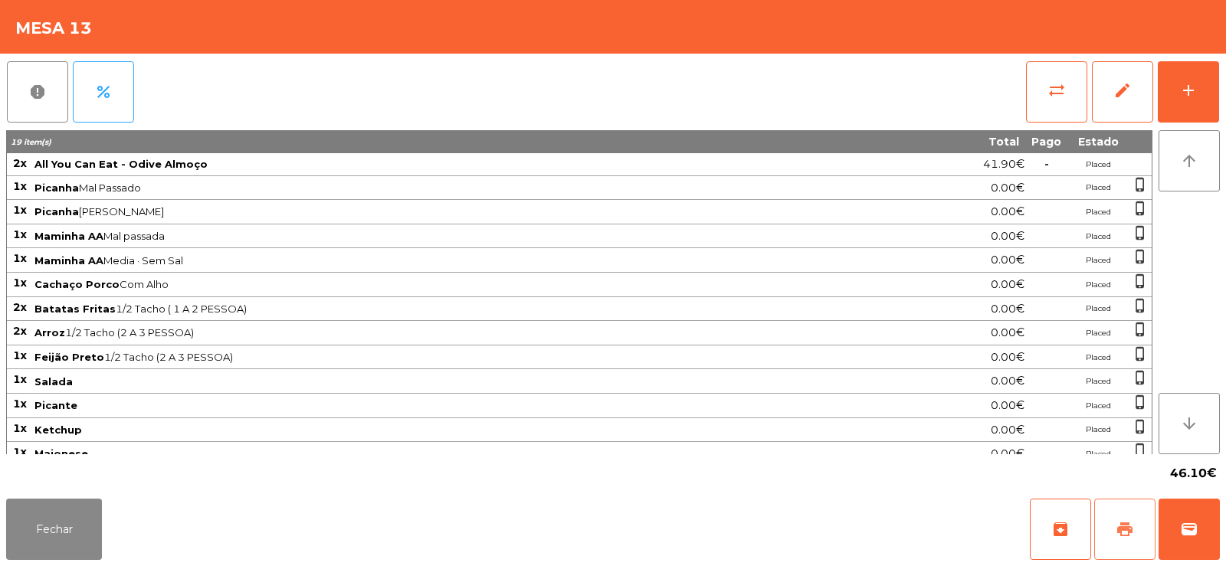
click at [1132, 530] on span "print" at bounding box center [1124, 529] width 18 height 18
click at [70, 539] on button "Fechar" at bounding box center [54, 529] width 96 height 61
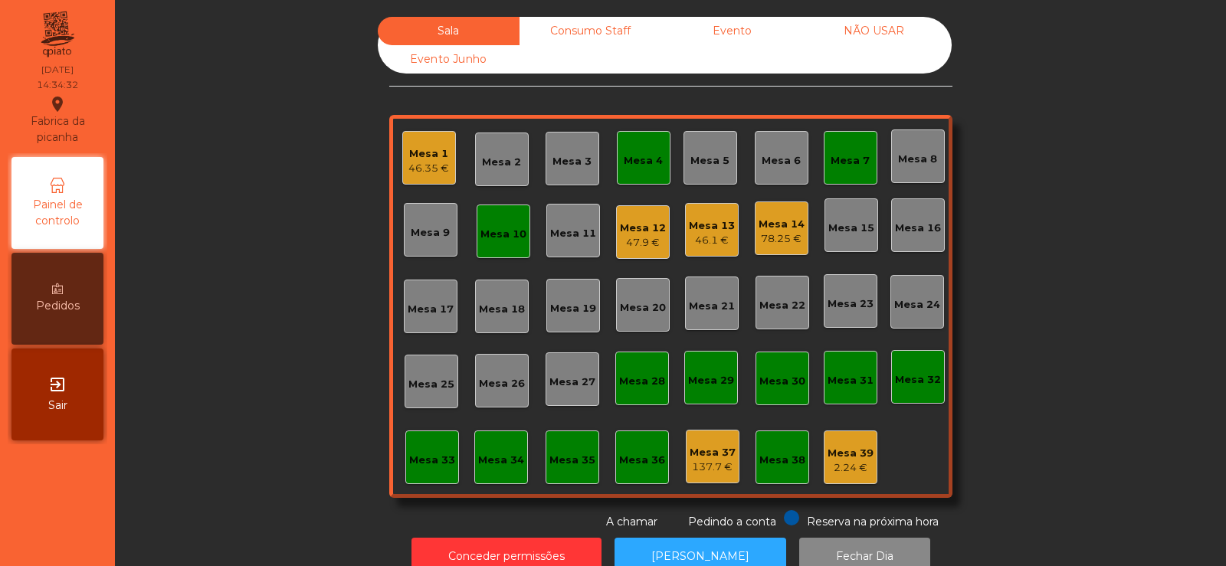
scroll to position [38, 0]
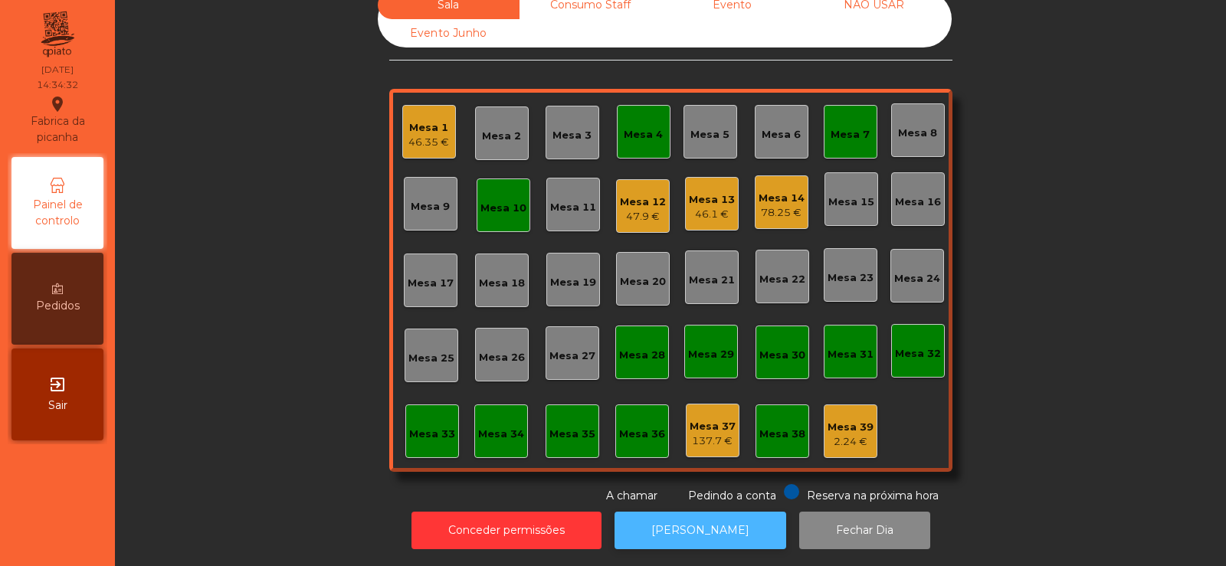
click at [702, 525] on button "[PERSON_NAME]" at bounding box center [700, 531] width 172 height 38
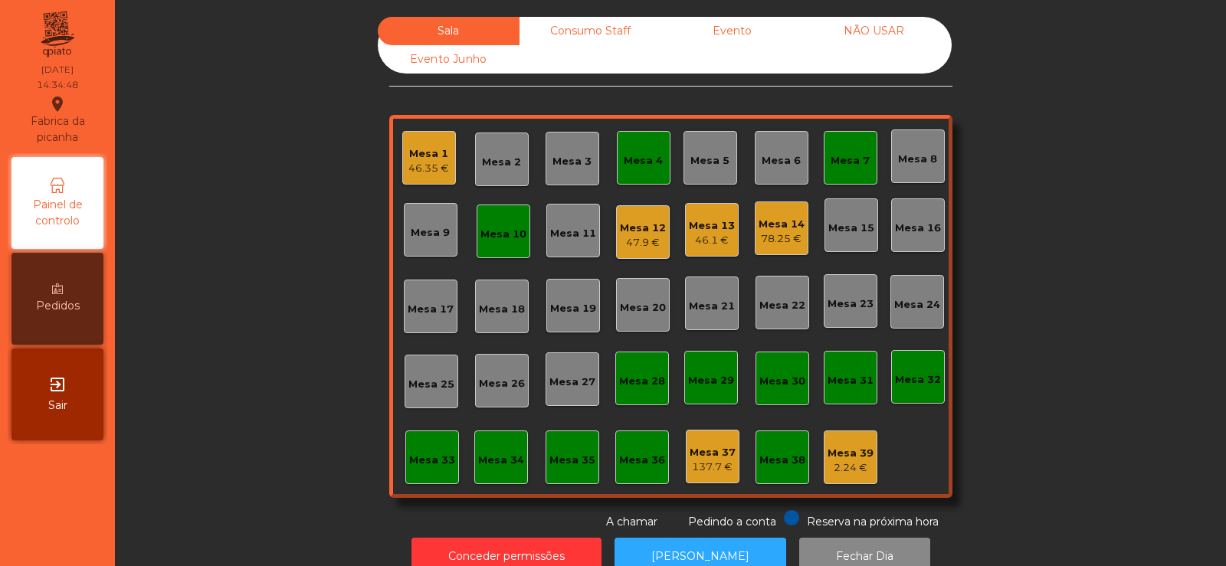
click at [709, 234] on div "46.1 €" at bounding box center [712, 240] width 46 height 15
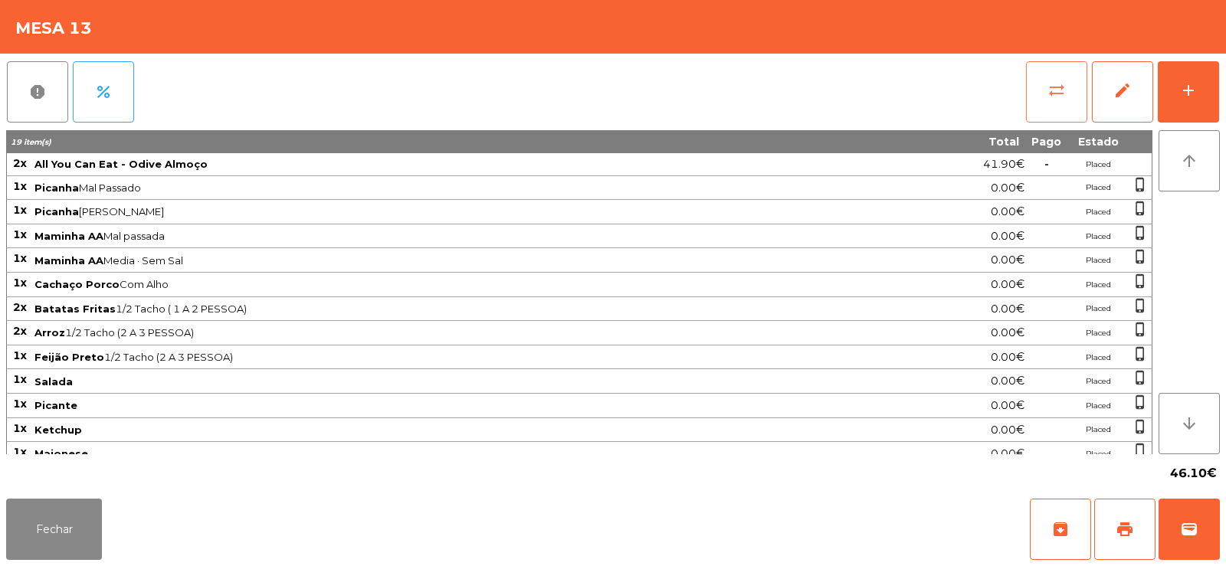
click at [1055, 80] on button "sync_alt" at bounding box center [1056, 91] width 61 height 61
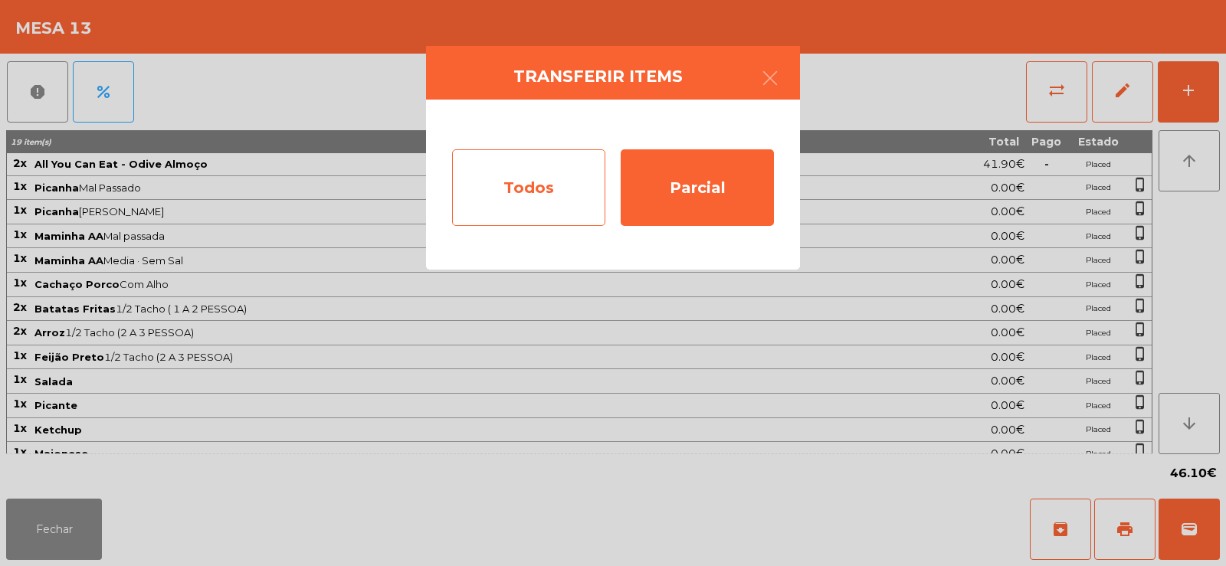
click at [508, 172] on div "Todos" at bounding box center [528, 187] width 153 height 77
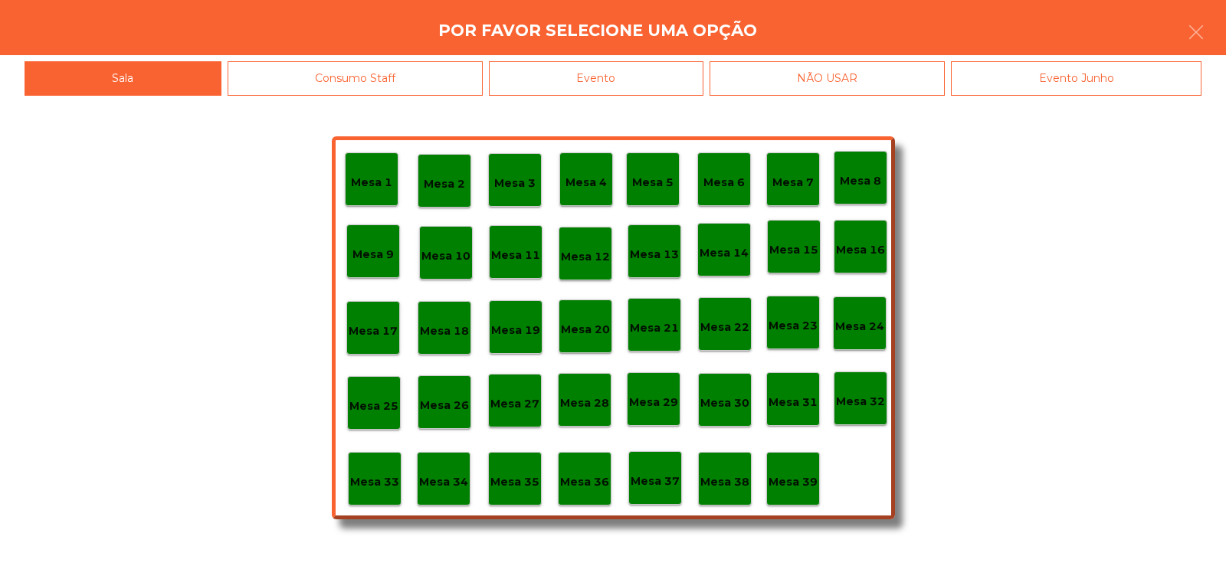
click at [617, 75] on div "Evento" at bounding box center [596, 78] width 214 height 34
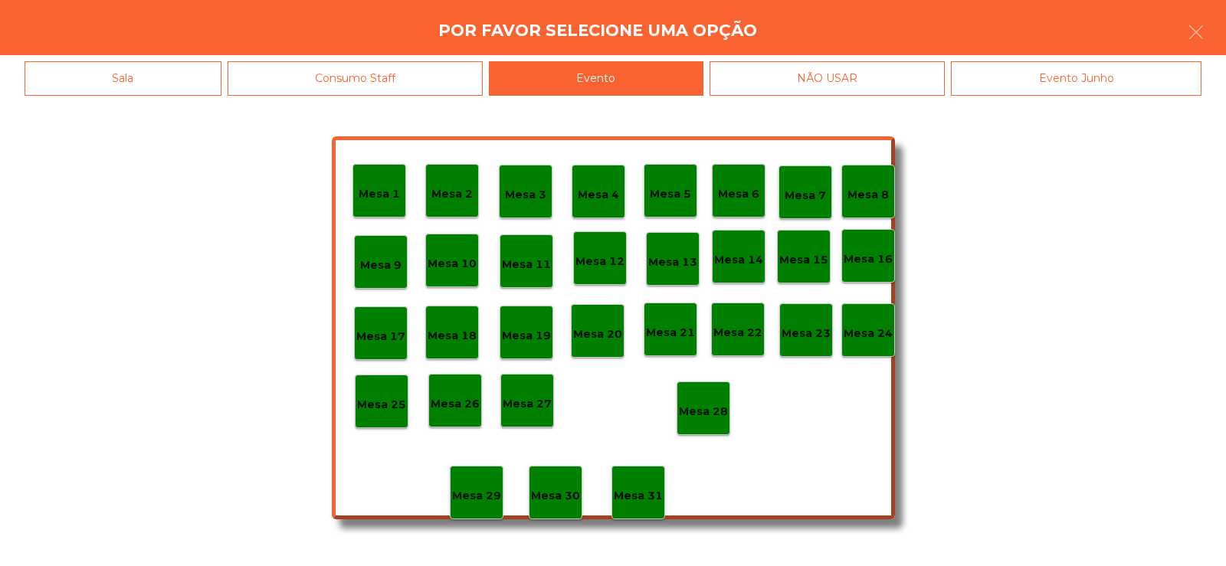
click at [697, 417] on p "Mesa 28" at bounding box center [703, 412] width 49 height 18
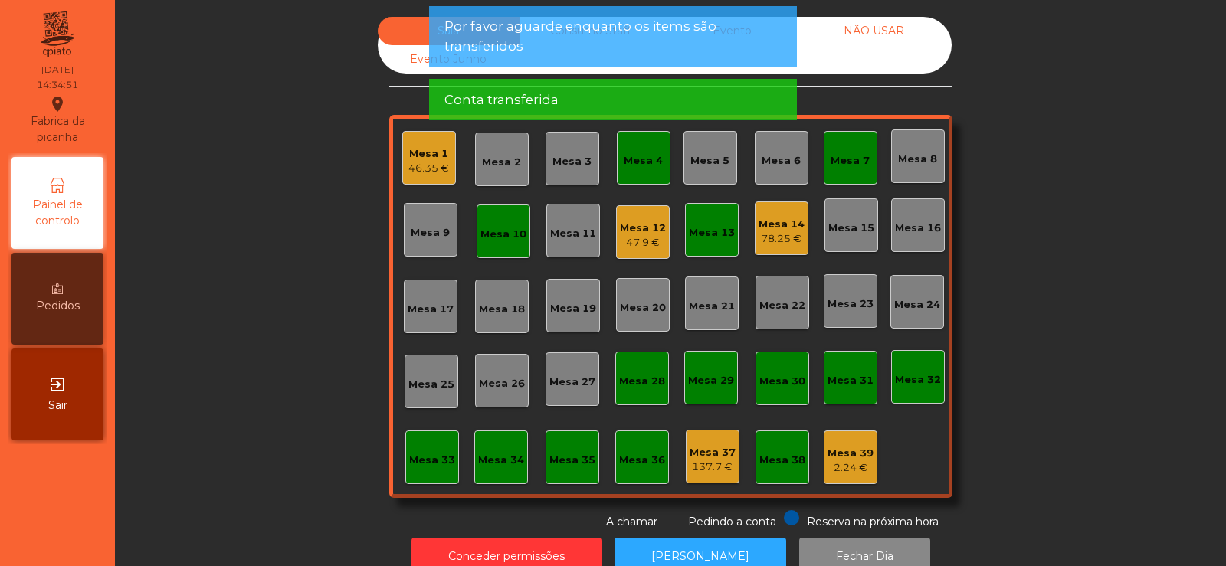
click at [643, 244] on div "47.9 €" at bounding box center [643, 242] width 46 height 15
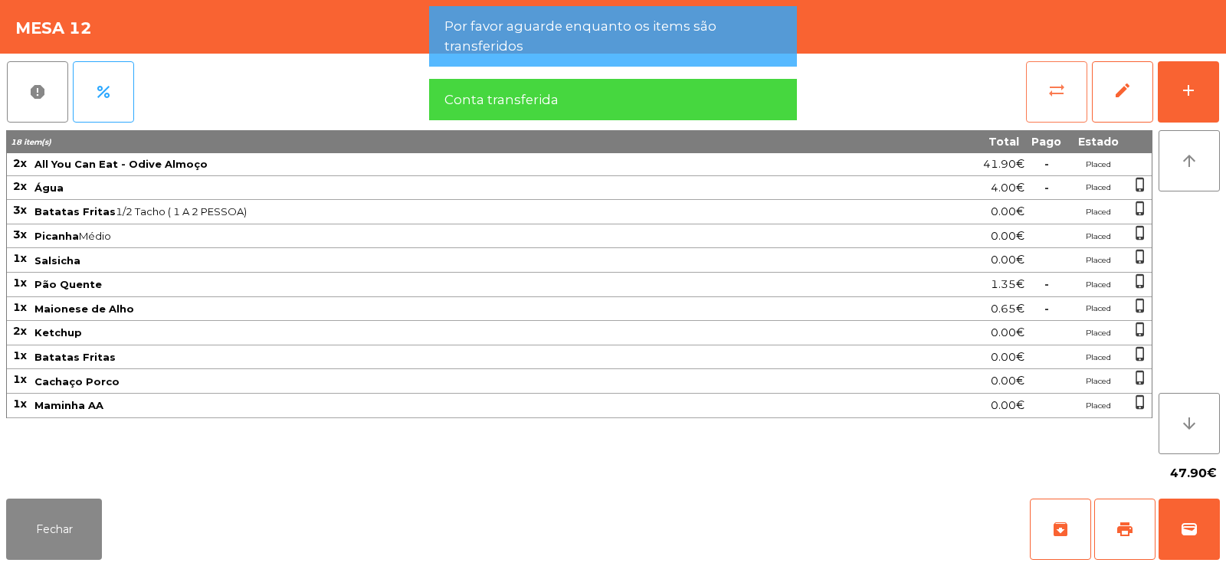
click at [1039, 83] on button "sync_alt" at bounding box center [1056, 91] width 61 height 61
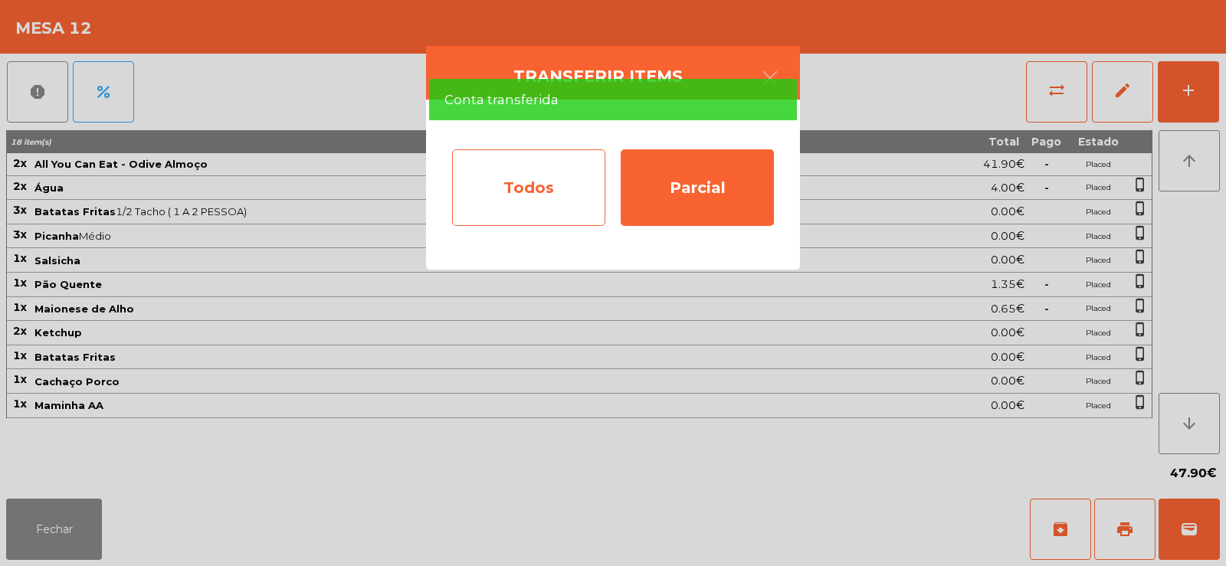
click at [564, 172] on div "Todos" at bounding box center [528, 187] width 153 height 77
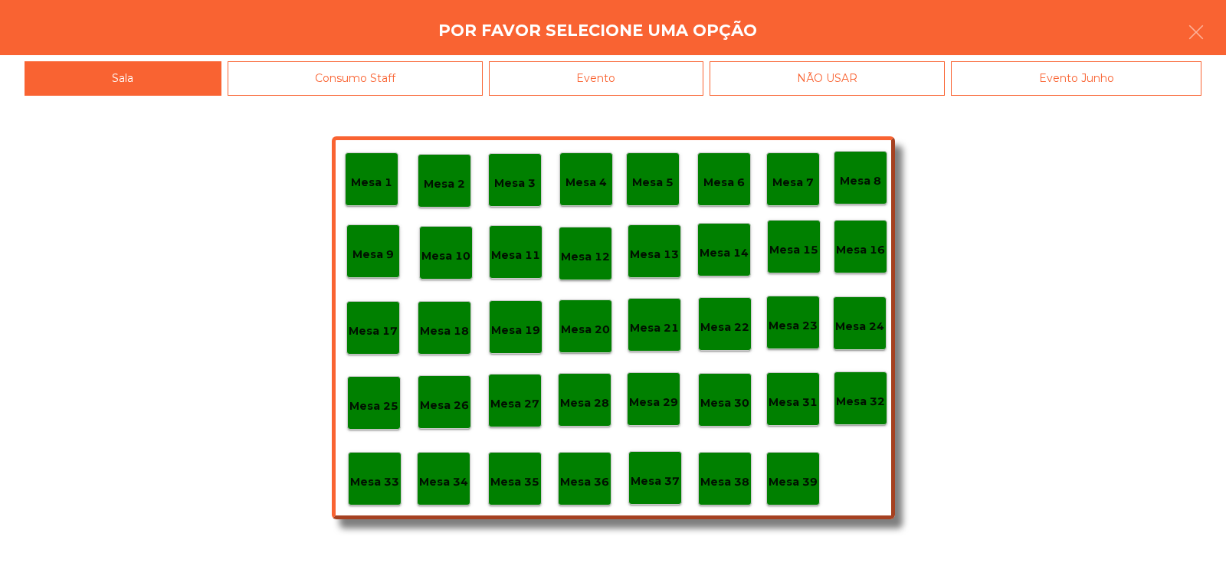
click at [621, 74] on div "Evento" at bounding box center [596, 78] width 214 height 34
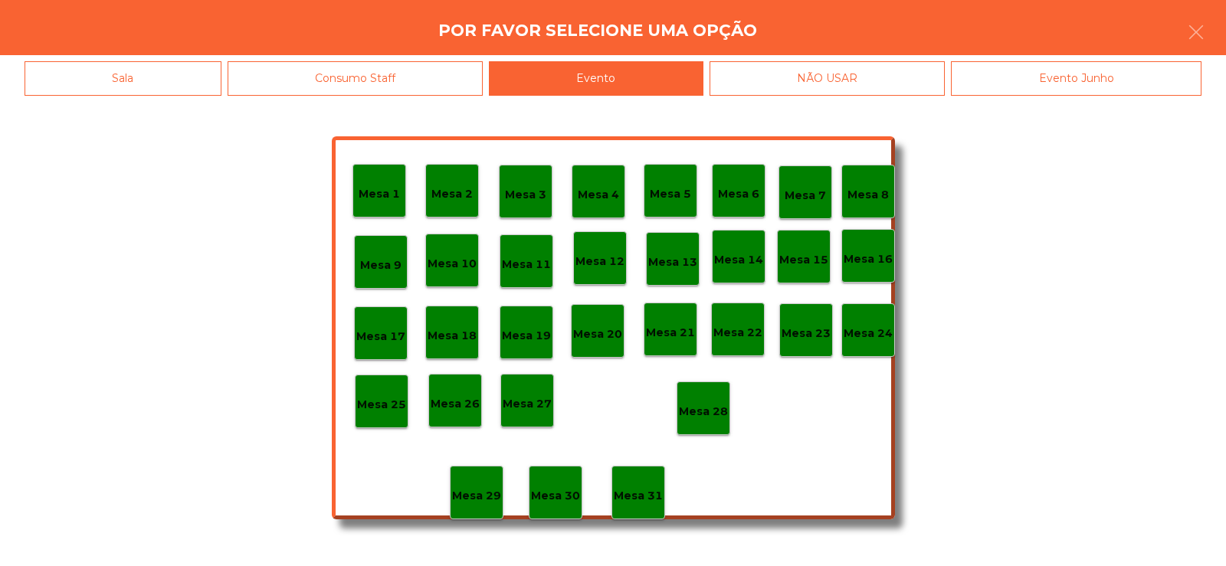
click at [702, 391] on div "Mesa 28" at bounding box center [703, 408] width 54 height 54
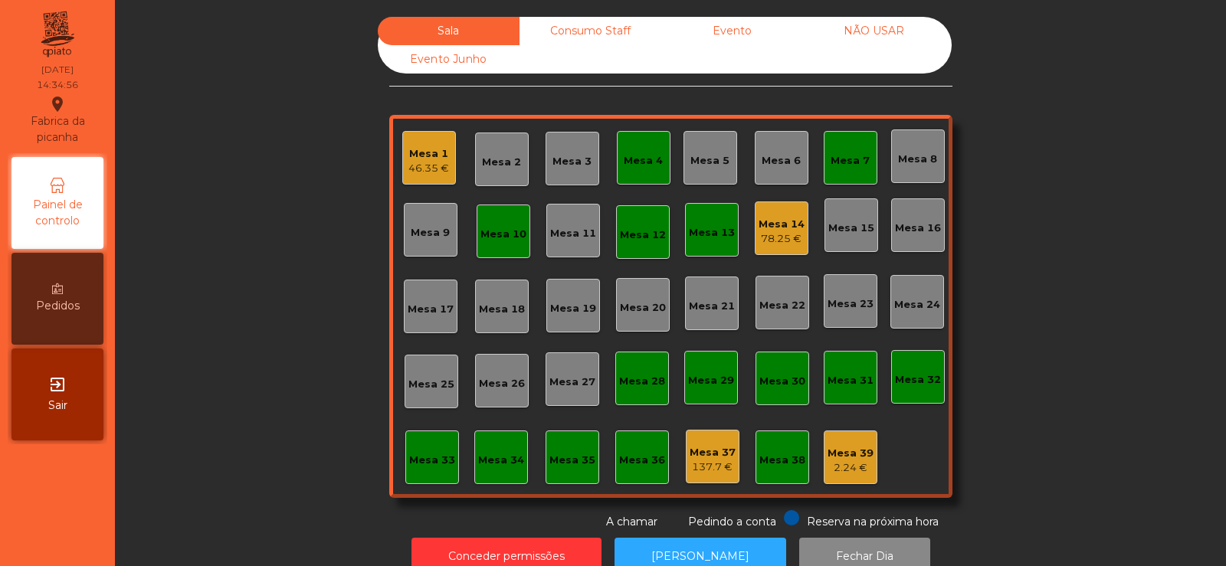
click at [642, 155] on div "Mesa 4" at bounding box center [643, 160] width 39 height 15
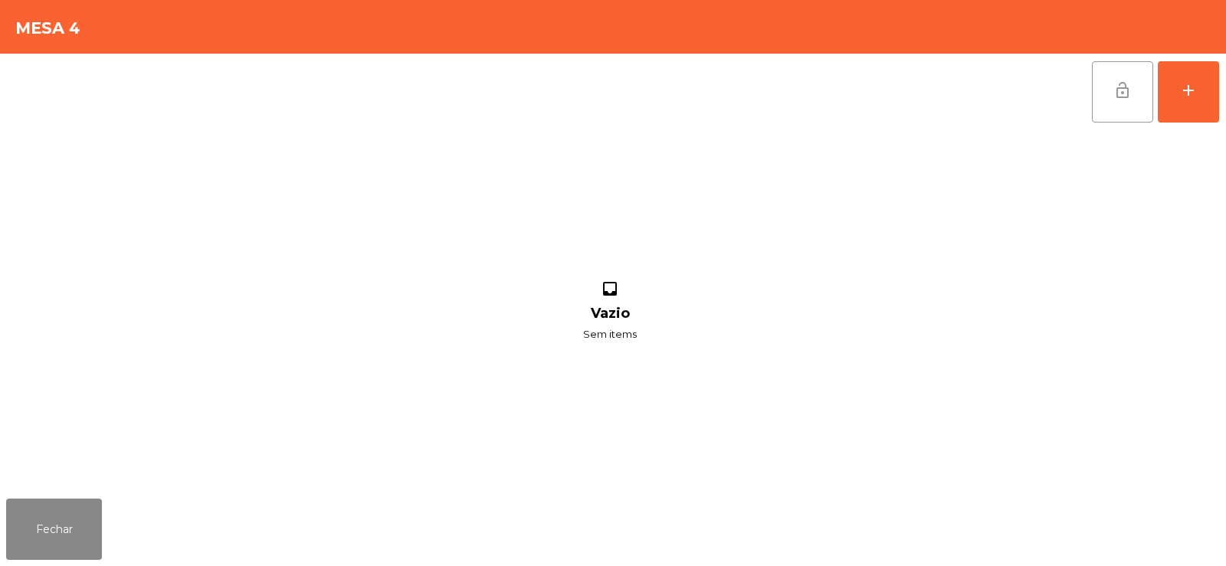
click at [1127, 87] on span "lock_open" at bounding box center [1122, 90] width 18 height 18
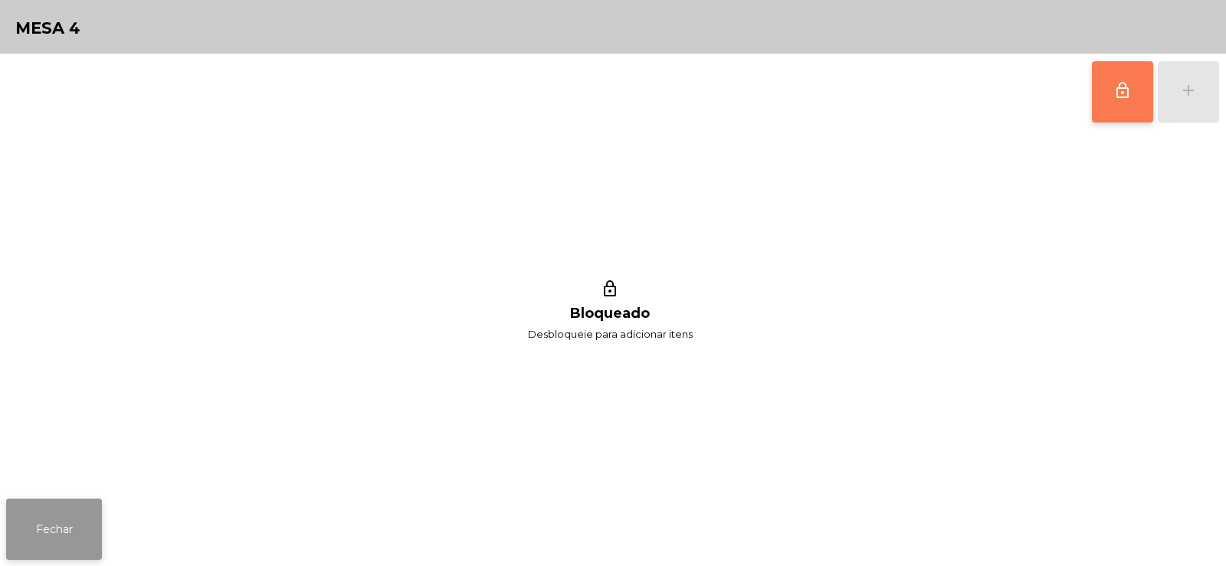
click at [45, 538] on button "Fechar" at bounding box center [54, 529] width 96 height 61
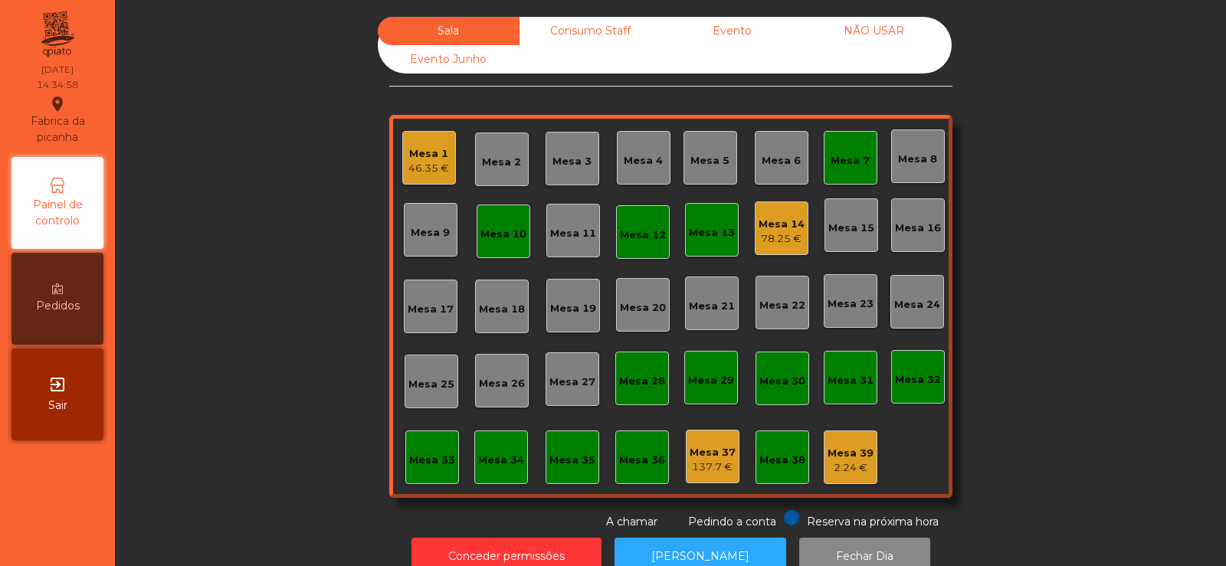
click at [869, 157] on div "Mesa 7" at bounding box center [850, 158] width 54 height 54
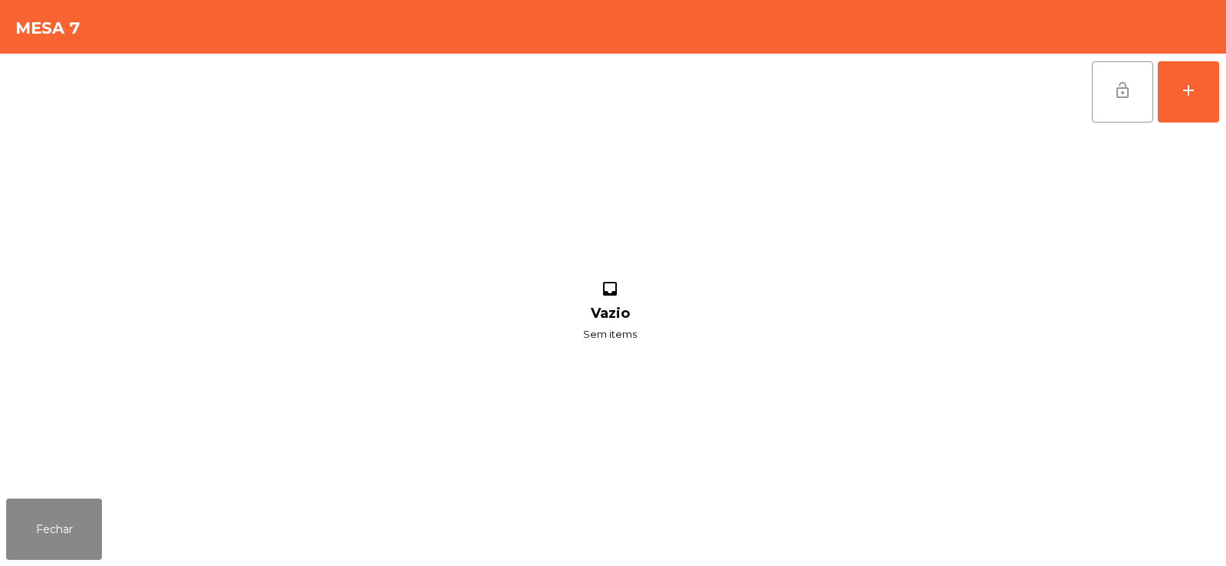
click at [1120, 91] on span "lock_open" at bounding box center [1122, 90] width 18 height 18
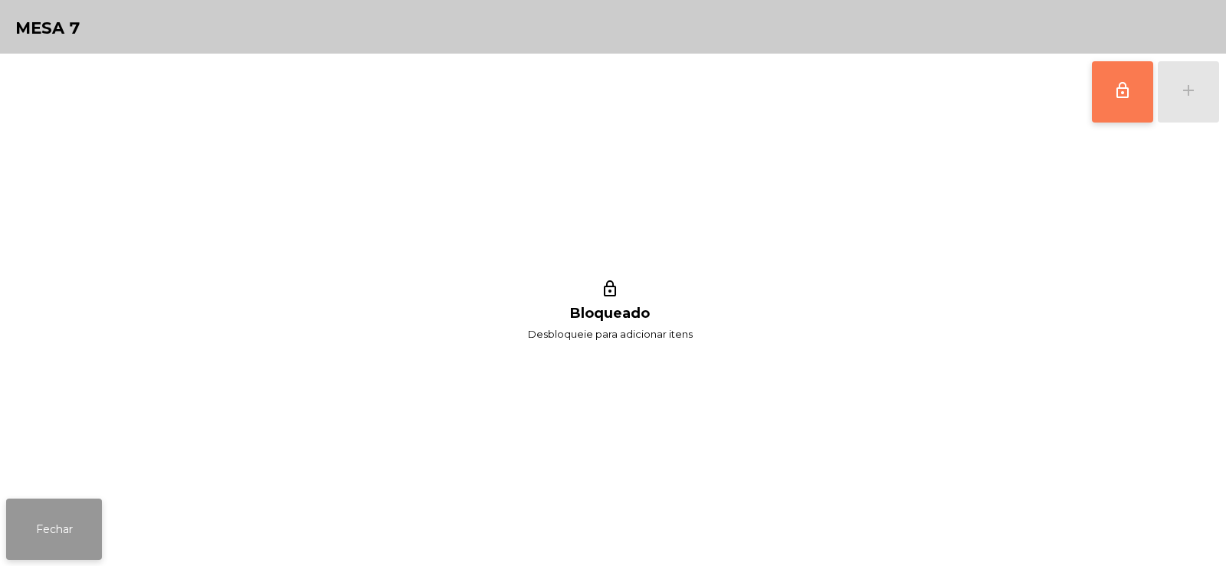
click at [58, 510] on button "Fechar" at bounding box center [54, 529] width 96 height 61
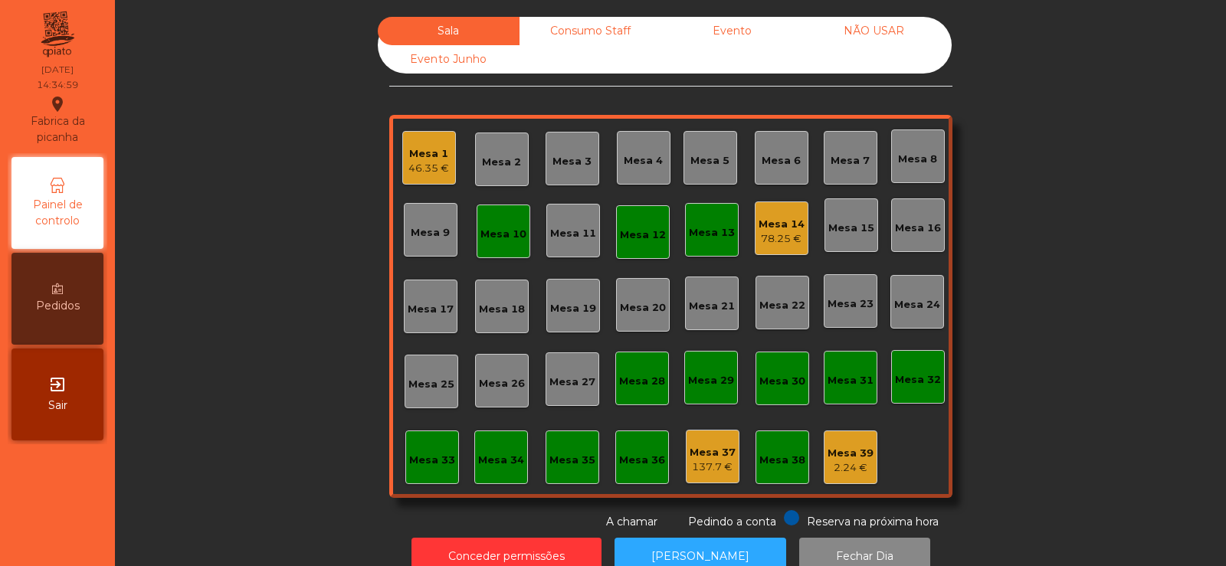
click at [497, 231] on div "Mesa 10" at bounding box center [503, 234] width 46 height 15
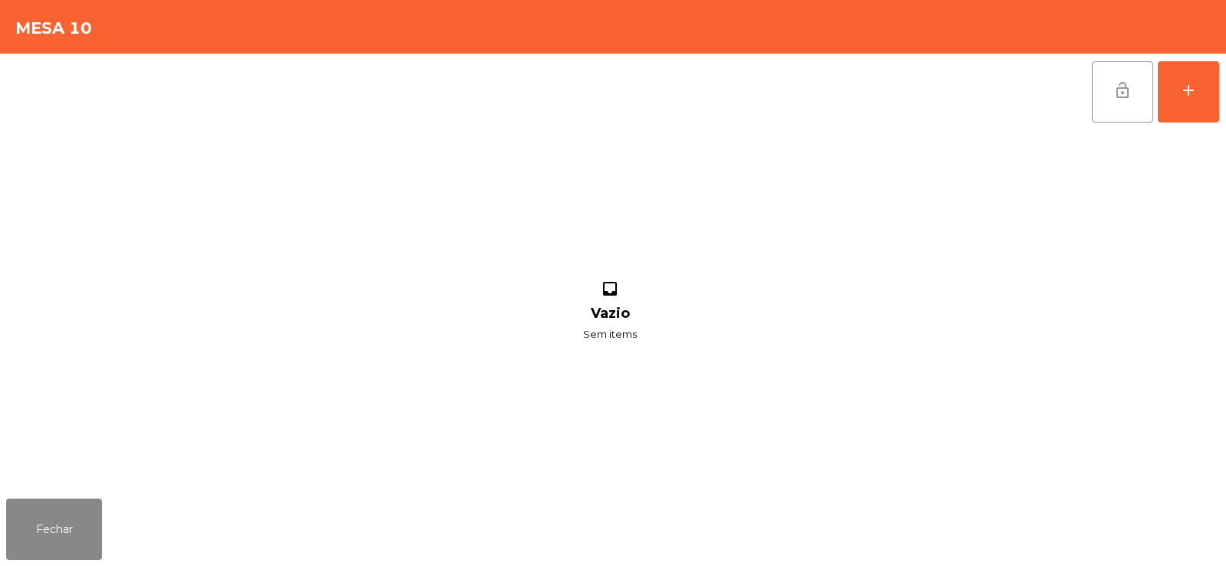
click at [1118, 107] on button "lock_open" at bounding box center [1122, 91] width 61 height 61
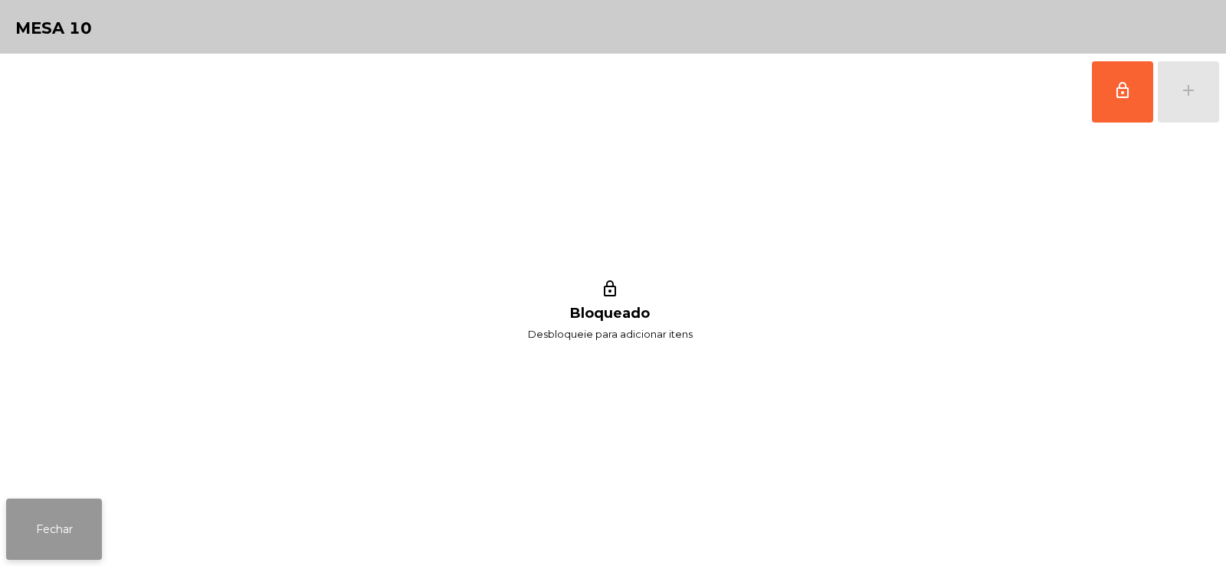
click at [50, 531] on button "Fechar" at bounding box center [54, 529] width 96 height 61
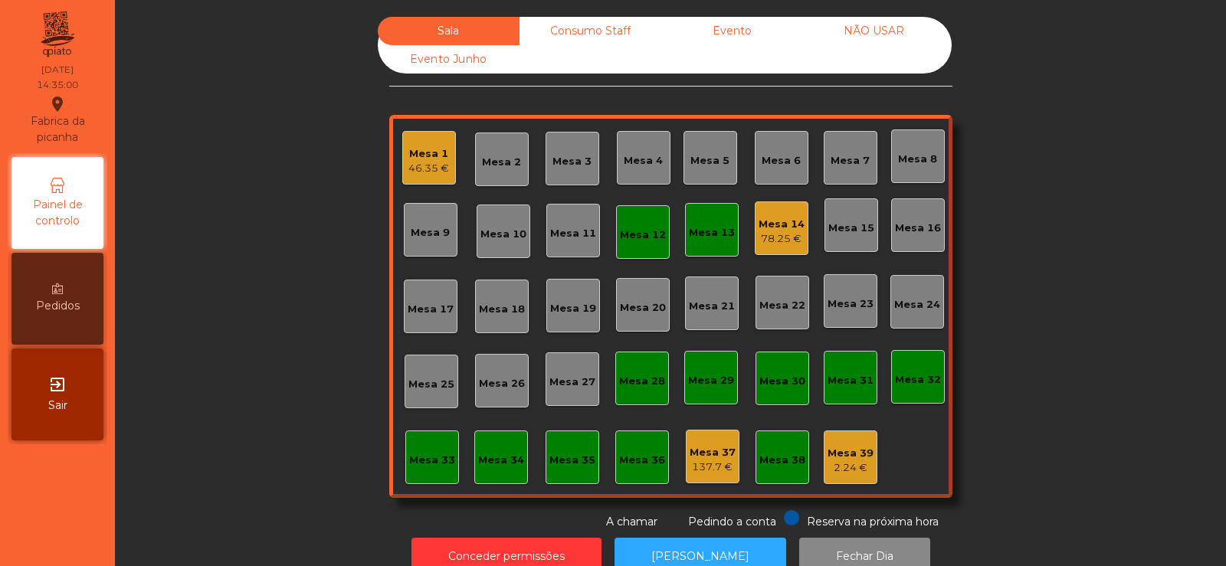
click at [636, 244] on div "Mesa 12" at bounding box center [643, 232] width 54 height 54
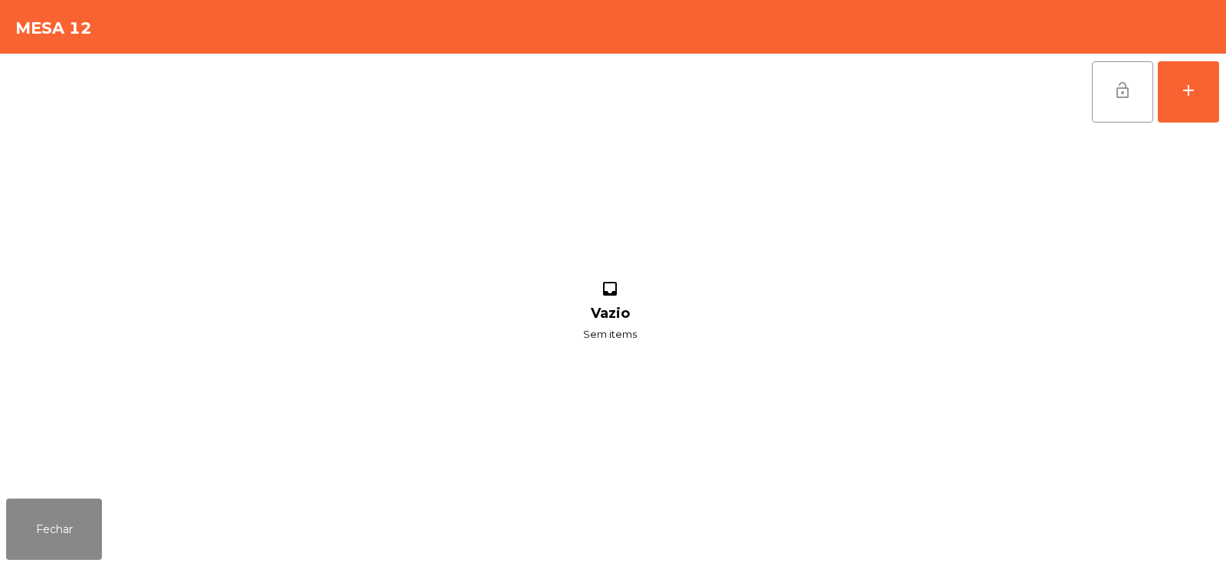
click at [1142, 113] on button "lock_open" at bounding box center [1122, 91] width 61 height 61
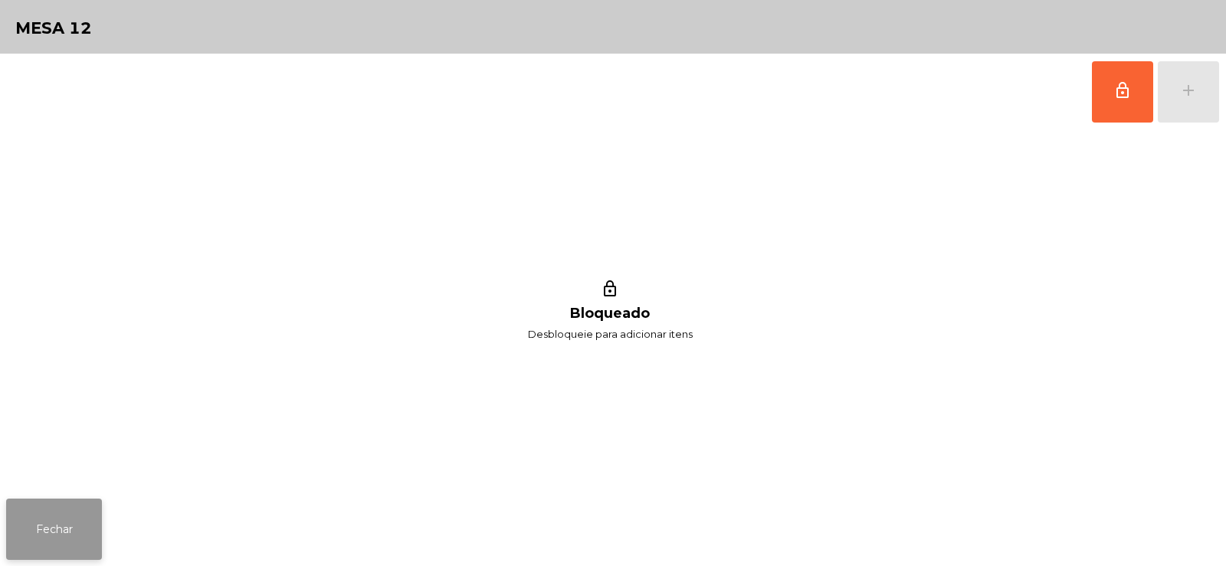
click at [32, 521] on button "Fechar" at bounding box center [54, 529] width 96 height 61
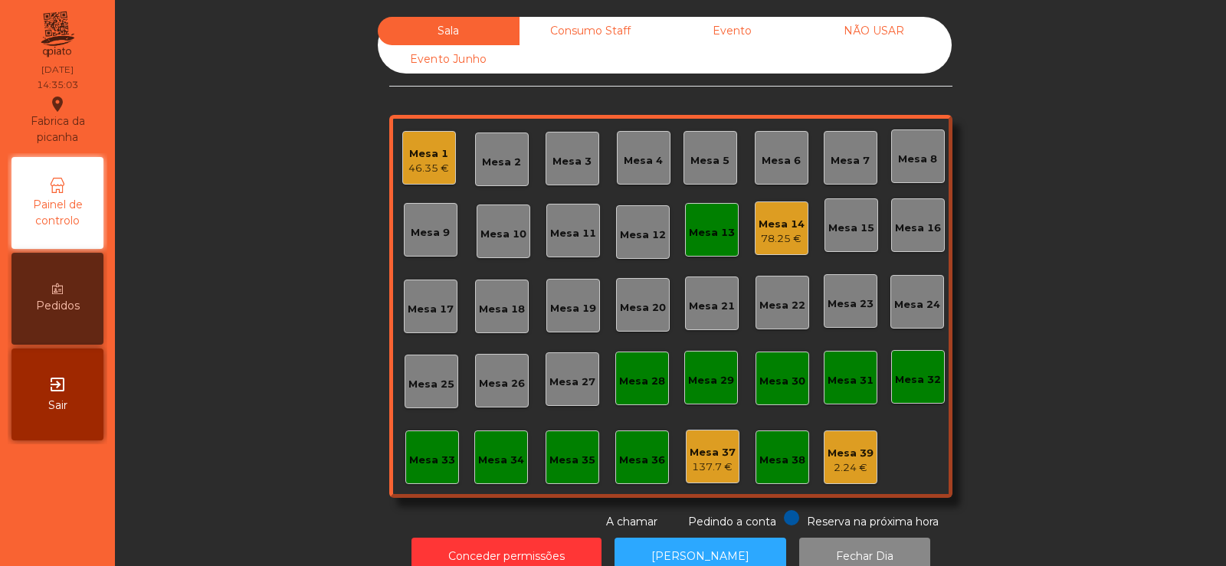
click at [1111, 92] on div "Sala Consumo Staff Evento NÃO USAR Evento Junho Mesa 1 46.35 € Mesa 2 Mesa 3 Me…" at bounding box center [670, 273] width 1069 height 513
click at [689, 229] on div "Mesa 13" at bounding box center [712, 232] width 46 height 15
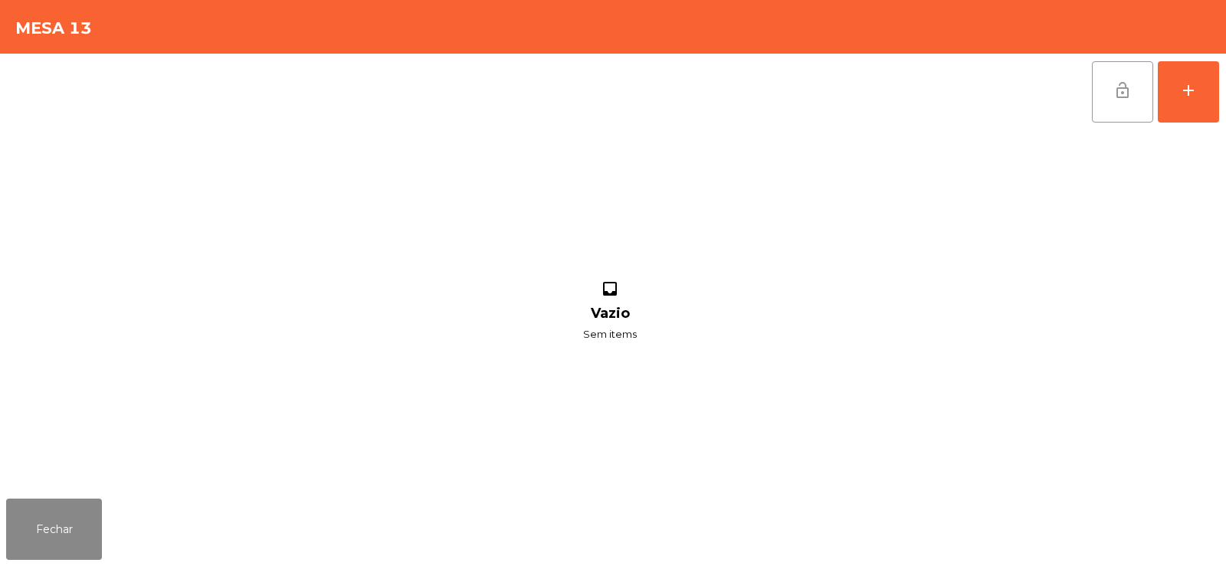
click at [1114, 101] on button "lock_open" at bounding box center [1122, 91] width 61 height 61
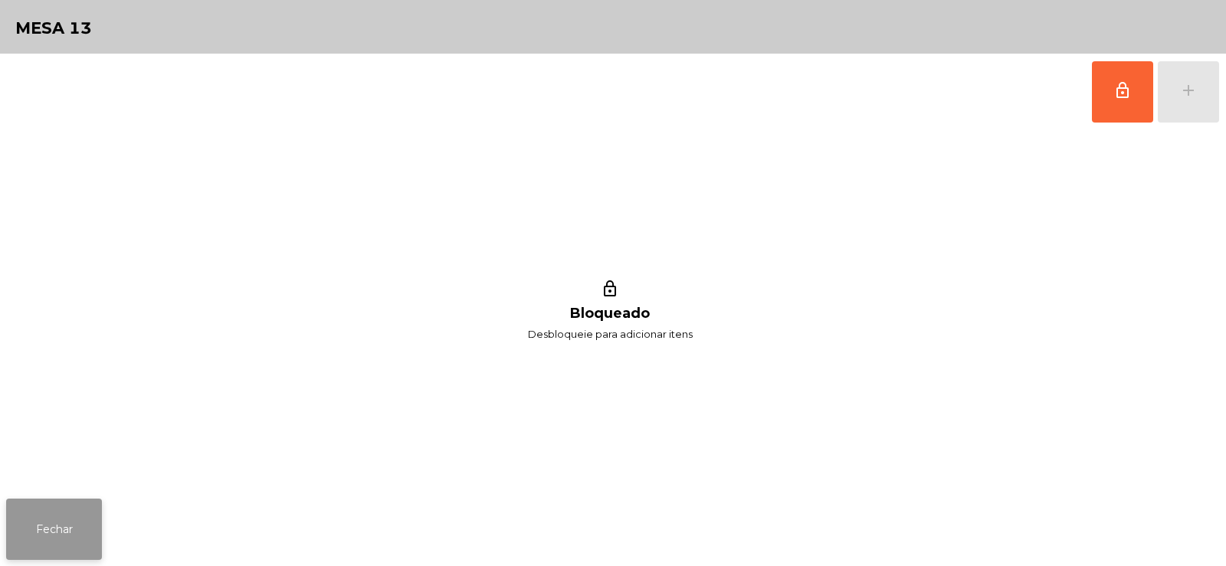
click at [86, 522] on button "Fechar" at bounding box center [54, 529] width 96 height 61
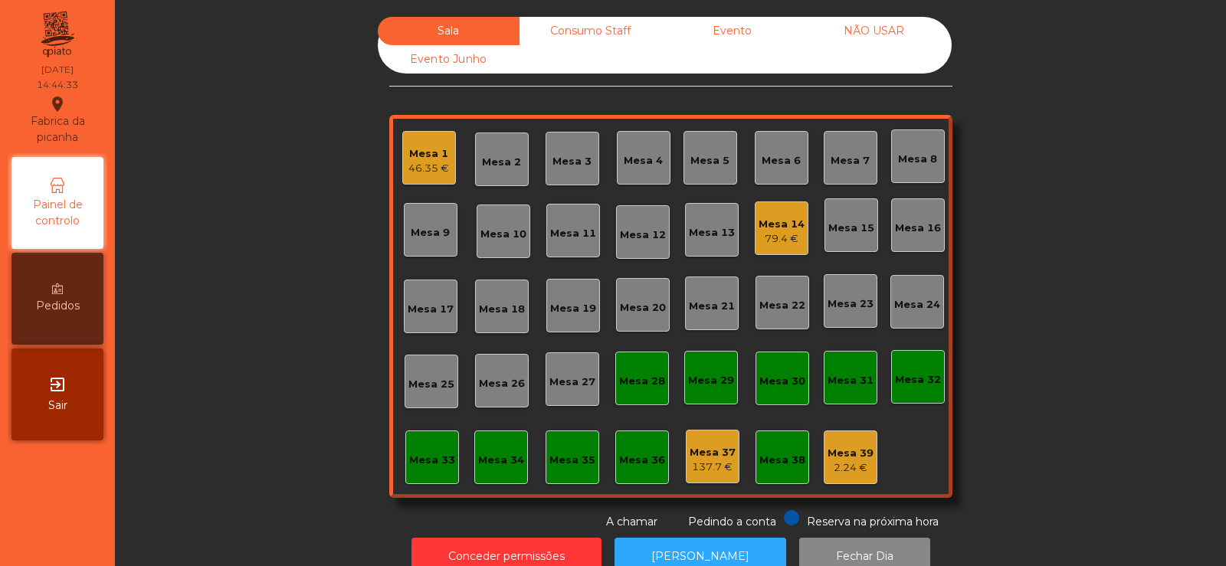
click at [588, 34] on div "Consumo Staff" at bounding box center [590, 31] width 142 height 28
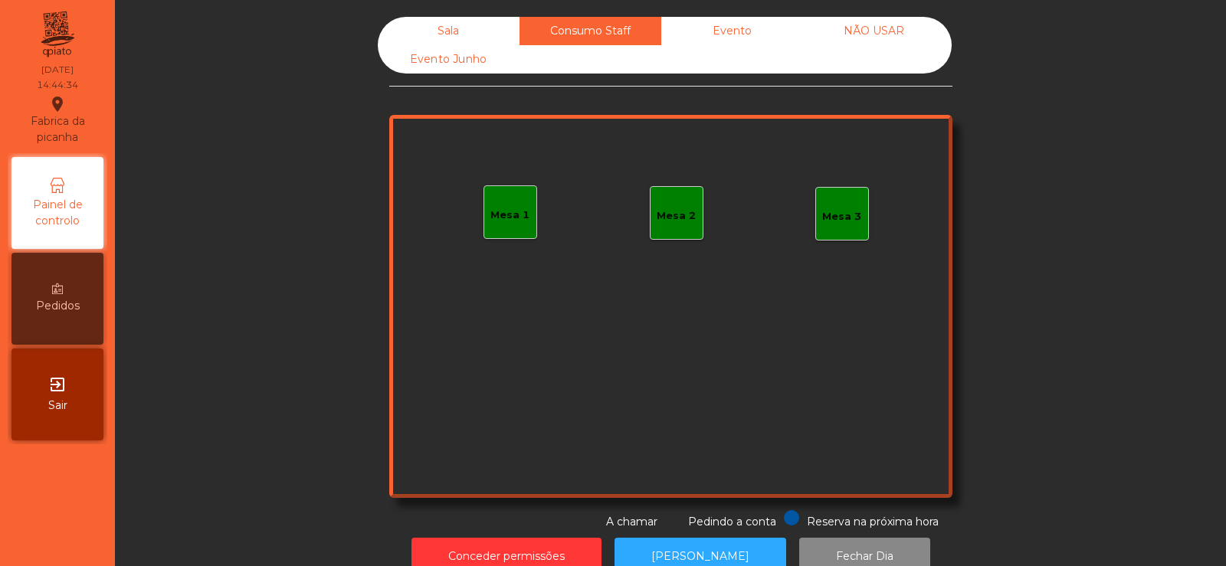
click at [499, 205] on div "Mesa 1" at bounding box center [509, 211] width 39 height 21
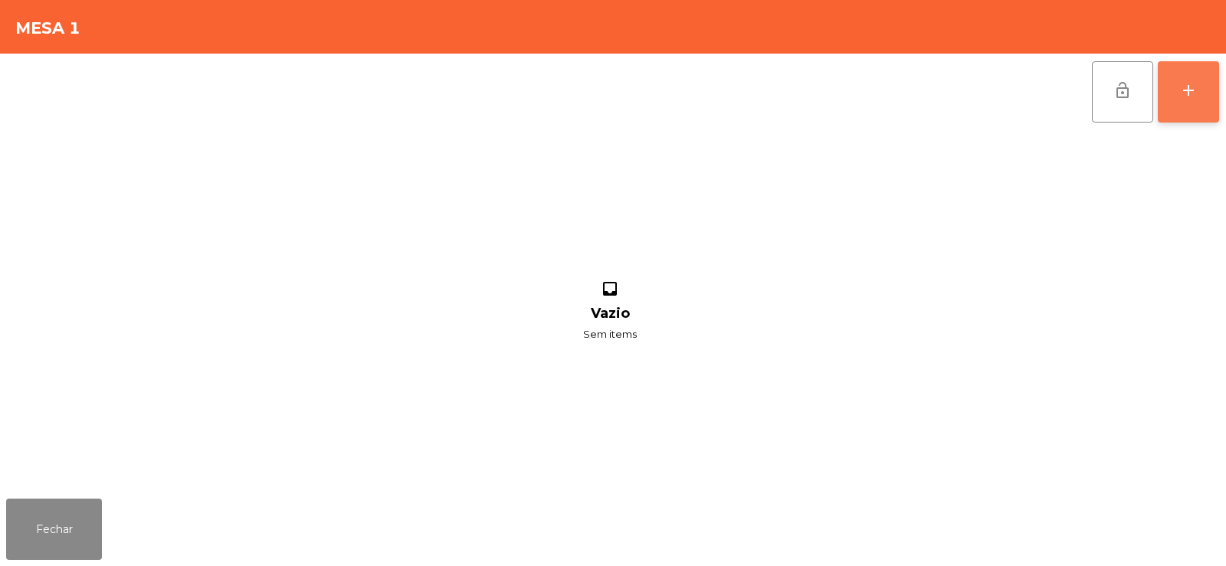
click at [1180, 103] on button "add" at bounding box center [1187, 91] width 61 height 61
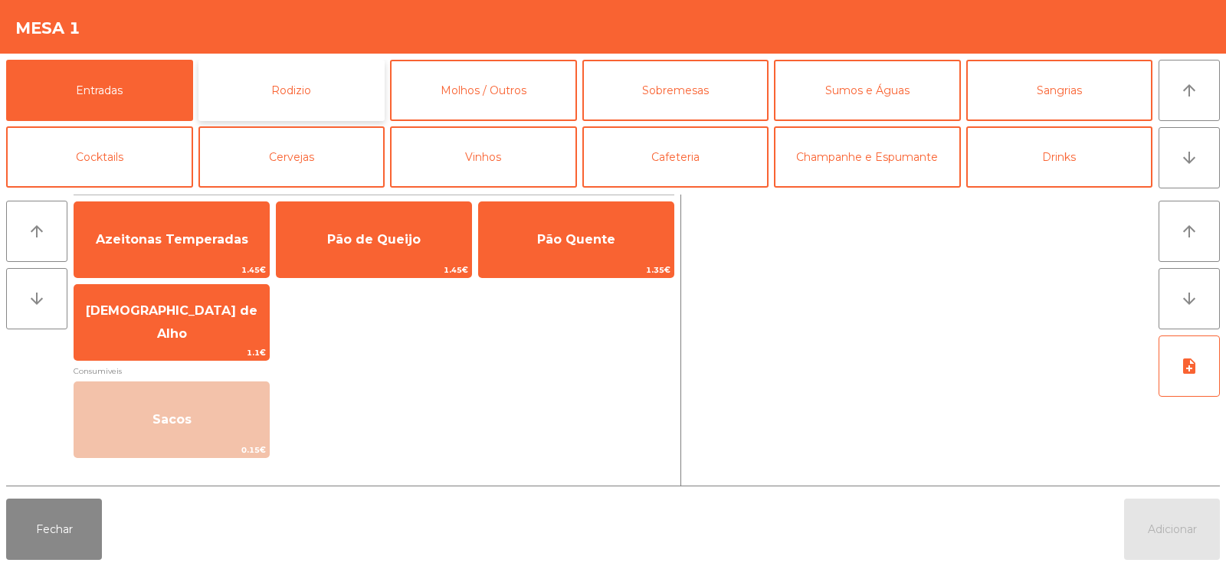
click at [336, 99] on button "Rodizio" at bounding box center [291, 90] width 187 height 61
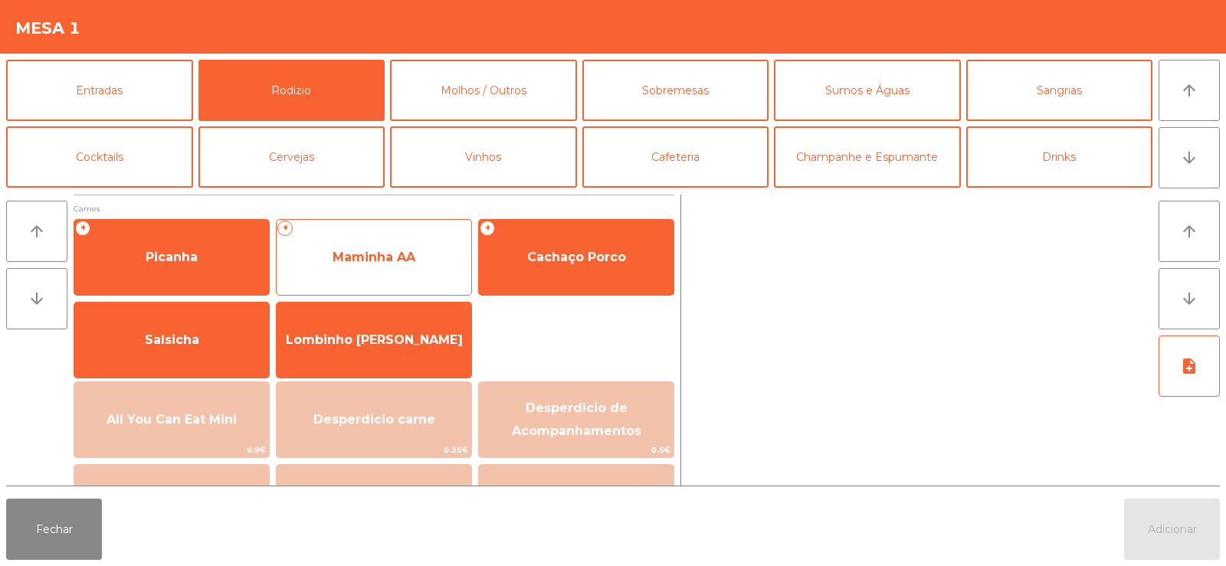
click at [339, 250] on span "Maminha AA" at bounding box center [373, 257] width 83 height 15
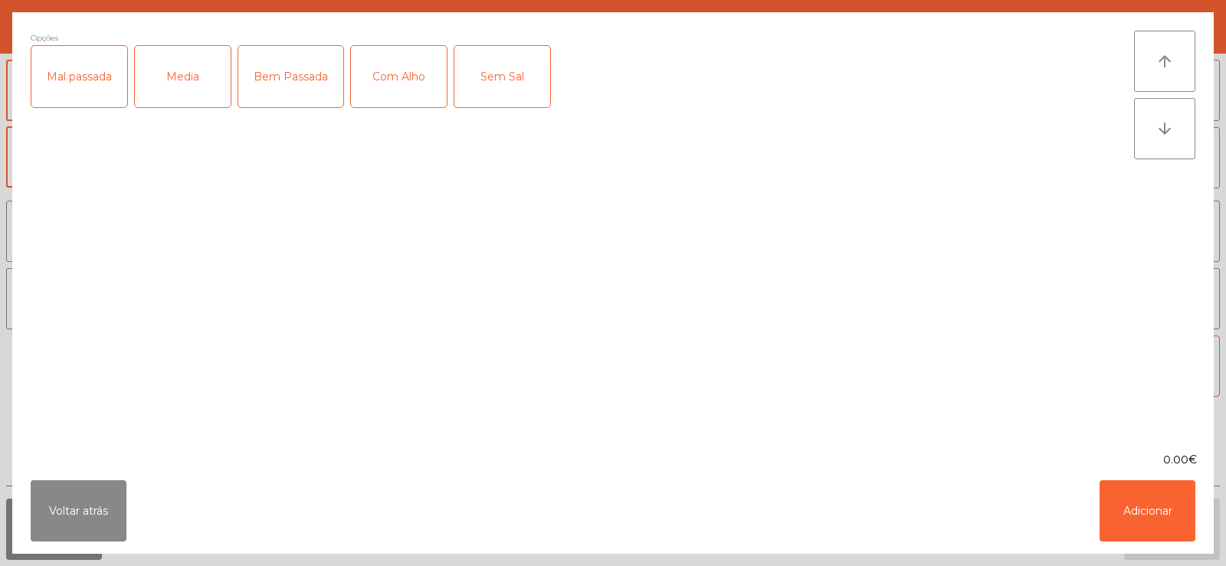
click at [179, 57] on div "Media" at bounding box center [183, 76] width 96 height 61
click at [388, 82] on div "Com Alho" at bounding box center [399, 76] width 96 height 61
click at [95, 89] on div "Mal passada" at bounding box center [79, 76] width 96 height 61
click at [1150, 525] on button "Adicionar" at bounding box center [1147, 510] width 96 height 61
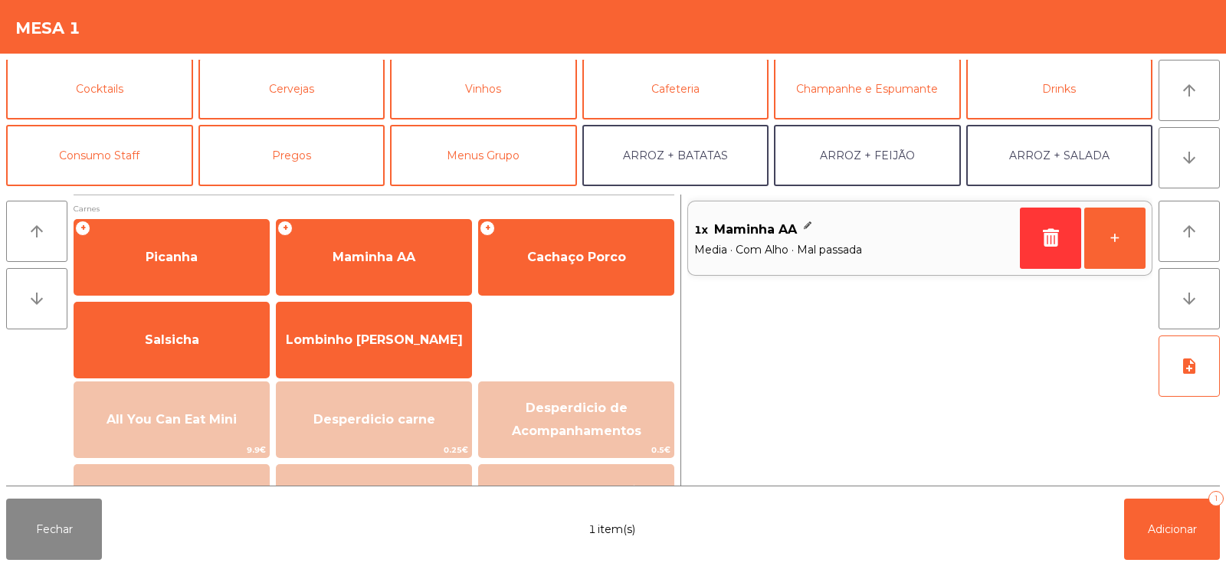
scroll to position [85, 0]
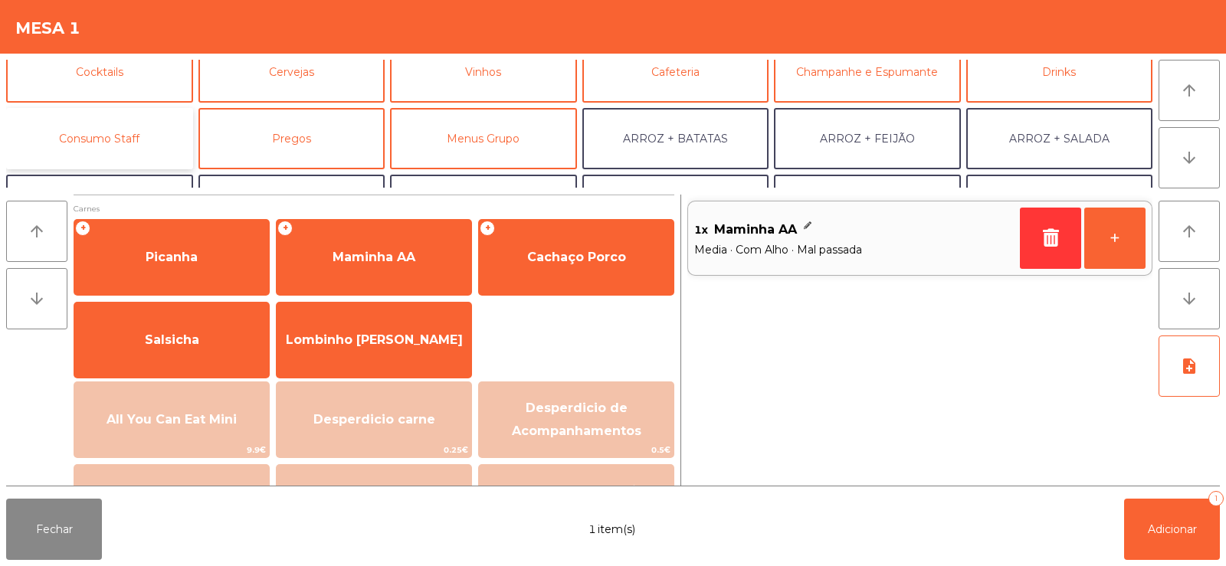
click at [131, 117] on button "Consumo Staff" at bounding box center [99, 138] width 187 height 61
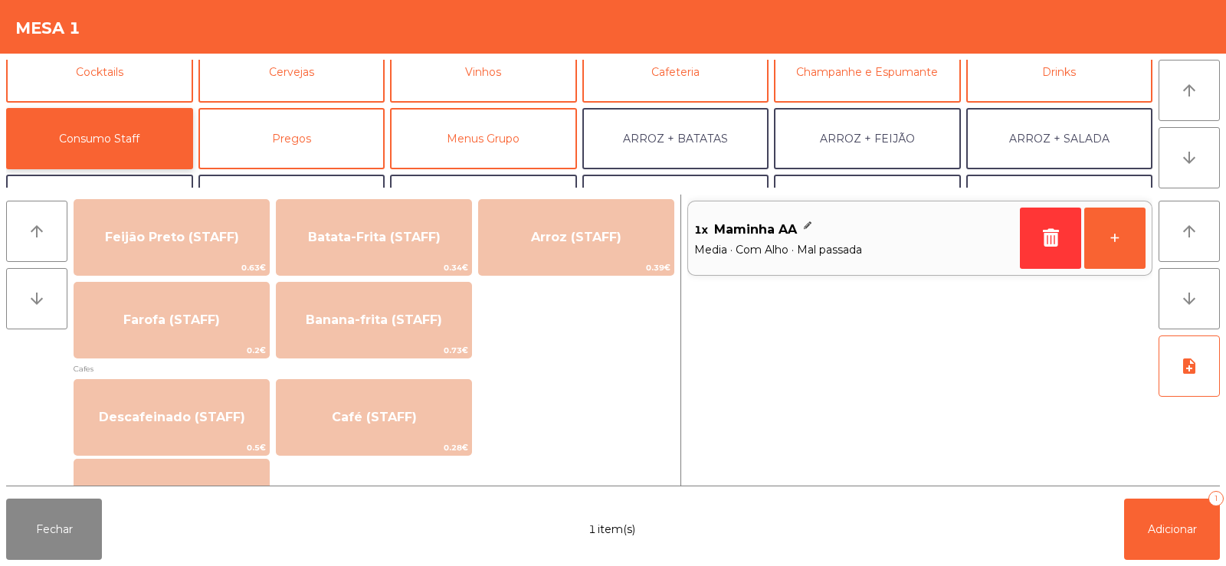
scroll to position [732, 0]
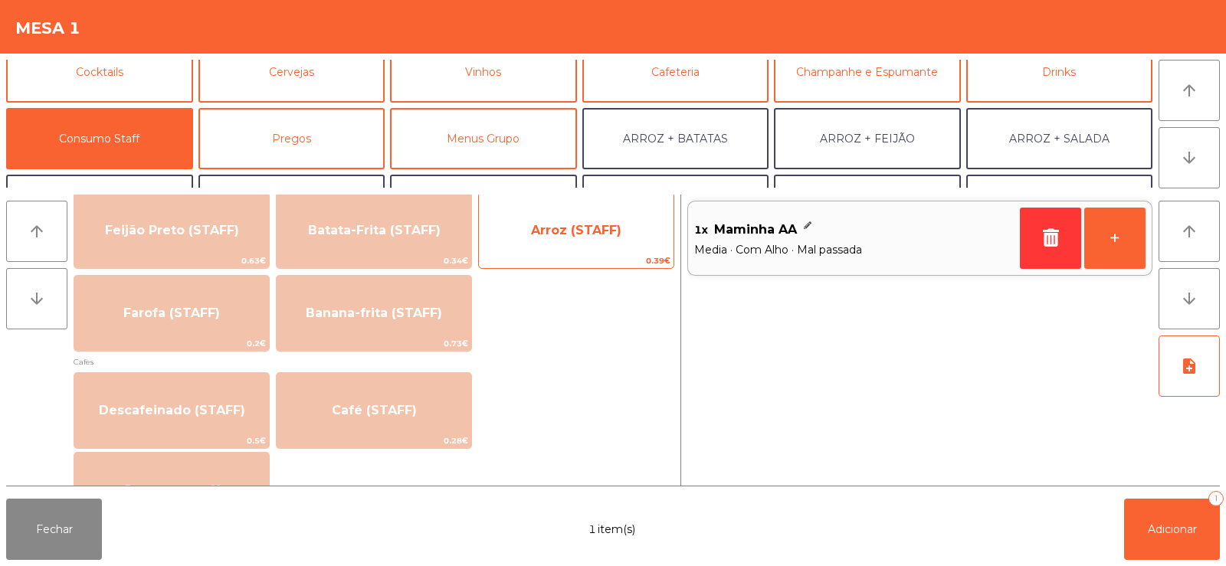
click at [548, 237] on span "Arroz (STAFF)" at bounding box center [576, 230] width 90 height 15
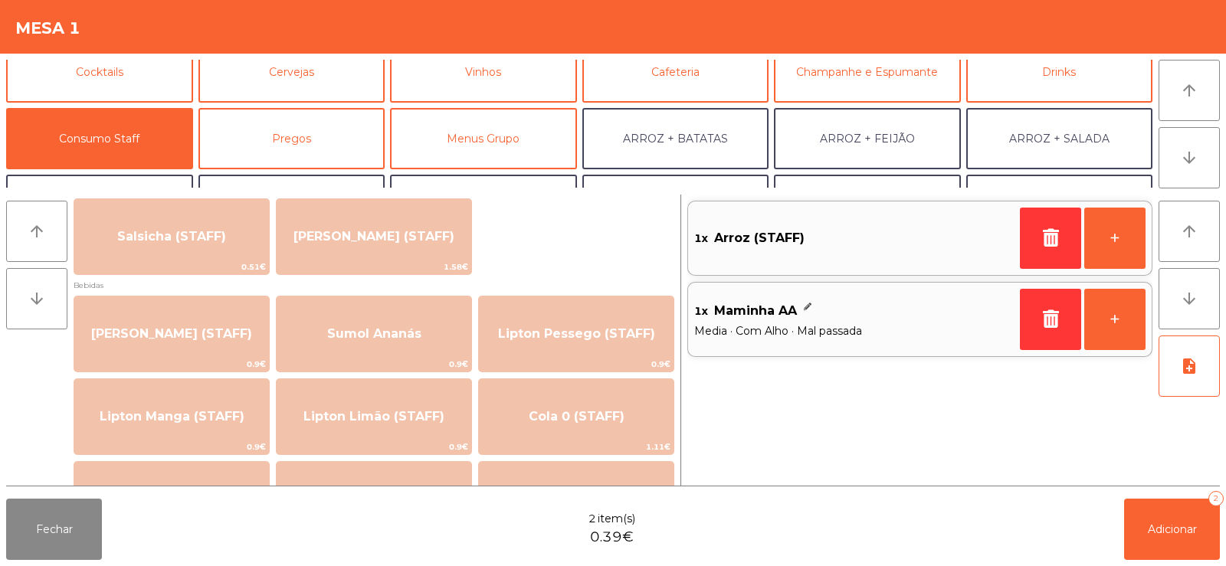
scroll to position [103, 0]
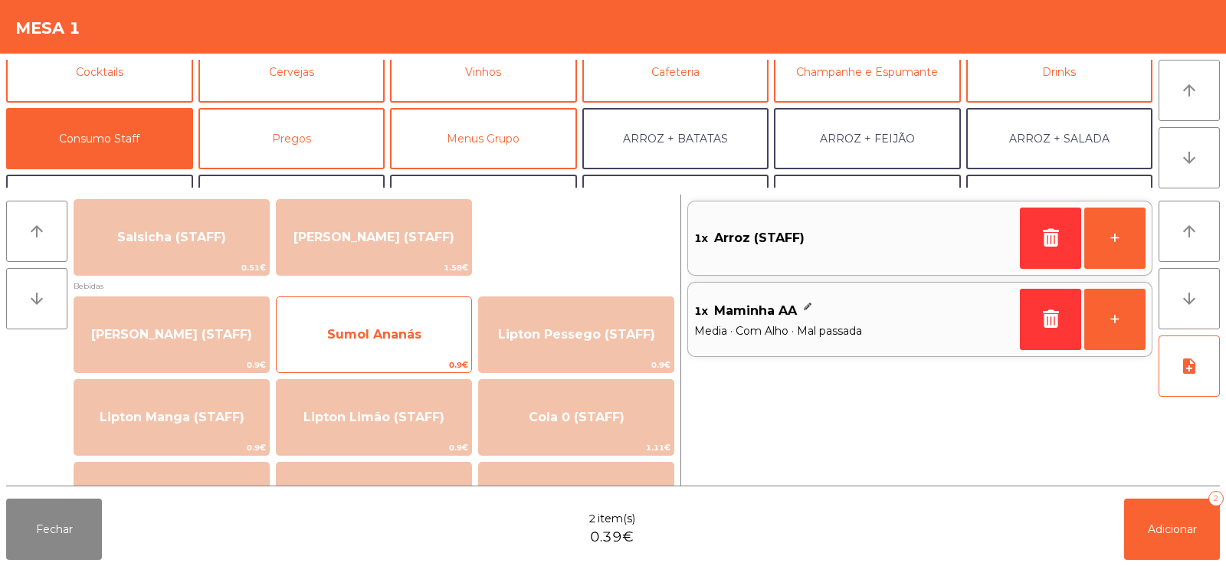
click at [374, 339] on span "Sumol Ananás" at bounding box center [374, 334] width 94 height 15
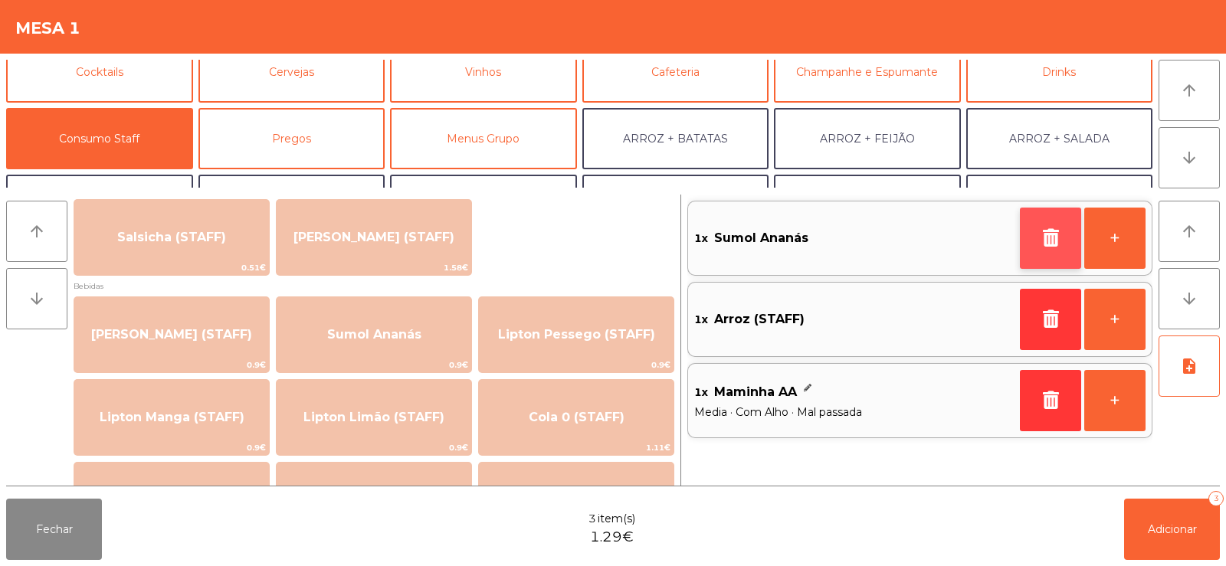
click at [1033, 237] on button "button" at bounding box center [1050, 238] width 61 height 61
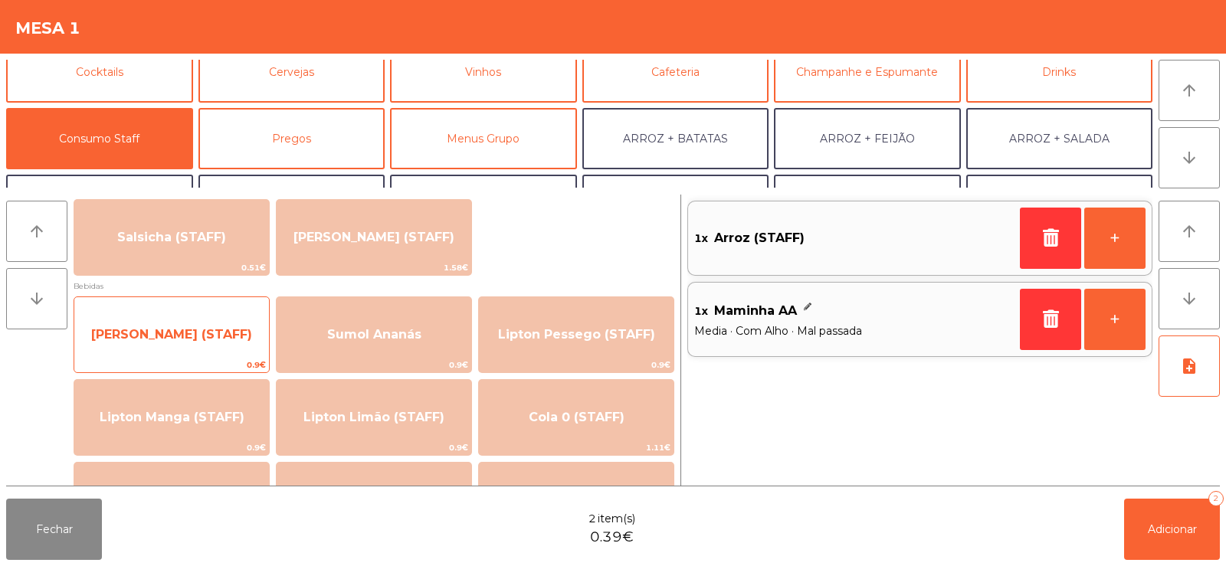
click at [150, 329] on span "[PERSON_NAME] (STAFF)" at bounding box center [171, 334] width 161 height 15
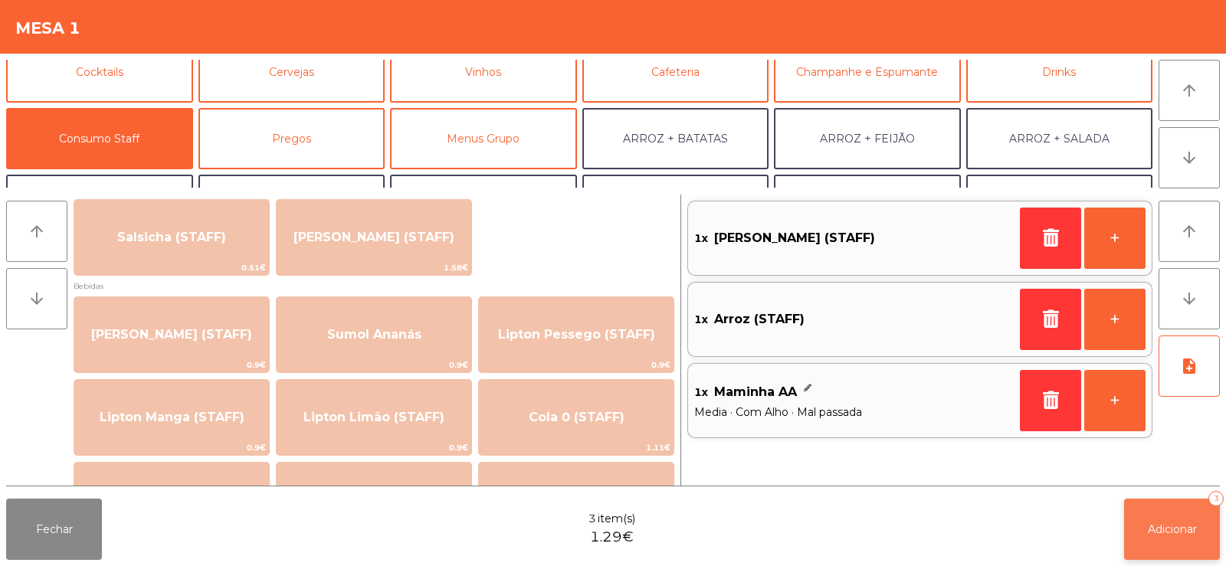
click at [1167, 541] on button "Adicionar 3" at bounding box center [1172, 529] width 96 height 61
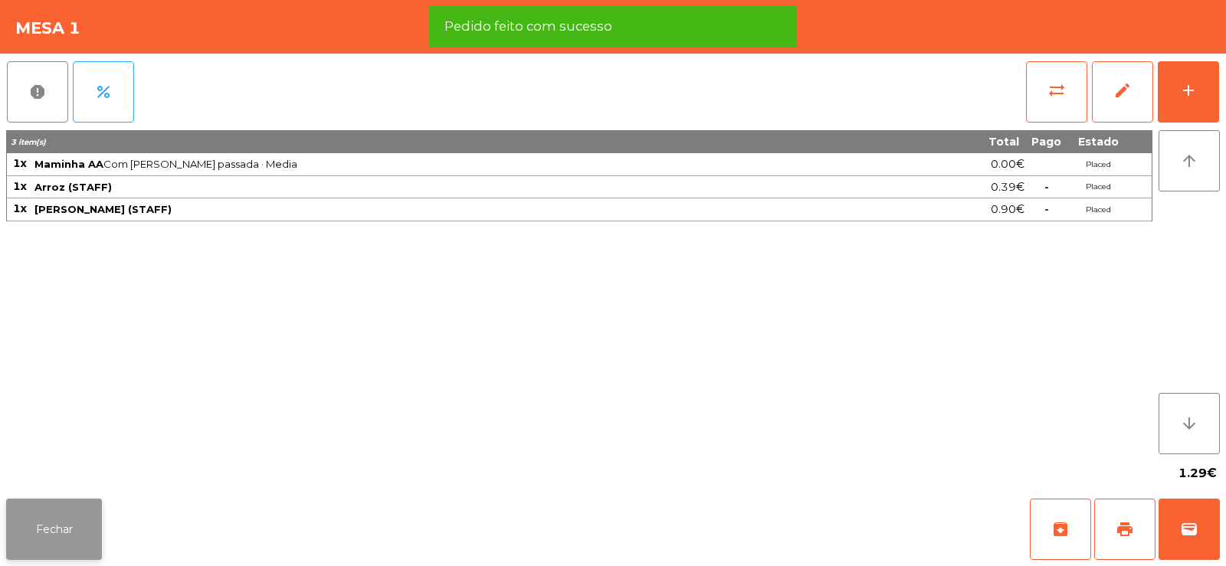
click at [61, 522] on button "Fechar" at bounding box center [54, 529] width 96 height 61
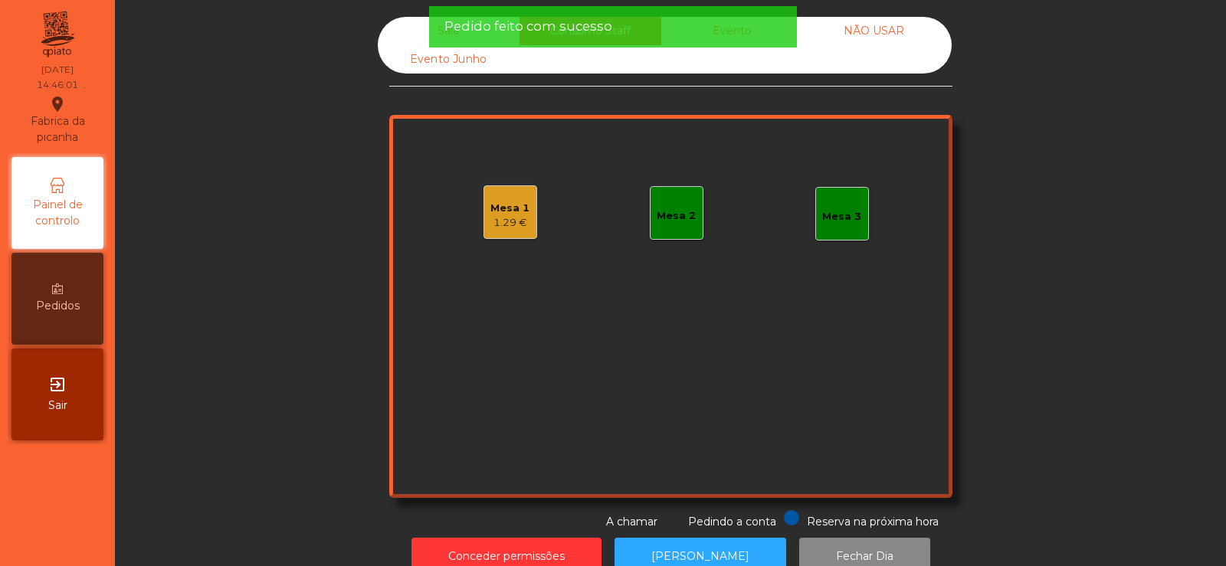
click at [678, 226] on div "Mesa 2" at bounding box center [677, 213] width 54 height 54
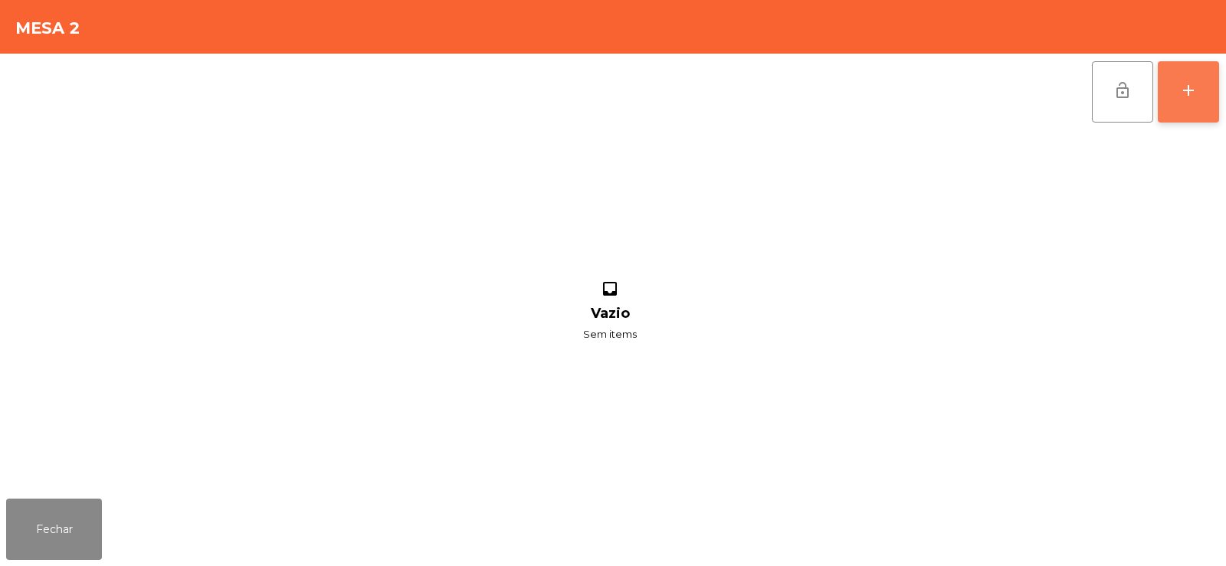
click at [1200, 93] on button "add" at bounding box center [1187, 91] width 61 height 61
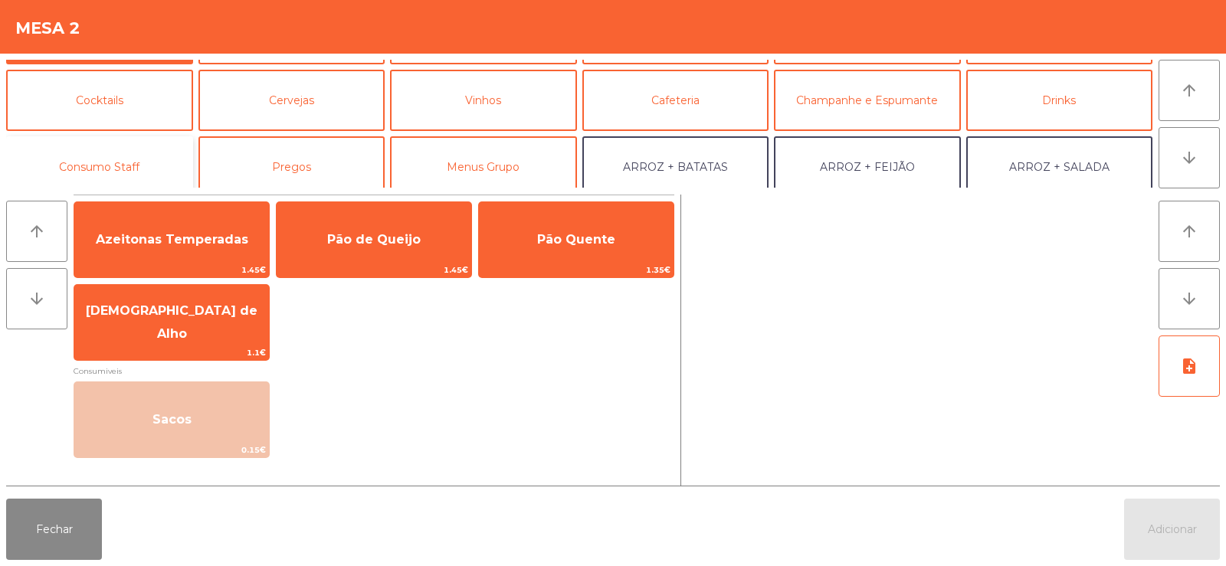
click at [98, 164] on button "Consumo Staff" at bounding box center [99, 166] width 187 height 61
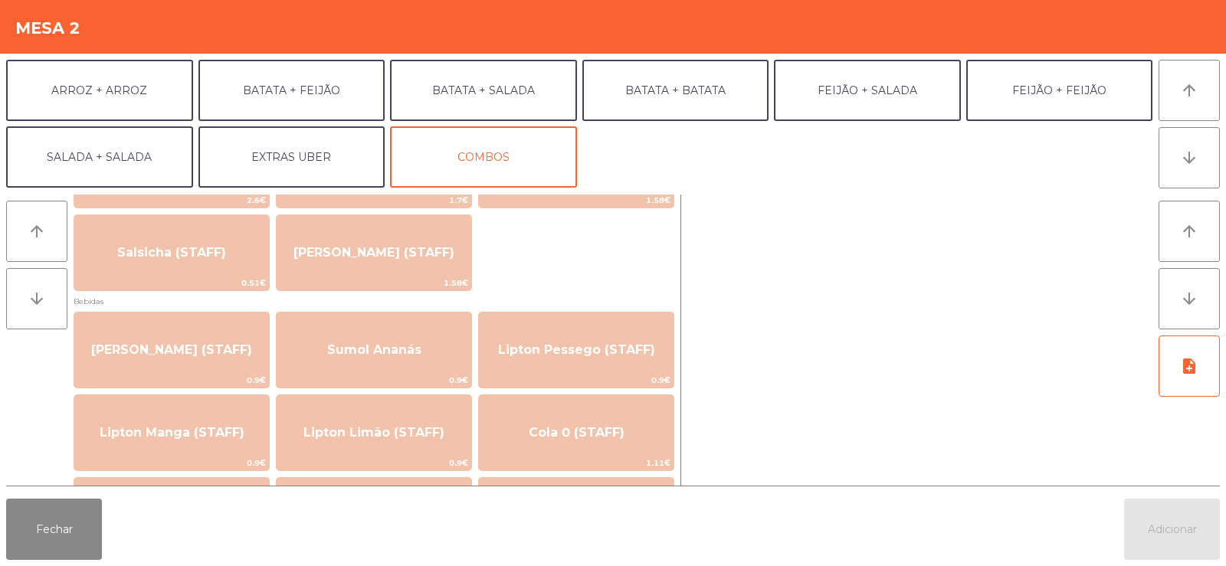
scroll to position [0, 0]
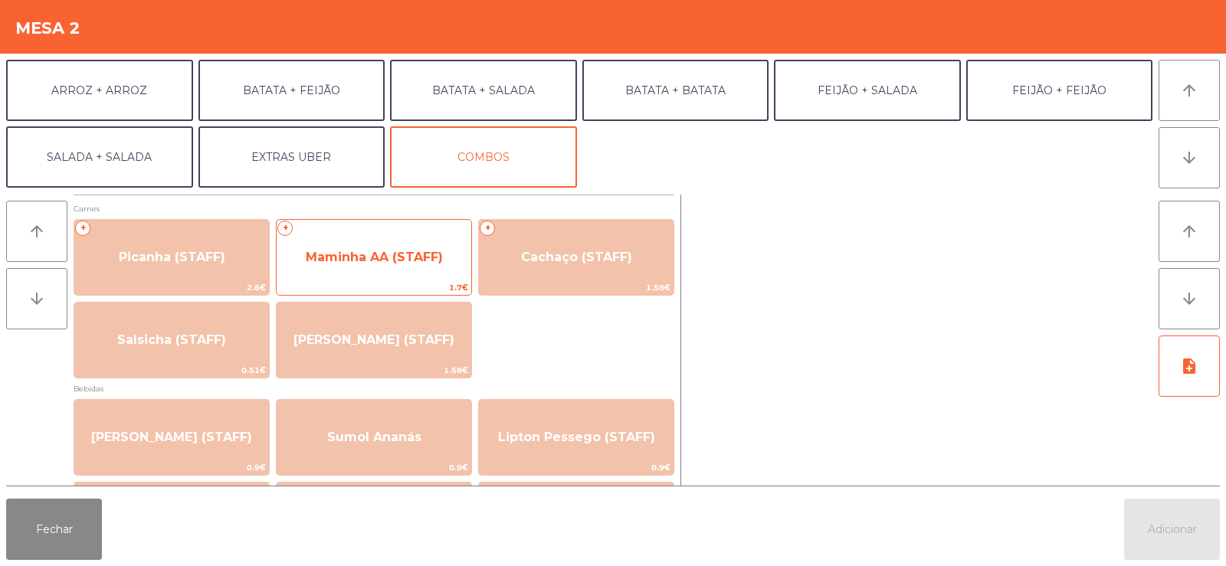
click at [391, 271] on span "Maminha AA (STAFF)" at bounding box center [374, 257] width 195 height 41
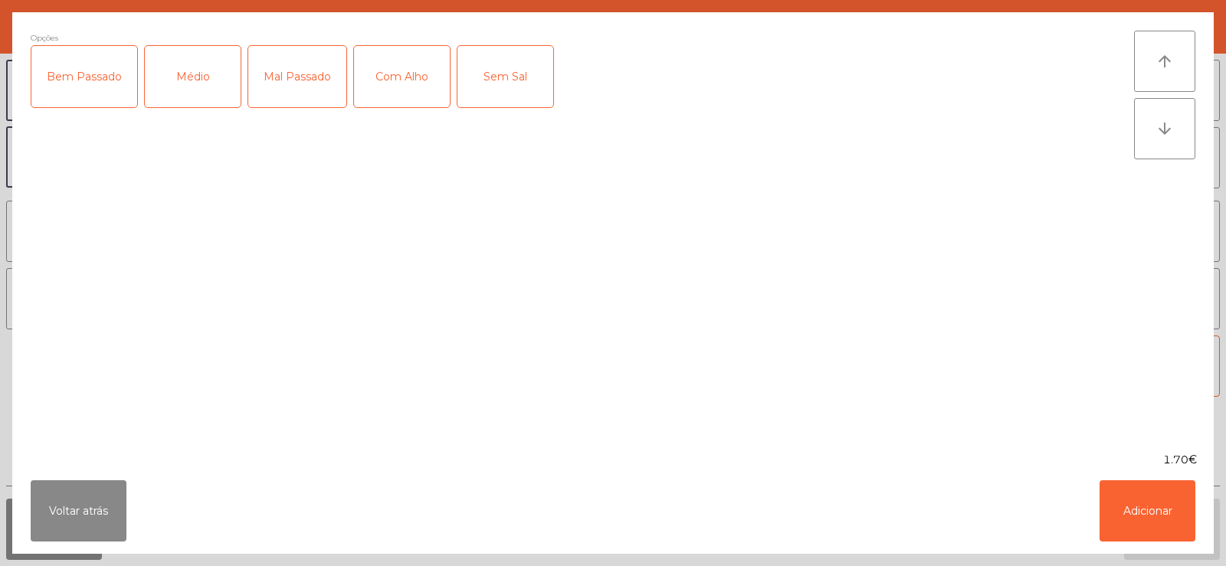
click at [179, 94] on div "Médio" at bounding box center [193, 76] width 96 height 61
click at [406, 90] on div "Com Alho" at bounding box center [402, 76] width 96 height 61
click at [285, 61] on div "Mal Passado" at bounding box center [297, 76] width 98 height 61
click at [405, 83] on div "Com Alho" at bounding box center [402, 76] width 96 height 61
click at [301, 87] on div "Mal Passado" at bounding box center [297, 76] width 98 height 61
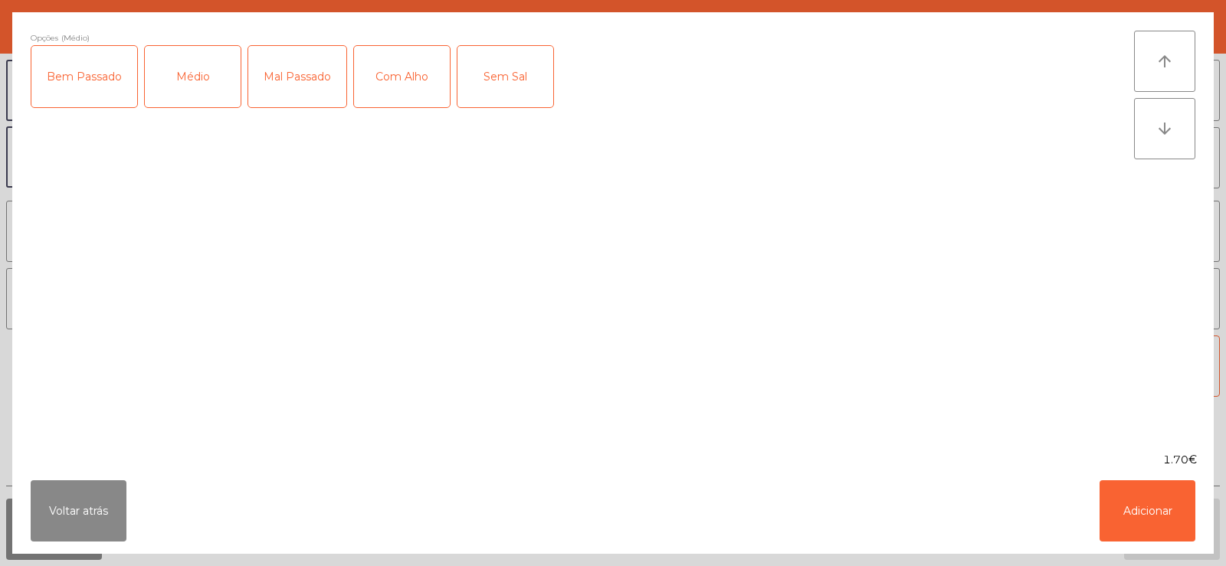
click at [404, 81] on div "Com Alho" at bounding box center [402, 76] width 96 height 61
click at [1137, 526] on button "Adicionar" at bounding box center [1147, 510] width 96 height 61
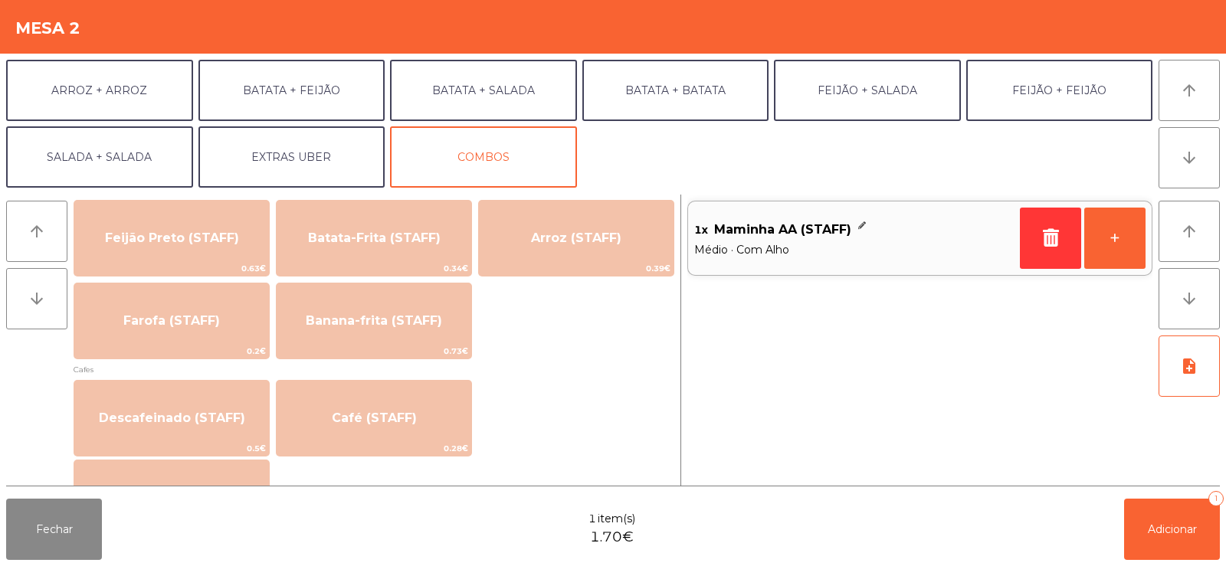
scroll to position [716, 0]
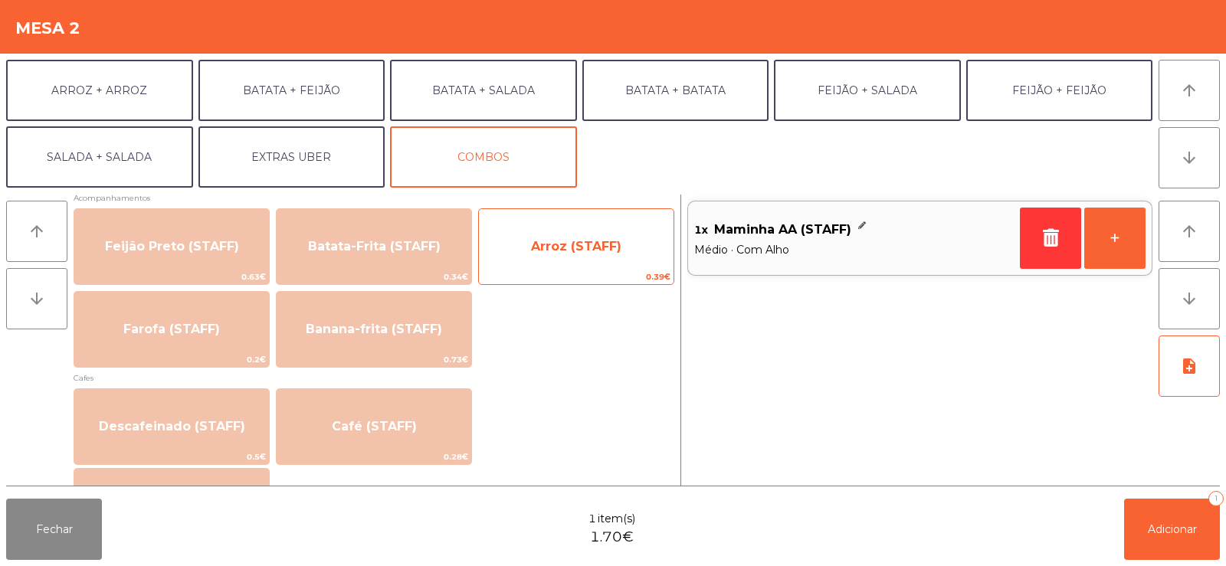
click at [576, 251] on span "Arroz (STAFF)" at bounding box center [576, 246] width 90 height 15
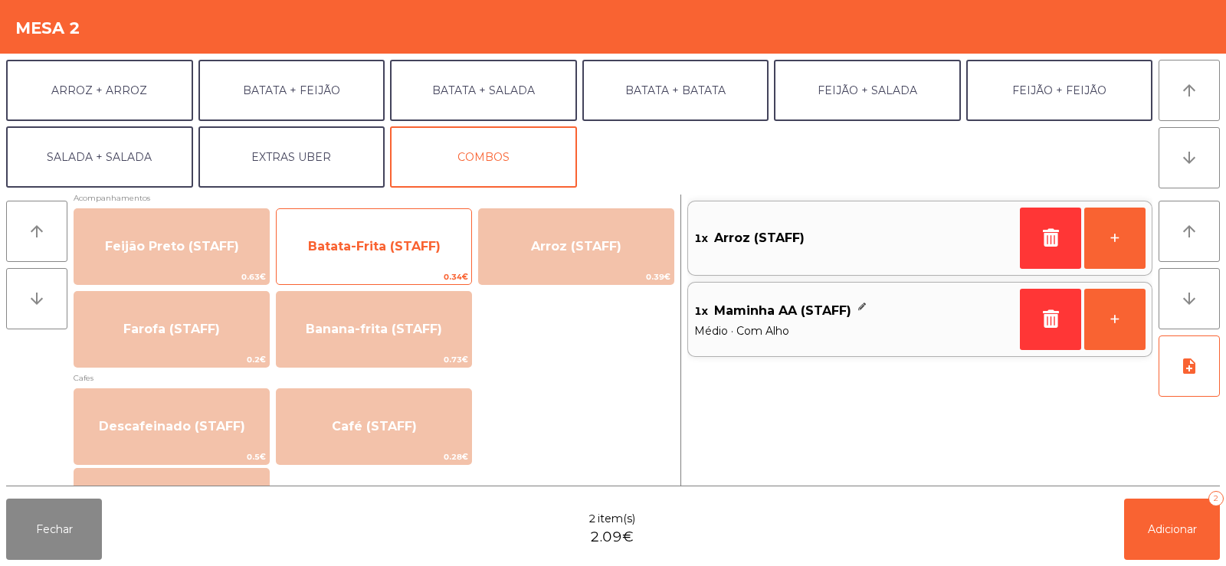
click at [383, 250] on span "Batata-Frita (STAFF)" at bounding box center [374, 246] width 133 height 15
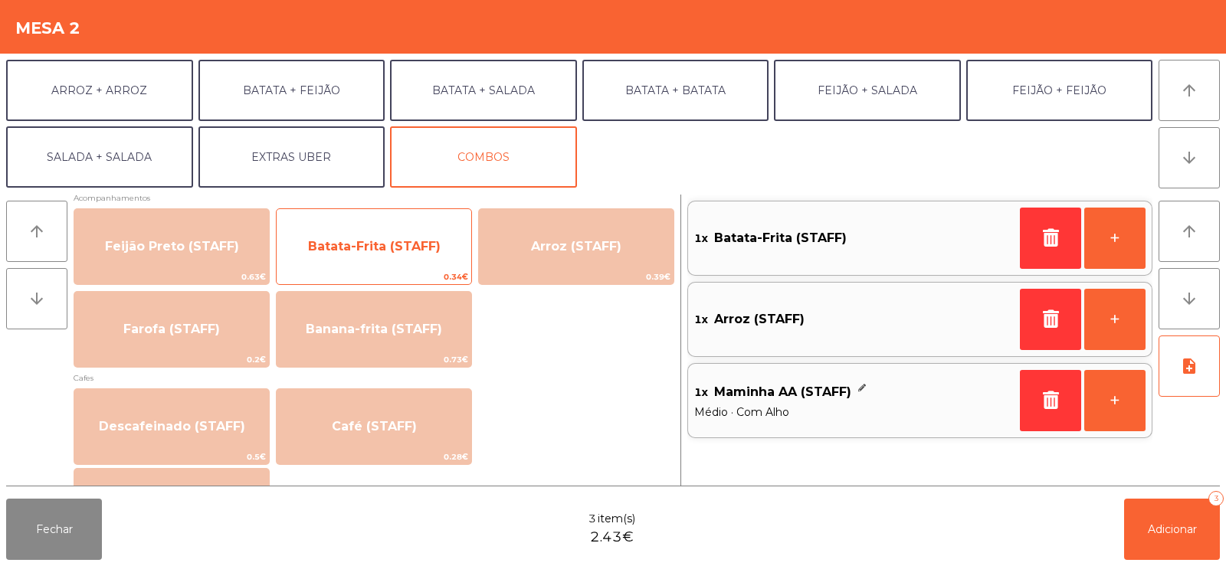
scroll to position [0, 0]
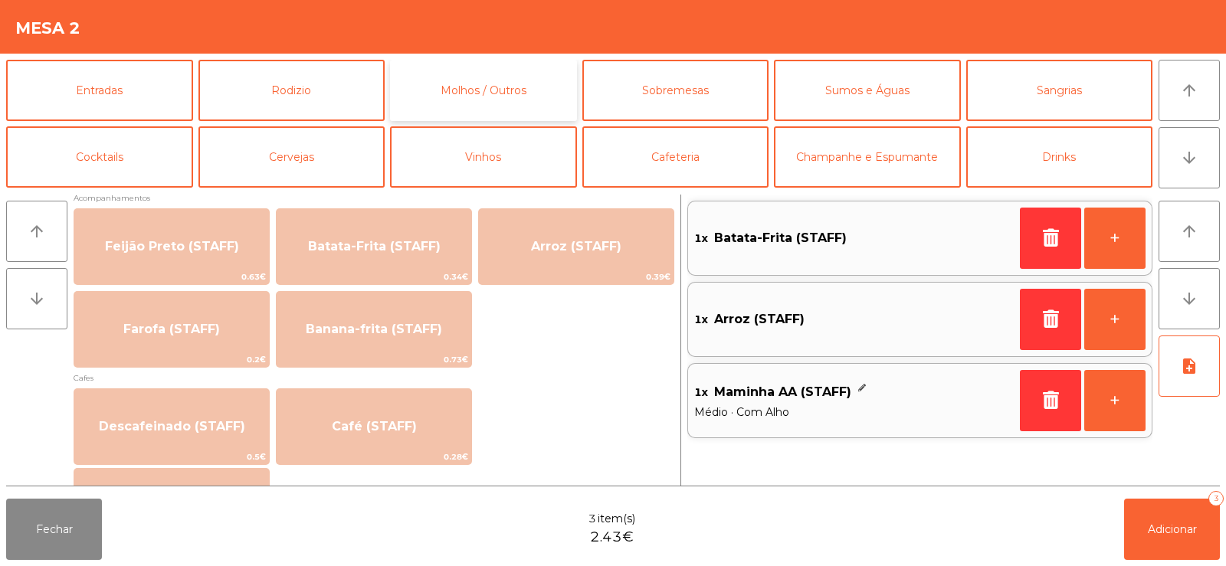
click at [513, 72] on button "Molhos / Outros" at bounding box center [483, 90] width 187 height 61
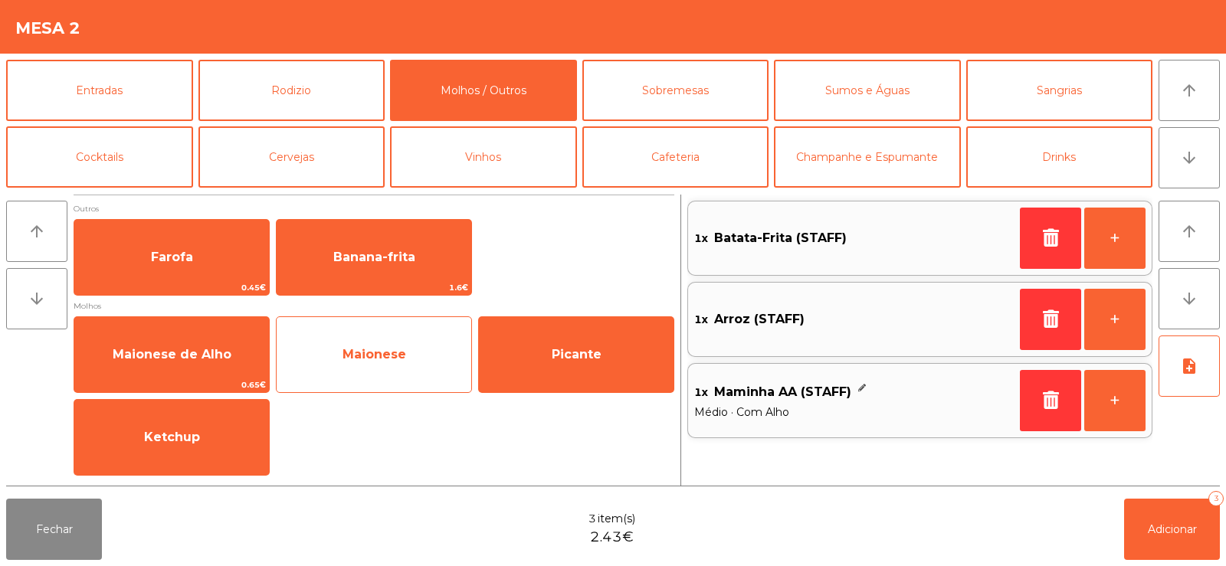
click at [376, 367] on span "Maionese" at bounding box center [374, 354] width 195 height 41
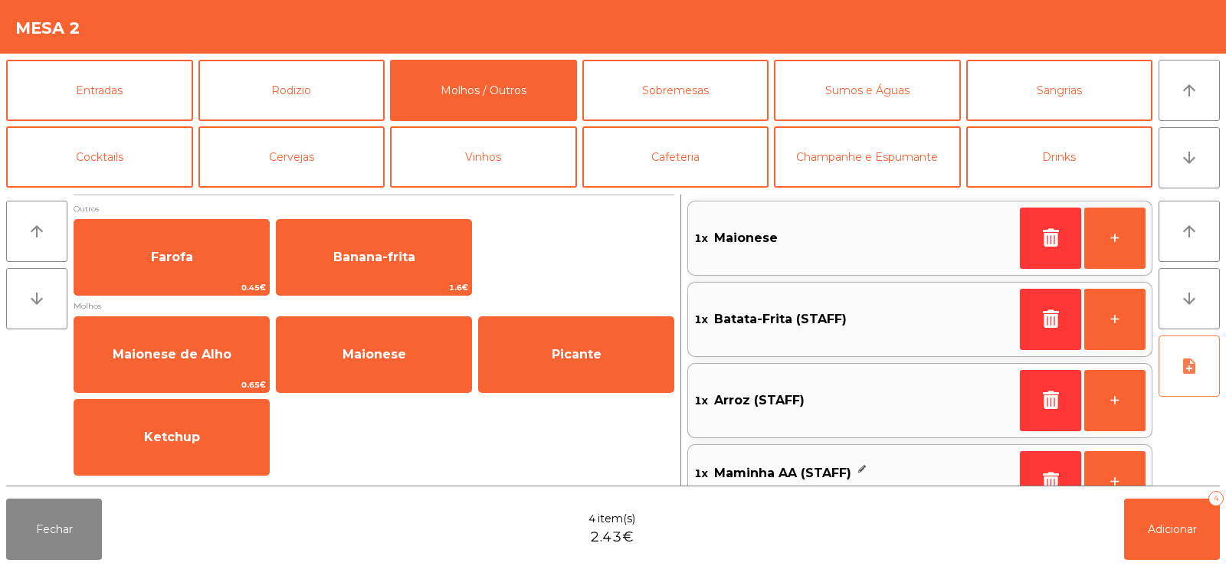
click at [1171, 370] on button "note_add" at bounding box center [1188, 366] width 61 height 61
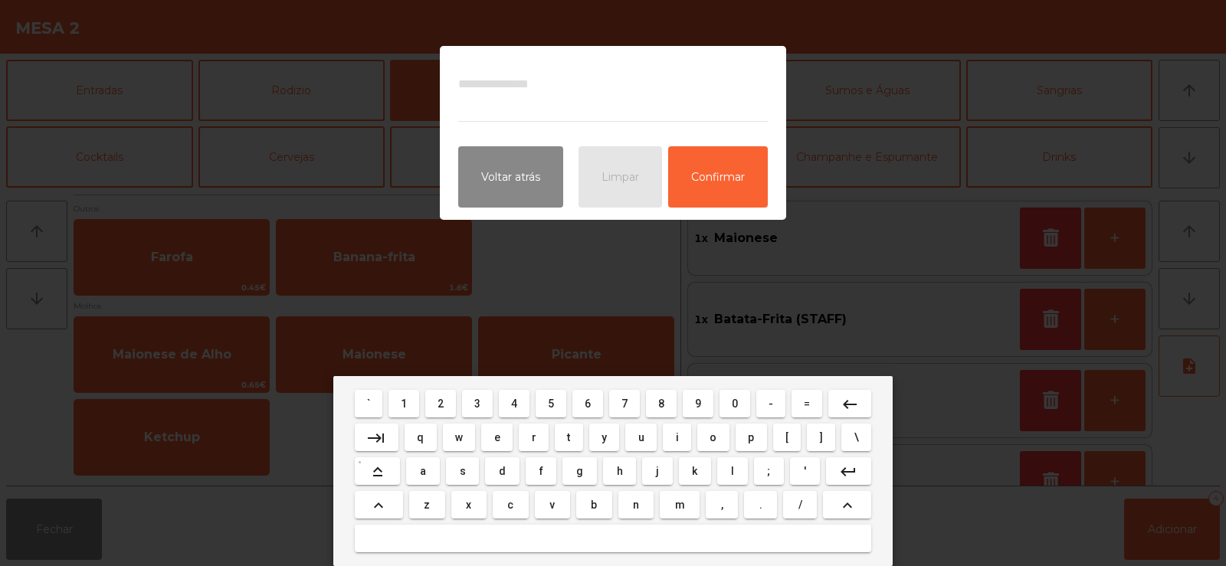
click at [671, 503] on button "m" at bounding box center [680, 505] width 40 height 28
click at [423, 472] on span "a" at bounding box center [423, 471] width 6 height 12
click at [666, 438] on button "i" at bounding box center [677, 438] width 28 height 28
click at [712, 438] on span "o" at bounding box center [712, 437] width 7 height 12
click at [649, 532] on button at bounding box center [613, 539] width 516 height 28
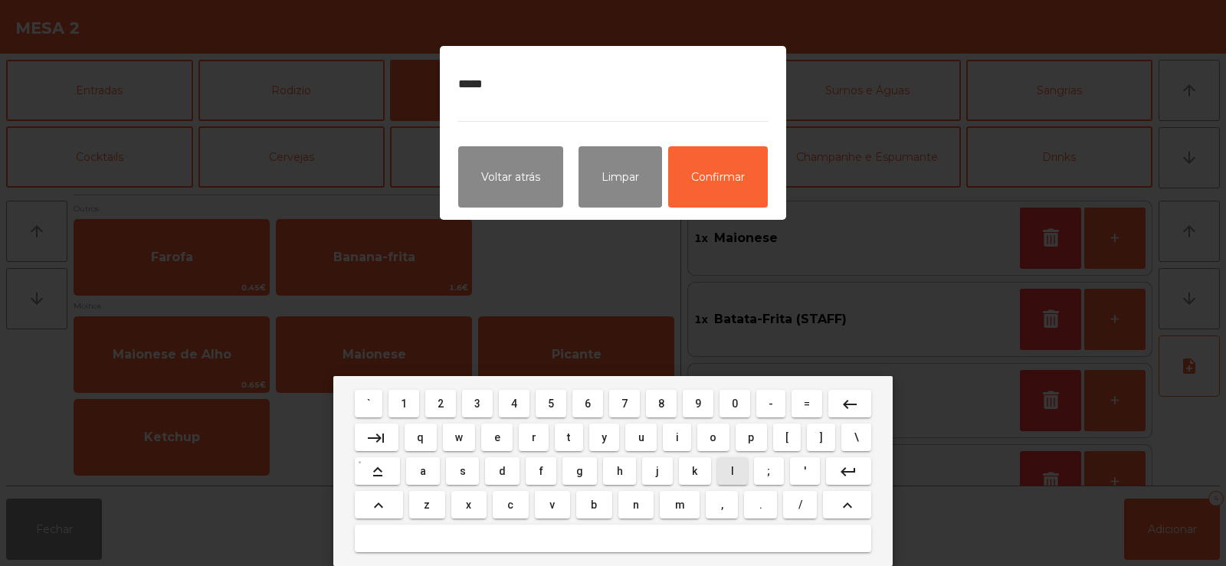
click at [620, 474] on span "h" at bounding box center [620, 471] width 6 height 12
click at [724, 437] on button "o" at bounding box center [713, 438] width 32 height 28
click at [844, 398] on mat-icon "keyboard_backspace" at bounding box center [849, 404] width 18 height 18
click at [850, 403] on mat-icon "keyboard_backspace" at bounding box center [849, 404] width 18 height 18
click at [424, 471] on span "a" at bounding box center [423, 471] width 6 height 12
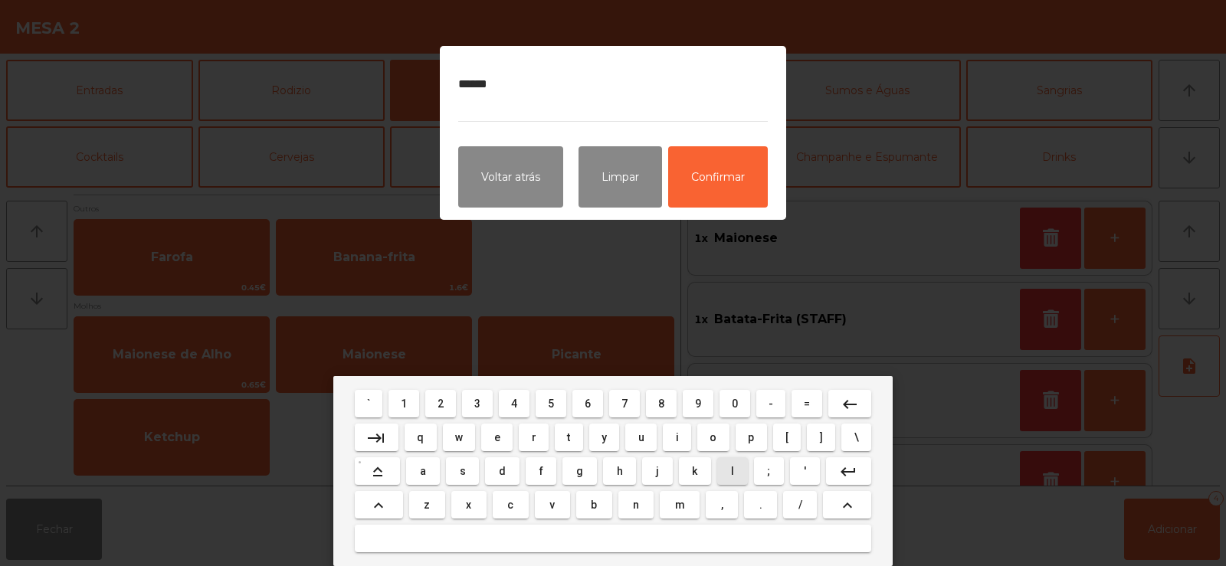
click at [731, 471] on span "l" at bounding box center [732, 471] width 3 height 12
click at [618, 471] on span "h" at bounding box center [620, 471] width 6 height 12
click at [715, 437] on span "o" at bounding box center [712, 437] width 7 height 12
type textarea "*********"
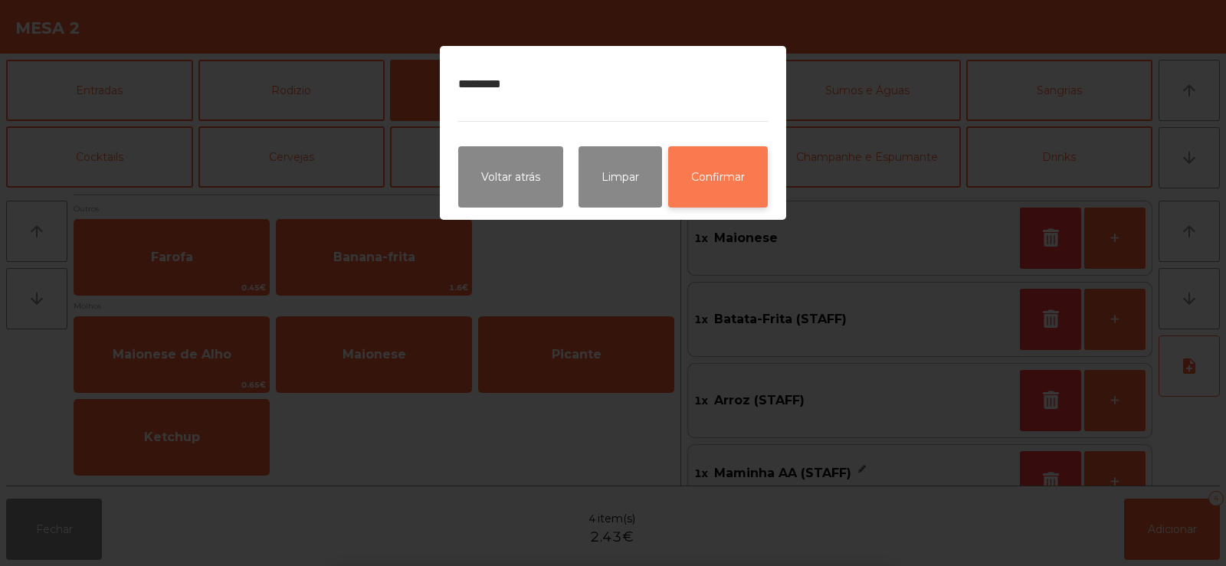
click at [731, 185] on button "Confirmar" at bounding box center [718, 176] width 100 height 61
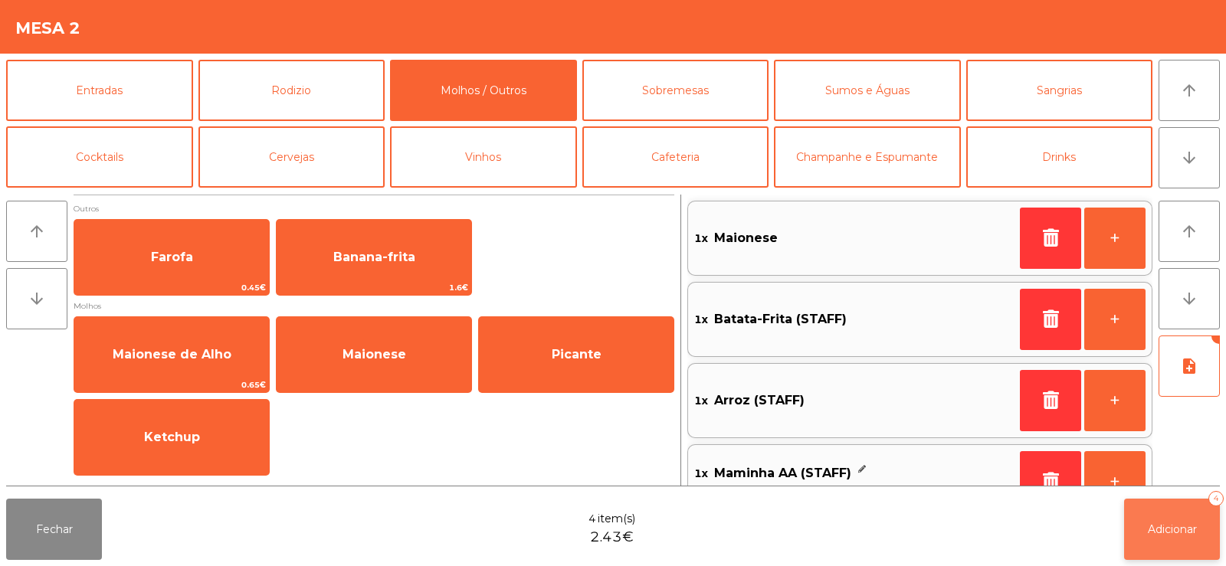
click at [1169, 522] on span "Adicionar" at bounding box center [1171, 529] width 49 height 14
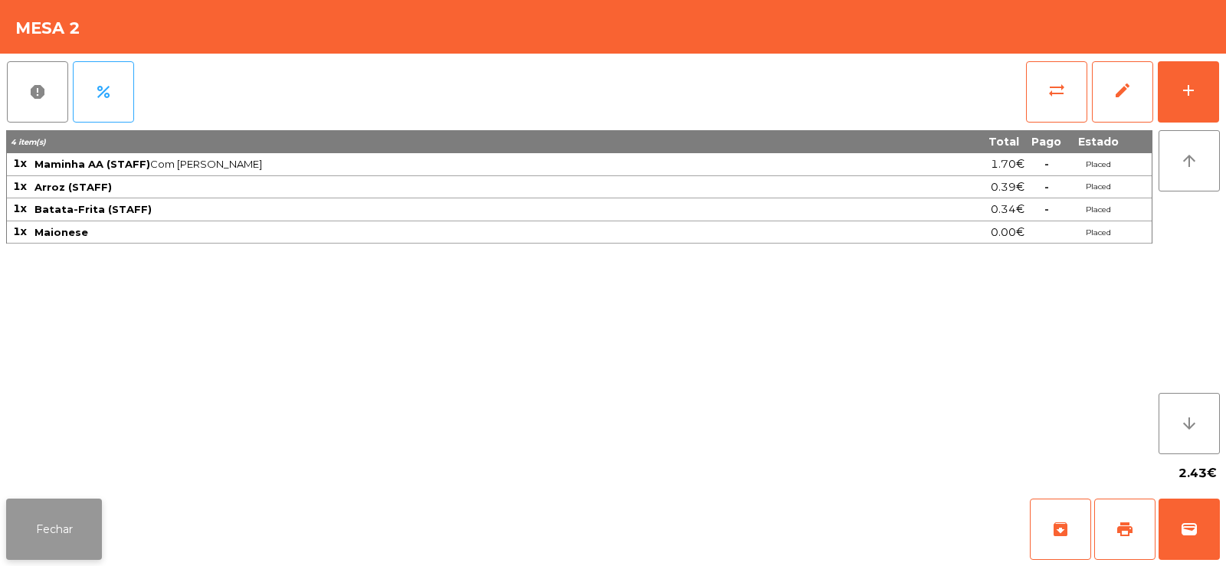
click at [42, 519] on button "Fechar" at bounding box center [54, 529] width 96 height 61
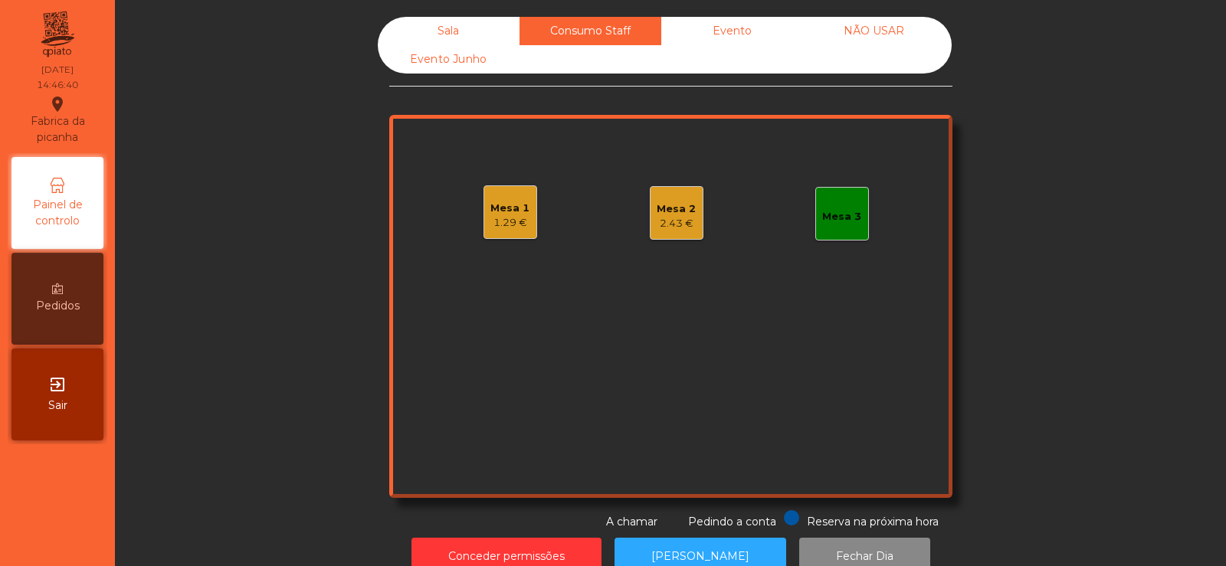
click at [446, 33] on div "Sala" at bounding box center [449, 31] width 142 height 28
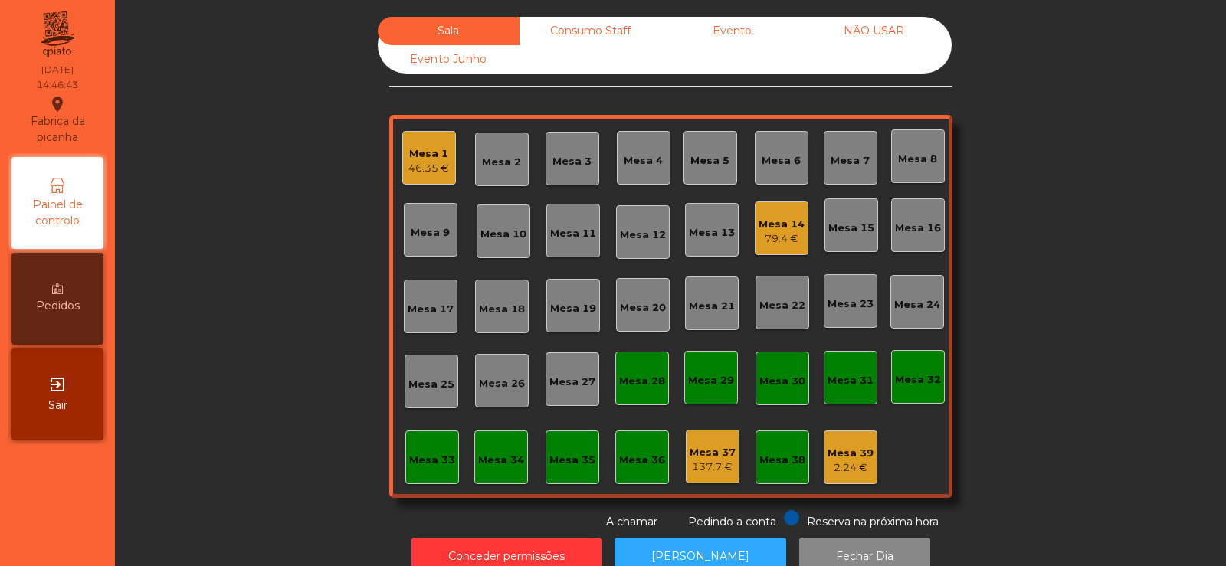
click at [778, 222] on div "Mesa 14" at bounding box center [781, 224] width 46 height 15
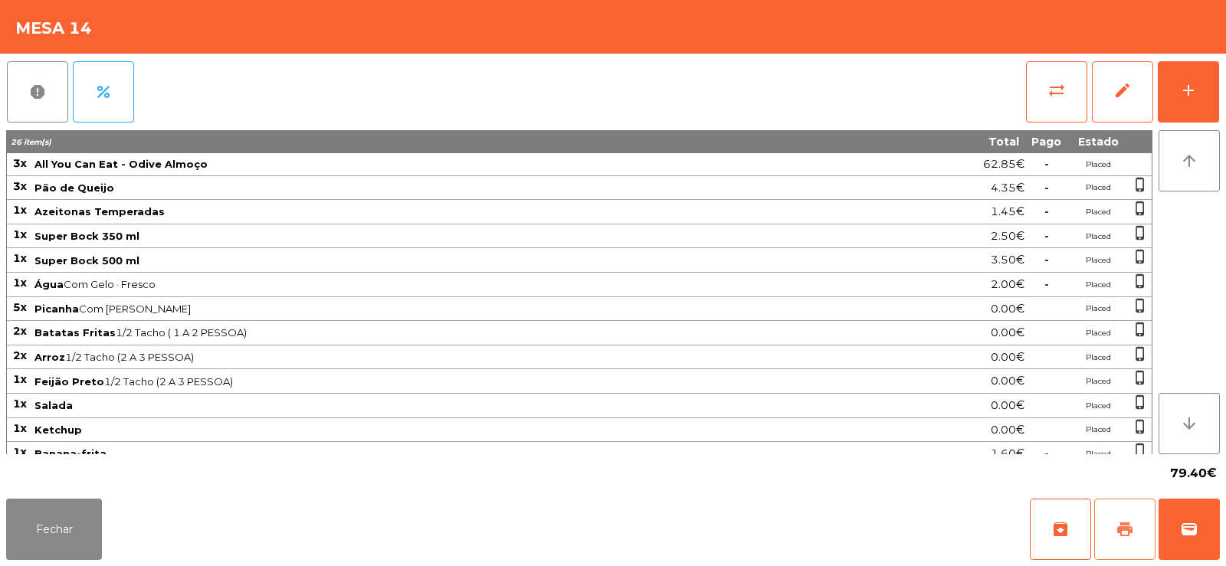
click at [1108, 541] on button "print" at bounding box center [1124, 529] width 61 height 61
click at [42, 537] on button "Fechar" at bounding box center [54, 529] width 96 height 61
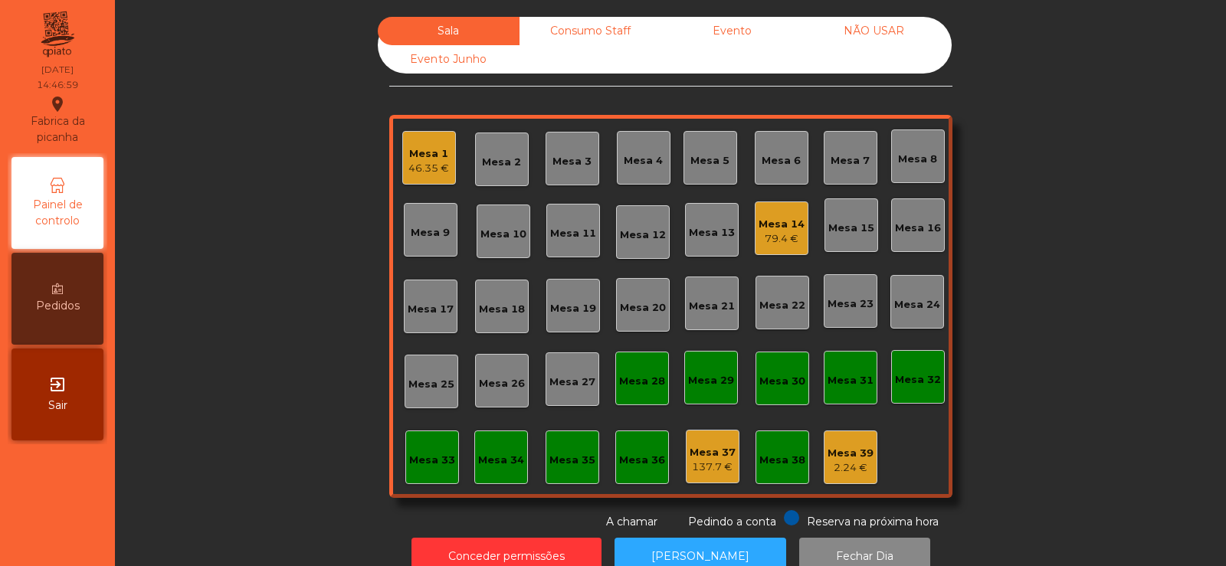
click at [776, 226] on div "Mesa 14" at bounding box center [781, 224] width 46 height 15
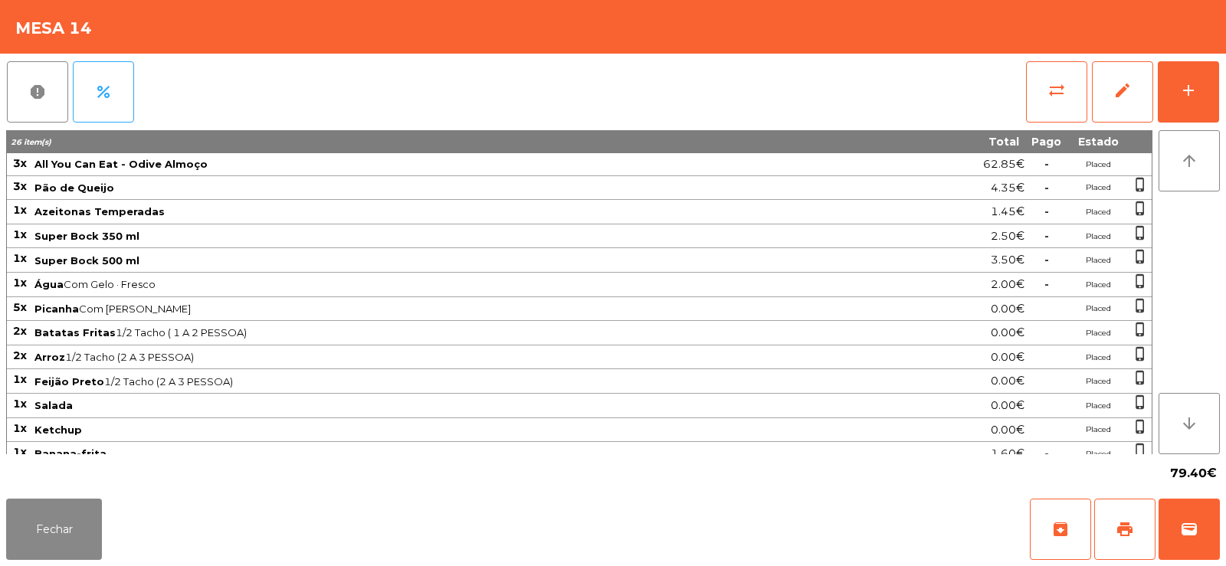
scroll to position [85, 0]
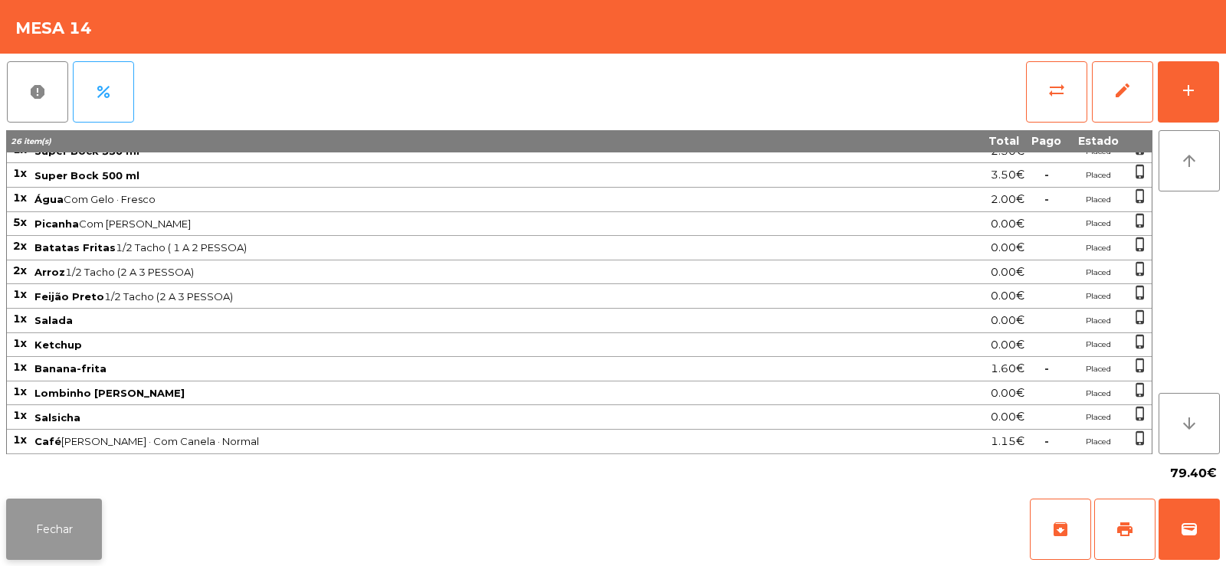
click at [56, 527] on button "Fechar" at bounding box center [54, 529] width 96 height 61
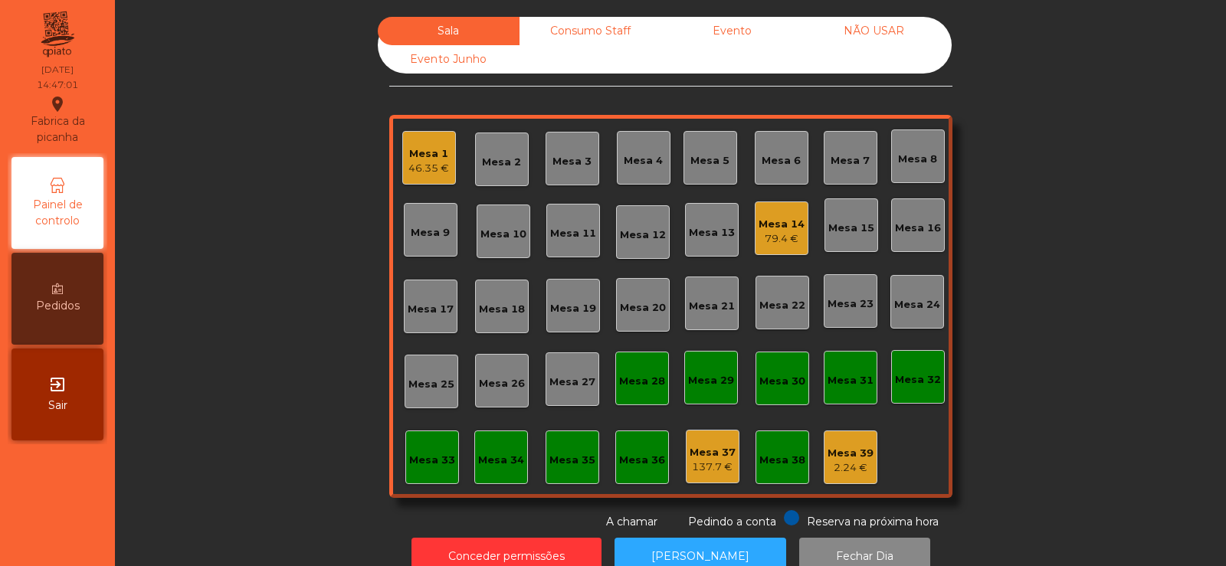
click at [577, 35] on div "Consumo Staff" at bounding box center [590, 31] width 142 height 28
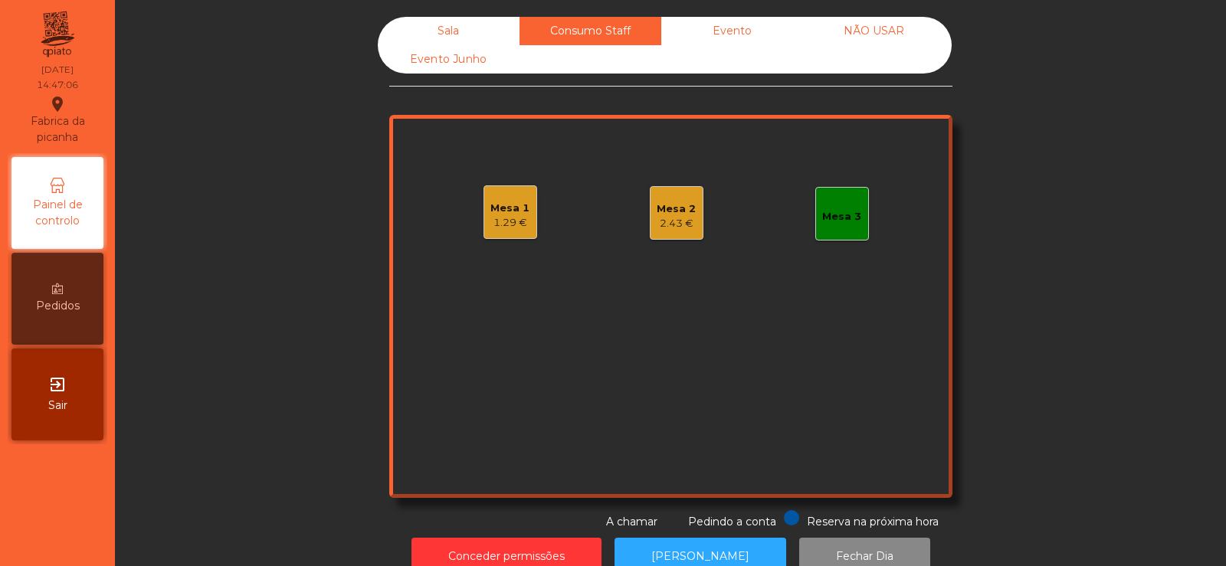
click at [505, 204] on div "Mesa 1" at bounding box center [509, 208] width 39 height 15
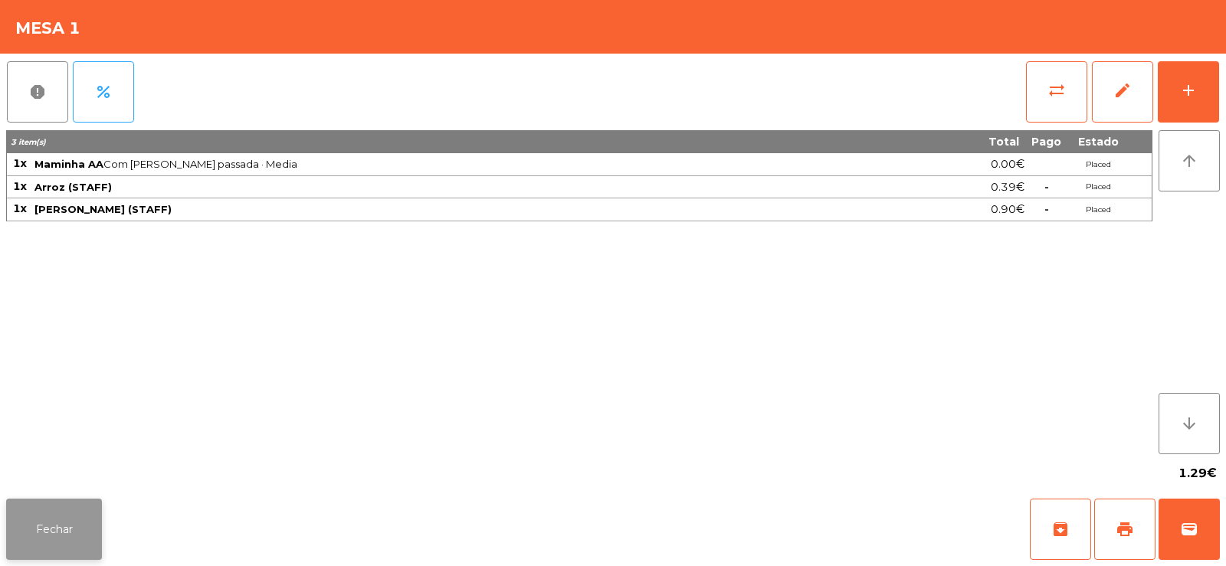
click at [64, 548] on button "Fechar" at bounding box center [54, 529] width 96 height 61
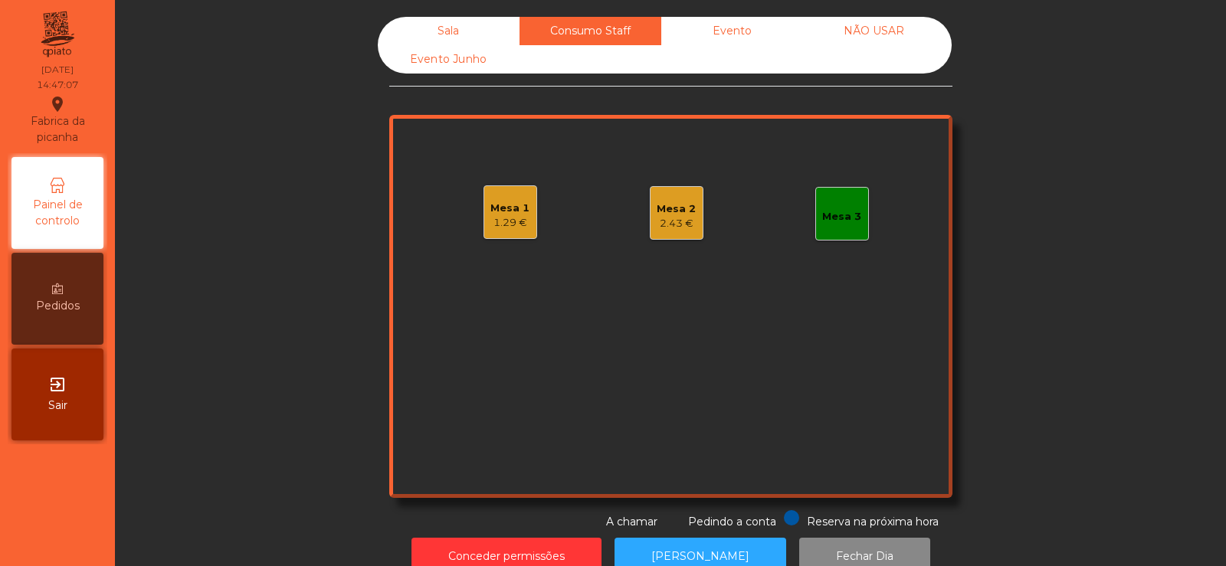
click at [660, 211] on div "Mesa 2" at bounding box center [675, 208] width 39 height 15
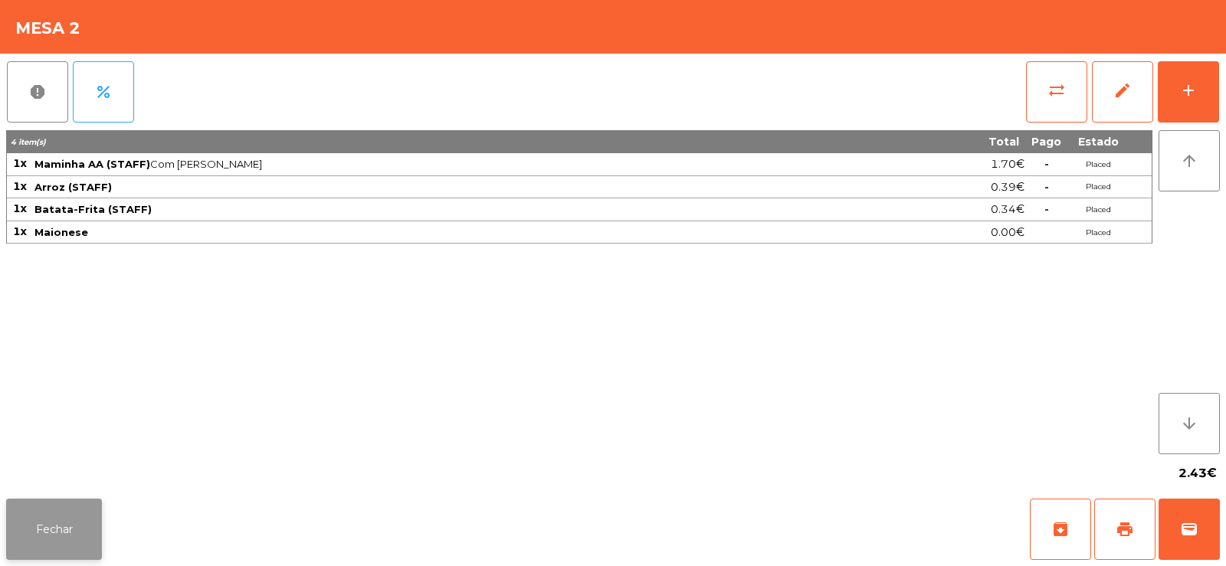
click at [54, 549] on button "Fechar" at bounding box center [54, 529] width 96 height 61
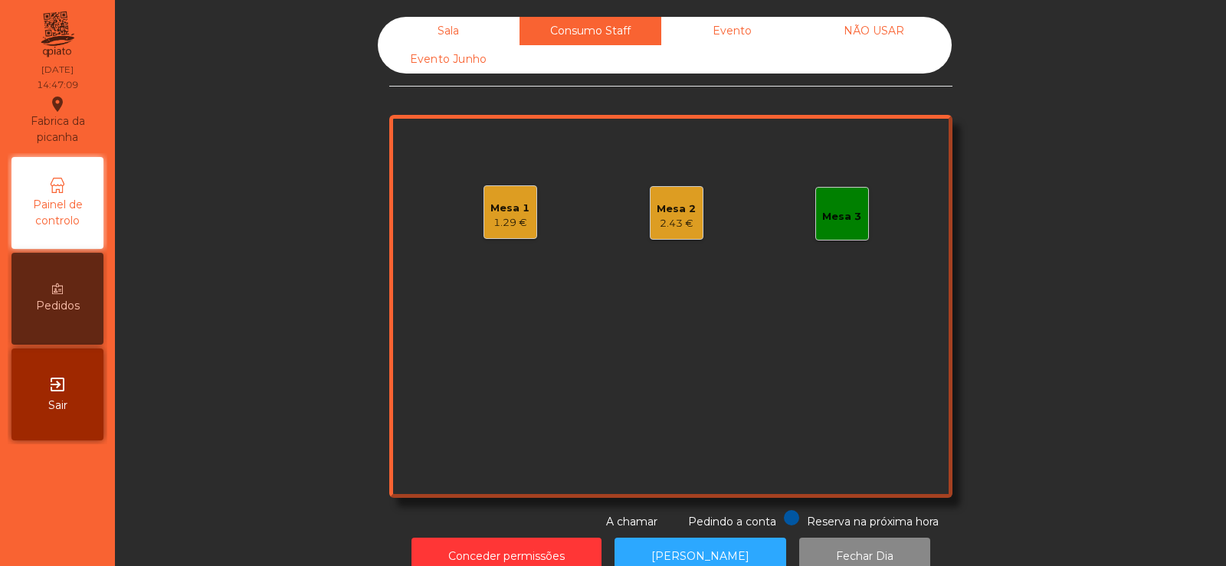
click at [456, 20] on div "Sala" at bounding box center [449, 31] width 142 height 28
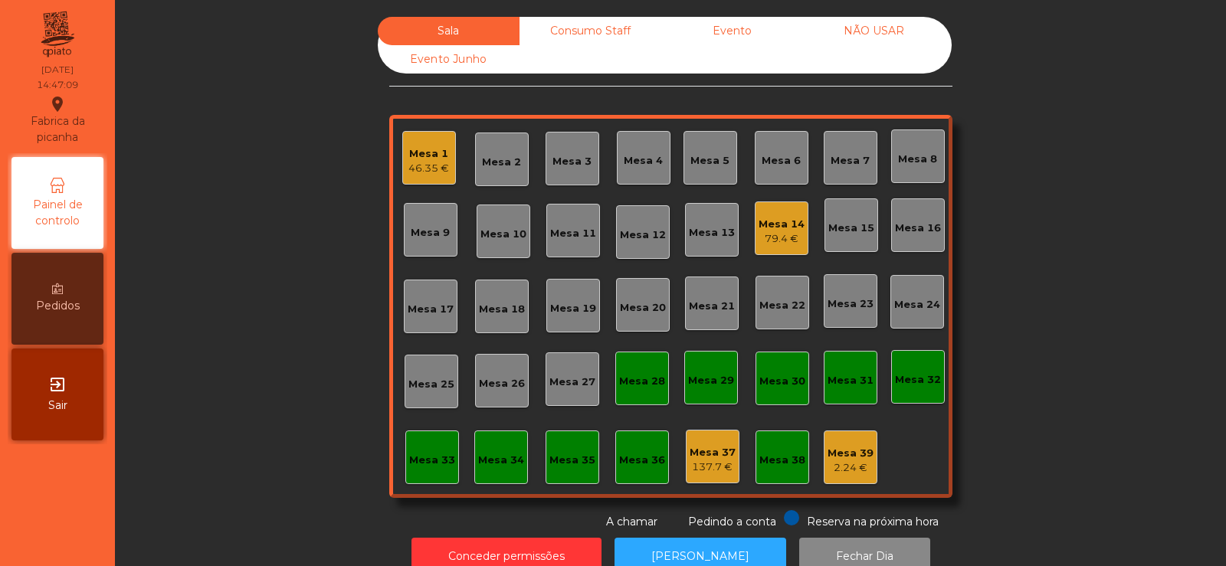
click at [435, 61] on div "Evento Junho" at bounding box center [449, 59] width 142 height 28
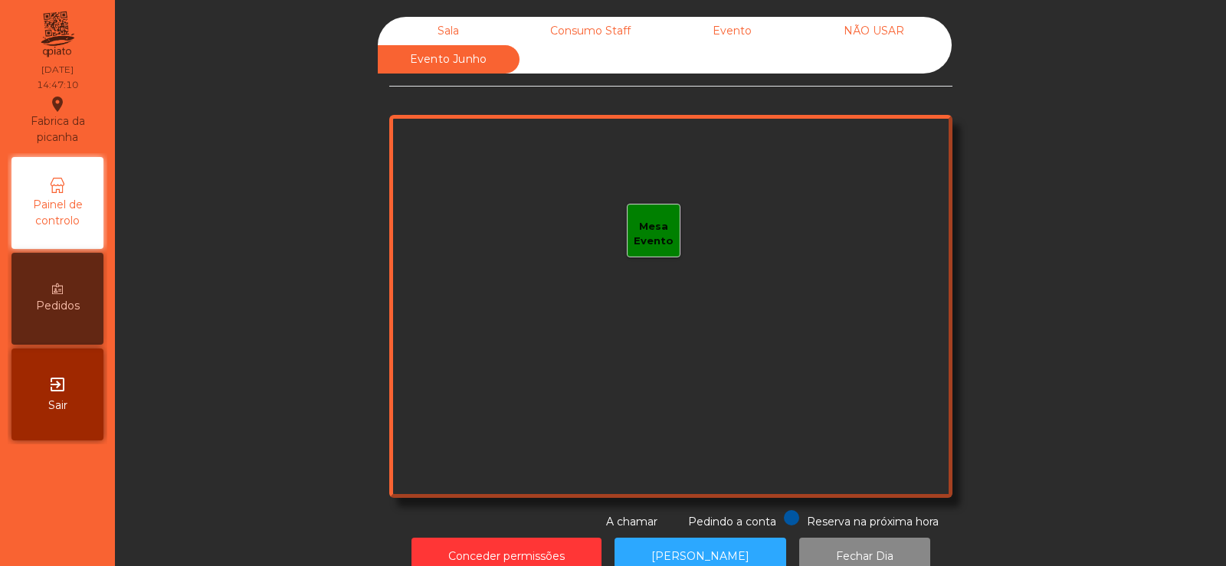
click at [455, 30] on div "Sala" at bounding box center [449, 31] width 142 height 28
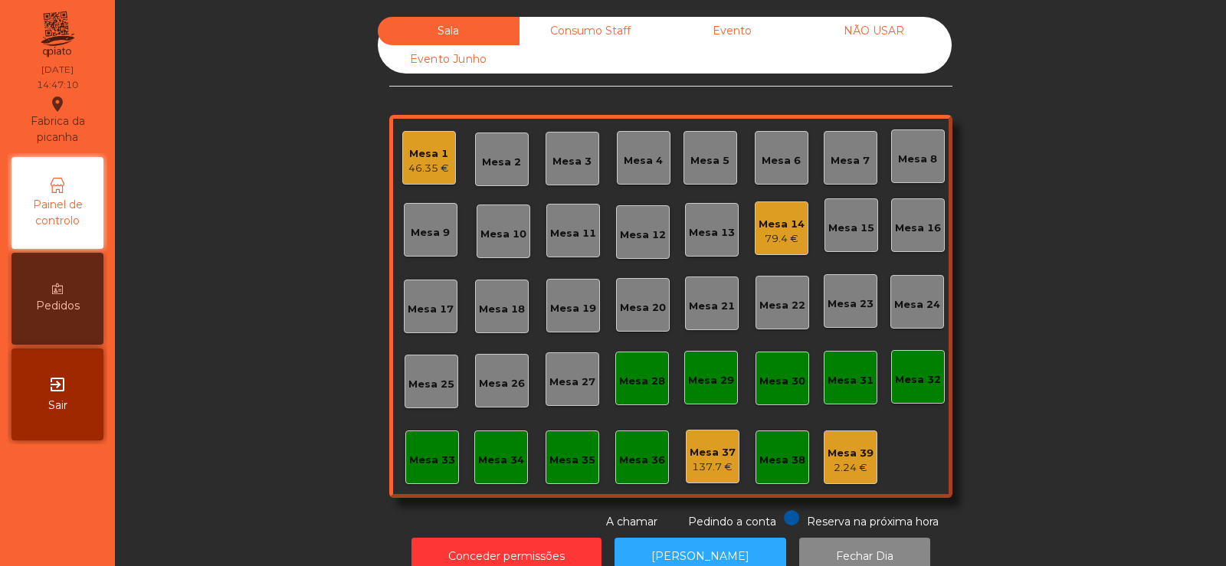
click at [771, 38] on div "Evento" at bounding box center [732, 31] width 142 height 28
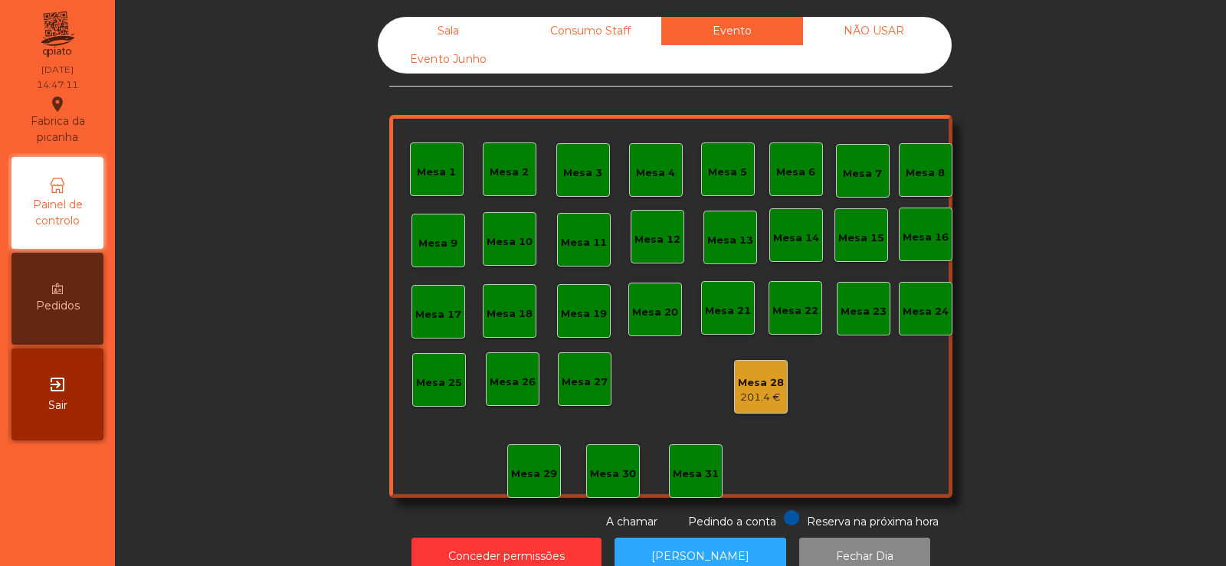
click at [454, 37] on div "Sala" at bounding box center [449, 31] width 142 height 28
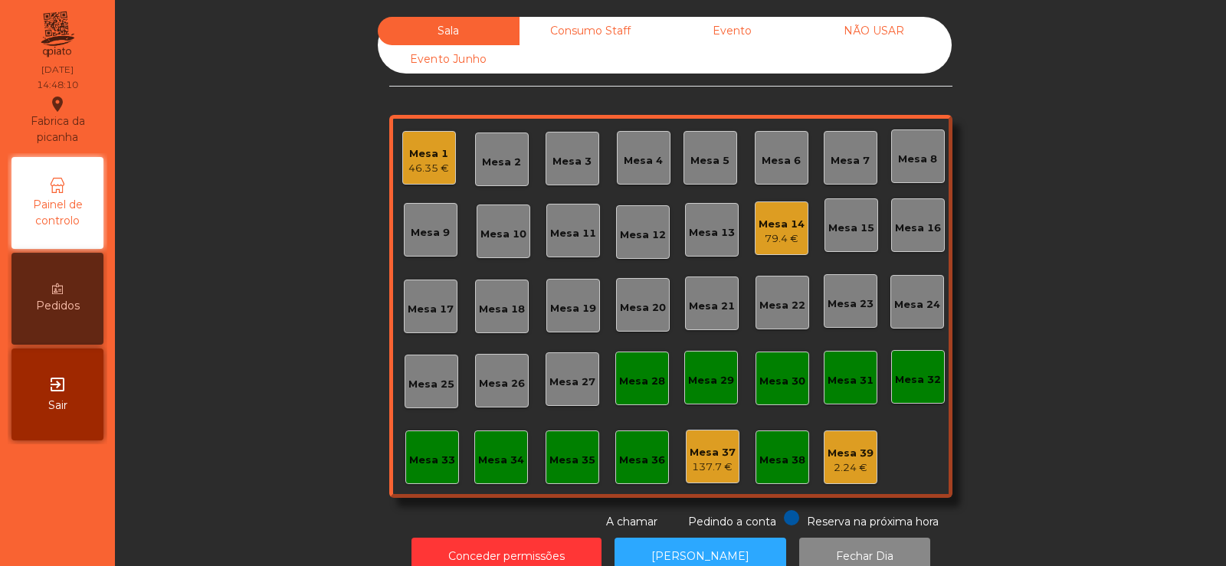
click at [778, 233] on div "79.4 €" at bounding box center [781, 238] width 46 height 15
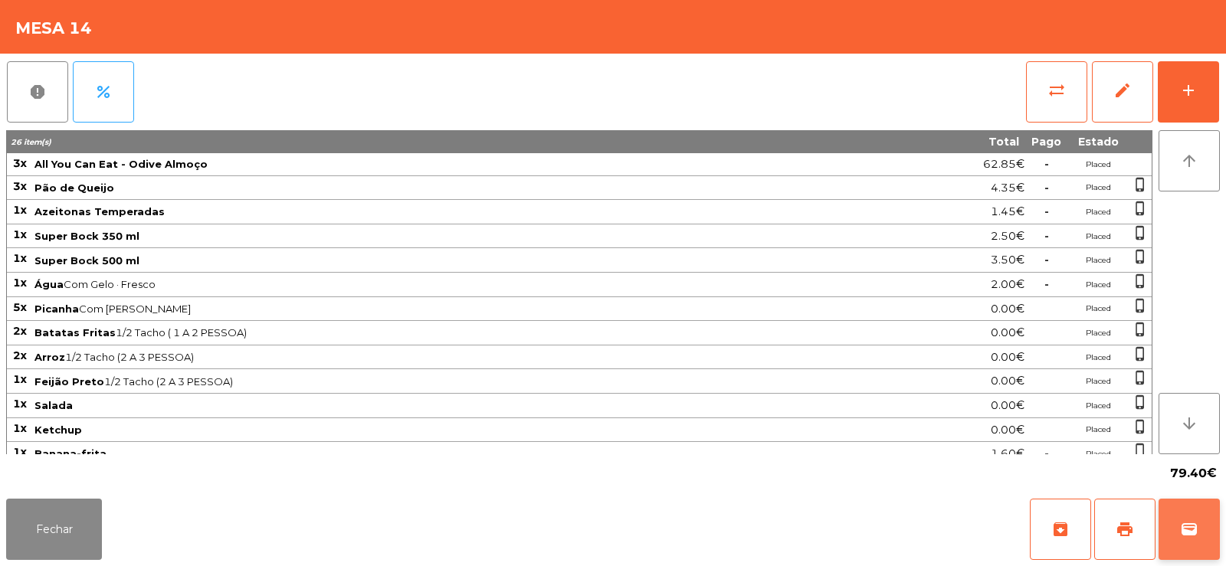
click at [1193, 534] on span "wallet" at bounding box center [1189, 529] width 18 height 18
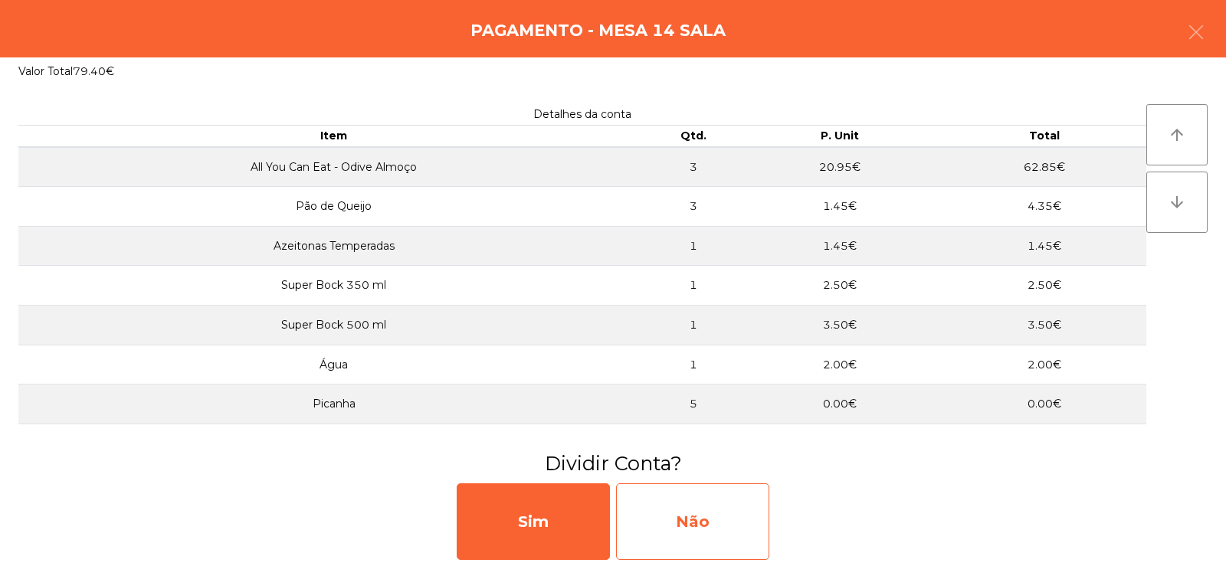
click at [696, 532] on div "Não" at bounding box center [692, 521] width 153 height 77
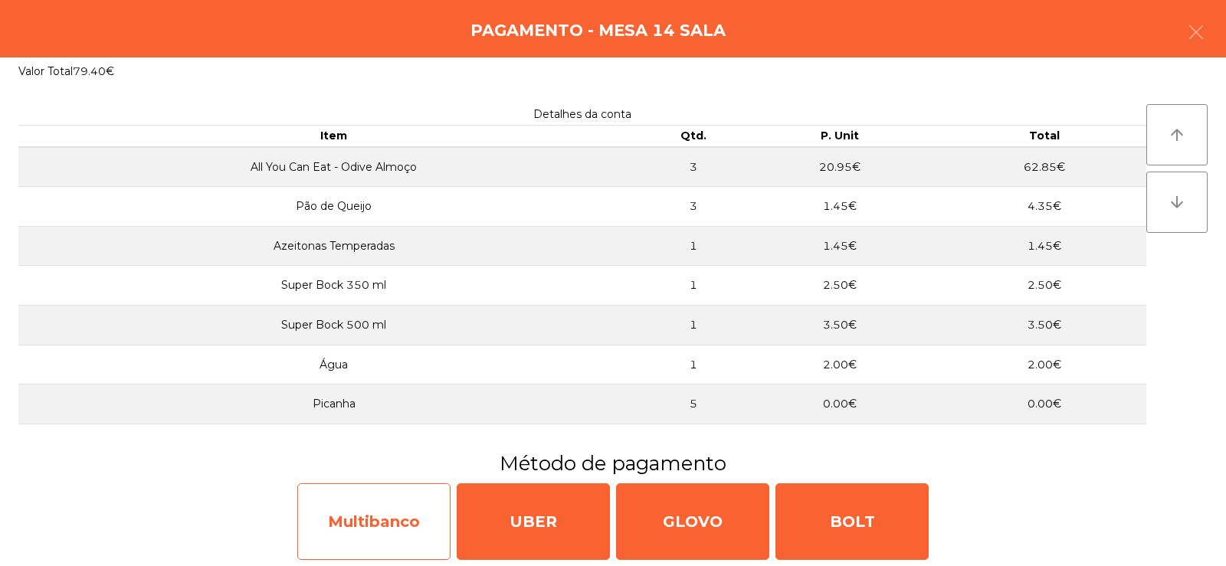
click at [372, 521] on div "Multibanco" at bounding box center [373, 521] width 153 height 77
select select "**"
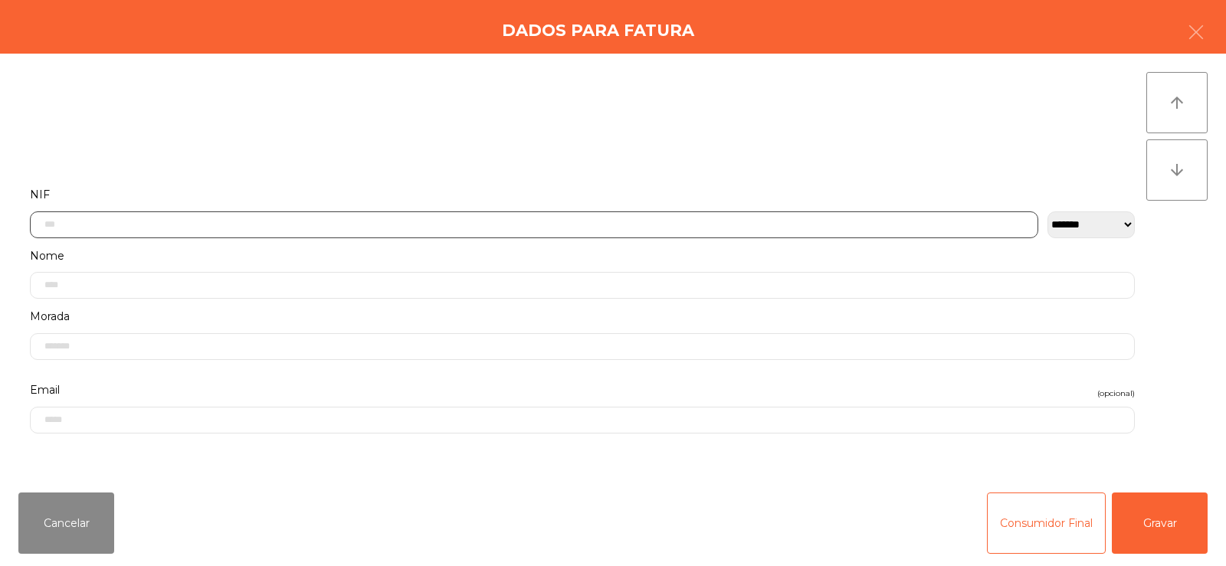
click at [277, 222] on input "text" at bounding box center [534, 224] width 1008 height 27
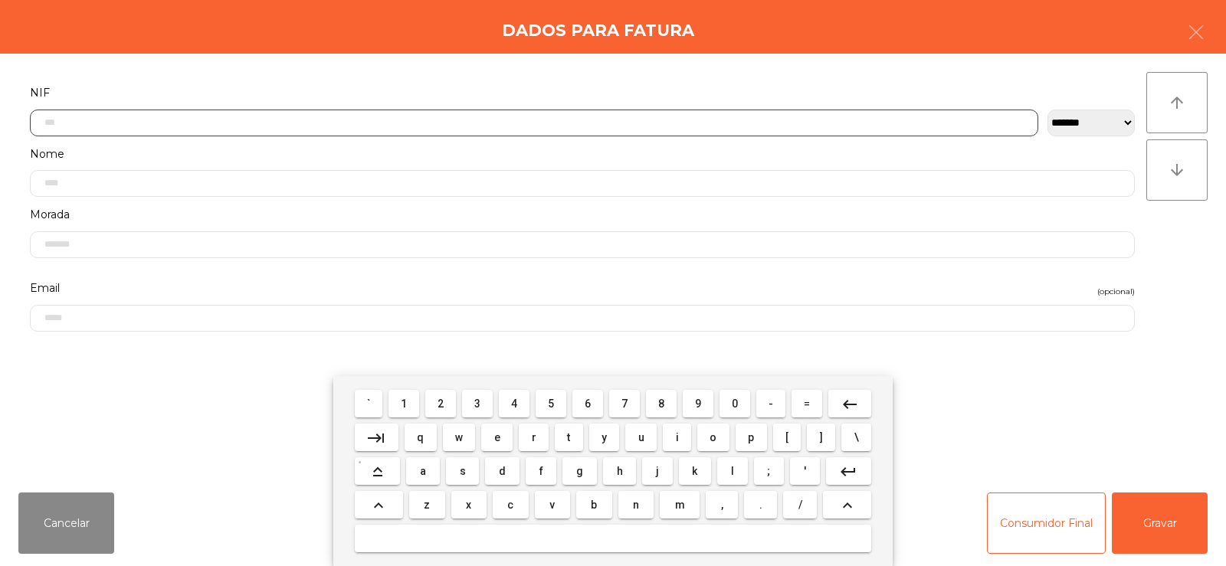
scroll to position [112, 0]
click at [404, 403] on span "1" at bounding box center [404, 404] width 6 height 12
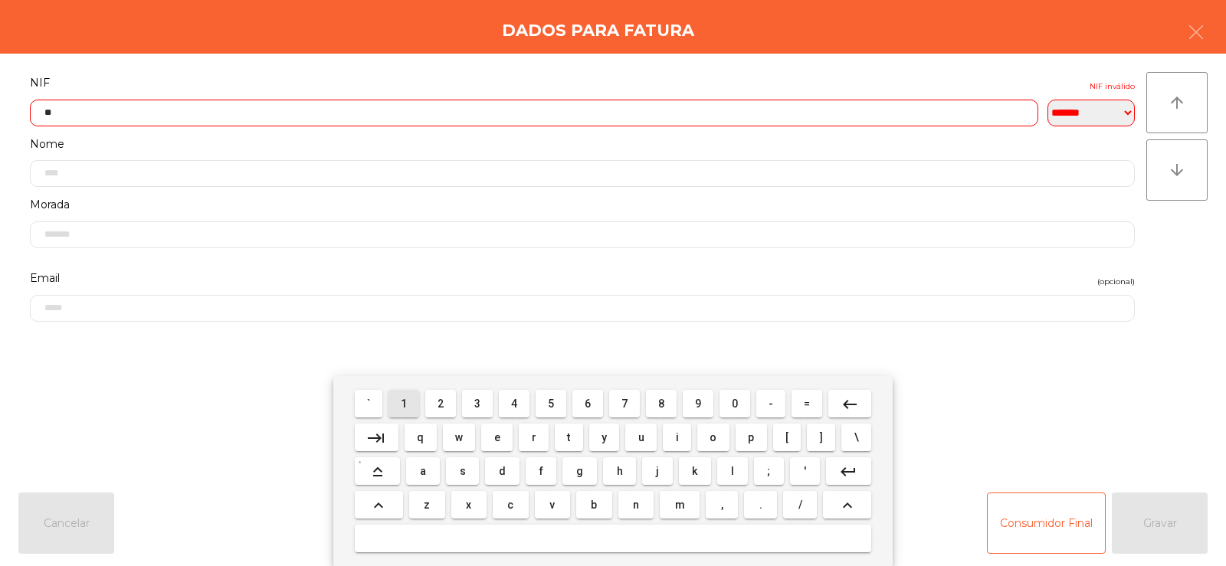
click at [444, 404] on span "2" at bounding box center [440, 404] width 6 height 12
click at [551, 403] on span "5" at bounding box center [551, 404] width 6 height 12
click at [588, 399] on span "6" at bounding box center [587, 404] width 6 height 12
click at [478, 404] on span "3" at bounding box center [477, 404] width 6 height 12
click at [661, 408] on span "8" at bounding box center [661, 404] width 6 height 12
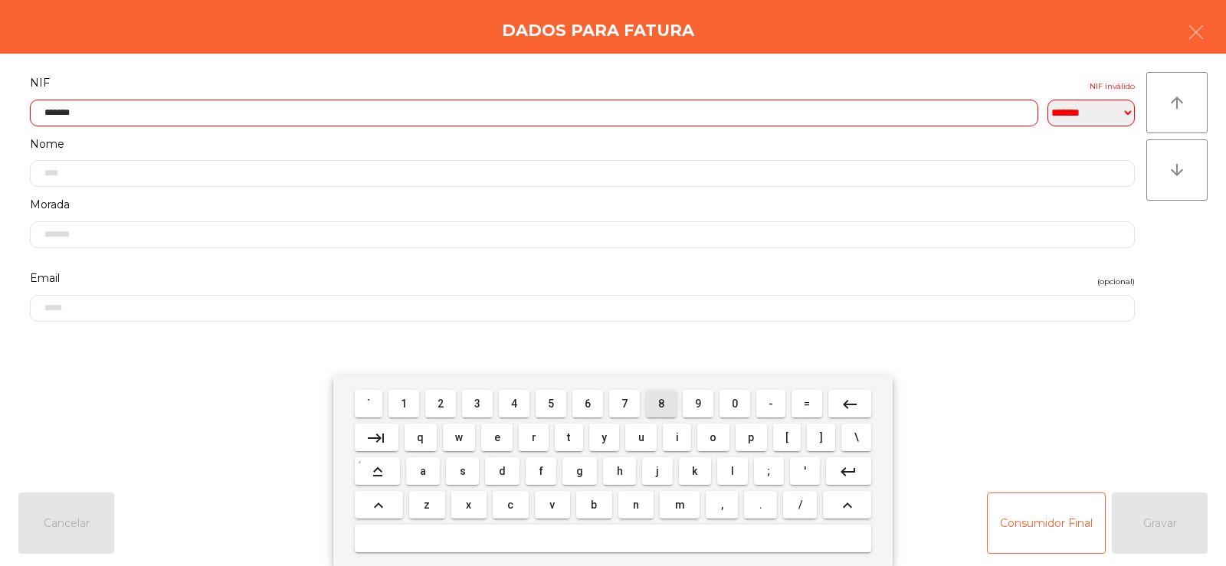
click at [661, 403] on span "8" at bounding box center [661, 404] width 6 height 12
click at [736, 398] on span "0" at bounding box center [735, 404] width 6 height 12
type input "*********"
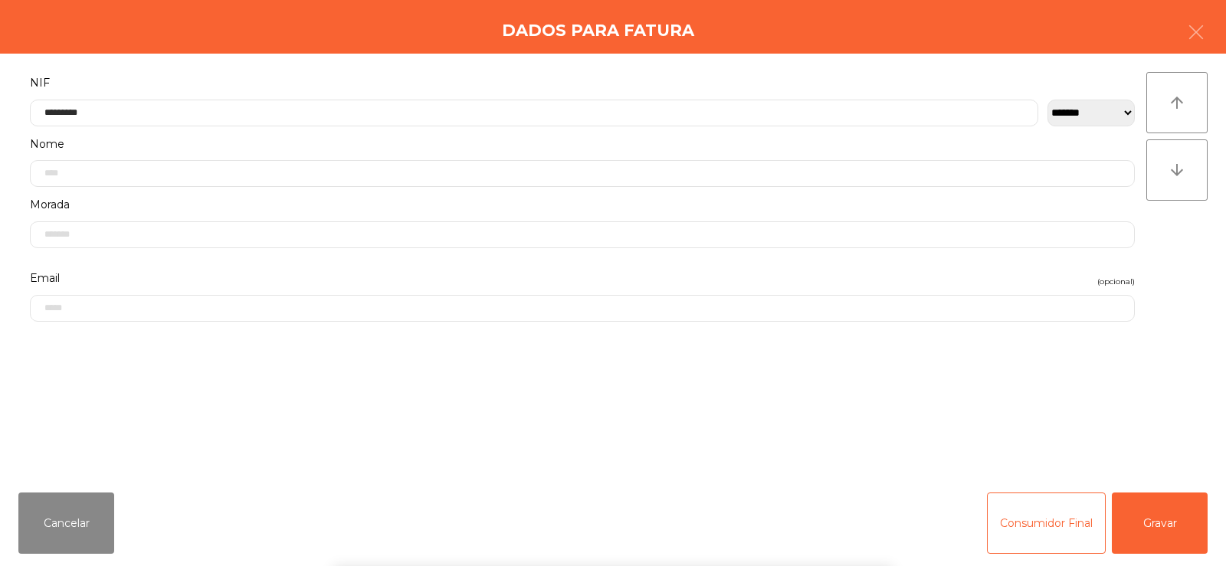
click at [1080, 389] on div "` 1 2 3 4 5 6 7 8 9 0 - = keyboard_backspace keyboard_tab q w e r t y u i o p […" at bounding box center [613, 471] width 1226 height 190
click at [1153, 512] on button "Gravar" at bounding box center [1159, 523] width 96 height 61
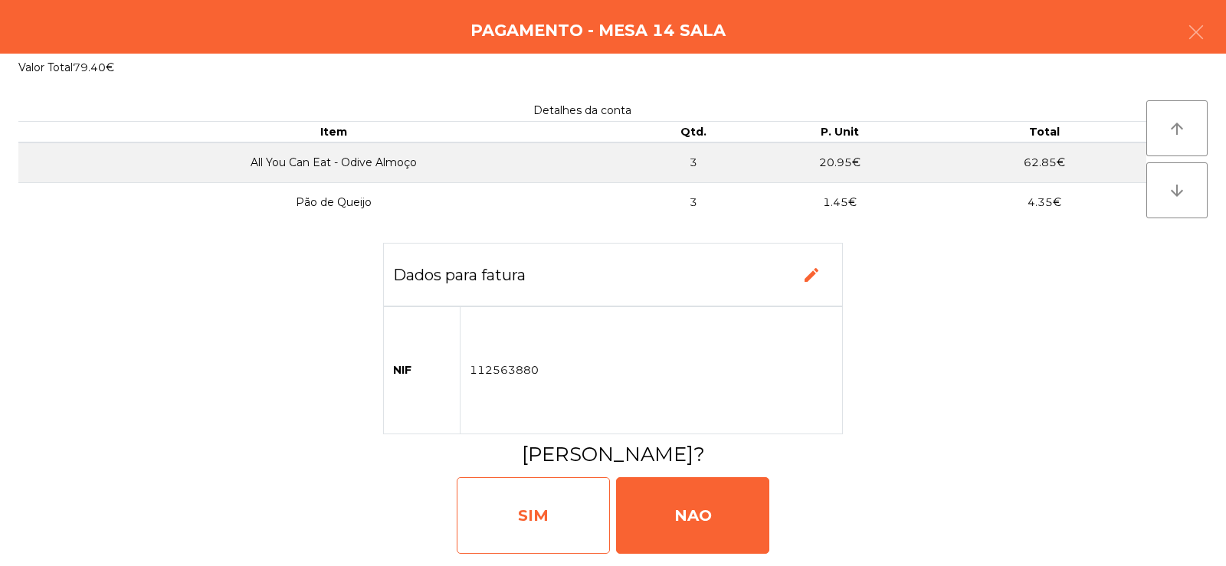
click at [552, 514] on div "SIM" at bounding box center [533, 515] width 153 height 77
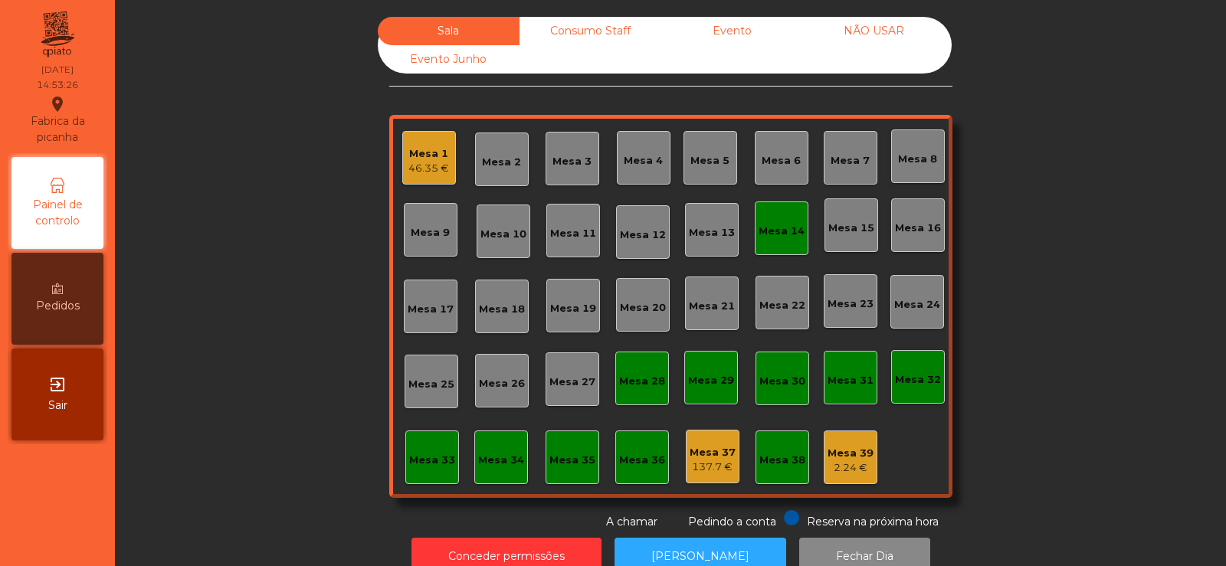
scroll to position [8, 0]
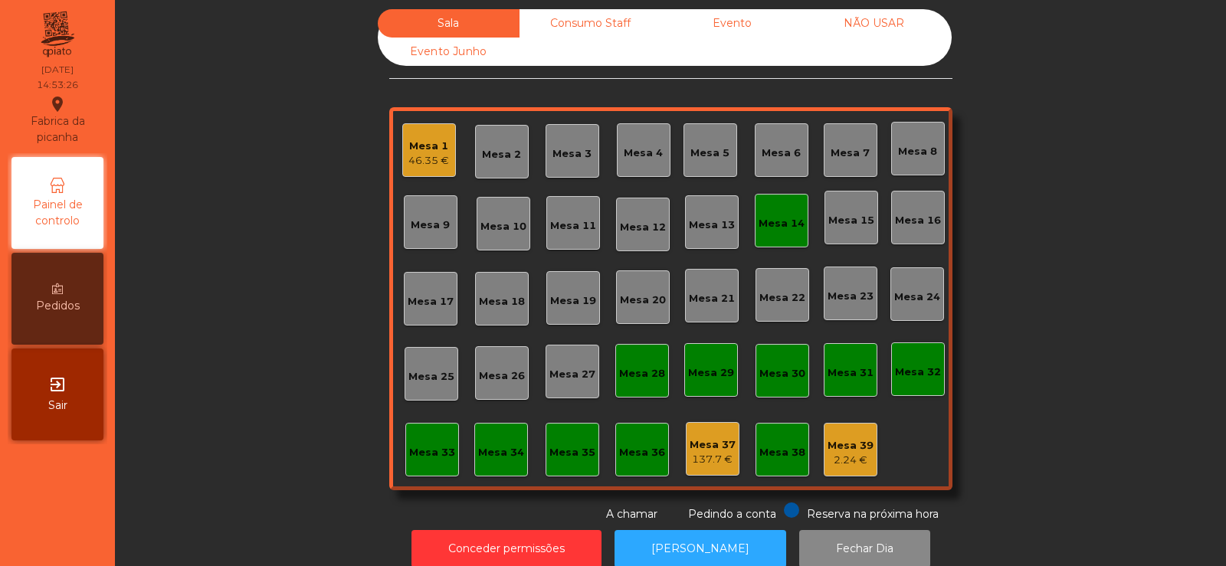
click at [587, 29] on div "Consumo Staff" at bounding box center [590, 23] width 142 height 28
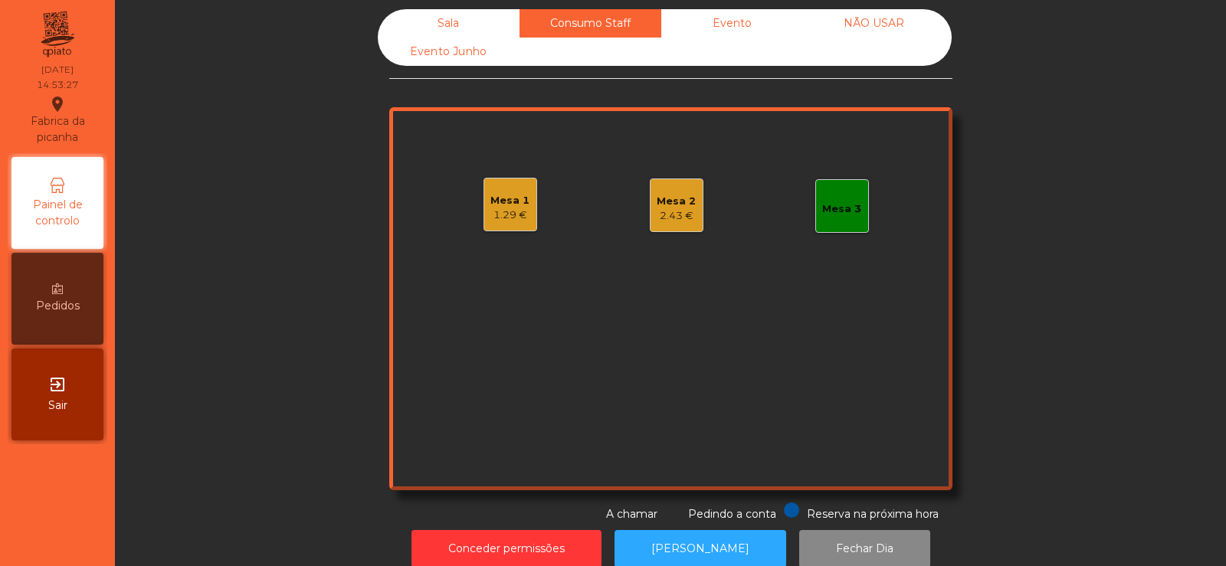
scroll to position [0, 0]
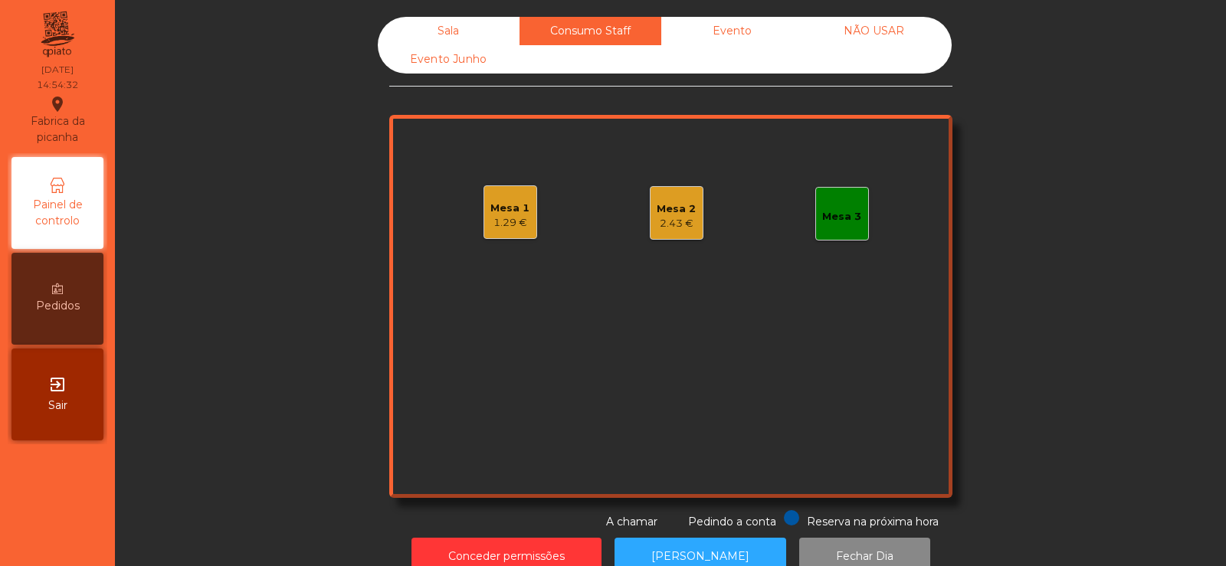
click at [450, 26] on div "Sala" at bounding box center [449, 31] width 142 height 28
